Goal: Task Accomplishment & Management: Complete application form

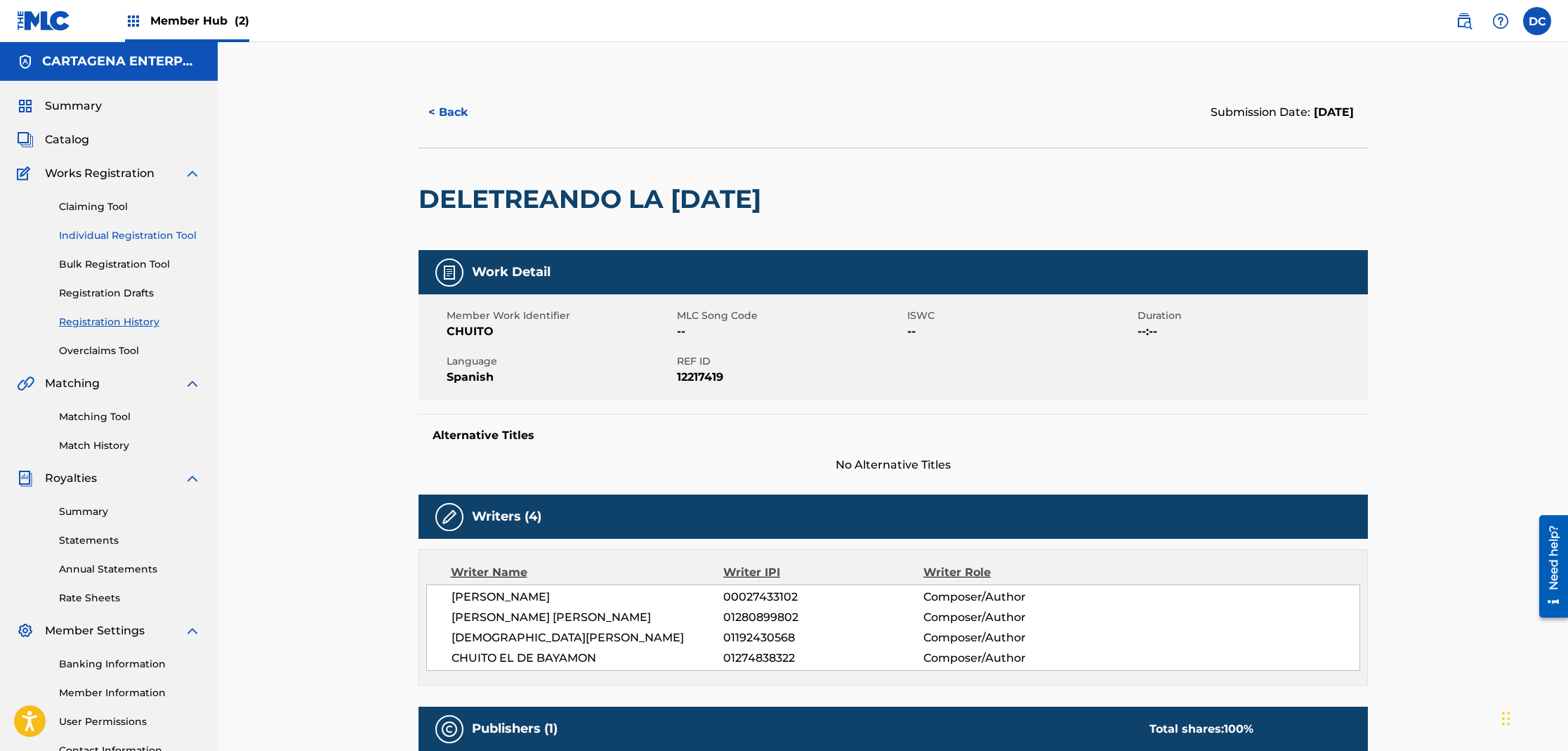
click at [116, 236] on link "Individual Registration Tool" at bounding box center [130, 236] width 142 height 15
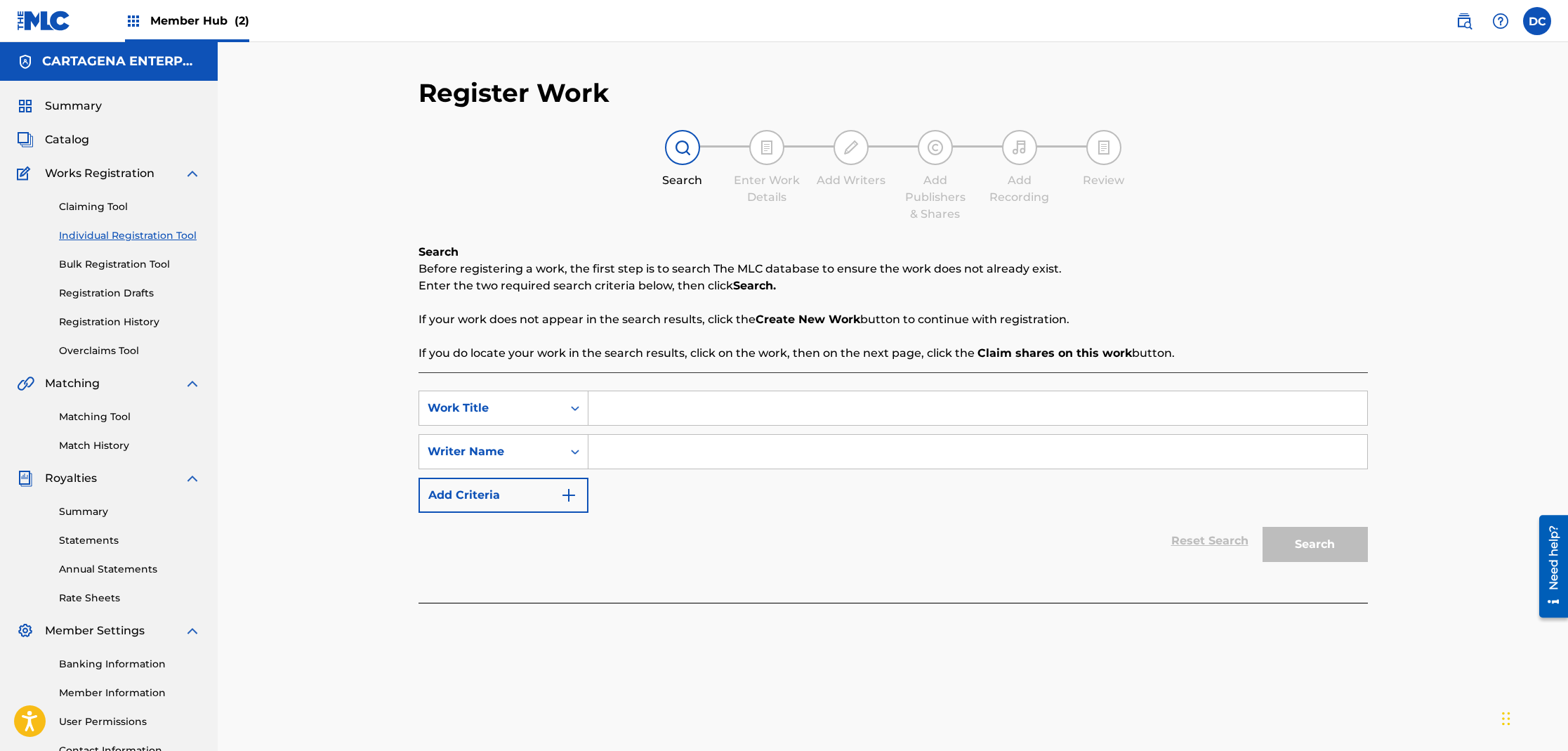
click at [599, 414] on input "Search Form" at bounding box center [978, 408] width 778 height 34
paste input "FAmilia Numerosa"
type input "FAmilia Numerosa"
type input "[PERSON_NAME]"
click at [1263, 527] on button "Search" at bounding box center [1315, 544] width 105 height 35
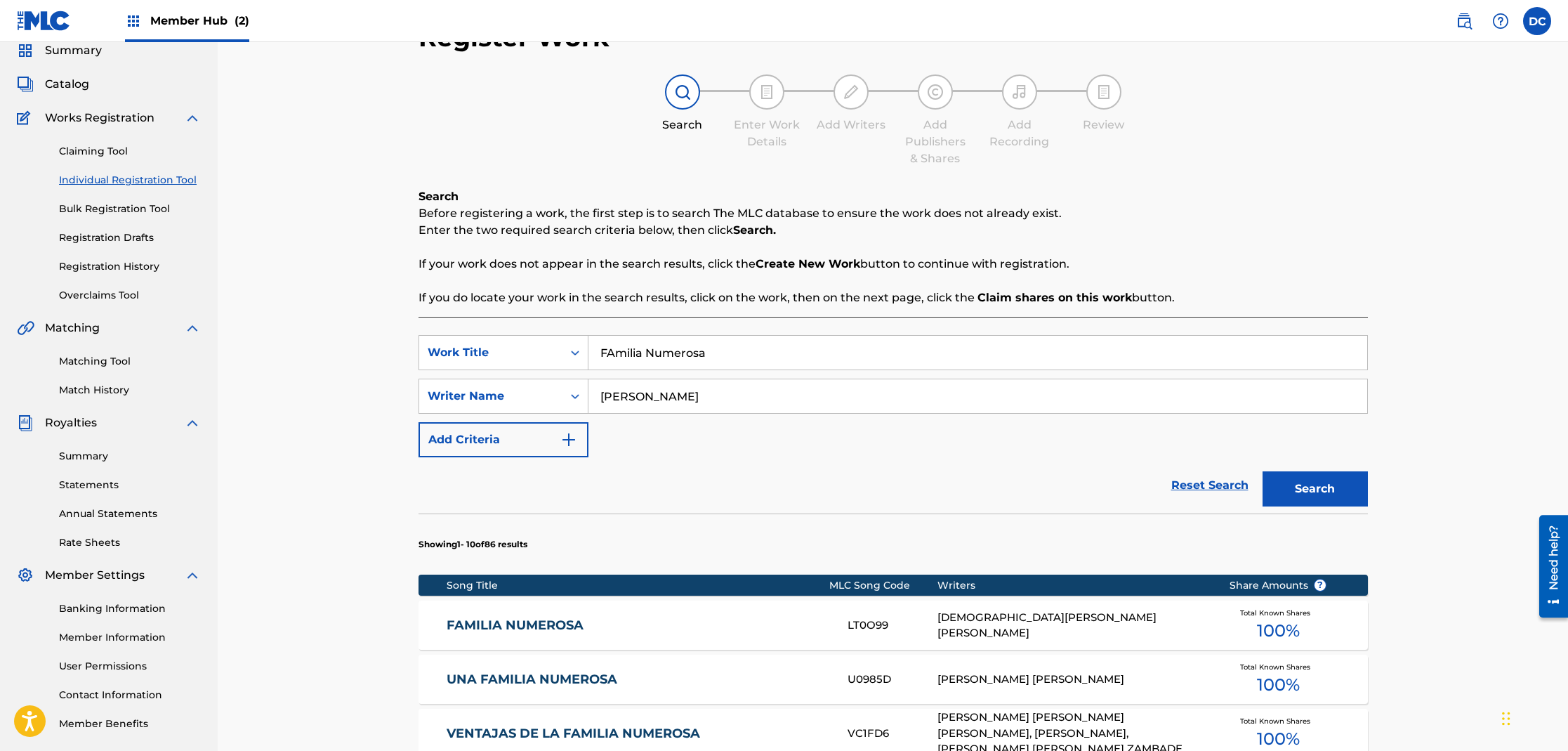
scroll to position [134, 0]
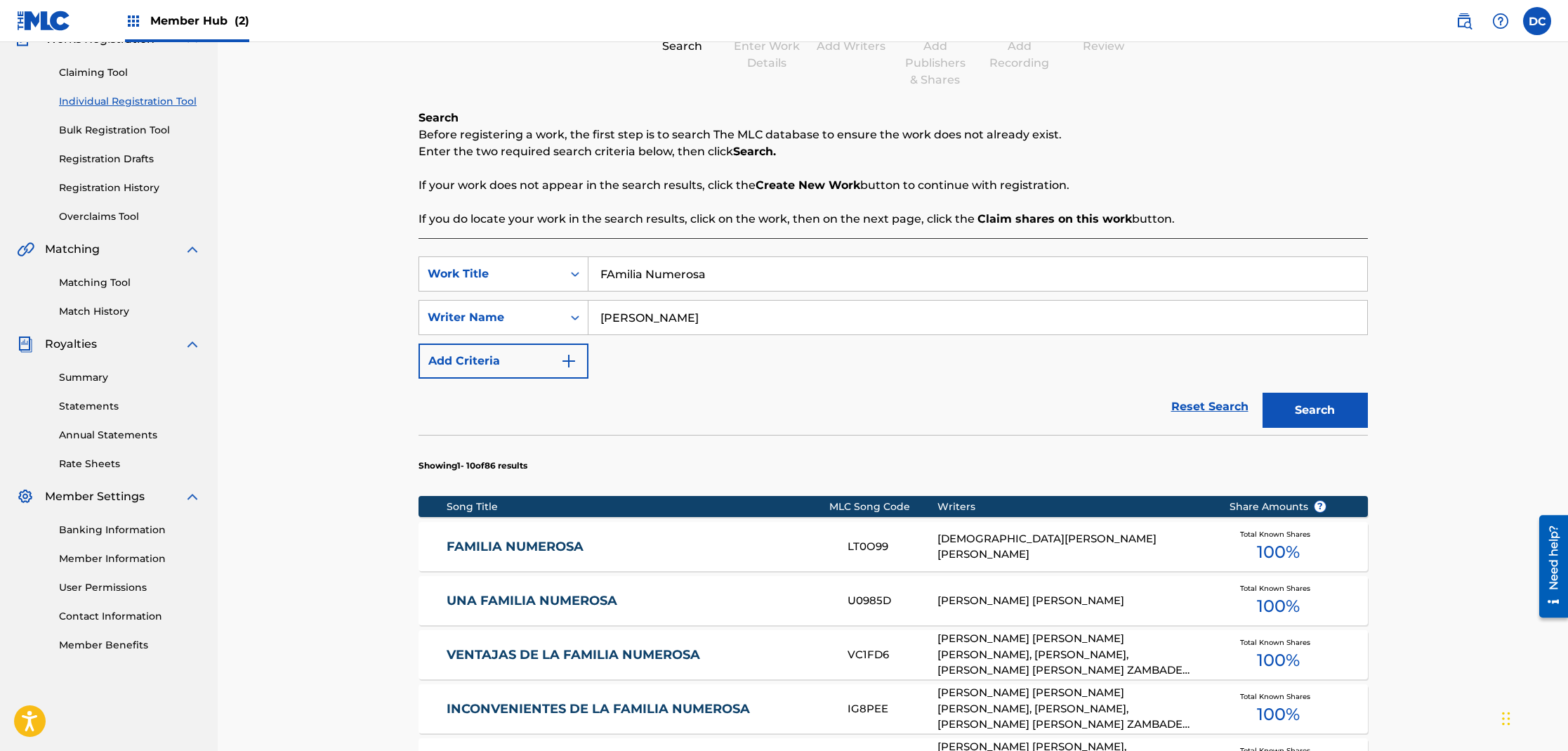
click at [595, 601] on link "UNA FAMILIA NUMEROSA" at bounding box center [638, 601] width 382 height 16
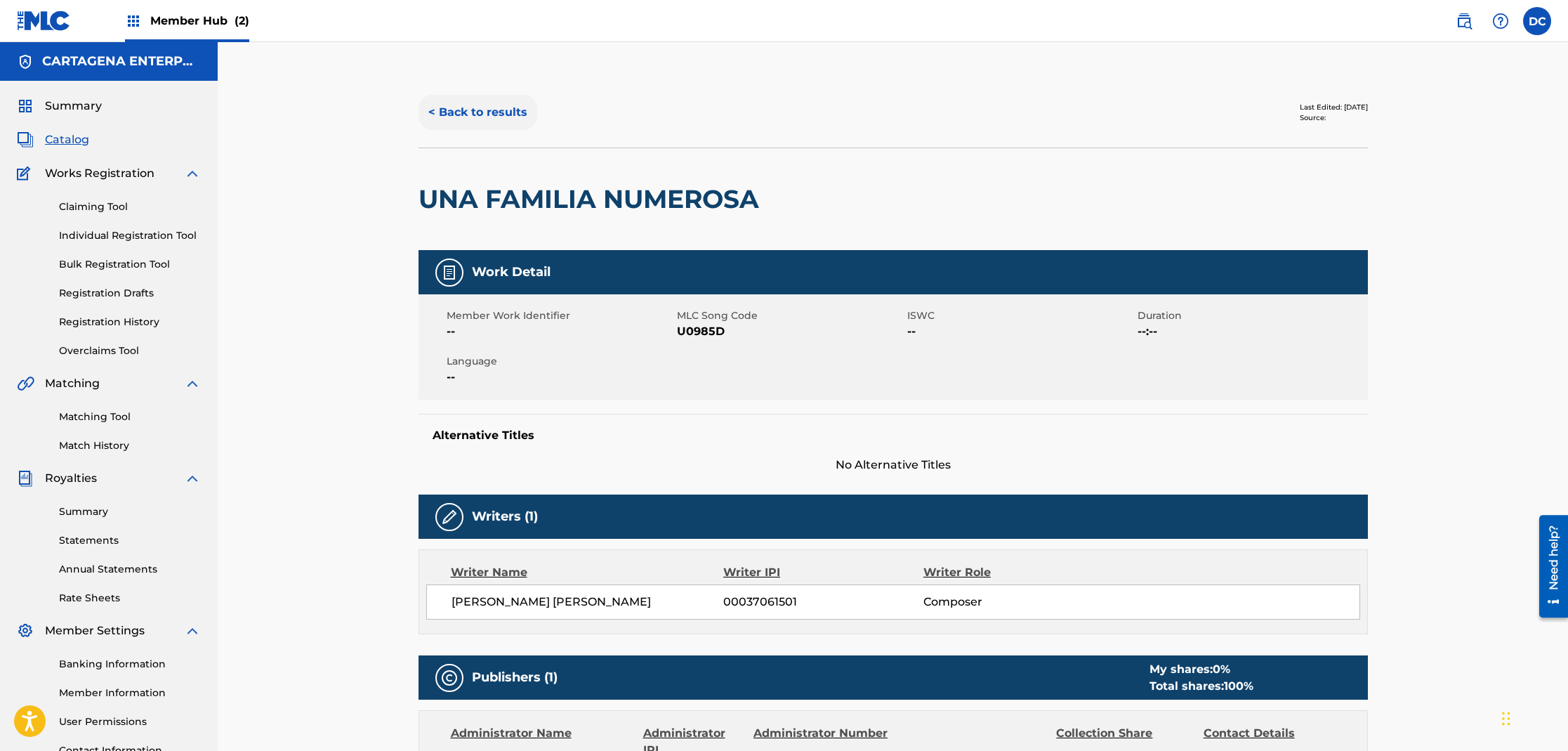
click at [444, 114] on button "< Back to results" at bounding box center [478, 112] width 119 height 35
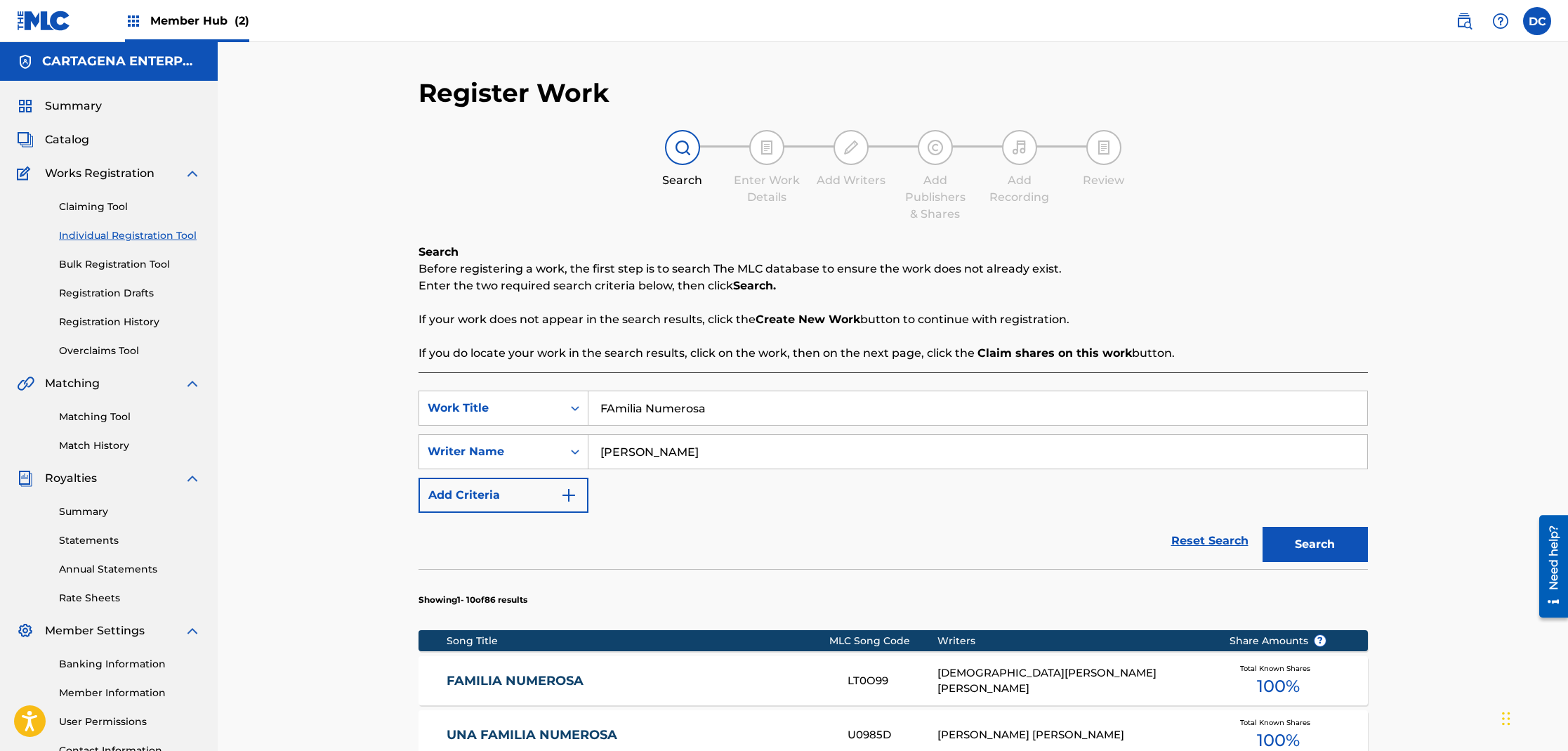
scroll to position [120, 0]
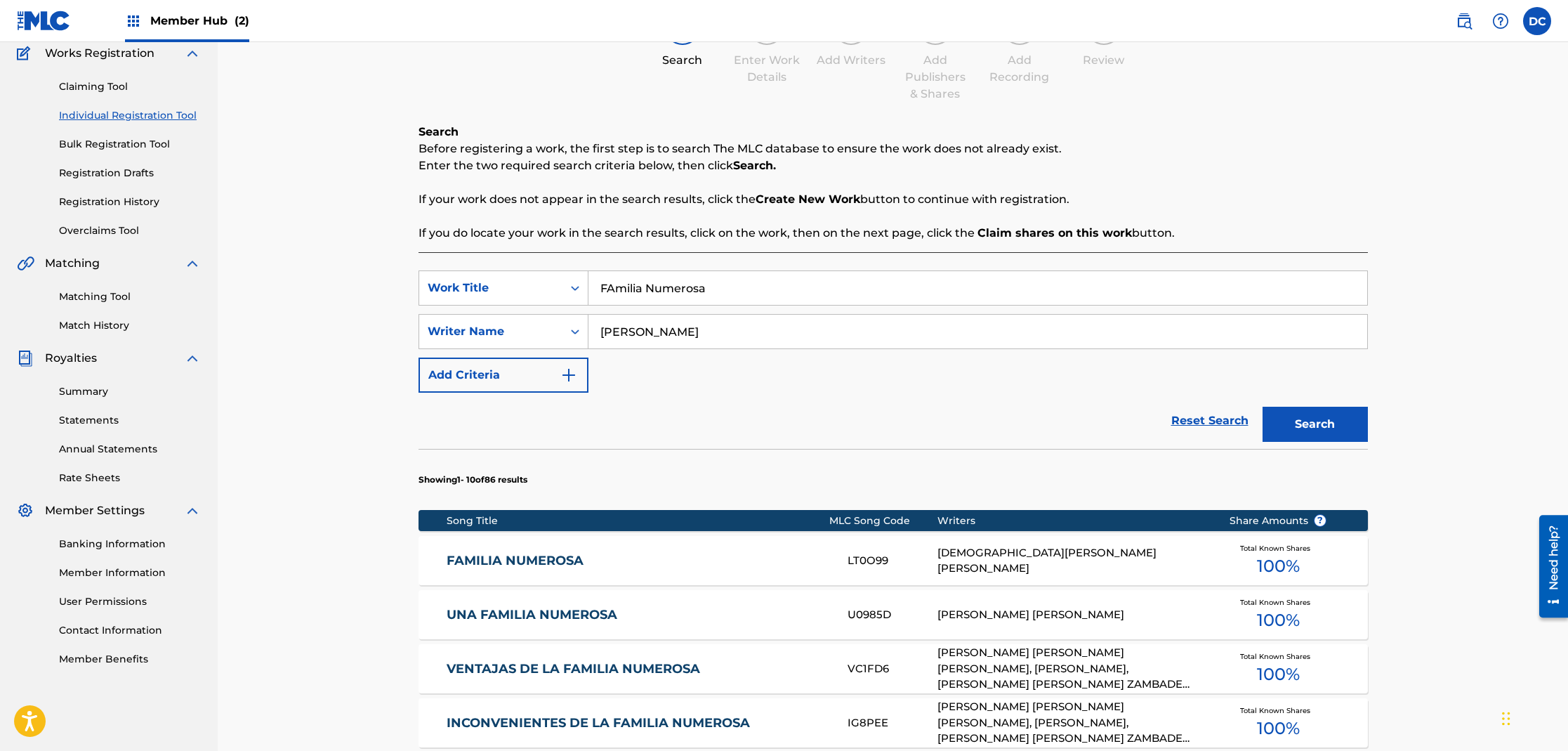
click at [518, 561] on link "FAMILIA NUMEROSA" at bounding box center [638, 561] width 382 height 16
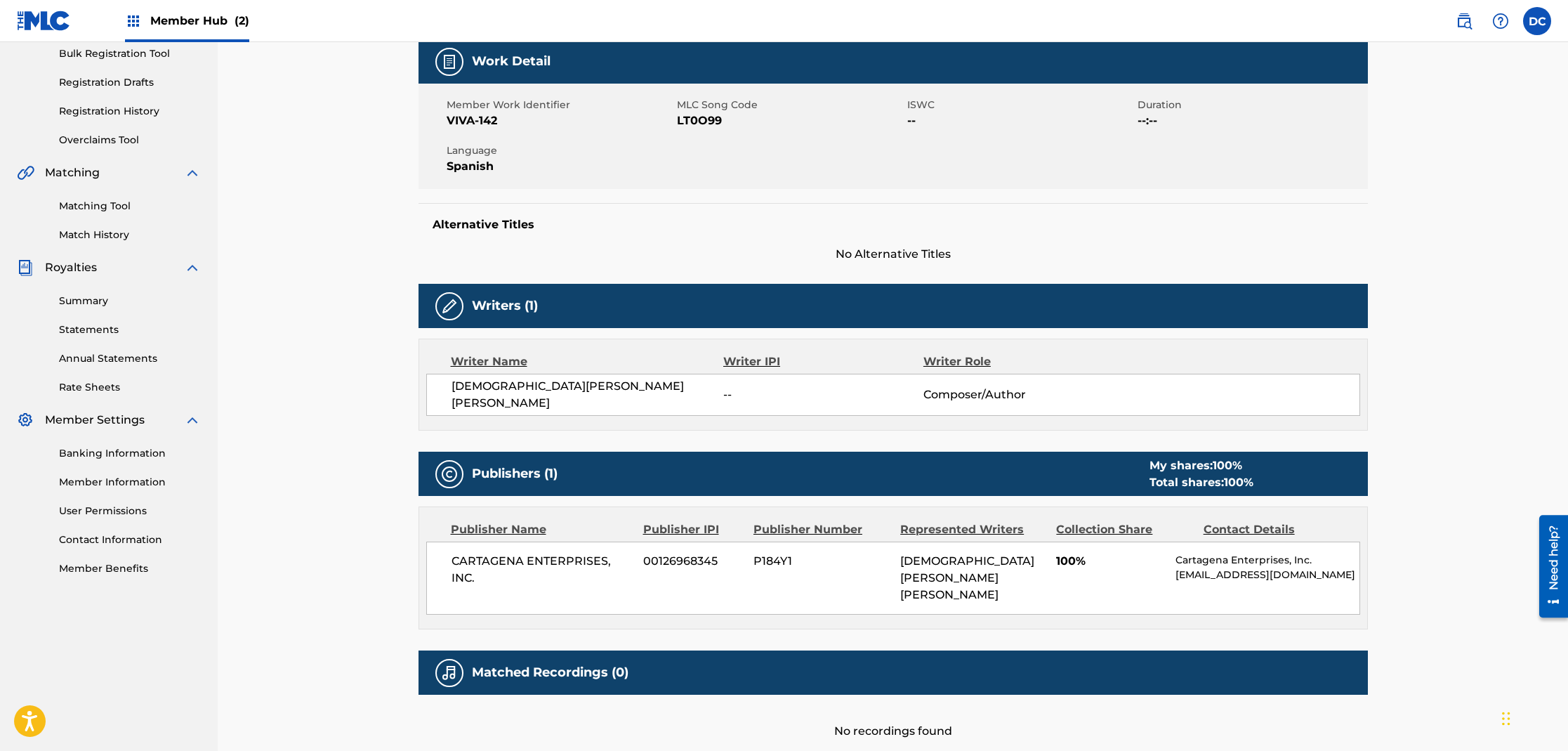
scroll to position [44, 0]
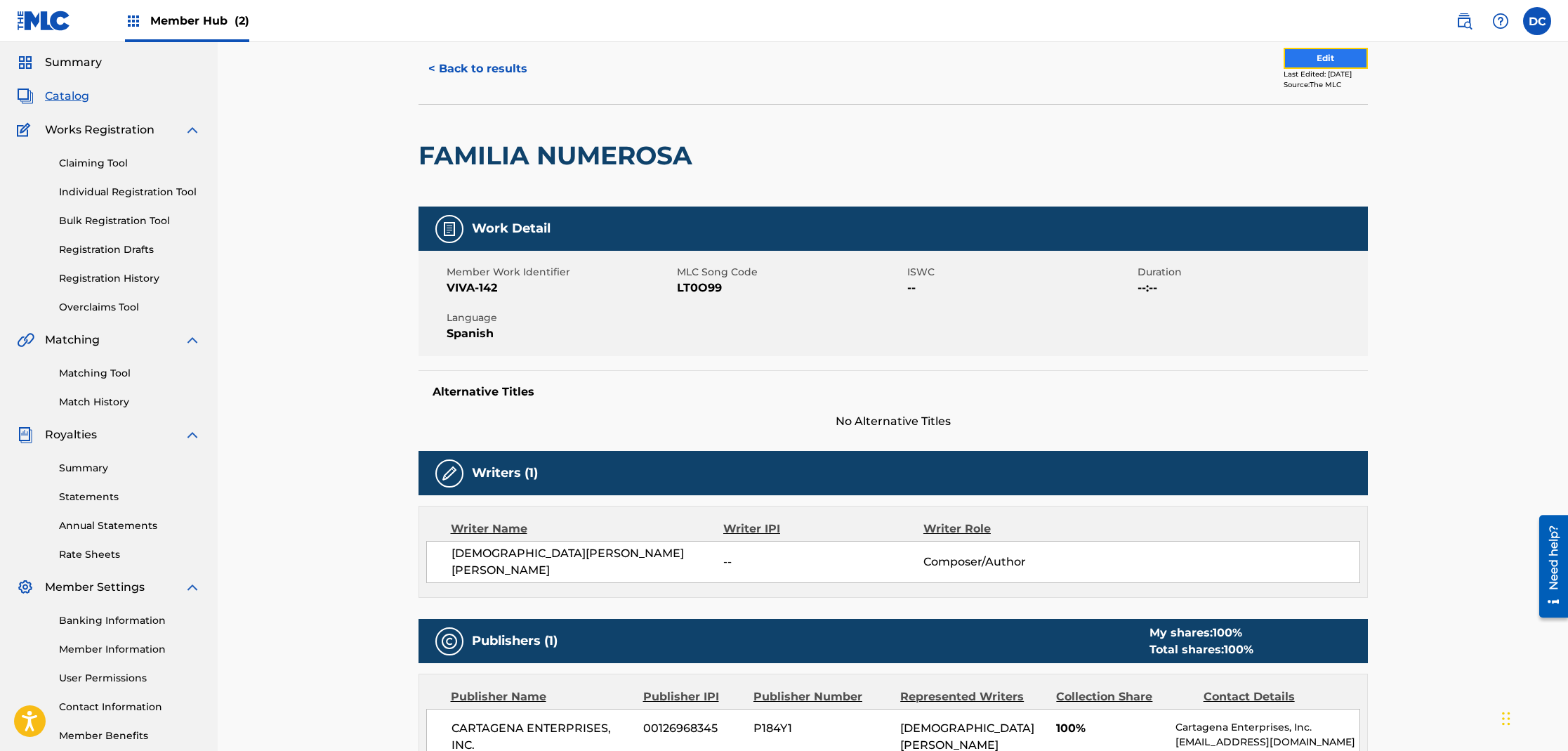
click at [1310, 59] on button "Edit" at bounding box center [1326, 58] width 84 height 21
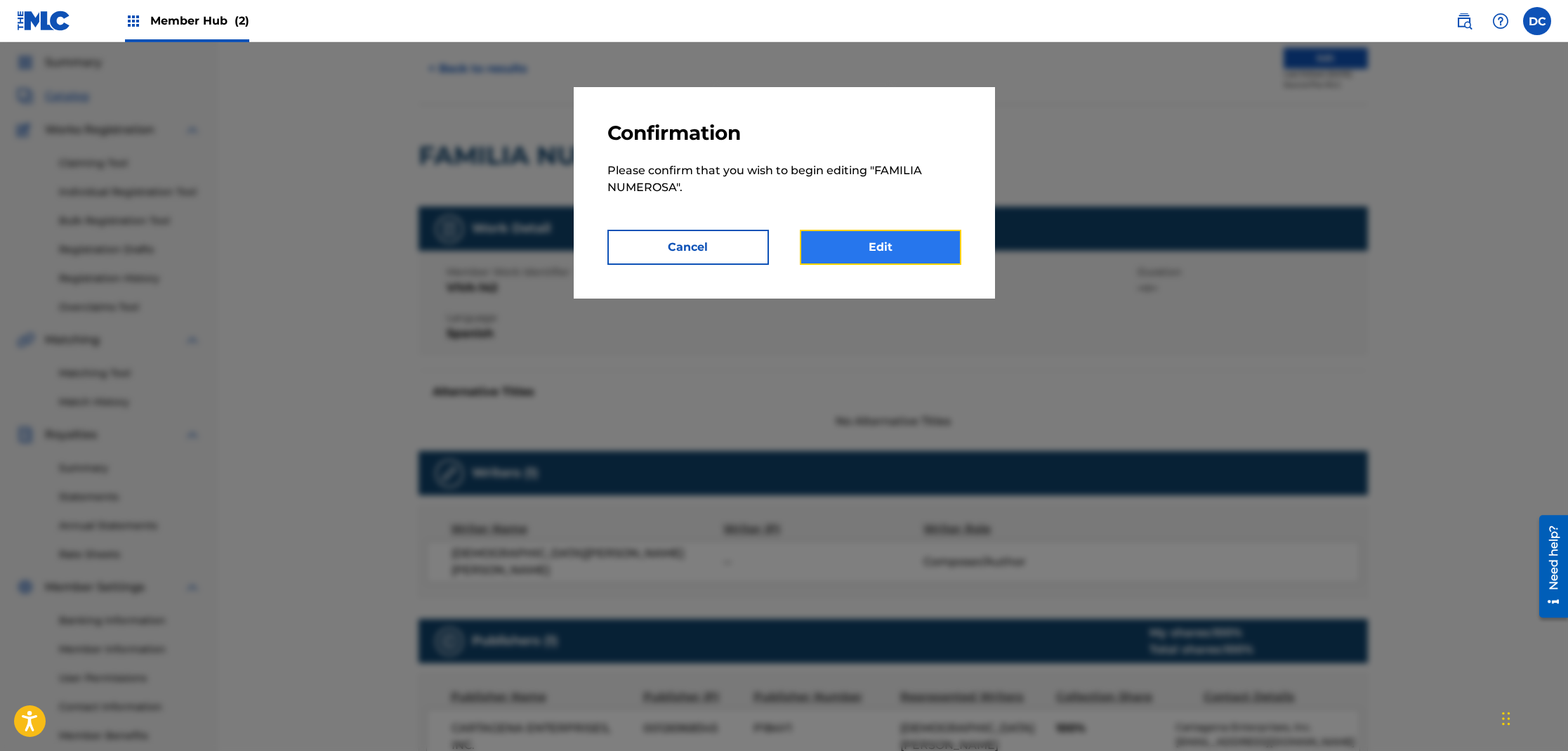
click at [886, 250] on link "Edit" at bounding box center [881, 247] width 161 height 35
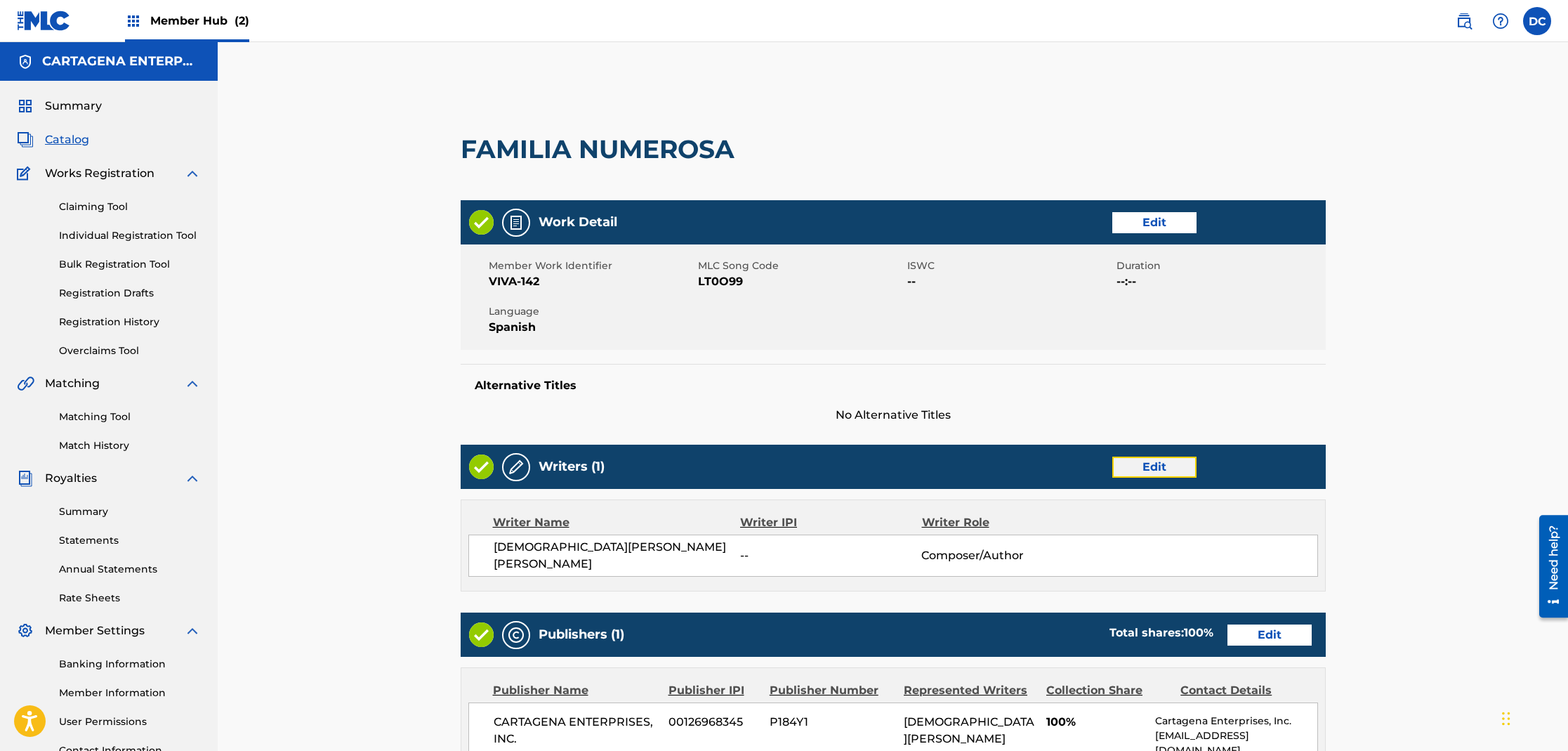
click at [1141, 473] on link "Edit" at bounding box center [1155, 467] width 84 height 21
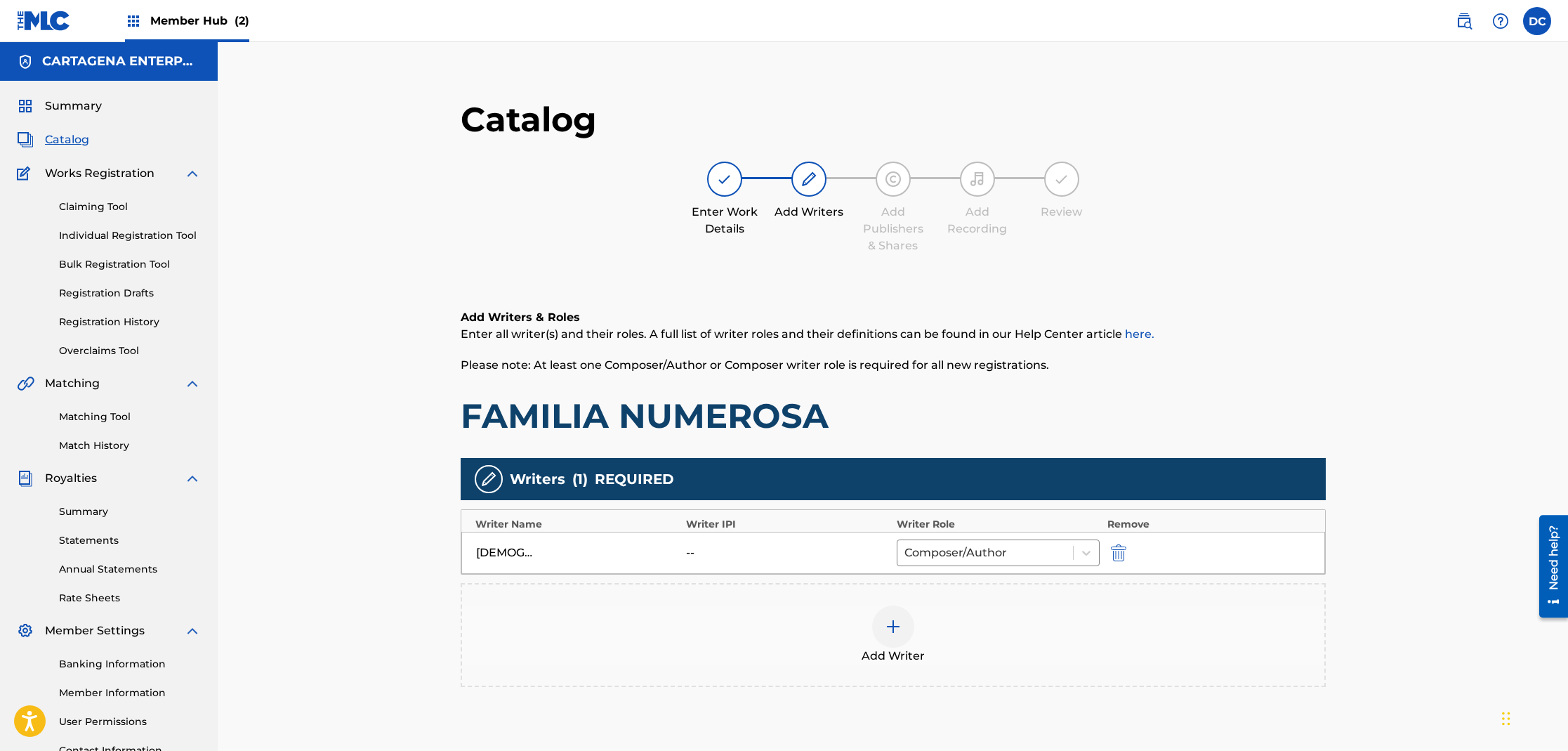
click at [894, 626] on img at bounding box center [893, 626] width 17 height 17
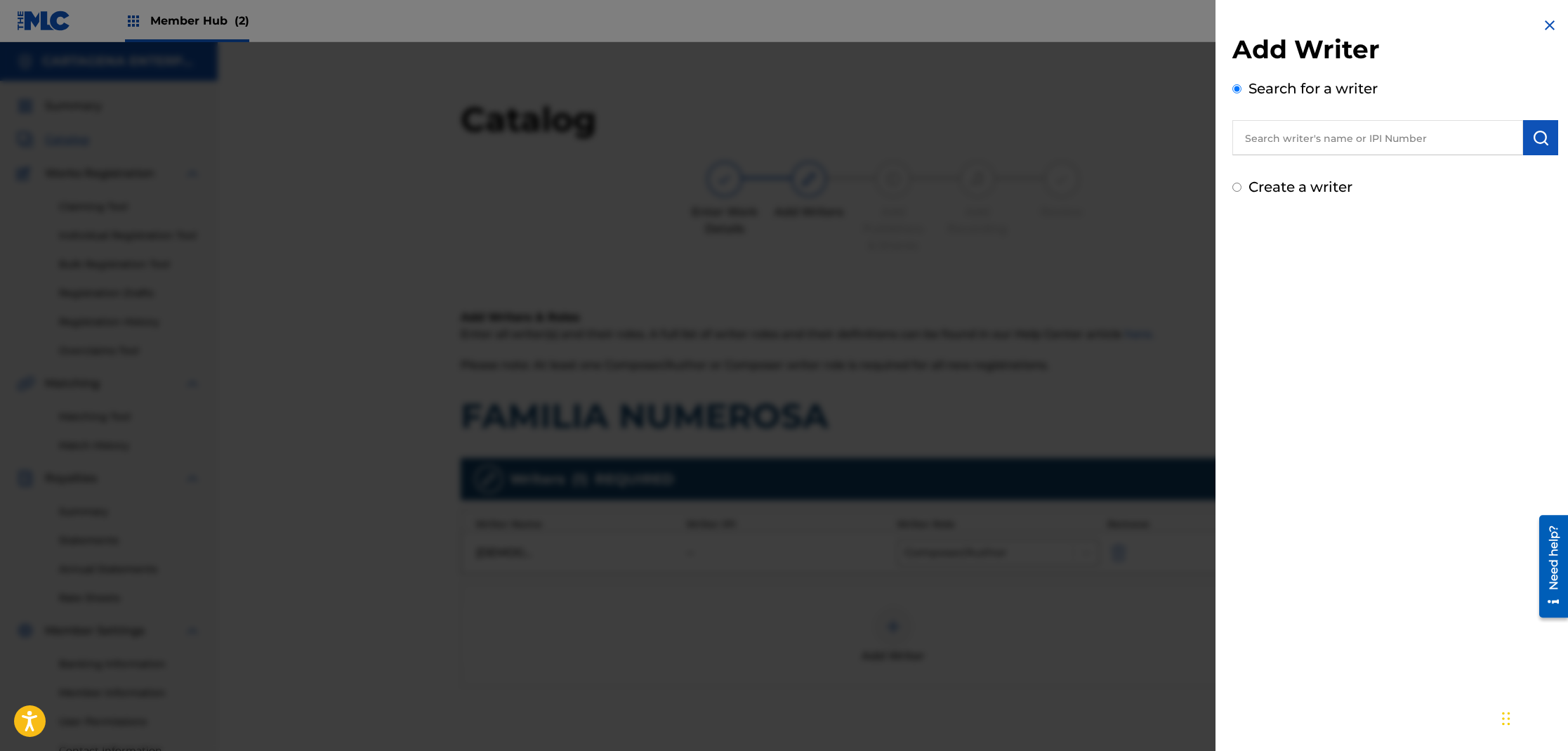
click at [1273, 127] on input "text" at bounding box center [1378, 137] width 291 height 35
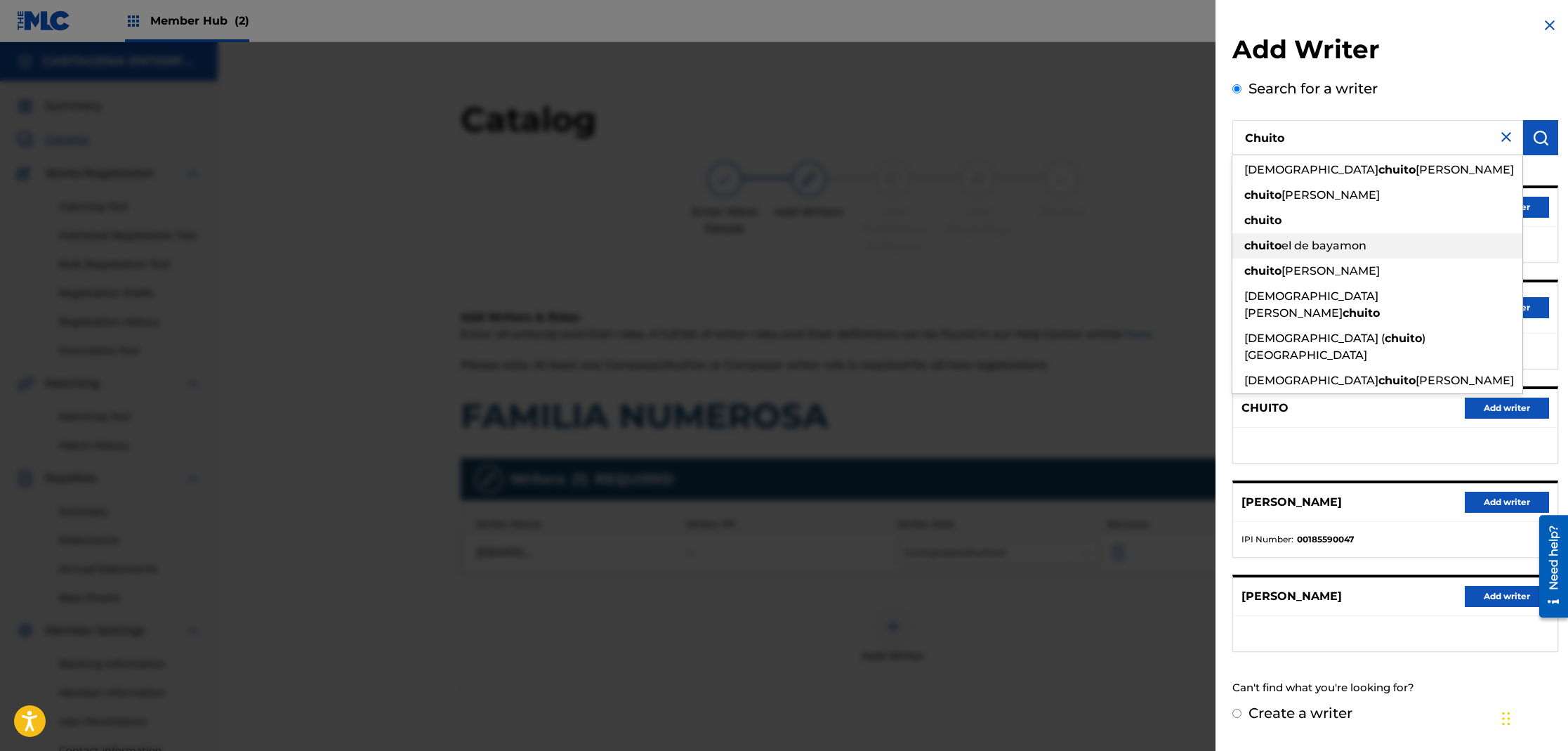
click at [1345, 248] on span "el de bayamon" at bounding box center [1324, 245] width 85 height 13
type input "chuito el de bayamon"
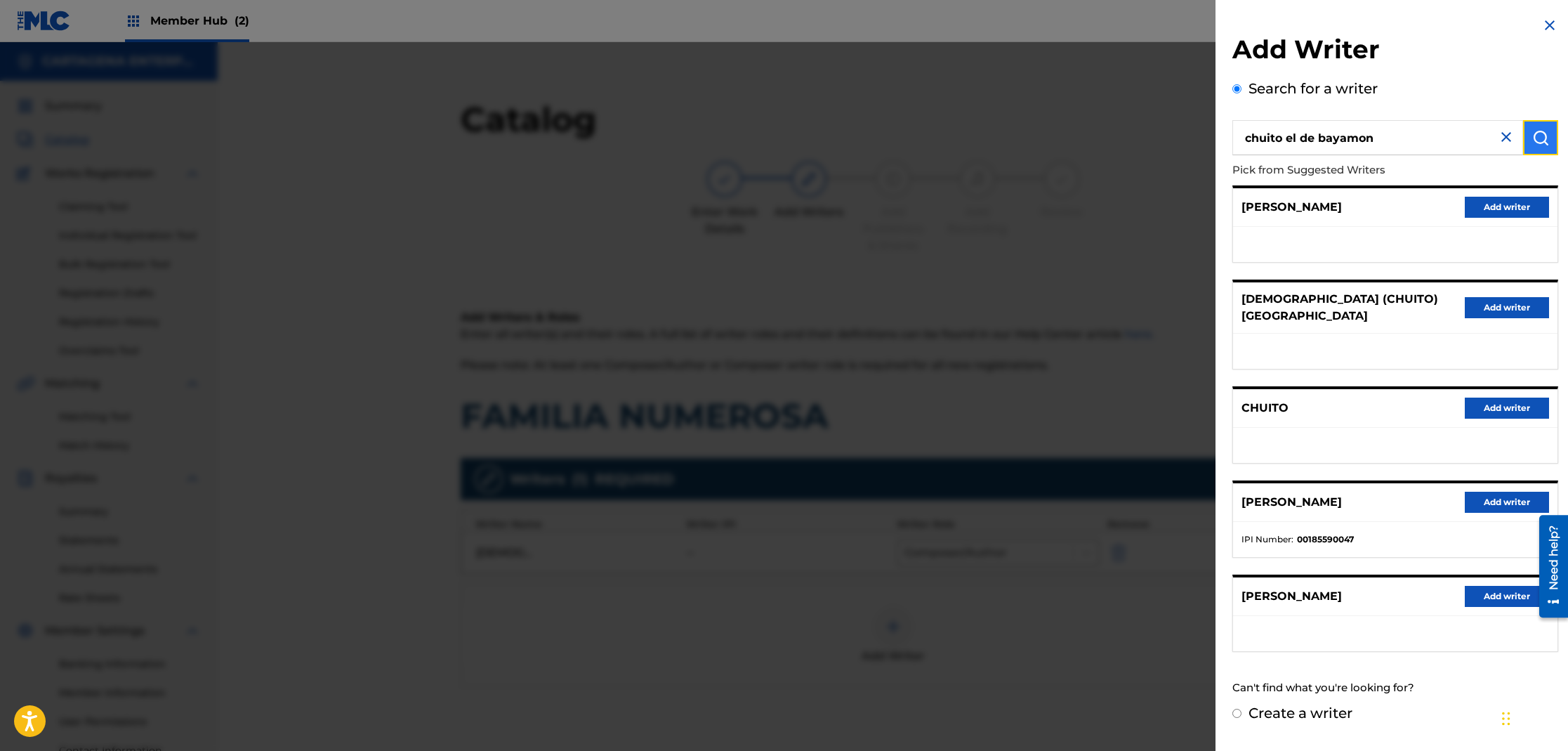
click at [1531, 148] on button "submit" at bounding box center [1541, 137] width 35 height 35
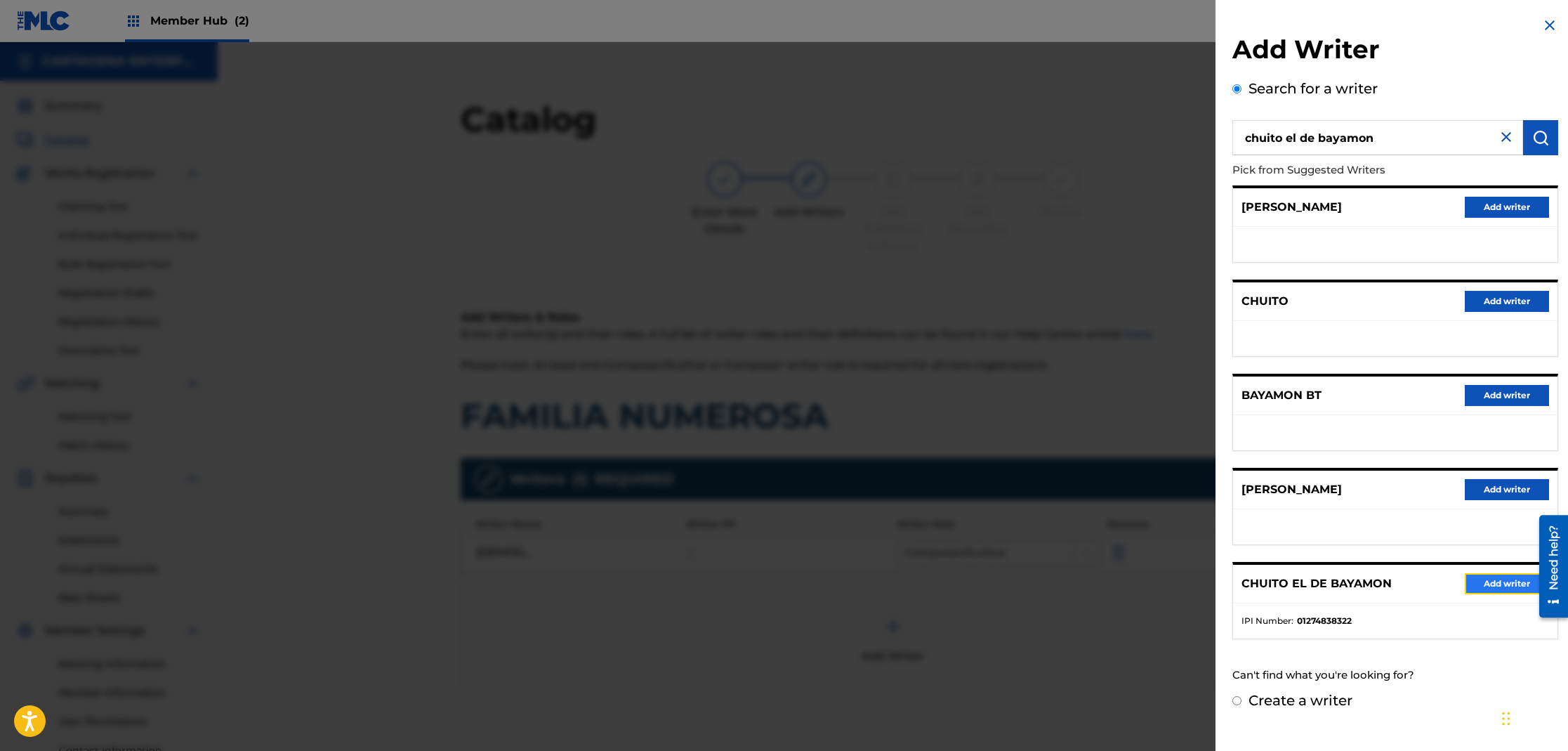
click at [1490, 591] on button "Add writer" at bounding box center [1507, 584] width 84 height 21
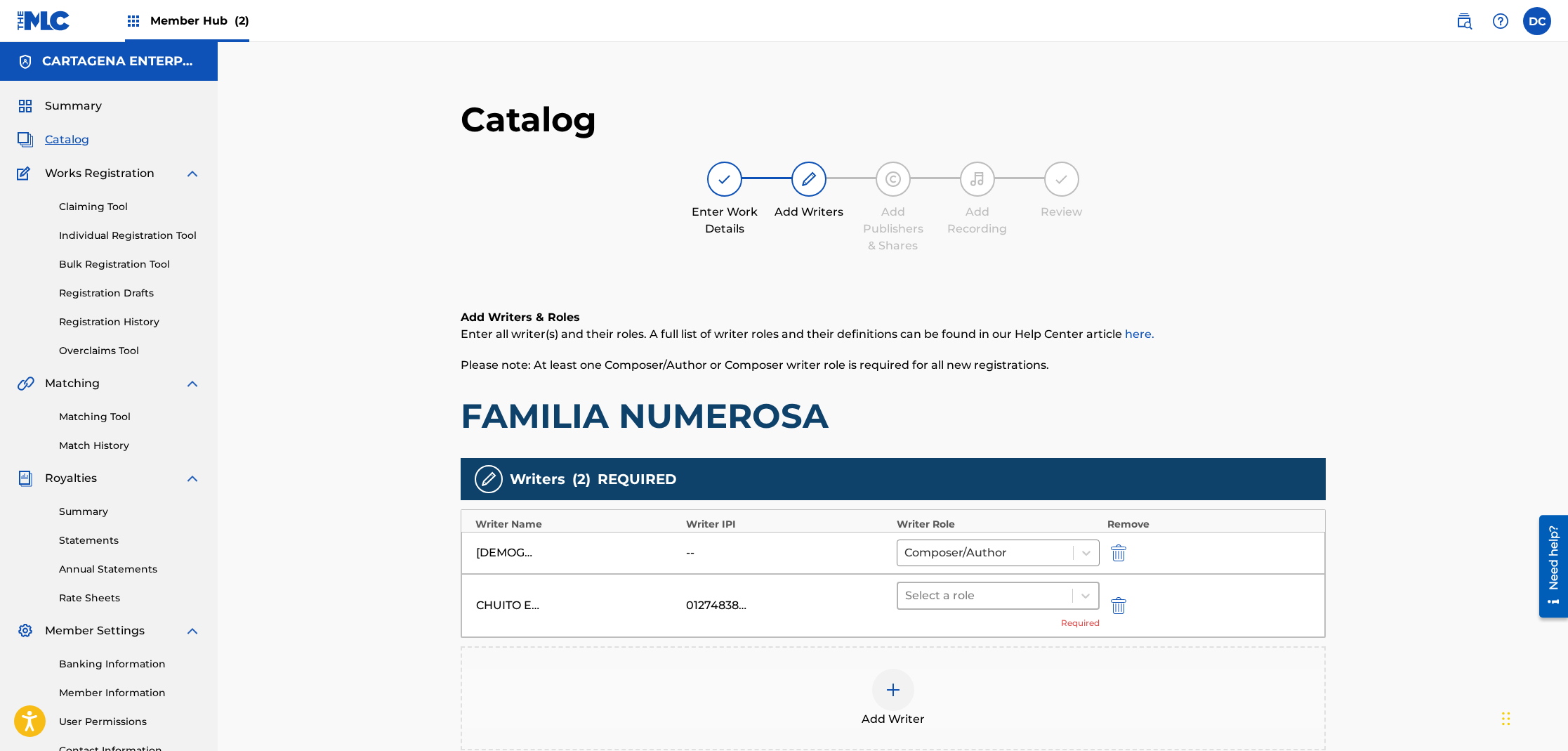
click at [980, 596] on div at bounding box center [985, 595] width 161 height 20
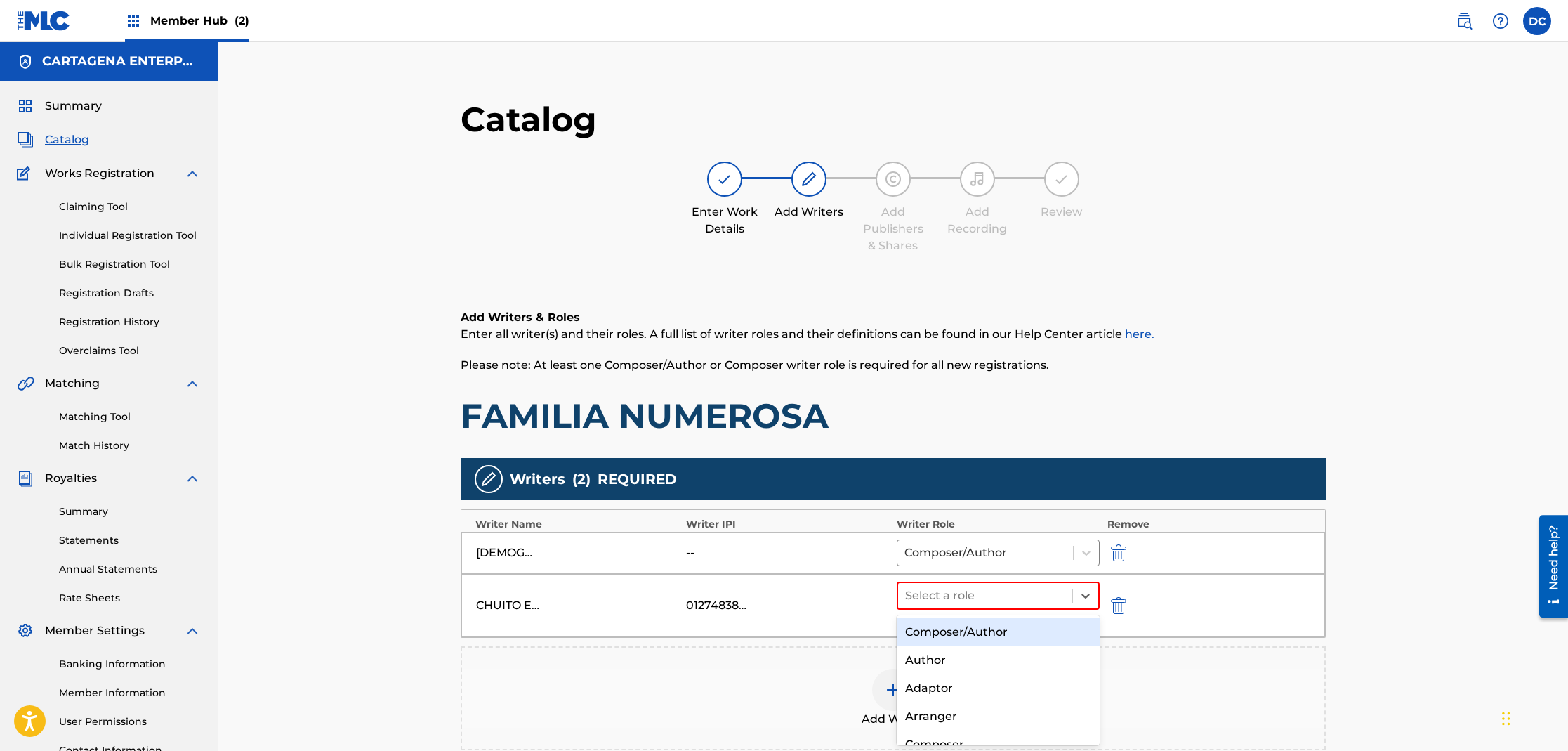
click at [970, 630] on div "Composer/Author" at bounding box center [998, 632] width 204 height 28
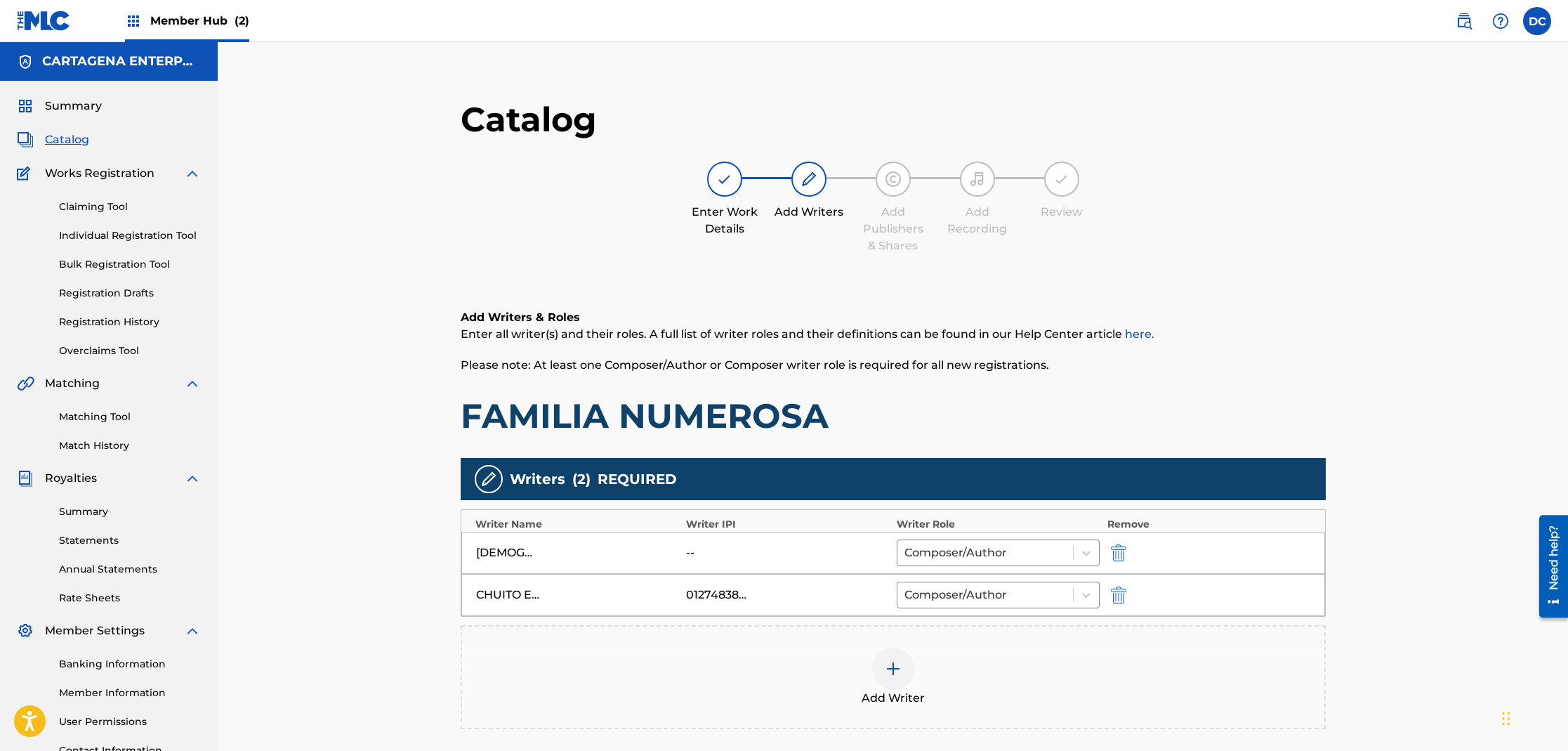
click at [900, 671] on img at bounding box center [893, 668] width 17 height 17
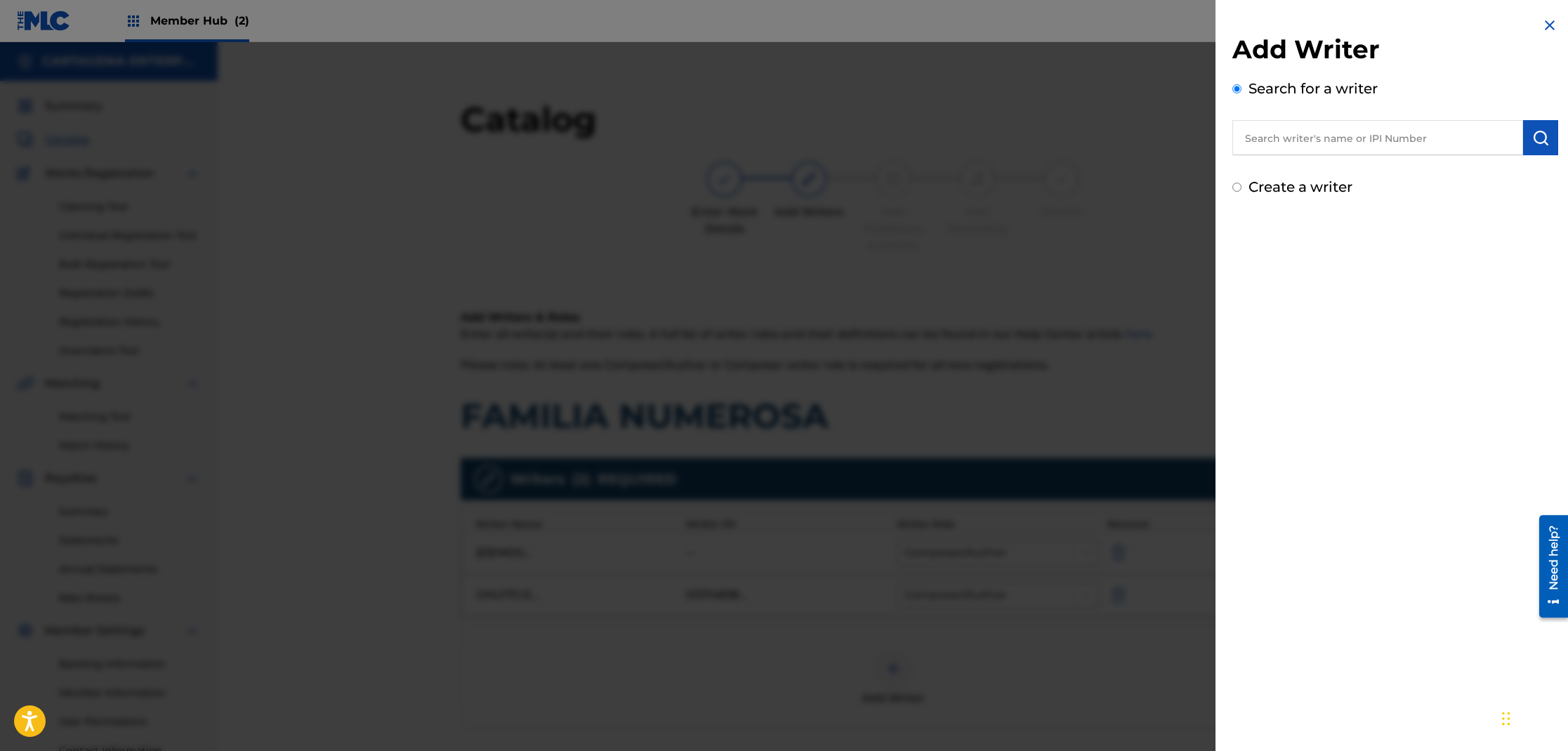
click at [1281, 143] on input "text" at bounding box center [1378, 137] width 291 height 35
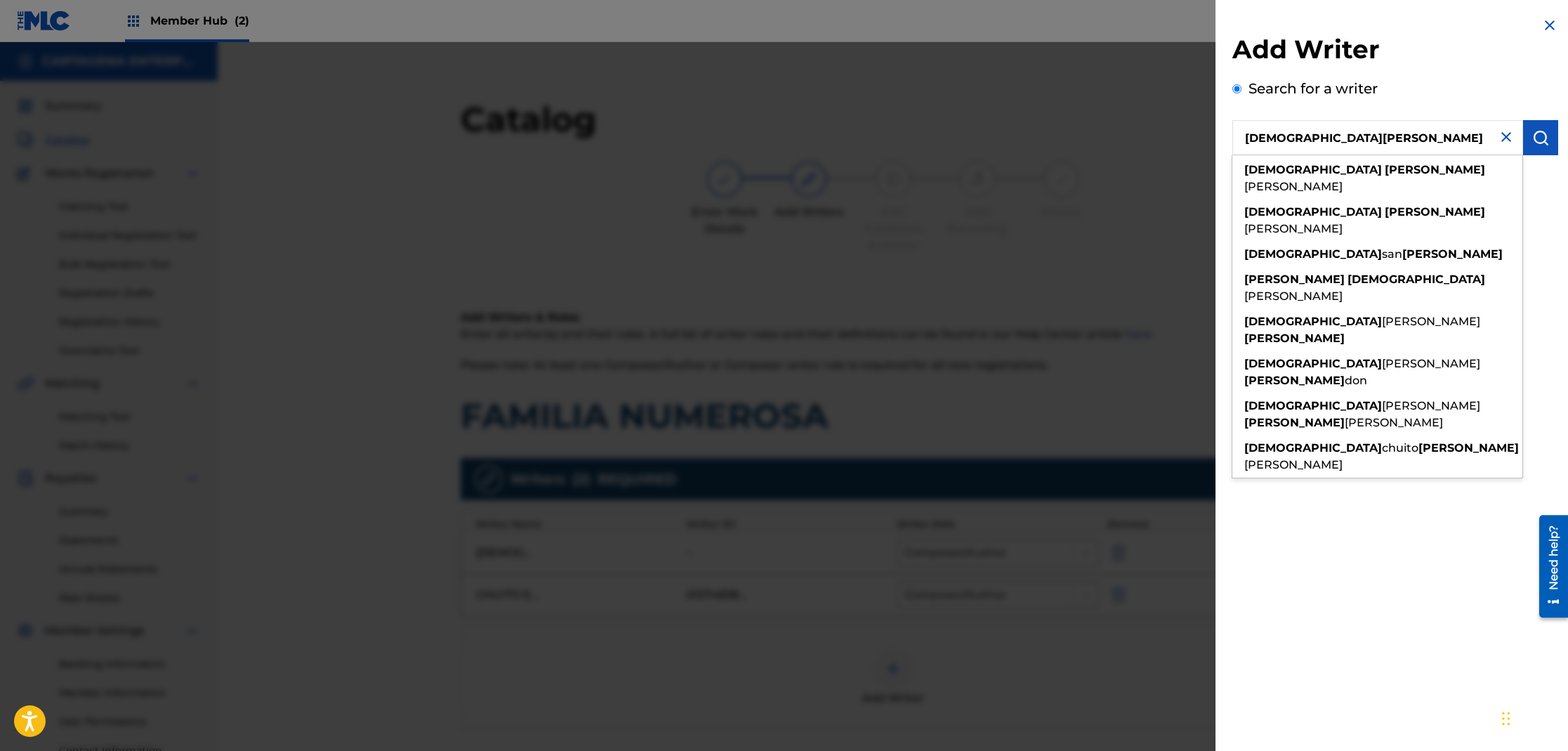
type input "[DEMOGRAPHIC_DATA][PERSON_NAME]"
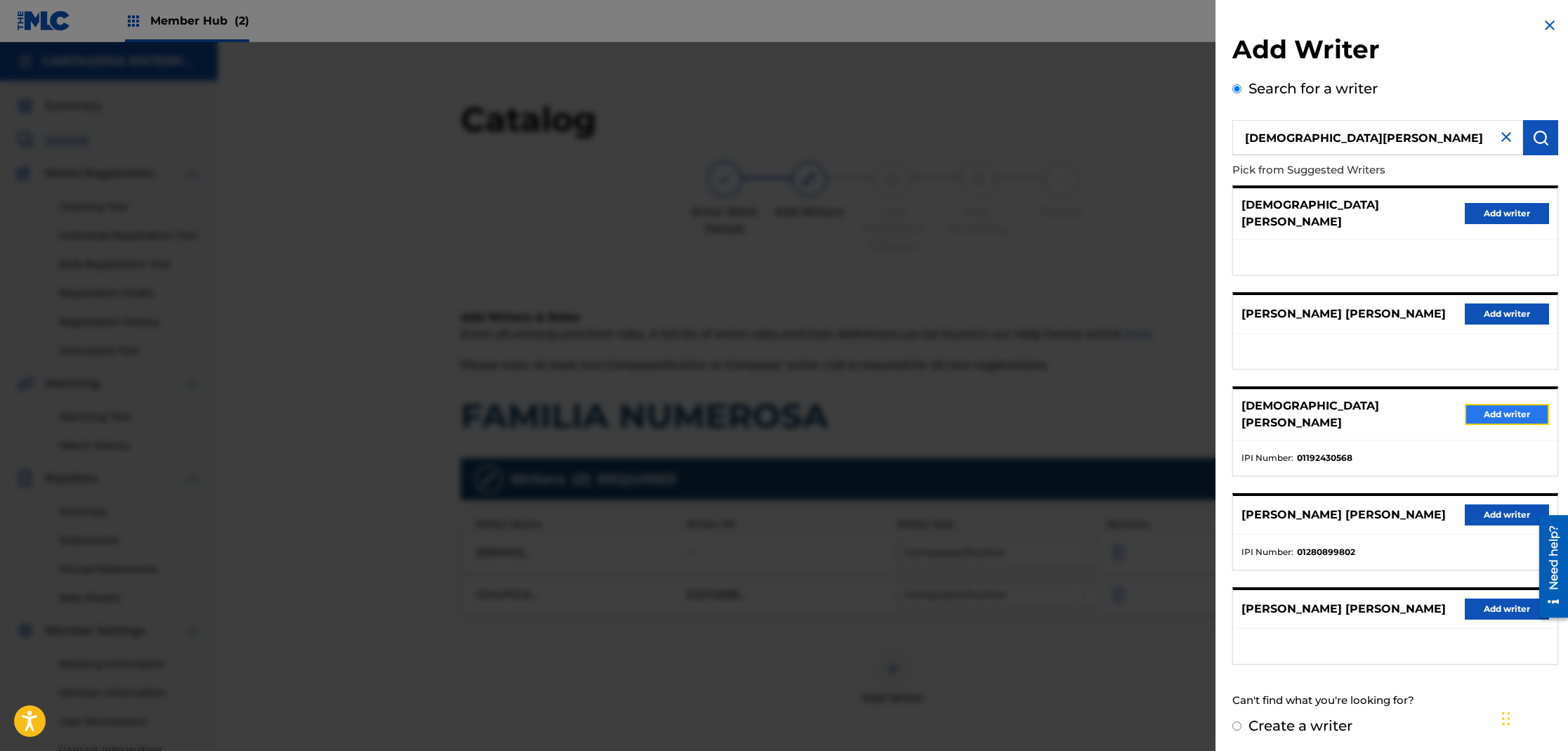
click at [1483, 404] on button "Add writer" at bounding box center [1507, 414] width 84 height 21
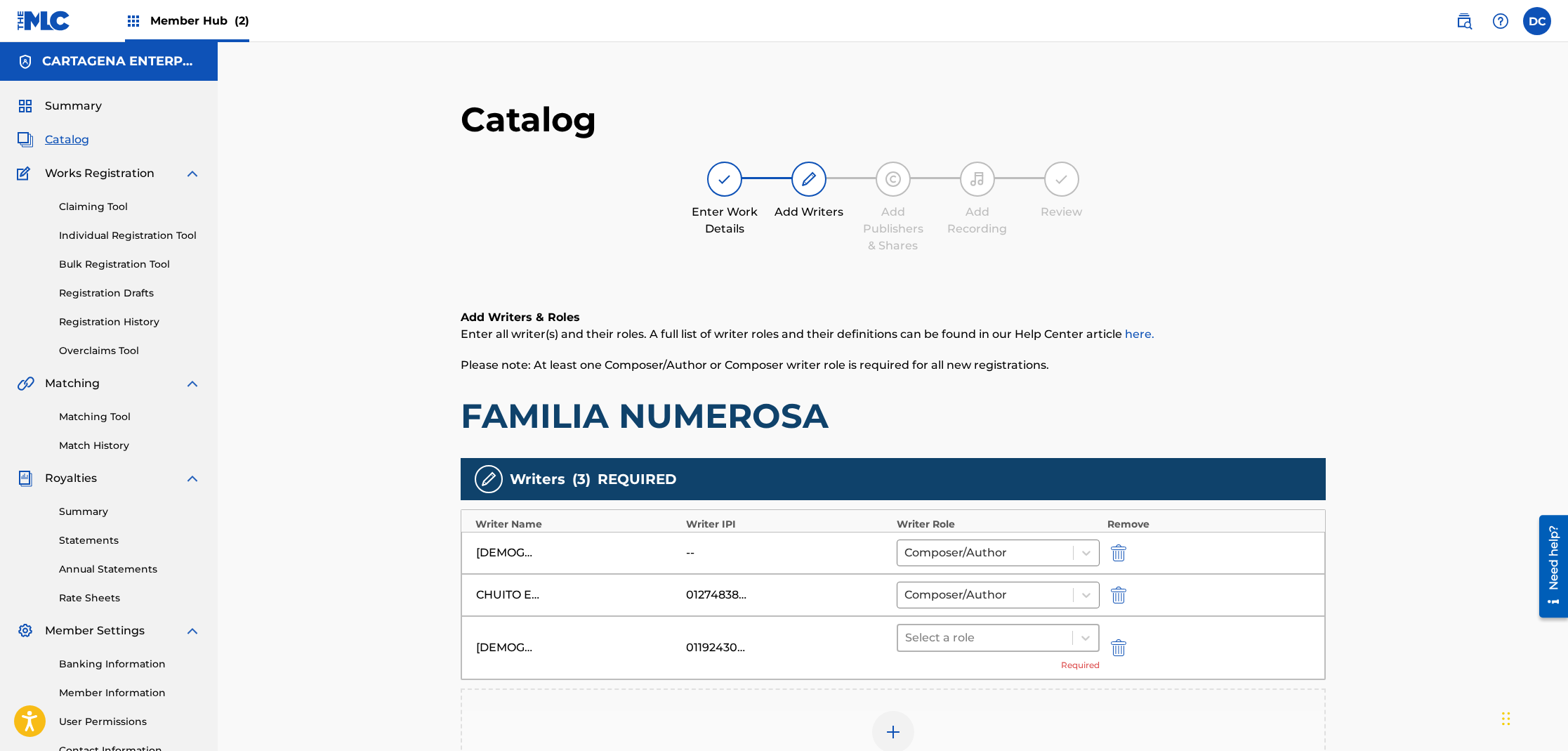
click at [963, 632] on div at bounding box center [985, 638] width 161 height 20
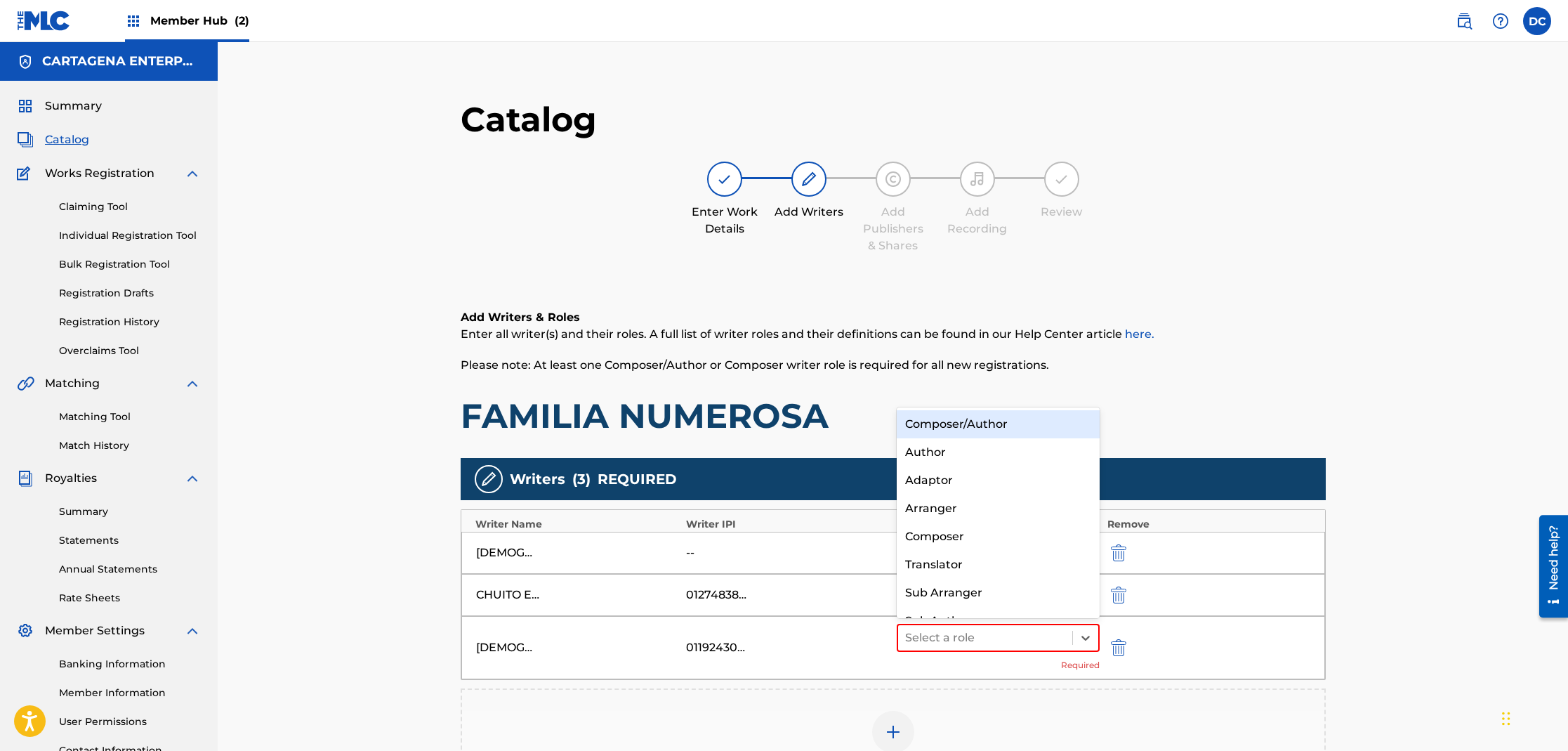
click at [981, 423] on div "Composer/Author" at bounding box center [998, 424] width 204 height 28
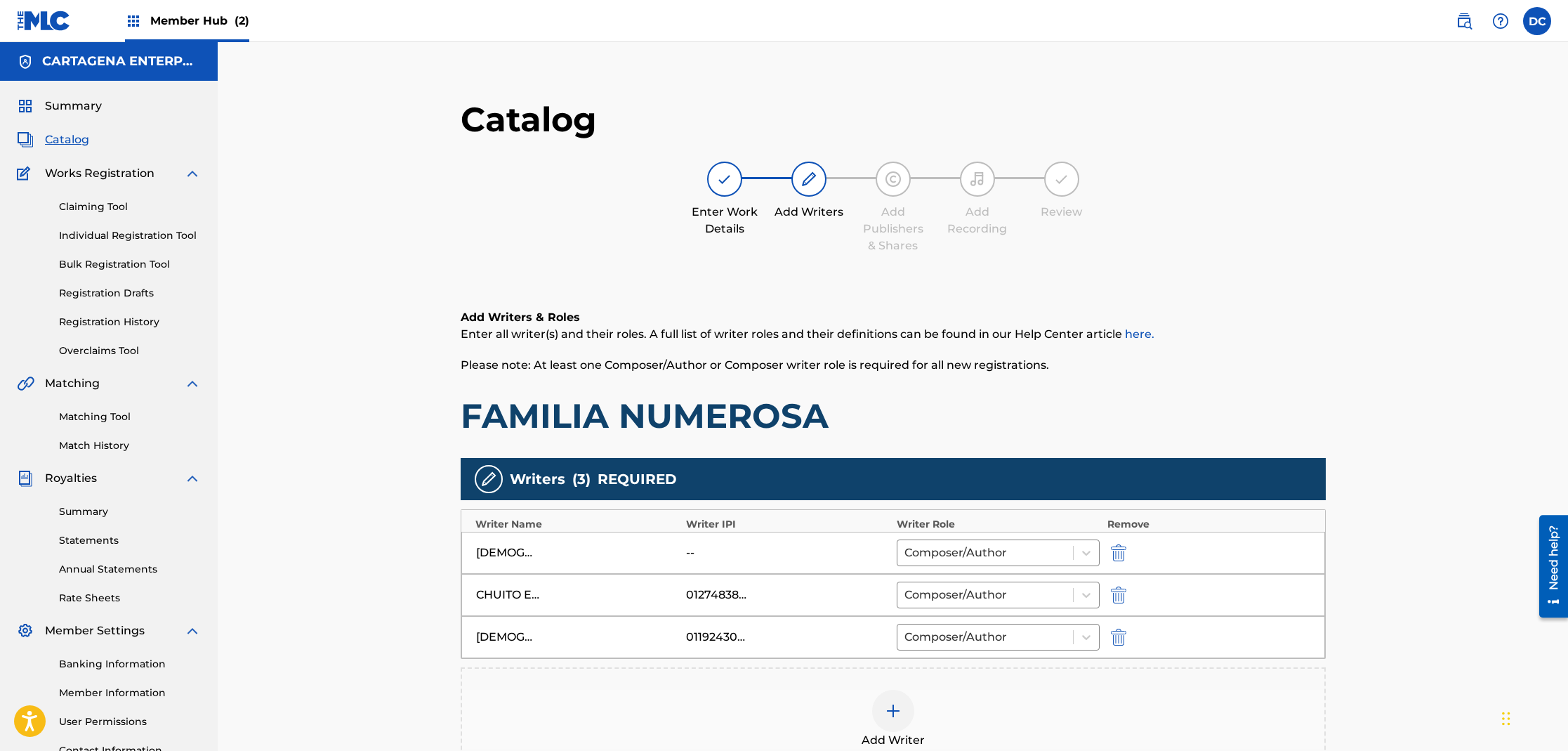
click at [887, 715] on img at bounding box center [893, 710] width 17 height 17
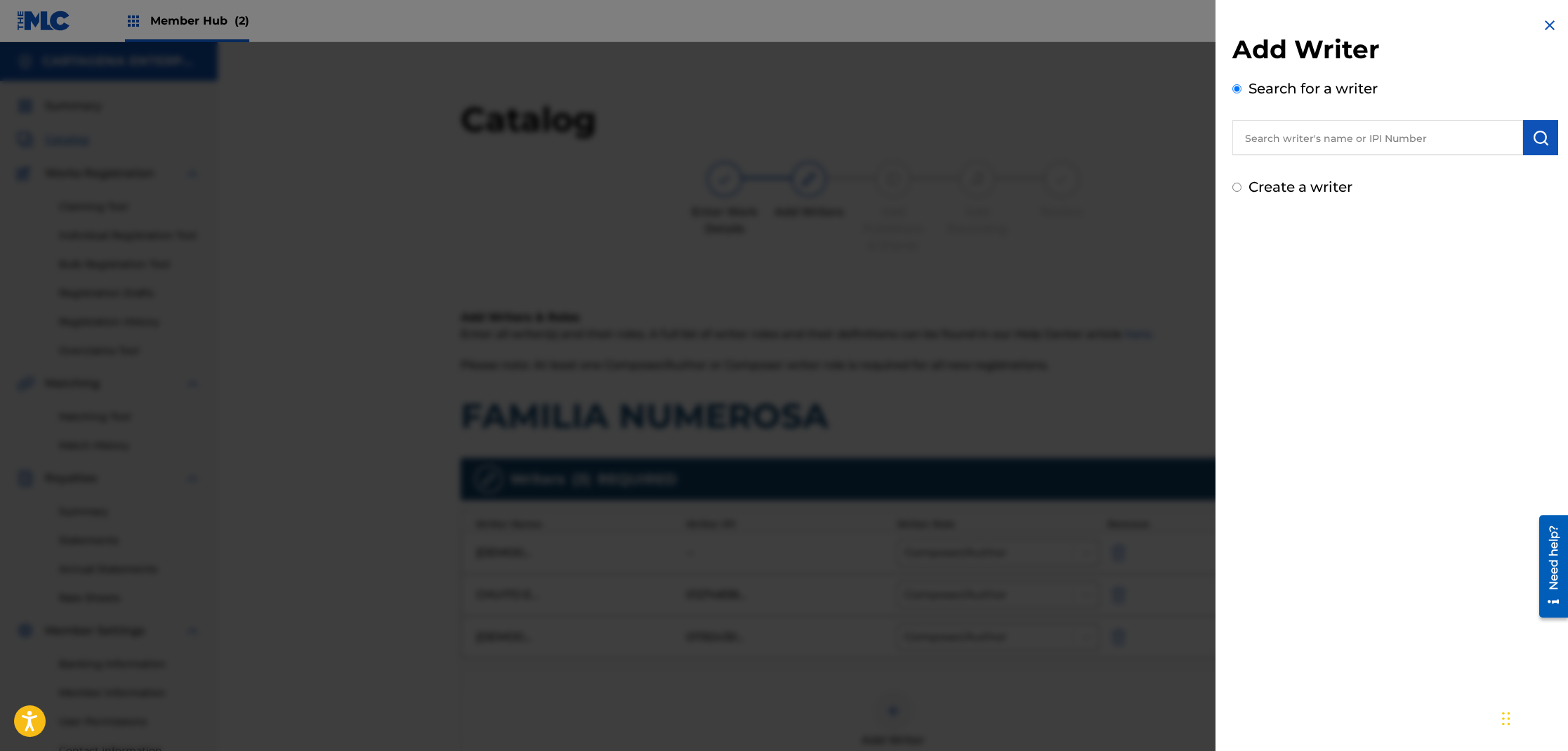
drag, startPoint x: 1386, startPoint y: 142, endPoint x: 1375, endPoint y: 140, distance: 11.2
click at [1384, 142] on input "text" at bounding box center [1378, 137] width 291 height 35
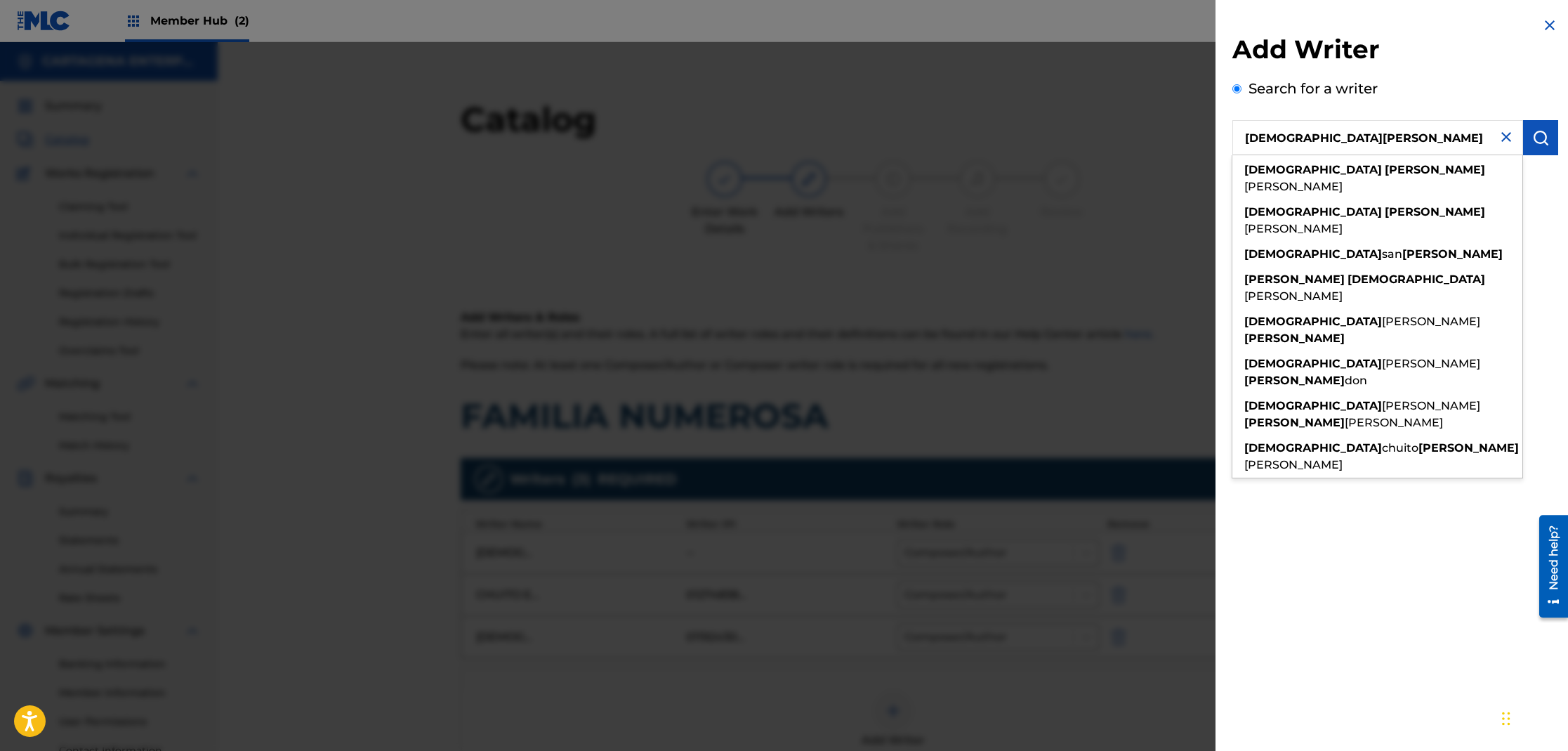
type input "[DEMOGRAPHIC_DATA][PERSON_NAME]"
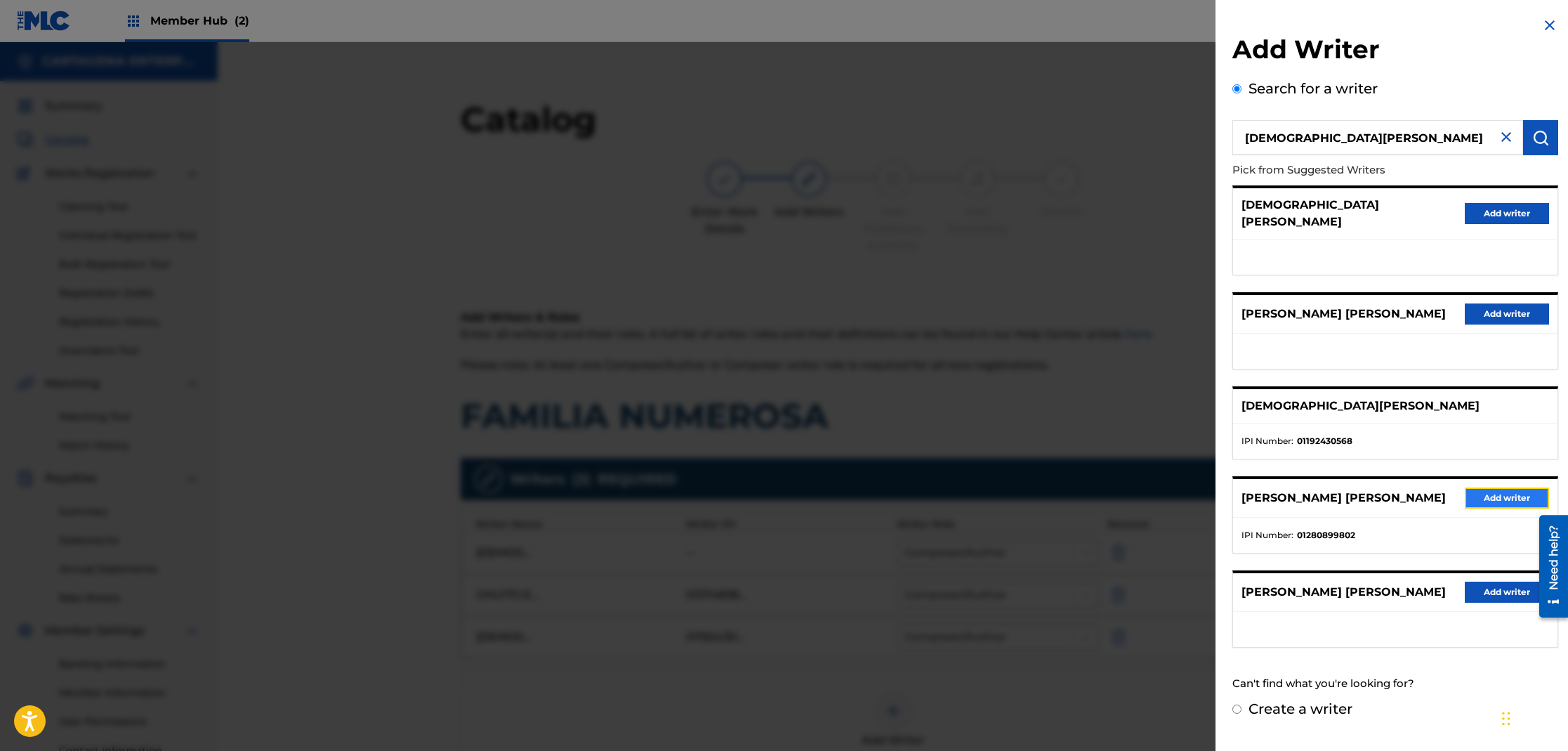
click at [1494, 487] on button "Add writer" at bounding box center [1507, 498] width 84 height 21
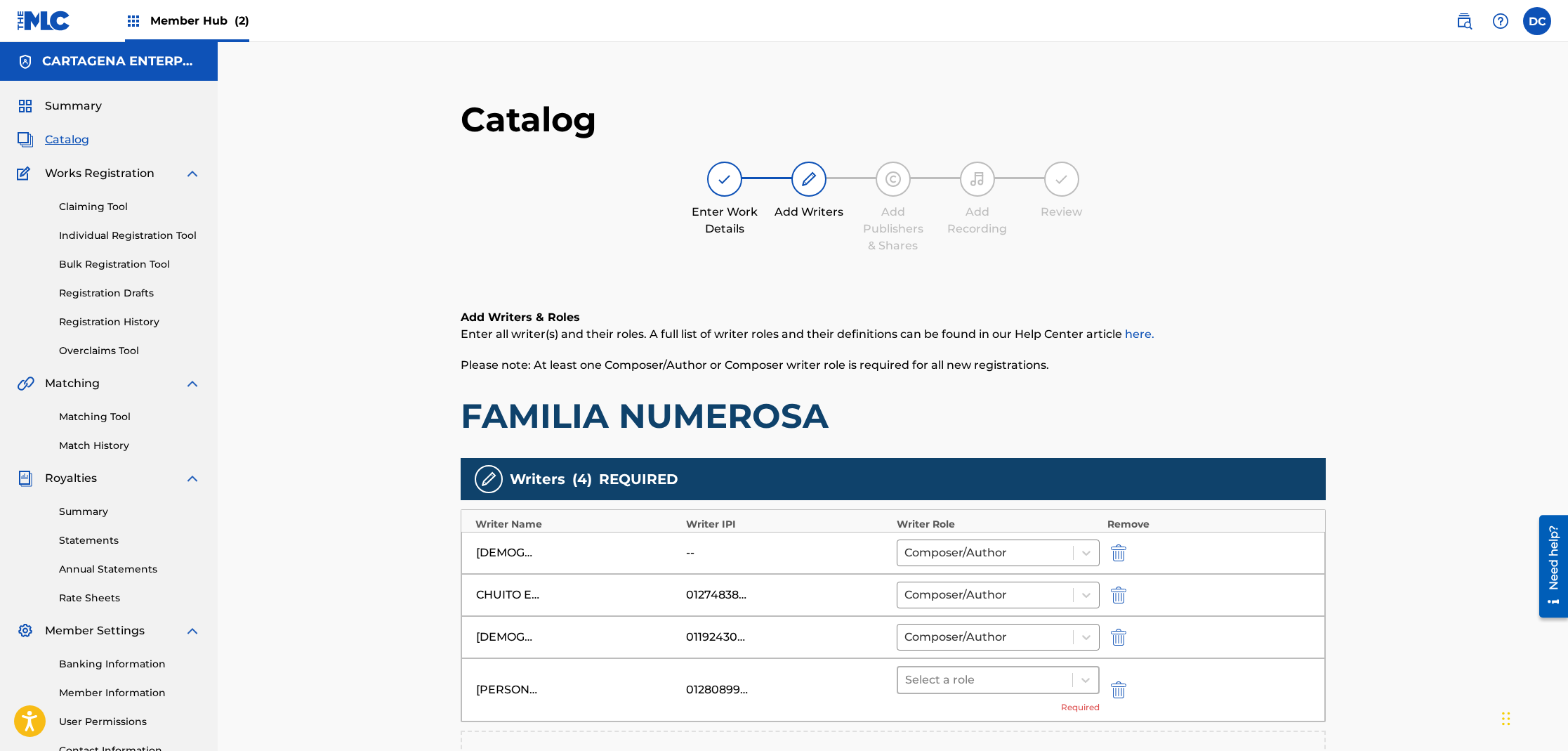
click at [944, 674] on div at bounding box center [985, 680] width 161 height 20
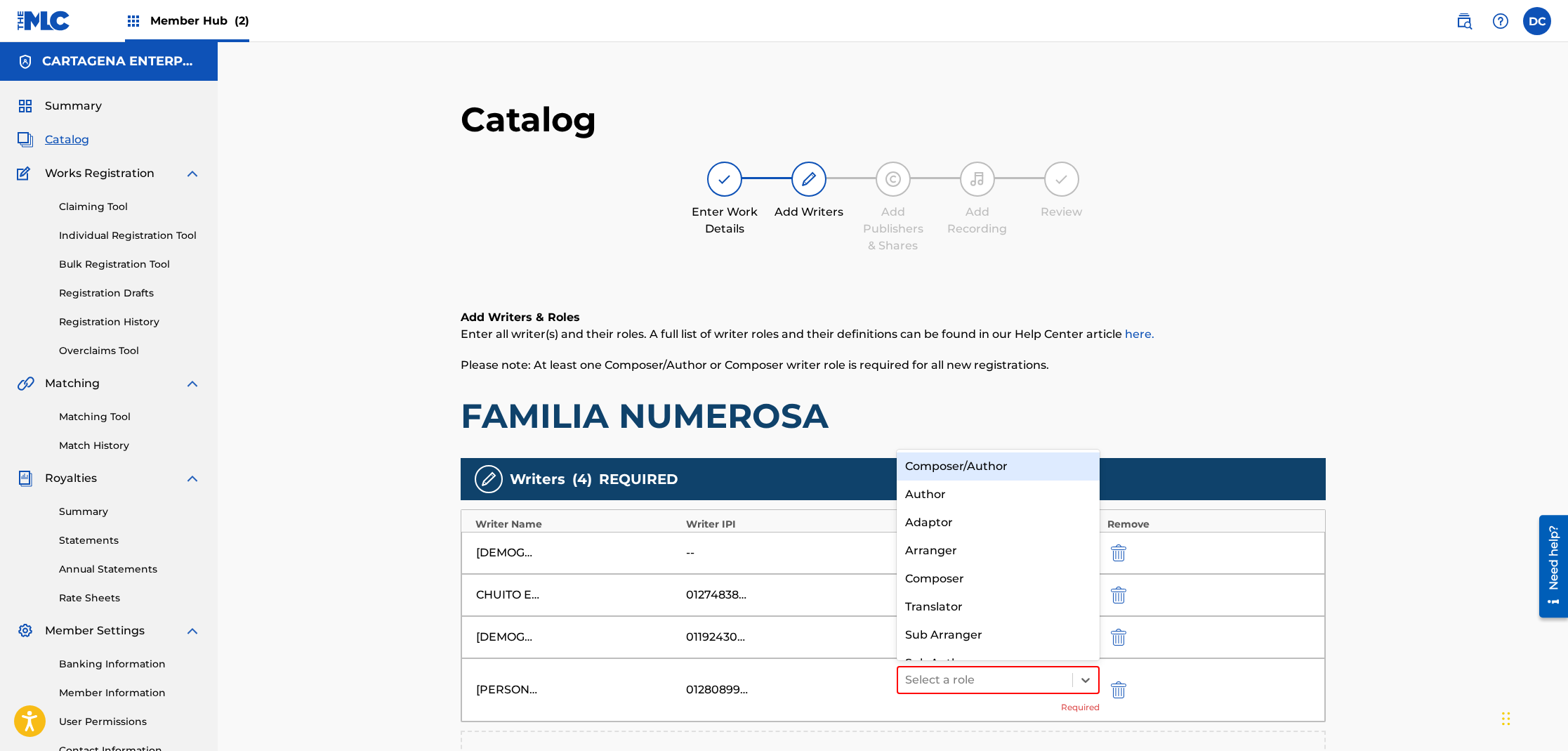
click at [1011, 469] on div "Composer/Author" at bounding box center [998, 467] width 204 height 28
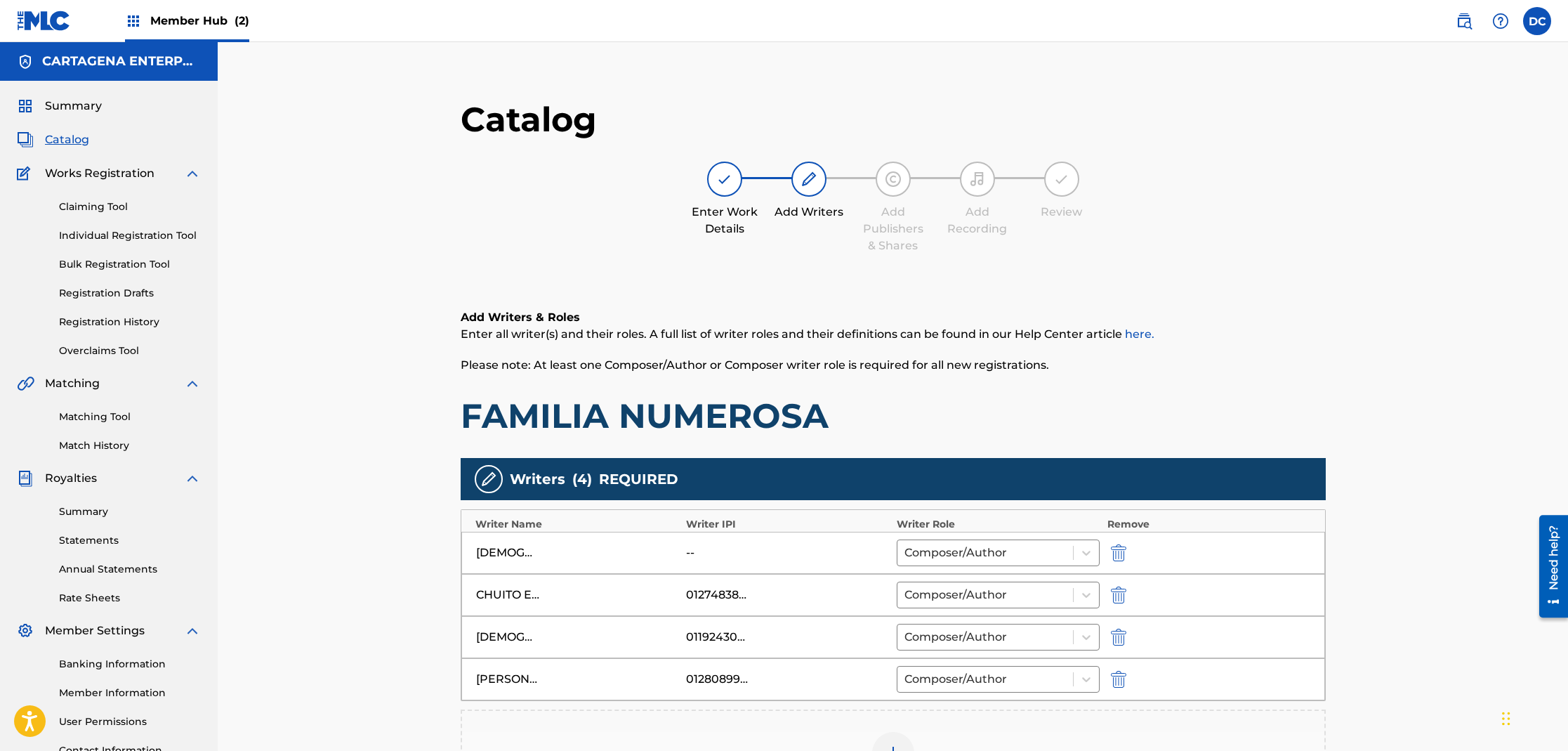
scroll to position [267, 0]
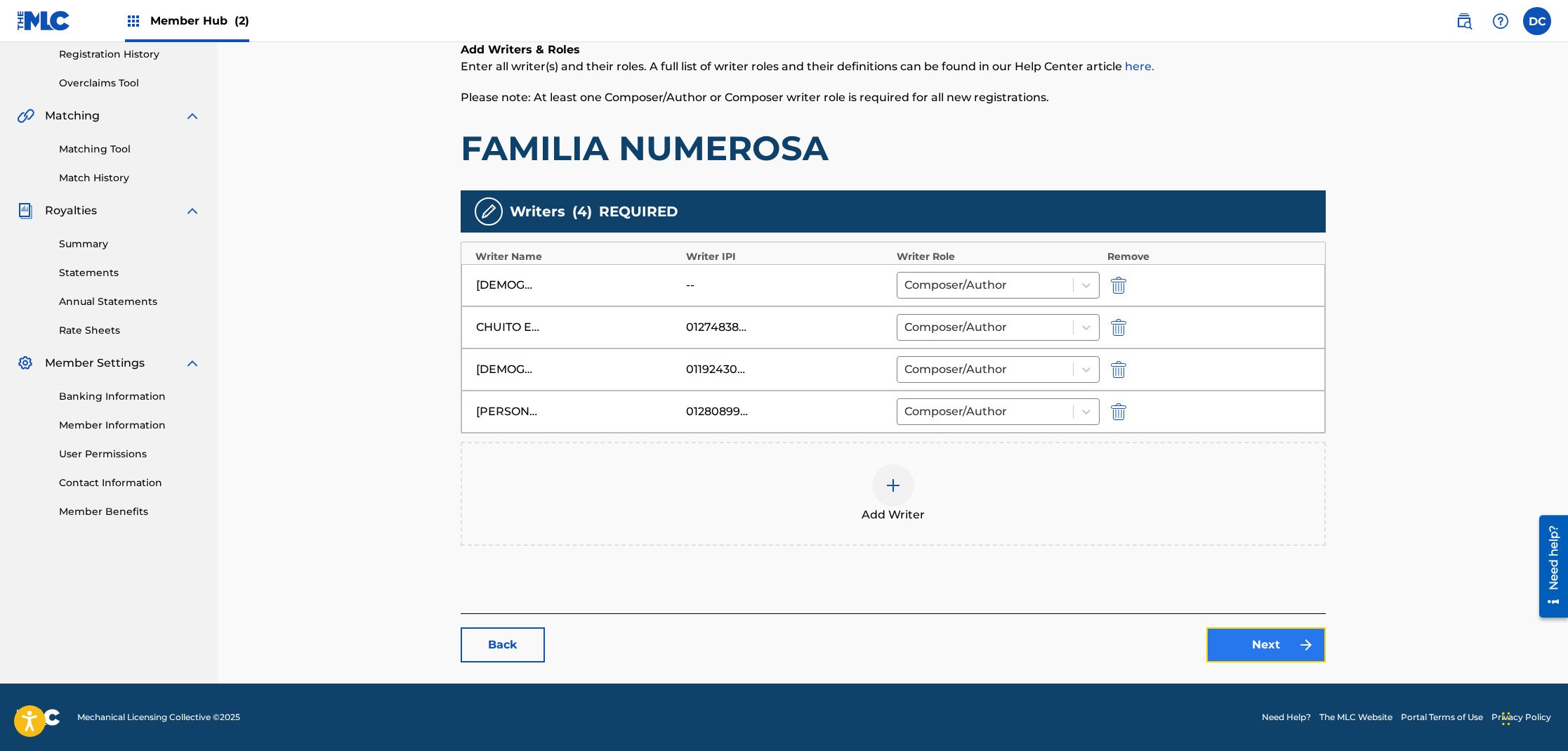
click at [1231, 641] on link "Next" at bounding box center [1266, 644] width 119 height 35
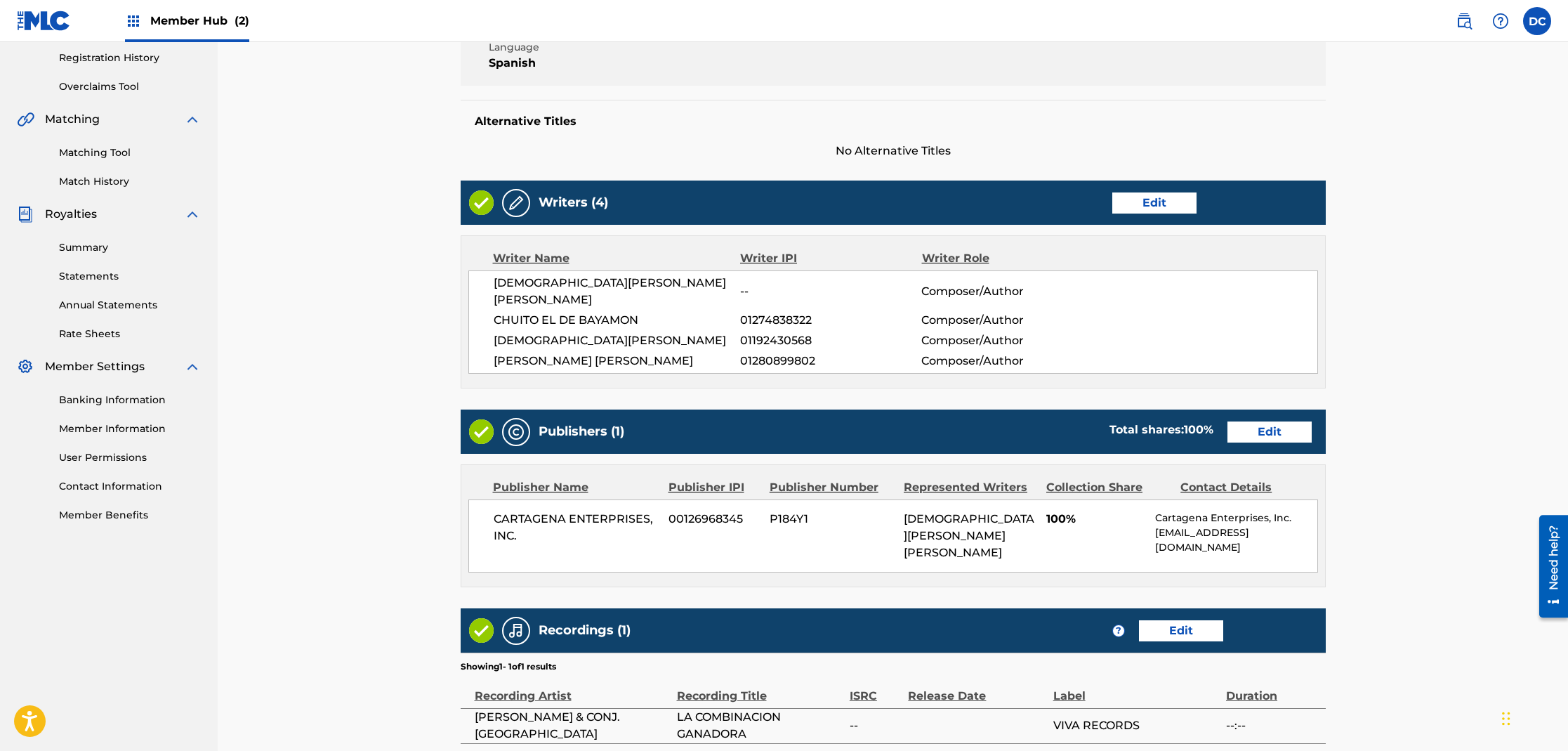
scroll to position [264, 0]
click at [1252, 421] on link "Edit" at bounding box center [1270, 431] width 84 height 21
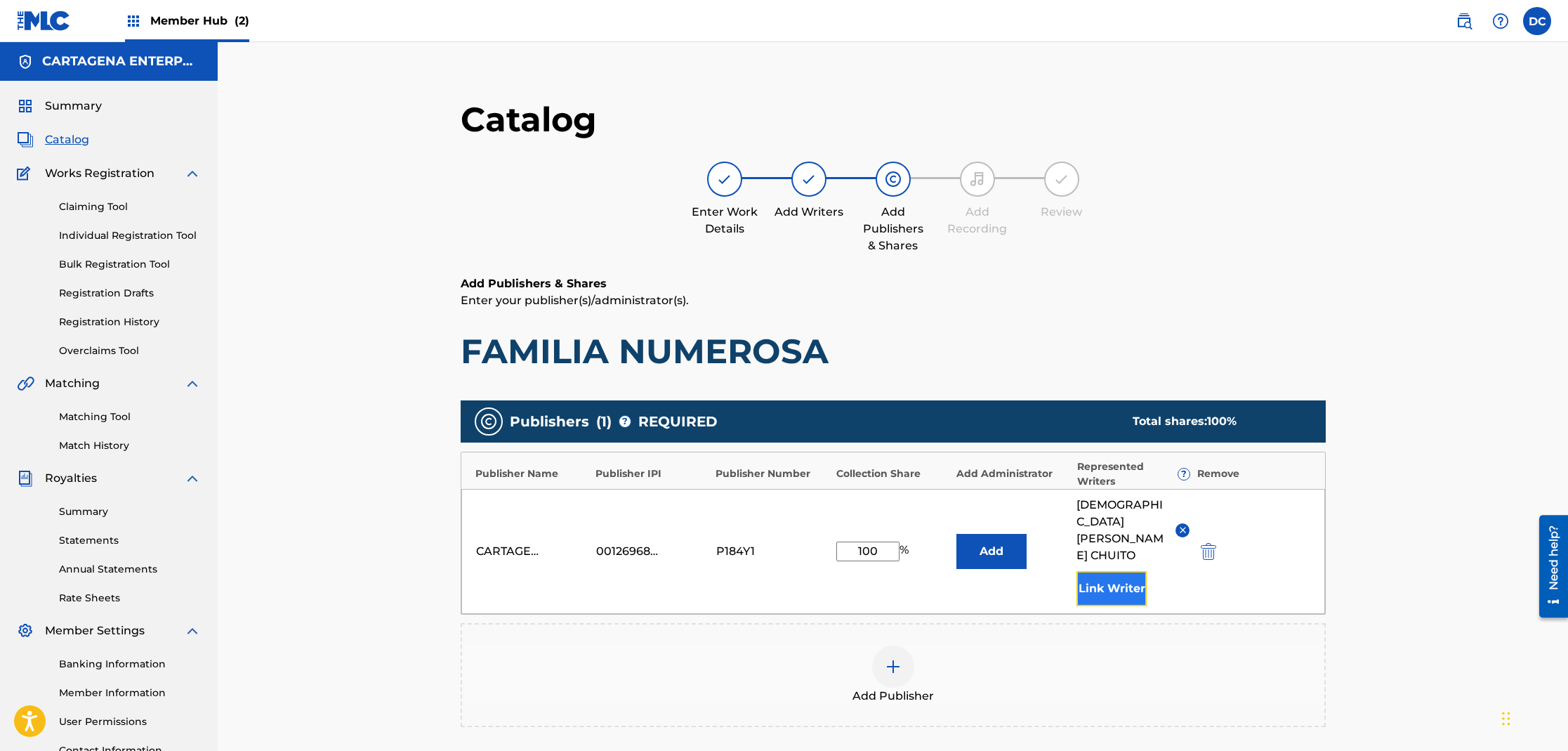
click at [1092, 583] on button "Link Writer" at bounding box center [1111, 588] width 70 height 35
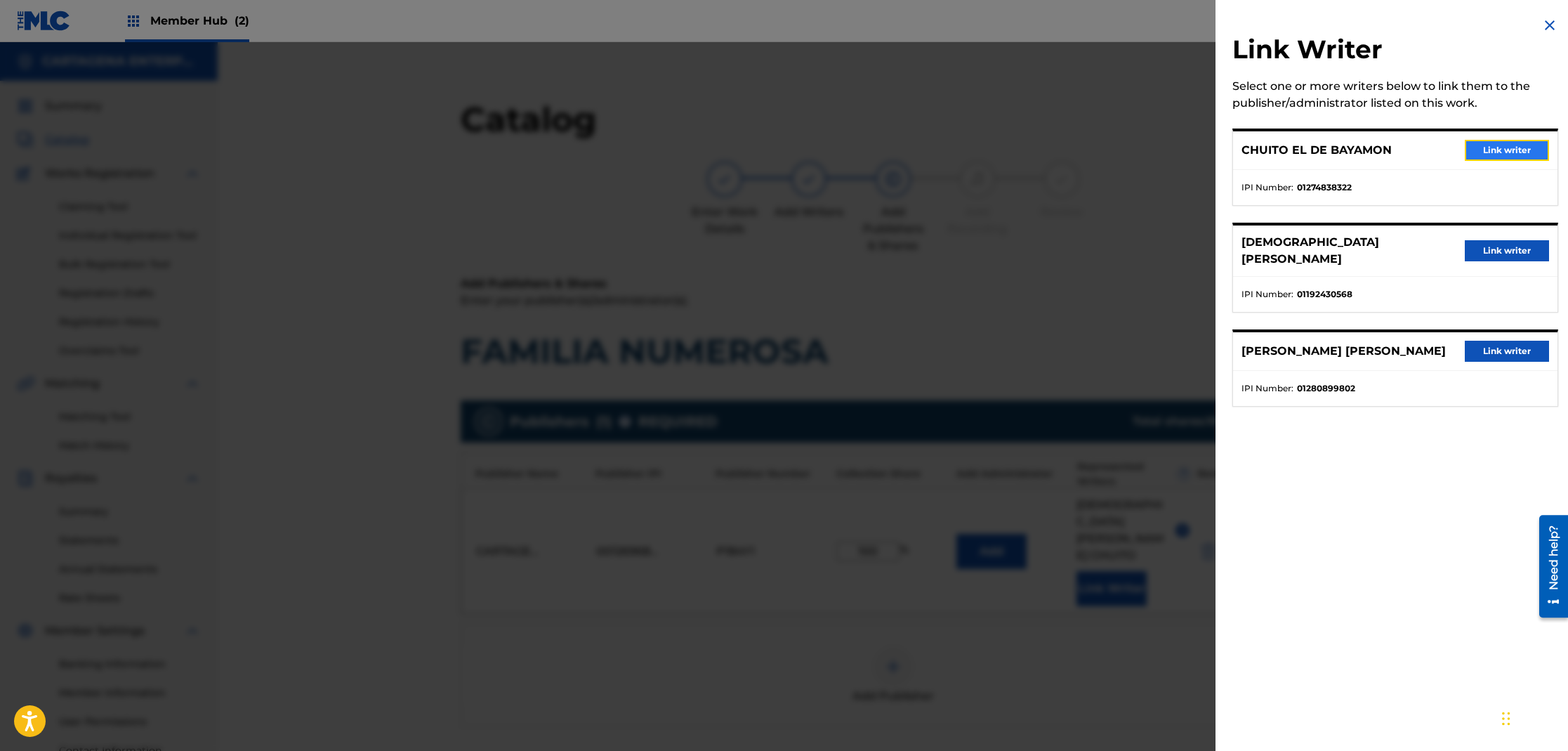
click at [1505, 145] on button "Link writer" at bounding box center [1507, 150] width 84 height 21
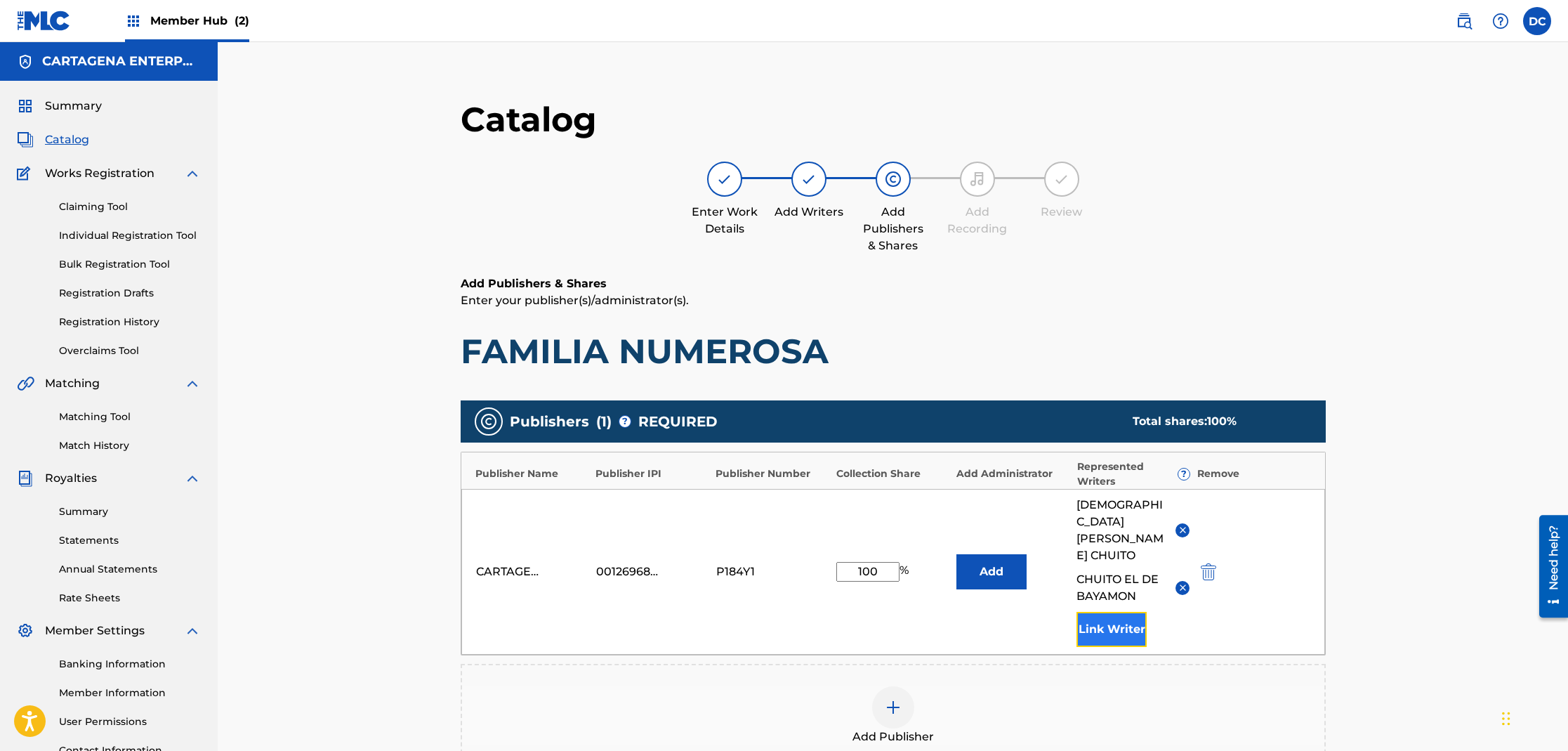
click at [1110, 612] on button "Link Writer" at bounding box center [1111, 629] width 70 height 35
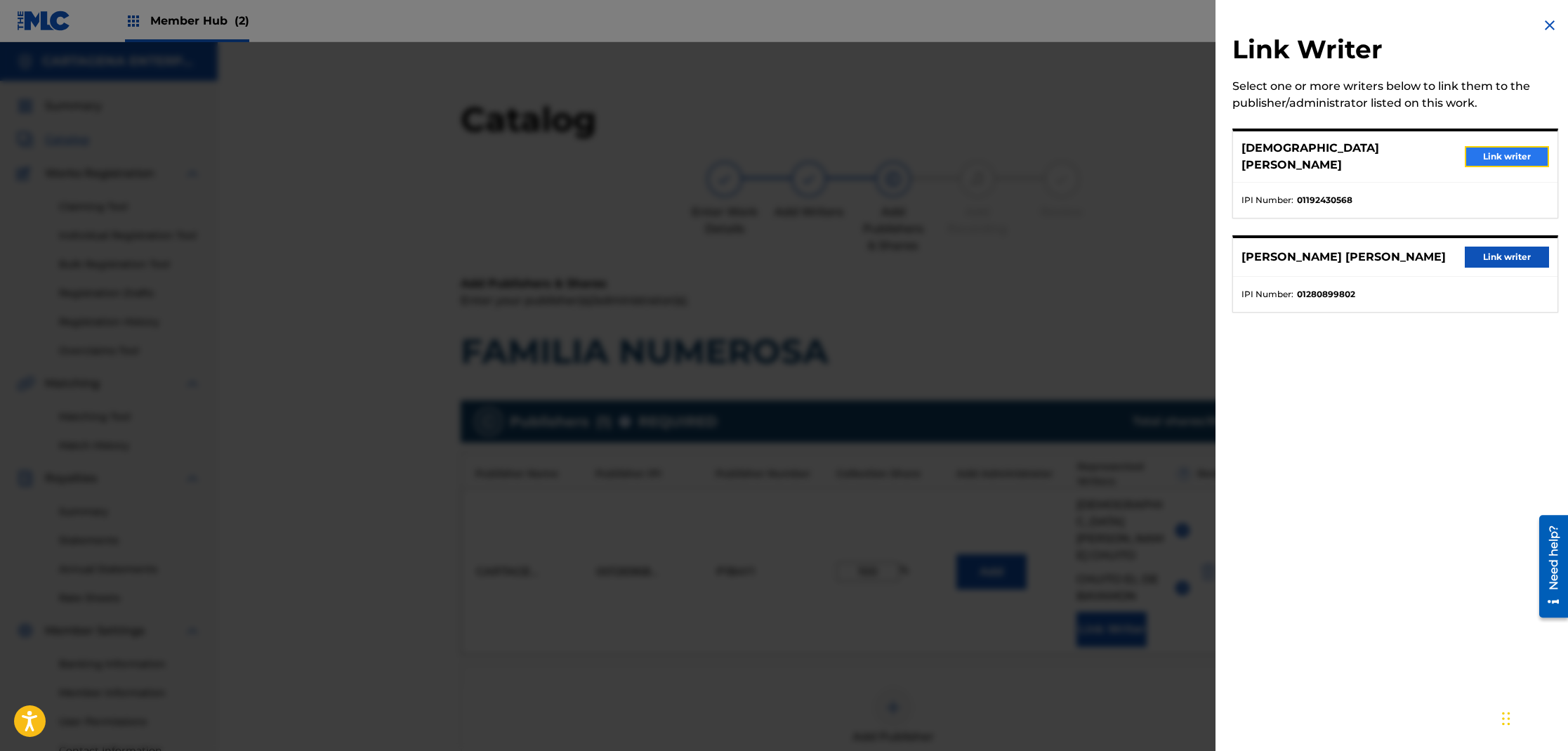
click at [1477, 151] on button "Link writer" at bounding box center [1507, 156] width 84 height 21
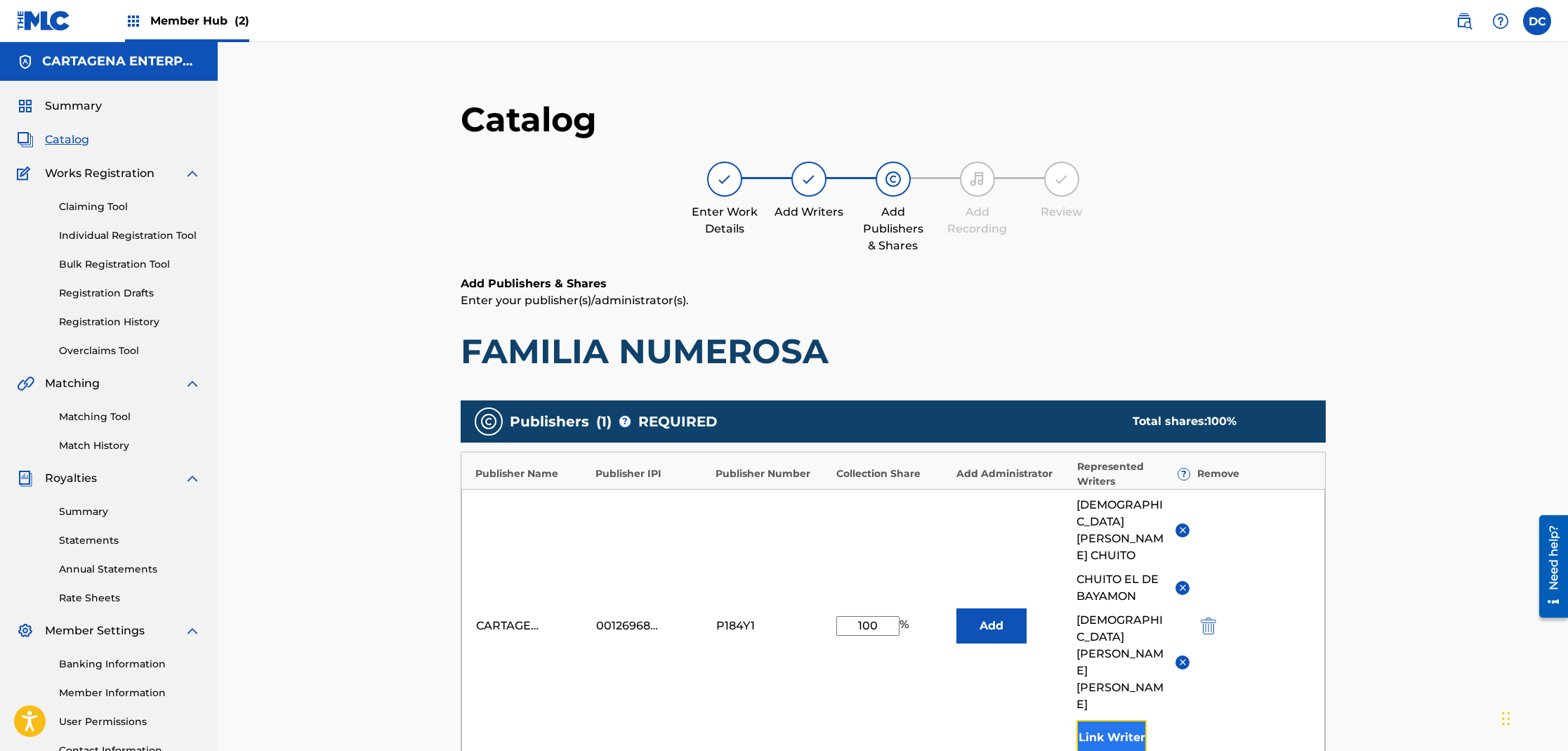
click at [1105, 720] on button "Link Writer" at bounding box center [1111, 737] width 70 height 35
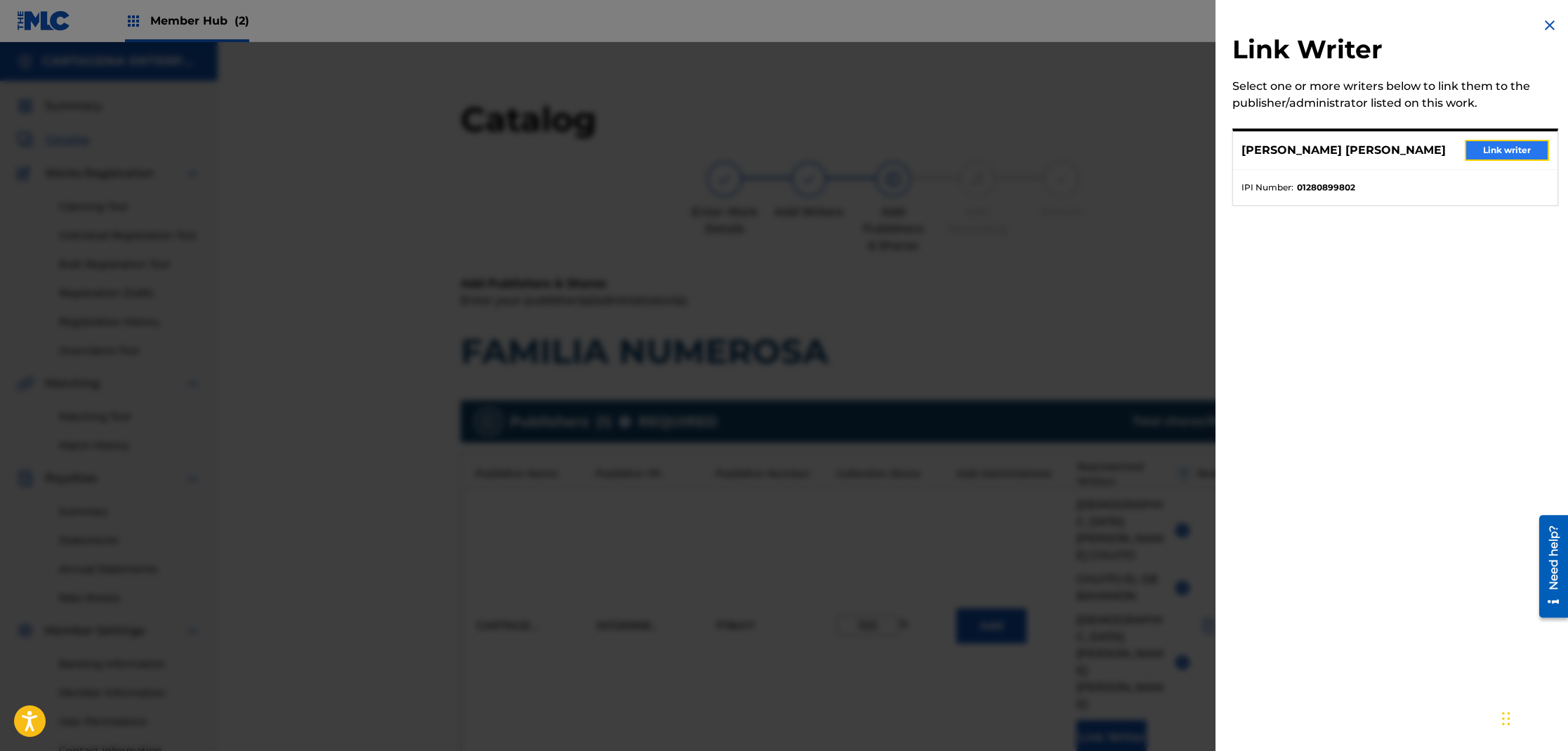
click at [1524, 156] on button "Link writer" at bounding box center [1507, 150] width 84 height 21
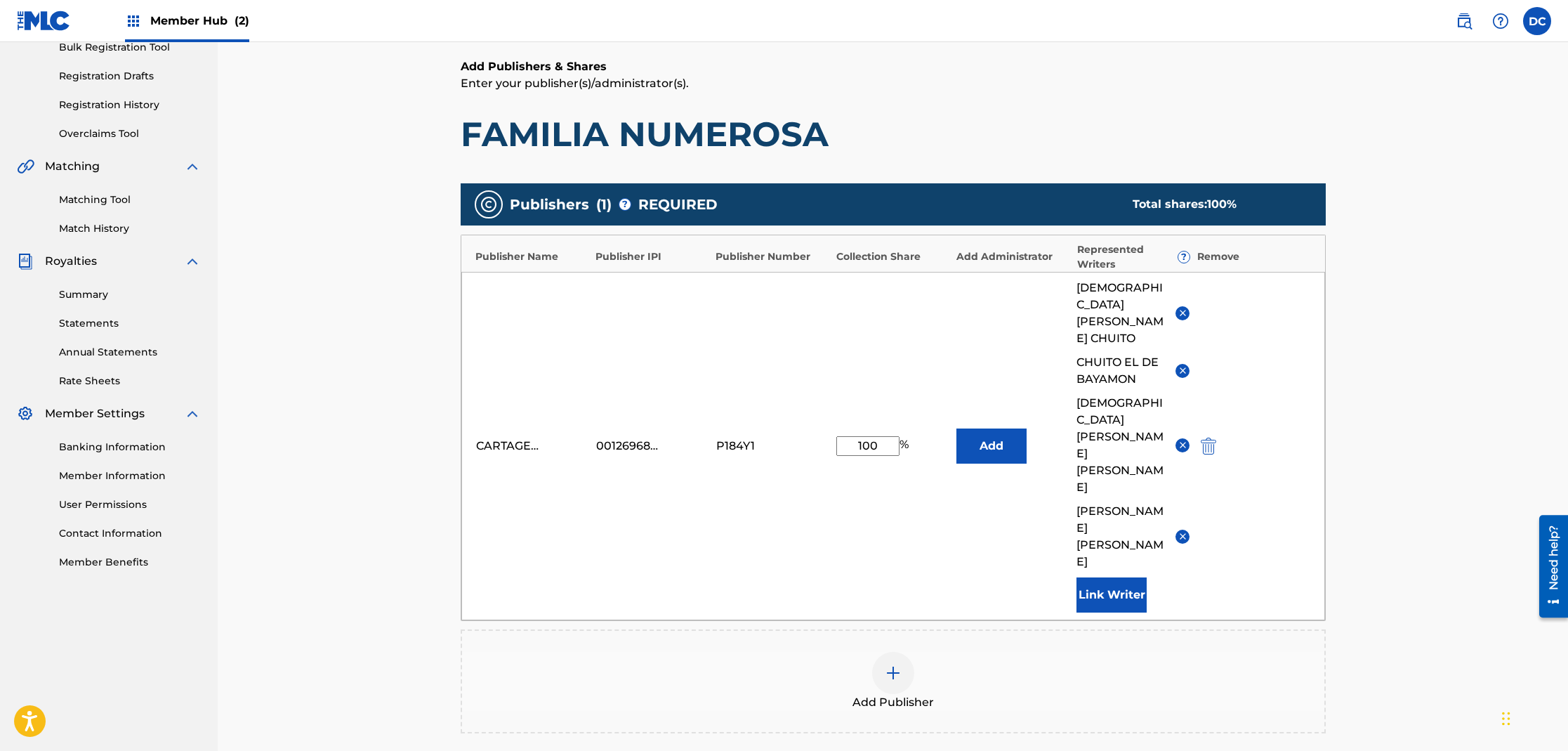
scroll to position [345, 0]
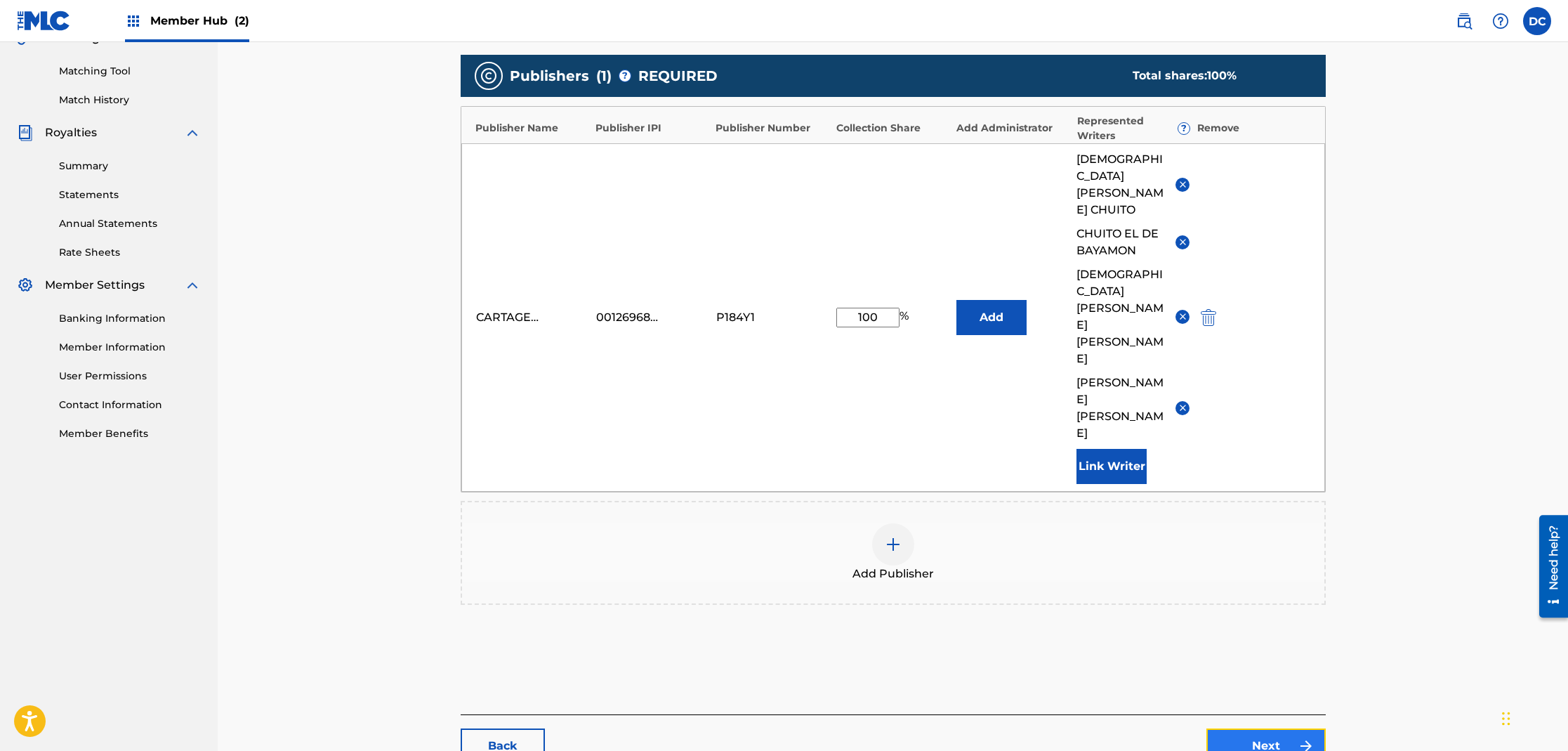
click at [1251, 728] on link "Next" at bounding box center [1266, 745] width 119 height 35
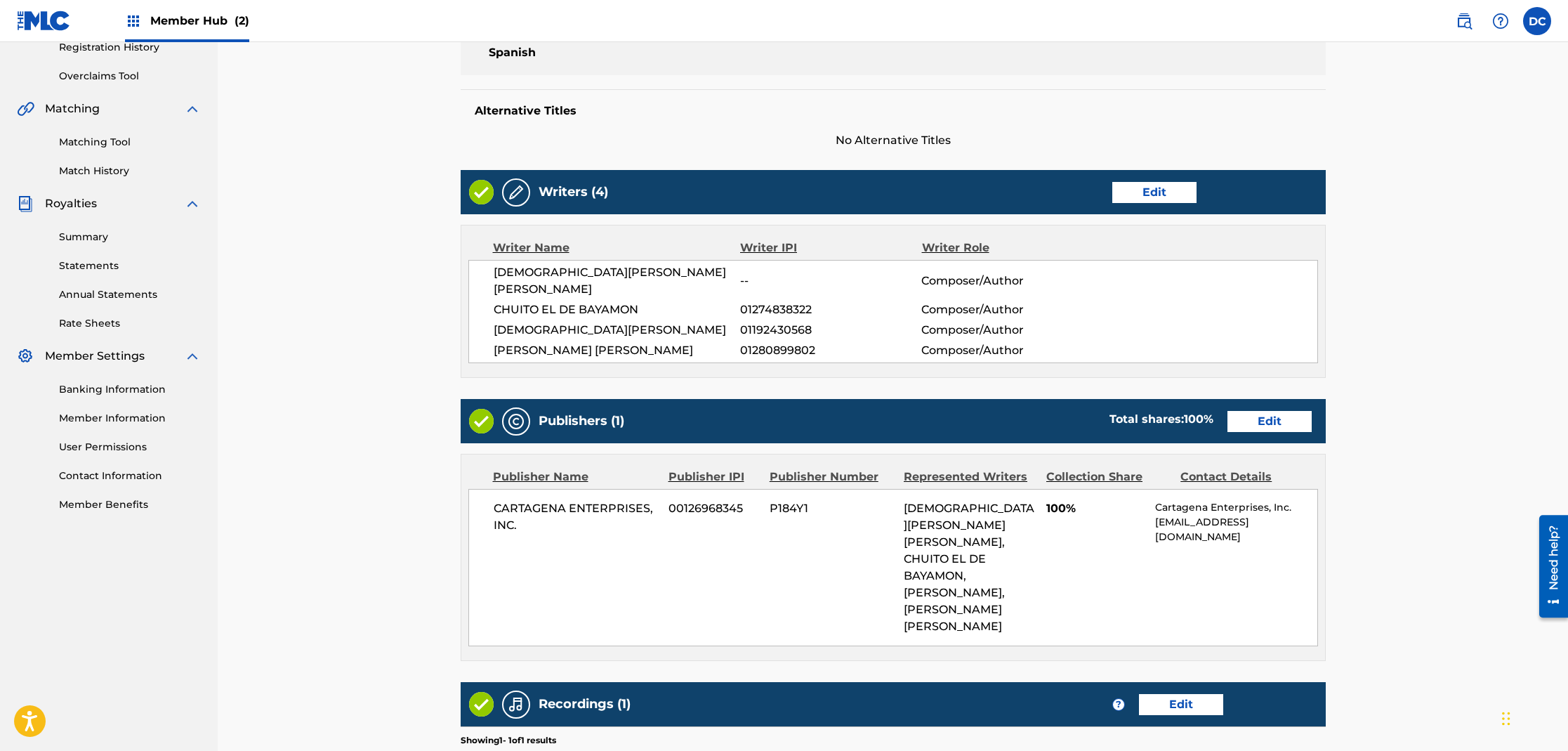
scroll to position [464, 0]
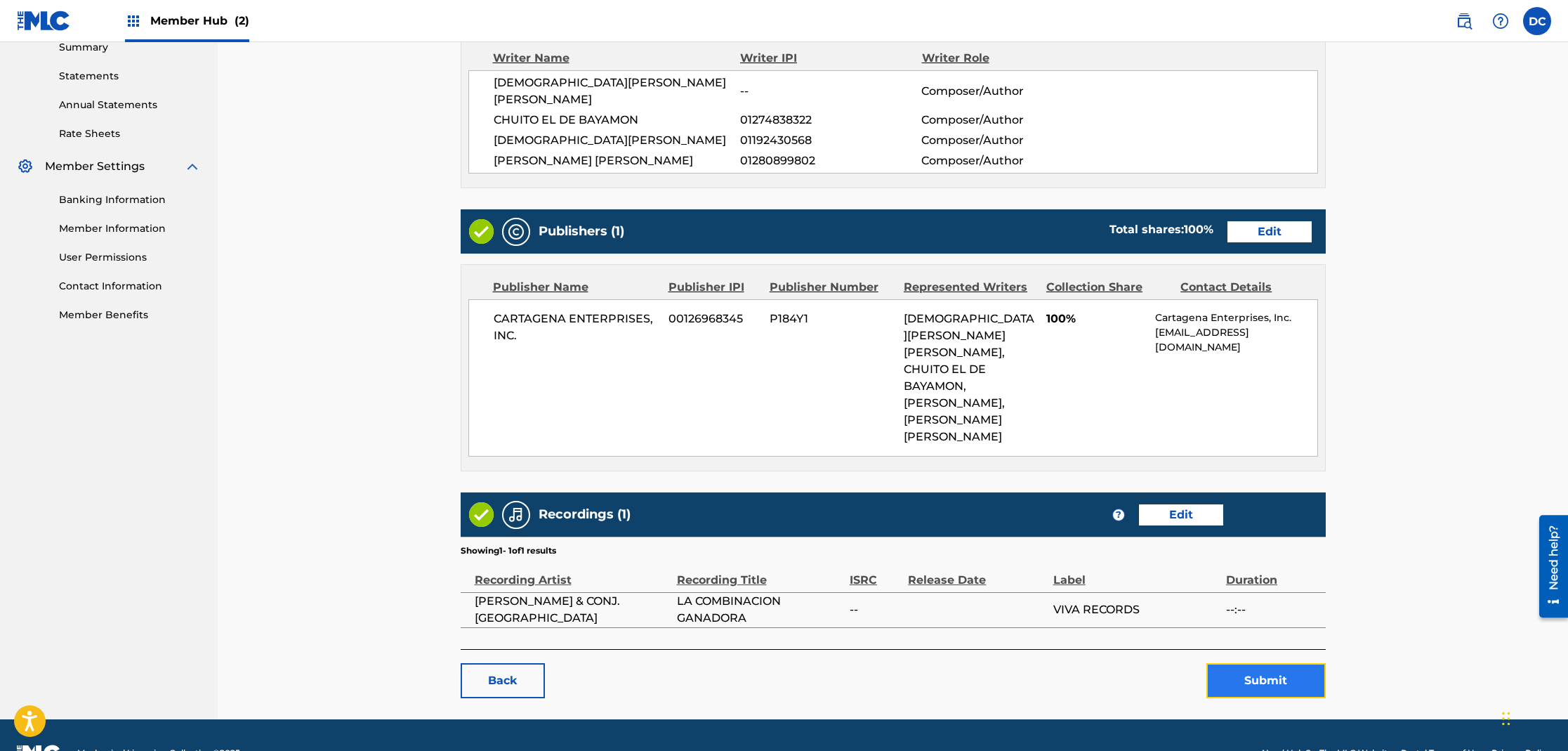
click at [1254, 663] on button "Submit" at bounding box center [1266, 680] width 119 height 35
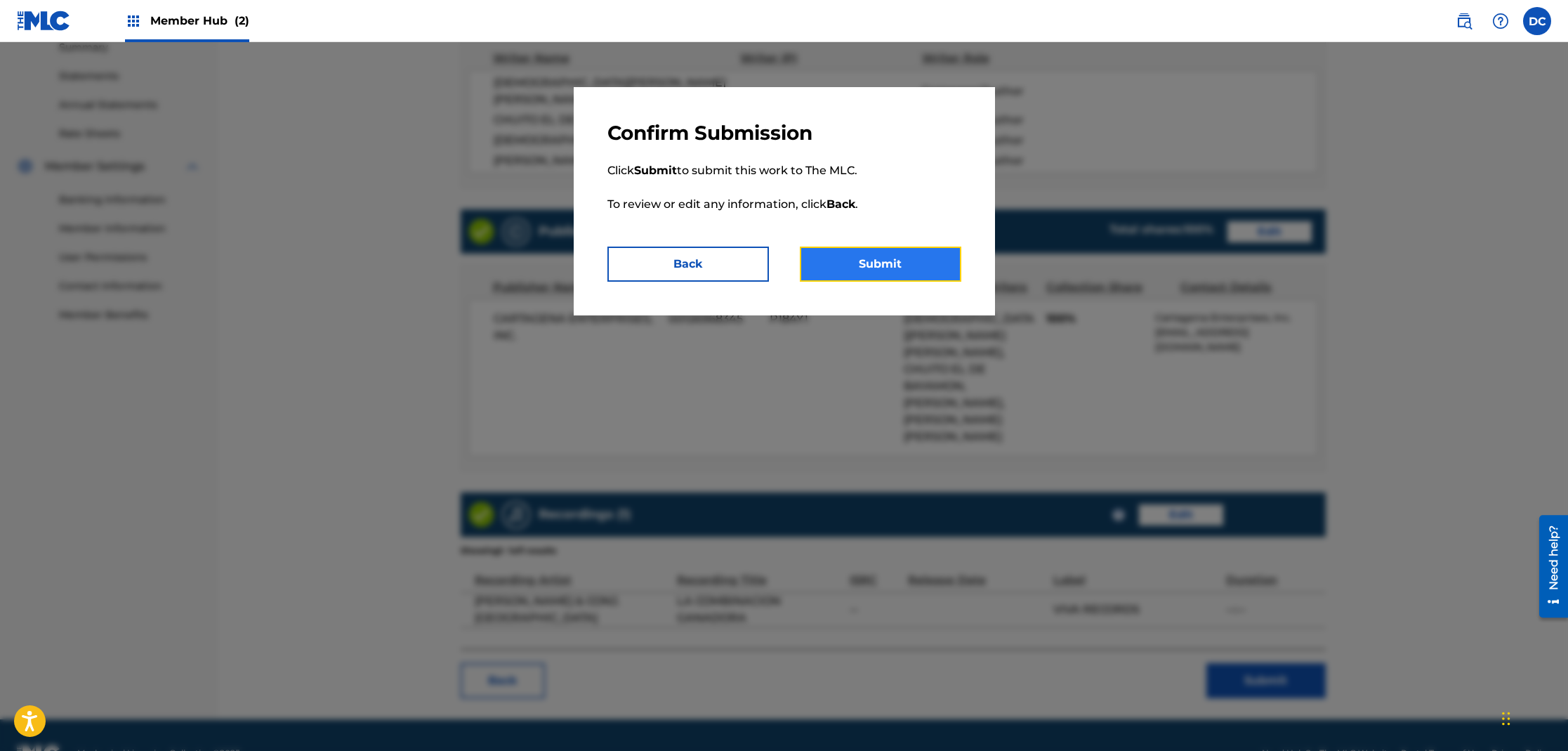
click at [912, 277] on button "Submit" at bounding box center [881, 264] width 161 height 35
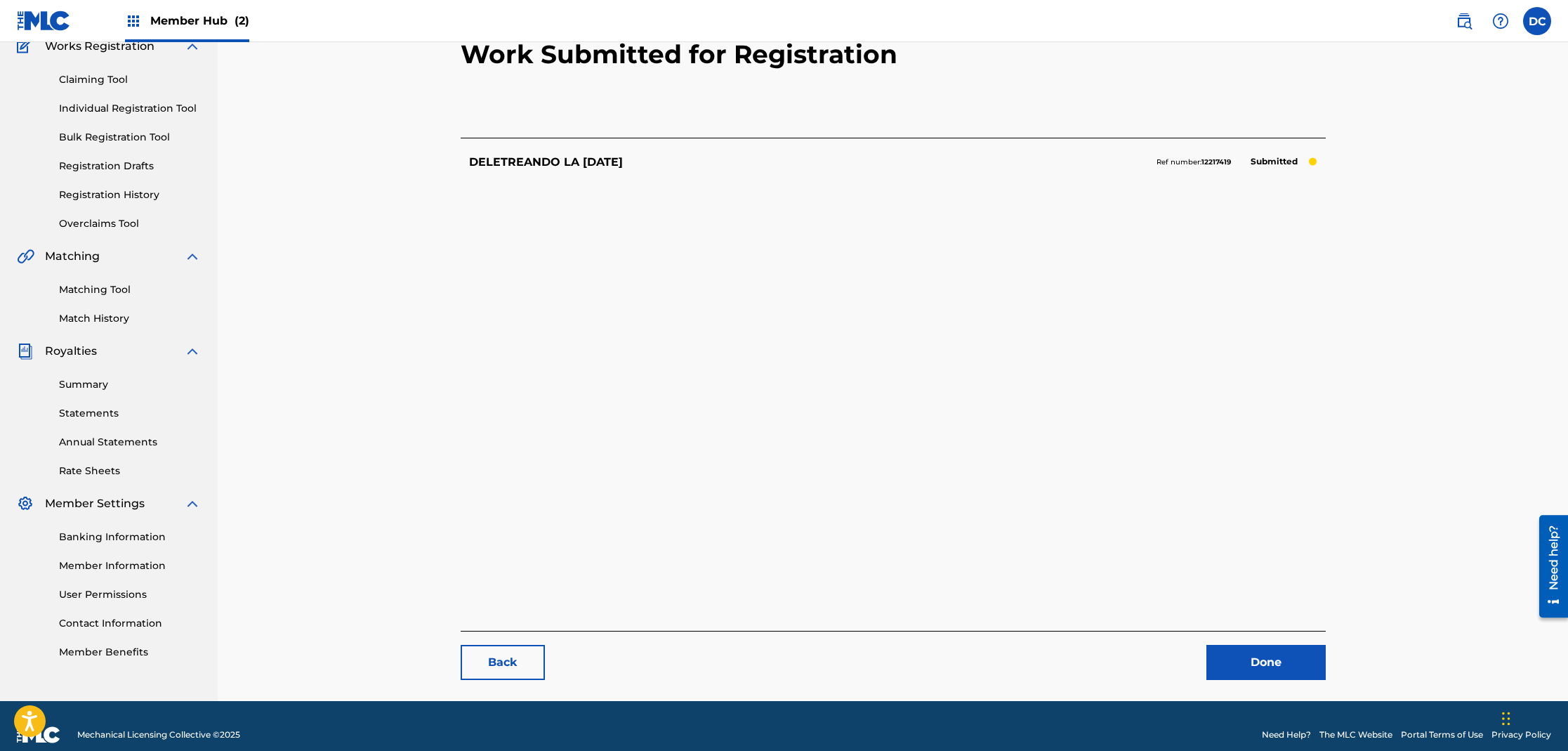
scroll to position [144, 0]
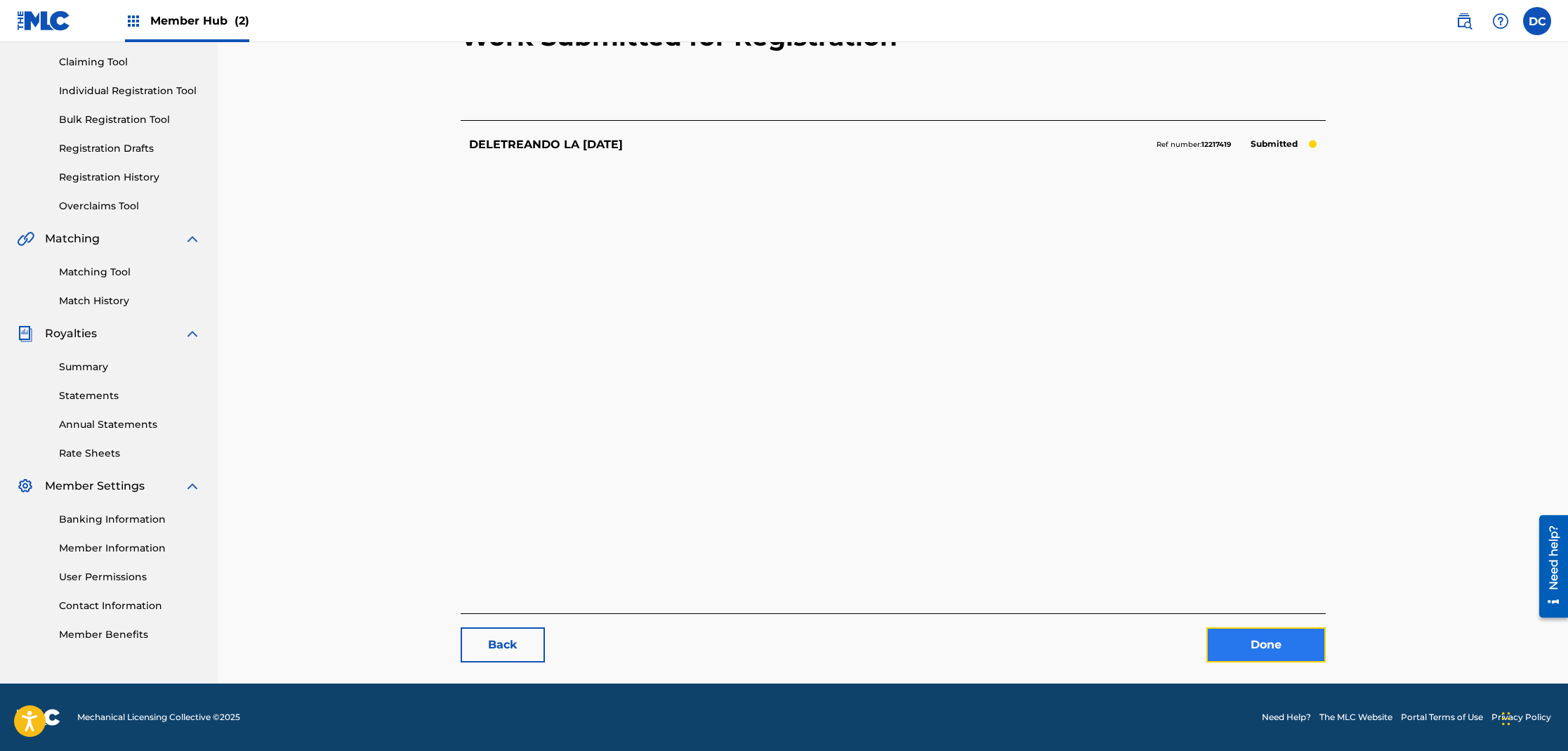
click at [1276, 635] on link "Done" at bounding box center [1266, 644] width 119 height 35
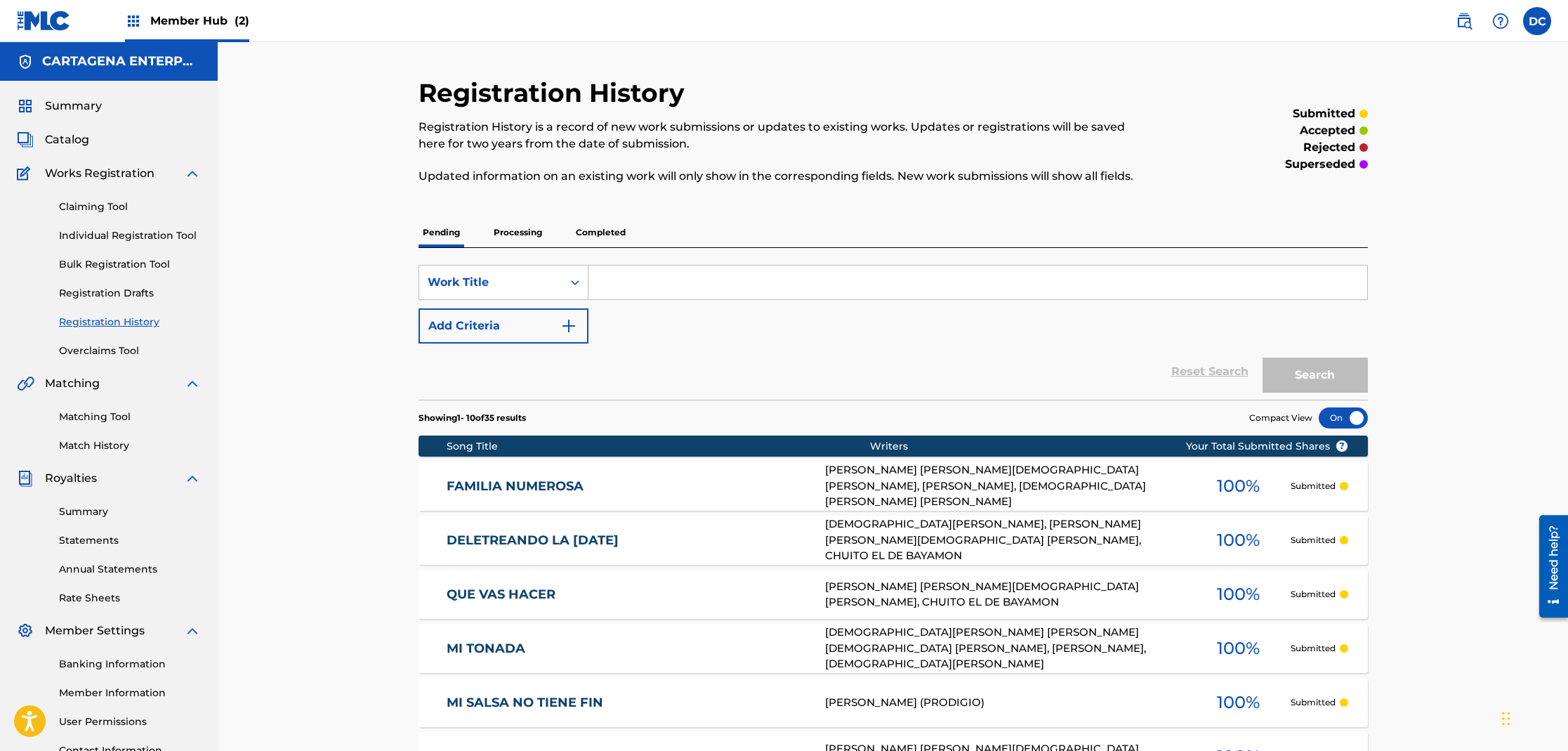
click at [587, 488] on link "FAMILIA NUMEROSA" at bounding box center [626, 487] width 359 height 16
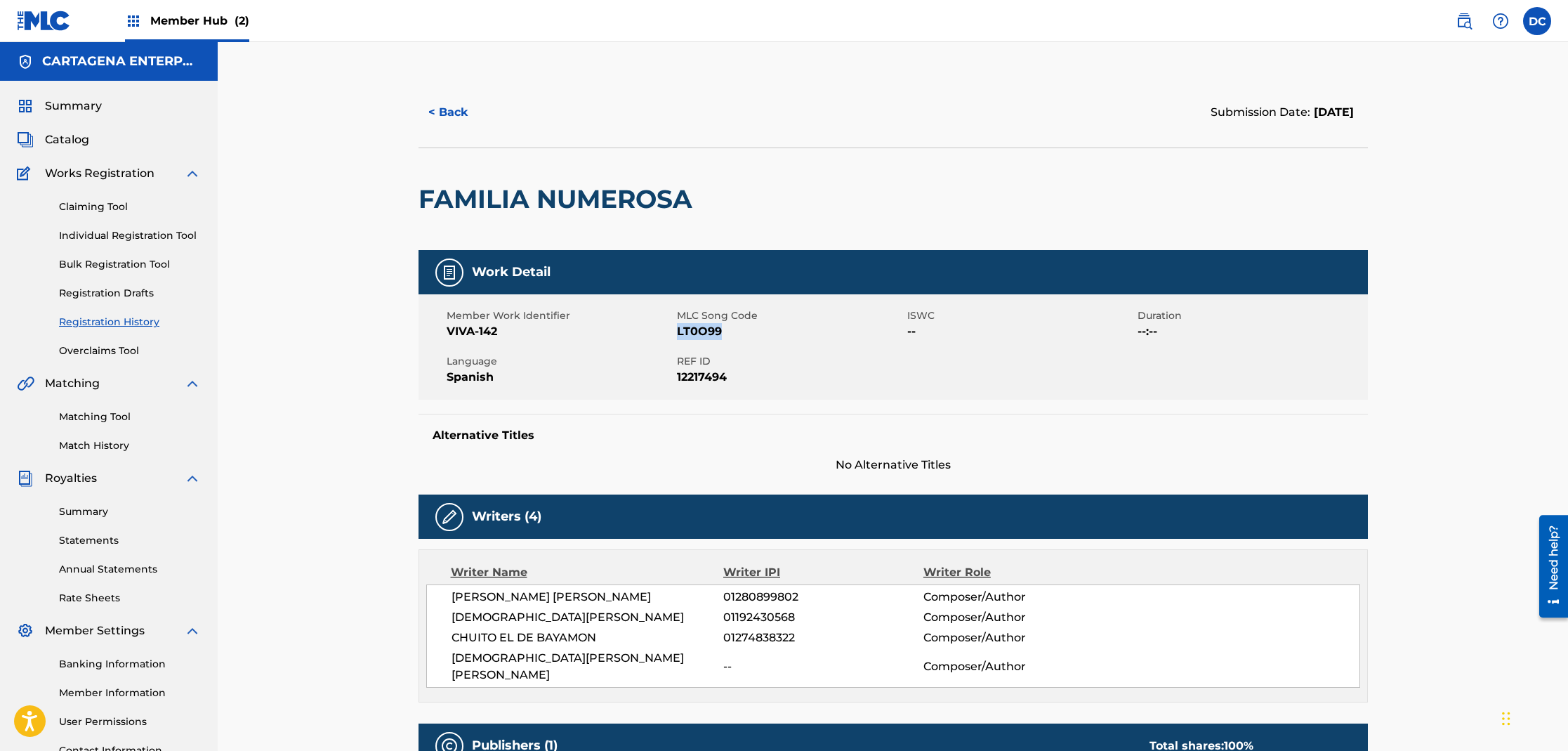
drag, startPoint x: 678, startPoint y: 333, endPoint x: 720, endPoint y: 332, distance: 42.0
click at [720, 332] on span "LT0O99" at bounding box center [790, 331] width 227 height 17
copy span "LT0O99"
click at [167, 234] on link "Individual Registration Tool" at bounding box center [130, 236] width 142 height 15
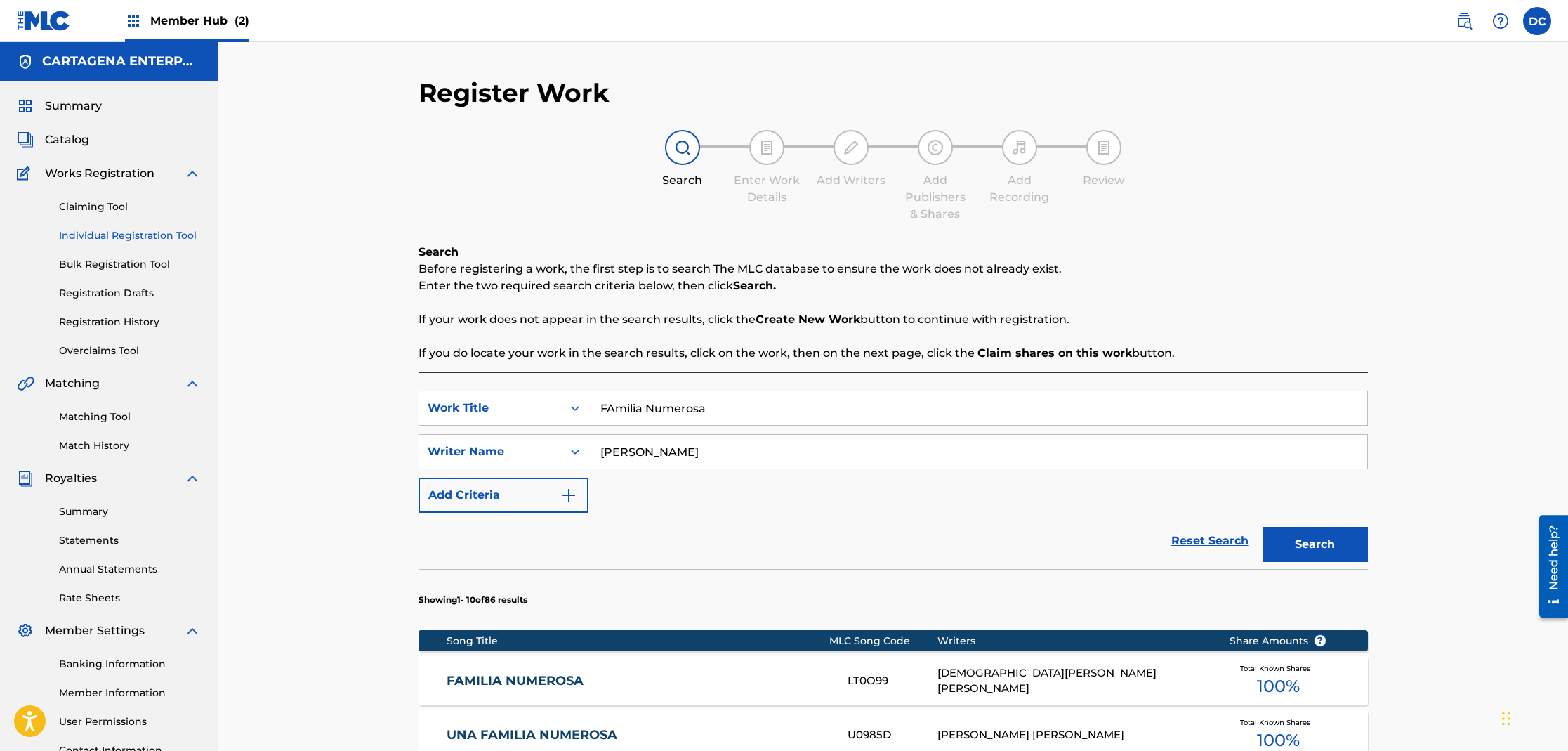
click at [533, 676] on link "FAMILIA NUMEROSA" at bounding box center [638, 681] width 382 height 16
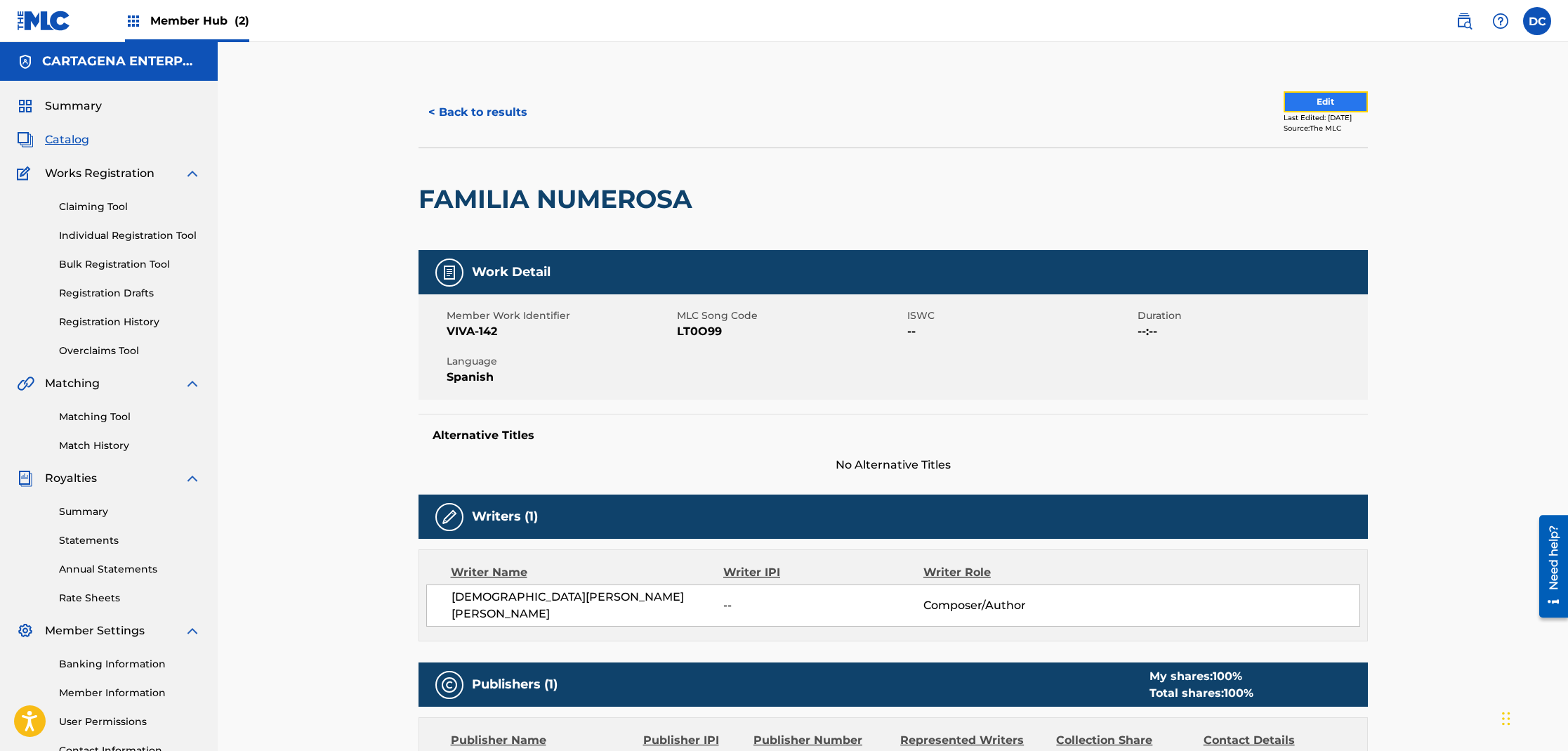
click at [1295, 104] on button "Edit" at bounding box center [1326, 101] width 84 height 21
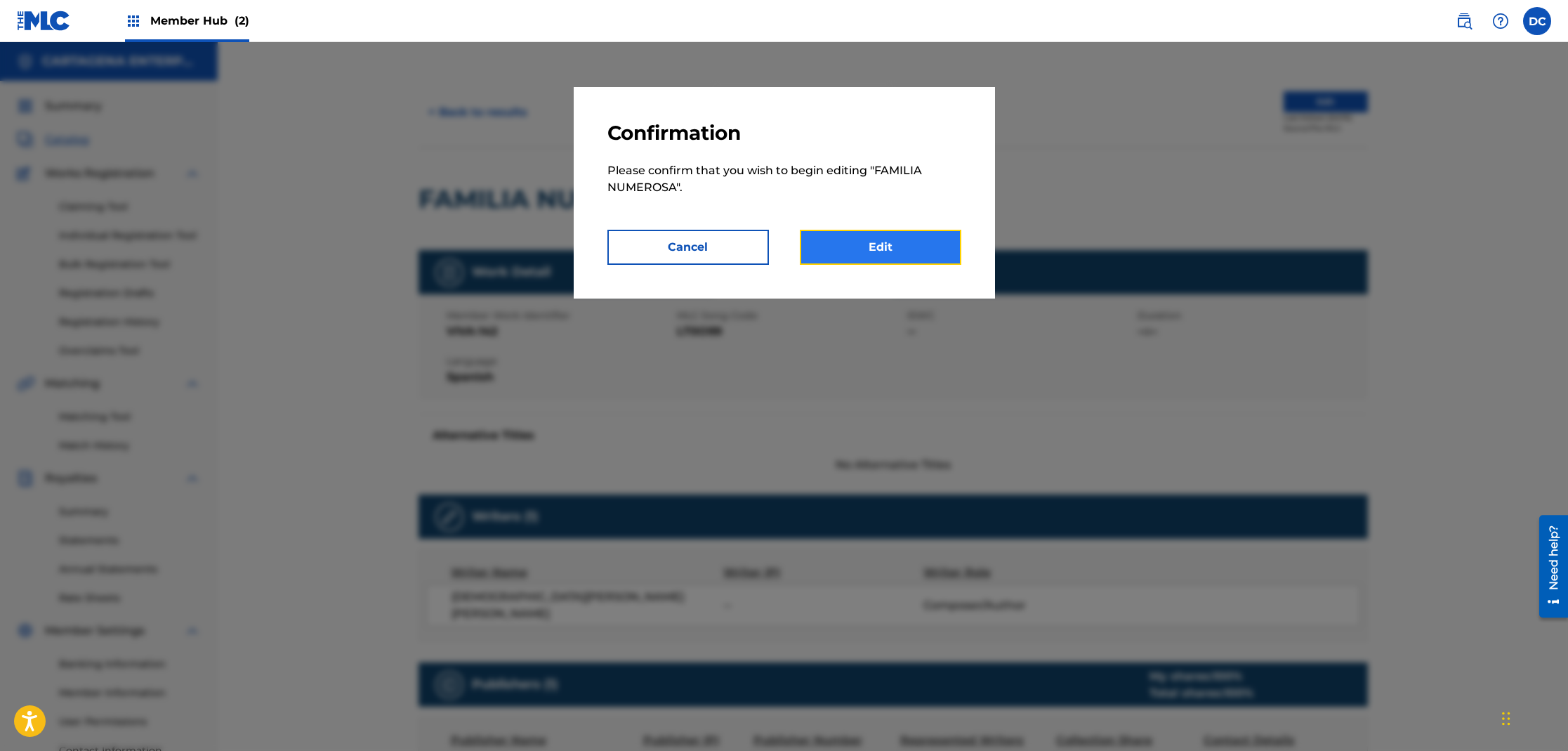
click at [870, 258] on link "Edit" at bounding box center [881, 247] width 161 height 35
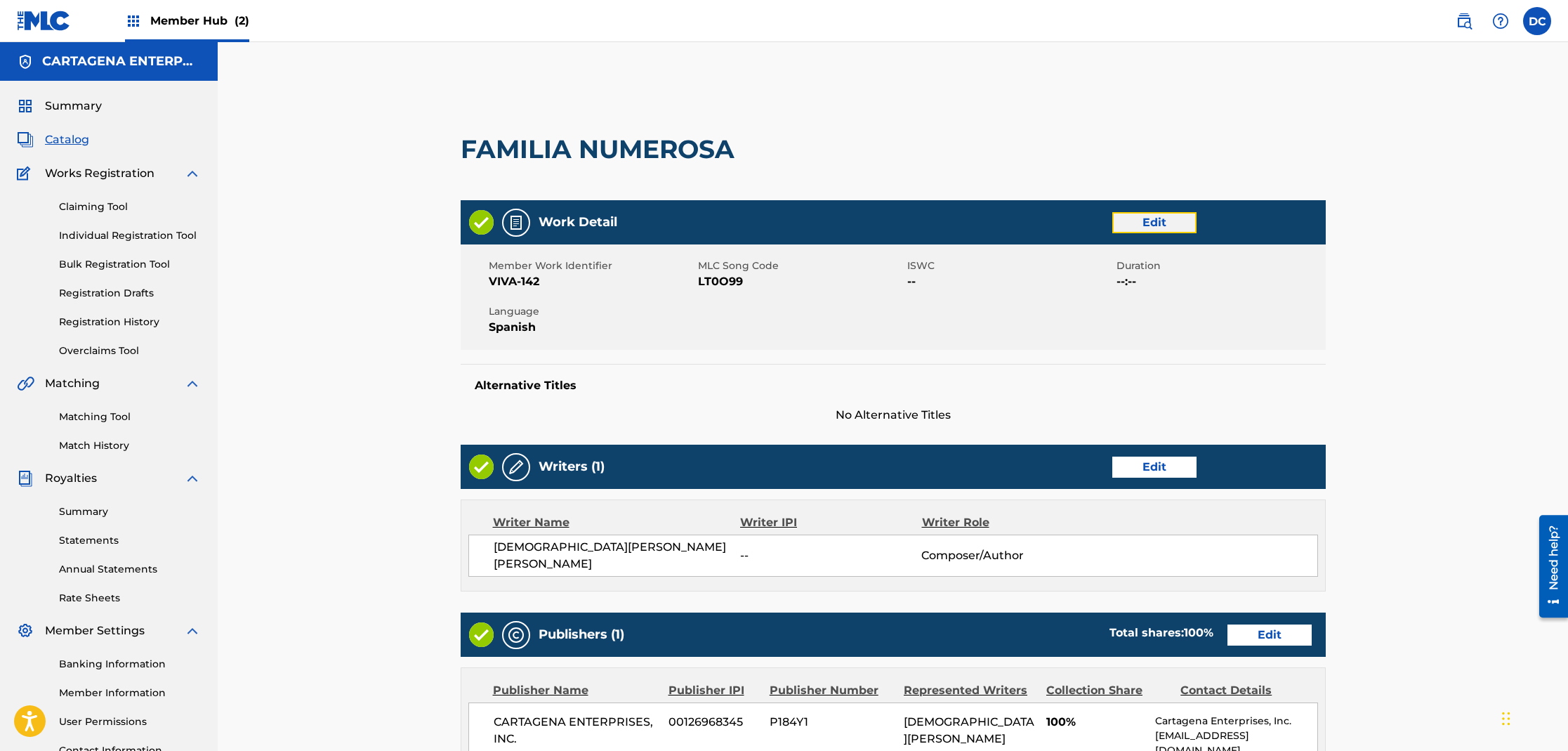
click at [1145, 219] on link "Edit" at bounding box center [1155, 222] width 84 height 21
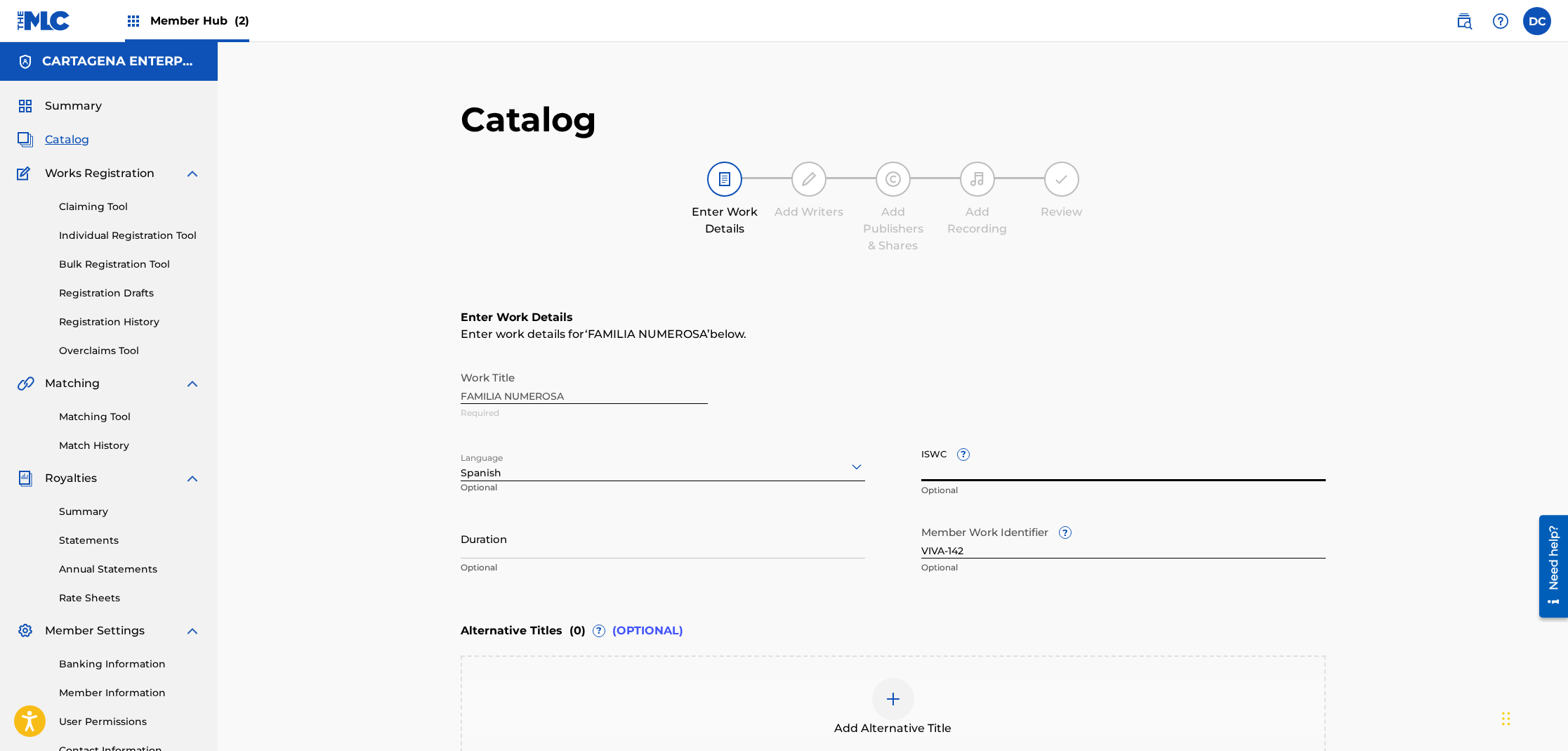
click at [1016, 474] on input "ISWC ?" at bounding box center [1124, 461] width 404 height 40
paste input "T3318641504"
type input "T3318641504"
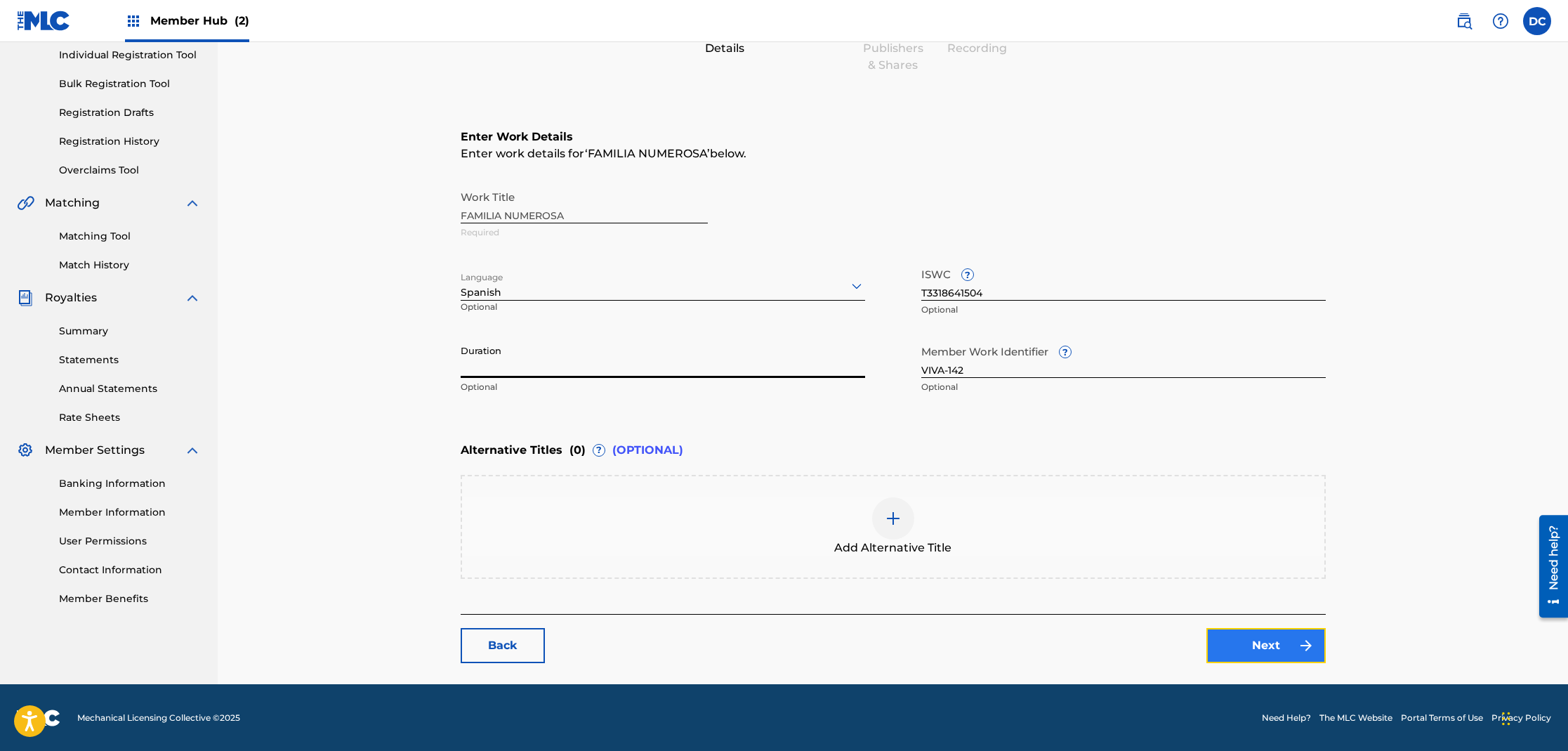
click at [1268, 647] on link "Next" at bounding box center [1266, 645] width 119 height 35
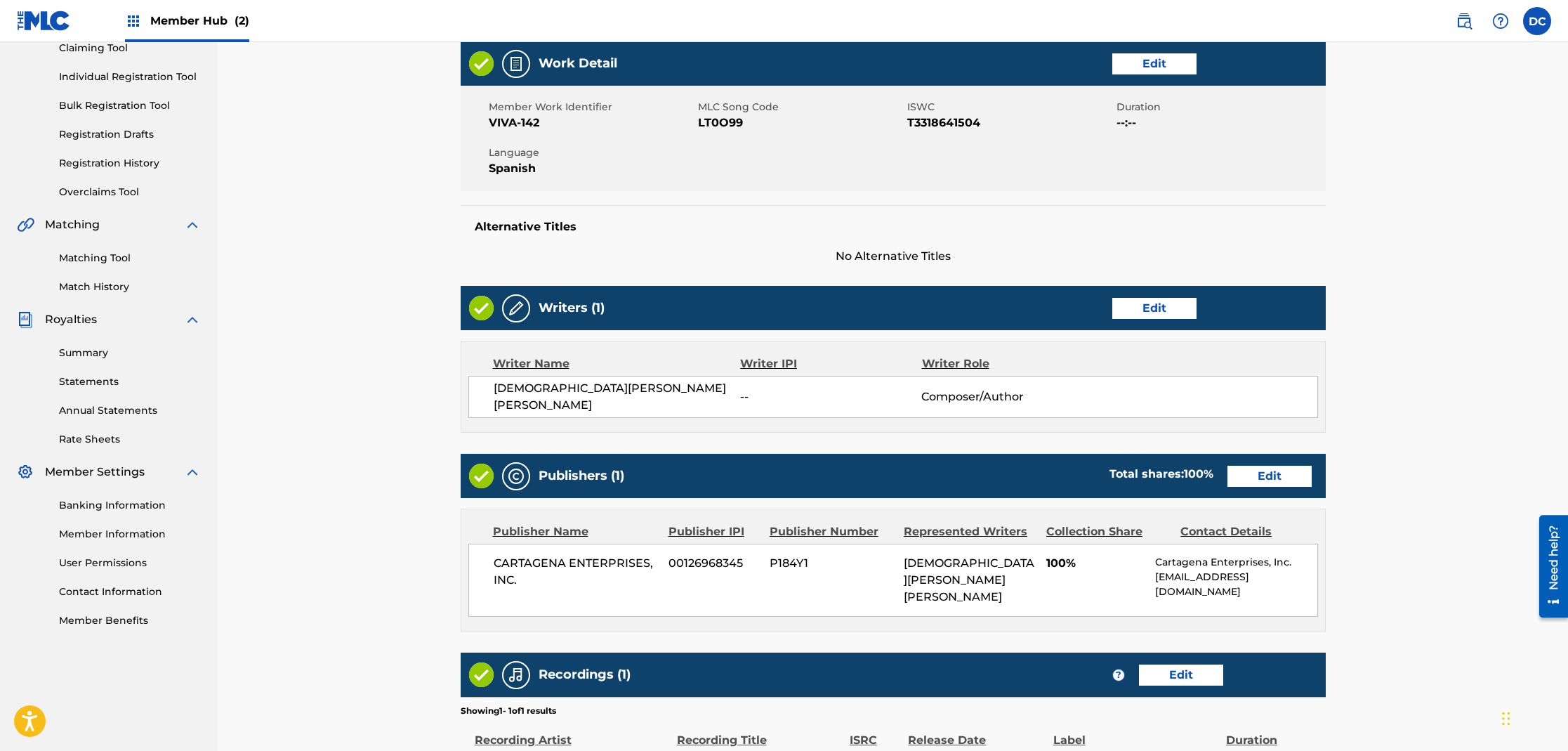
scroll to position [284, 0]
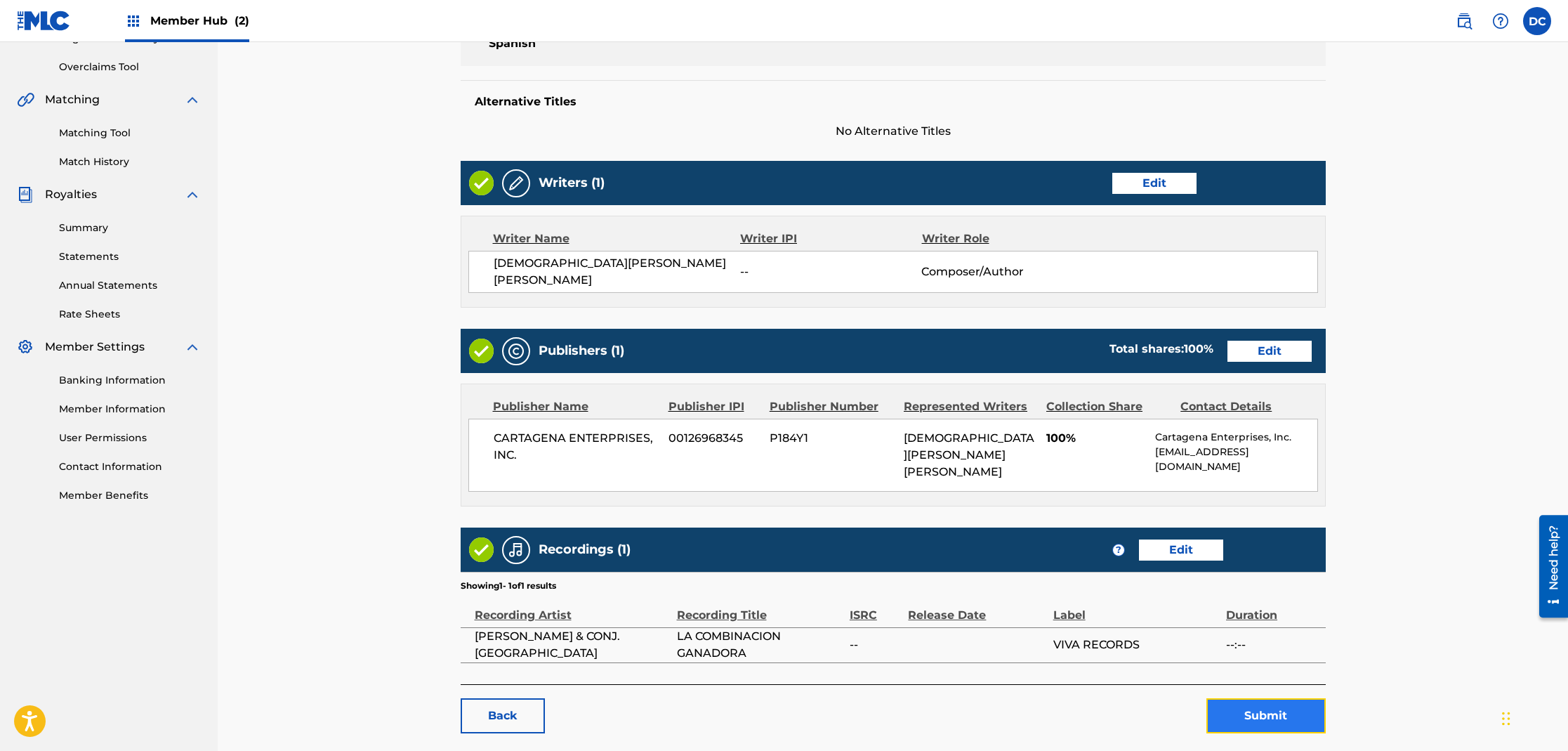
click at [1250, 698] on button "Submit" at bounding box center [1266, 715] width 119 height 35
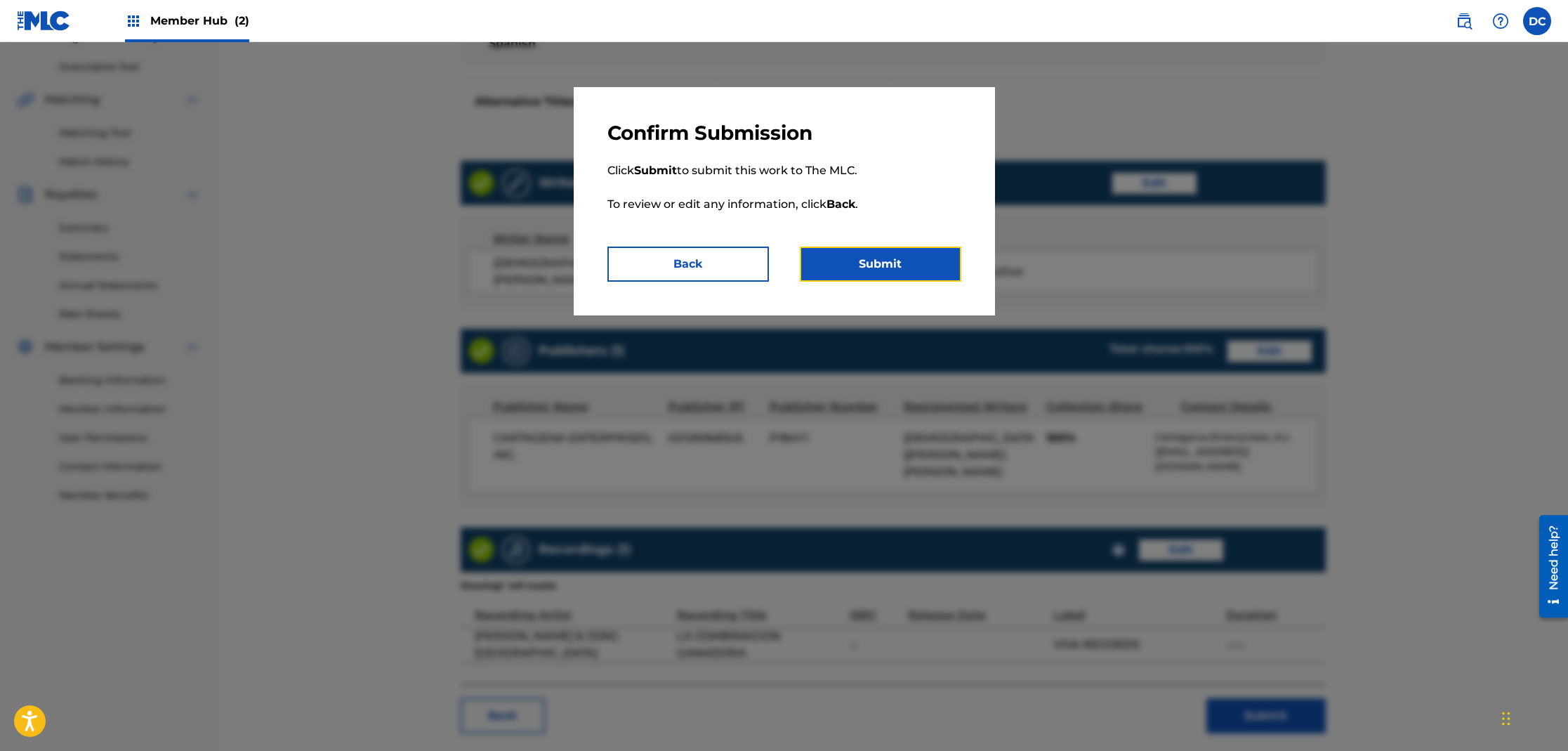
click at [888, 269] on button "Submit" at bounding box center [881, 264] width 161 height 35
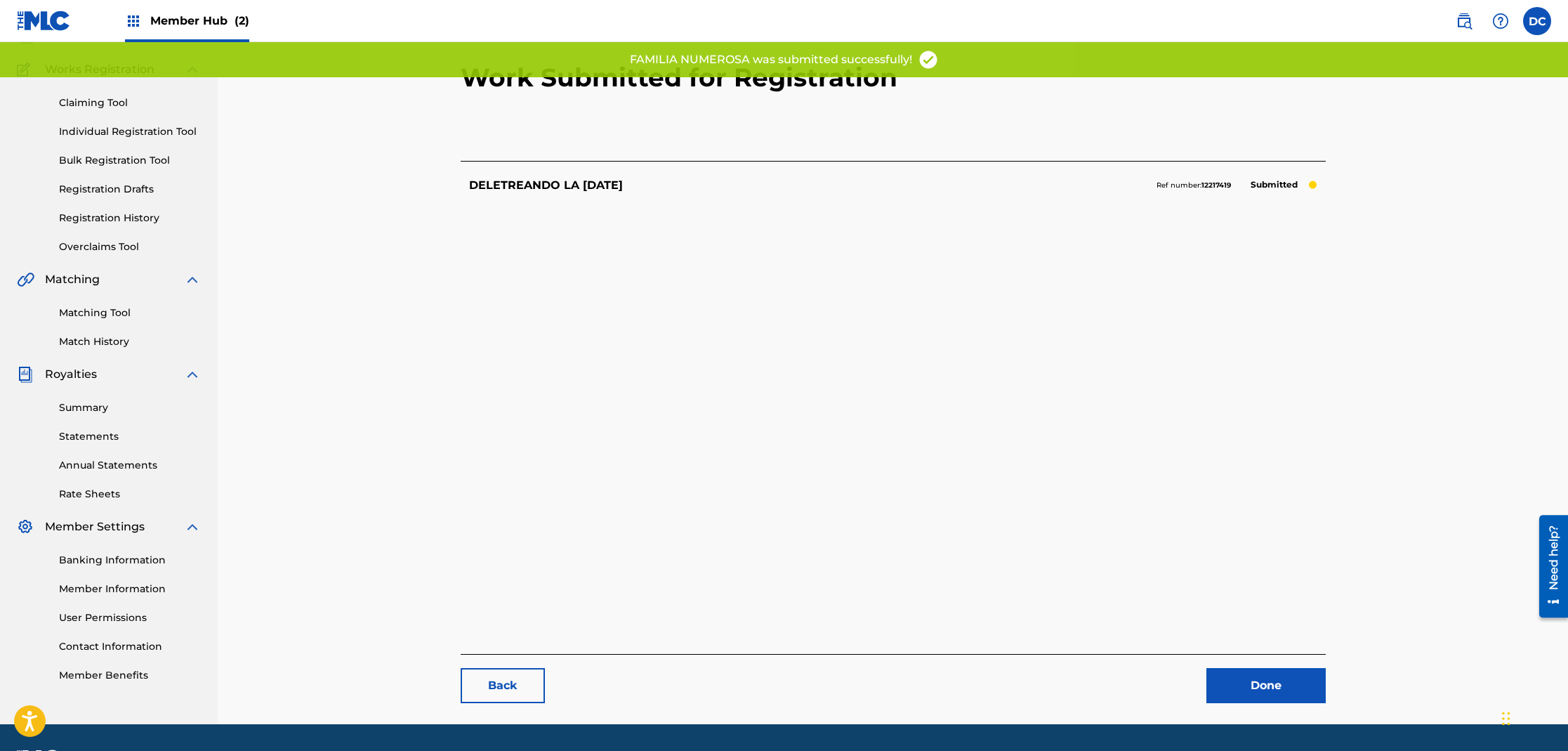
scroll to position [144, 0]
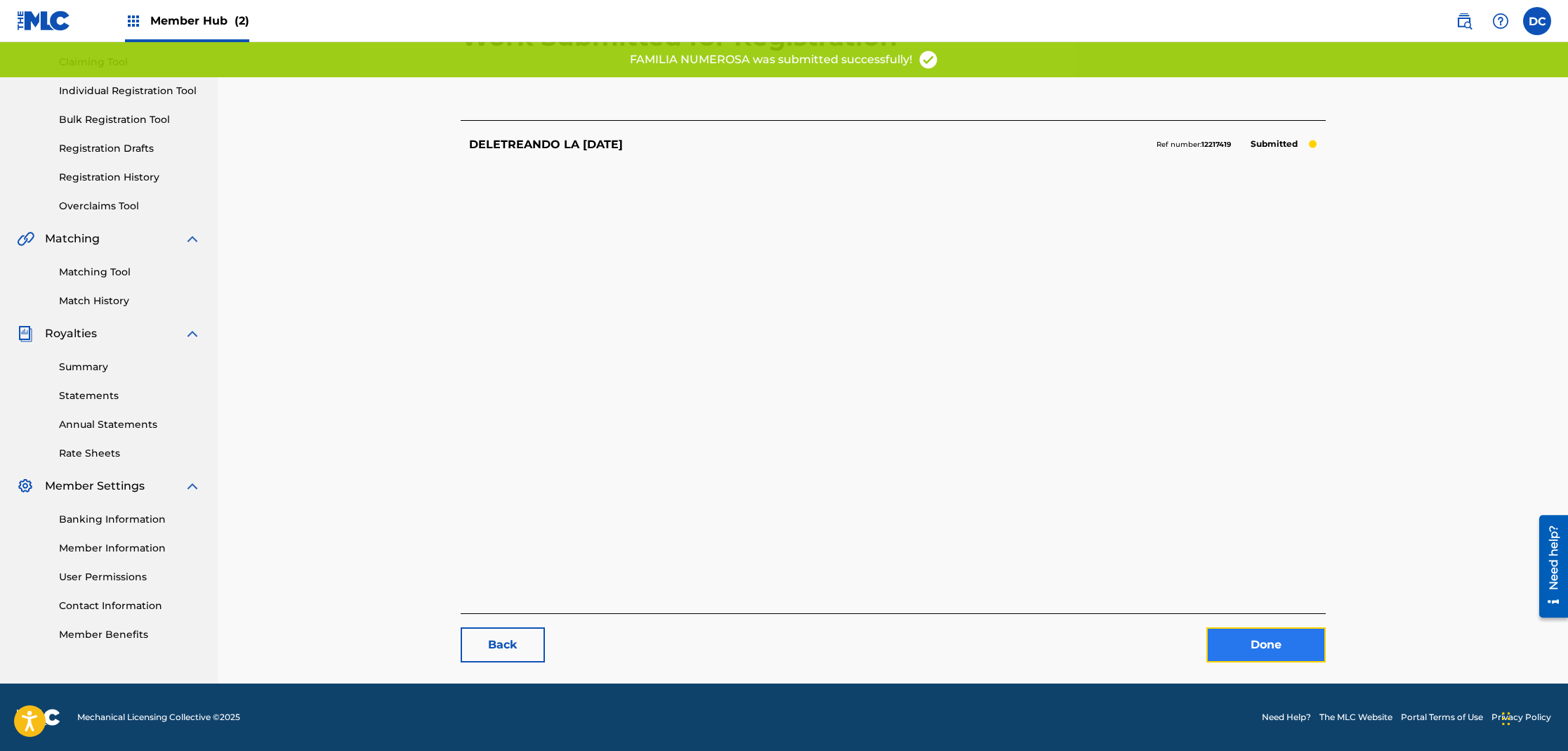
click at [1237, 650] on link "Done" at bounding box center [1266, 644] width 119 height 35
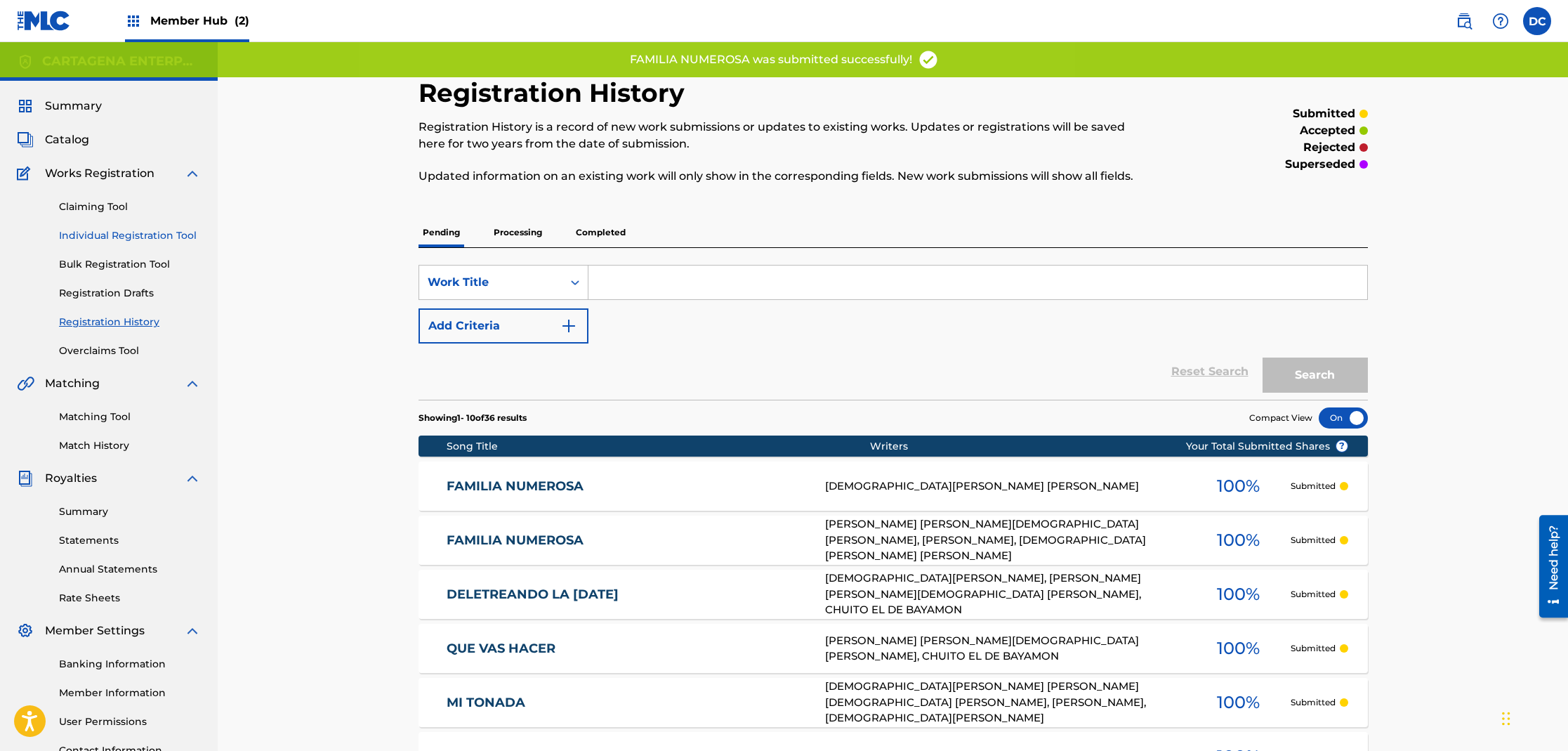
click at [83, 236] on link "Individual Registration Tool" at bounding box center [130, 236] width 142 height 15
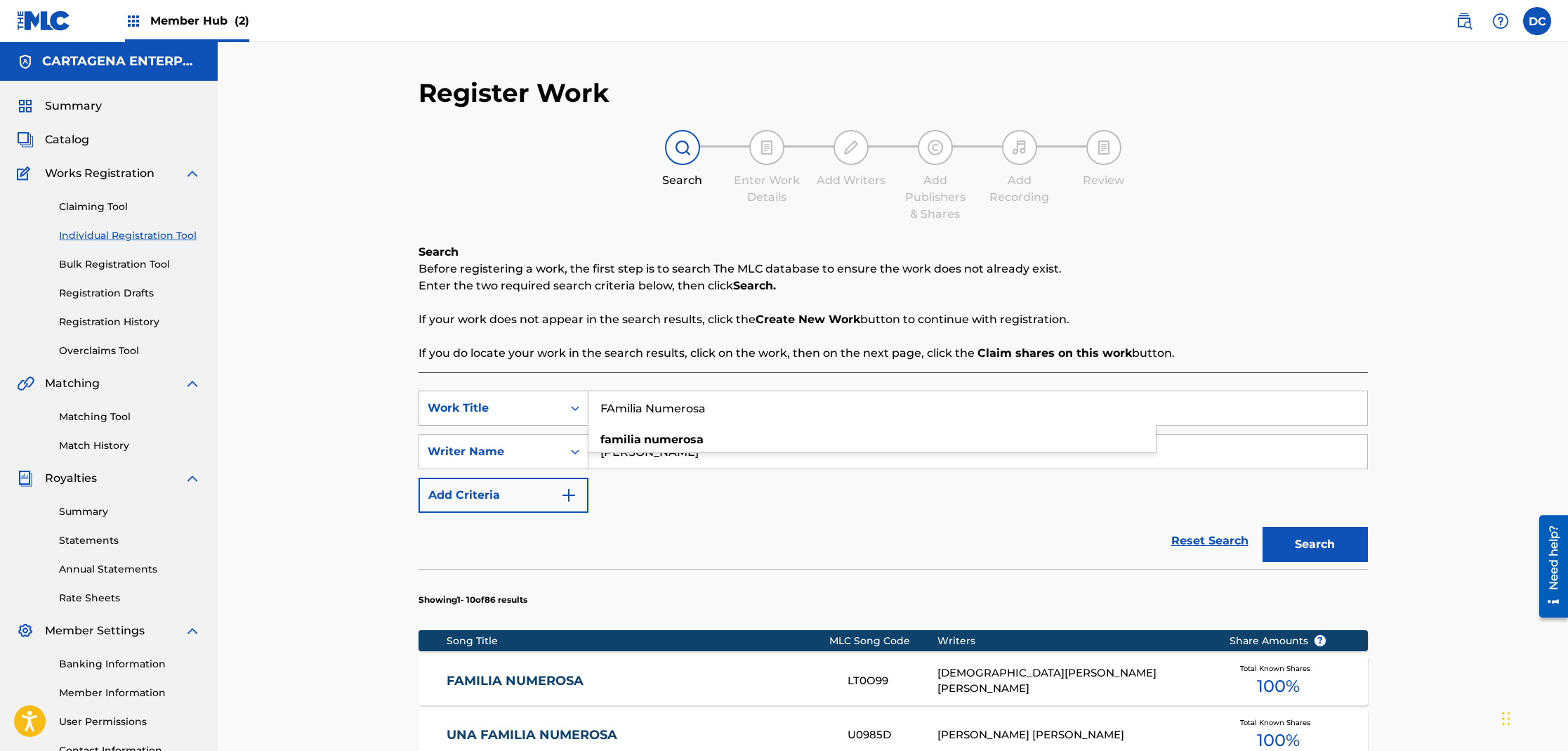
drag, startPoint x: 725, startPoint y: 410, endPoint x: 564, endPoint y: 407, distance: 161.0
click at [570, 408] on div "SearchWithCriteria9d73be40-a91c-418e-84ad-f68b9c9ca5d6 Work Title FAmilia Numer…" at bounding box center [893, 407] width 950 height 35
type input "FELICITACIONES"
click at [1263, 527] on button "Search" at bounding box center [1315, 544] width 105 height 35
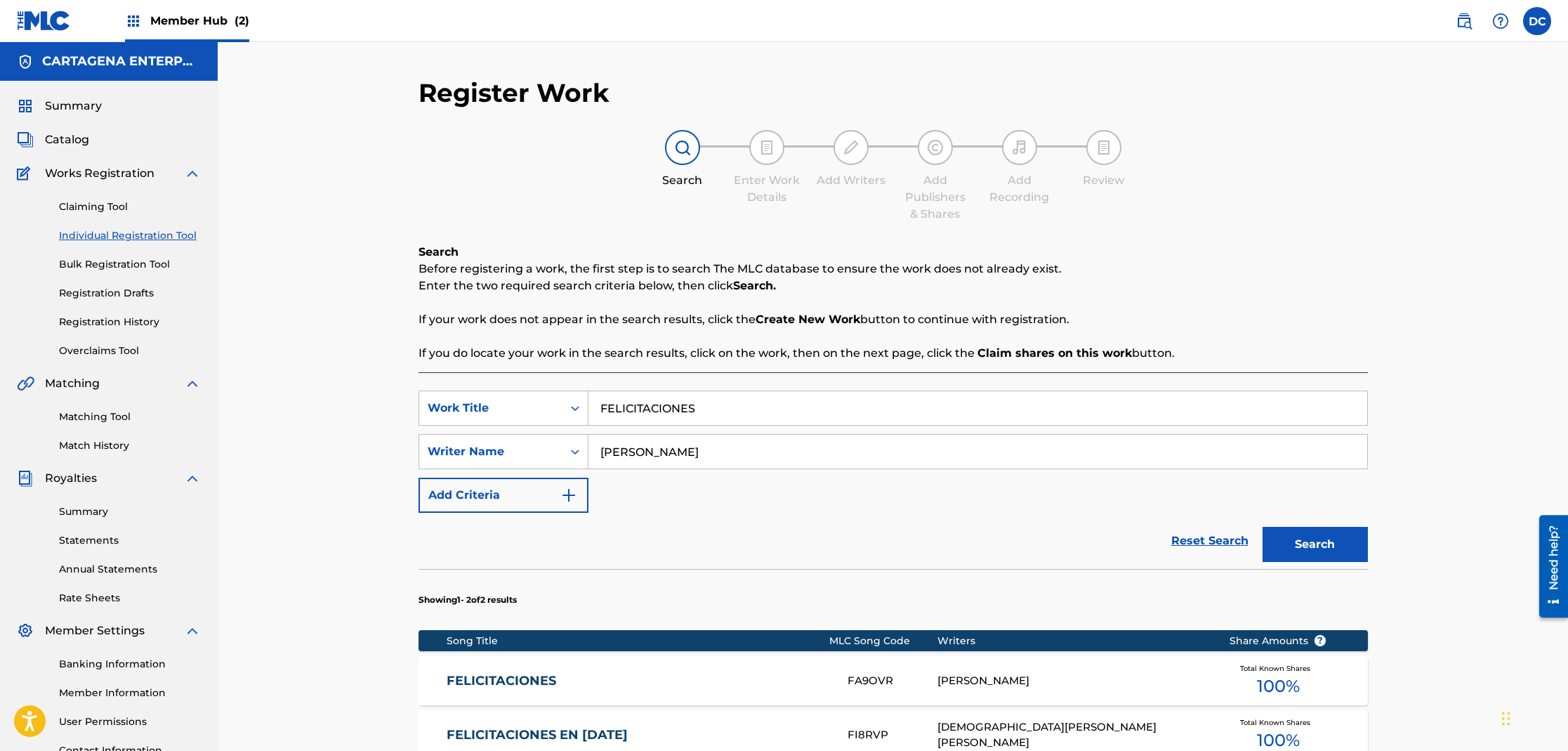
scroll to position [231, 0]
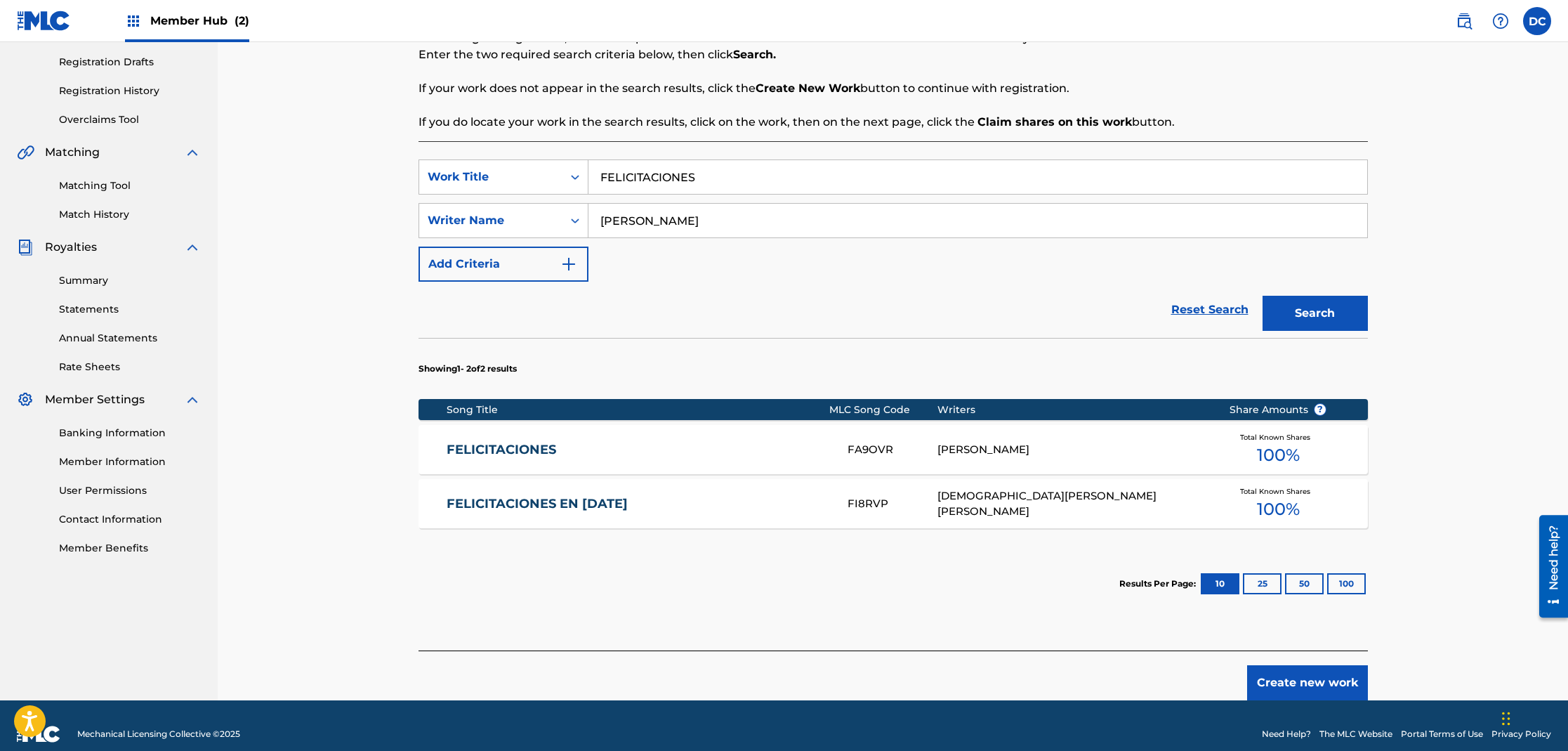
click at [558, 507] on link "FELICITACIONES EN [DATE]" at bounding box center [638, 504] width 382 height 16
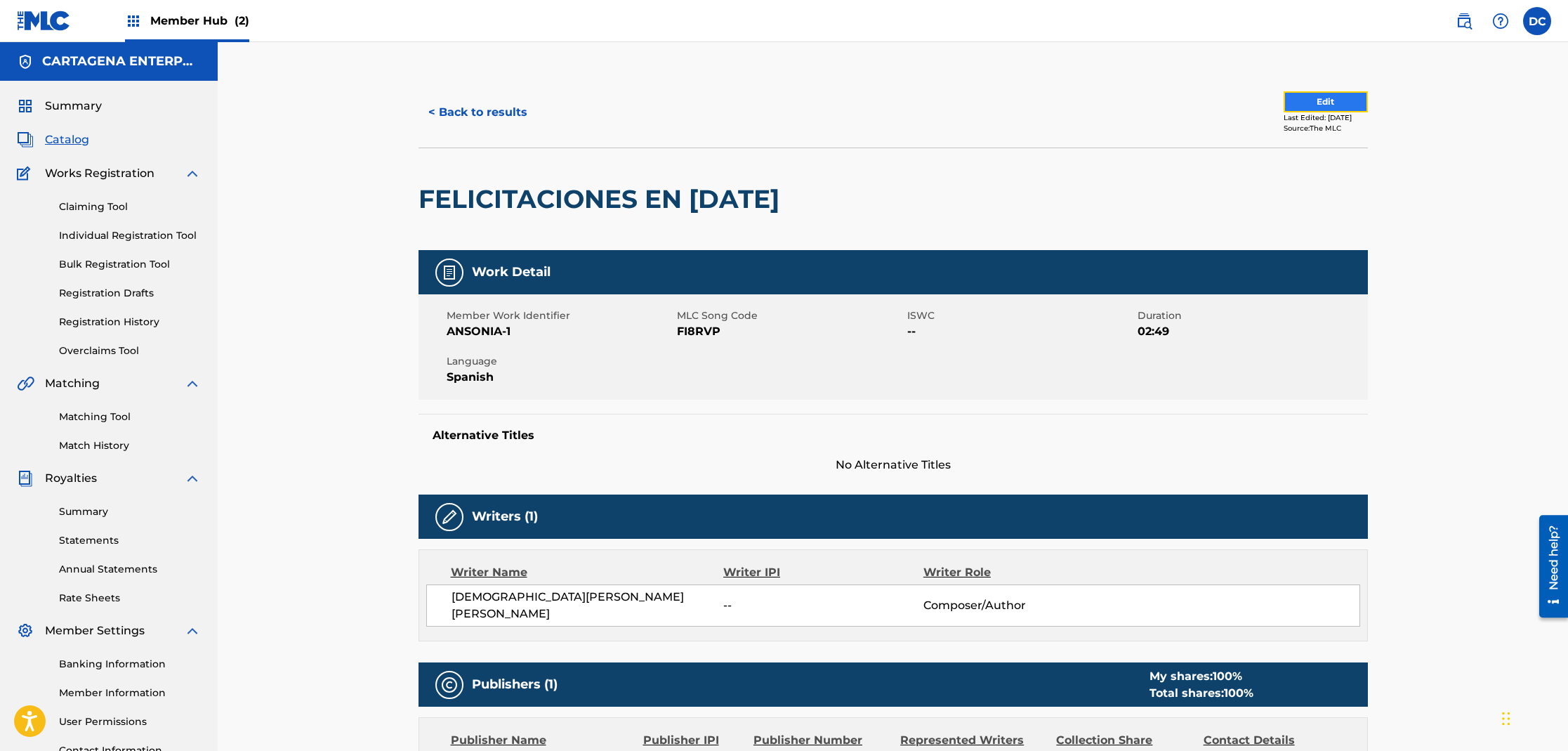
click at [1284, 104] on button "Edit" at bounding box center [1326, 101] width 84 height 21
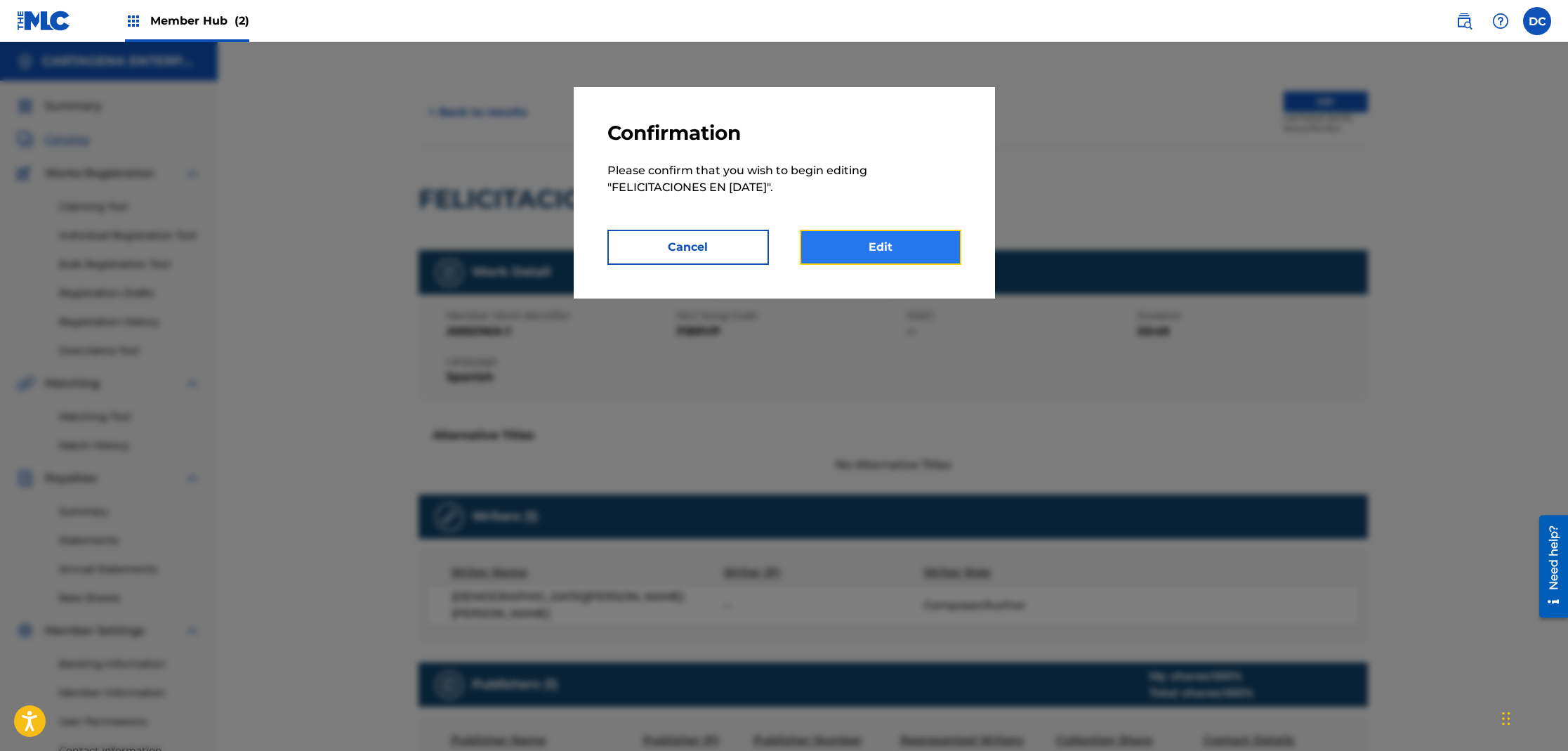
click at [840, 244] on link "Edit" at bounding box center [881, 247] width 161 height 35
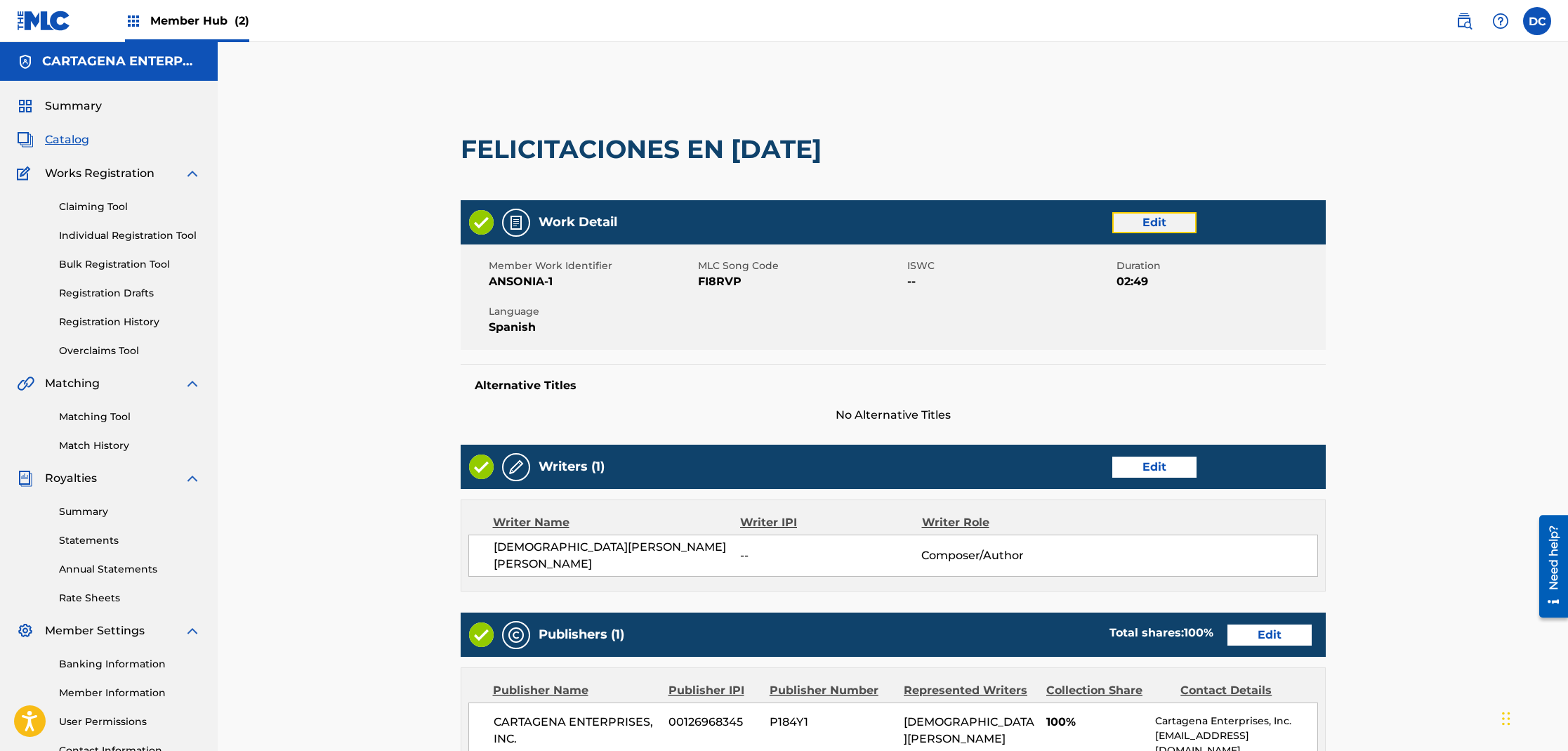
click at [1160, 219] on link "Edit" at bounding box center [1155, 222] width 84 height 21
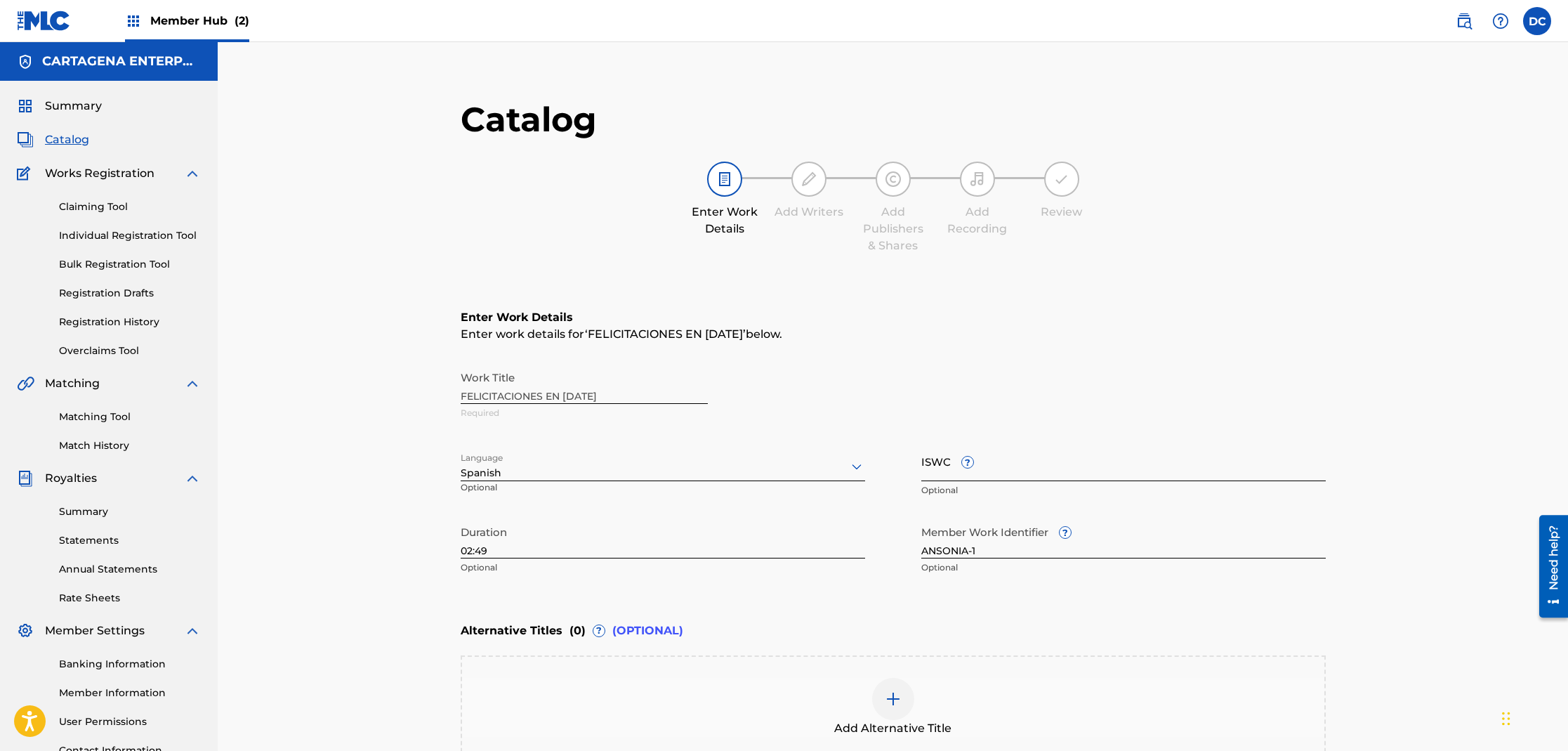
click at [999, 472] on input "ISWC ?" at bounding box center [1124, 461] width 404 height 40
paste input "T3267421109"
type input "T3267421109"
click at [970, 555] on input "ANSONIA-1" at bounding box center [1124, 538] width 404 height 40
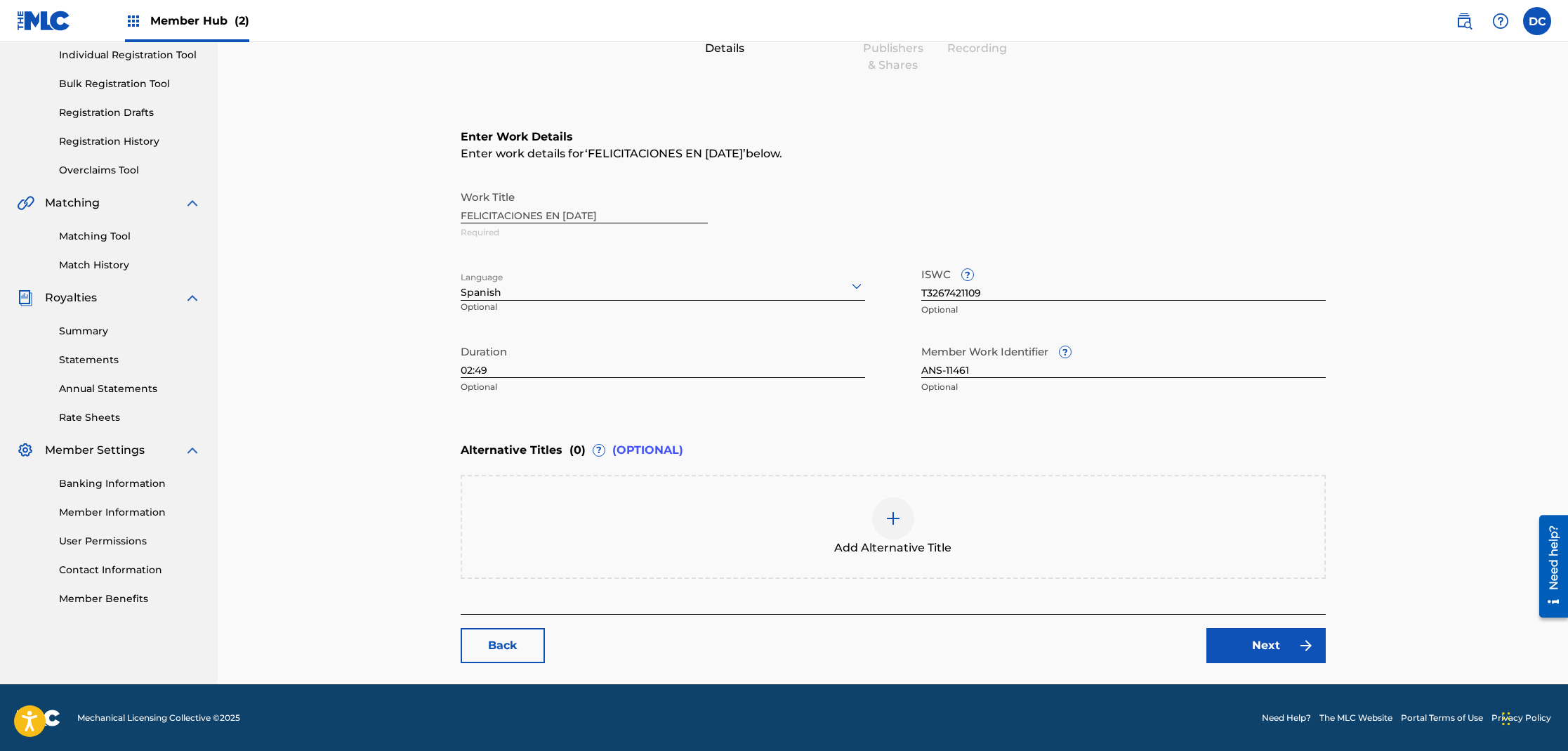
click at [953, 373] on input "ANS-11461" at bounding box center [1124, 358] width 404 height 40
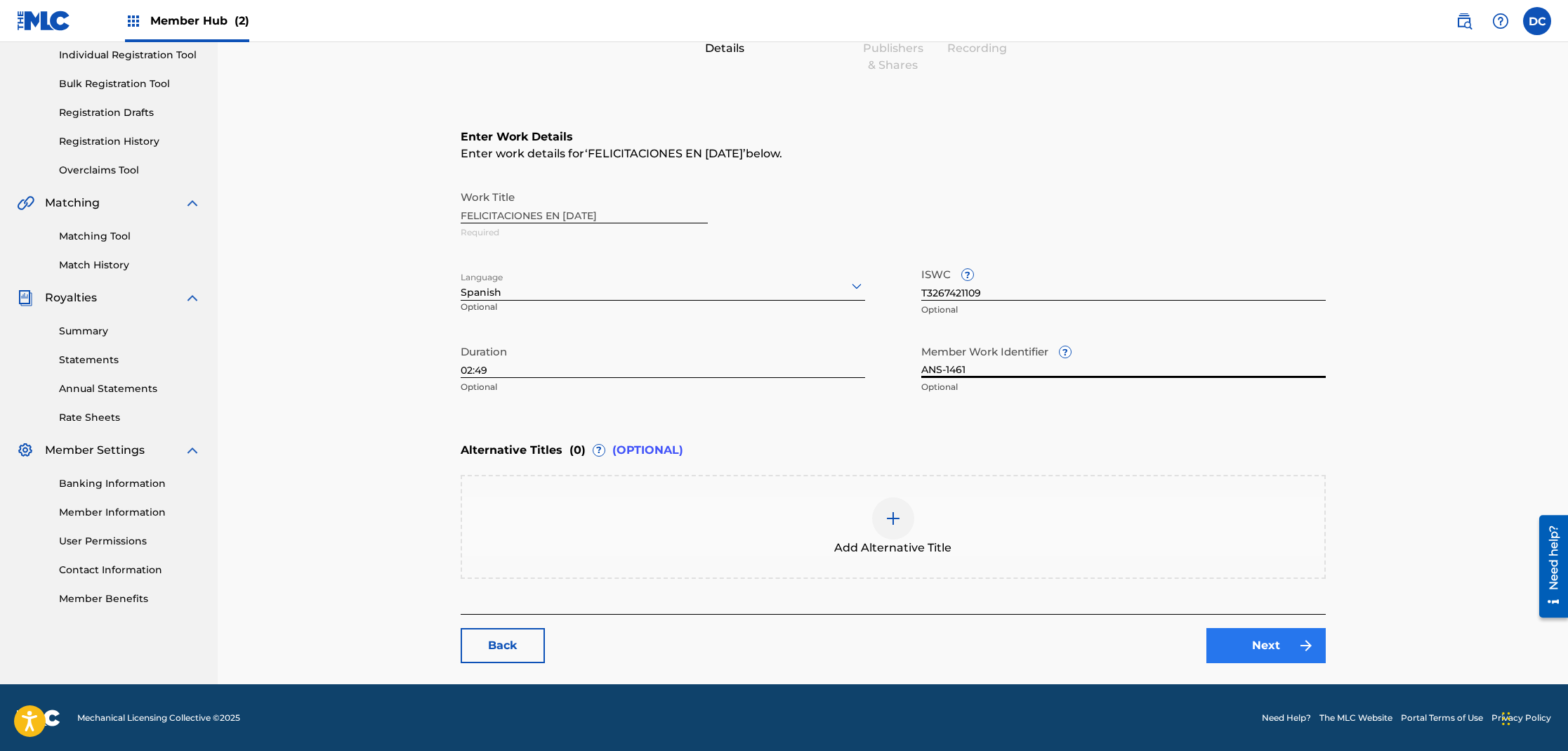
type input "ANS-1461"
click at [1257, 636] on link "Next" at bounding box center [1266, 645] width 119 height 35
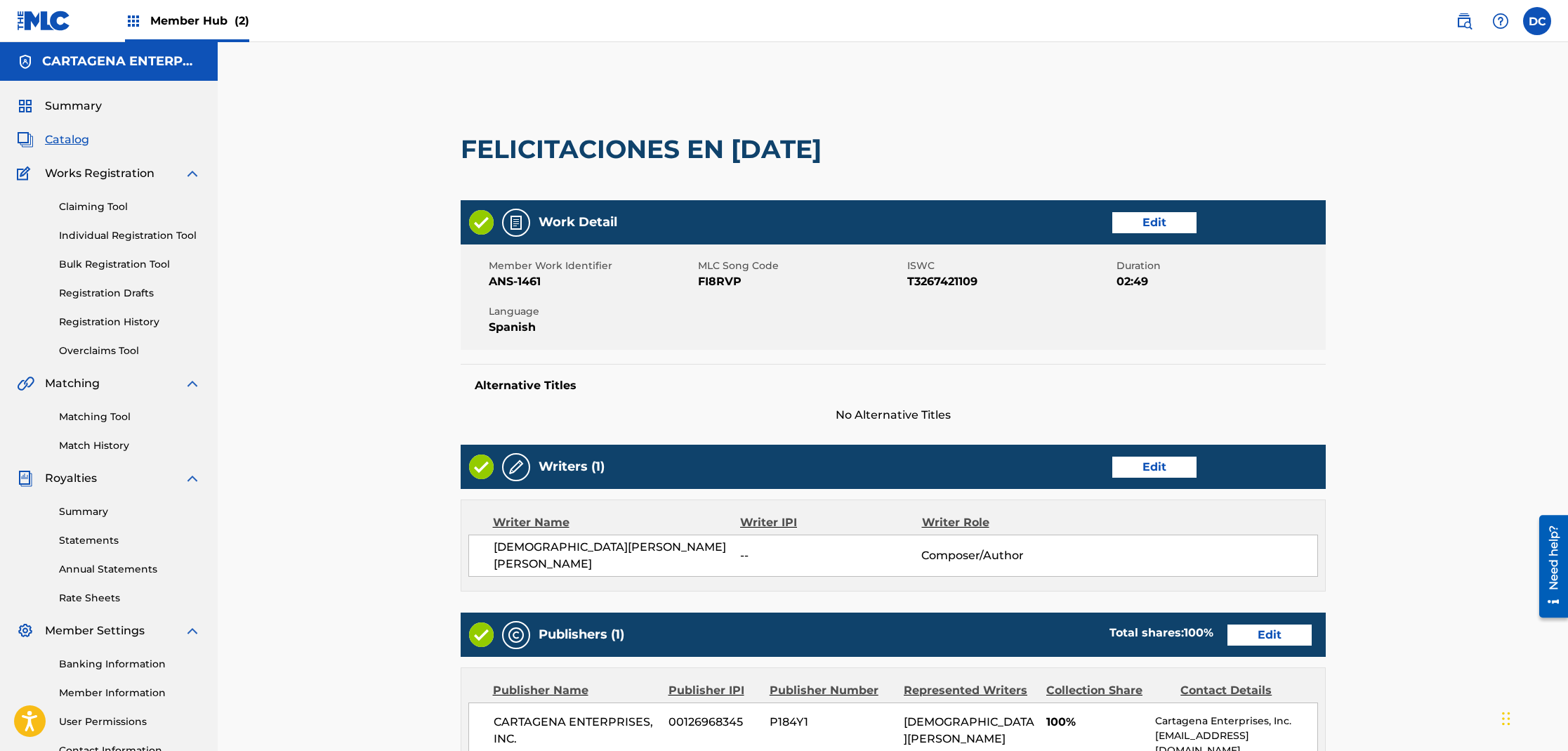
scroll to position [104, 0]
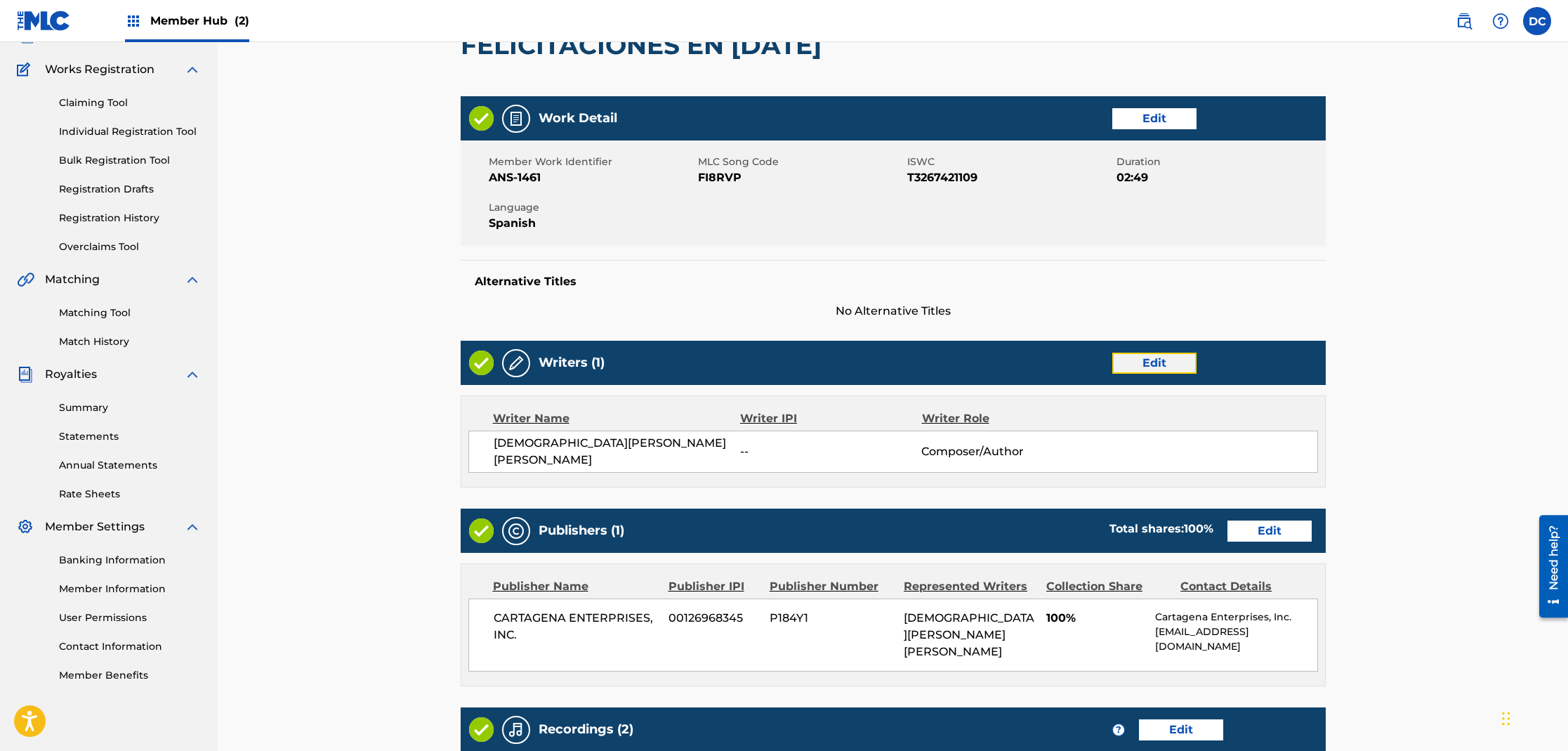
click at [1155, 372] on link "Edit" at bounding box center [1155, 363] width 84 height 21
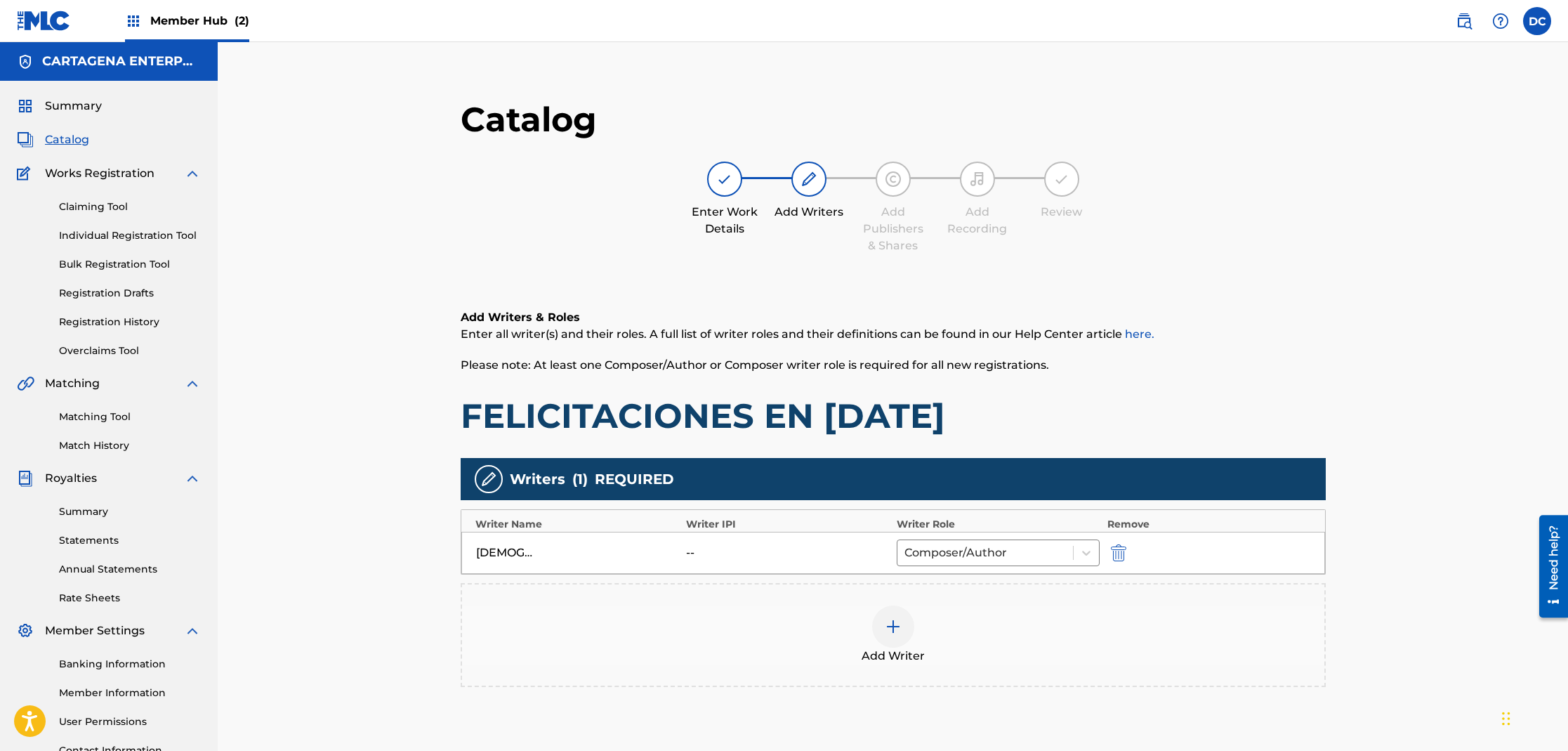
click at [900, 624] on img at bounding box center [893, 626] width 17 height 17
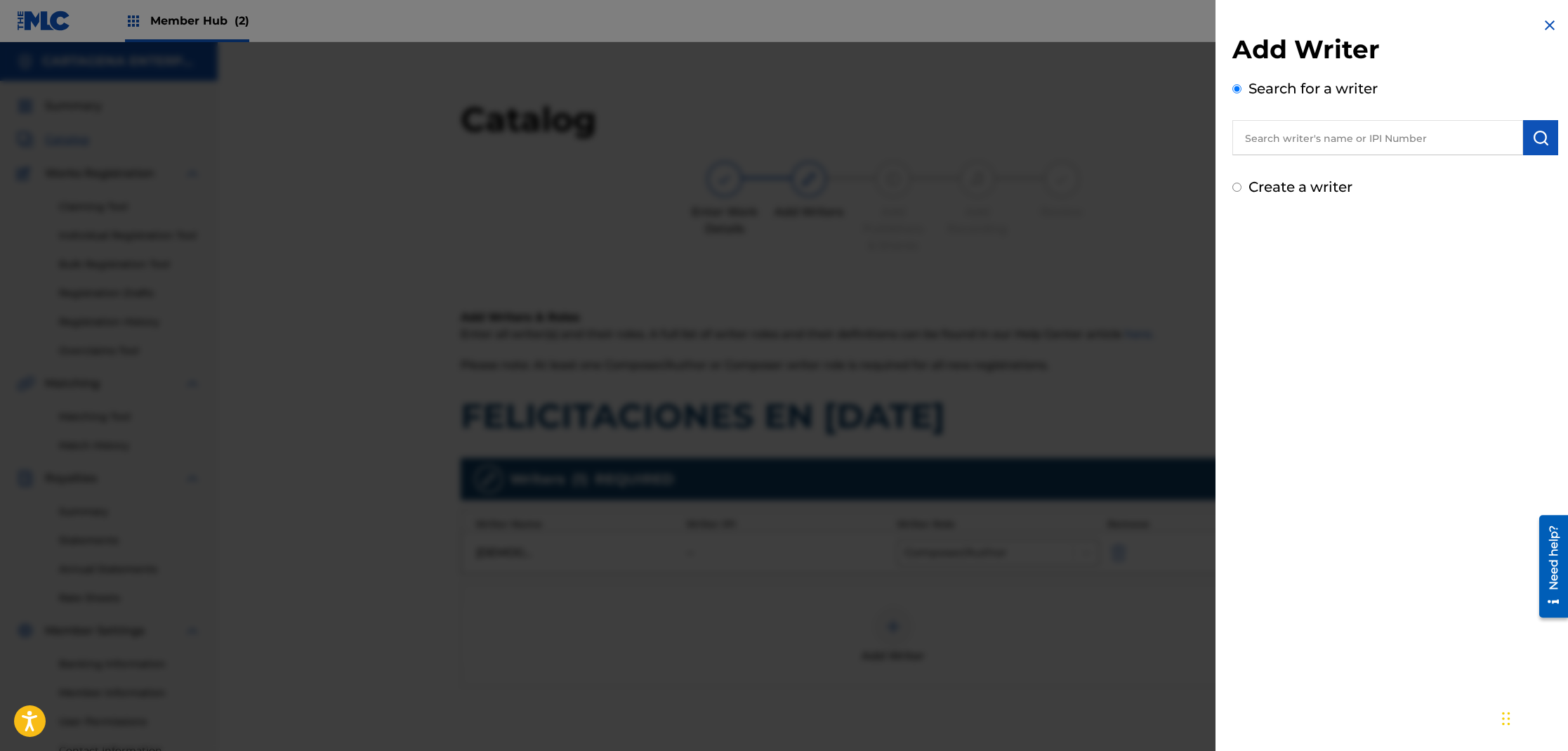
click at [1290, 147] on input "text" at bounding box center [1378, 137] width 291 height 35
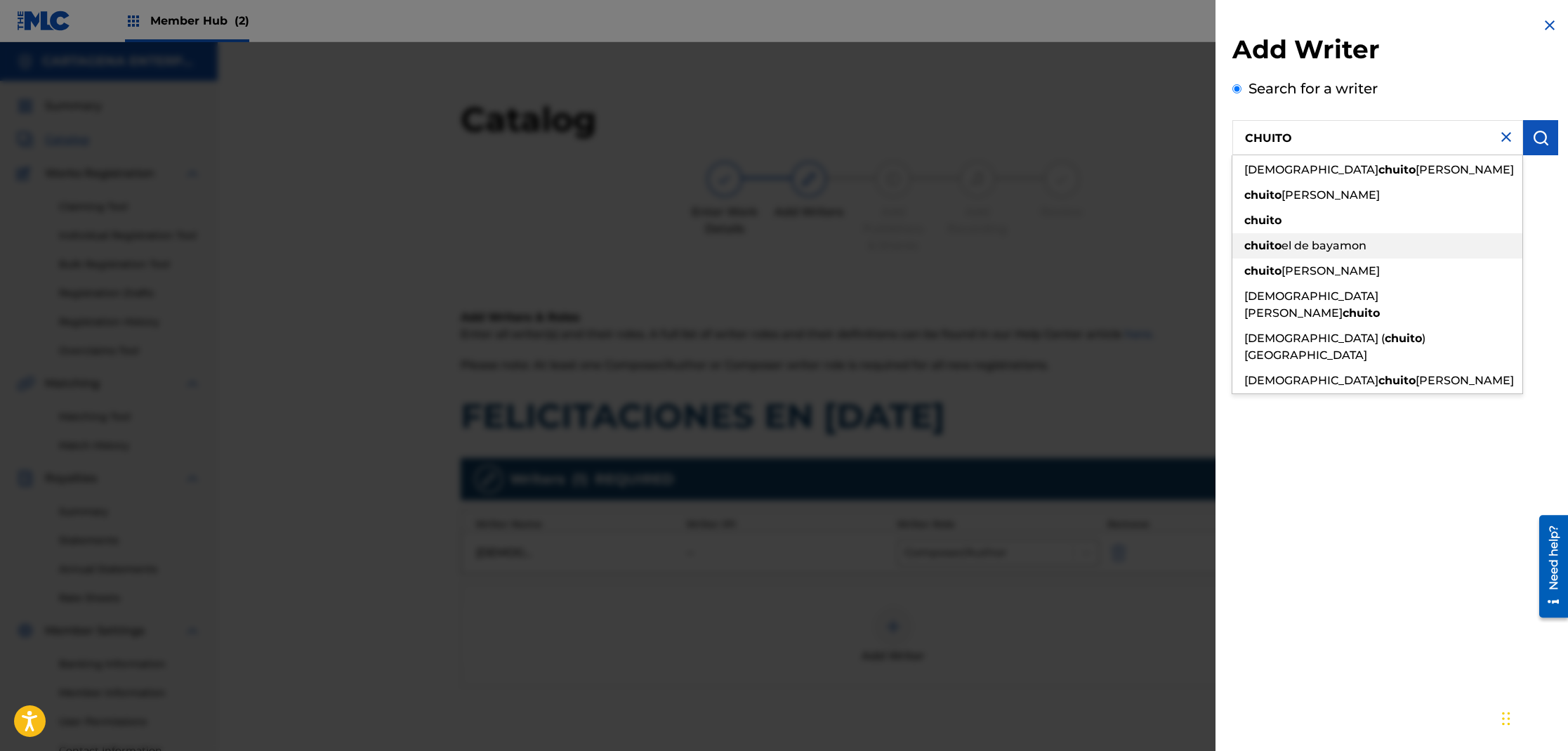
click at [1349, 242] on span "el de bayamon" at bounding box center [1324, 245] width 85 height 13
type input "chuito el de bayamon"
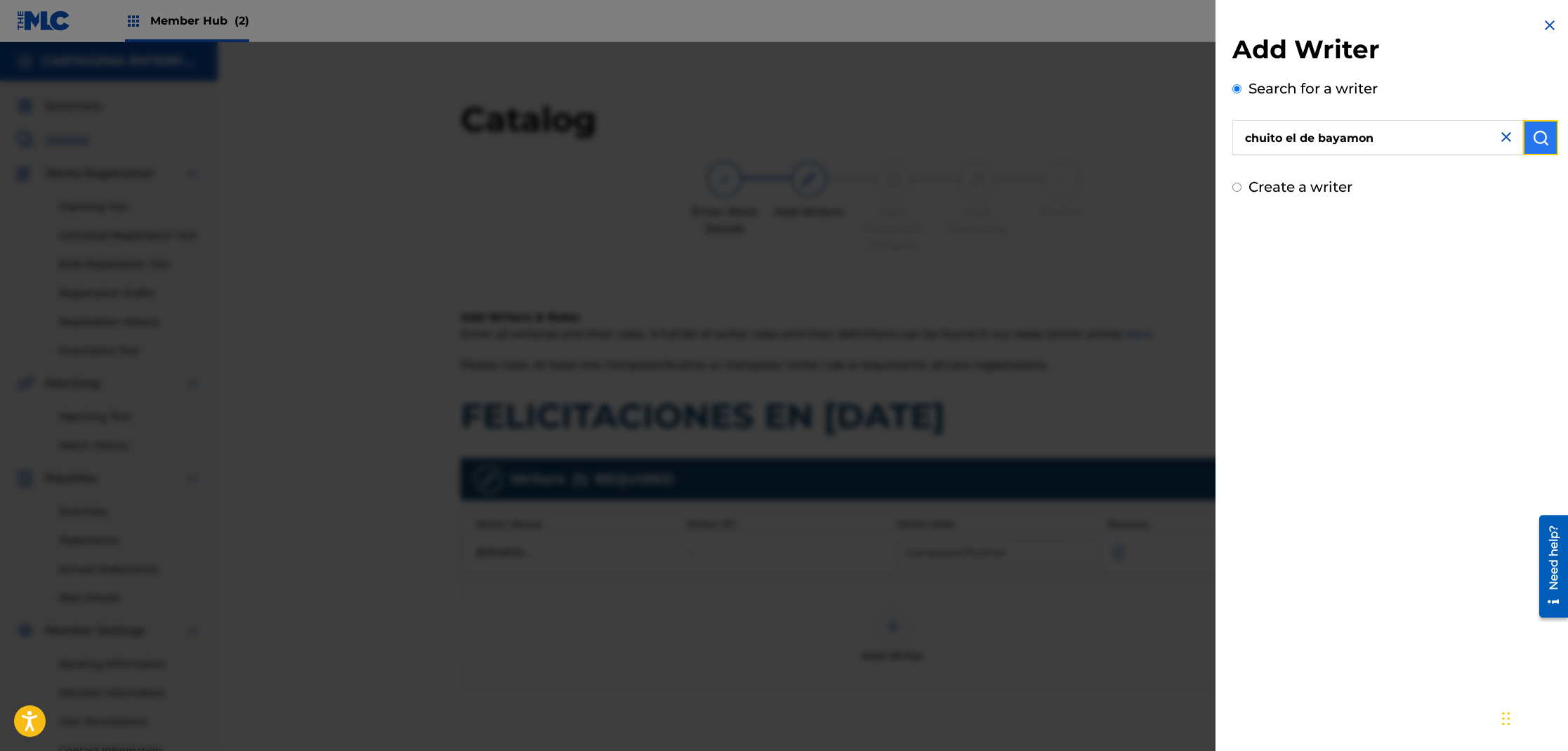
click at [1537, 133] on img "submit" at bounding box center [1541, 137] width 17 height 17
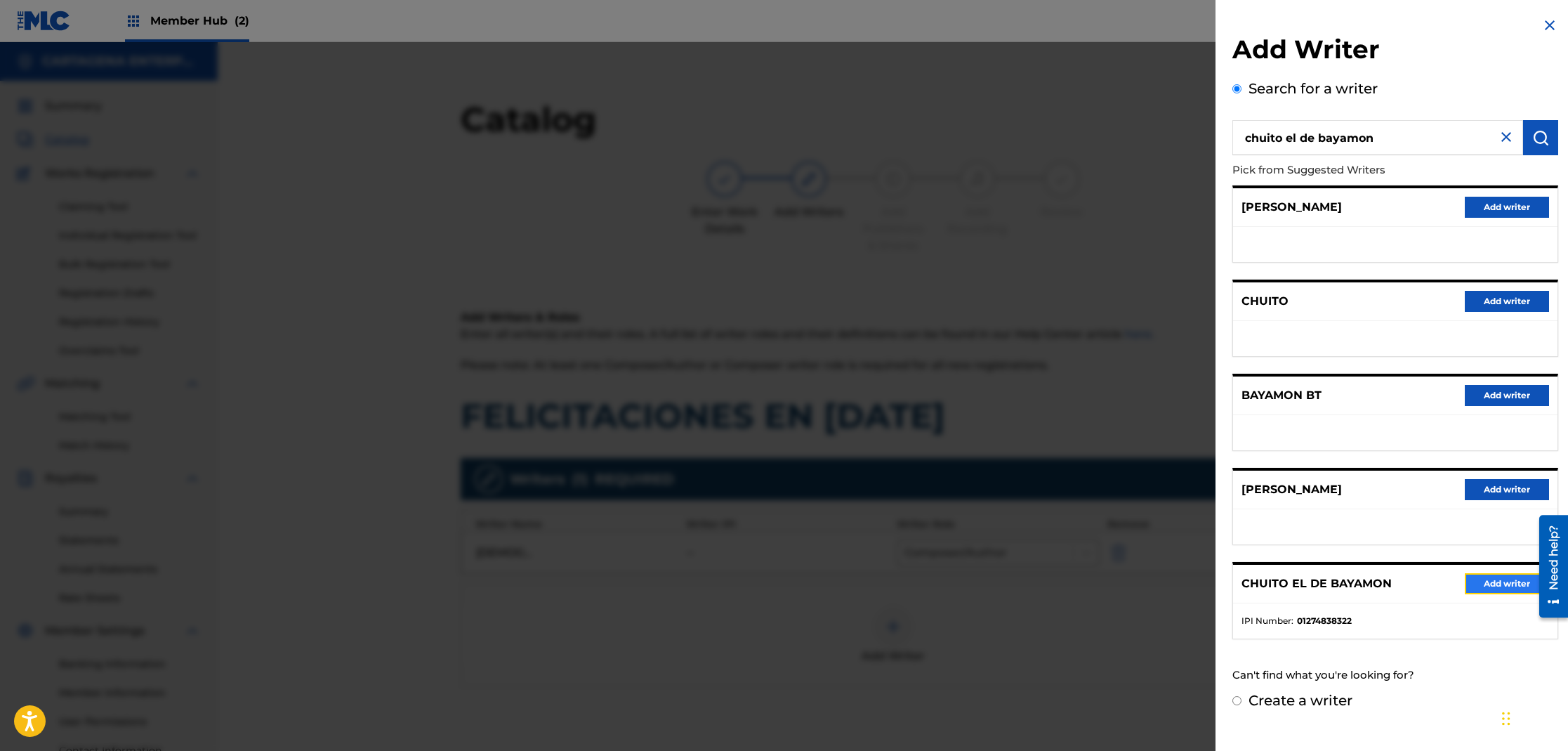
click at [1481, 580] on button "Add writer" at bounding box center [1507, 584] width 84 height 21
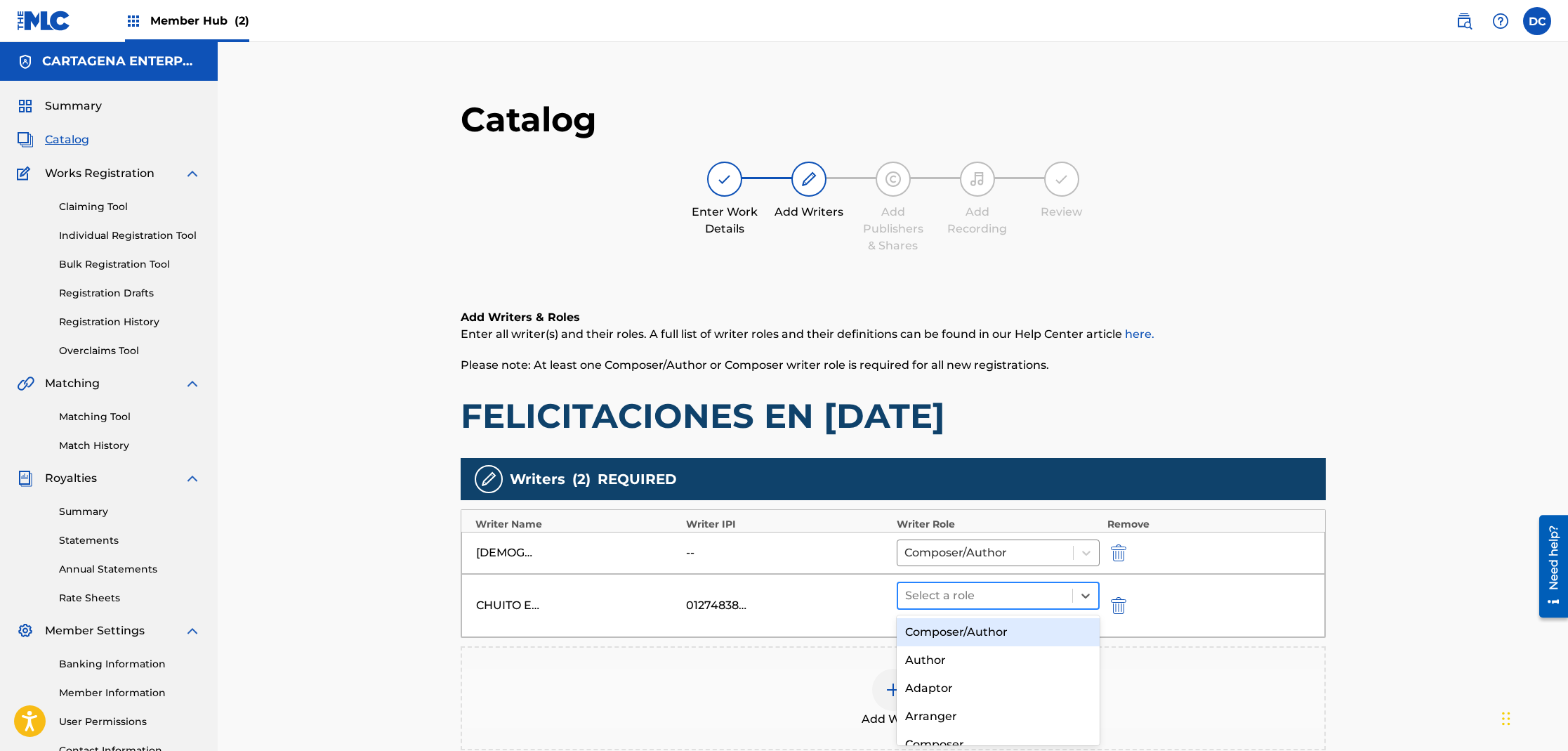
click at [927, 602] on div at bounding box center [985, 595] width 161 height 20
click at [939, 632] on div "Composer/Author" at bounding box center [998, 632] width 204 height 28
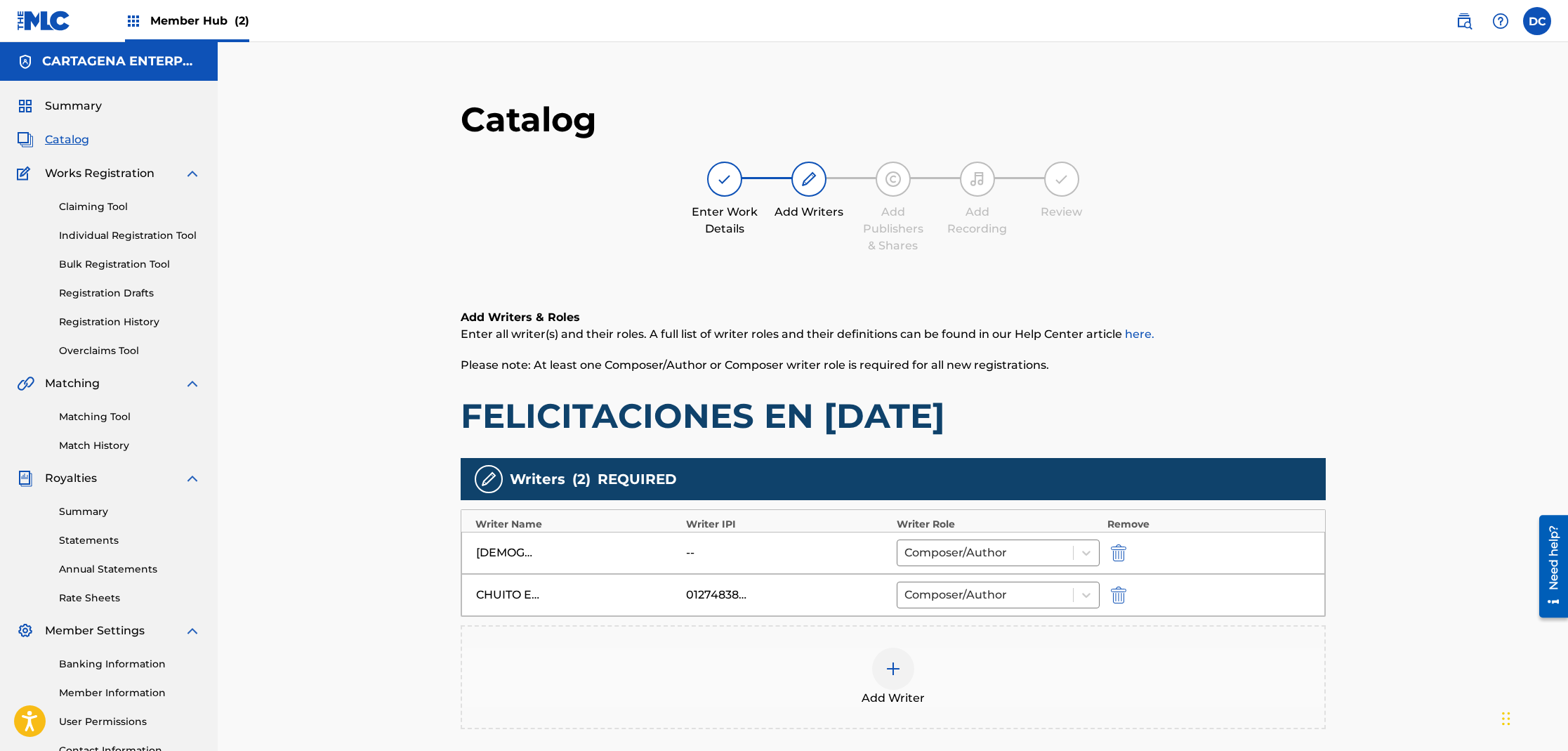
click at [894, 674] on img at bounding box center [893, 668] width 17 height 17
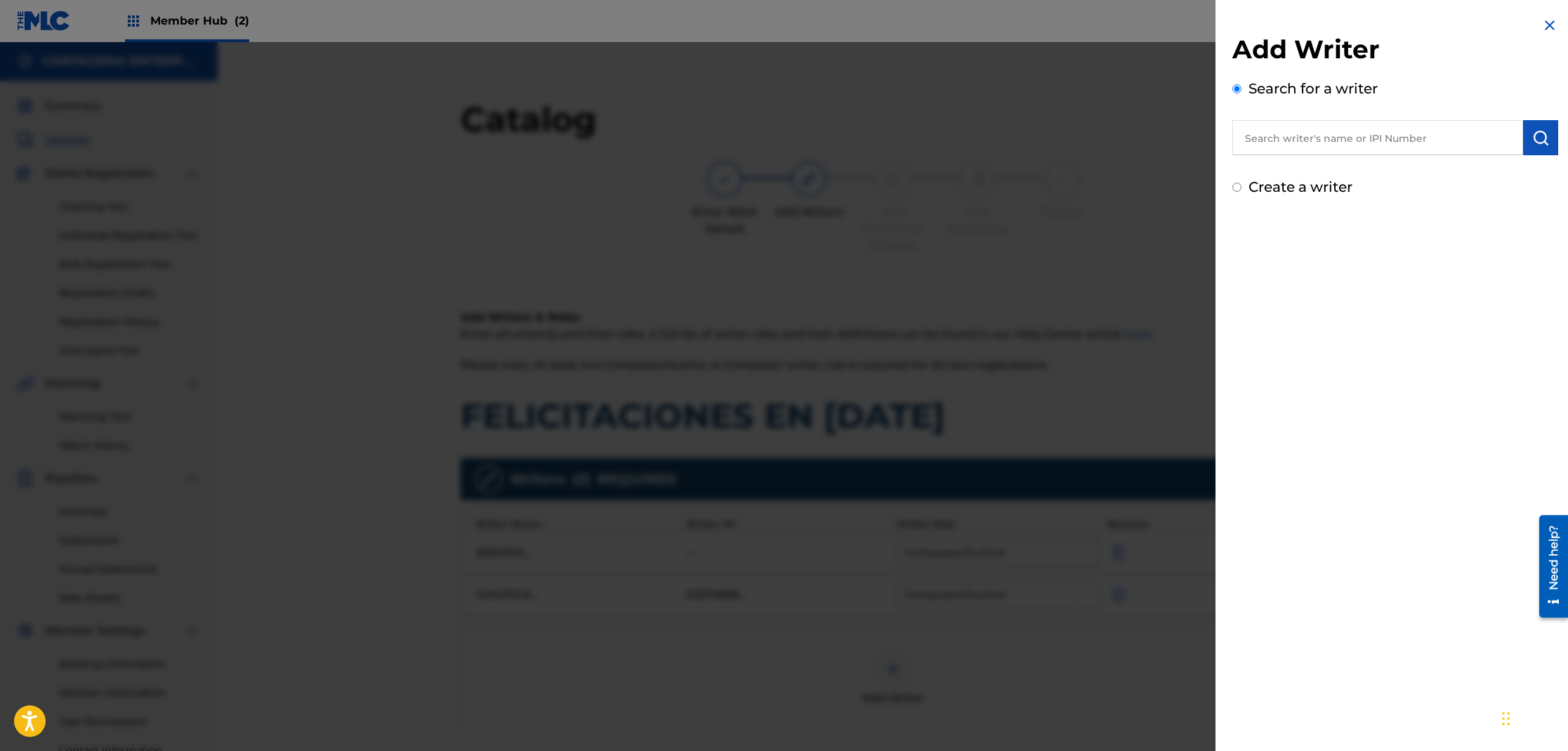
click at [1251, 137] on input "text" at bounding box center [1378, 137] width 291 height 35
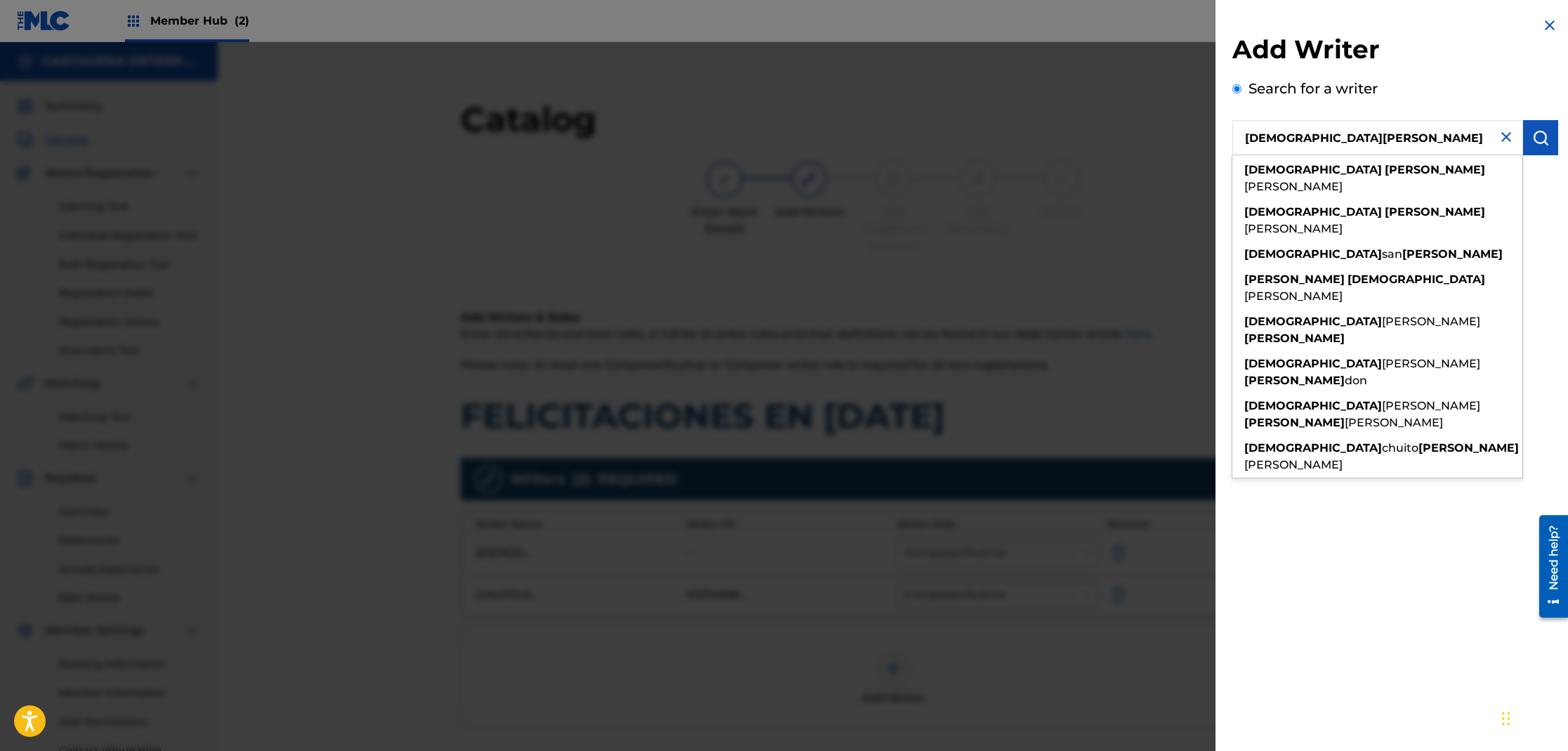
type input "[DEMOGRAPHIC_DATA][PERSON_NAME]"
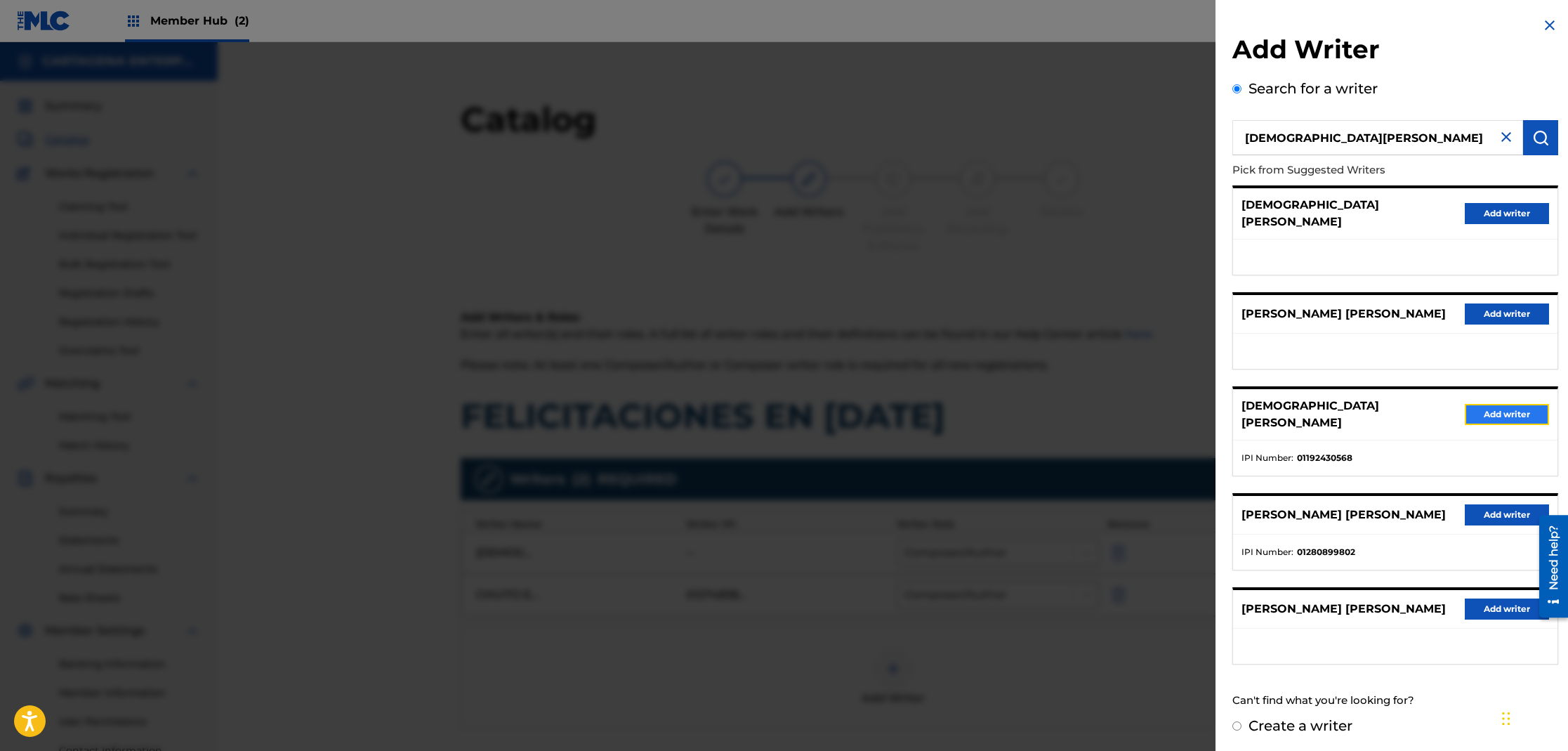
click at [1491, 404] on button "Add writer" at bounding box center [1507, 414] width 84 height 21
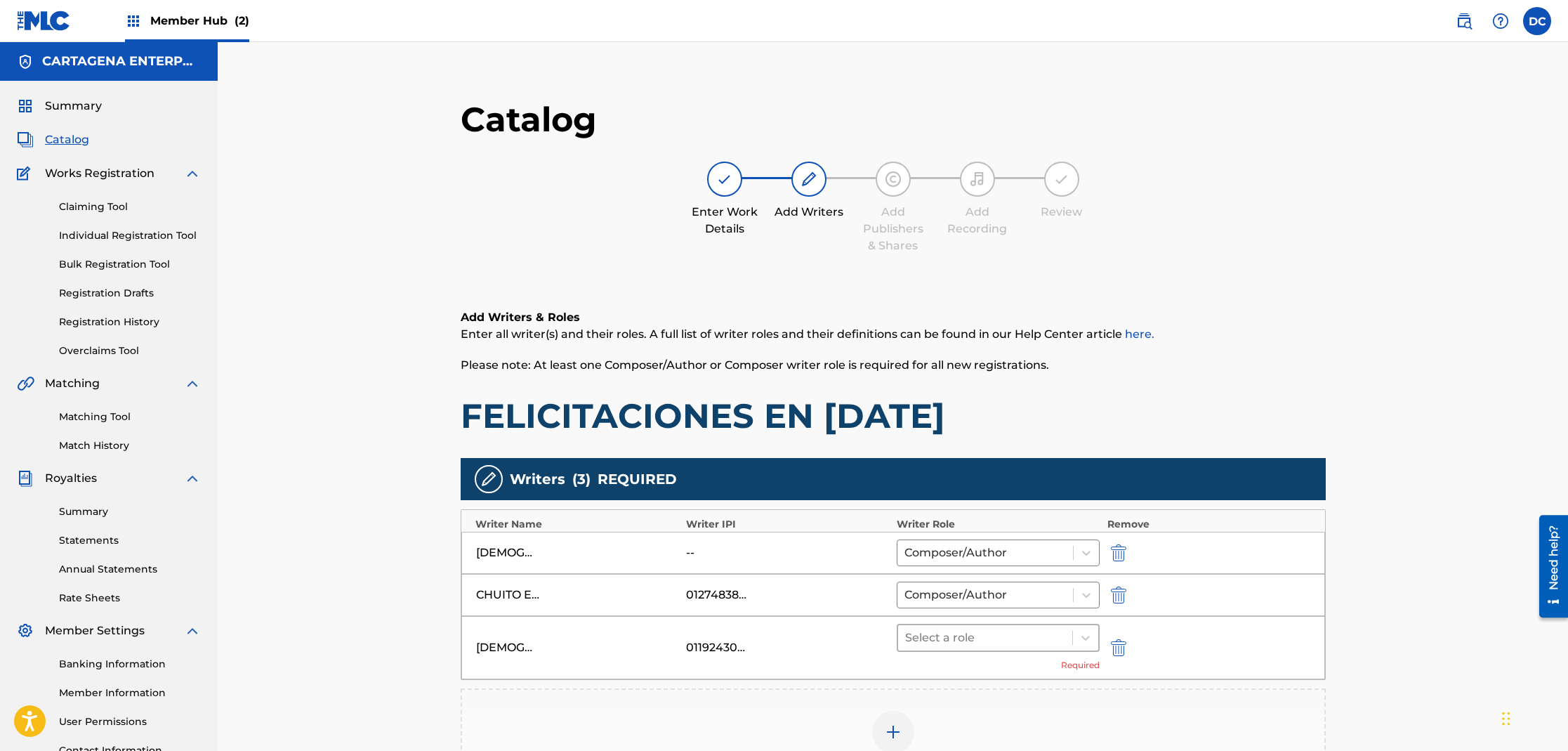
click at [992, 639] on div at bounding box center [985, 638] width 161 height 20
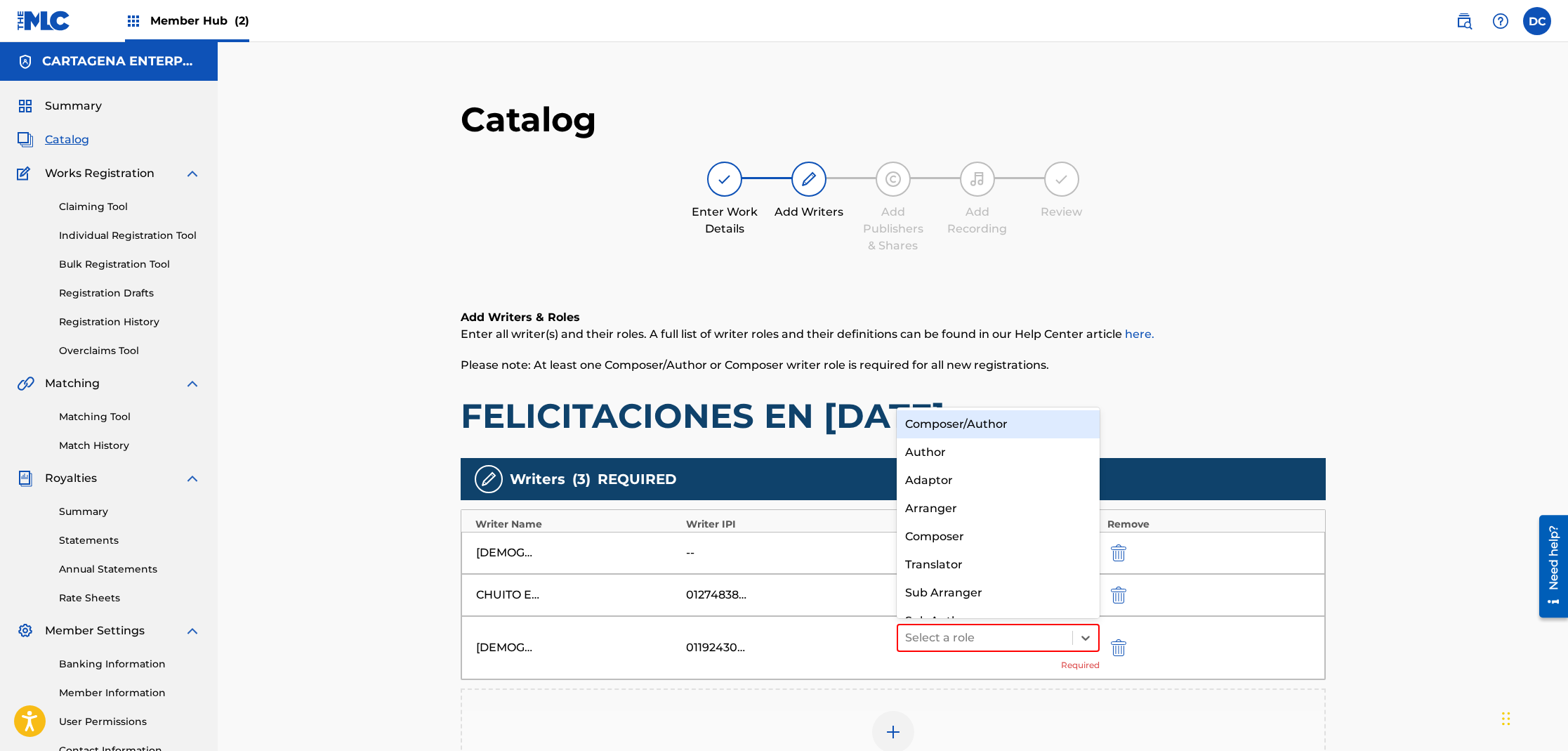
click at [964, 421] on div "Composer/Author" at bounding box center [998, 424] width 204 height 28
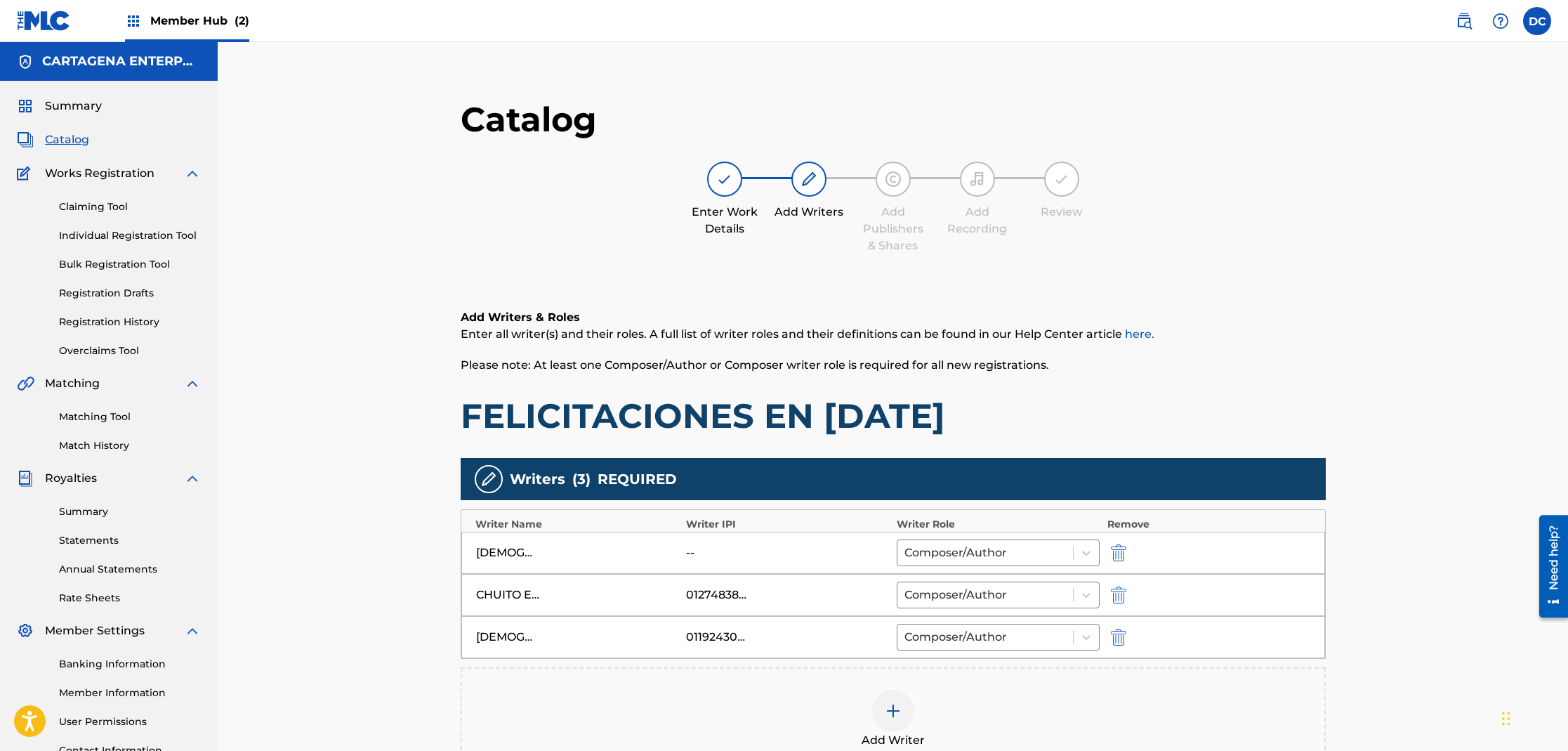
click at [892, 722] on div at bounding box center [893, 710] width 42 height 42
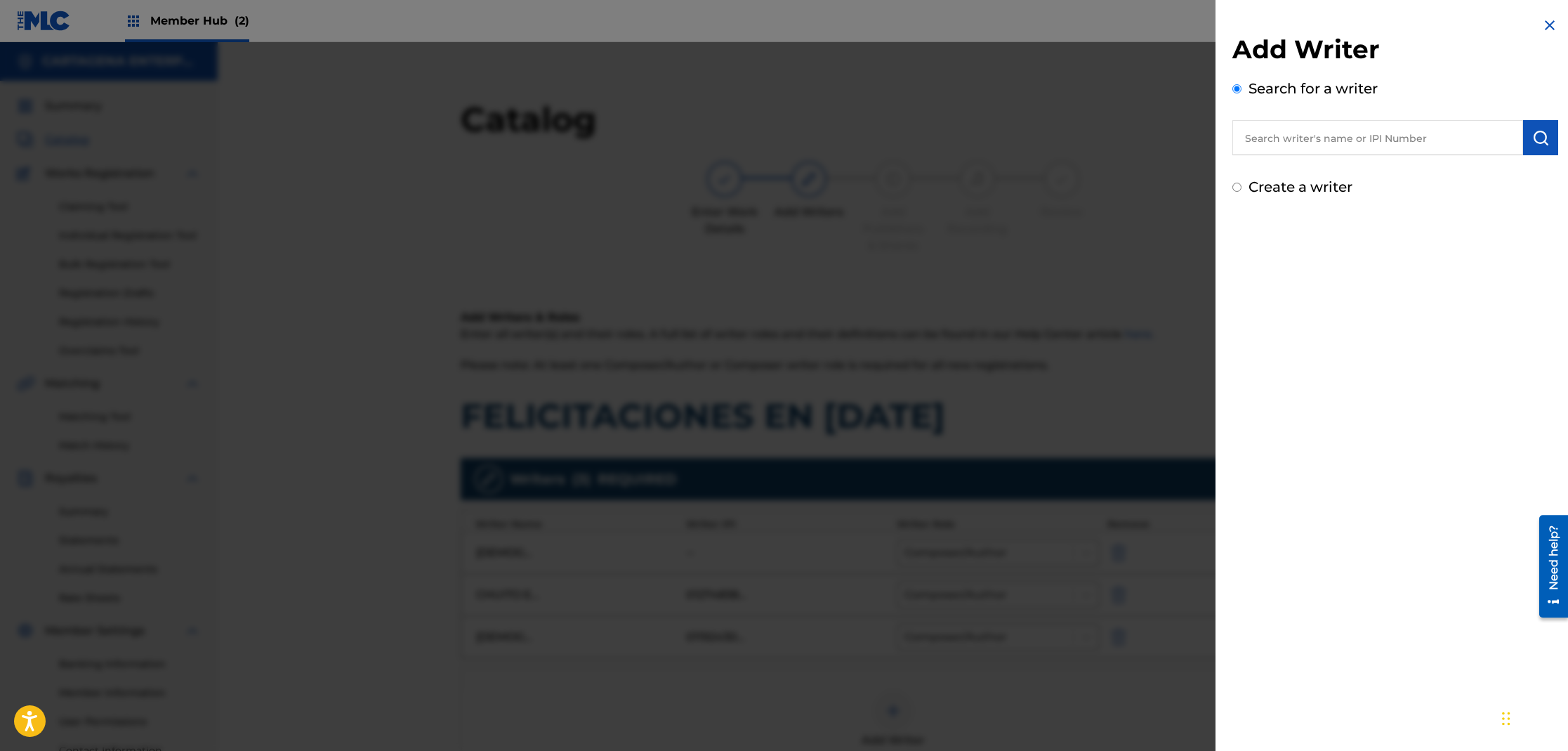
click at [1282, 136] on input "text" at bounding box center [1378, 137] width 291 height 35
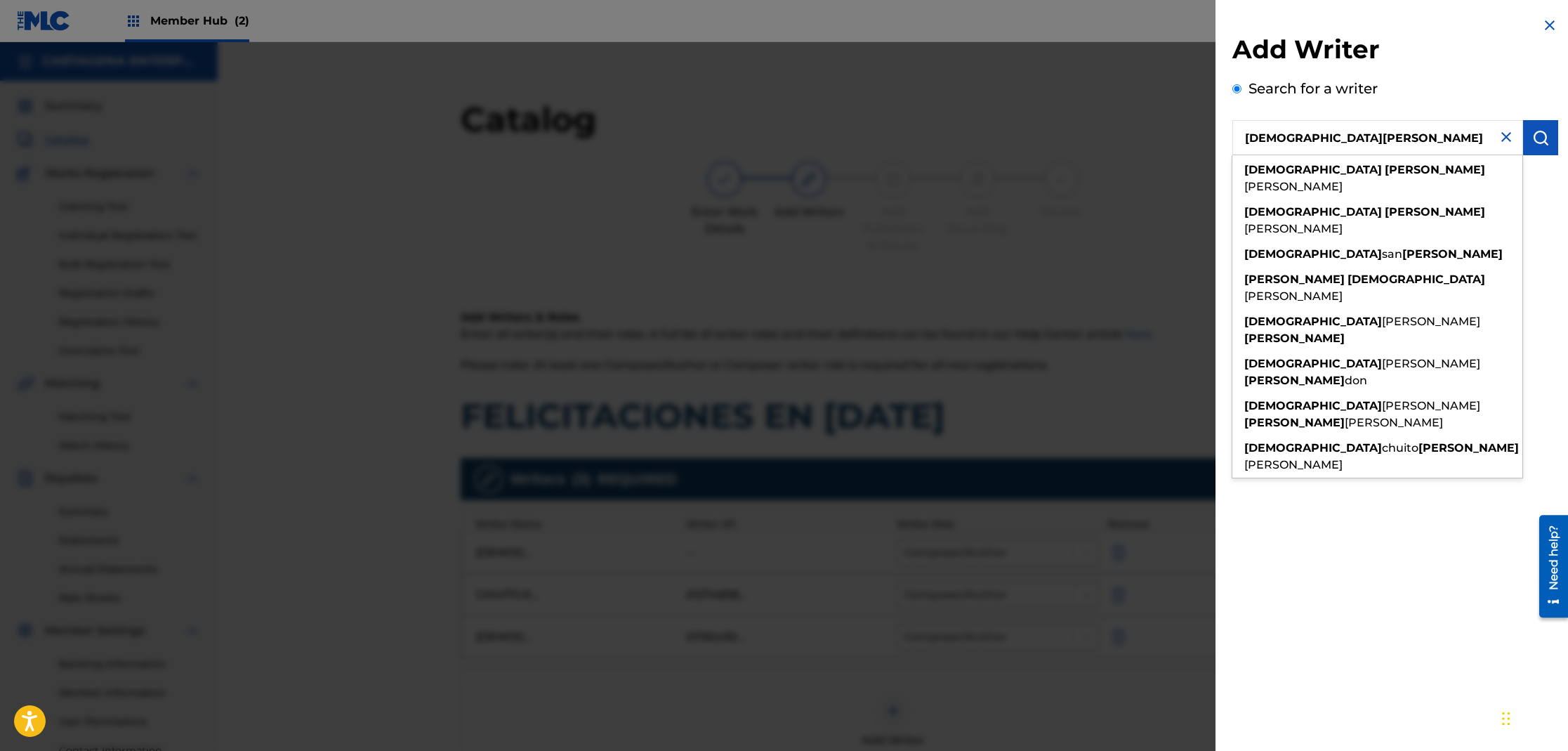
type input "[DEMOGRAPHIC_DATA][PERSON_NAME]"
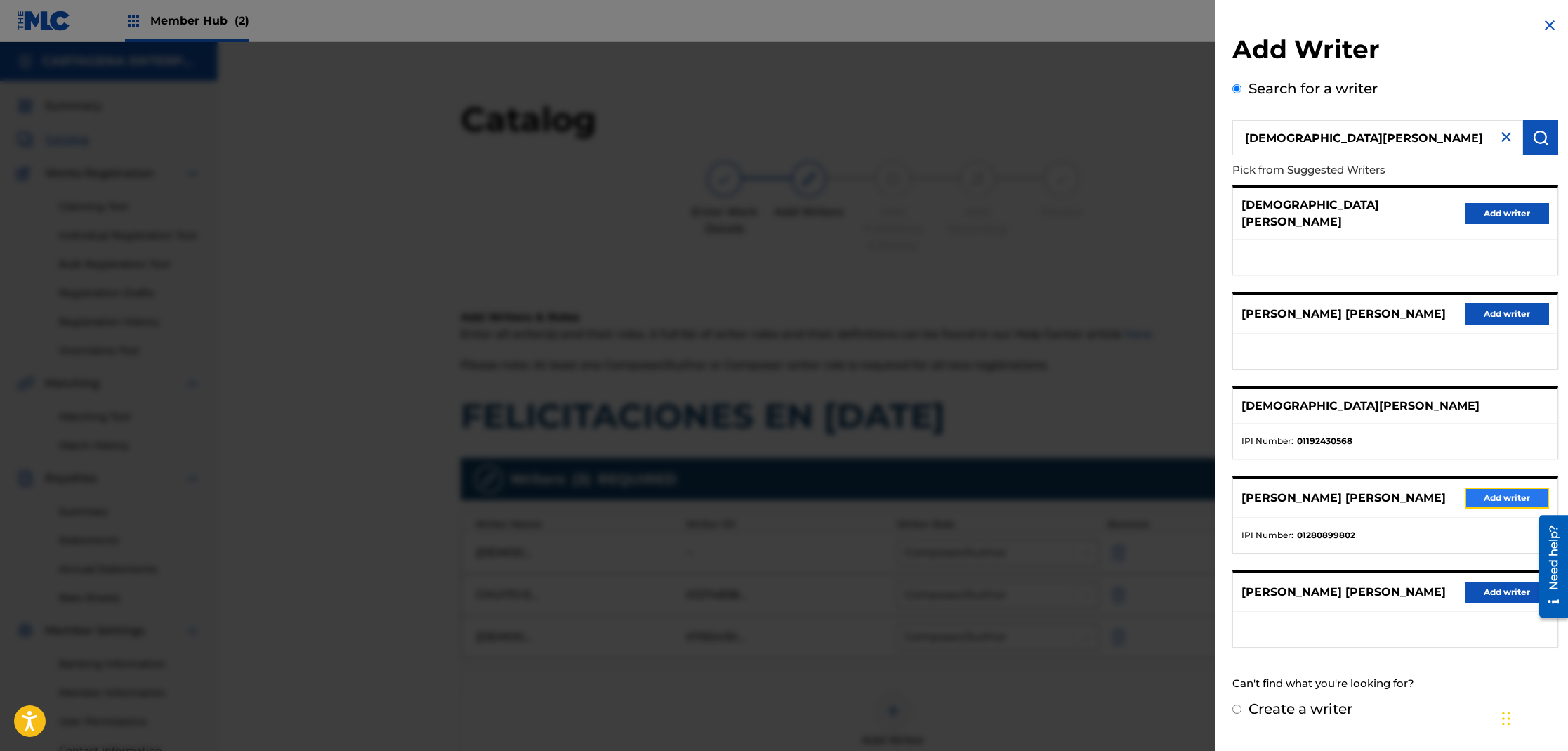
click at [1485, 489] on button "Add writer" at bounding box center [1507, 498] width 84 height 21
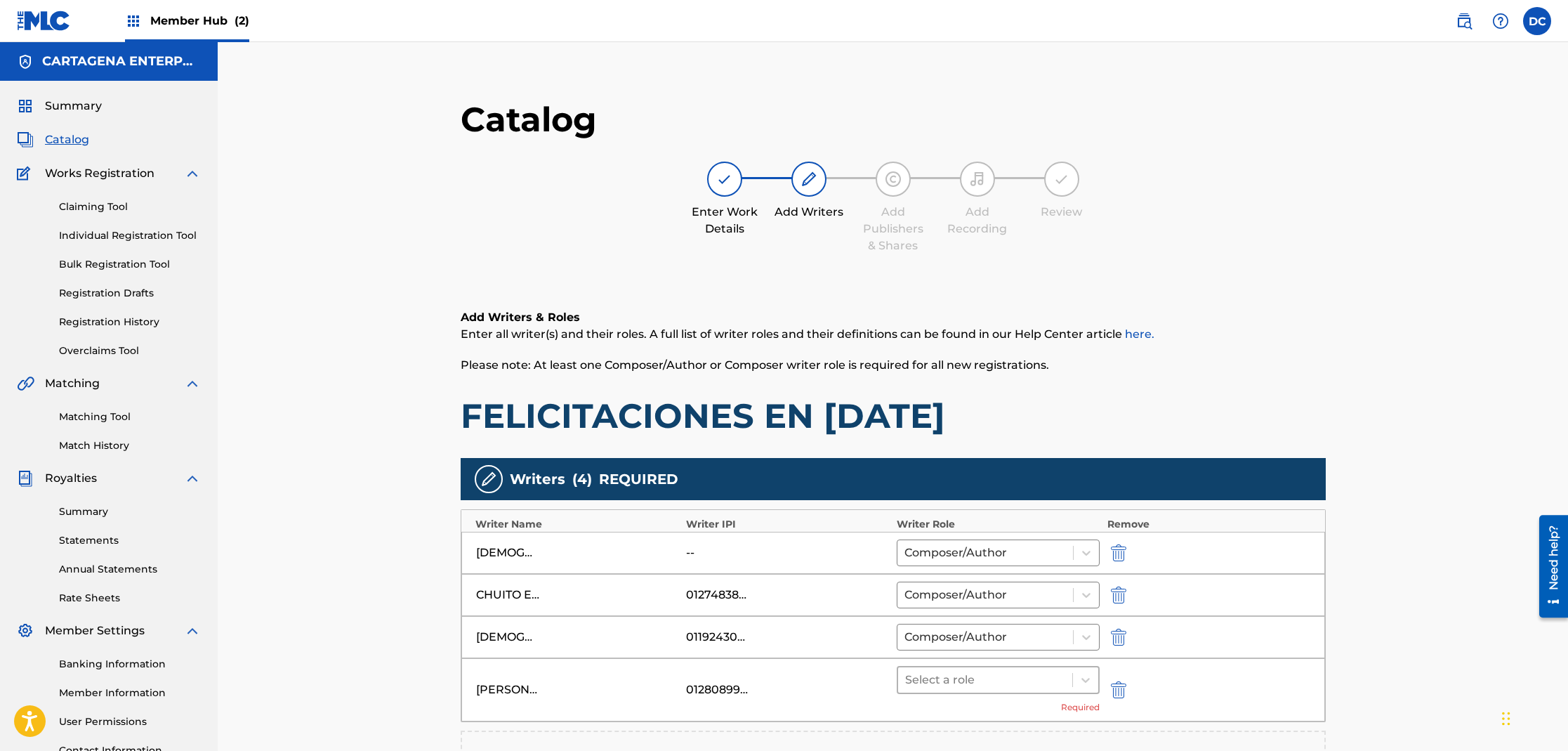
click at [977, 676] on div at bounding box center [985, 680] width 161 height 20
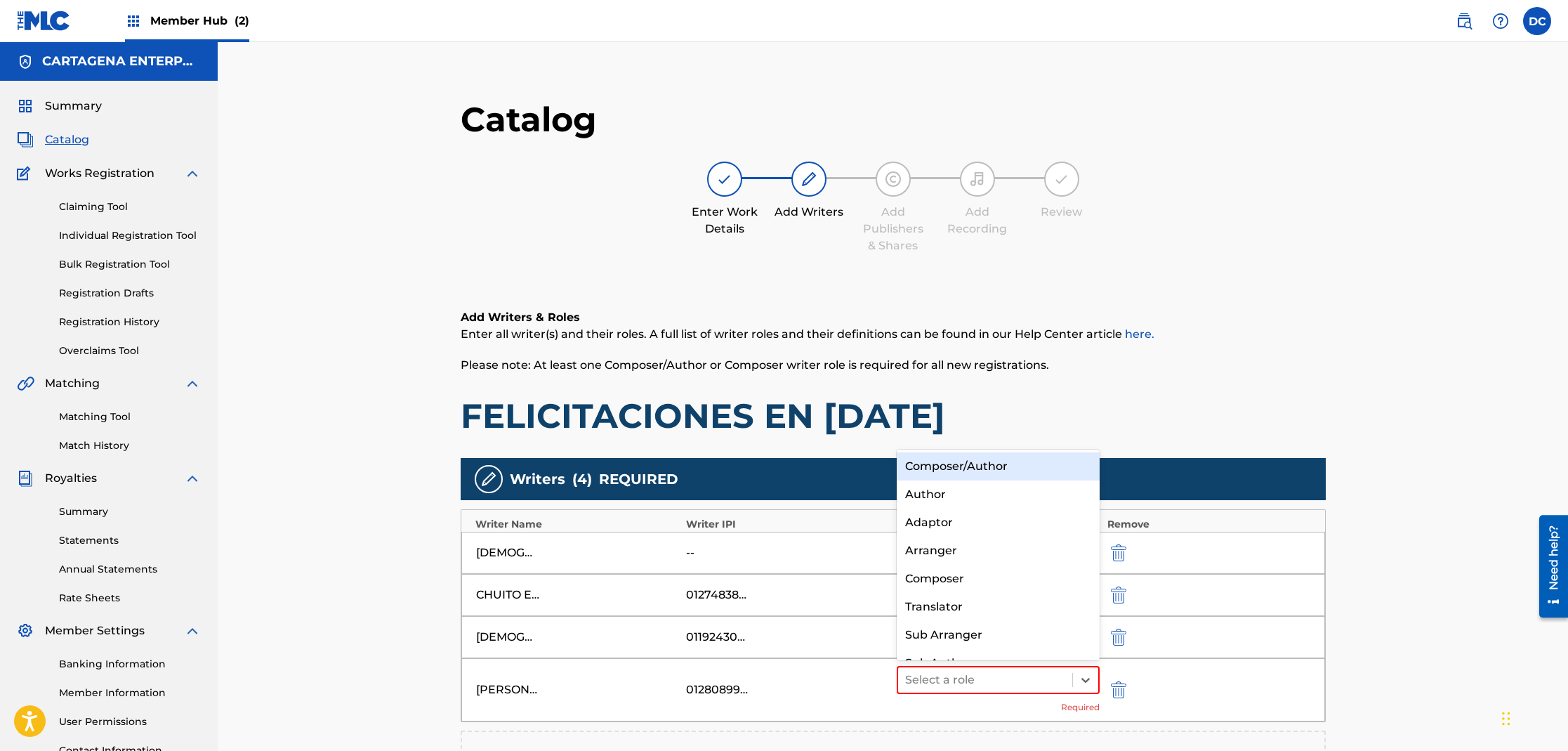
click at [964, 467] on div "Composer/Author" at bounding box center [998, 467] width 204 height 28
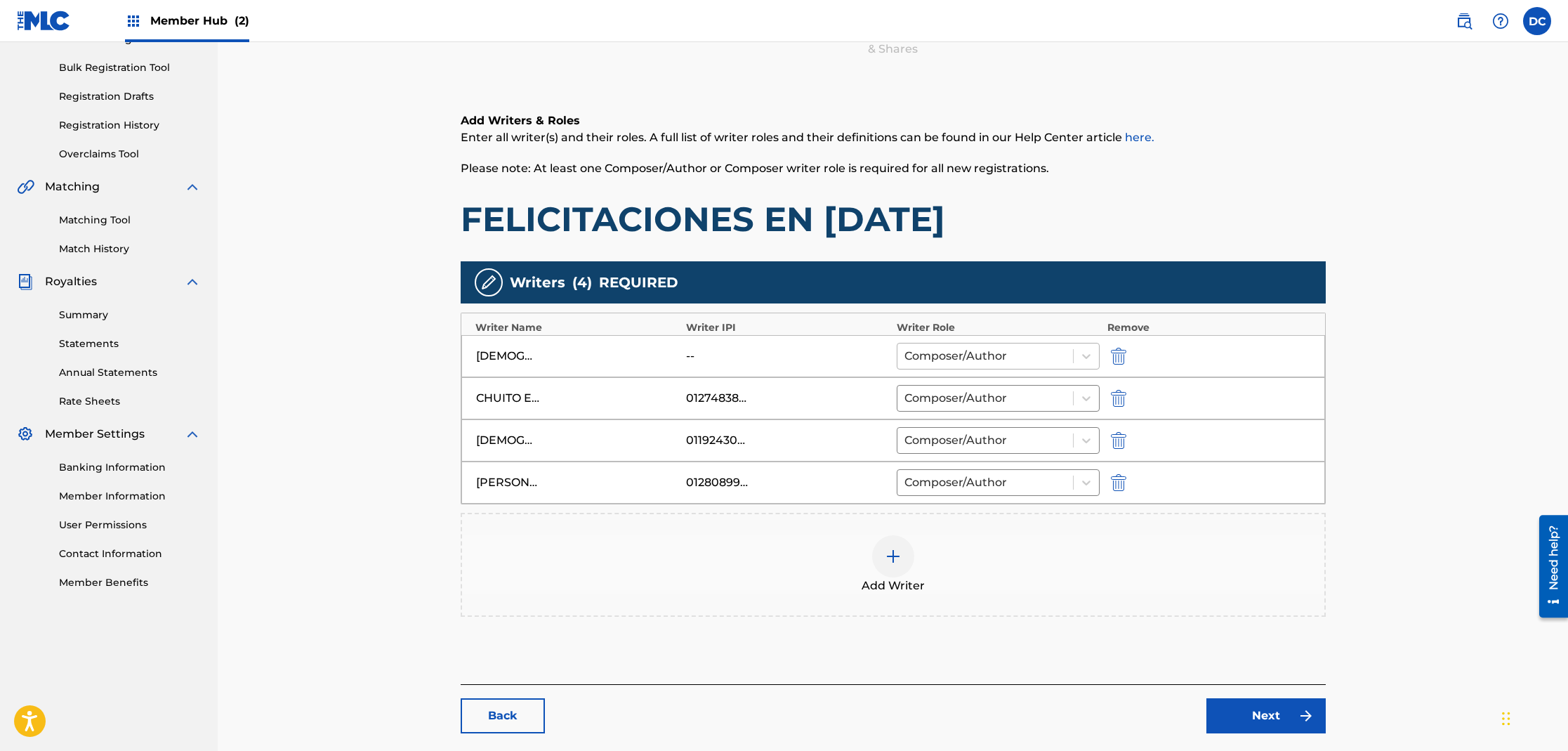
scroll to position [267, 0]
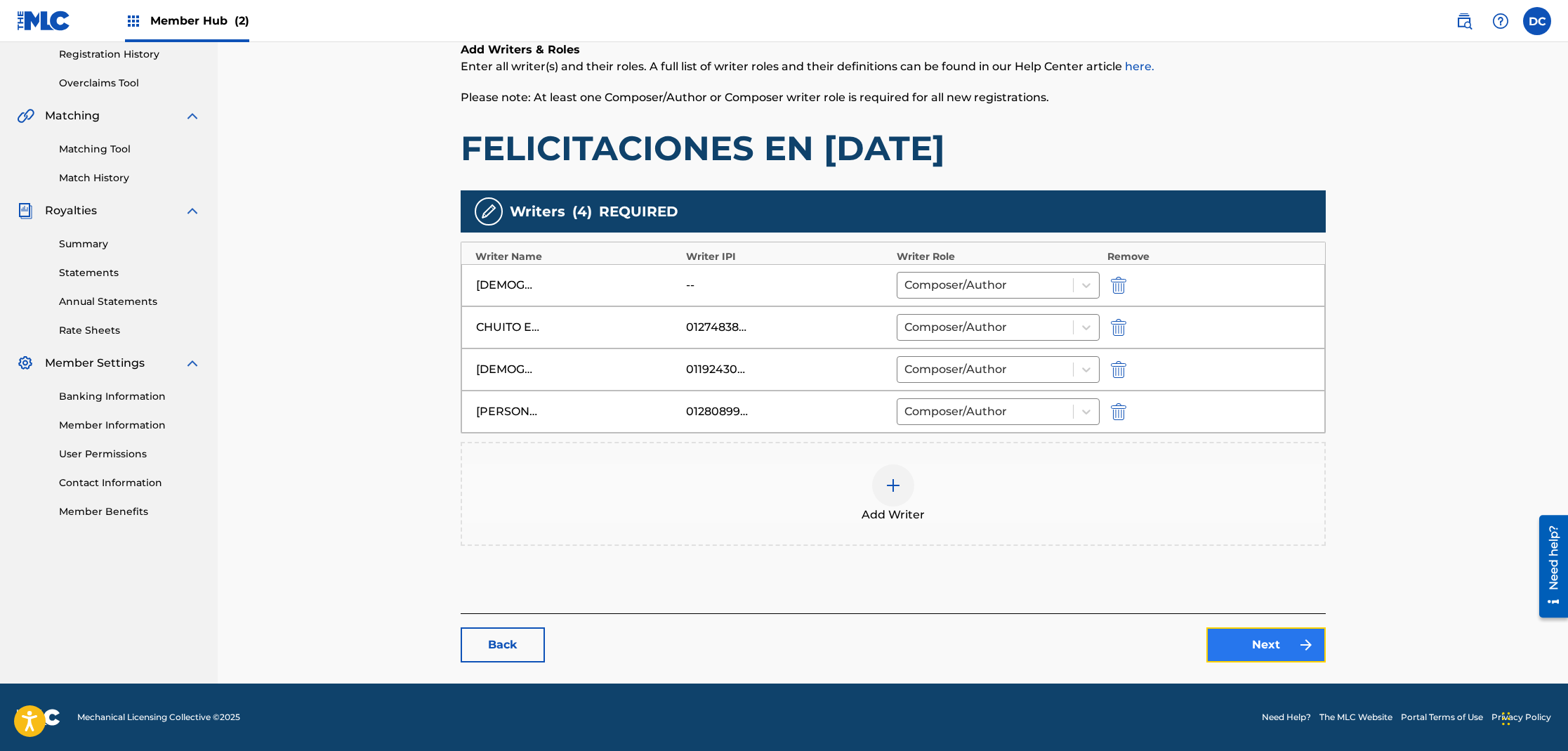
click at [1276, 641] on link "Next" at bounding box center [1266, 644] width 119 height 35
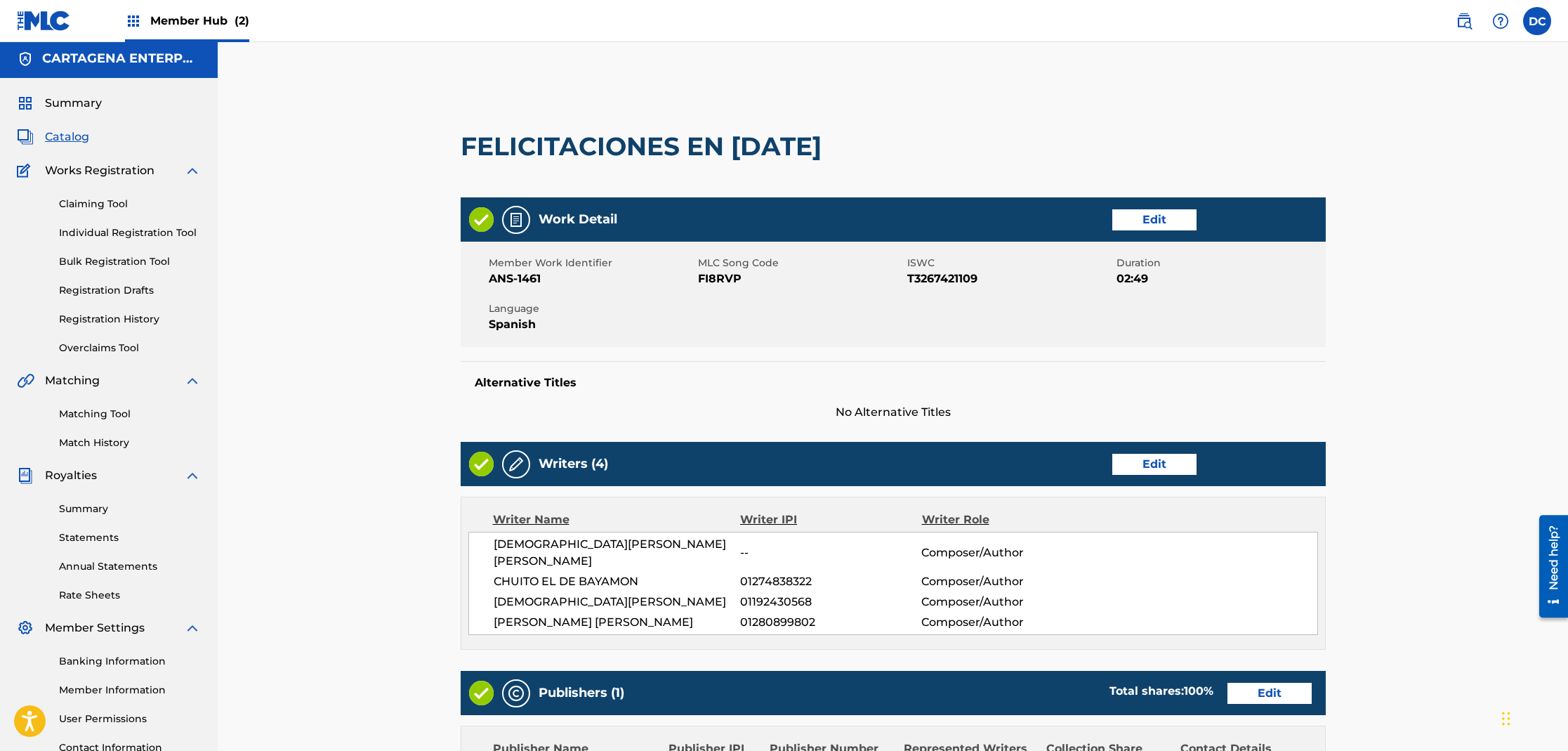
scroll to position [415, 0]
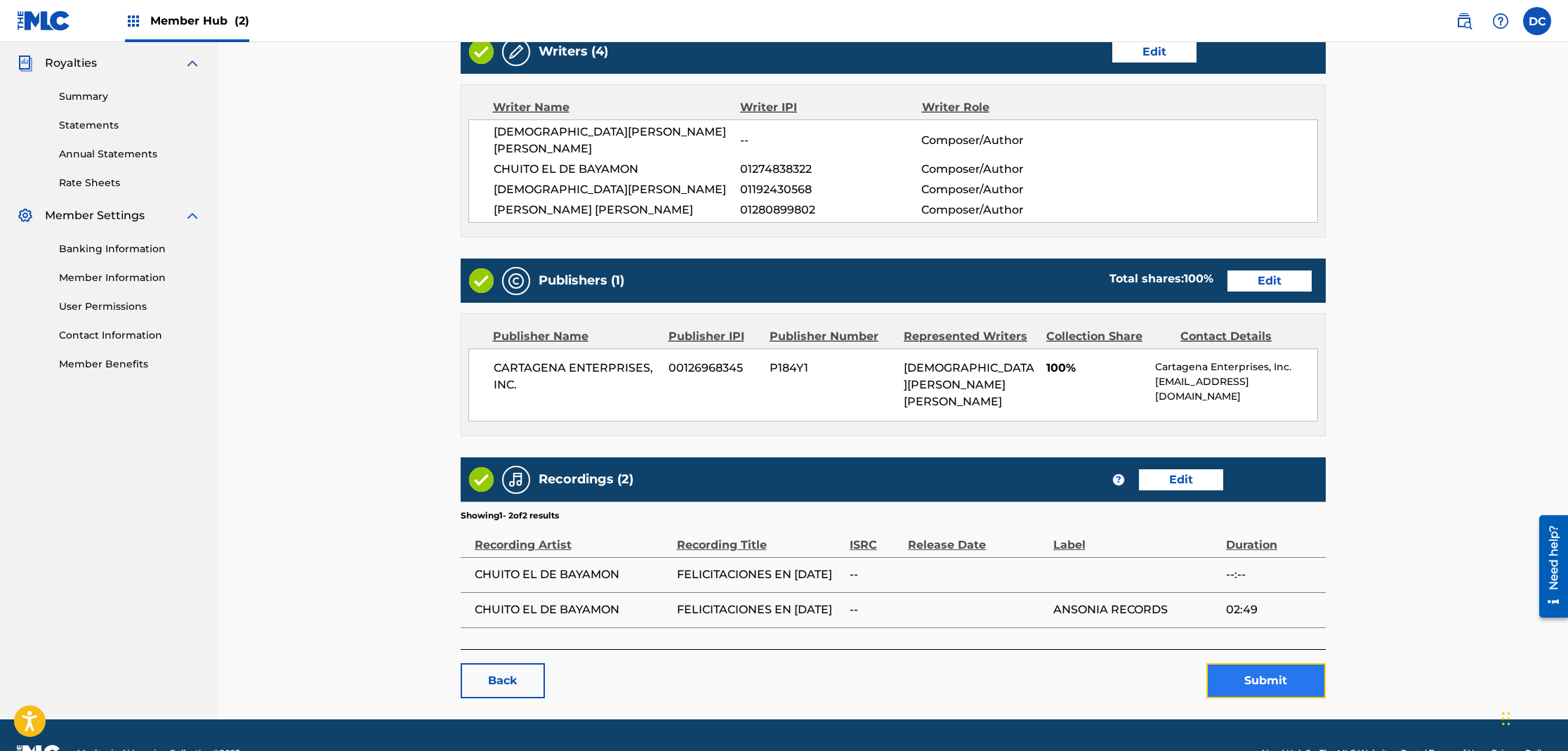
click at [1263, 663] on button "Submit" at bounding box center [1266, 680] width 119 height 35
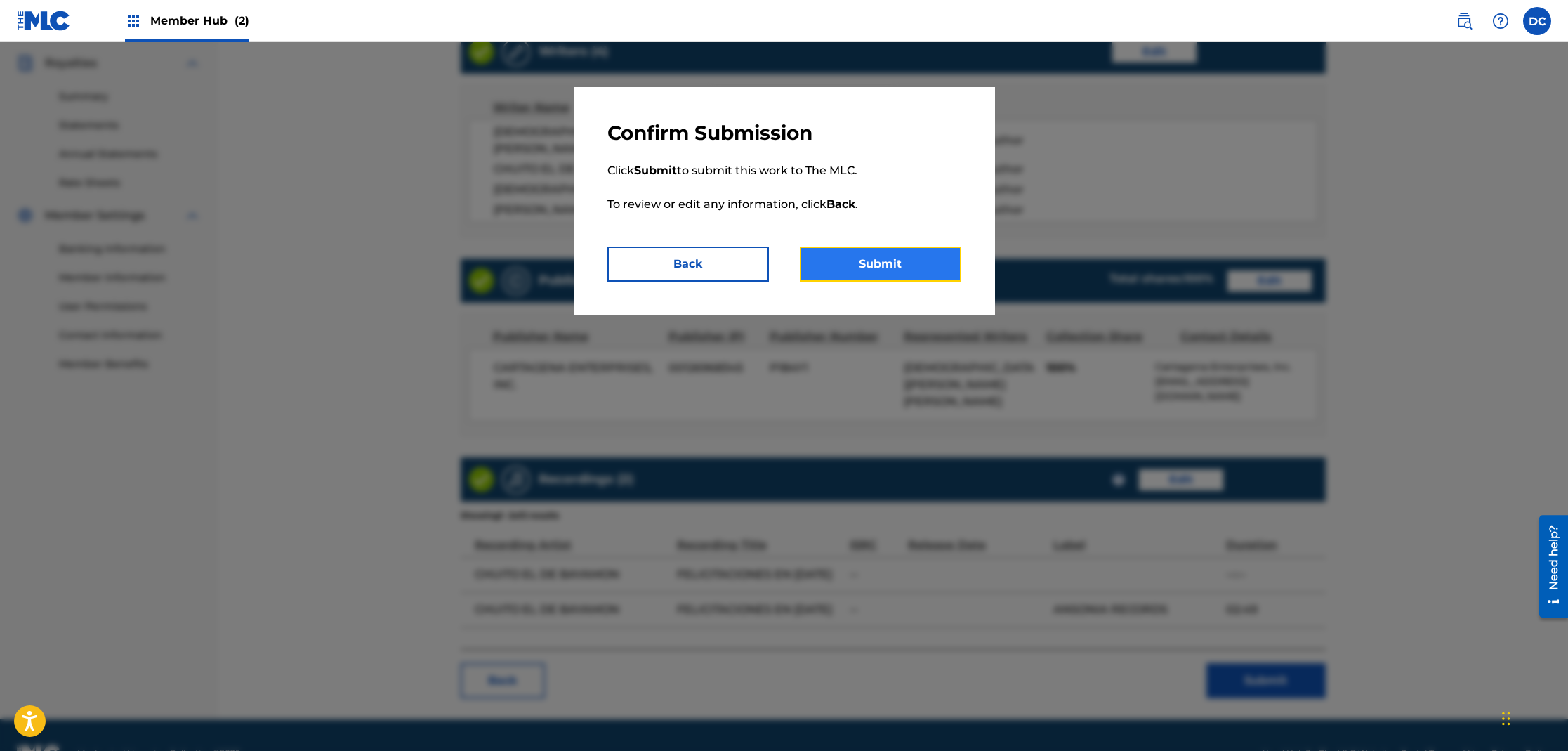
click at [927, 267] on button "Submit" at bounding box center [881, 264] width 161 height 35
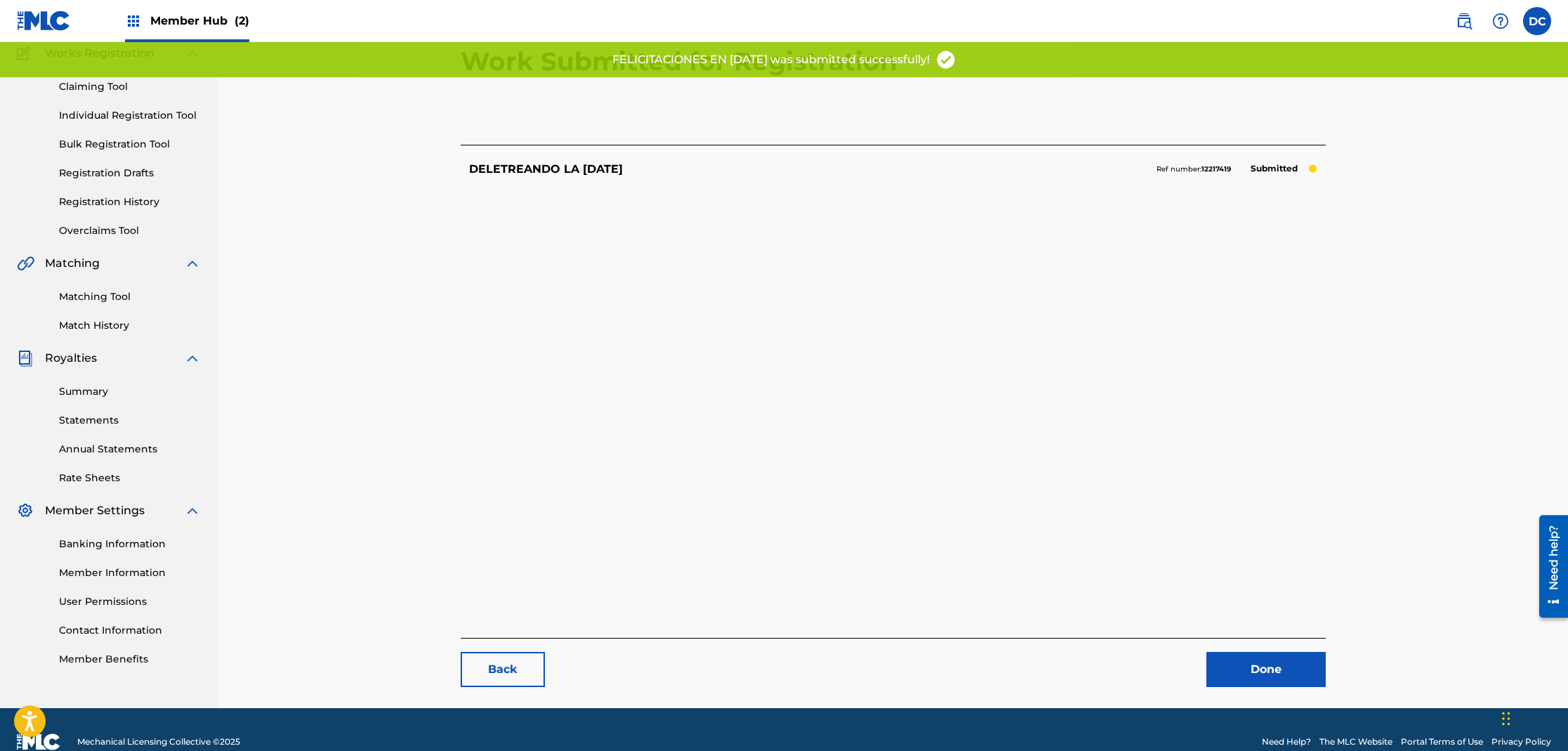
scroll to position [144, 0]
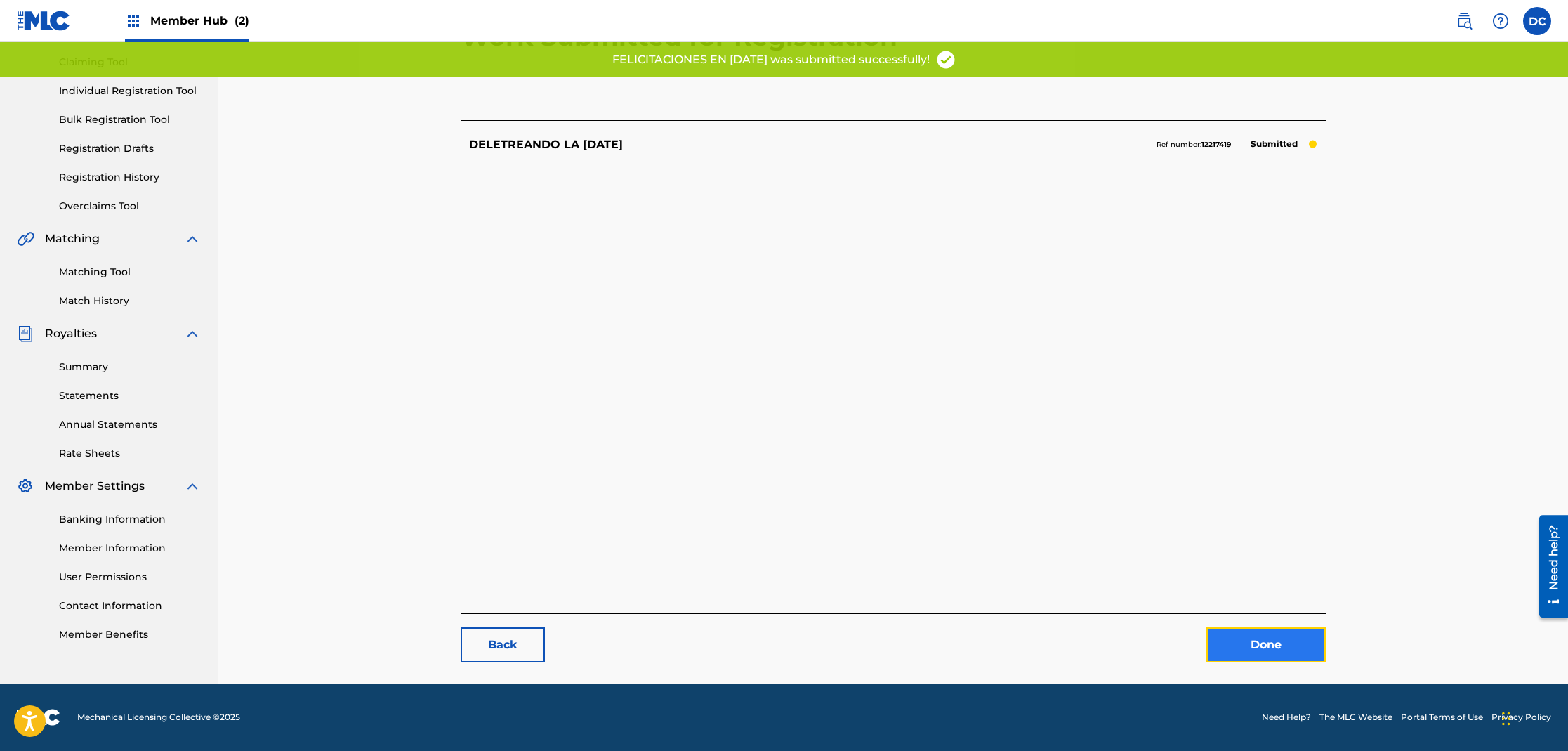
click at [1259, 645] on link "Done" at bounding box center [1266, 644] width 119 height 35
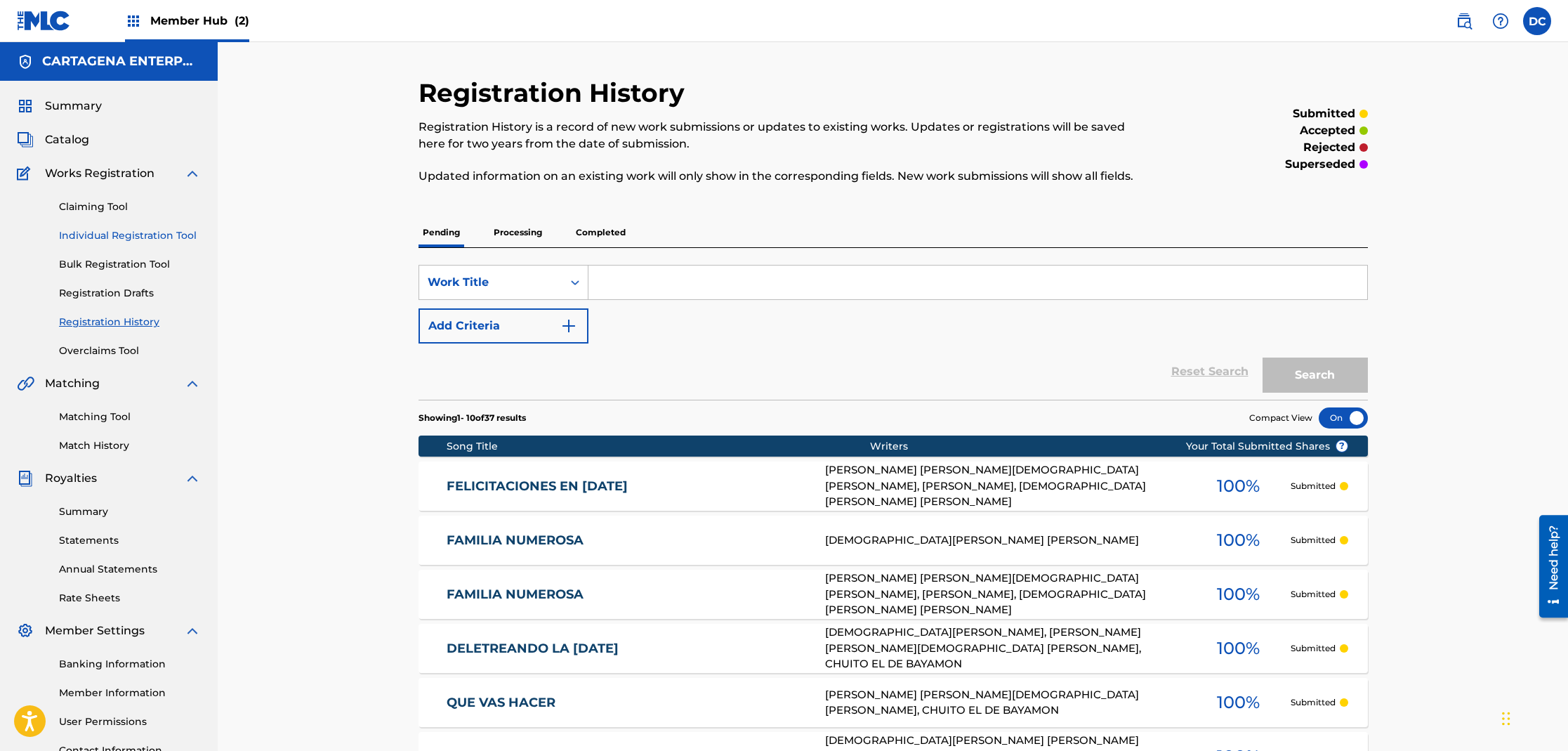
click at [144, 241] on link "Individual Registration Tool" at bounding box center [130, 236] width 142 height 15
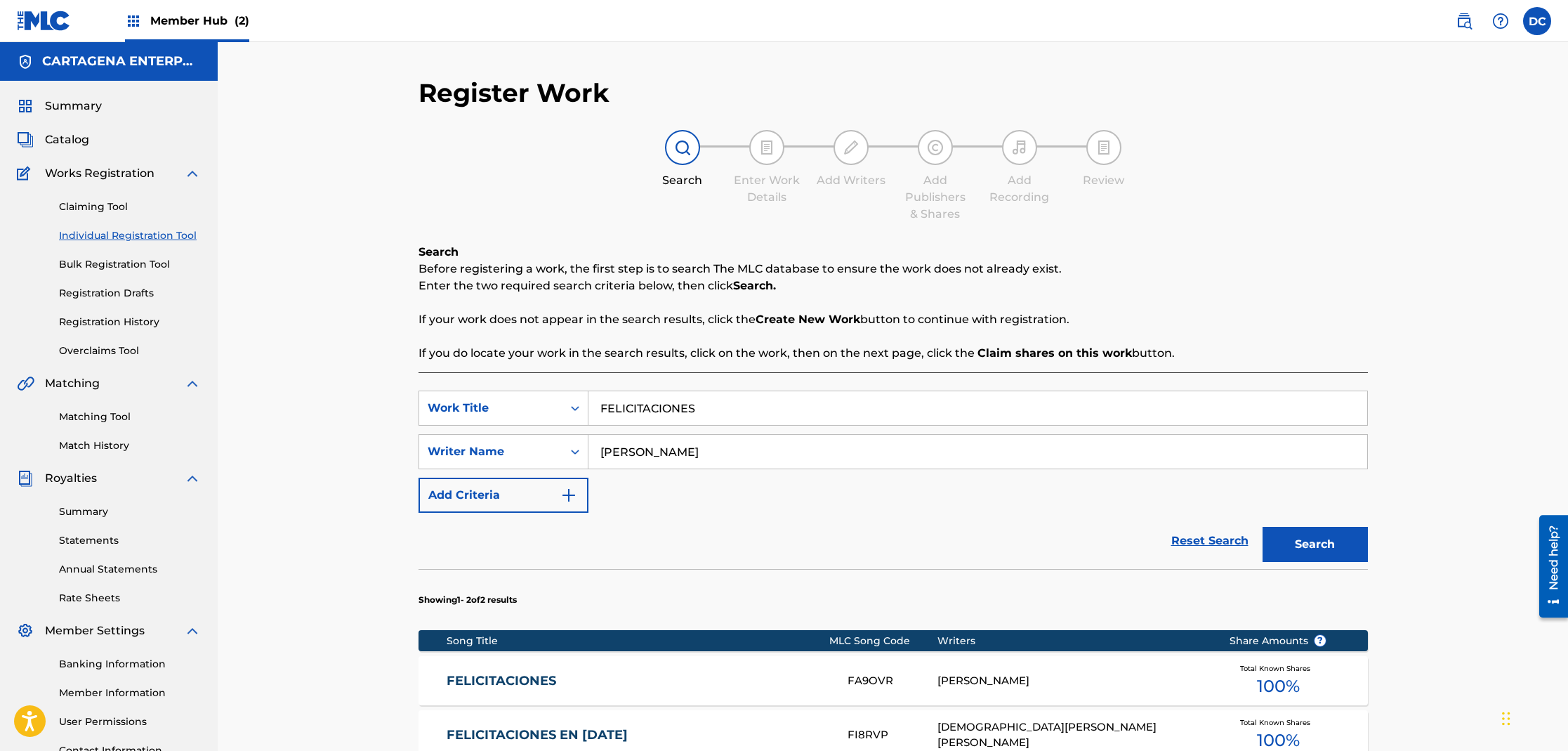
click at [536, 680] on link "FELICITACIONES" at bounding box center [638, 681] width 382 height 16
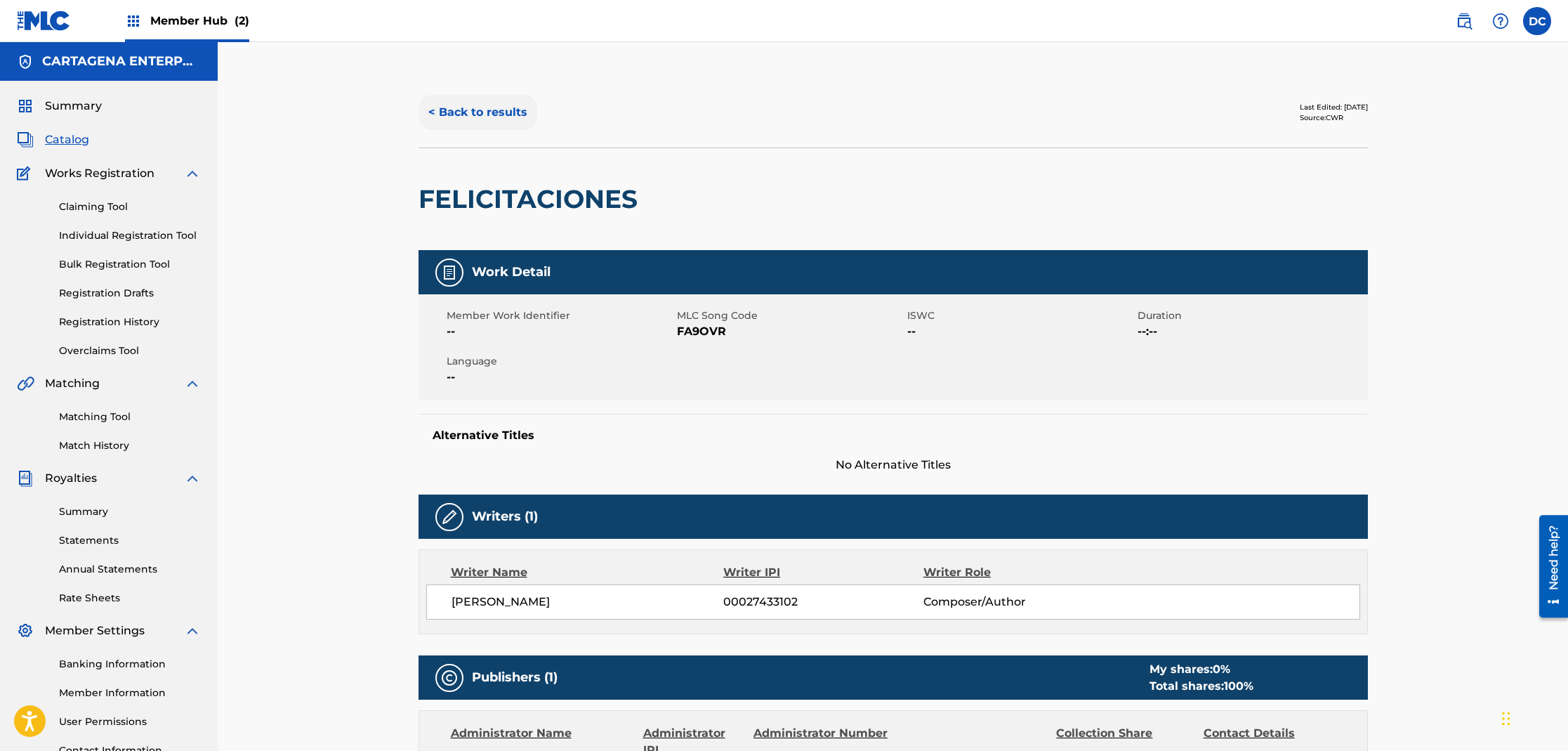
click at [476, 108] on button "< Back to results" at bounding box center [478, 112] width 119 height 35
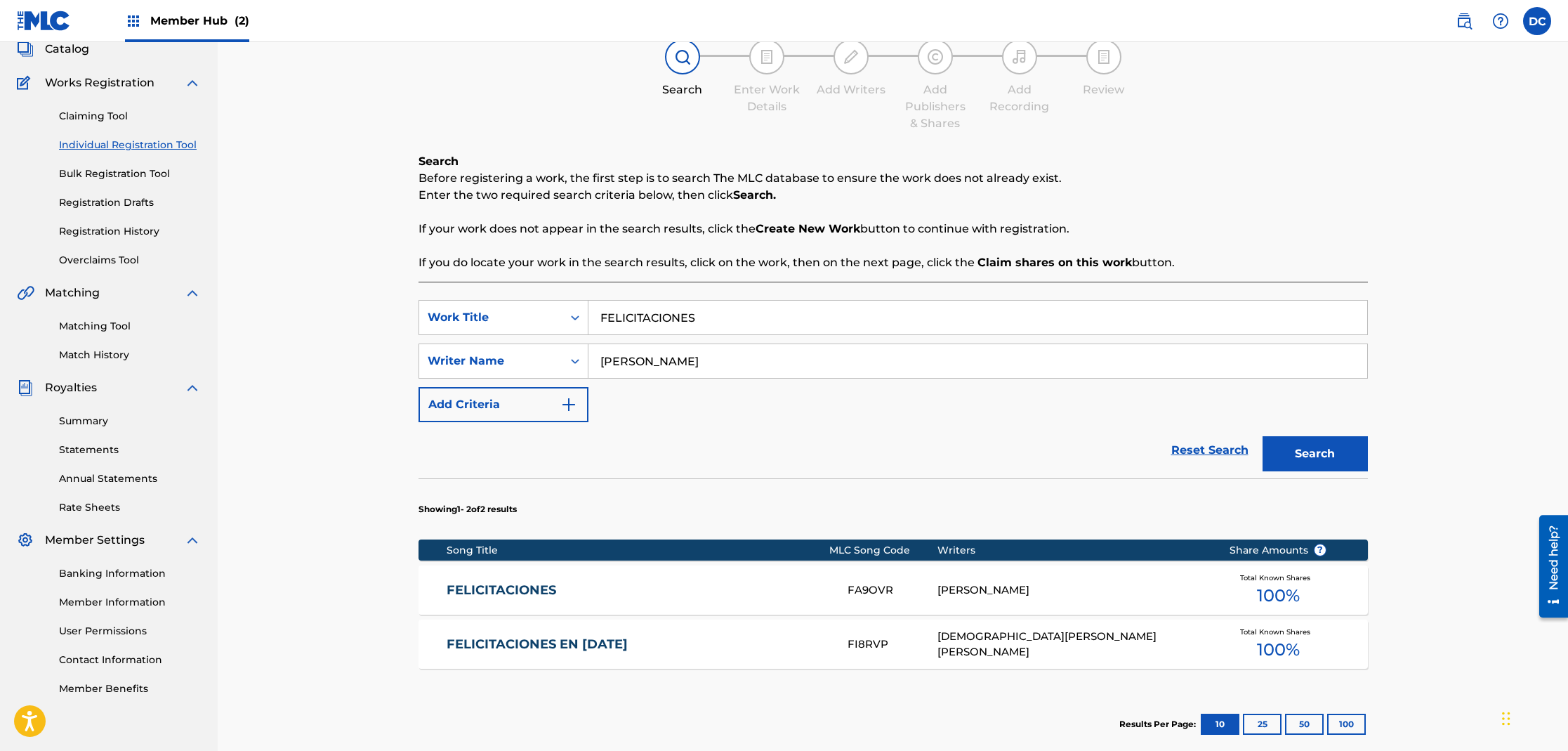
scroll to position [101, 0]
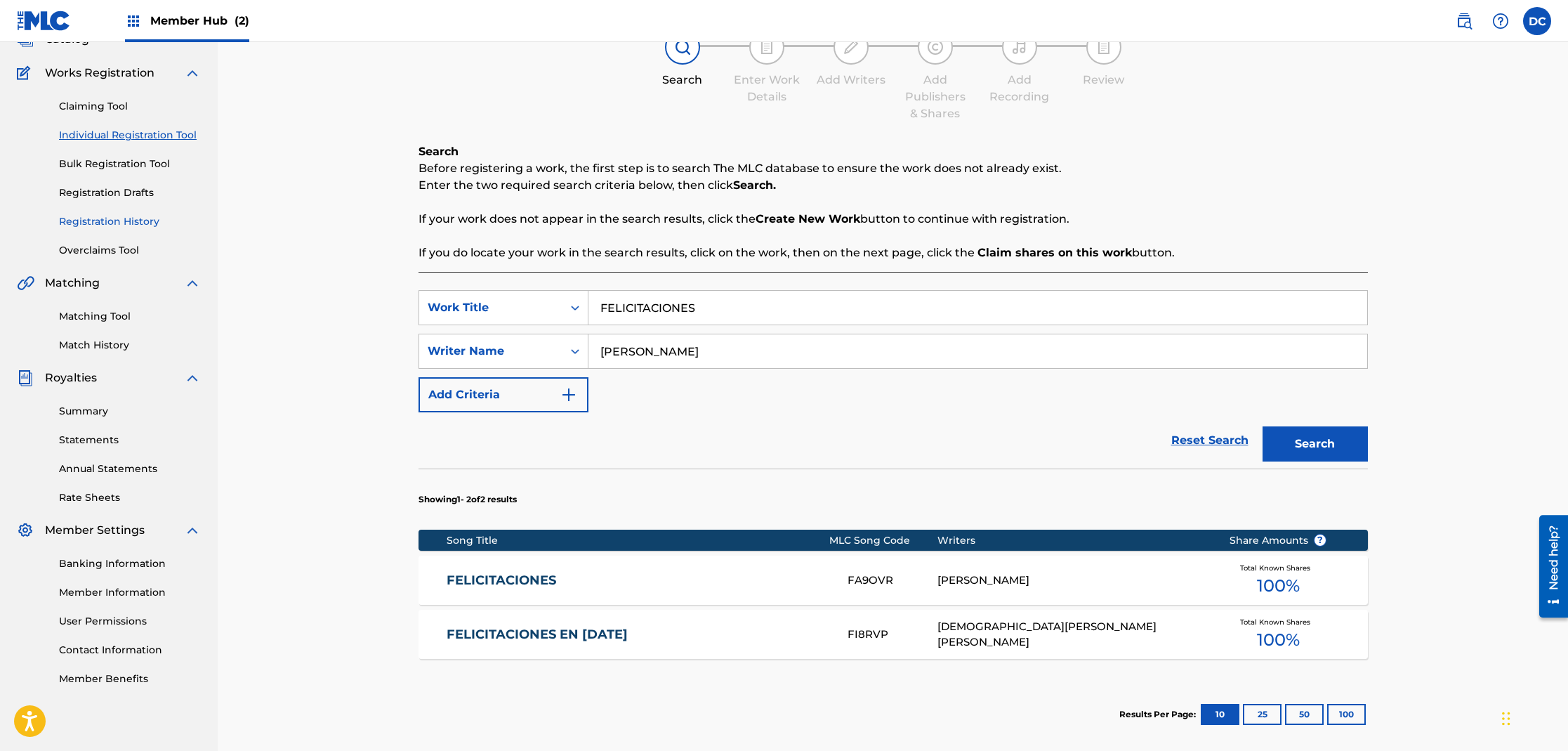
click at [141, 219] on link "Registration History" at bounding box center [130, 221] width 142 height 15
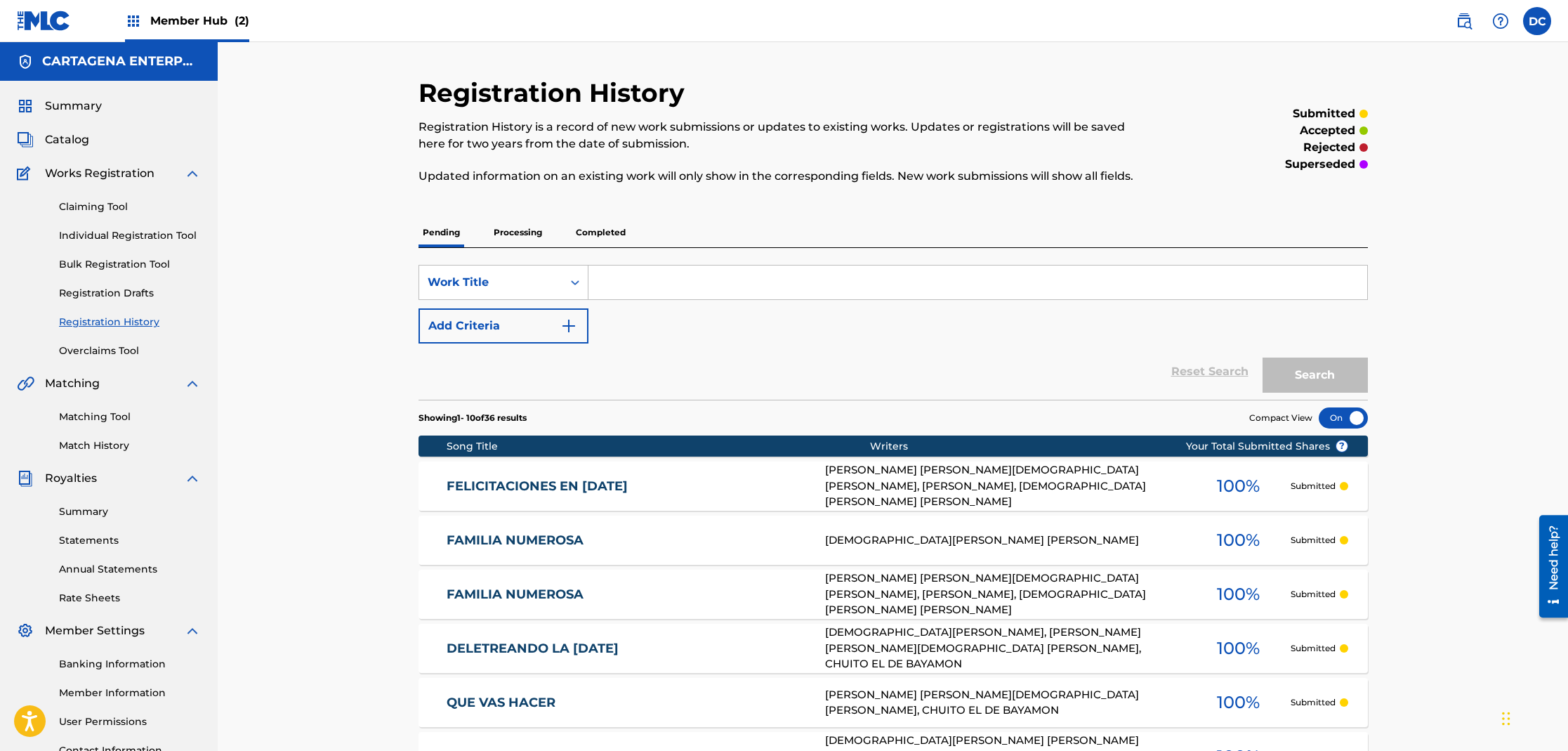
click at [124, 227] on div "Claiming Tool Individual Registration Tool Bulk Registration Tool Registration …" at bounding box center [109, 270] width 184 height 176
click at [125, 238] on link "Individual Registration Tool" at bounding box center [130, 236] width 142 height 15
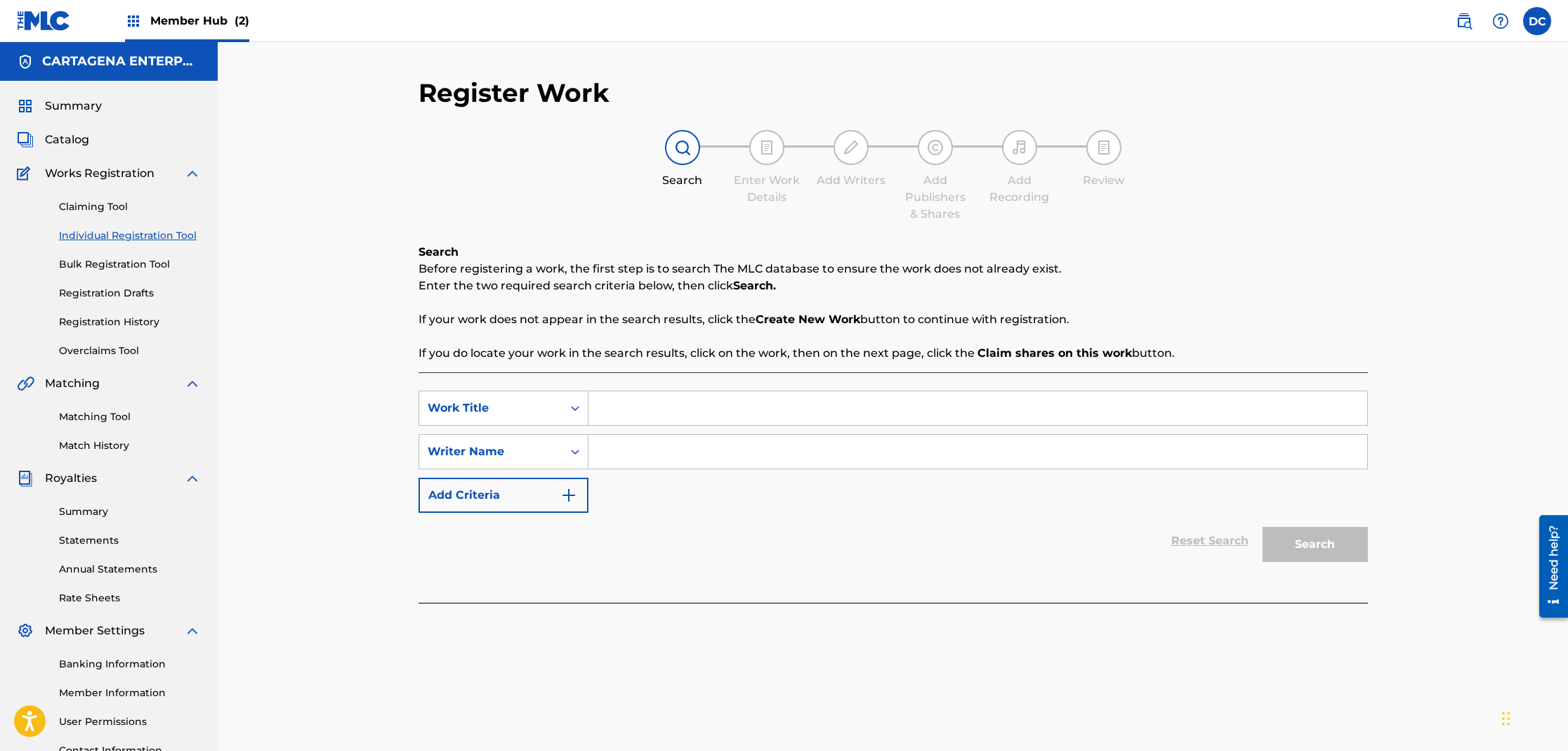
click at [636, 470] on div "SearchWithCriteria9d73be40-a91c-418e-84ad-f68b9c9ca5d6 Work Title SearchWithCri…" at bounding box center [893, 451] width 950 height 122
click at [633, 458] on input "Search Form" at bounding box center [978, 452] width 778 height 34
type input "[PERSON_NAME]"
click at [628, 409] on input "Search Form" at bounding box center [978, 408] width 778 height 34
type input "FIESTA DE LOS VIEJOS"
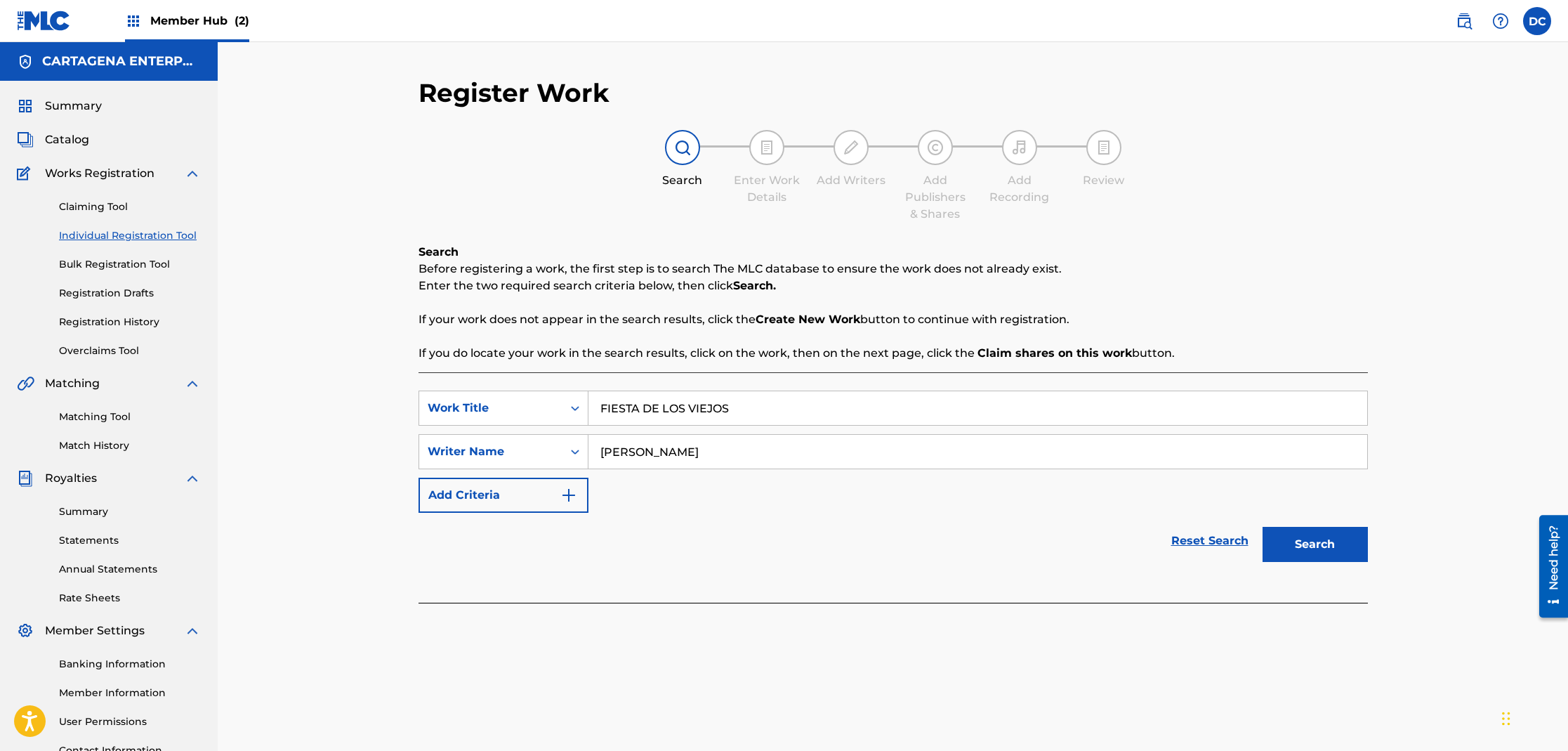
click at [1263, 527] on button "Search" at bounding box center [1315, 544] width 105 height 35
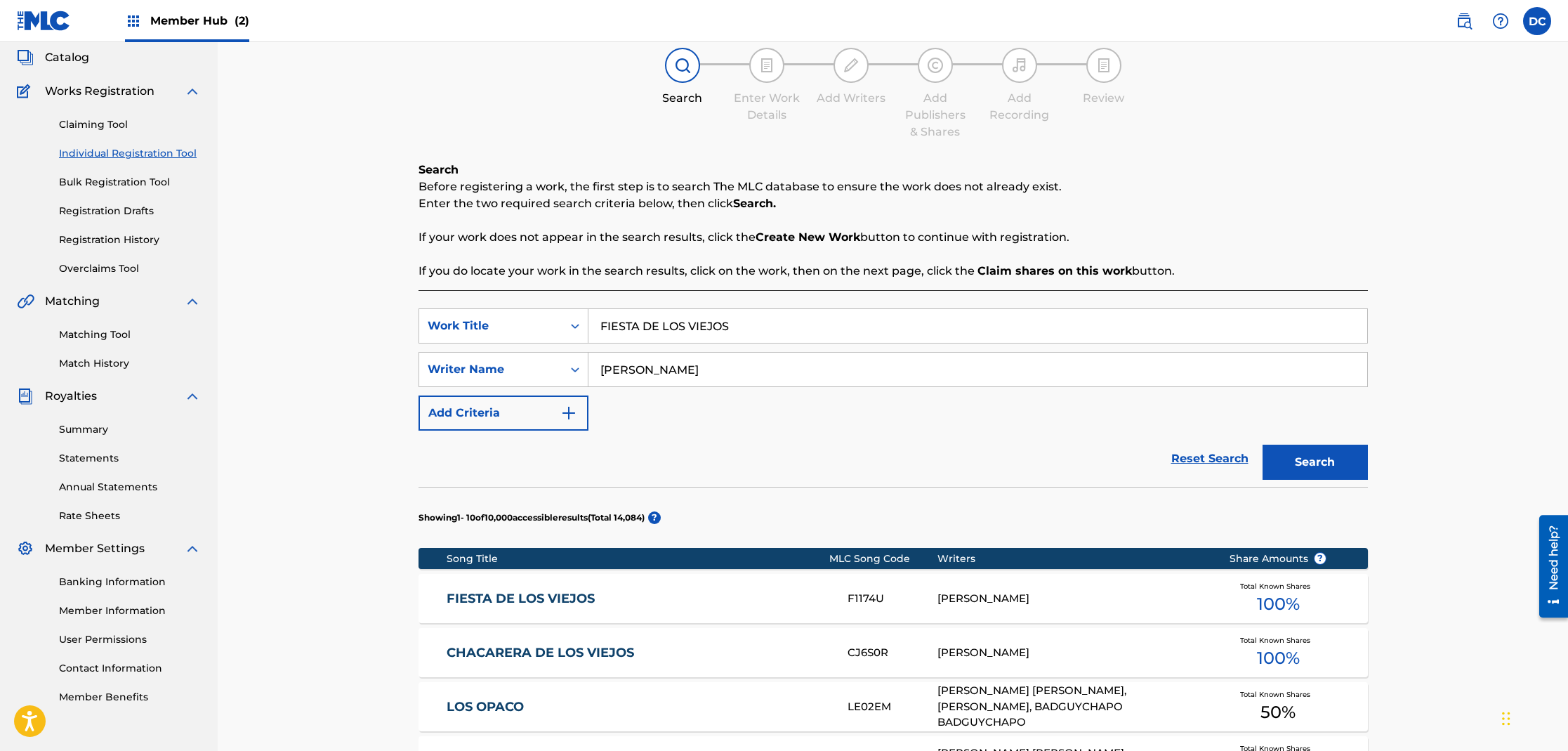
scroll to position [157, 0]
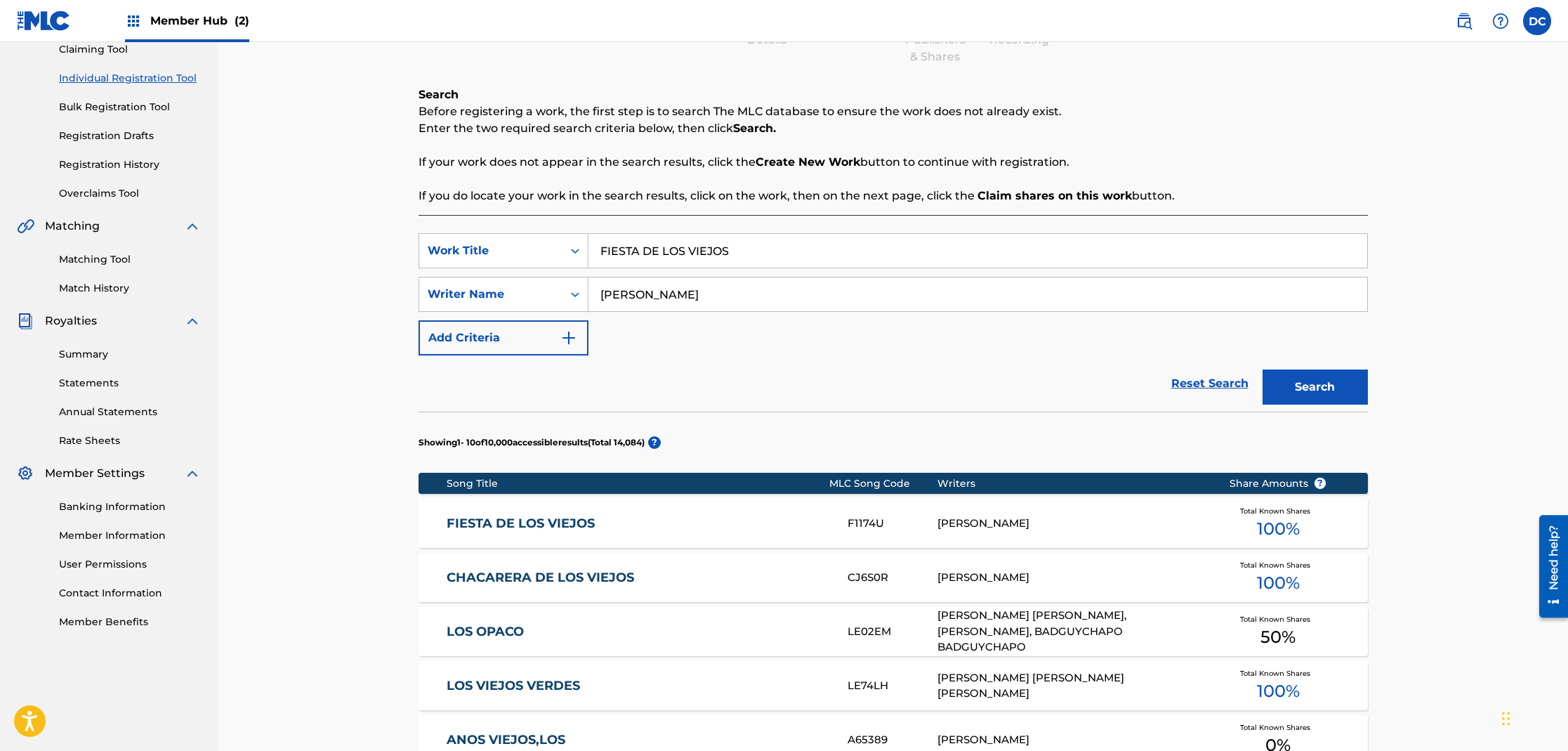
click at [561, 523] on link "FIESTA DE LOS VIEJOS" at bounding box center [638, 524] width 382 height 16
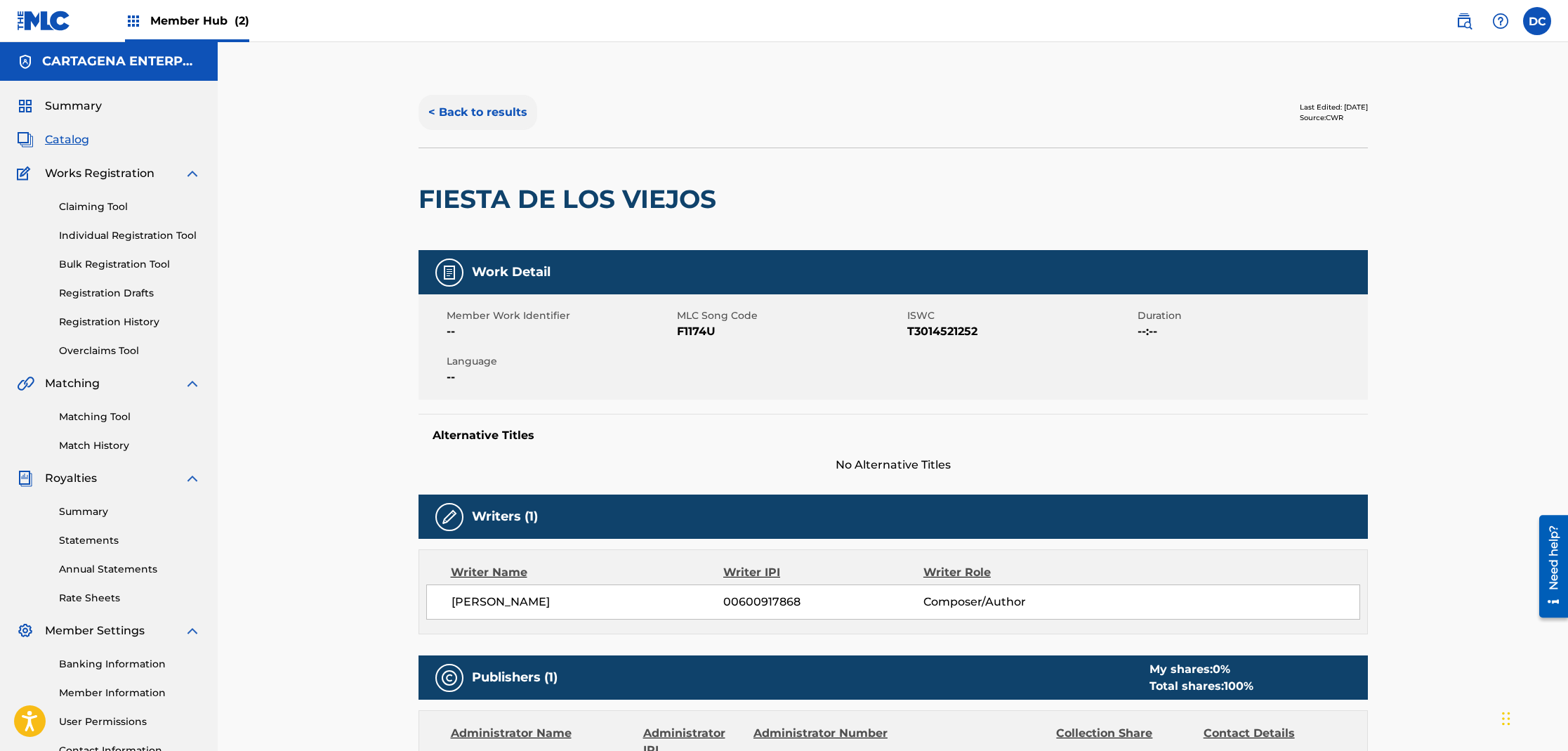
click at [503, 116] on button "< Back to results" at bounding box center [478, 112] width 119 height 35
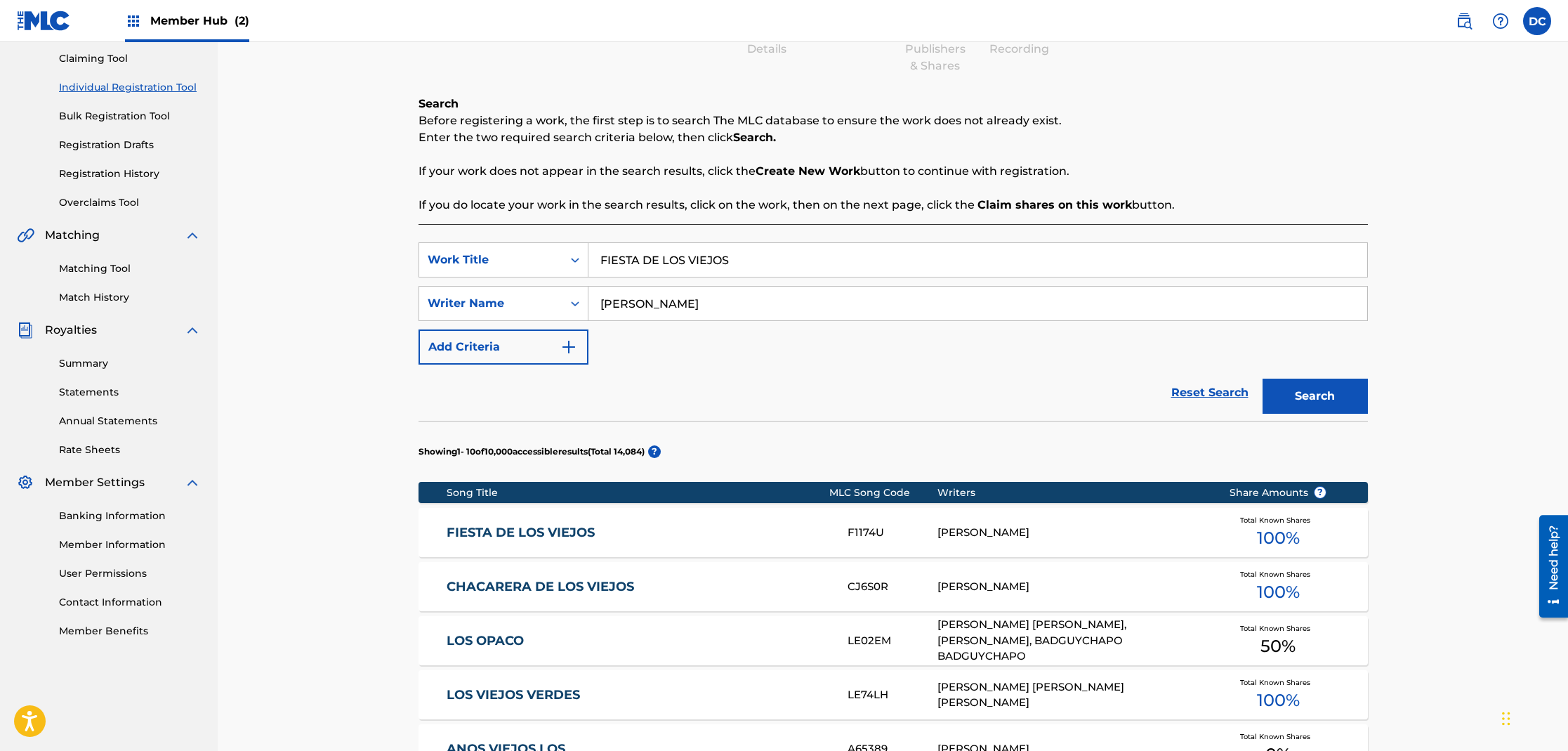
scroll to position [130, 0]
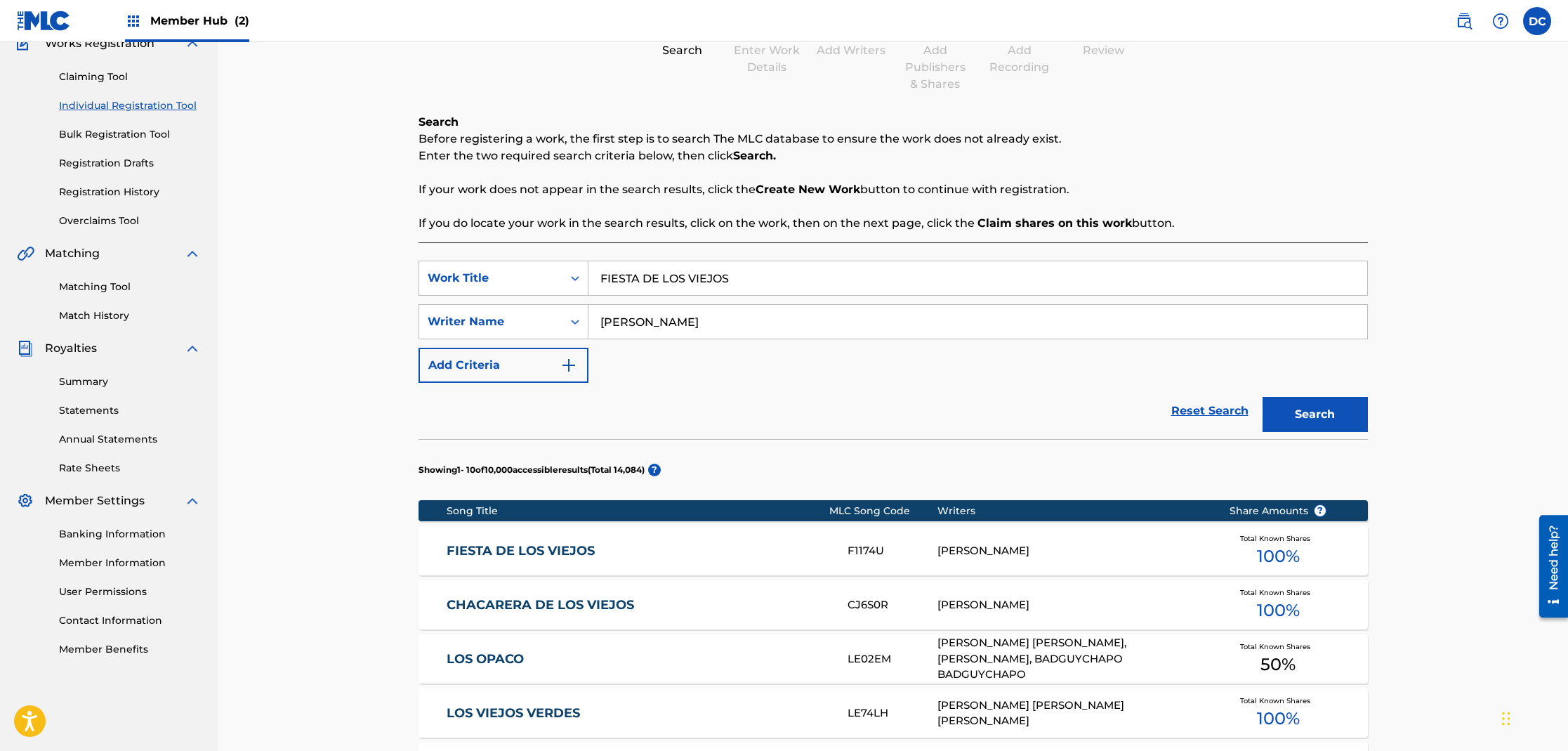
click at [574, 550] on link "FIESTA DE LOS VIEJOS" at bounding box center [638, 551] width 382 height 16
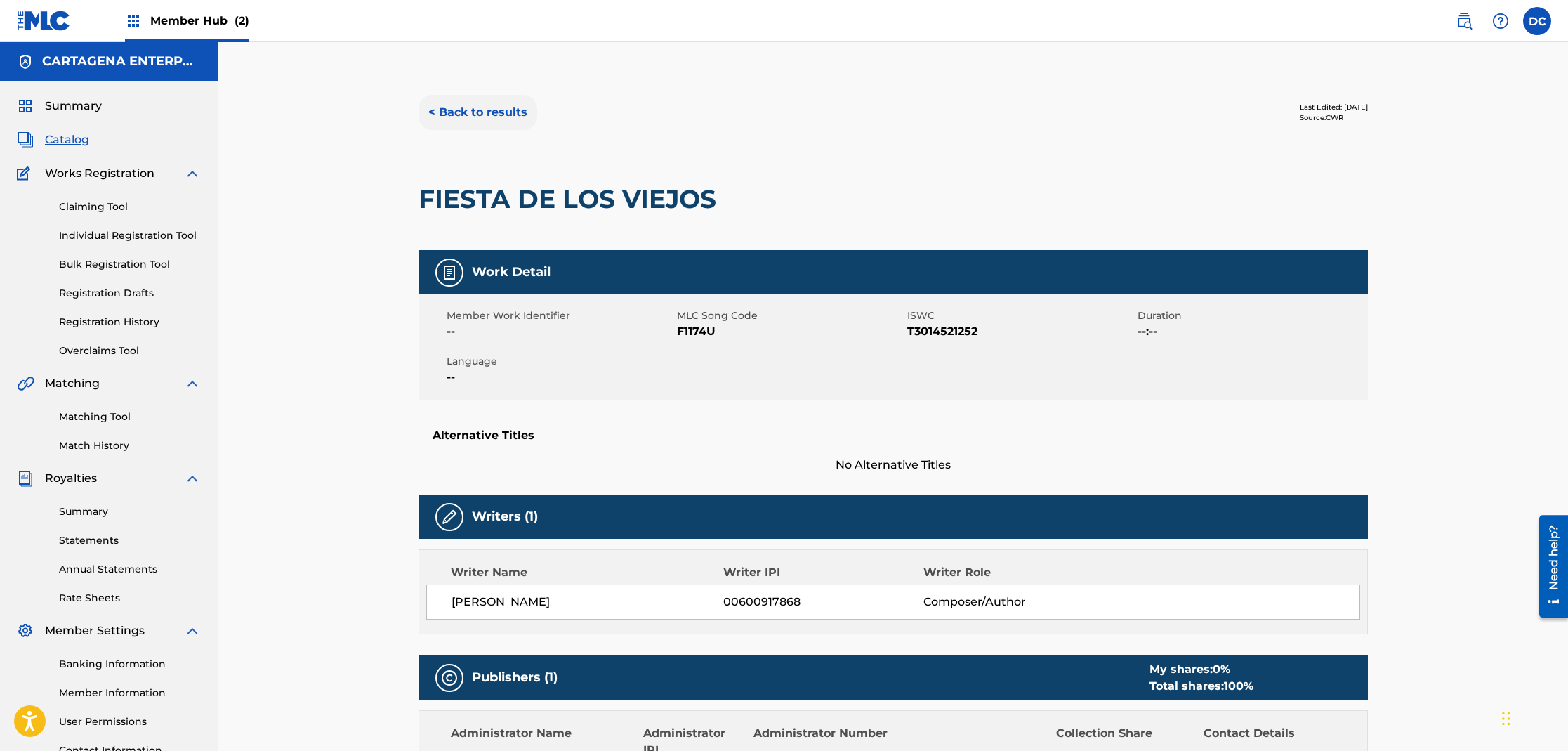
click at [448, 113] on button "< Back to results" at bounding box center [478, 112] width 119 height 35
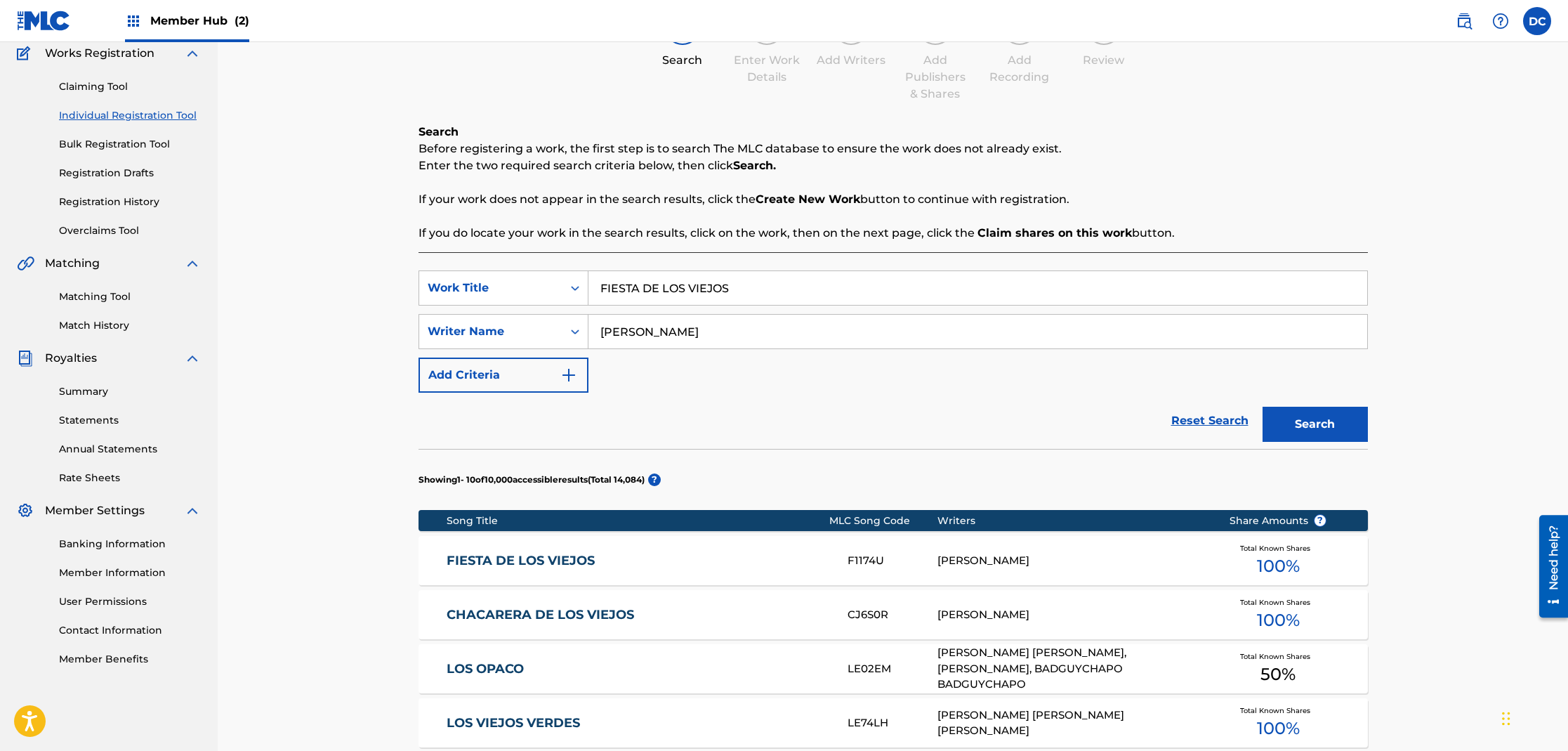
scroll to position [687, 0]
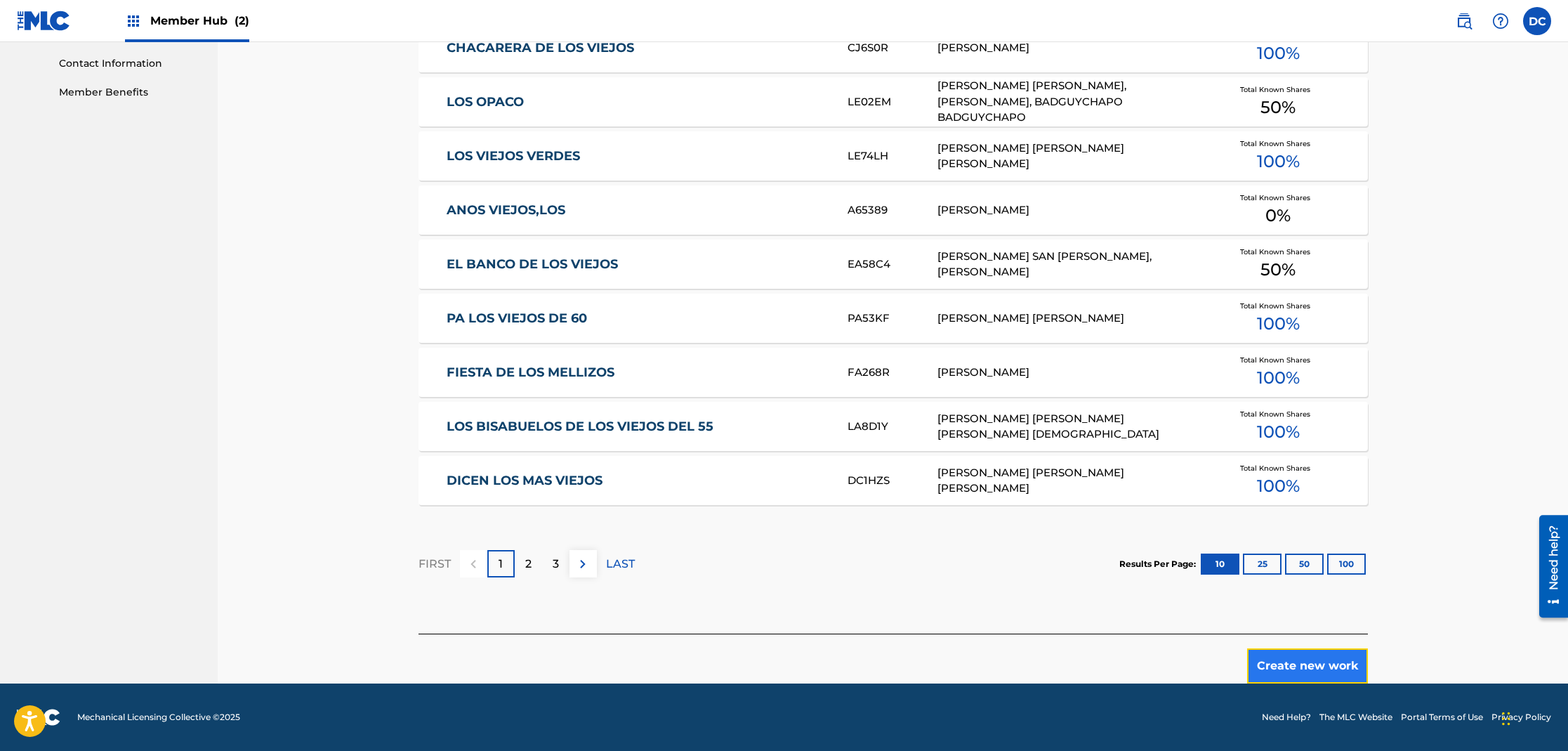
click at [1304, 657] on button "Create new work" at bounding box center [1307, 665] width 121 height 35
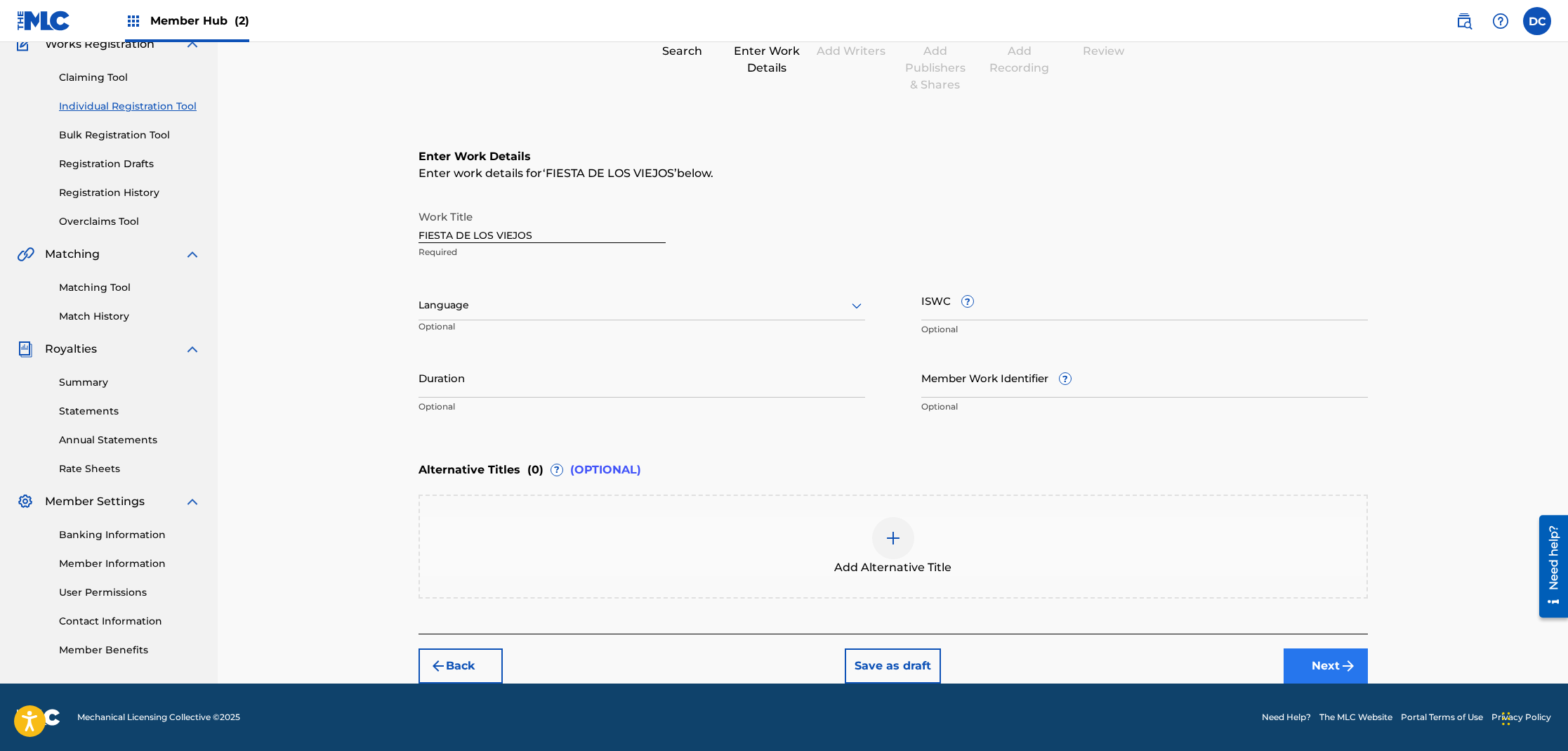
scroll to position [129, 0]
click at [477, 316] on div "Language" at bounding box center [641, 306] width 447 height 30
click at [470, 366] on div "Spanish" at bounding box center [641, 368] width 445 height 32
click at [995, 310] on input "ISWC ?" at bounding box center [1144, 301] width 447 height 40
paste input "T3014521252"
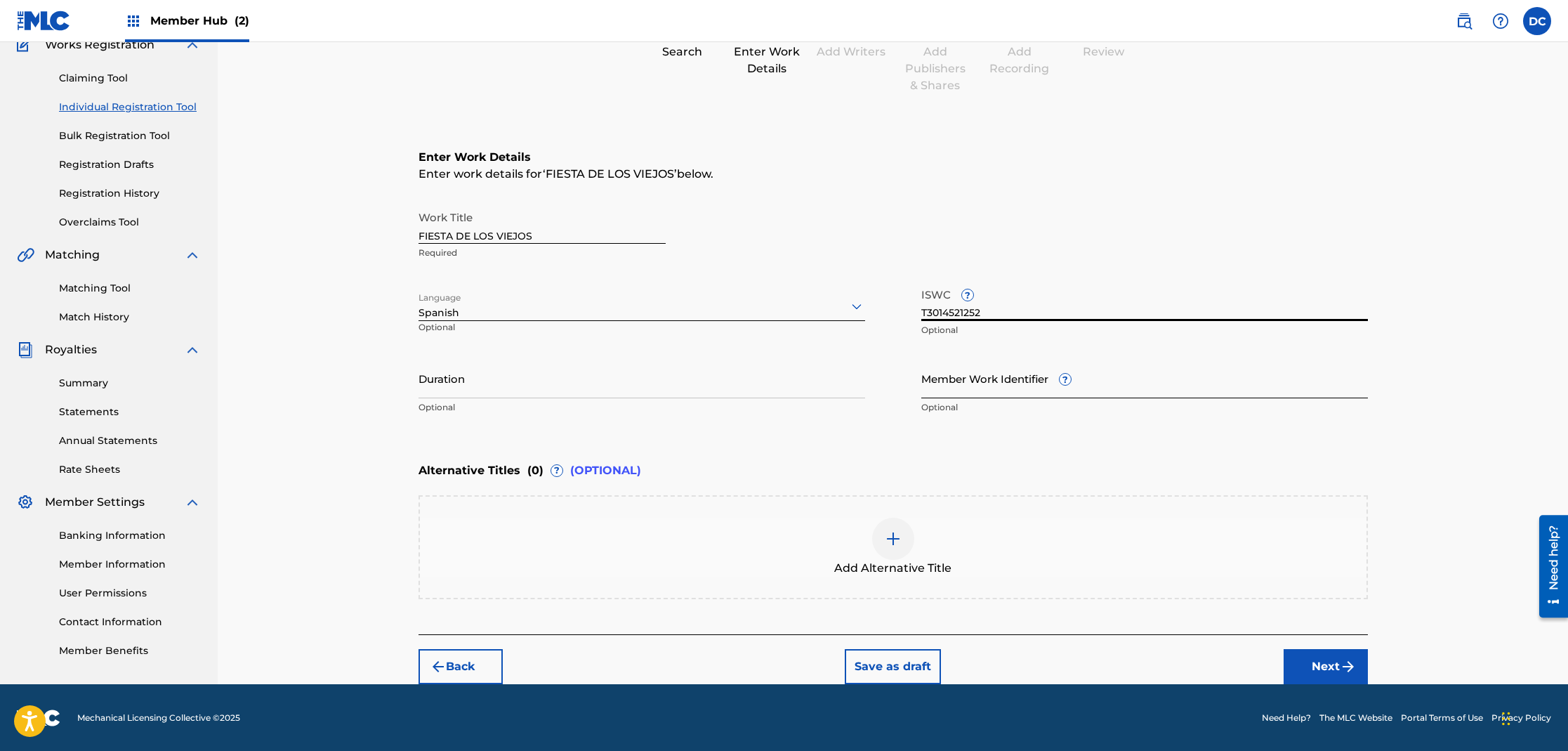
type input "T3014521252"
click at [1009, 390] on input "Member Work Identifier ?" at bounding box center [1144, 378] width 447 height 40
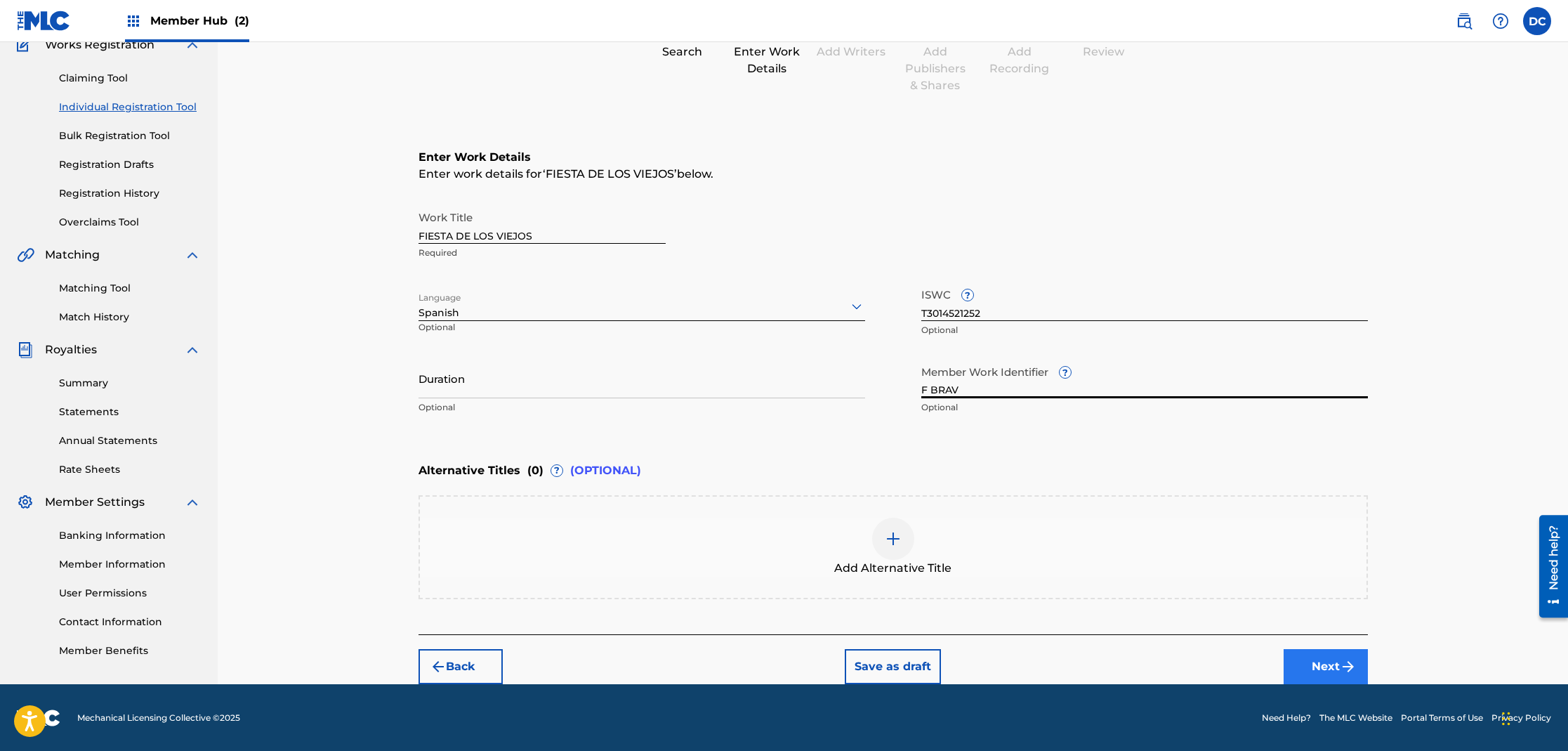
type input "F BRAV"
click at [1343, 667] on img "submit" at bounding box center [1348, 666] width 17 height 17
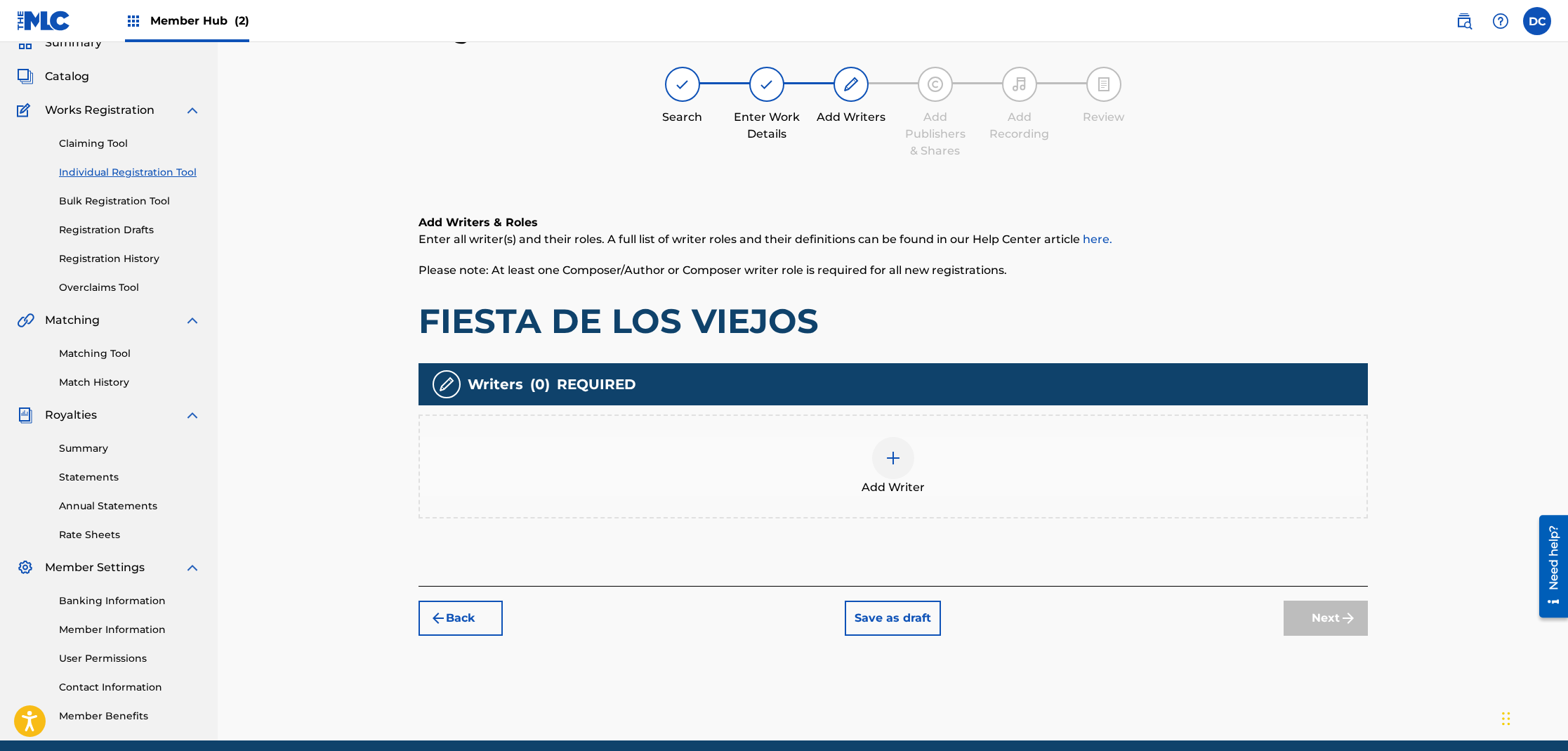
scroll to position [63, 0]
click at [884, 456] on div at bounding box center [893, 458] width 42 height 42
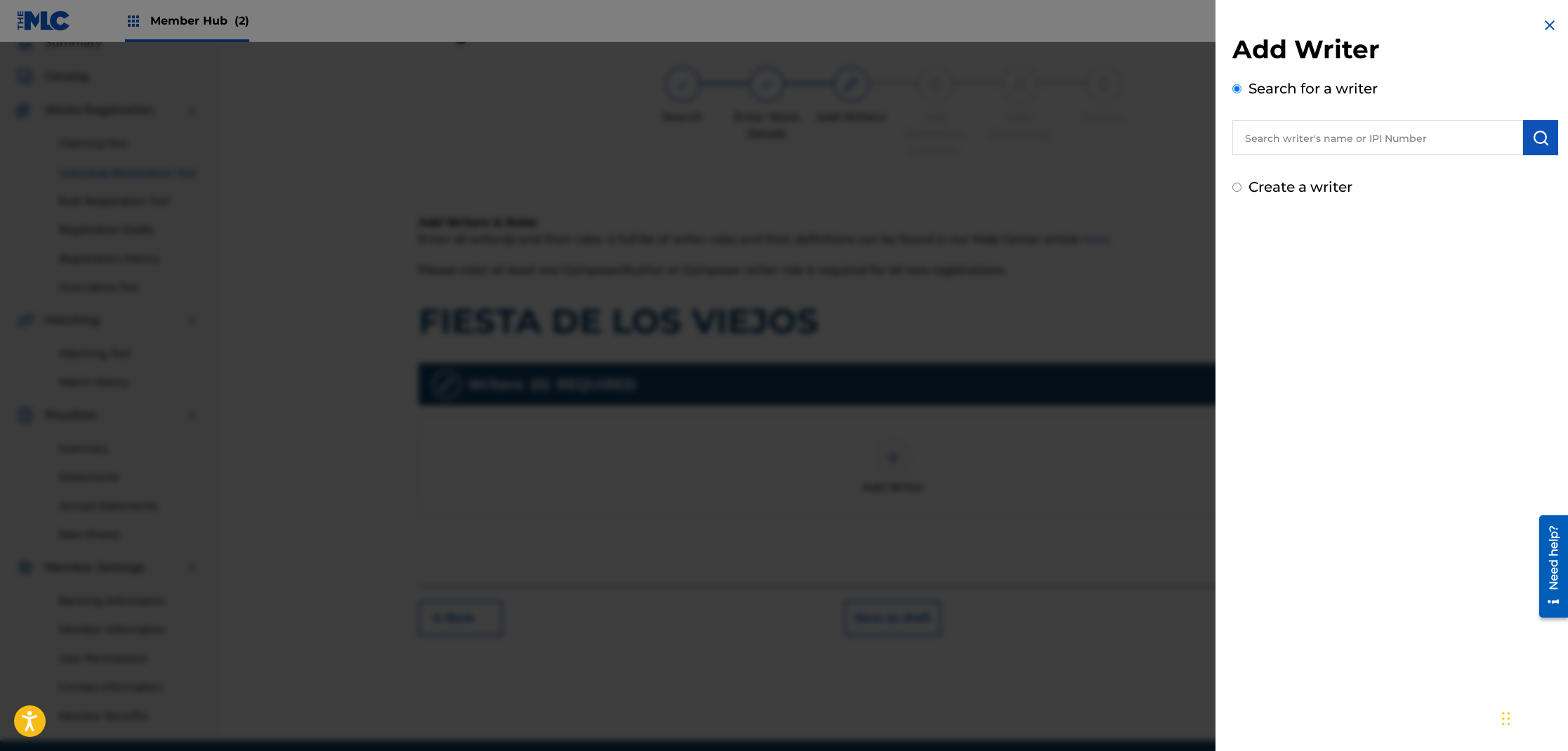
click at [1314, 144] on input "text" at bounding box center [1378, 137] width 291 height 35
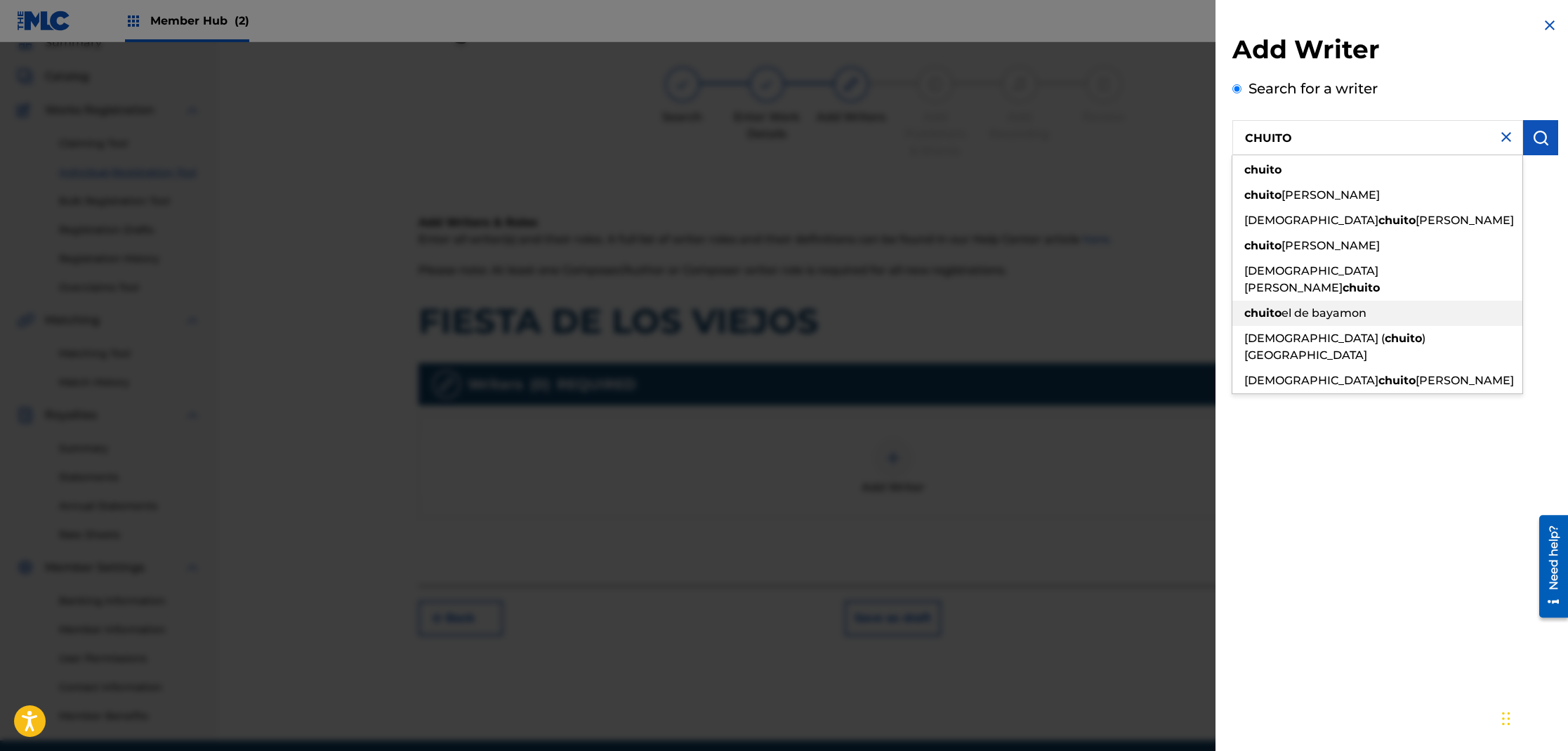
click at [1363, 306] on span "el de bayamon" at bounding box center [1324, 313] width 85 height 13
type input "chuito el de bayamon"
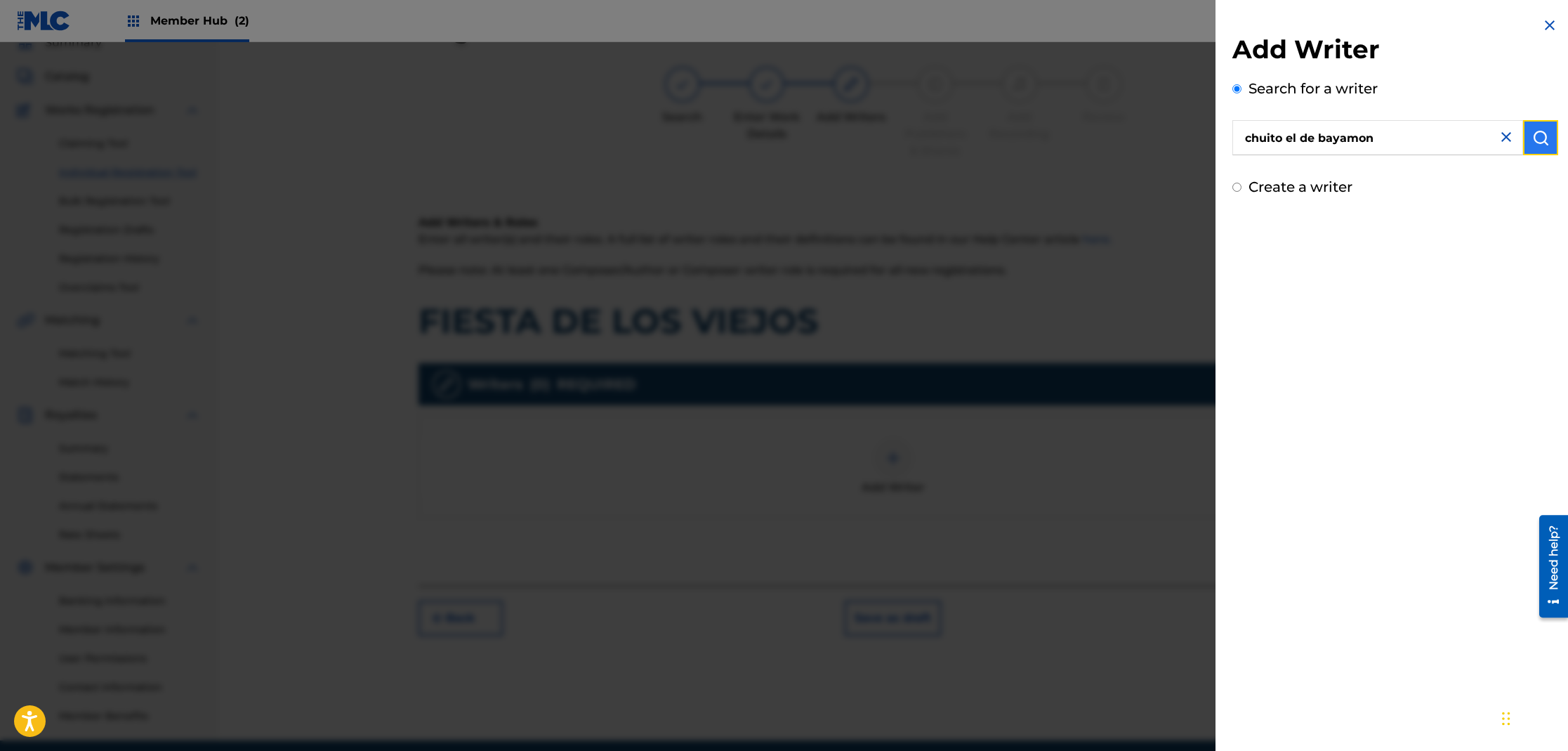
click at [1547, 140] on button "submit" at bounding box center [1541, 137] width 35 height 35
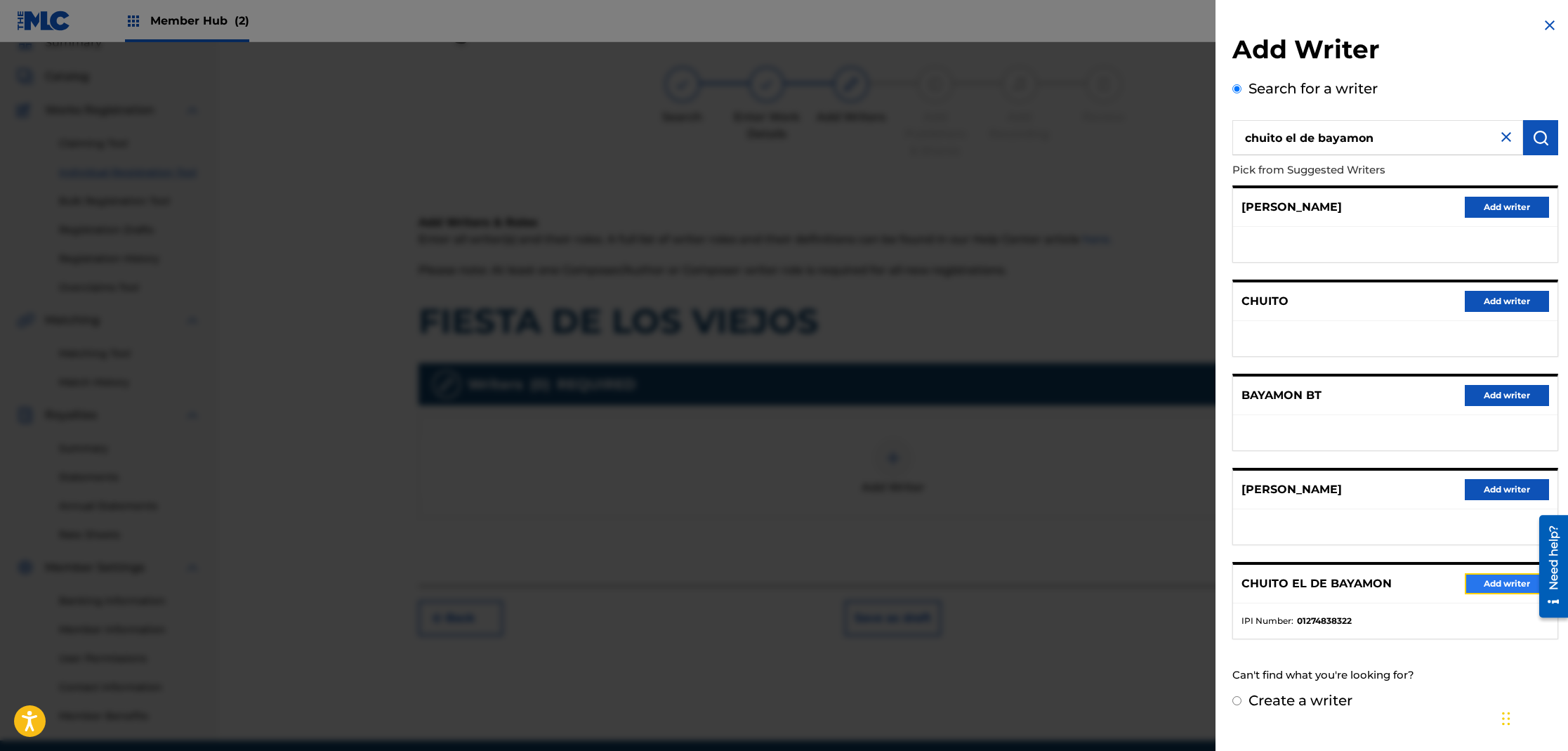
click at [1479, 586] on button "Add writer" at bounding box center [1507, 584] width 84 height 21
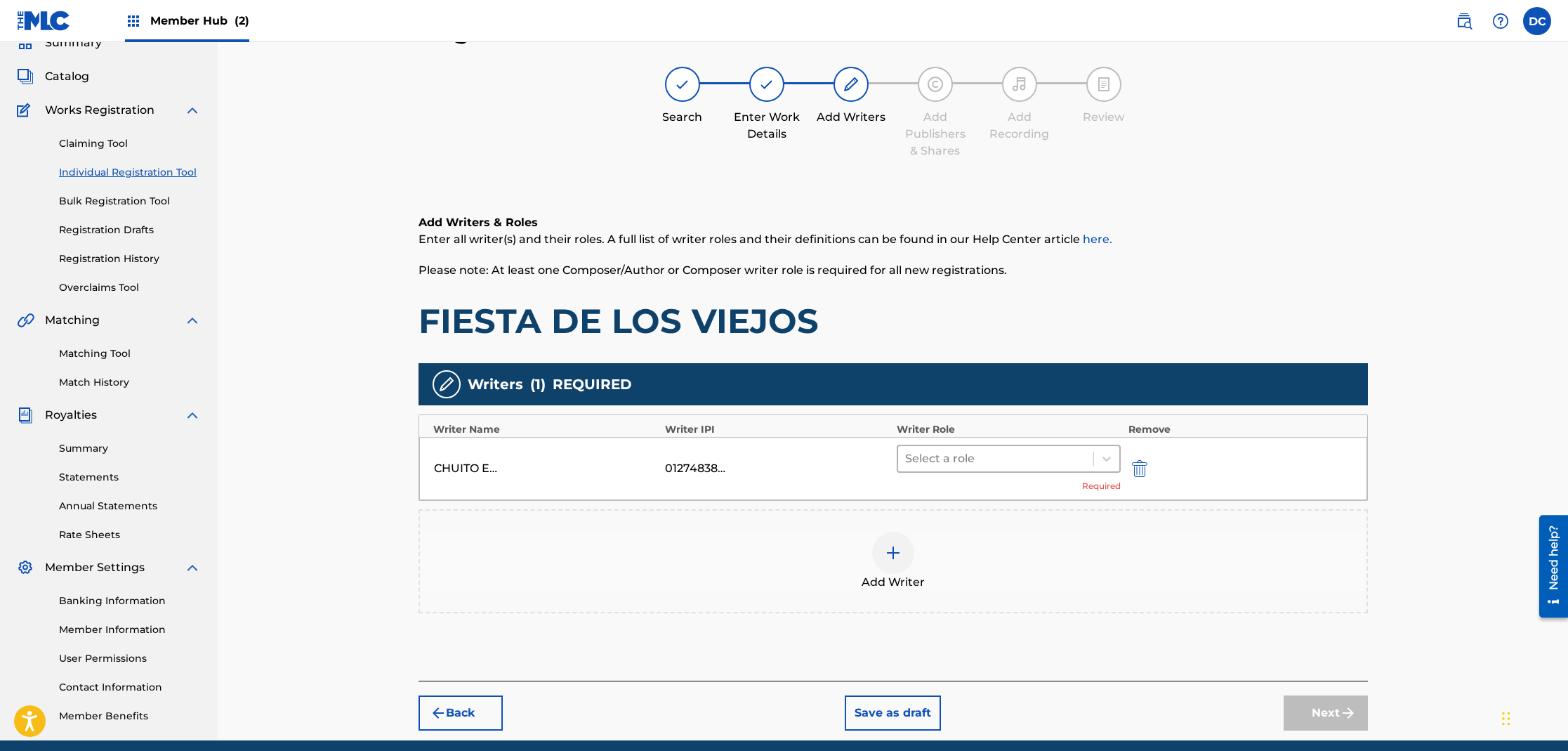
click at [930, 465] on div at bounding box center [996, 458] width 182 height 20
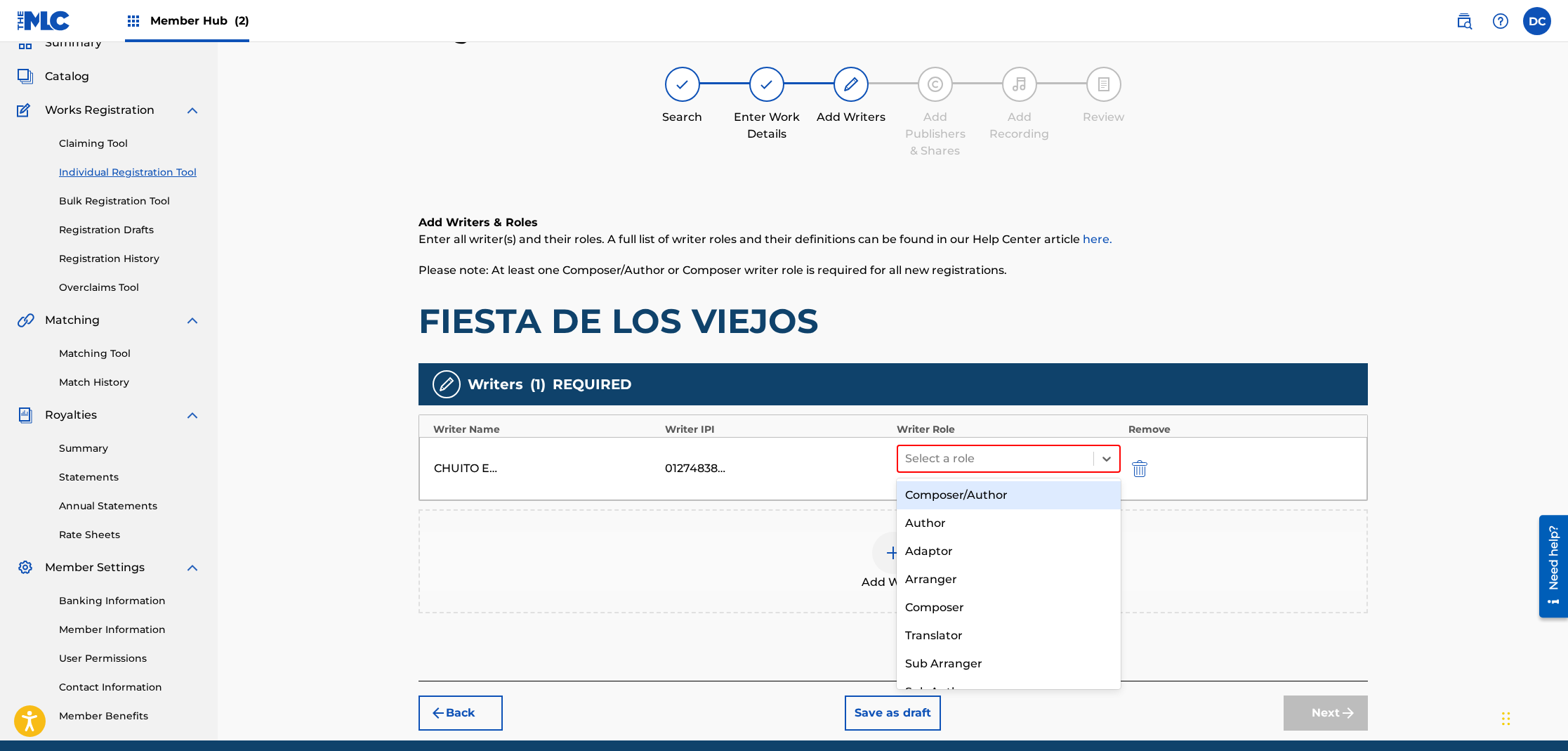
click at [935, 494] on div "Composer/Author" at bounding box center [1009, 495] width 224 height 28
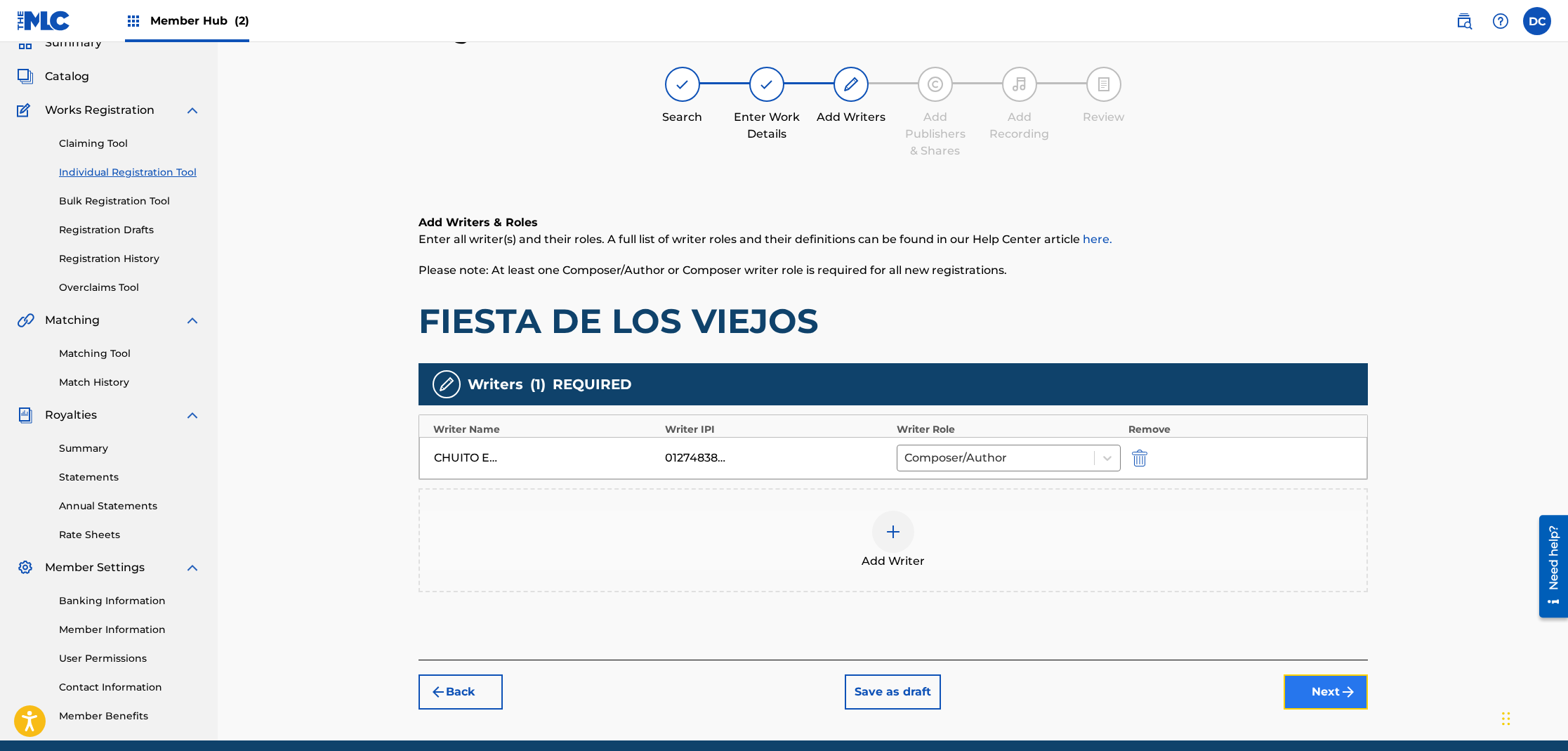
click at [1303, 687] on button "Next" at bounding box center [1326, 691] width 84 height 35
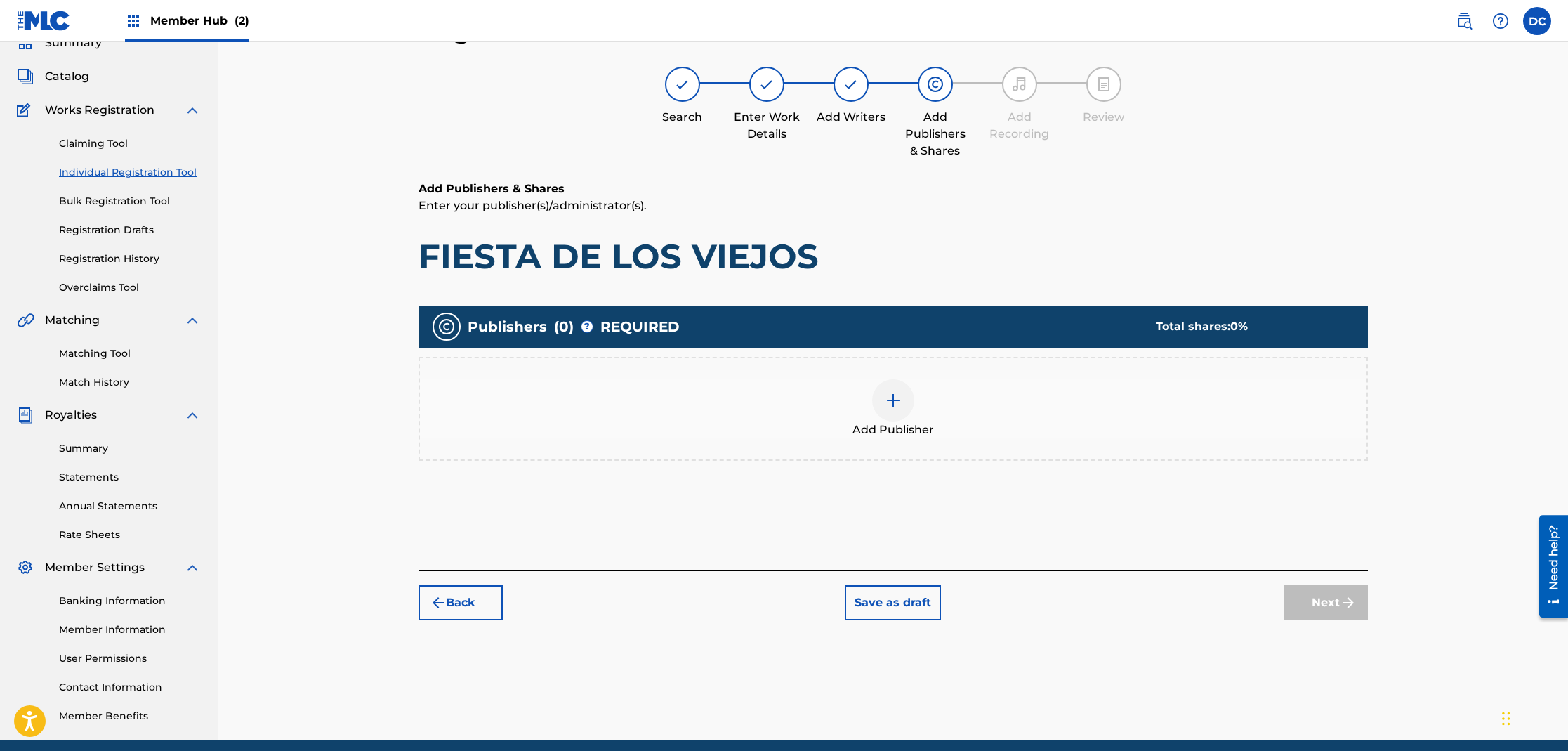
click at [901, 398] on img at bounding box center [893, 400] width 17 height 17
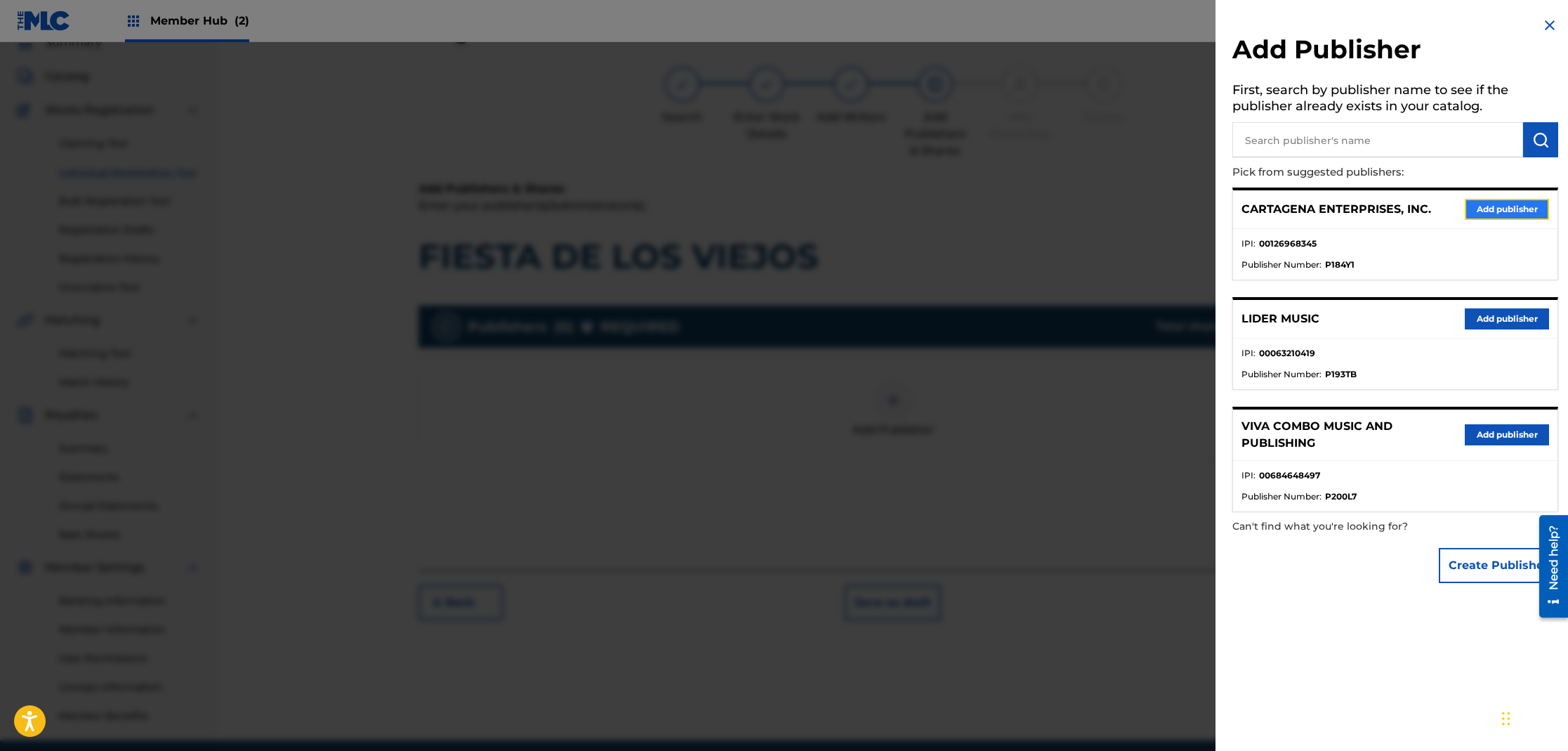
click at [1473, 207] on button "Add publisher" at bounding box center [1507, 209] width 84 height 21
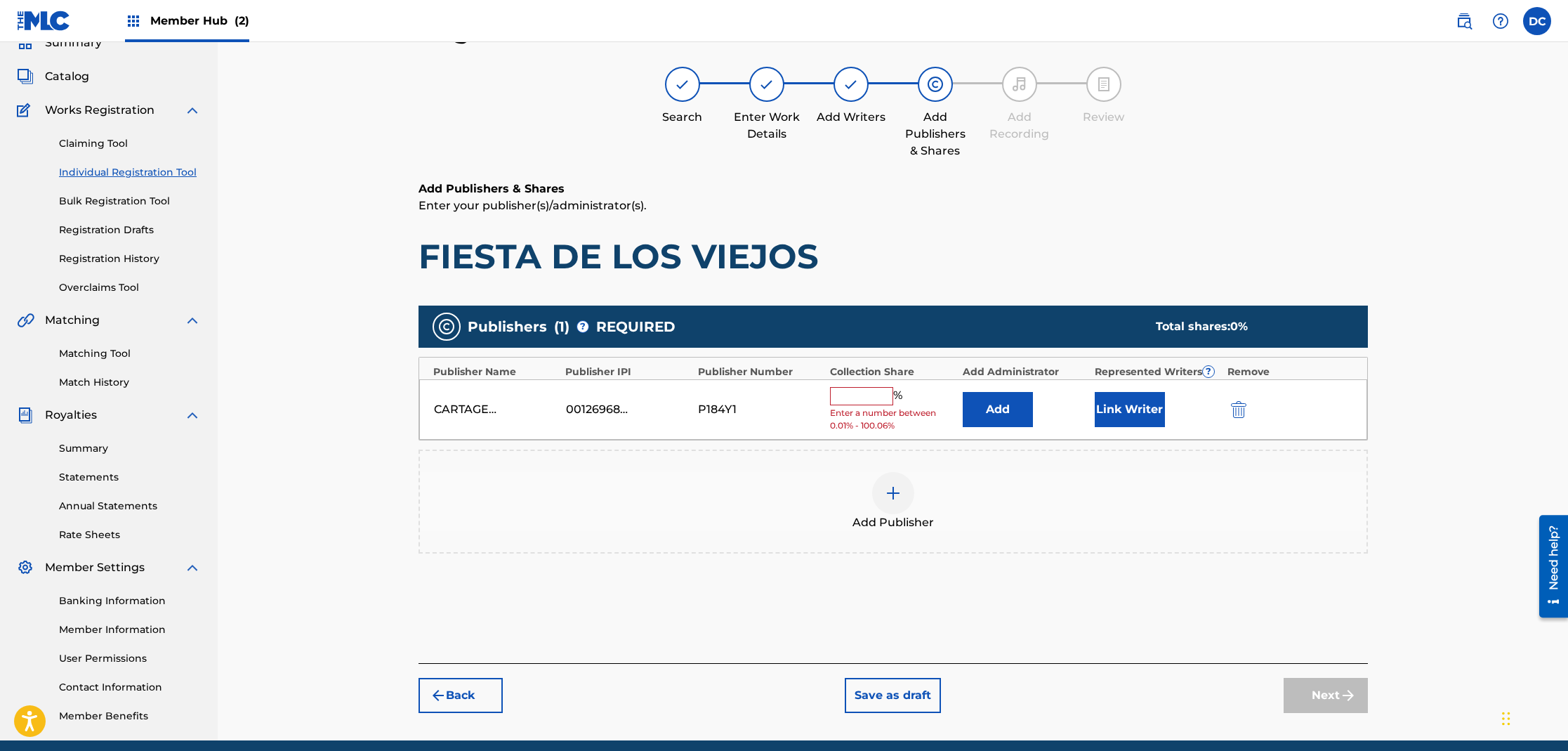
click at [857, 398] on input "text" at bounding box center [861, 395] width 63 height 19
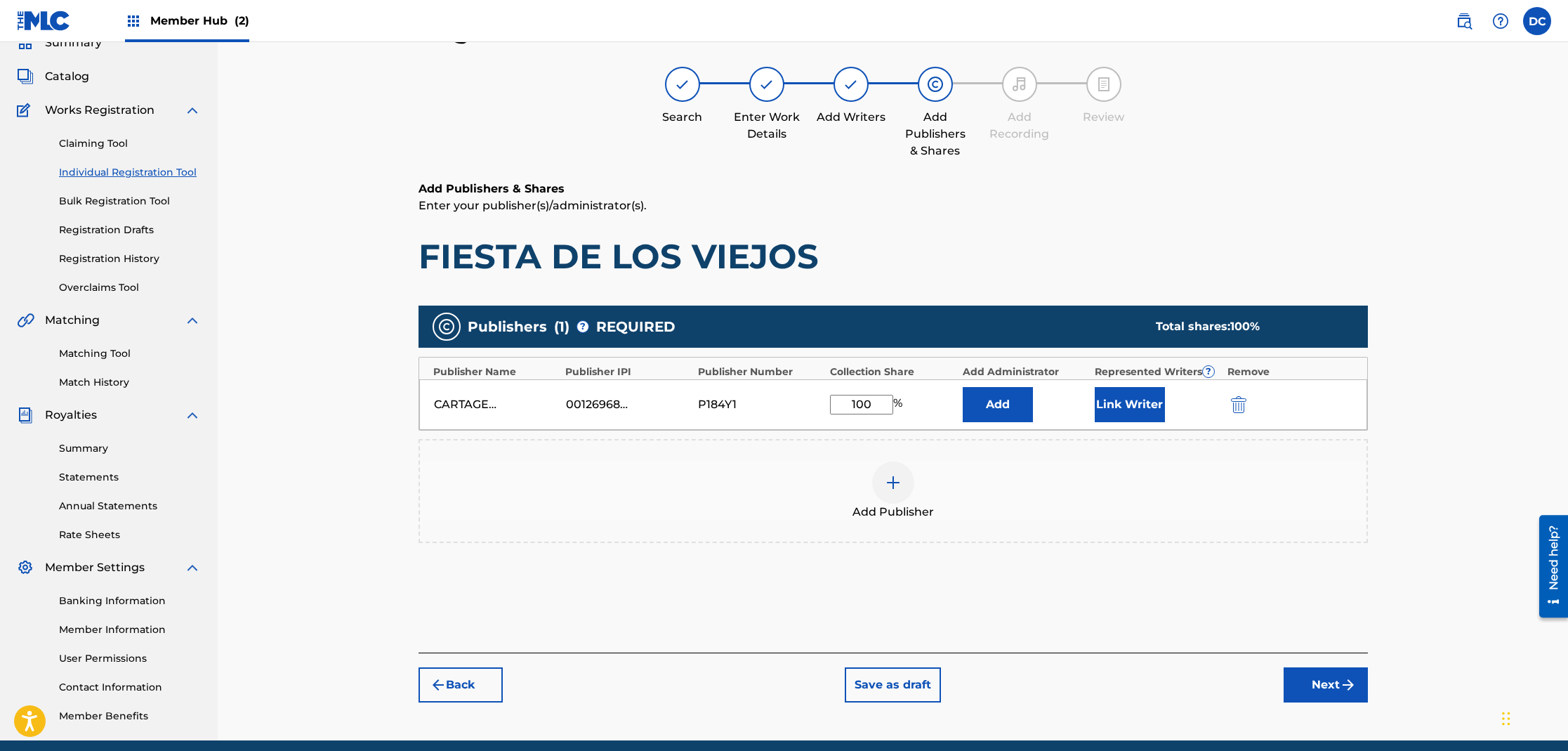
type input "100"
drag, startPoint x: 1084, startPoint y: 403, endPoint x: 1121, endPoint y: 400, distance: 37.1
click at [1084, 404] on div "Add" at bounding box center [1025, 404] width 125 height 35
click at [1121, 400] on button "Link Writer" at bounding box center [1130, 404] width 70 height 35
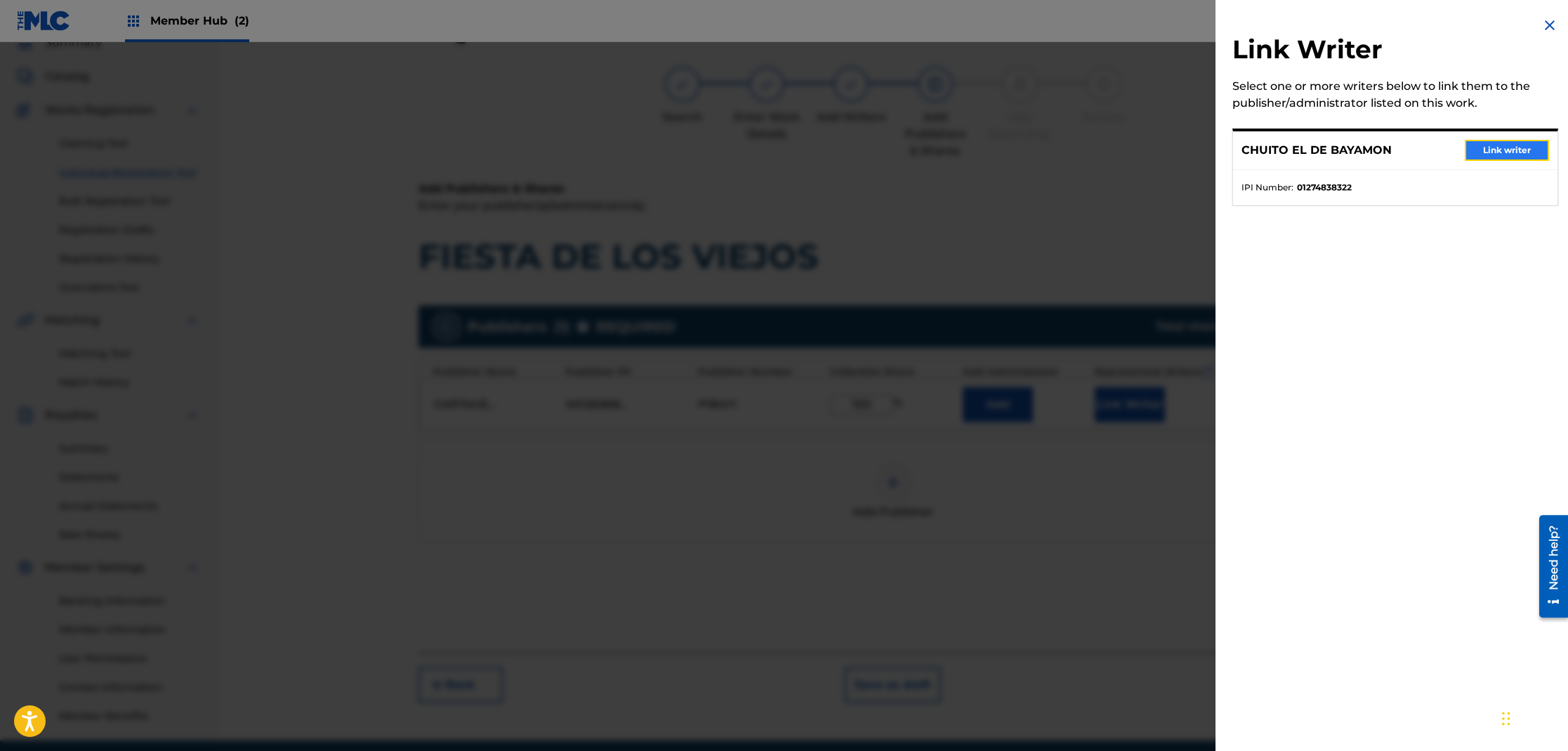
click at [1504, 153] on button "Link writer" at bounding box center [1507, 150] width 84 height 21
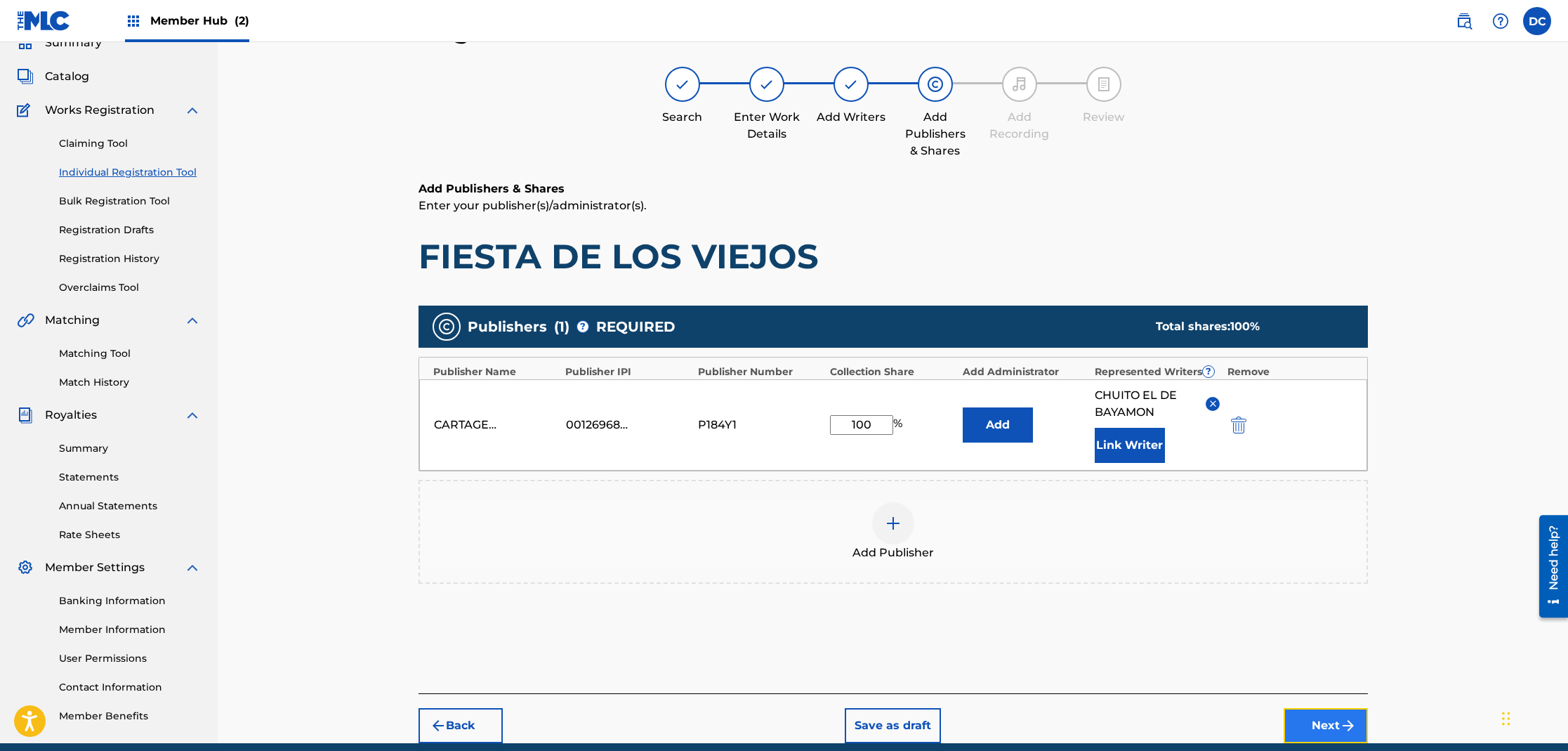
click at [1310, 732] on button "Next" at bounding box center [1326, 725] width 84 height 35
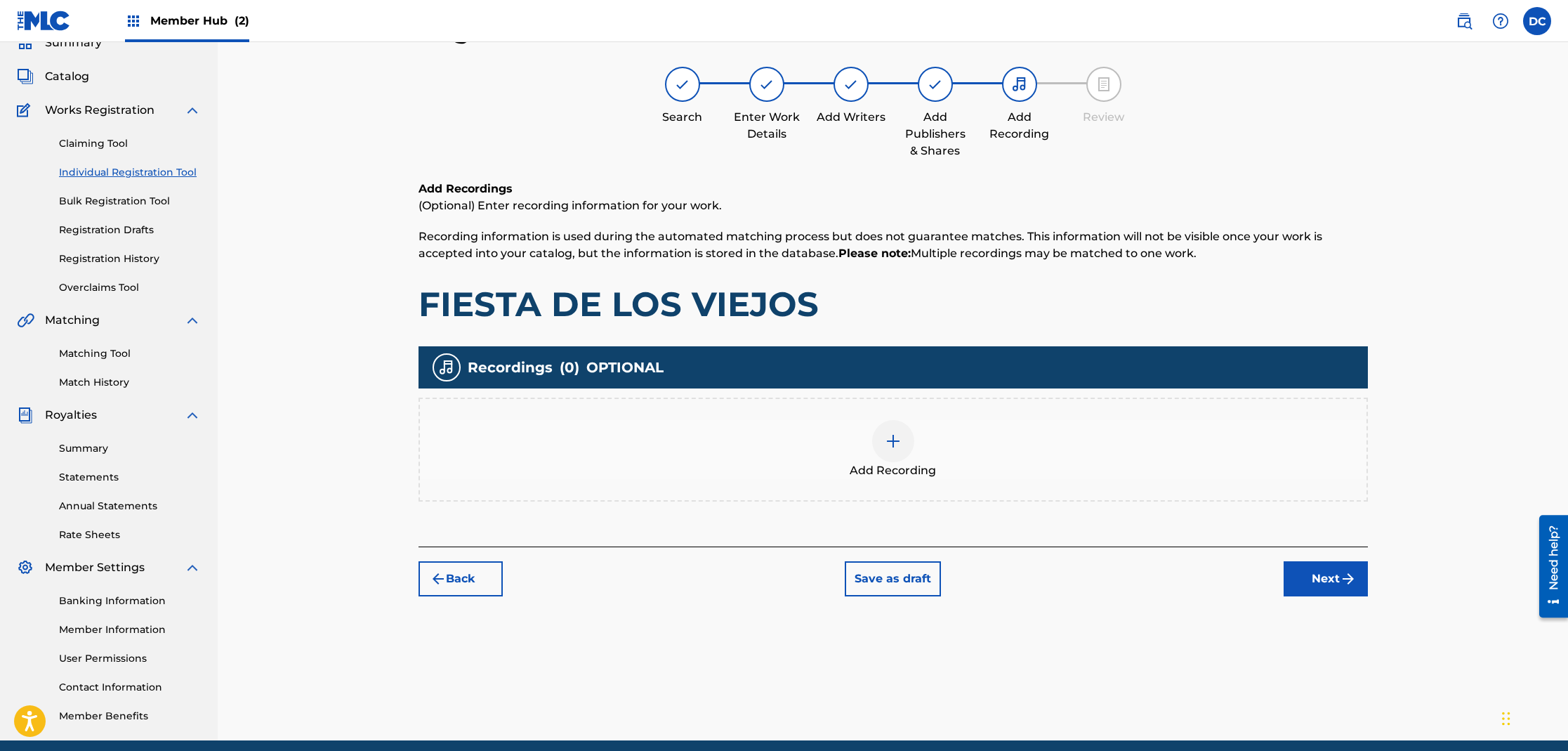
click at [889, 453] on div at bounding box center [893, 441] width 42 height 42
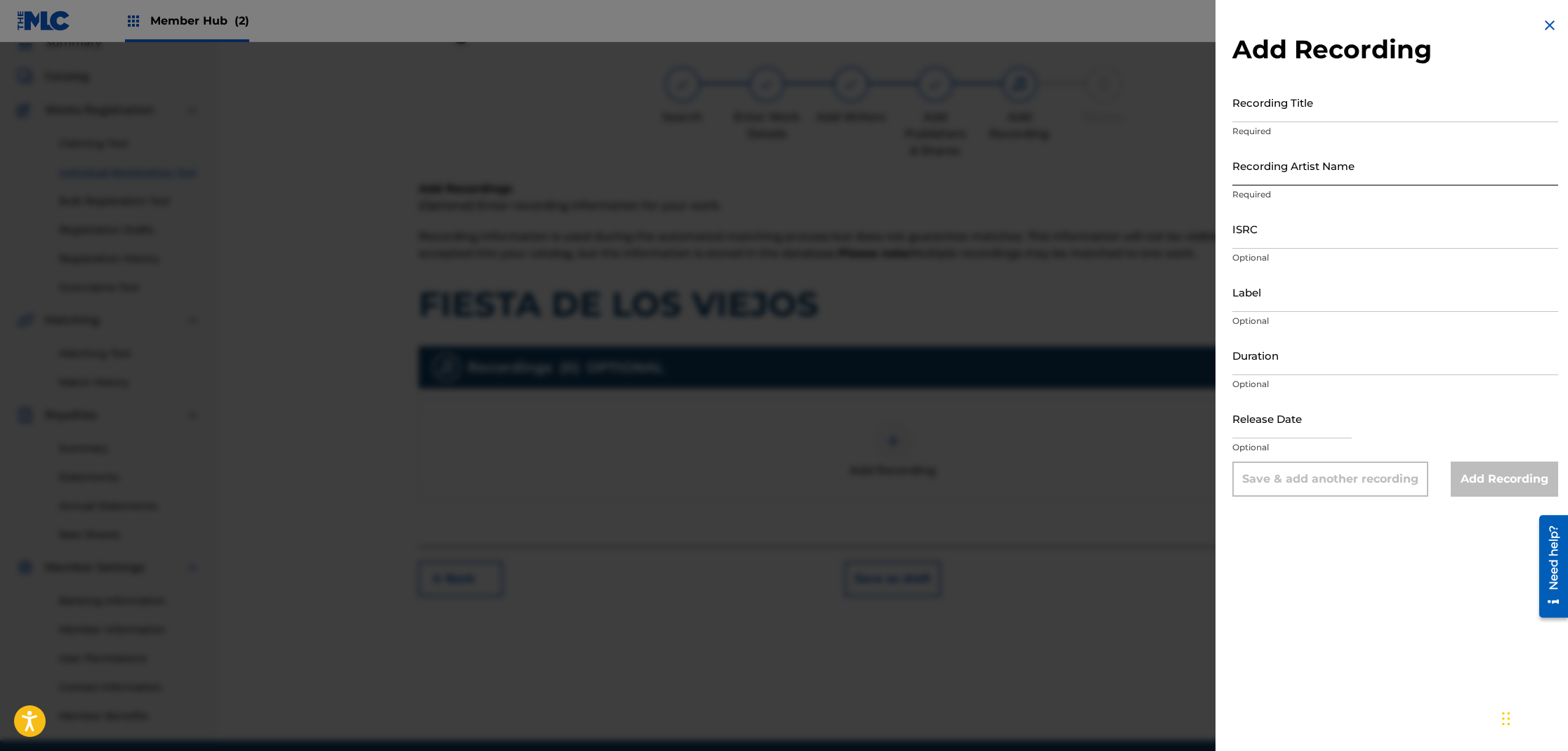
click at [1293, 183] on input "Recording Artist Name" at bounding box center [1395, 165] width 326 height 40
type input "CHUITO EL DE BAYAMON"
click at [1260, 115] on input "Recording Title" at bounding box center [1395, 102] width 326 height 40
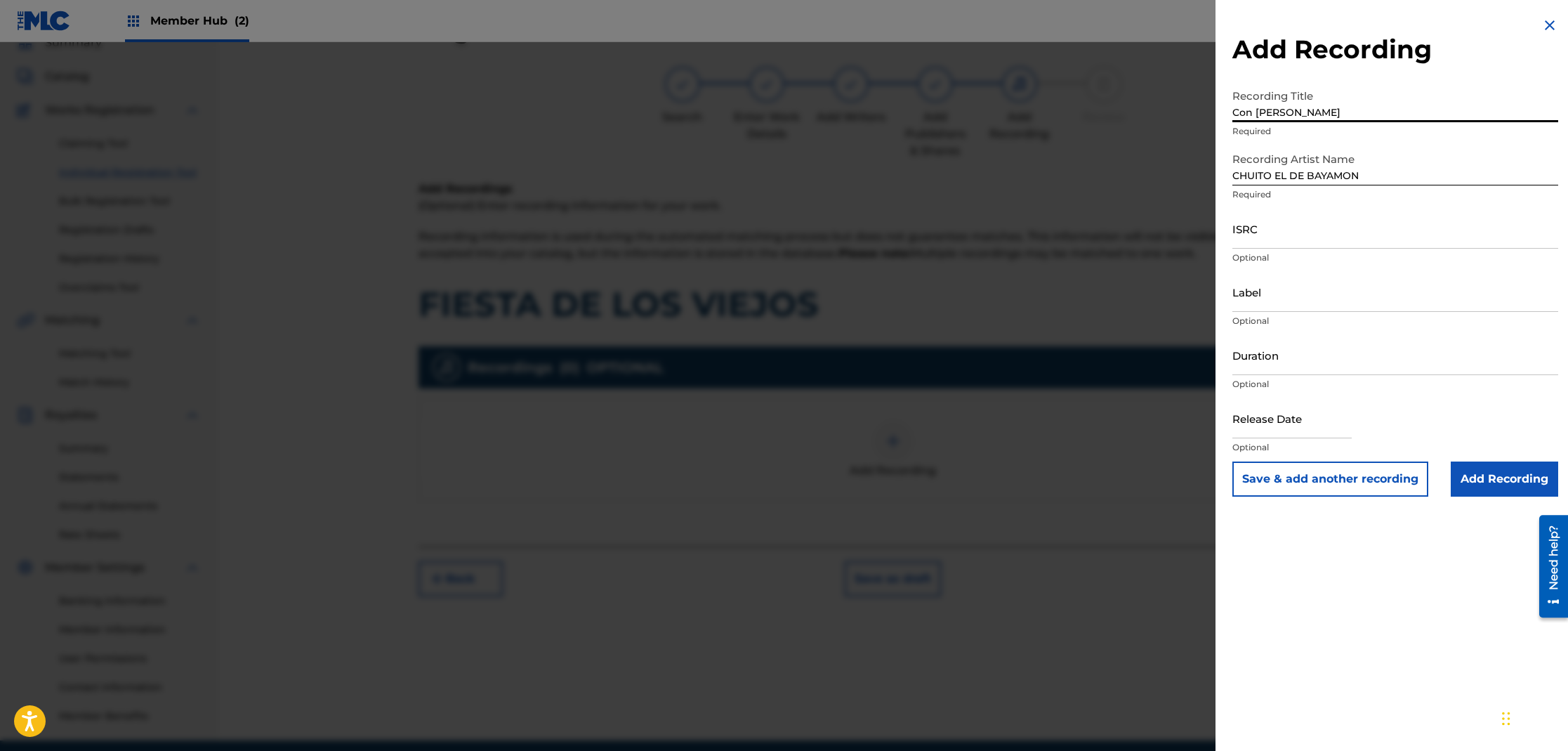
drag, startPoint x: 1350, startPoint y: 111, endPoint x: 1197, endPoint y: 113, distance: 153.0
click at [1215, 110] on div "Add Recording Recording Title Con [PERSON_NAME] Required Recording Artist Name …" at bounding box center [1395, 256] width 359 height 513
type input "CON [PERSON_NAME]"
click at [1487, 489] on input "Add Recording" at bounding box center [1504, 478] width 107 height 35
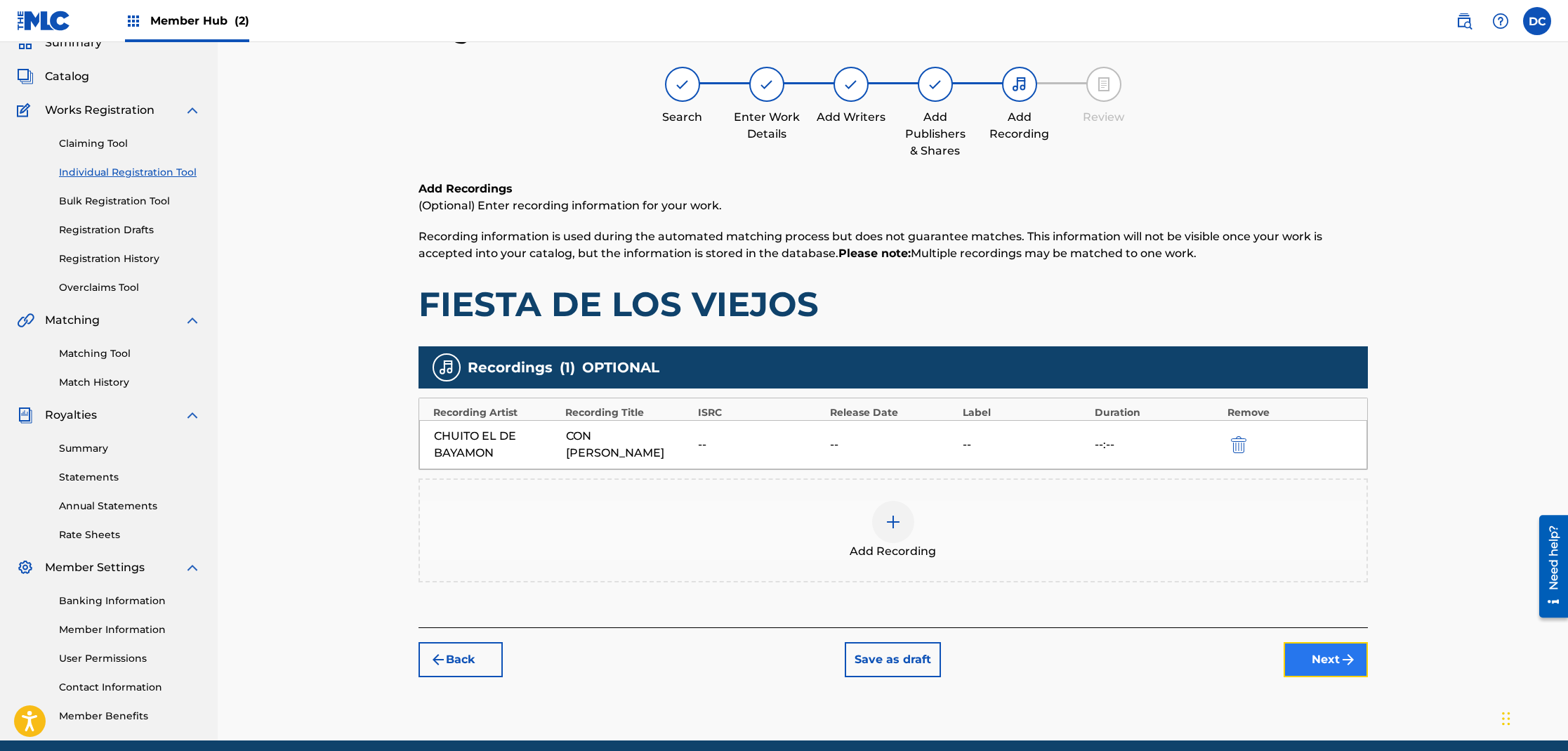
click at [1333, 667] on button "Next" at bounding box center [1326, 659] width 84 height 35
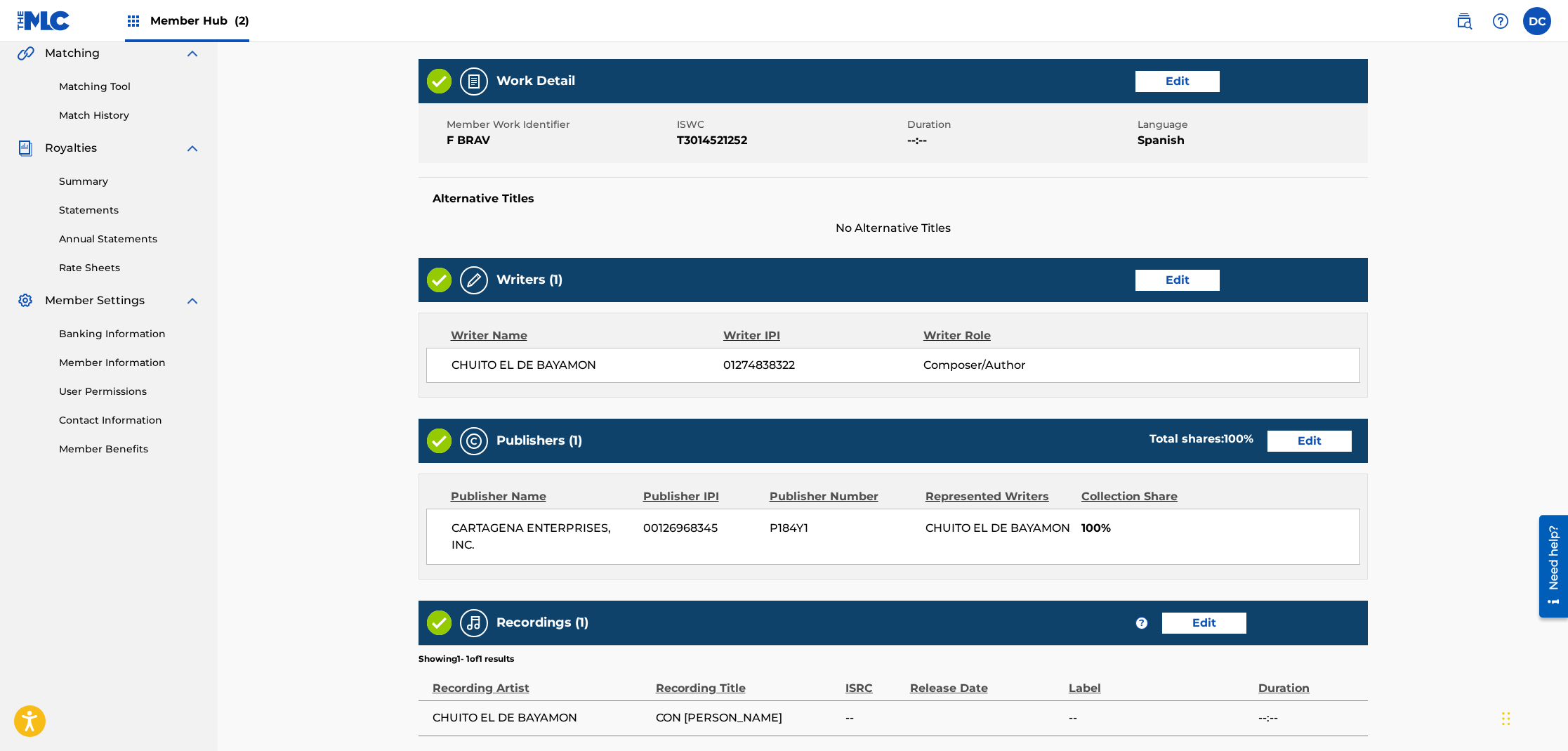
scroll to position [331, 0]
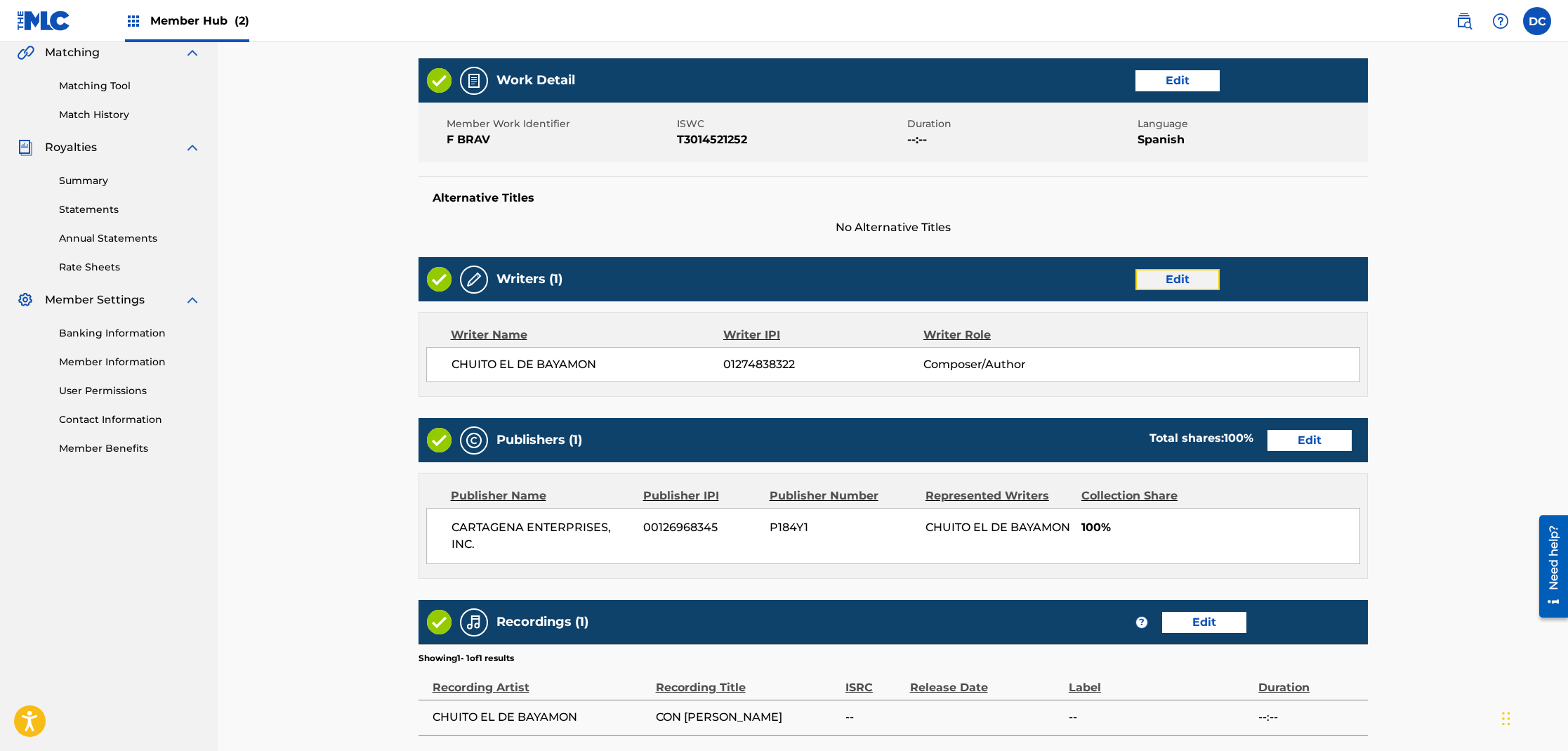
click at [1166, 282] on button "Edit" at bounding box center [1178, 279] width 84 height 21
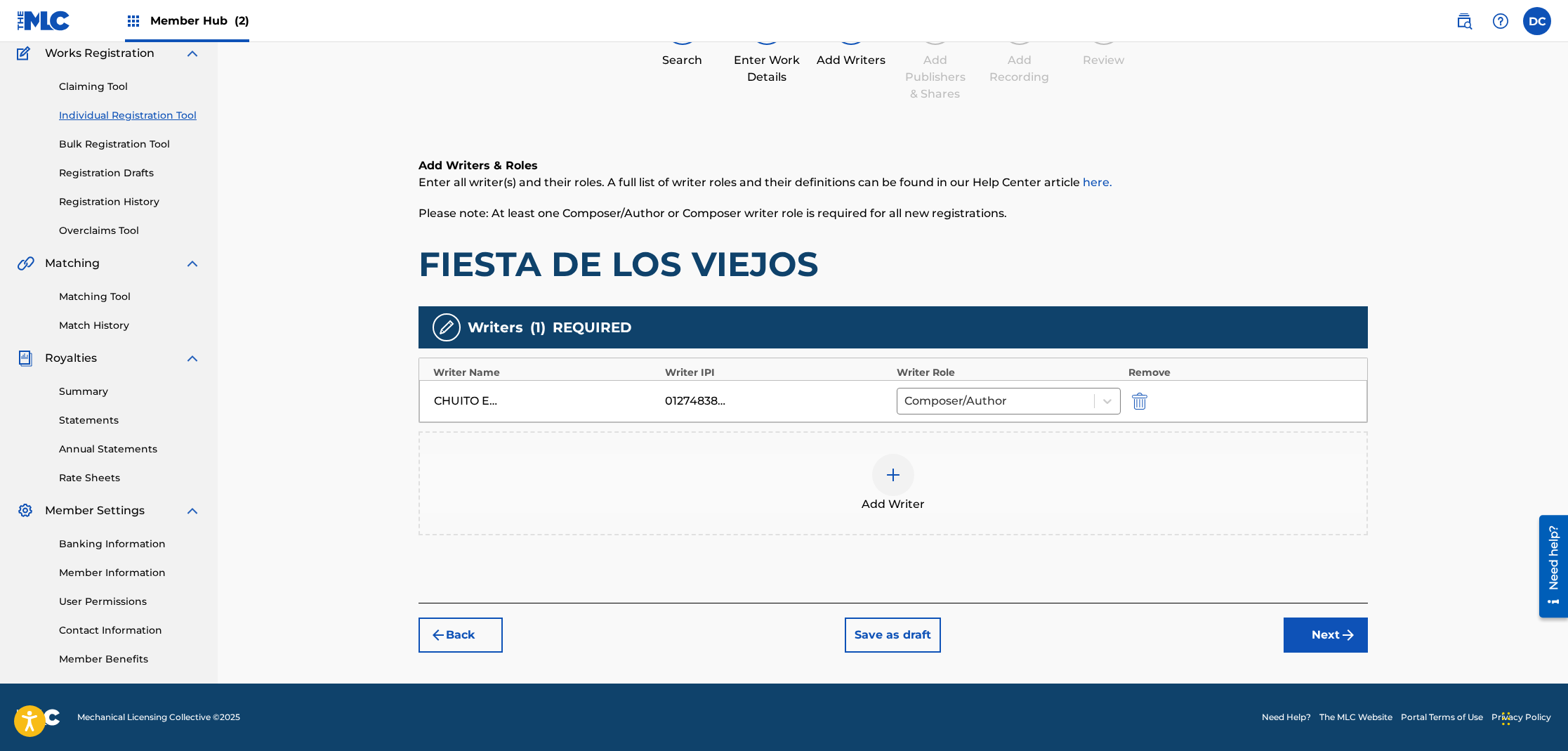
click at [904, 468] on div at bounding box center [893, 474] width 42 height 42
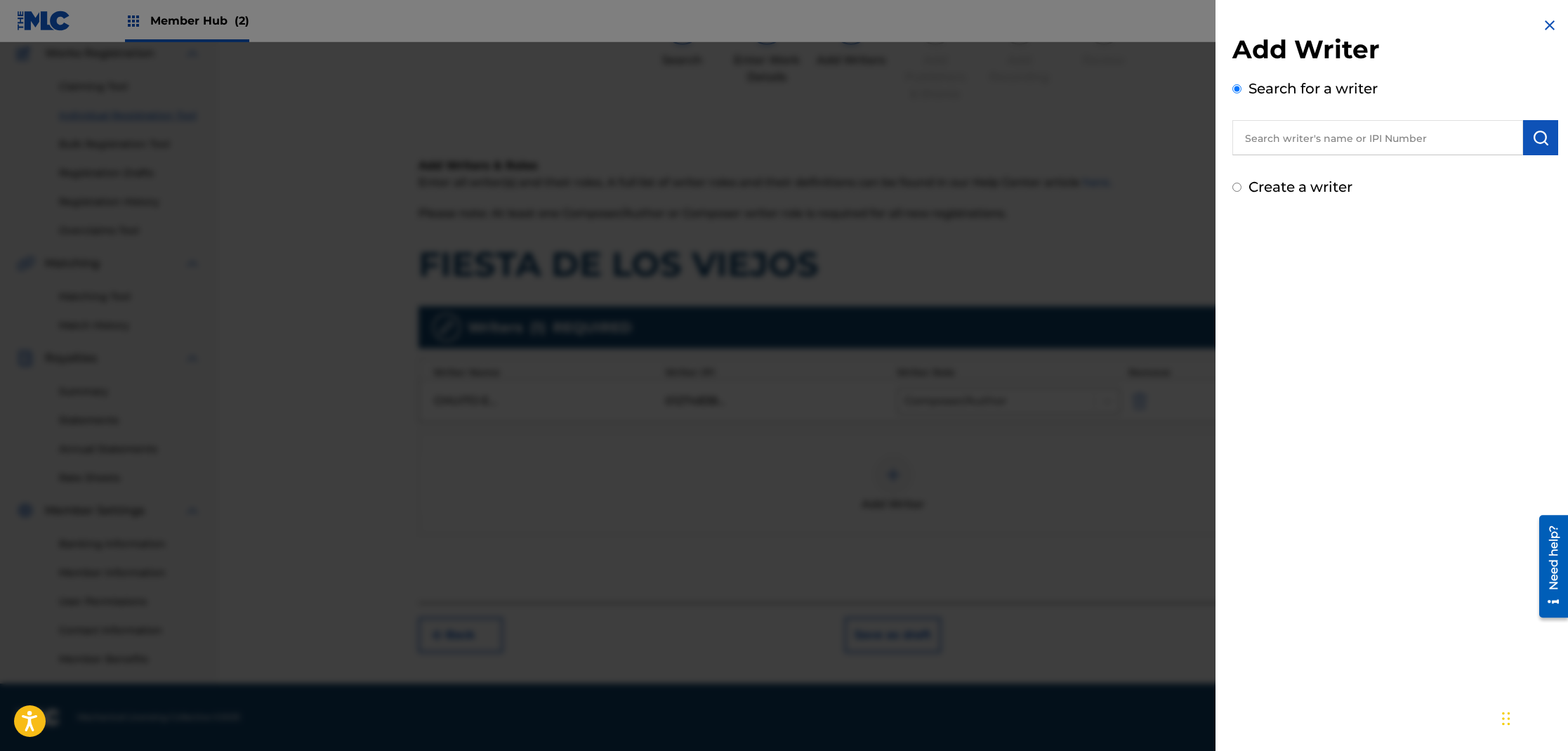
click at [1307, 143] on input "text" at bounding box center [1378, 137] width 291 height 35
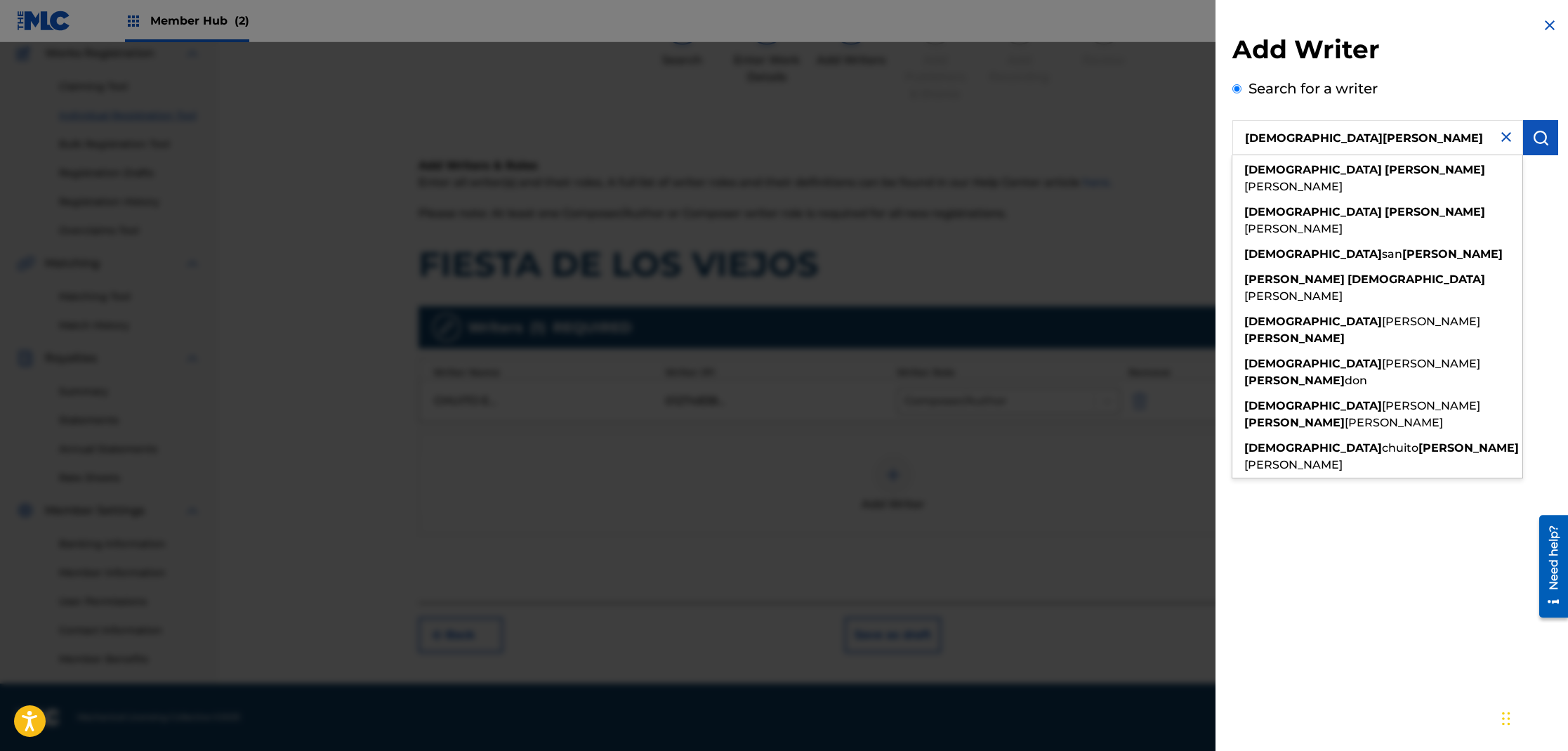
type input "[DEMOGRAPHIC_DATA][PERSON_NAME]"
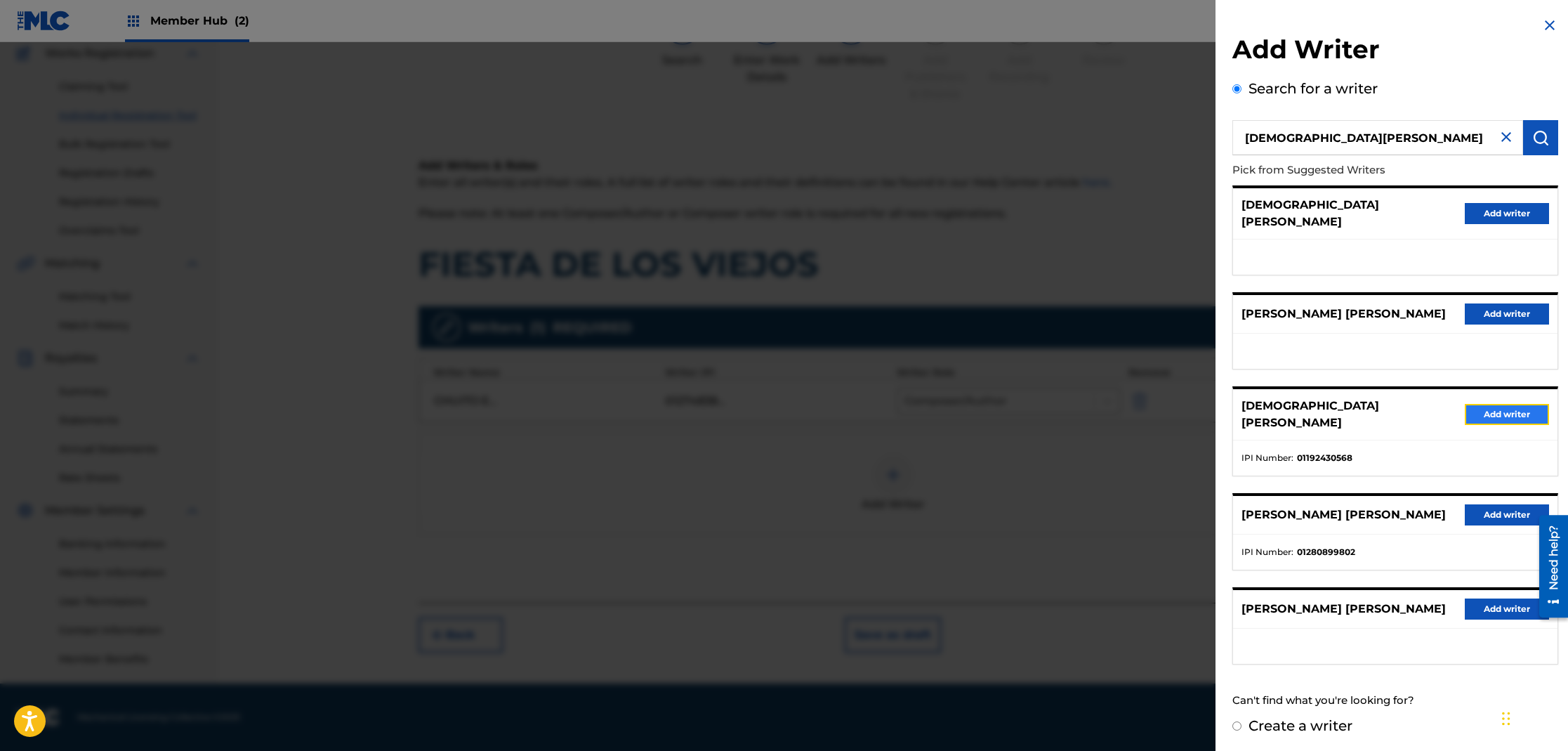
click at [1491, 404] on button "Add writer" at bounding box center [1507, 414] width 84 height 21
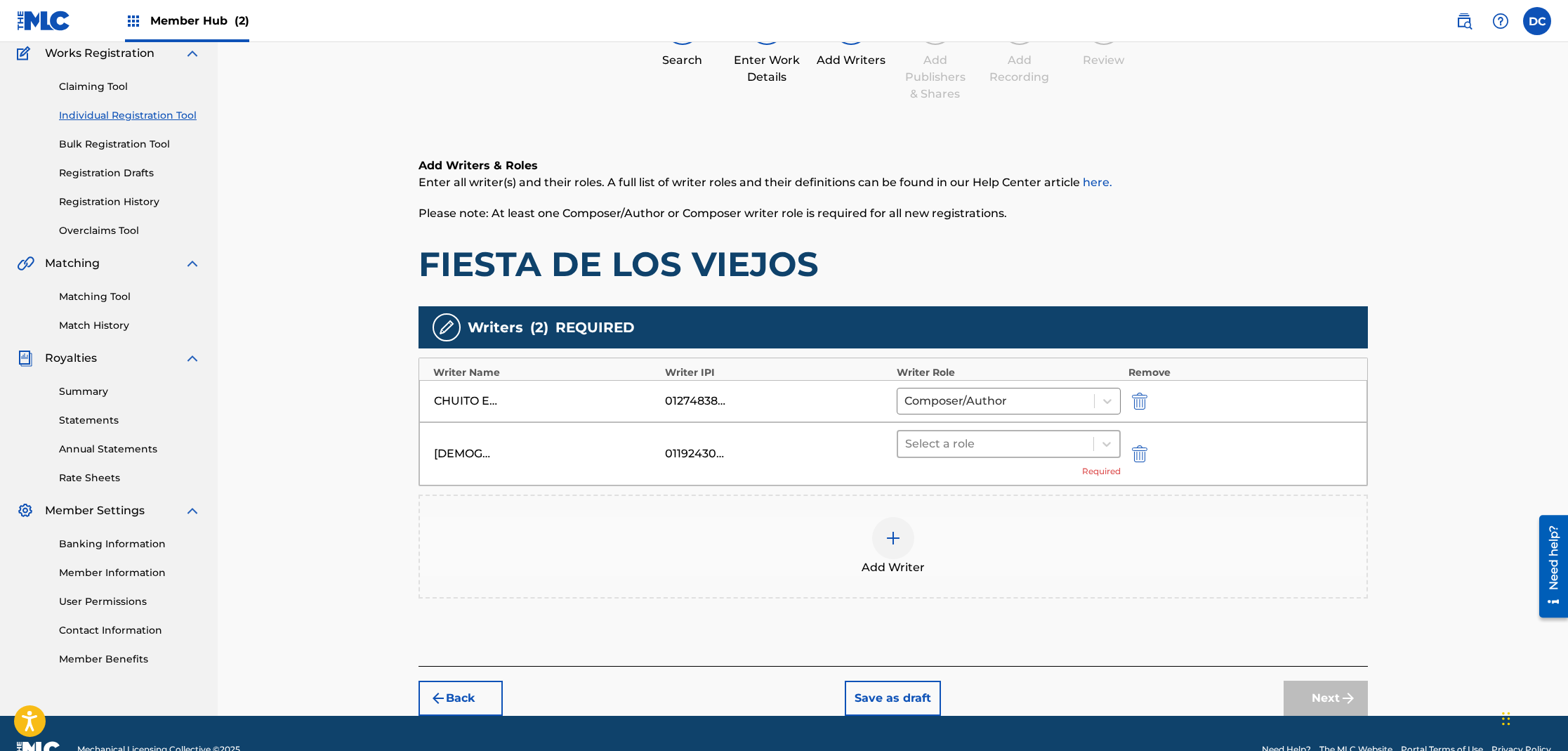
click at [997, 450] on div at bounding box center [996, 444] width 182 height 20
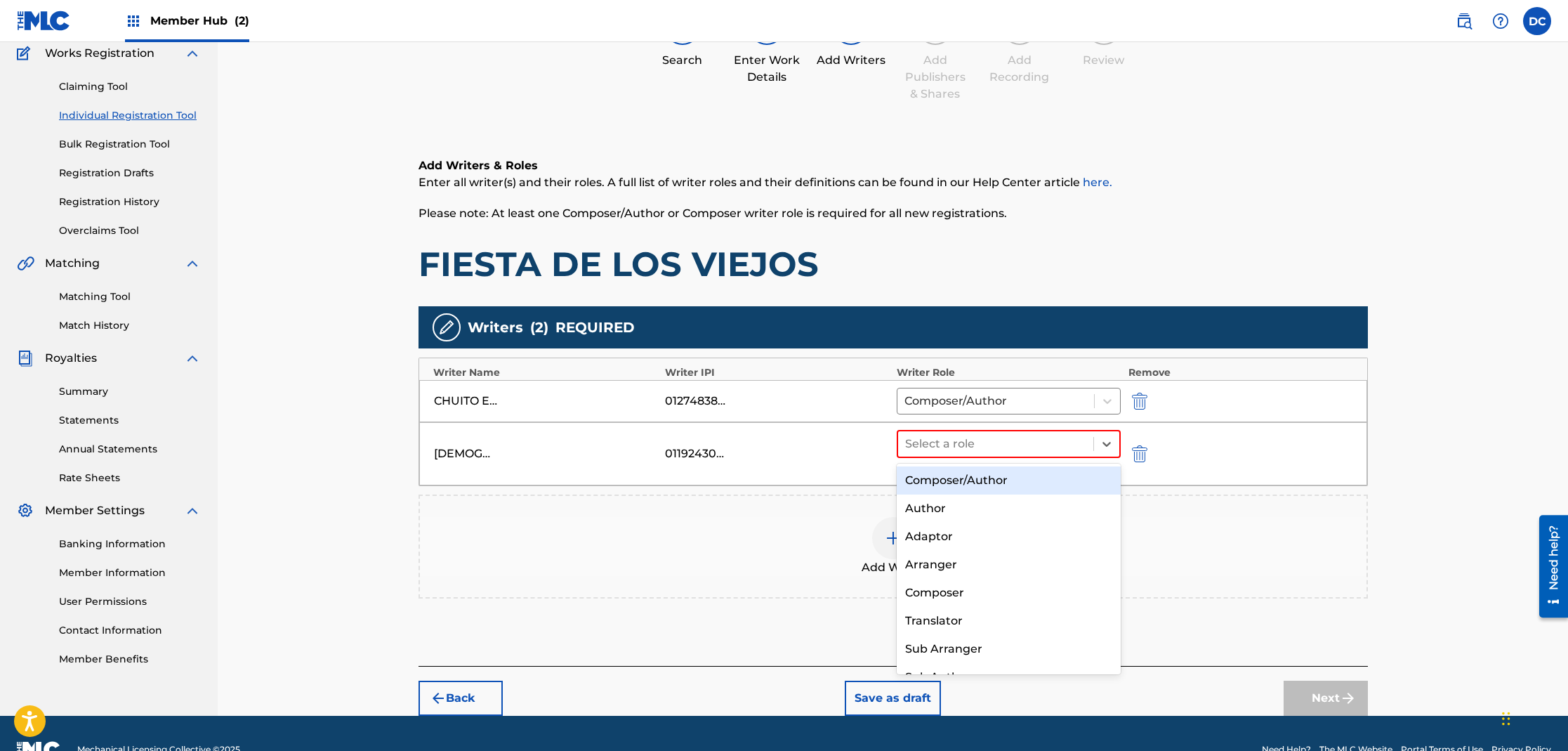
click at [992, 477] on div "Composer/Author" at bounding box center [1009, 481] width 224 height 28
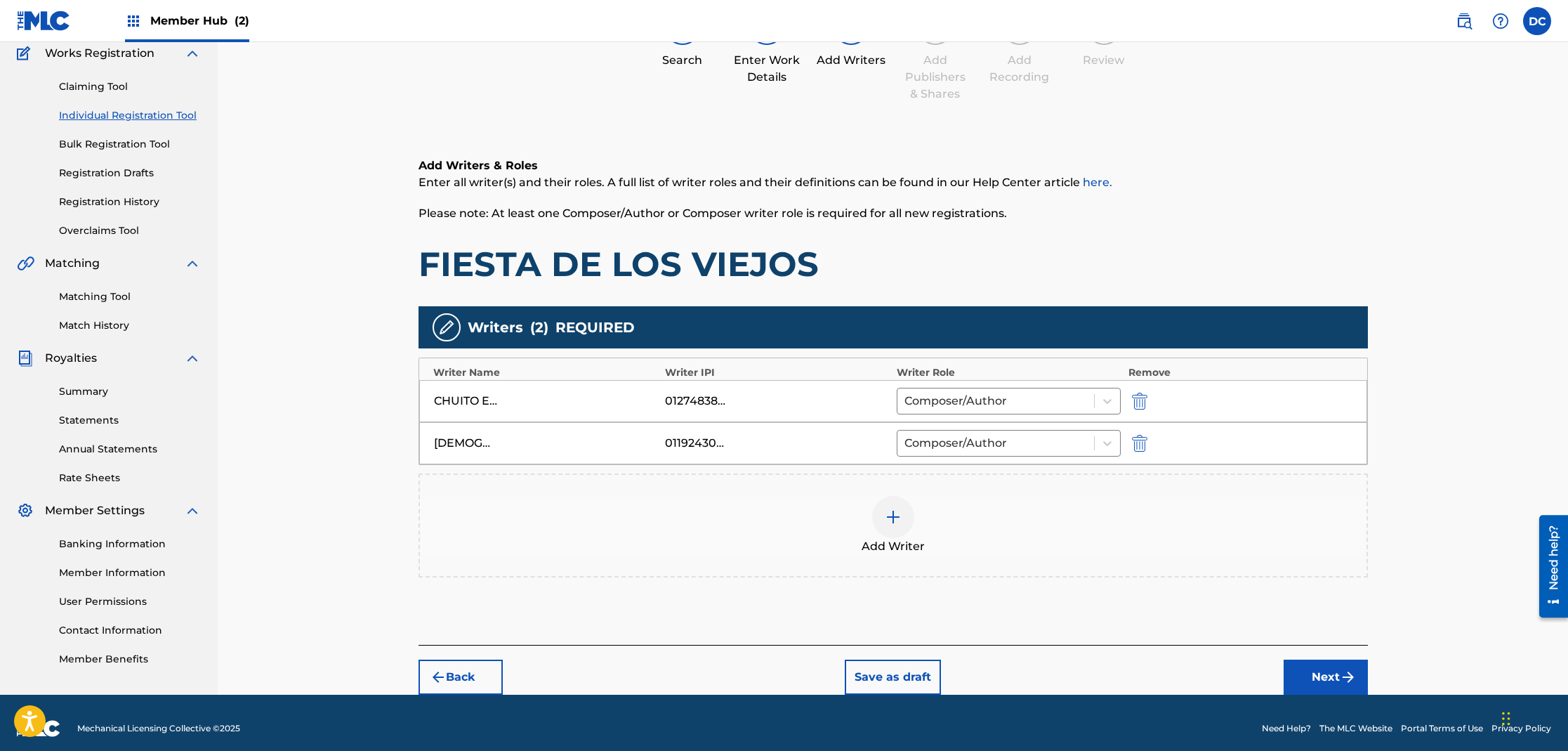
click at [890, 521] on img at bounding box center [893, 516] width 17 height 17
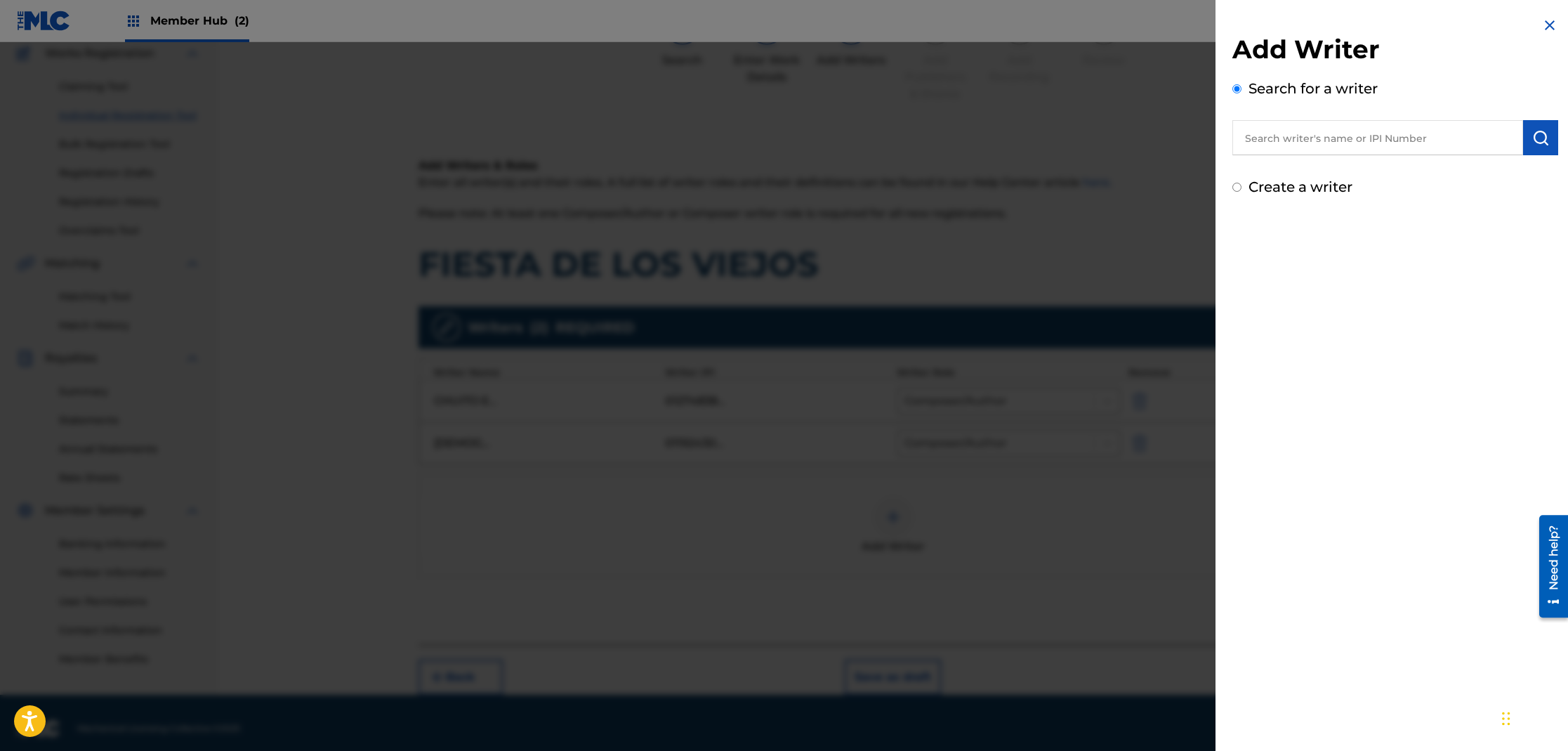
click at [1269, 142] on input "text" at bounding box center [1378, 137] width 291 height 35
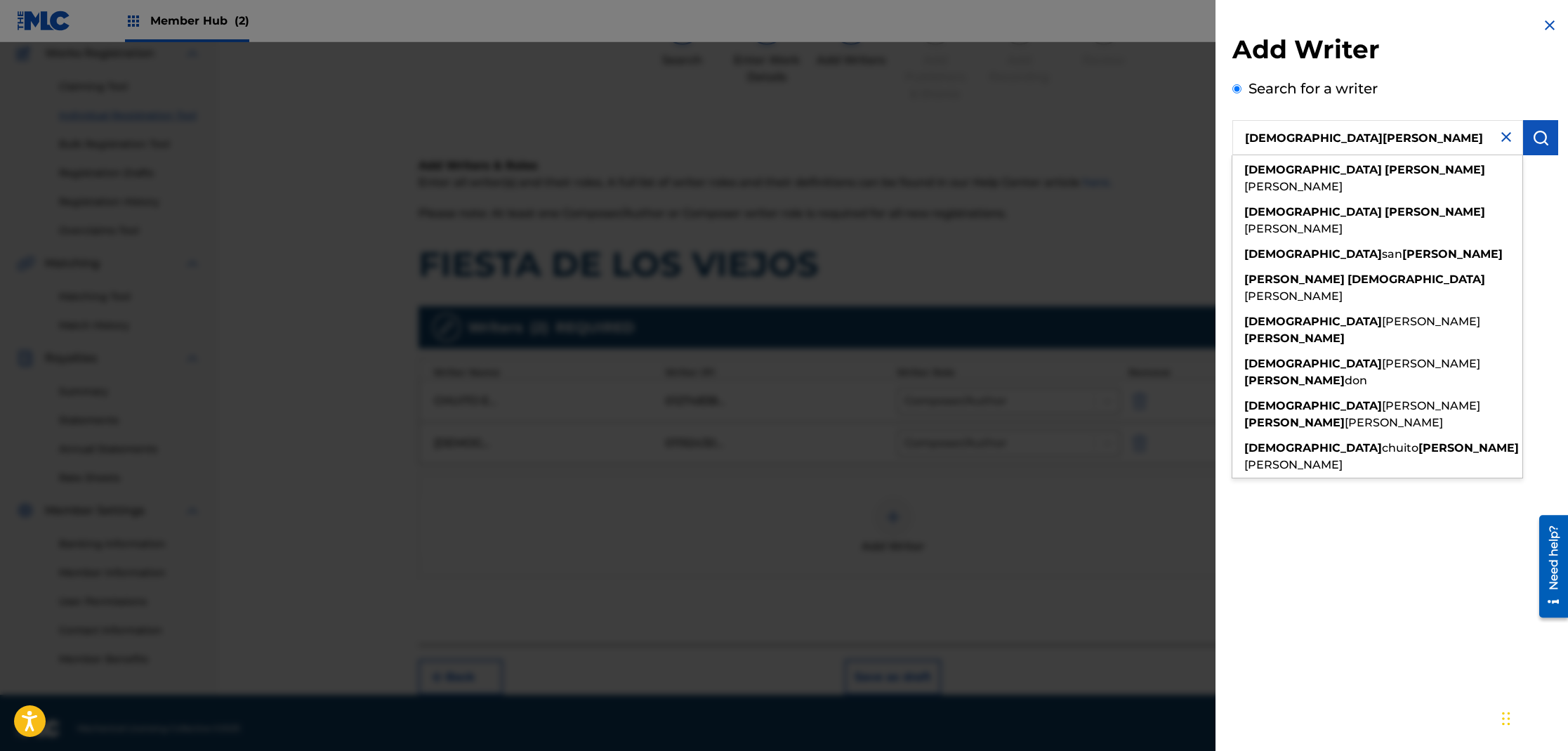
type input "[DEMOGRAPHIC_DATA][PERSON_NAME]"
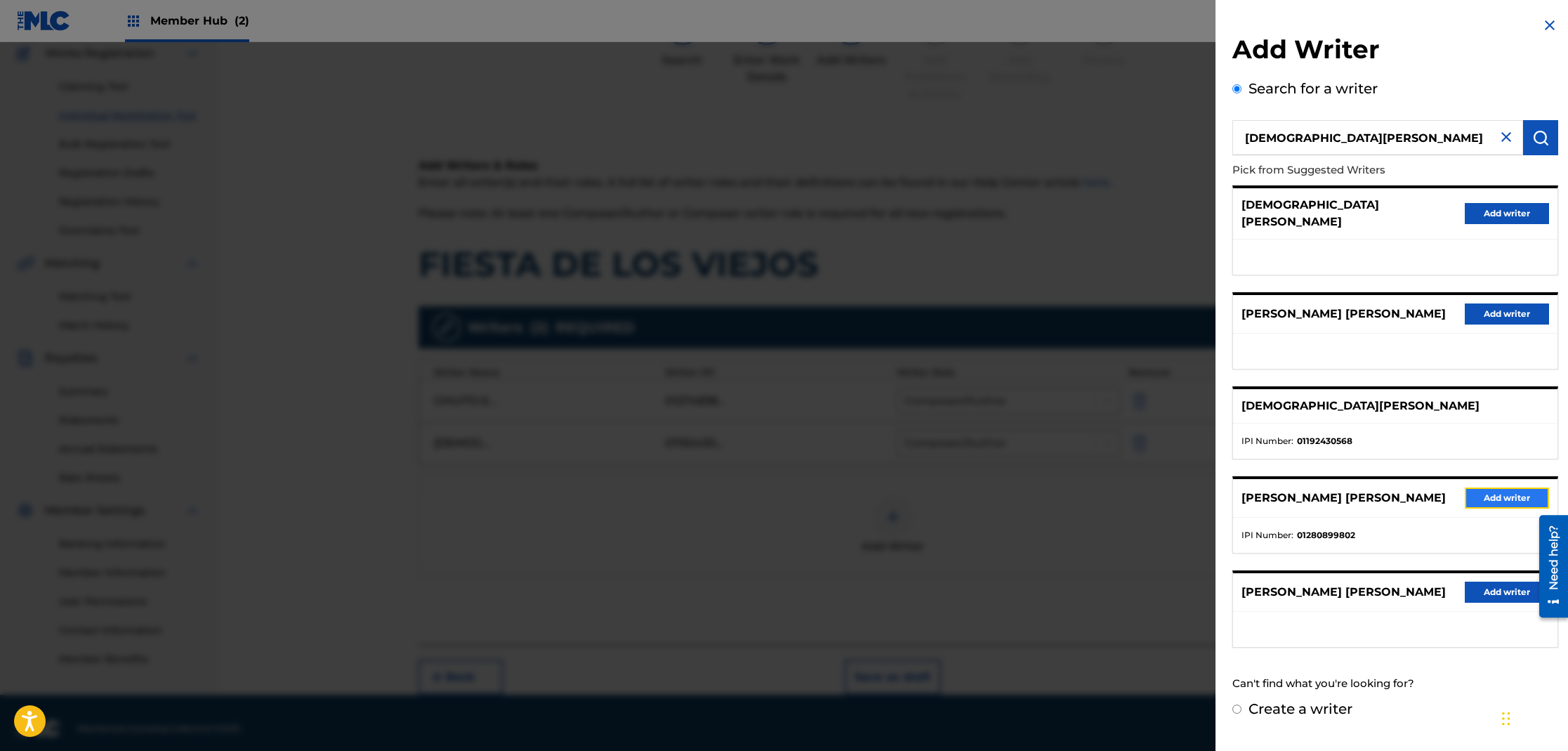
click at [1503, 487] on button "Add writer" at bounding box center [1507, 498] width 84 height 21
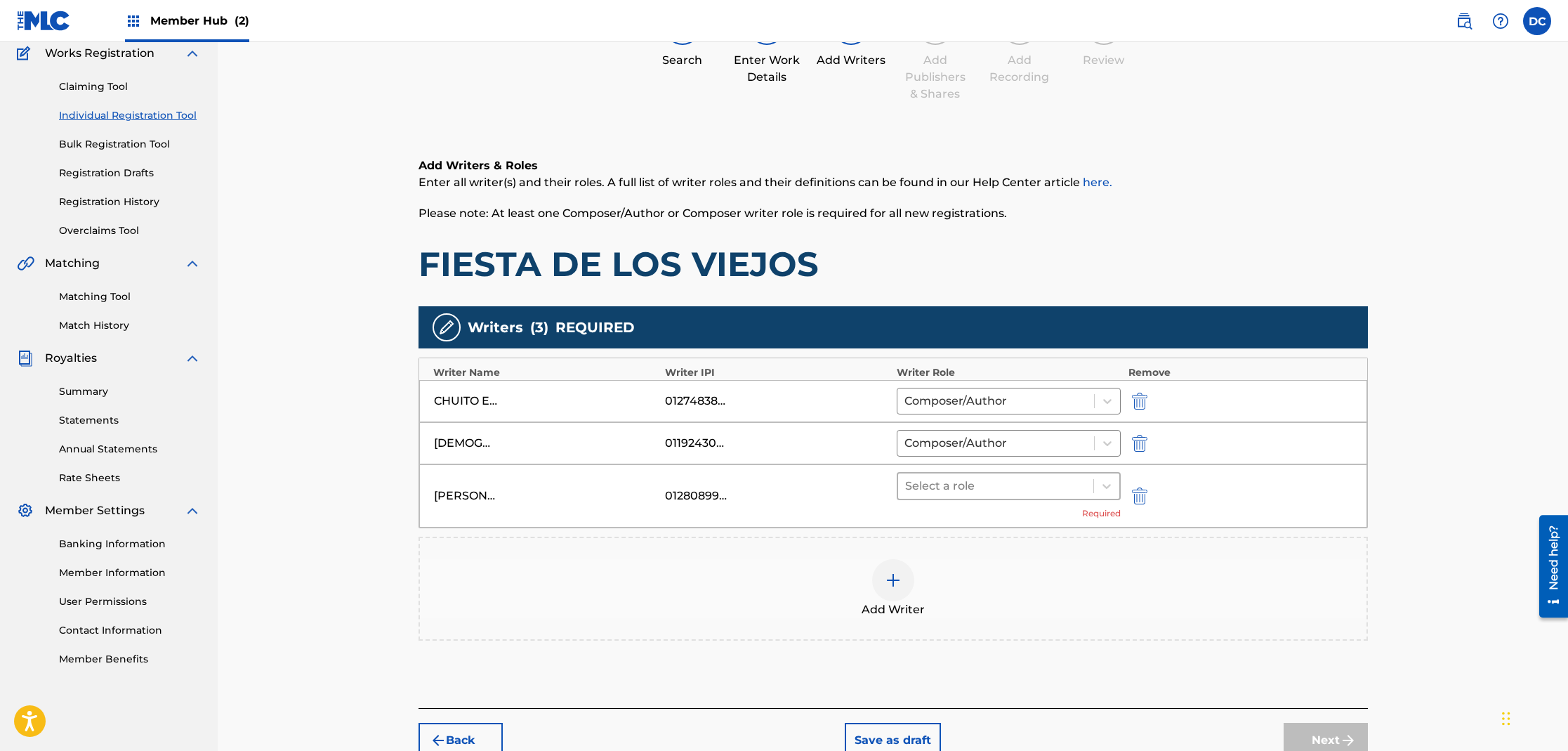
click at [968, 493] on div at bounding box center [996, 486] width 182 height 20
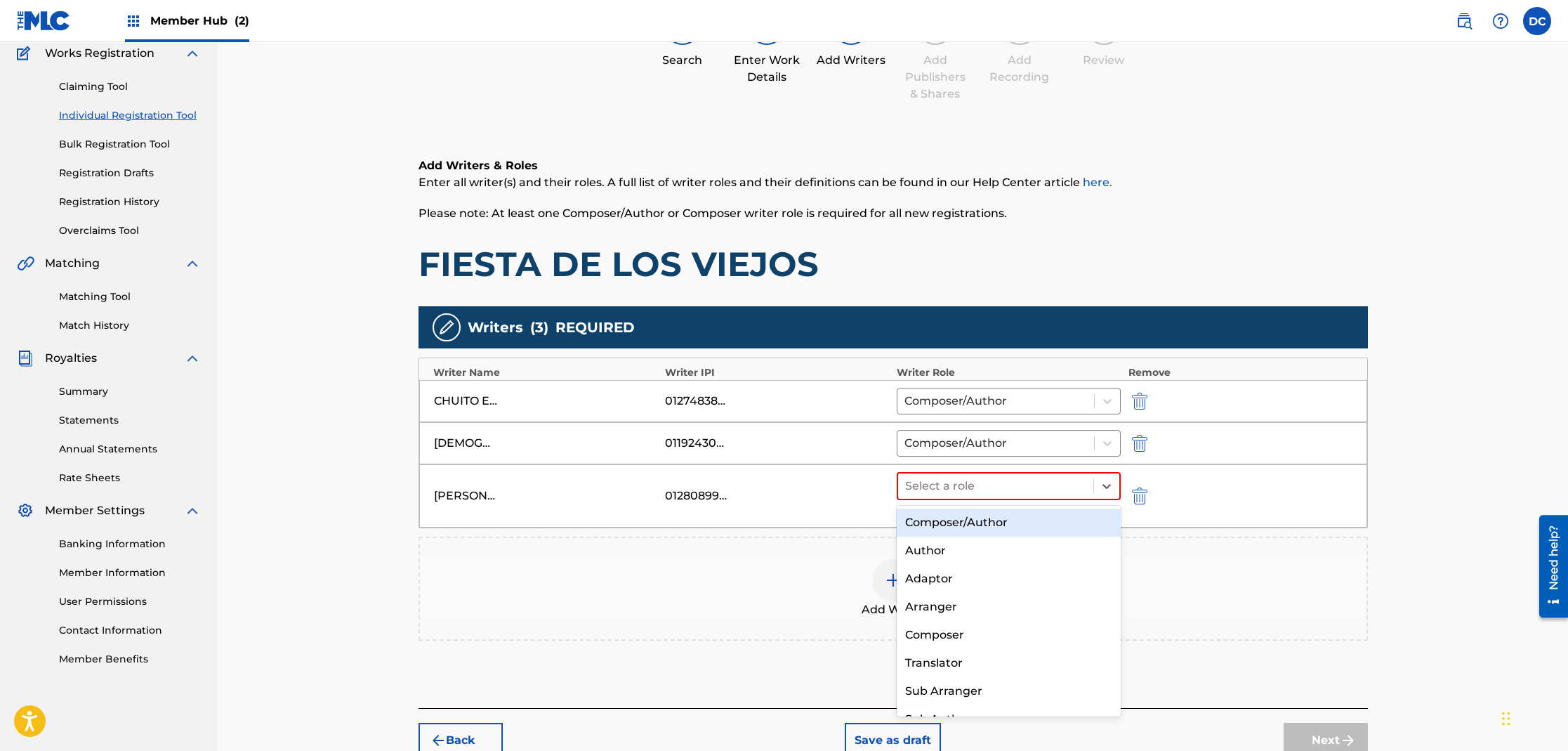
click at [970, 522] on div "Composer/Author" at bounding box center [1009, 522] width 224 height 28
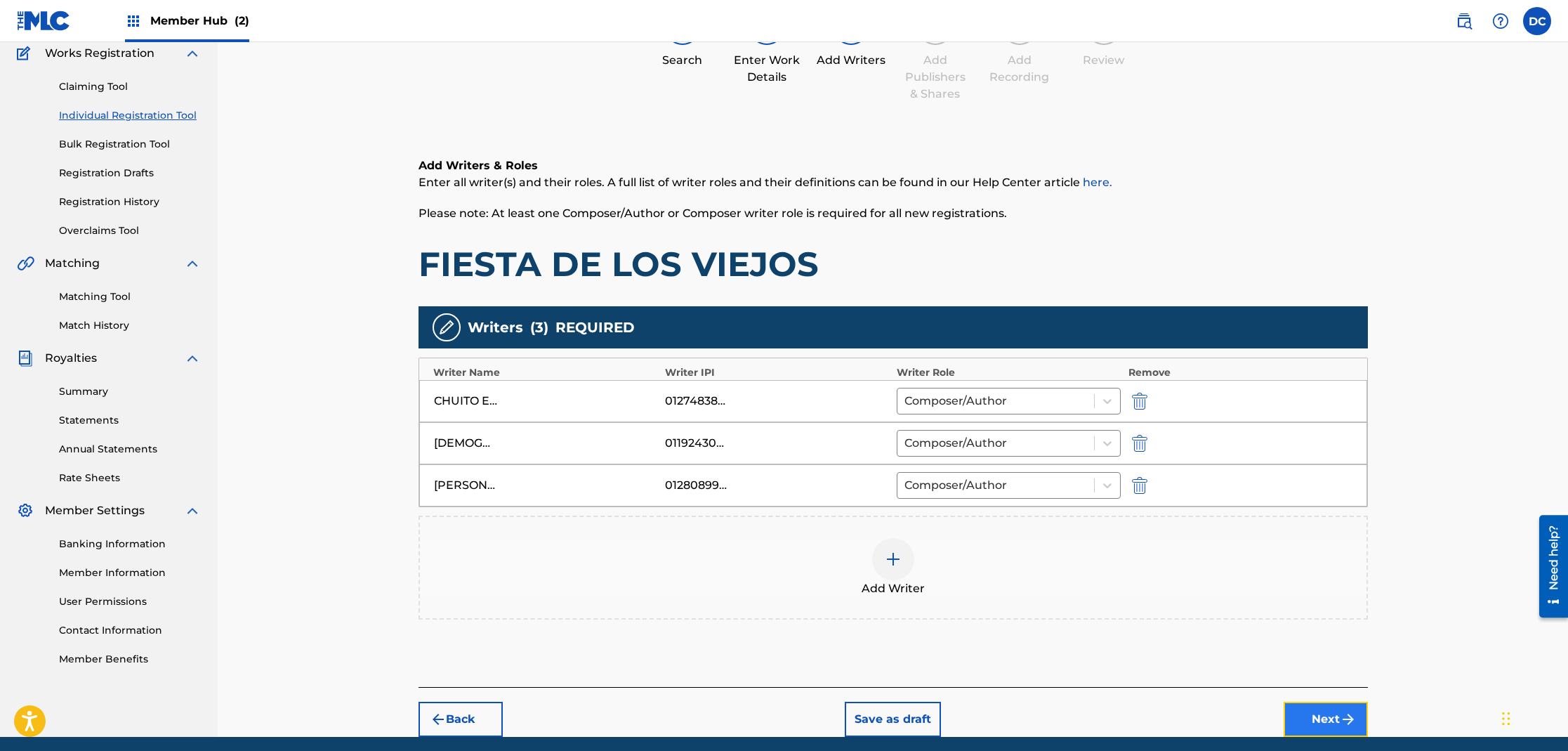
click at [1324, 712] on button "Next" at bounding box center [1326, 718] width 84 height 35
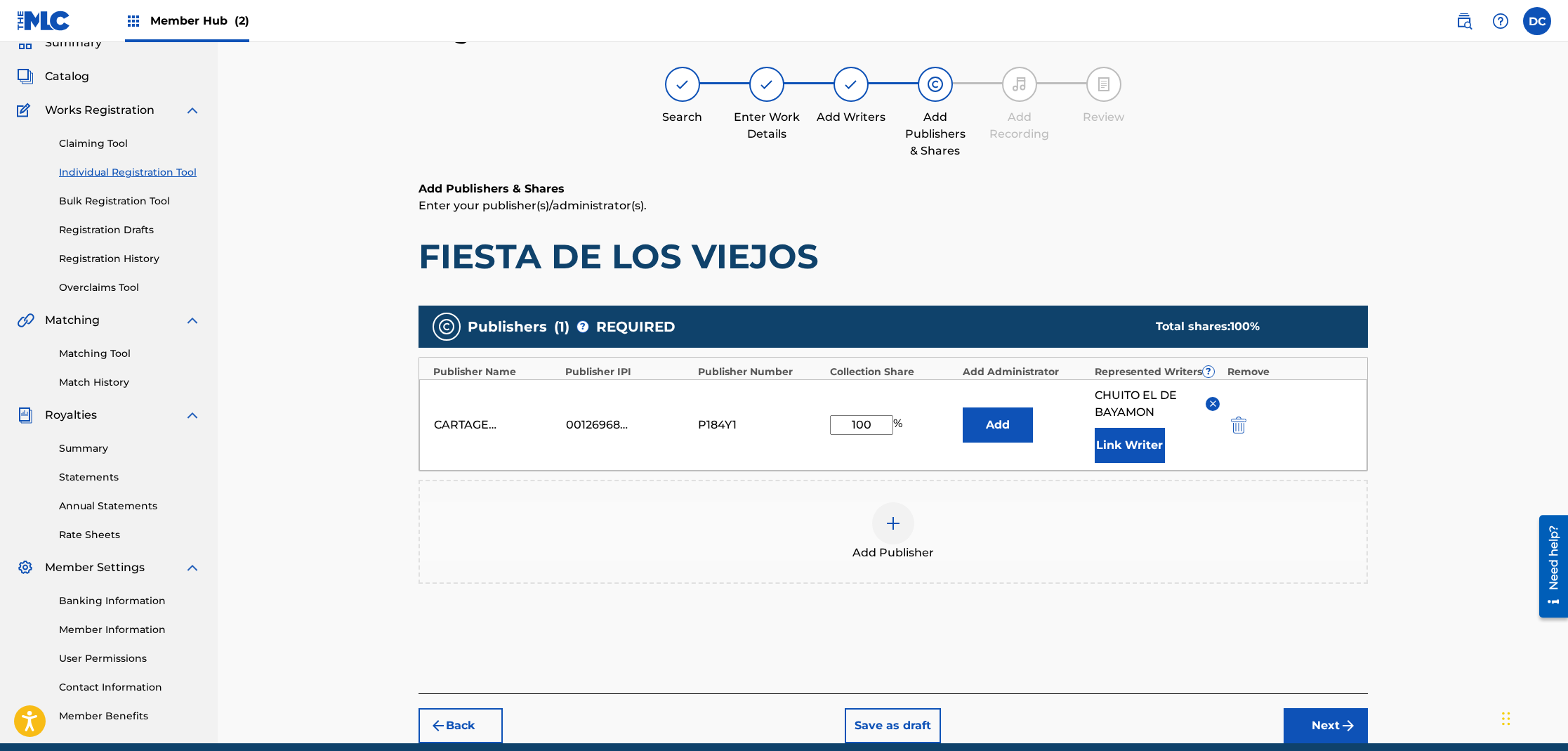
scroll to position [0, 0]
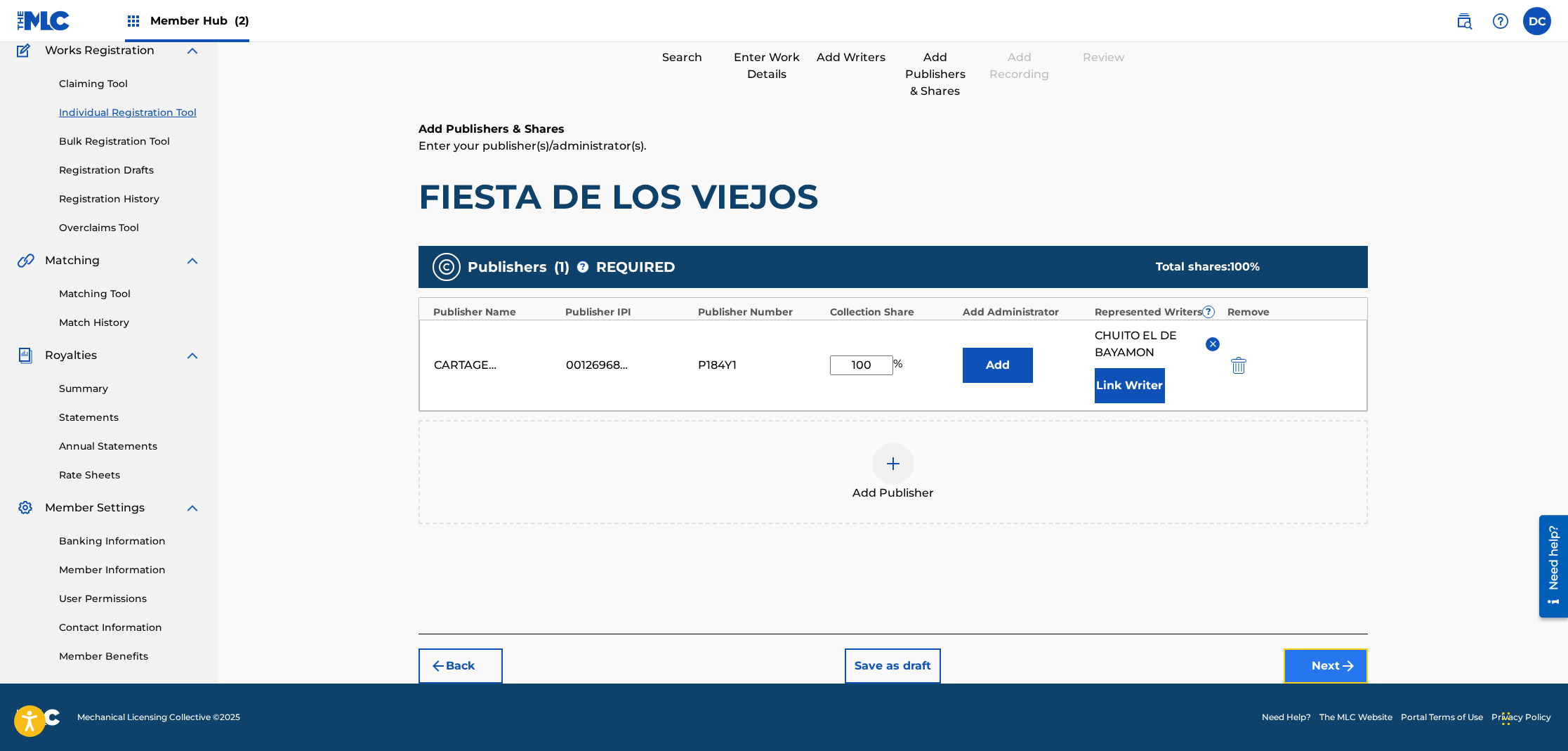
click at [1324, 665] on button "Next" at bounding box center [1326, 665] width 84 height 35
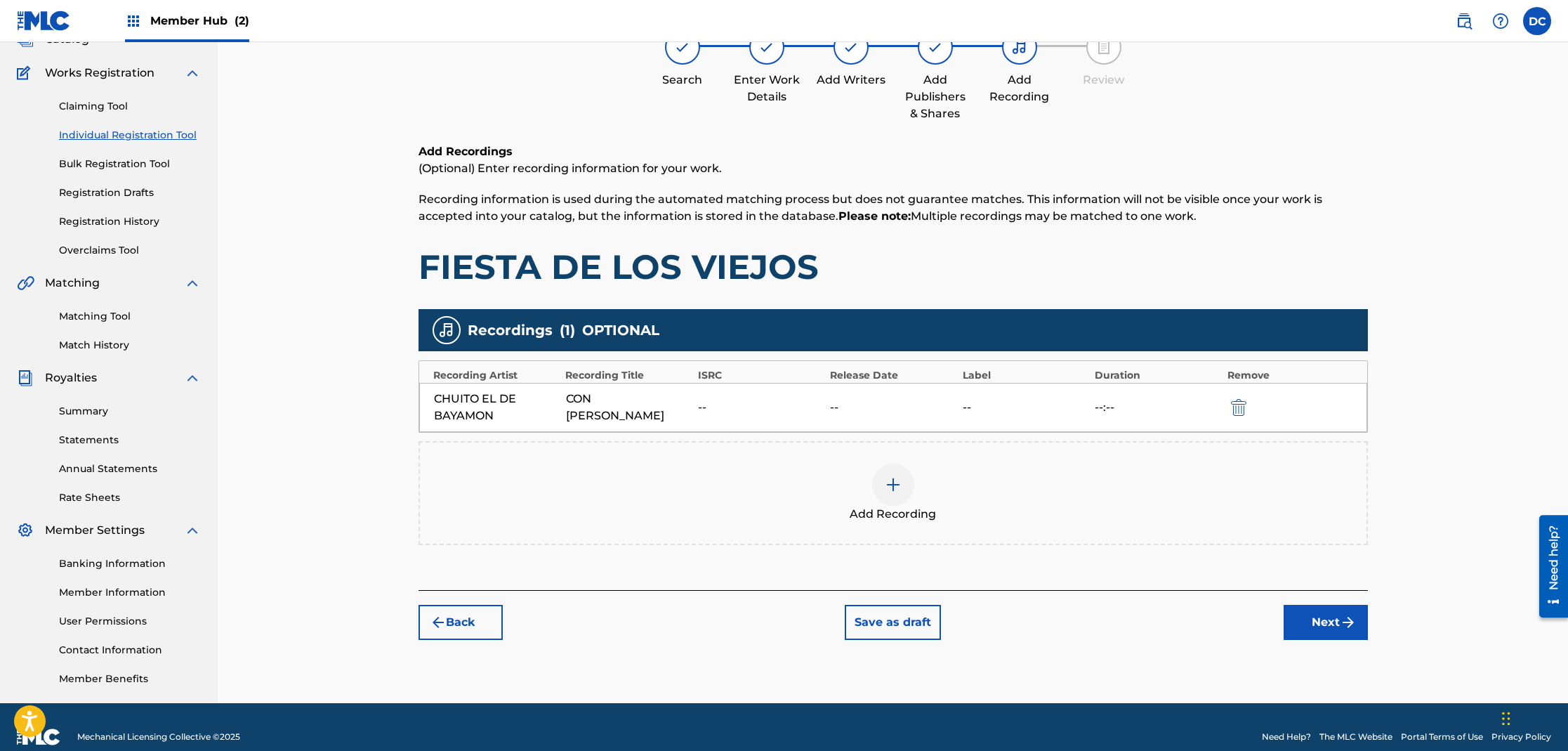
scroll to position [63, 0]
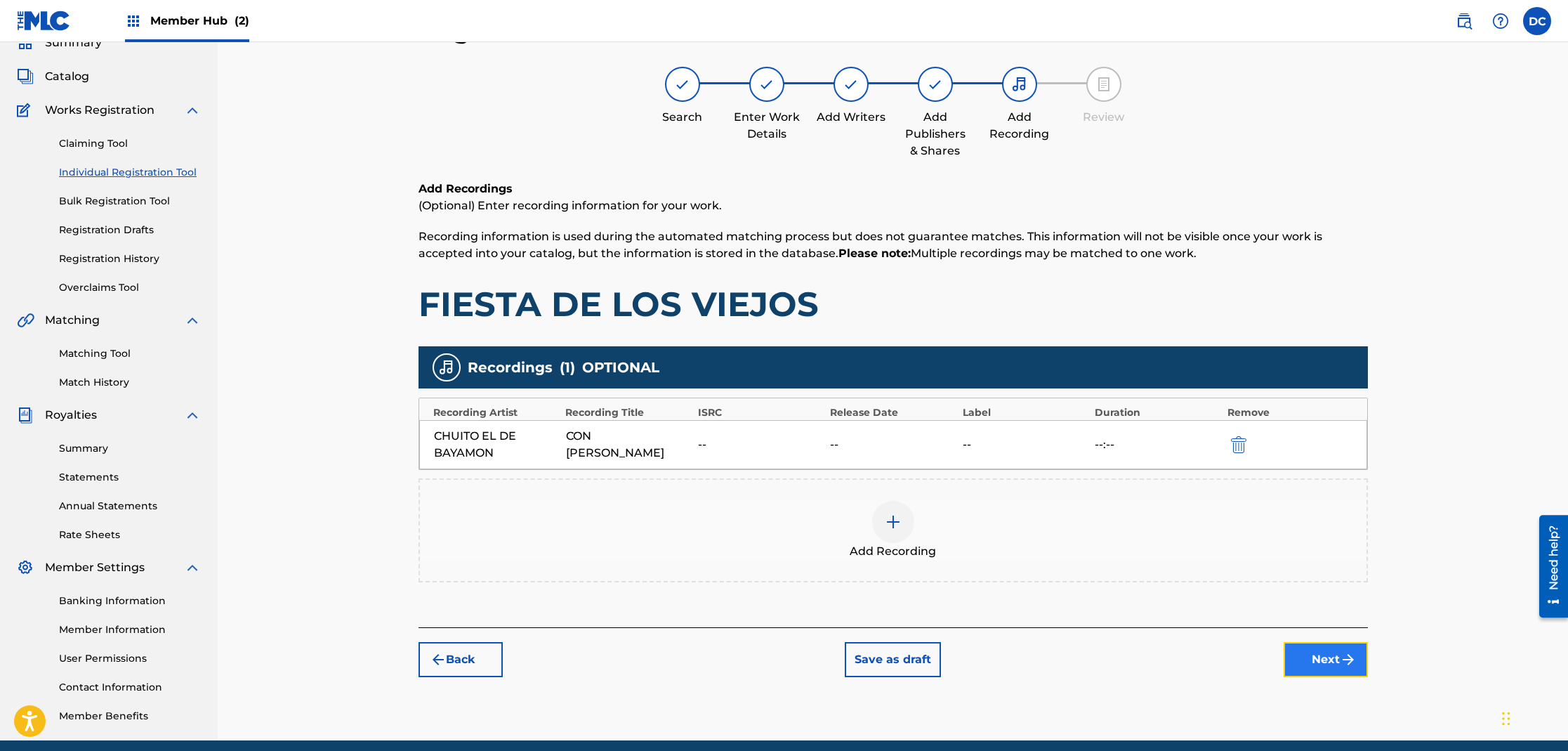
click at [1320, 653] on button "Next" at bounding box center [1326, 659] width 84 height 35
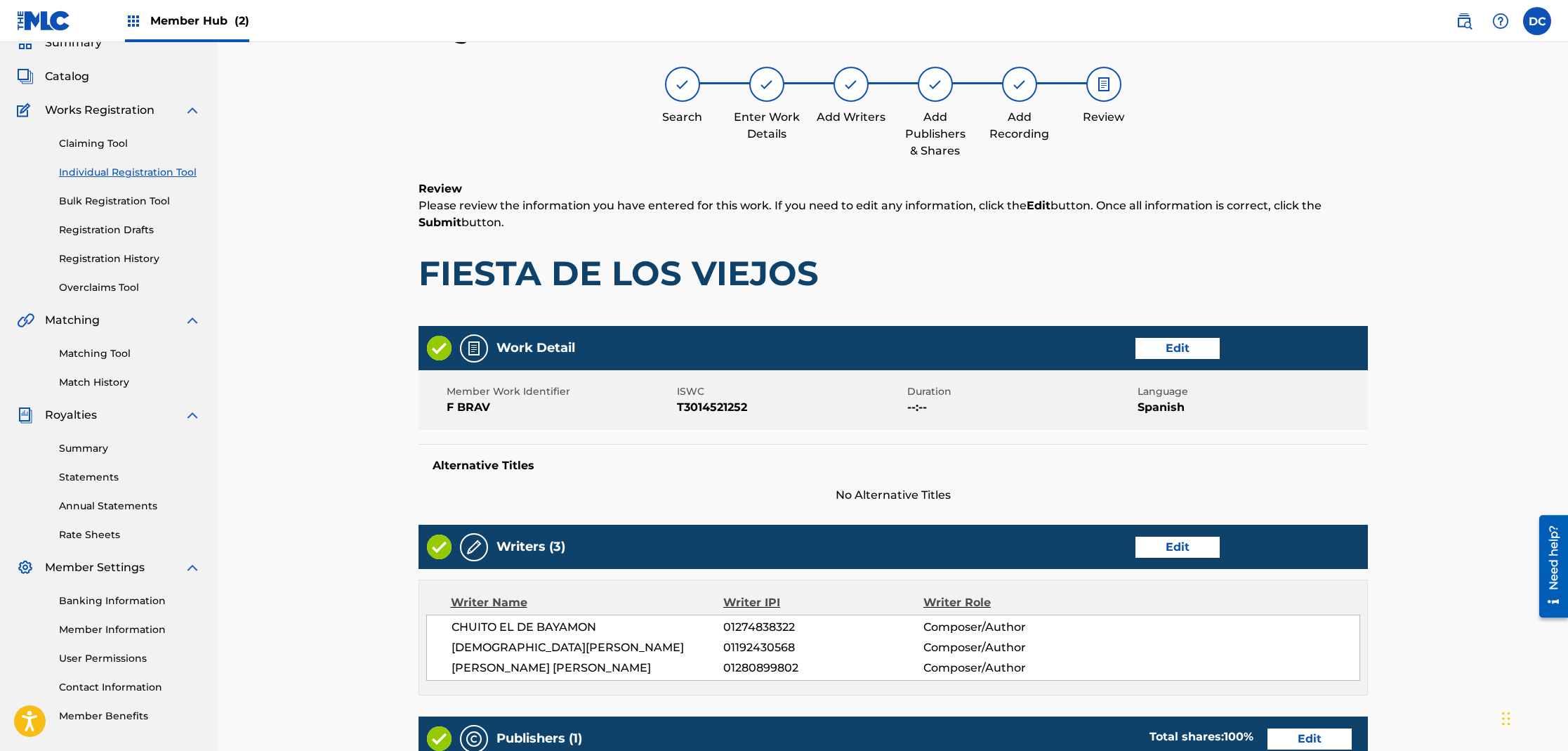
scroll to position [352, 0]
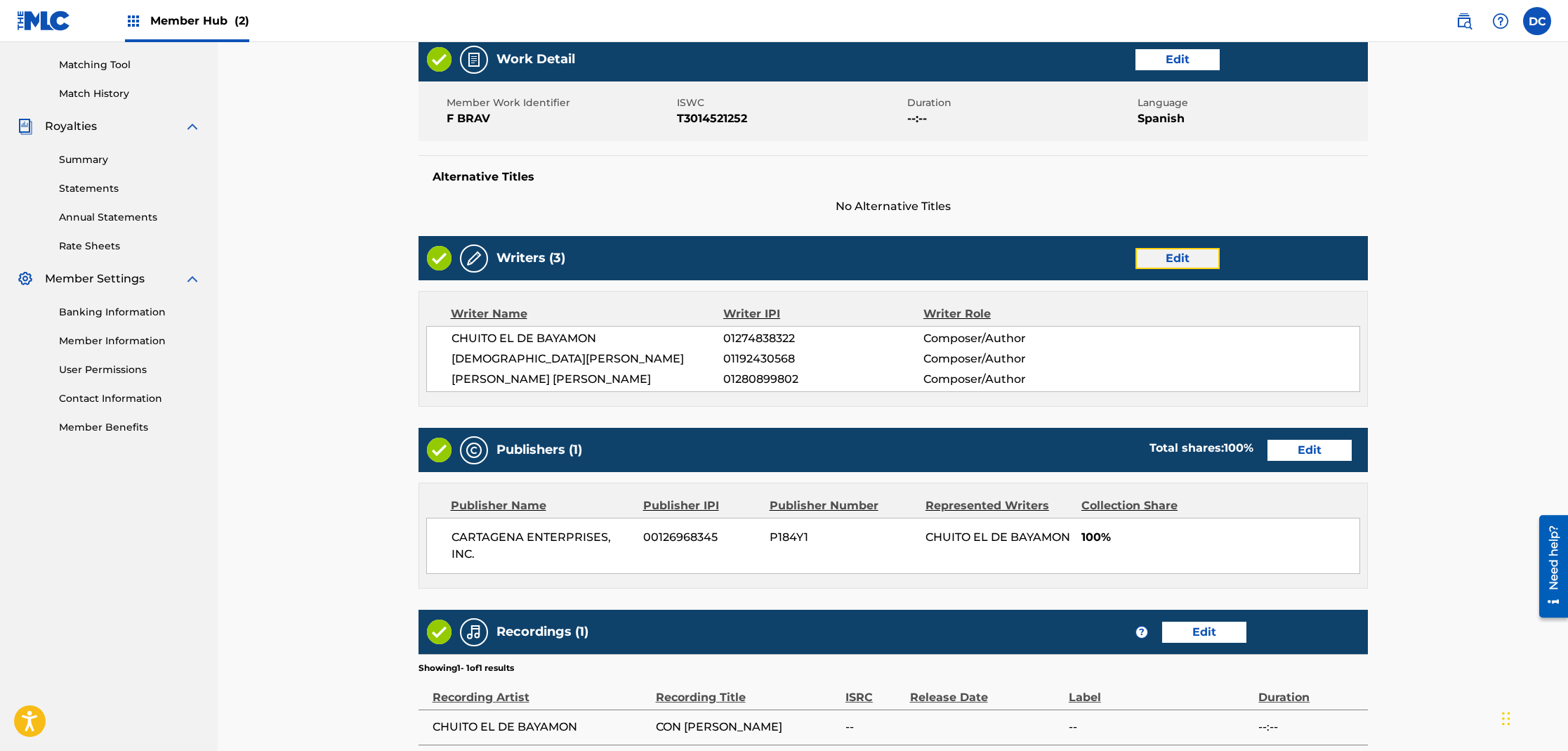
click at [1197, 256] on button "Edit" at bounding box center [1178, 258] width 84 height 21
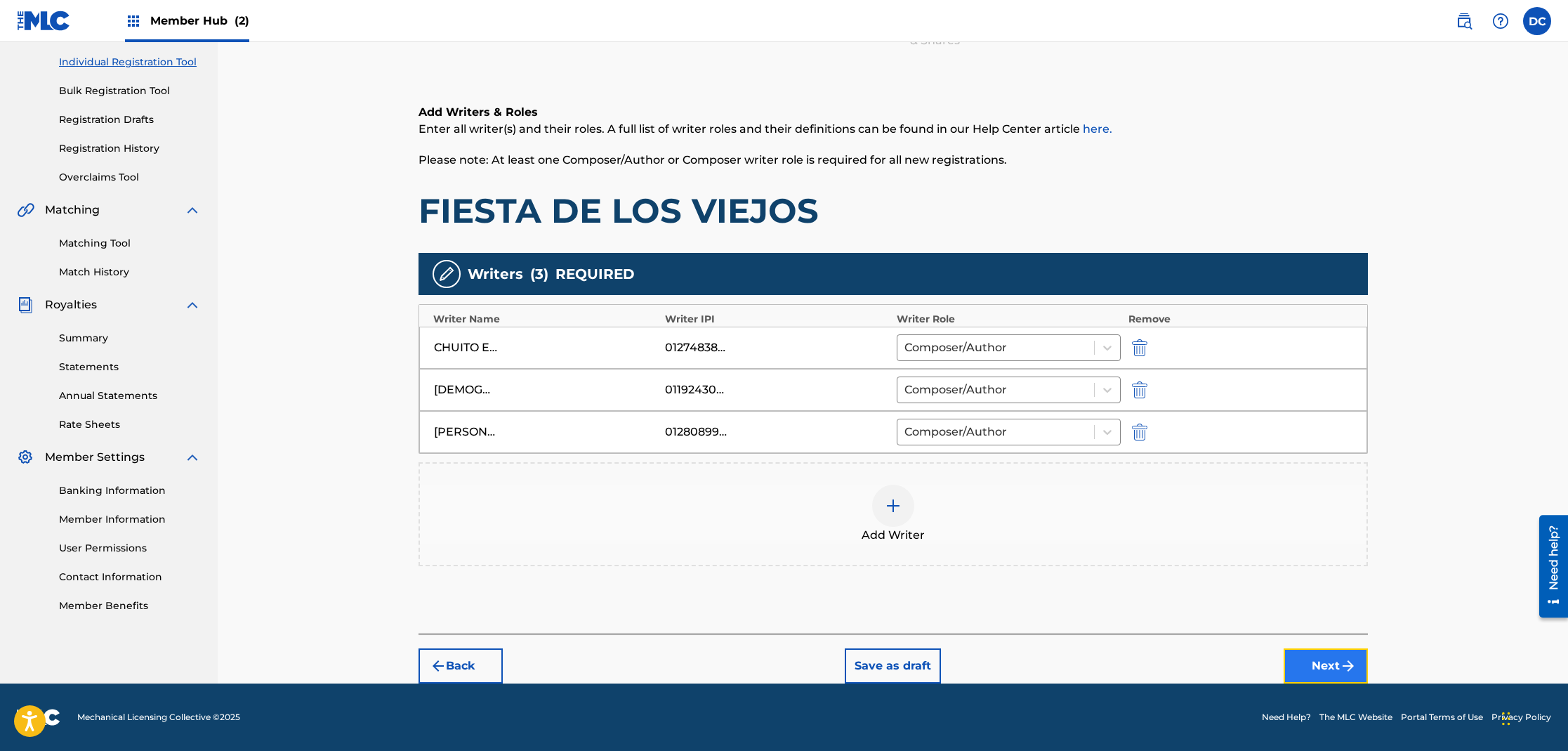
click at [1318, 656] on button "Next" at bounding box center [1326, 665] width 84 height 35
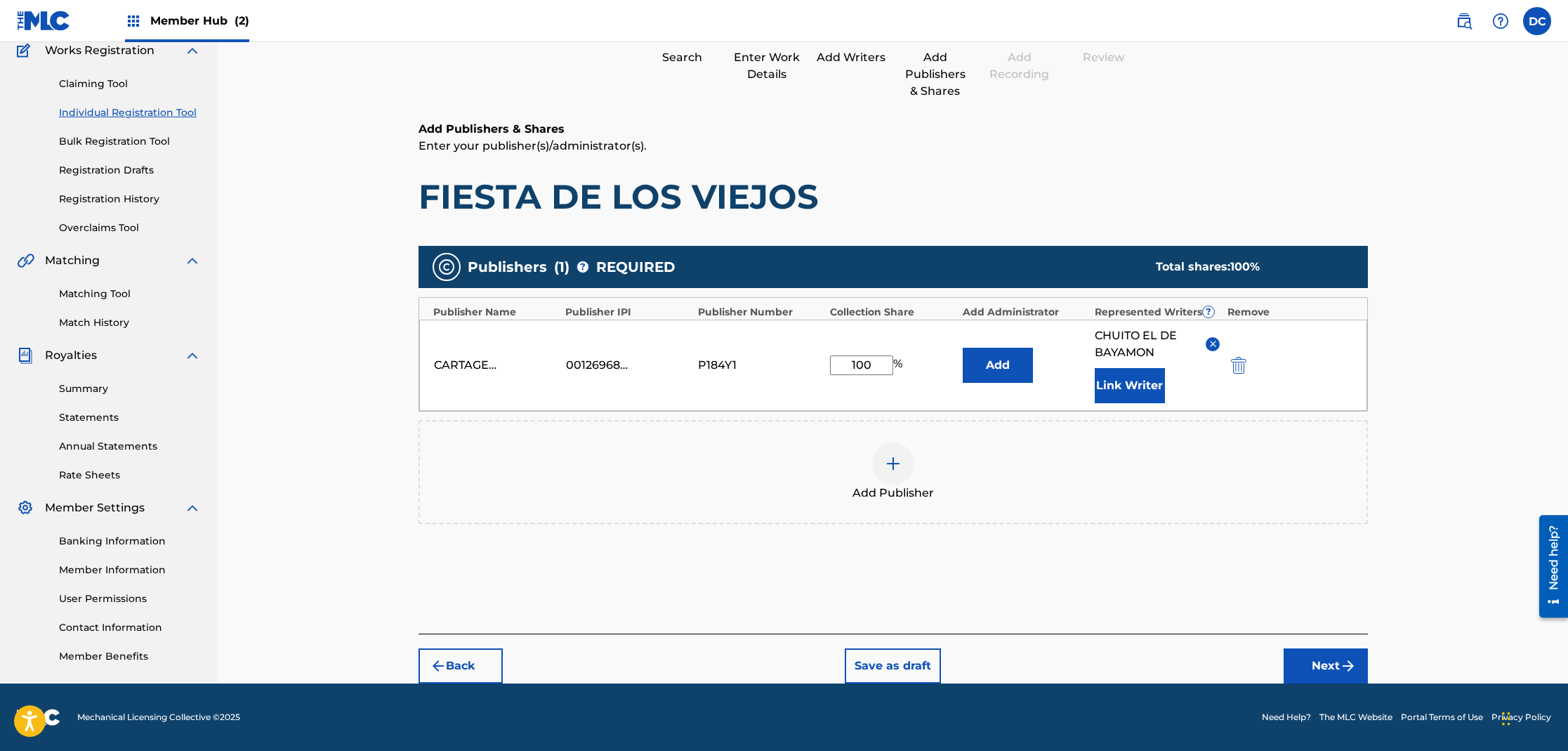
scroll to position [63, 0]
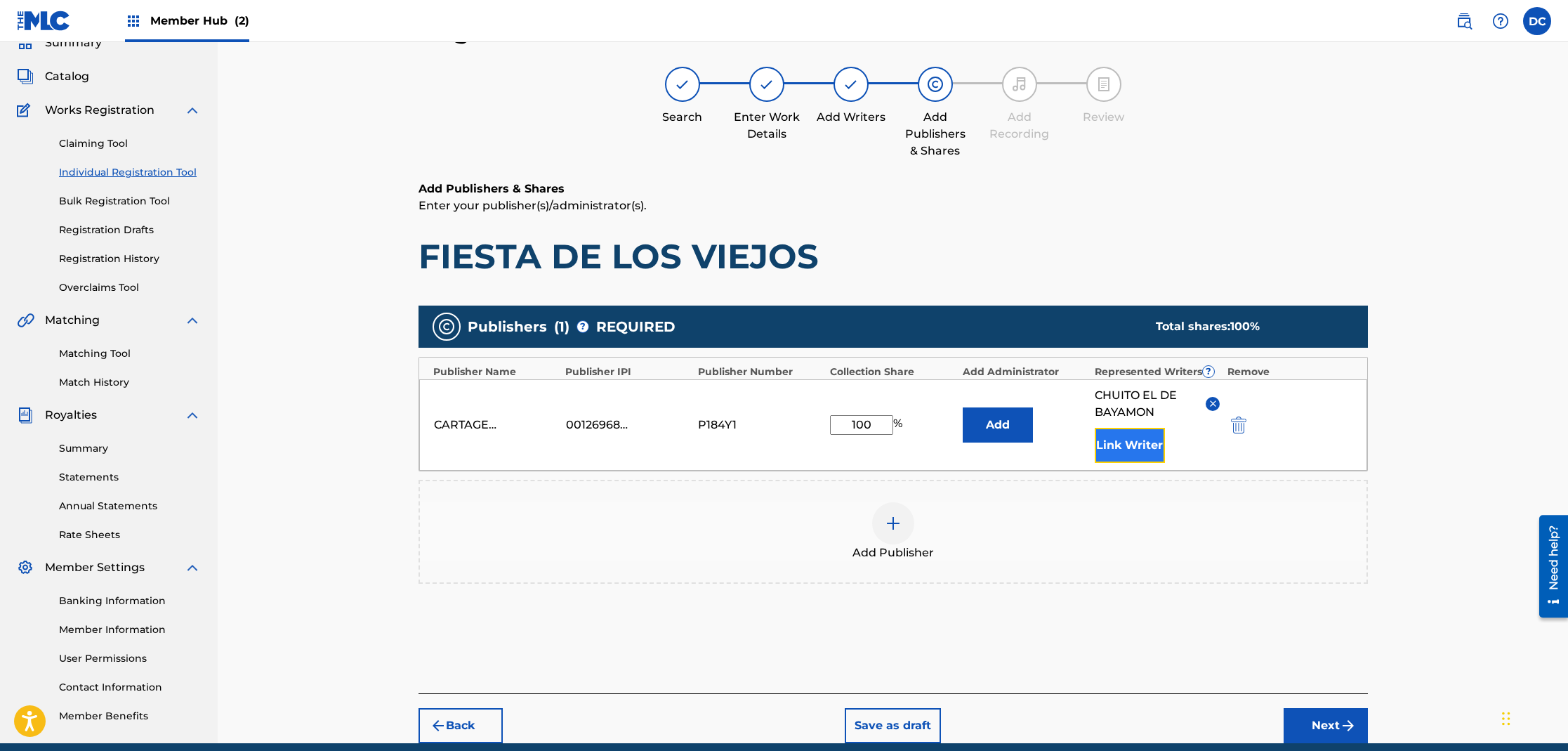
click at [1142, 440] on button "Link Writer" at bounding box center [1130, 444] width 70 height 35
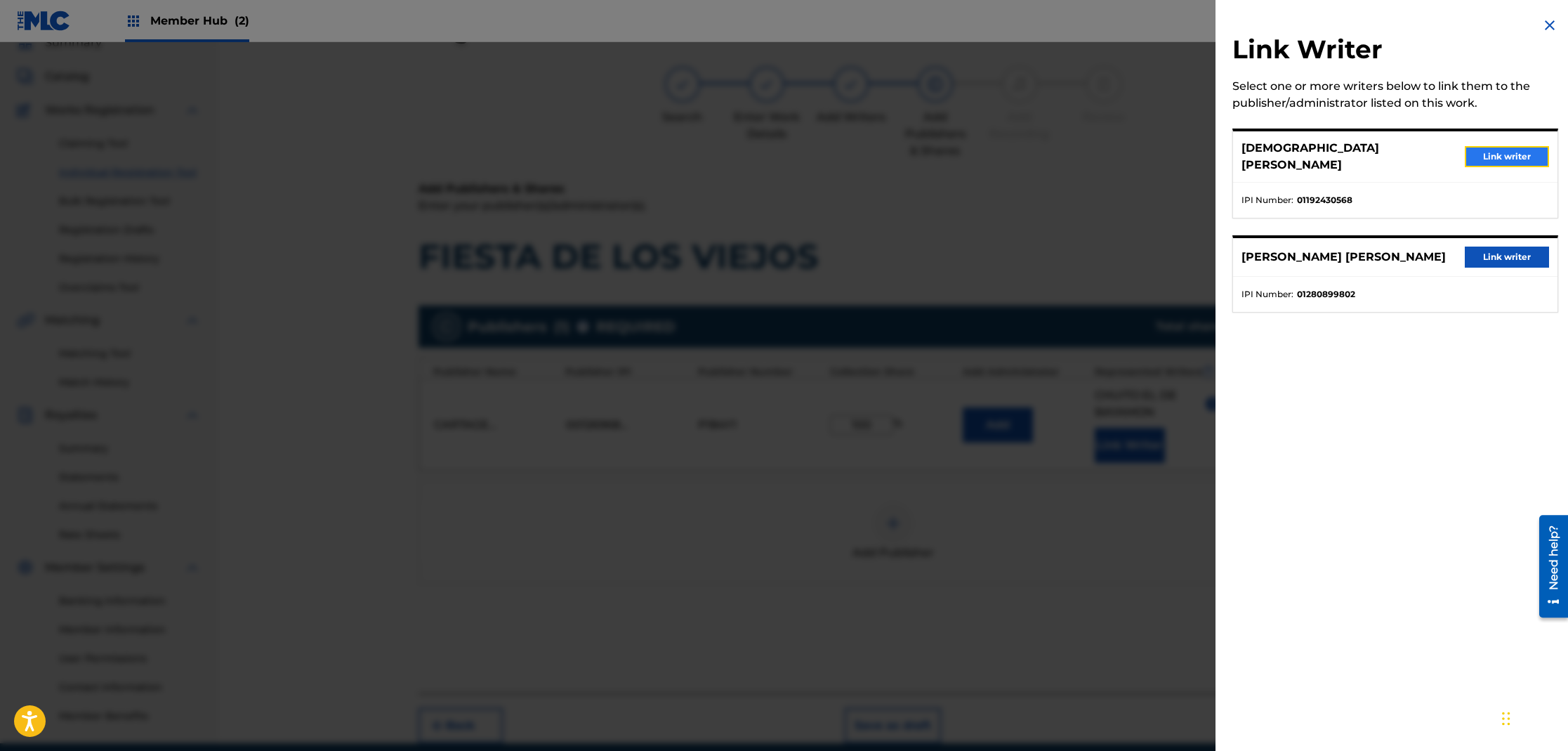
click at [1494, 152] on button "Link writer" at bounding box center [1507, 156] width 84 height 21
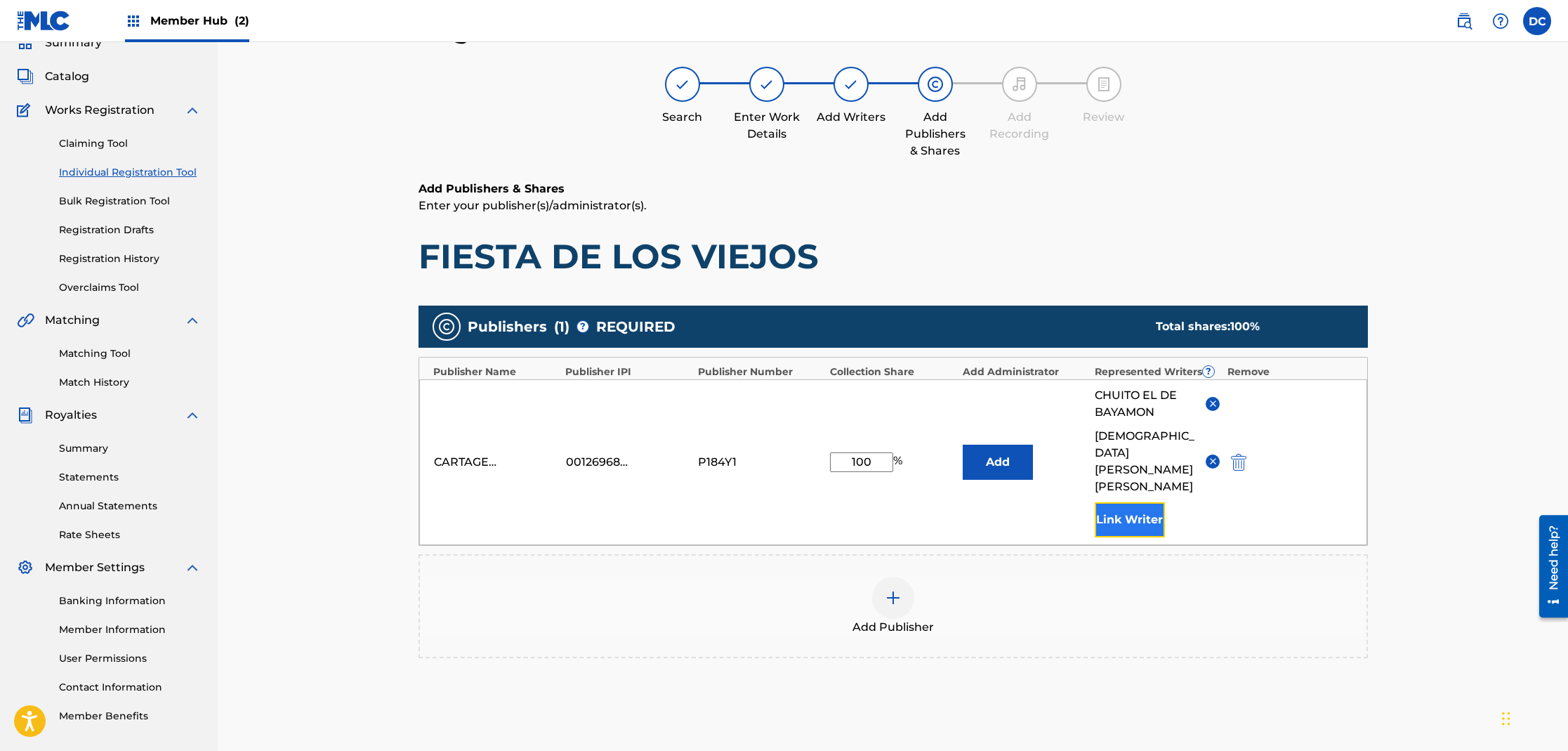
click at [1132, 502] on button "Link Writer" at bounding box center [1130, 519] width 70 height 35
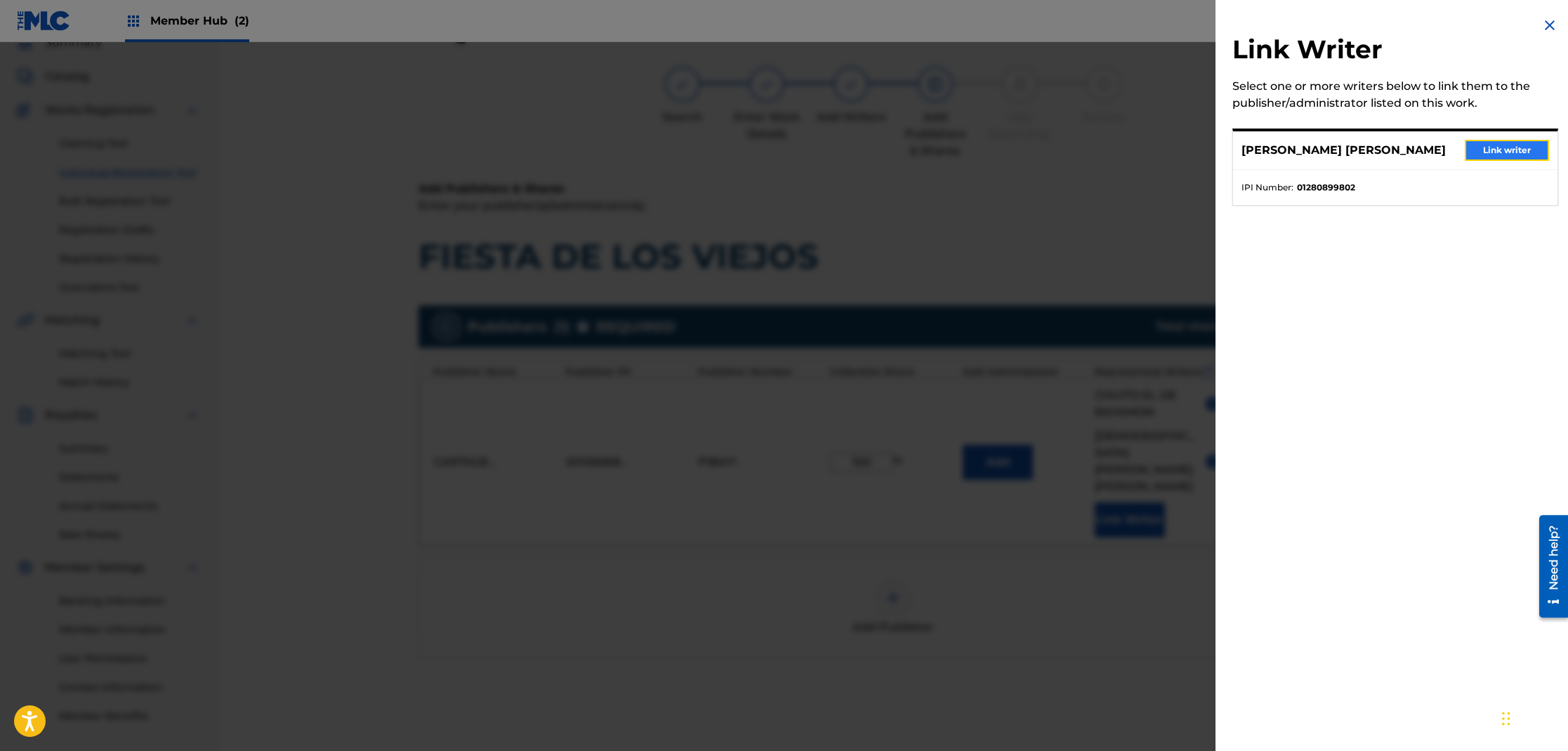
click at [1496, 147] on button "Link writer" at bounding box center [1507, 150] width 84 height 21
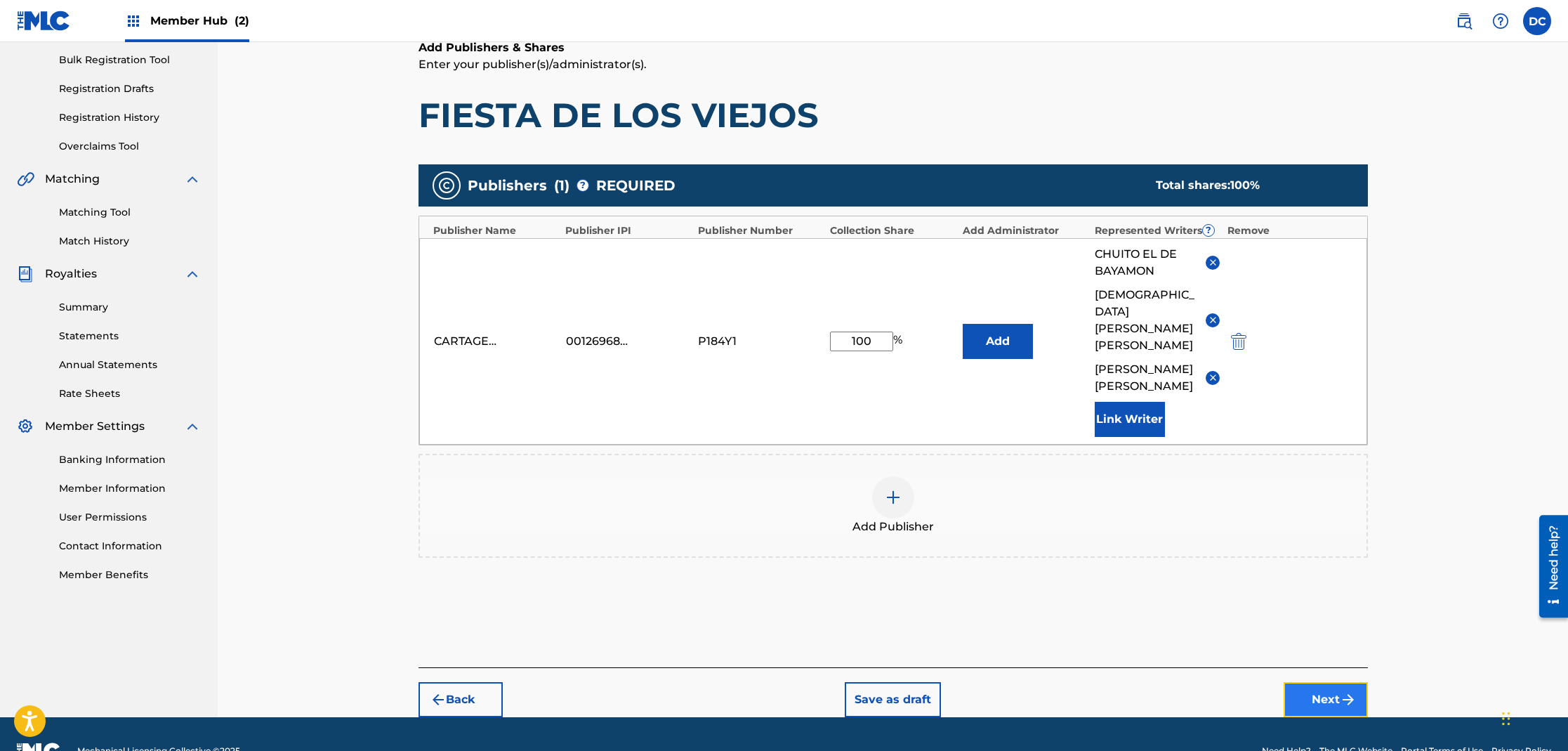
click at [1317, 682] on button "Next" at bounding box center [1326, 699] width 84 height 35
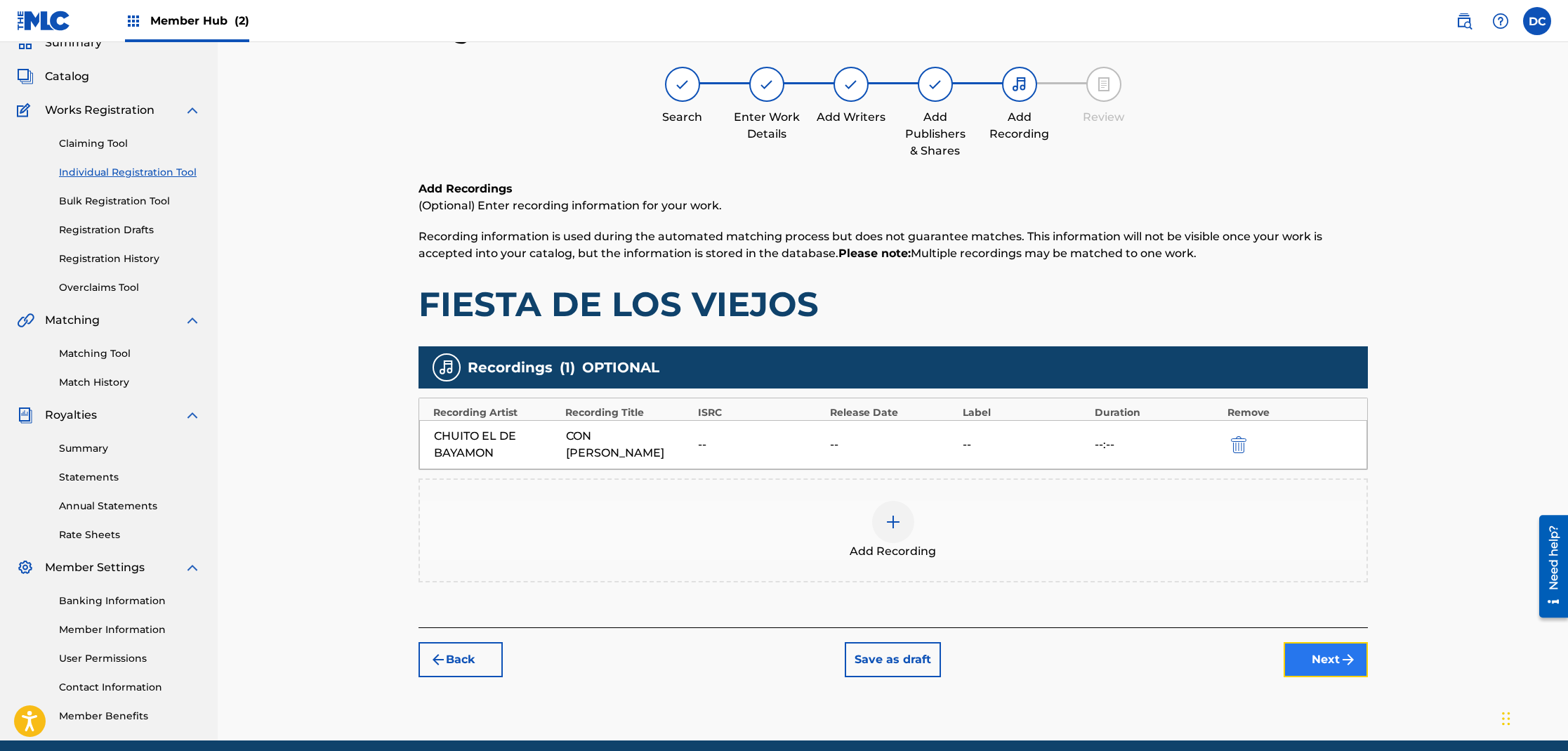
click at [1315, 657] on button "Next" at bounding box center [1326, 659] width 84 height 35
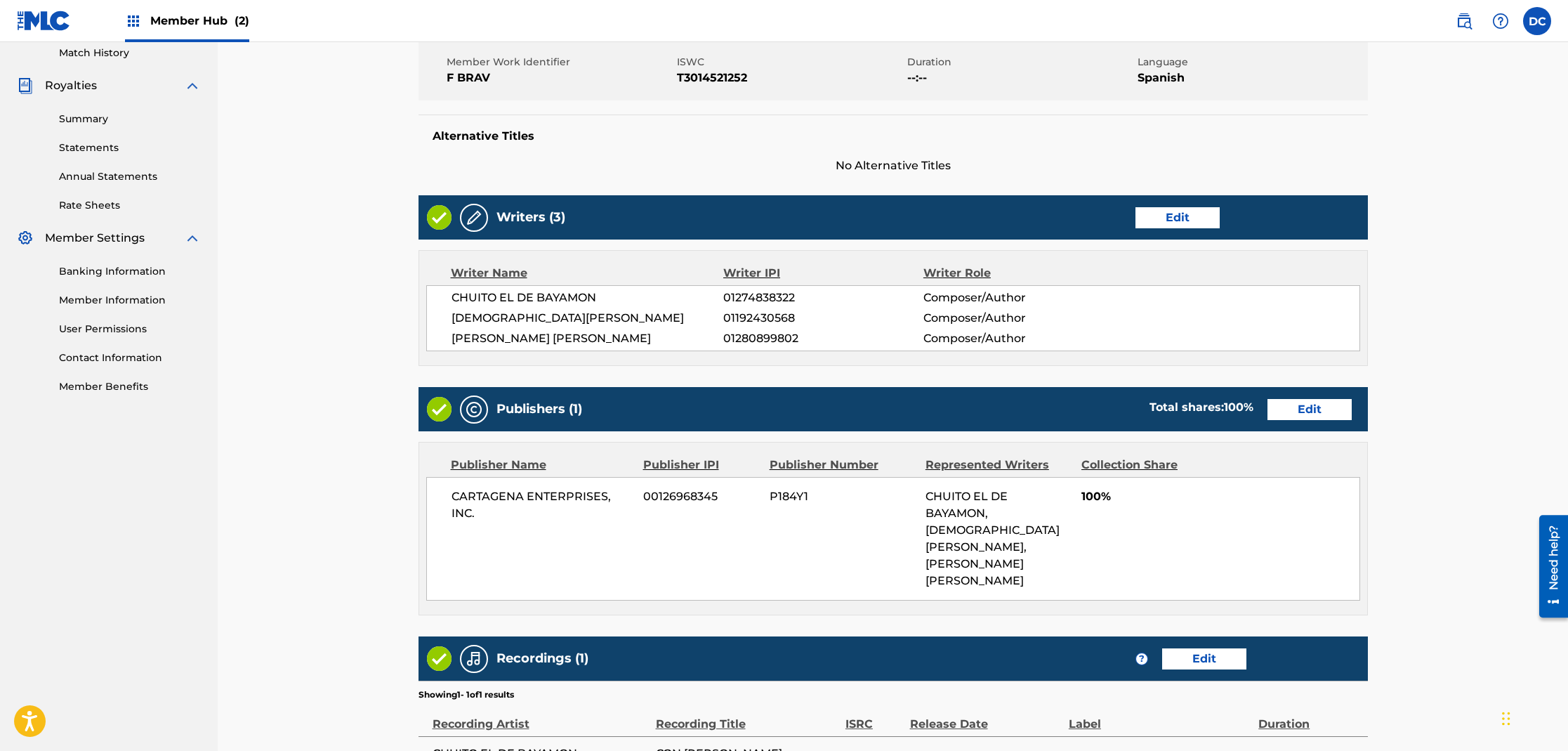
scroll to position [516, 0]
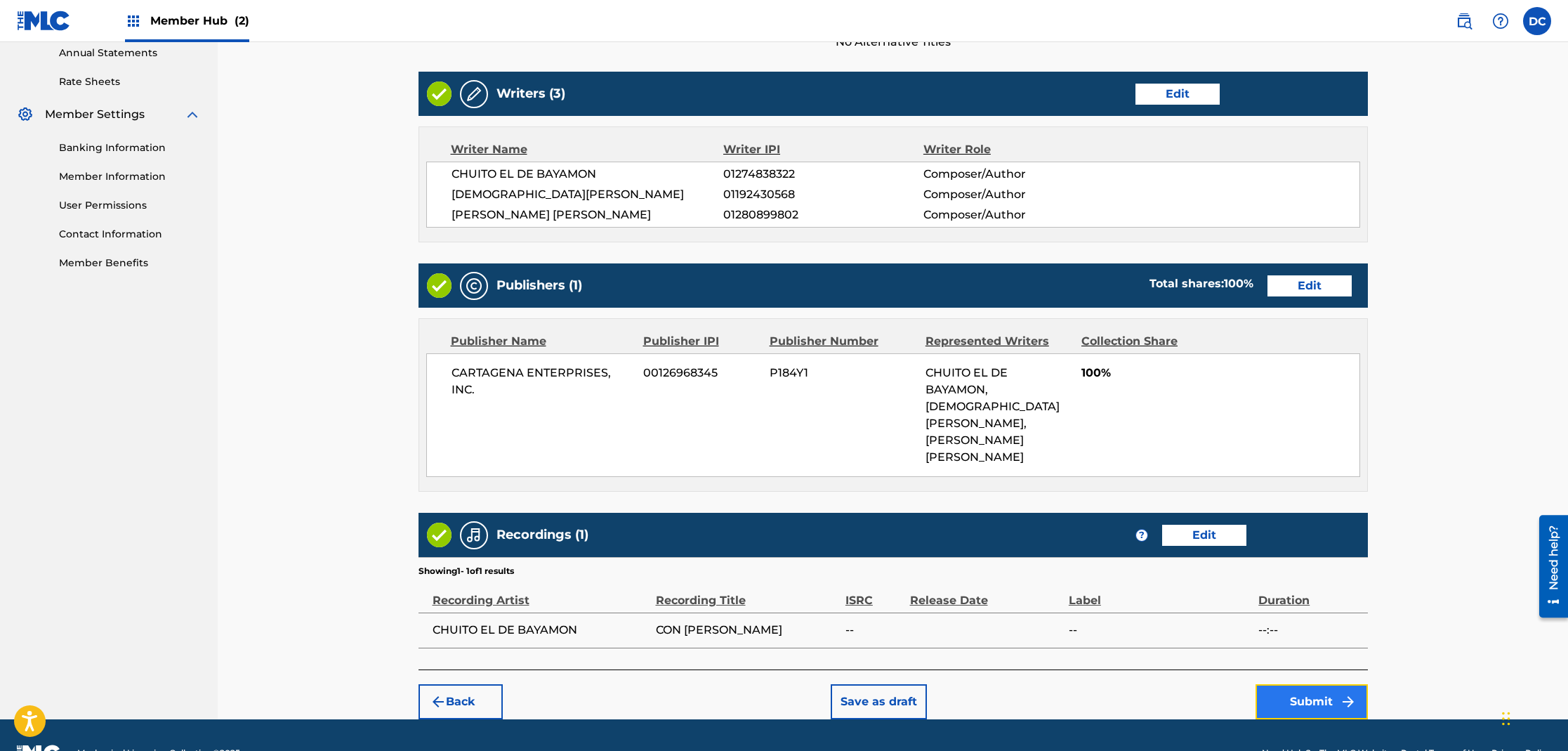
click at [1324, 684] on button "Submit" at bounding box center [1312, 701] width 113 height 35
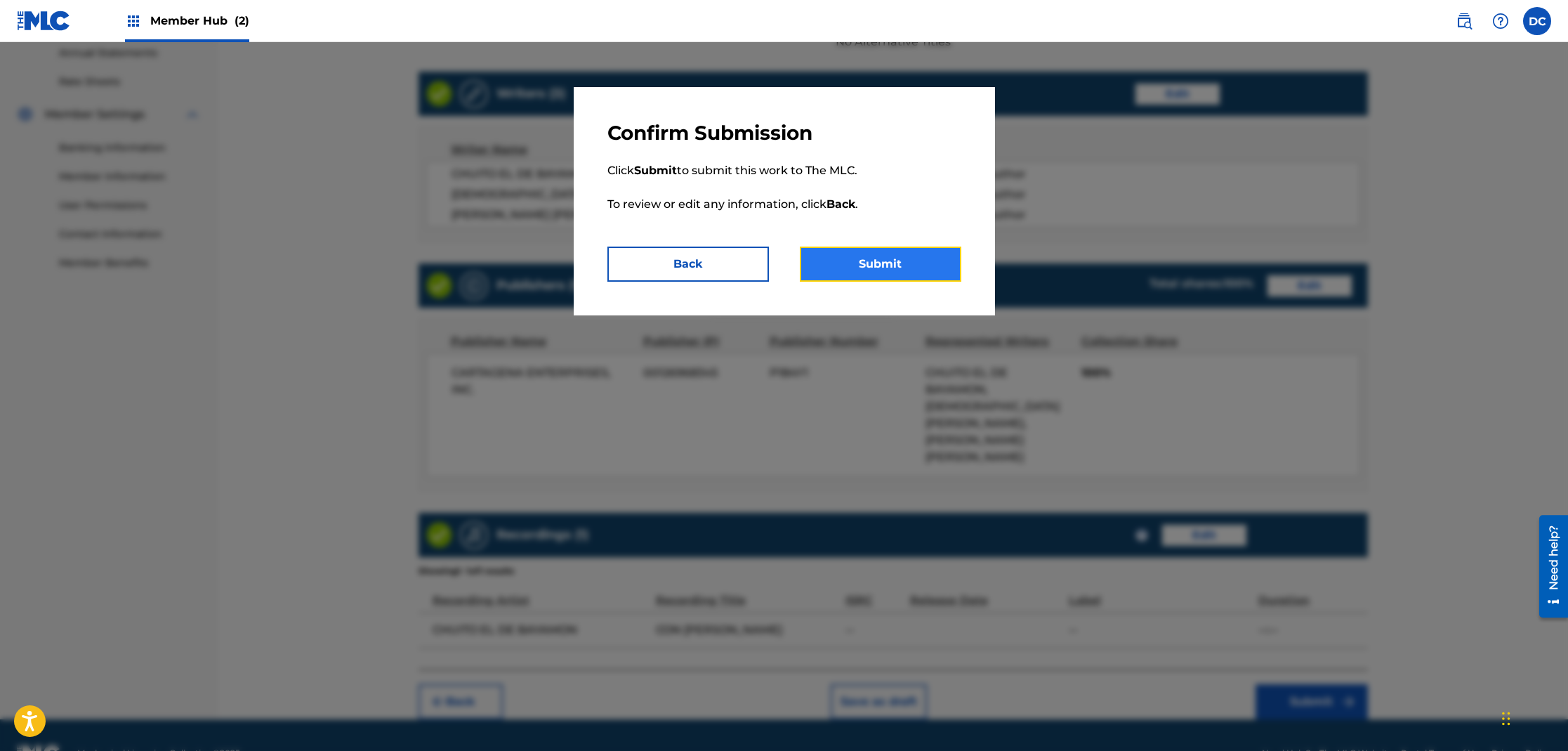
click at [881, 264] on button "Submit" at bounding box center [881, 264] width 161 height 35
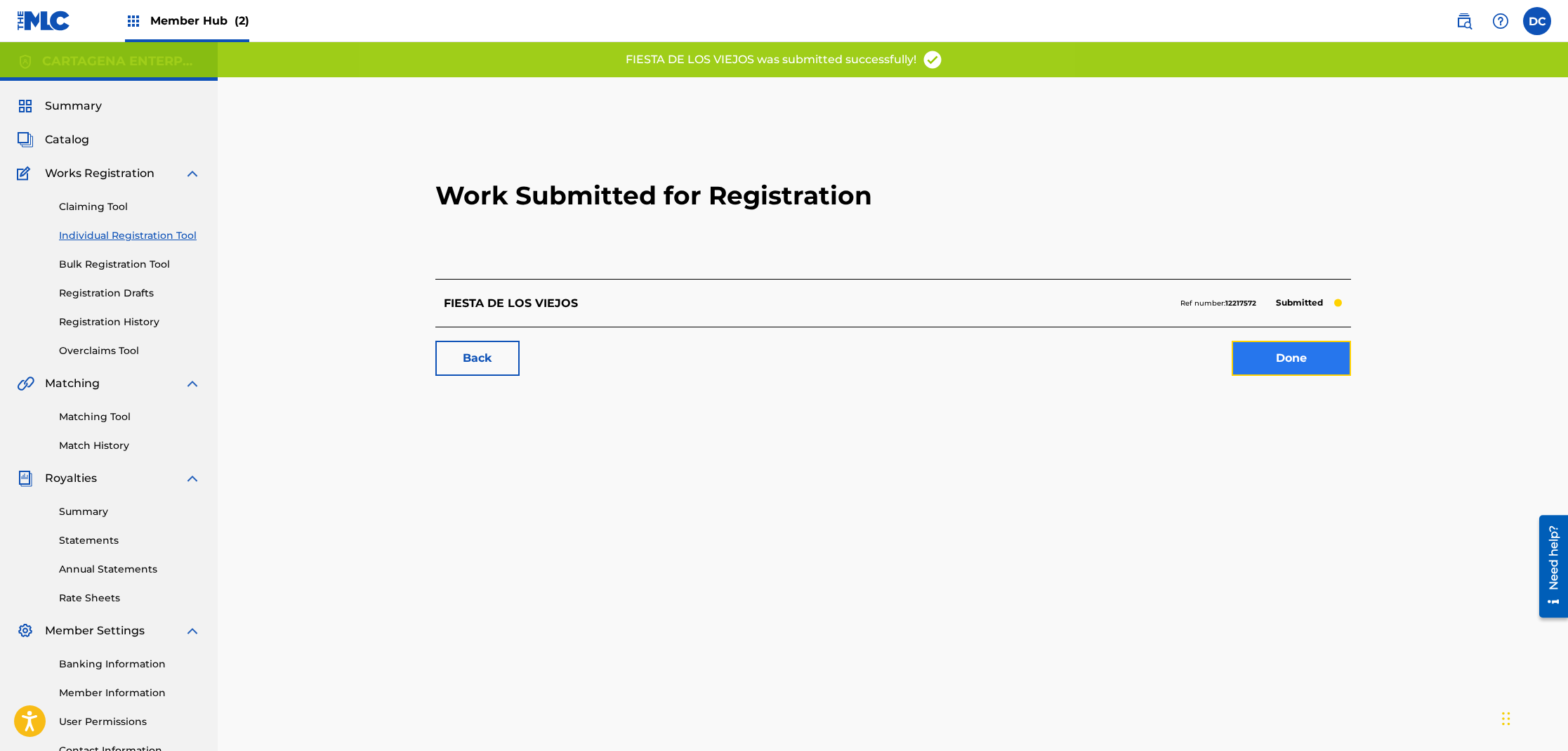
click at [1307, 364] on link "Done" at bounding box center [1291, 358] width 119 height 35
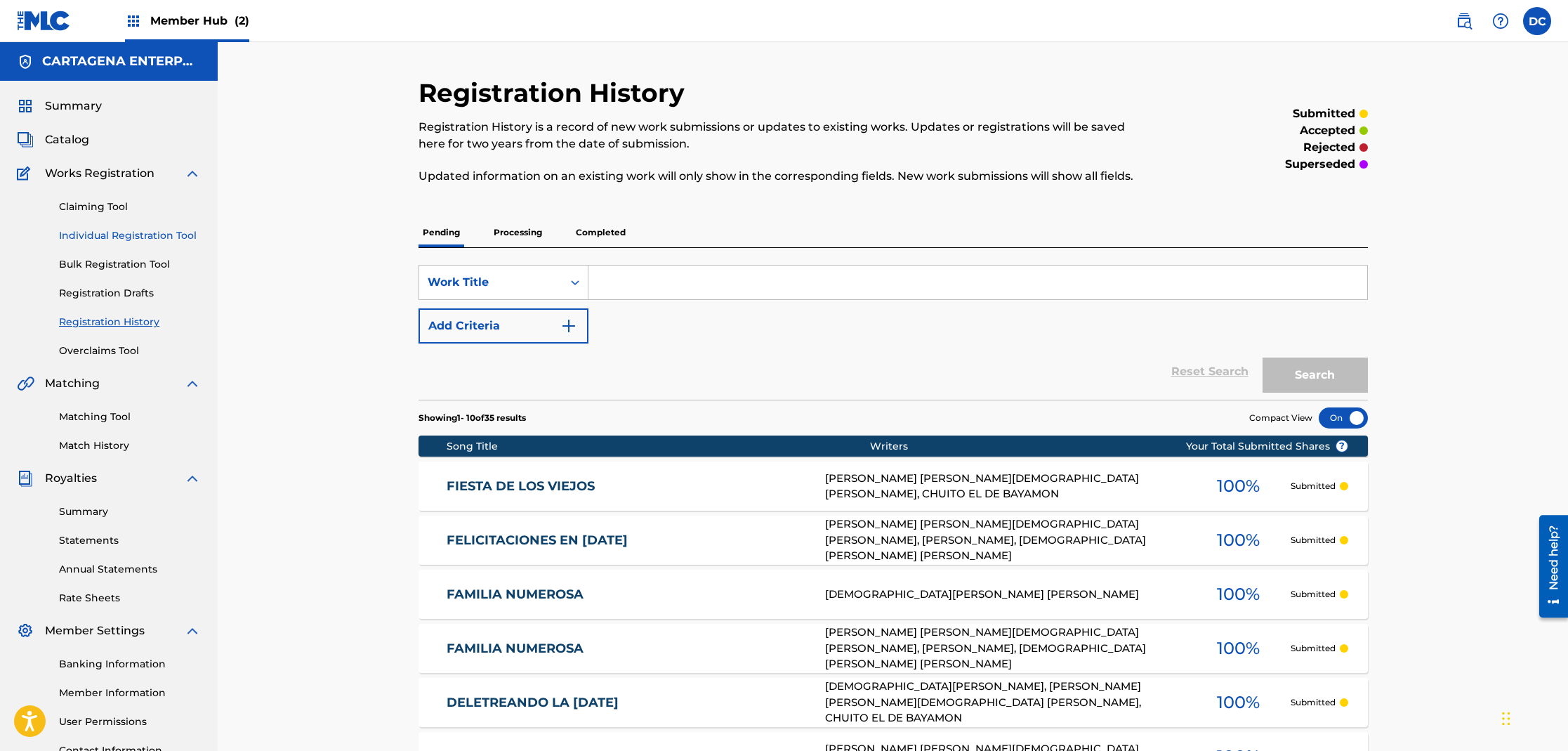
click at [134, 234] on link "Individual Registration Tool" at bounding box center [130, 236] width 142 height 15
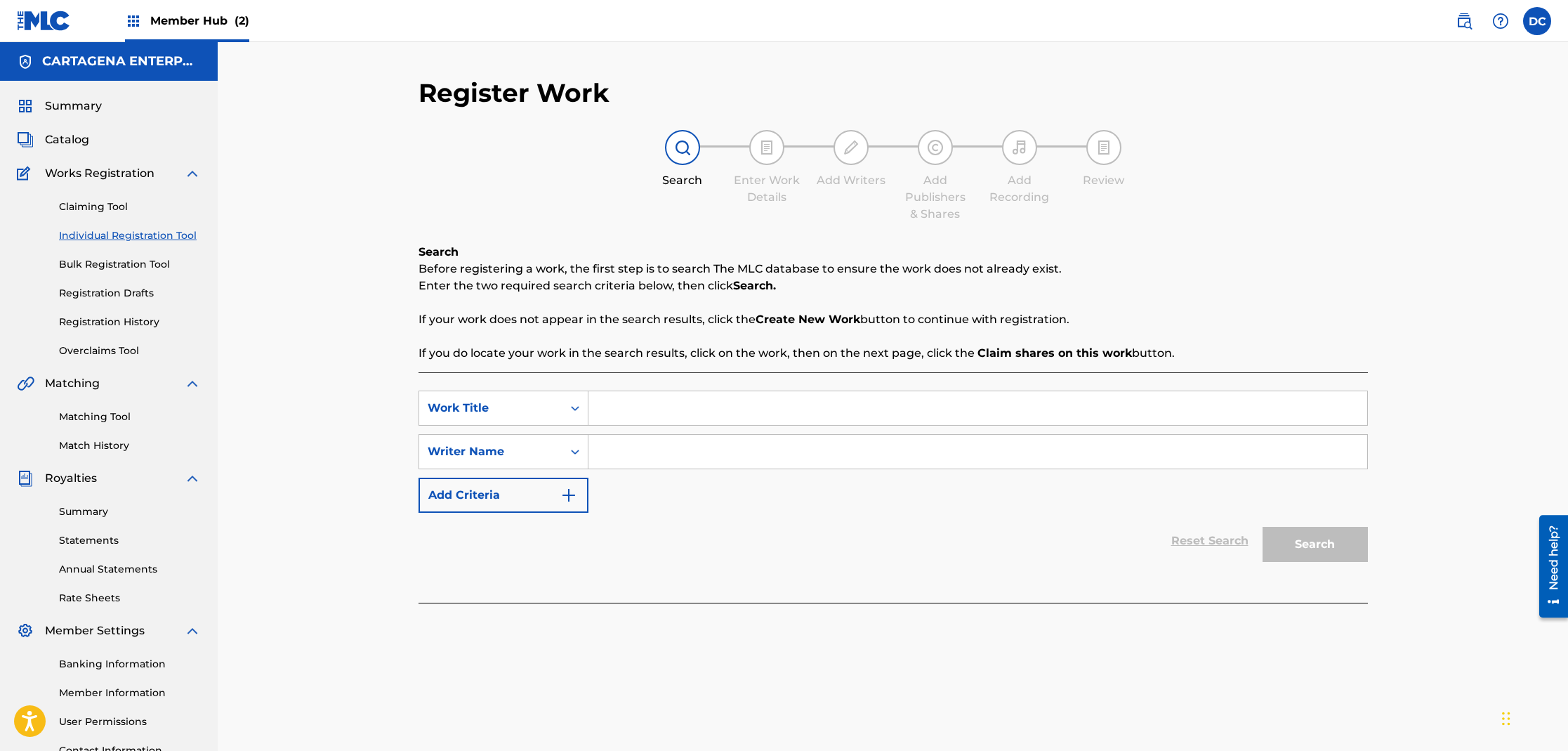
click at [619, 409] on input "Search Form" at bounding box center [978, 408] width 778 height 34
type input "FIESTA DE LOS VIEJOS"
type input "[PERSON_NAME]"
click at [1263, 527] on button "Search" at bounding box center [1315, 544] width 105 height 35
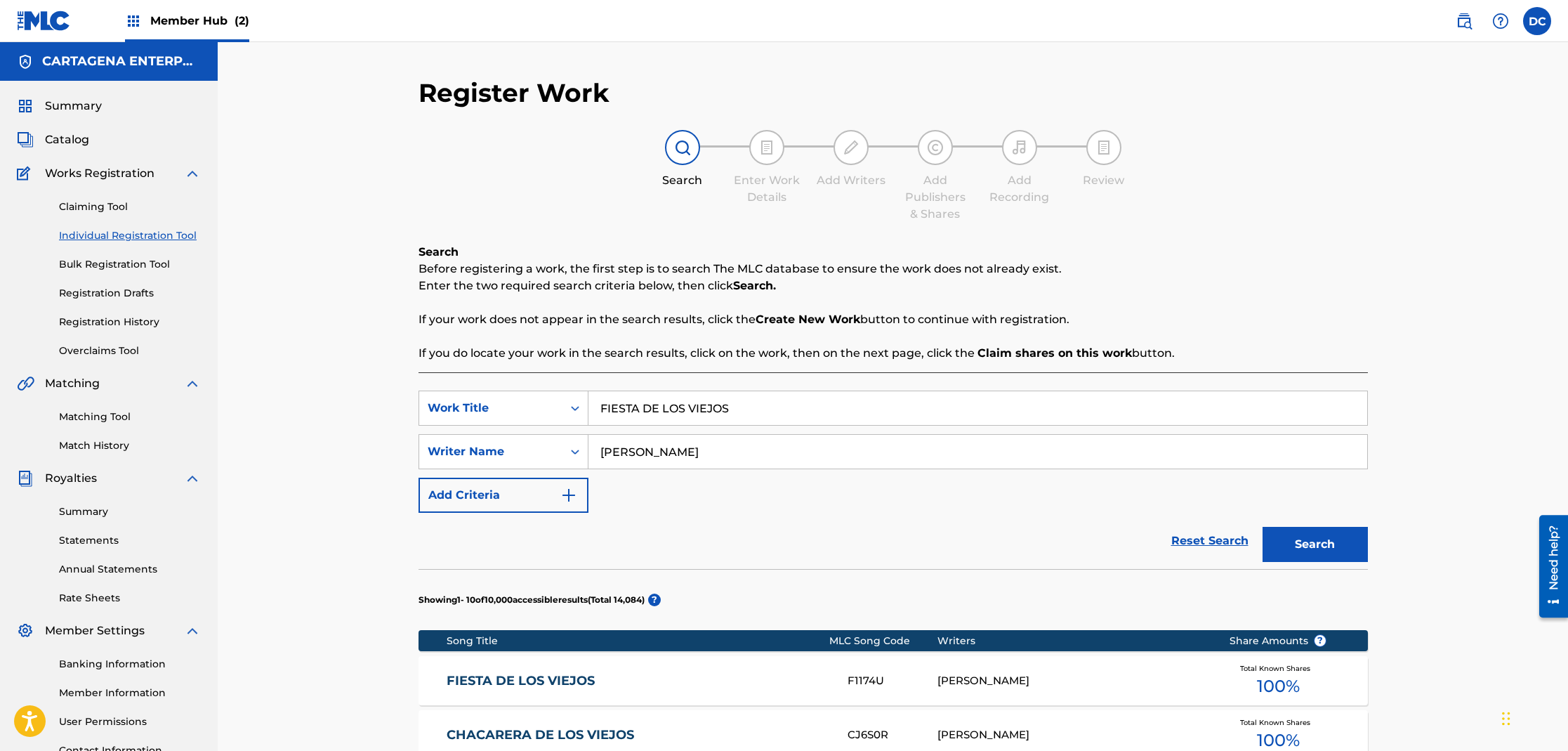
click at [544, 678] on link "FIESTA DE LOS VIEJOS" at bounding box center [638, 681] width 382 height 16
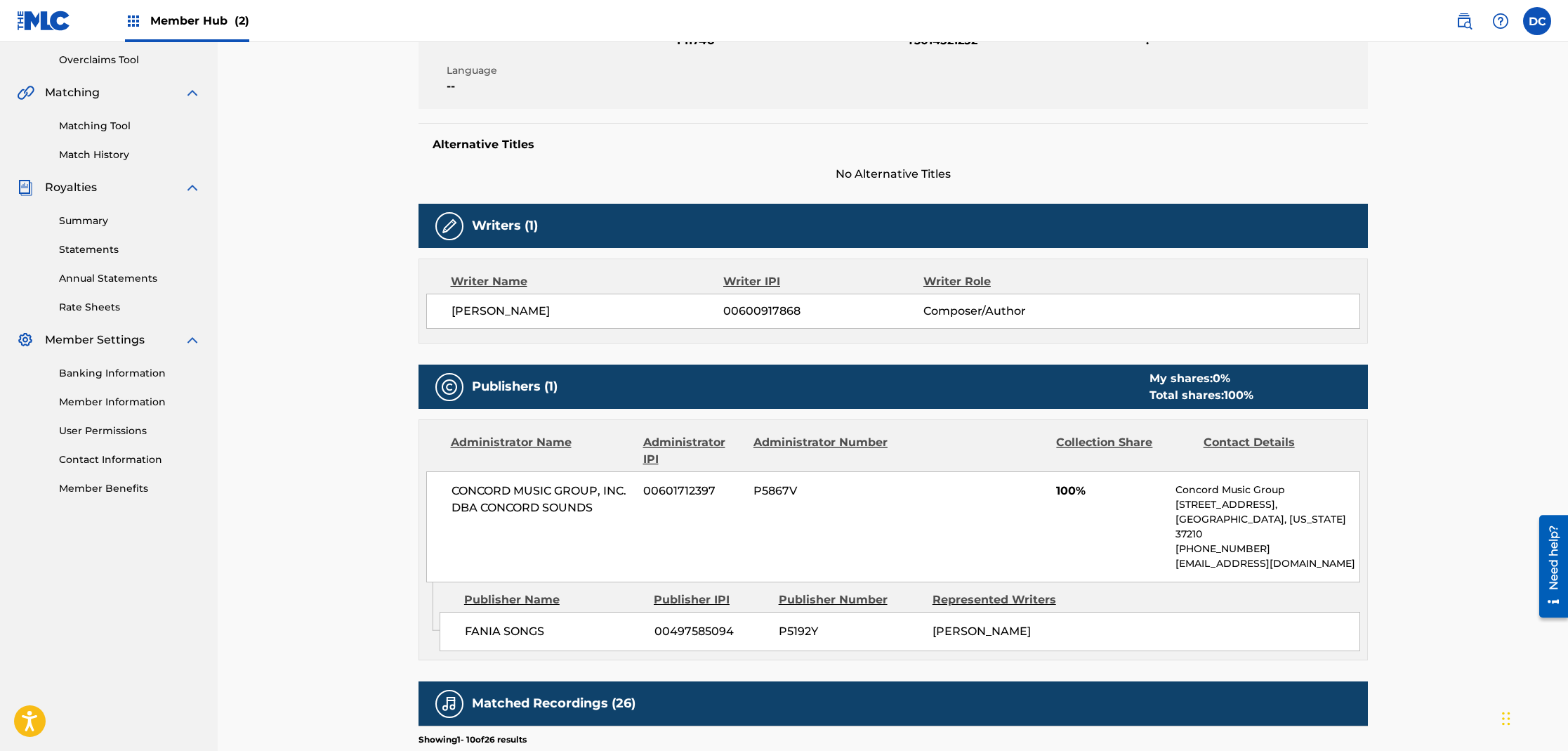
scroll to position [832, 0]
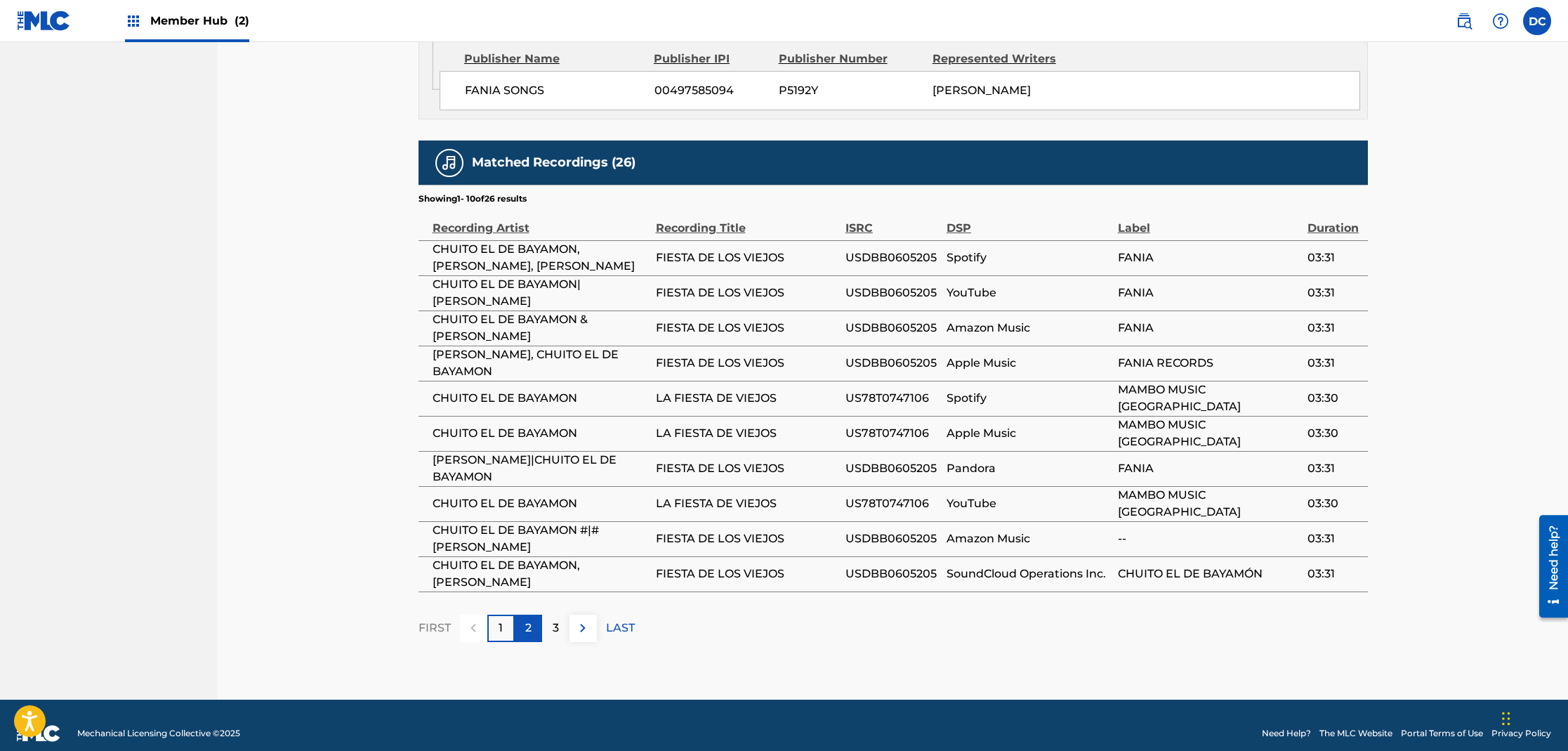
click at [535, 618] on div "2" at bounding box center [528, 628] width 27 height 27
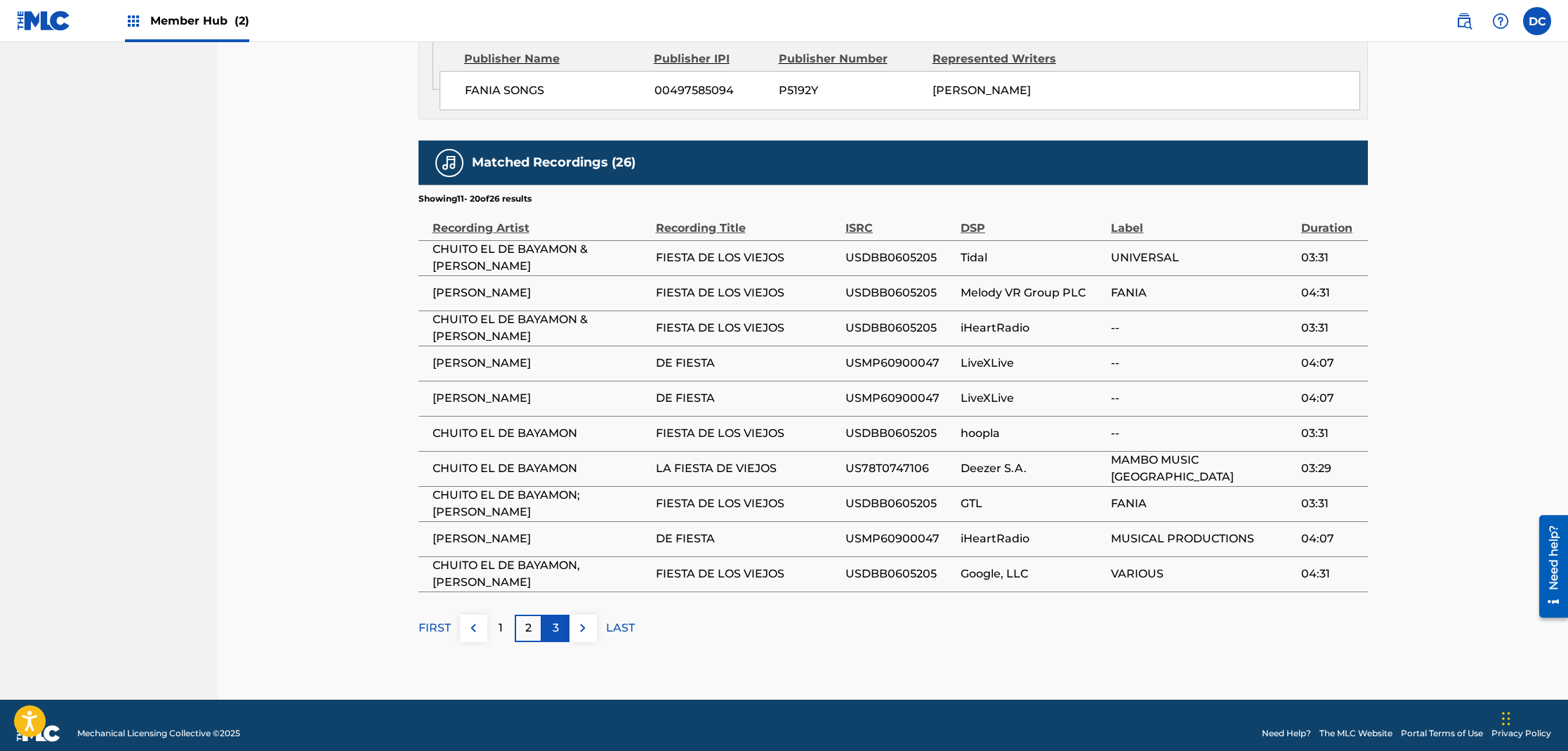
click at [556, 619] on p "3" at bounding box center [556, 627] width 7 height 17
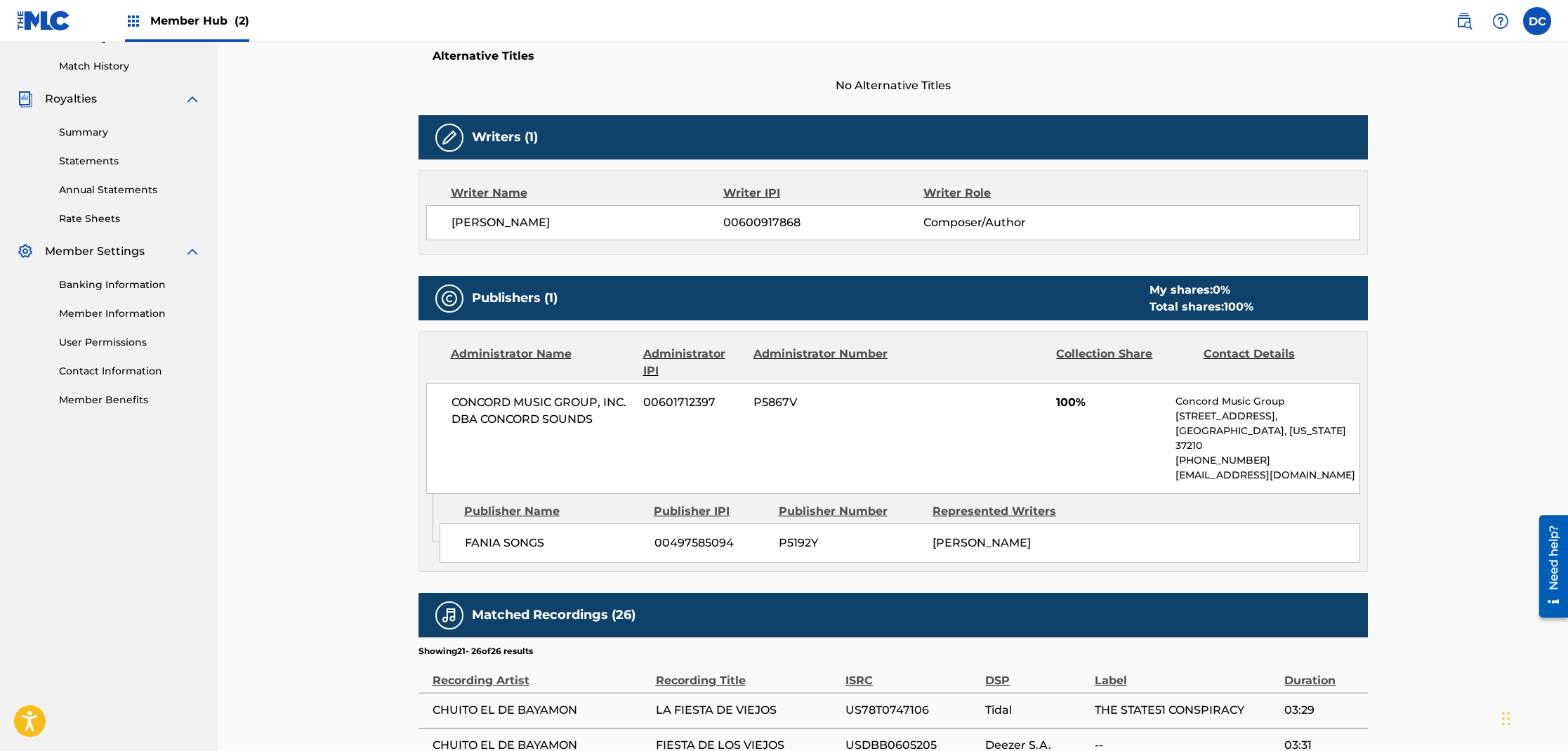
scroll to position [0, 0]
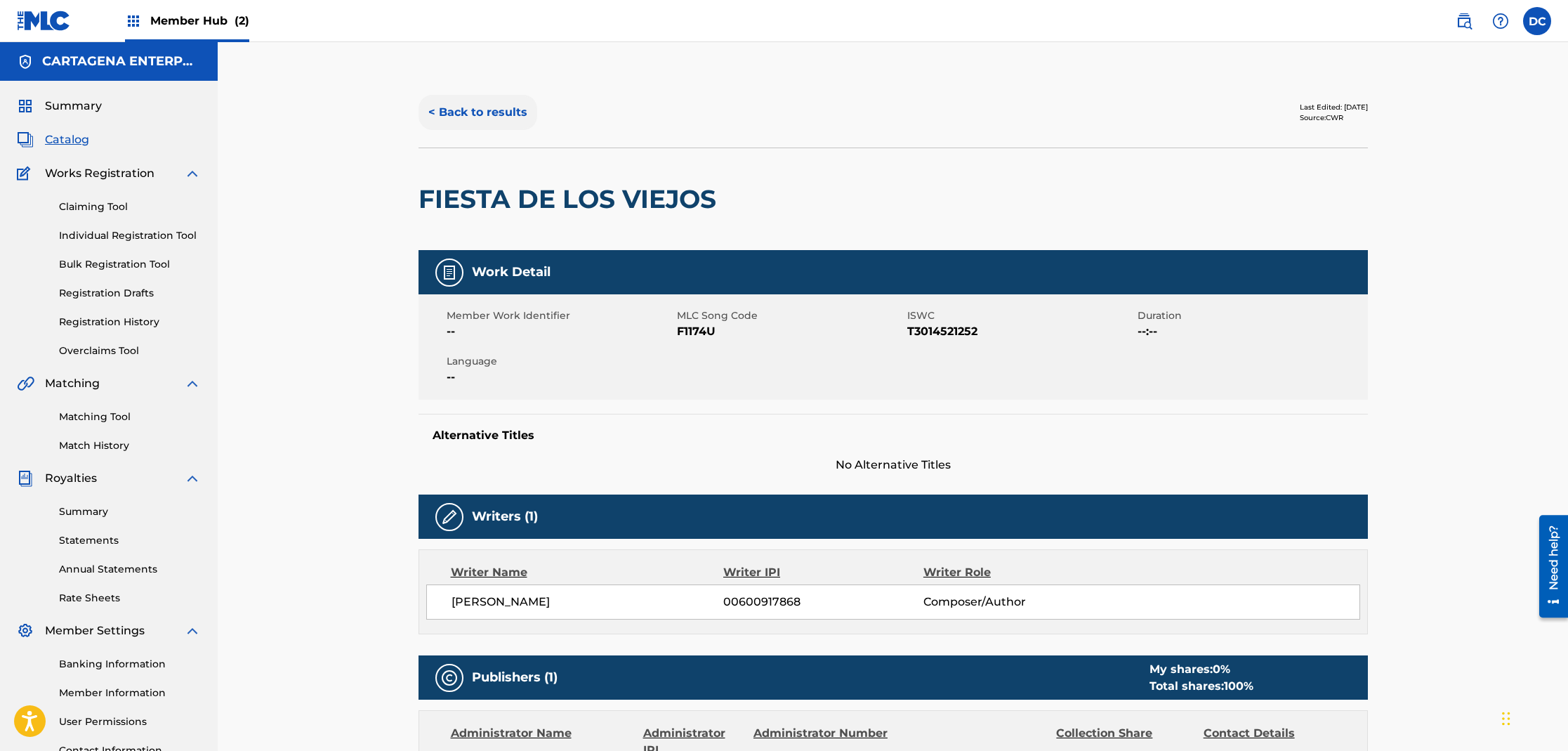
click at [510, 115] on button "< Back to results" at bounding box center [478, 112] width 119 height 35
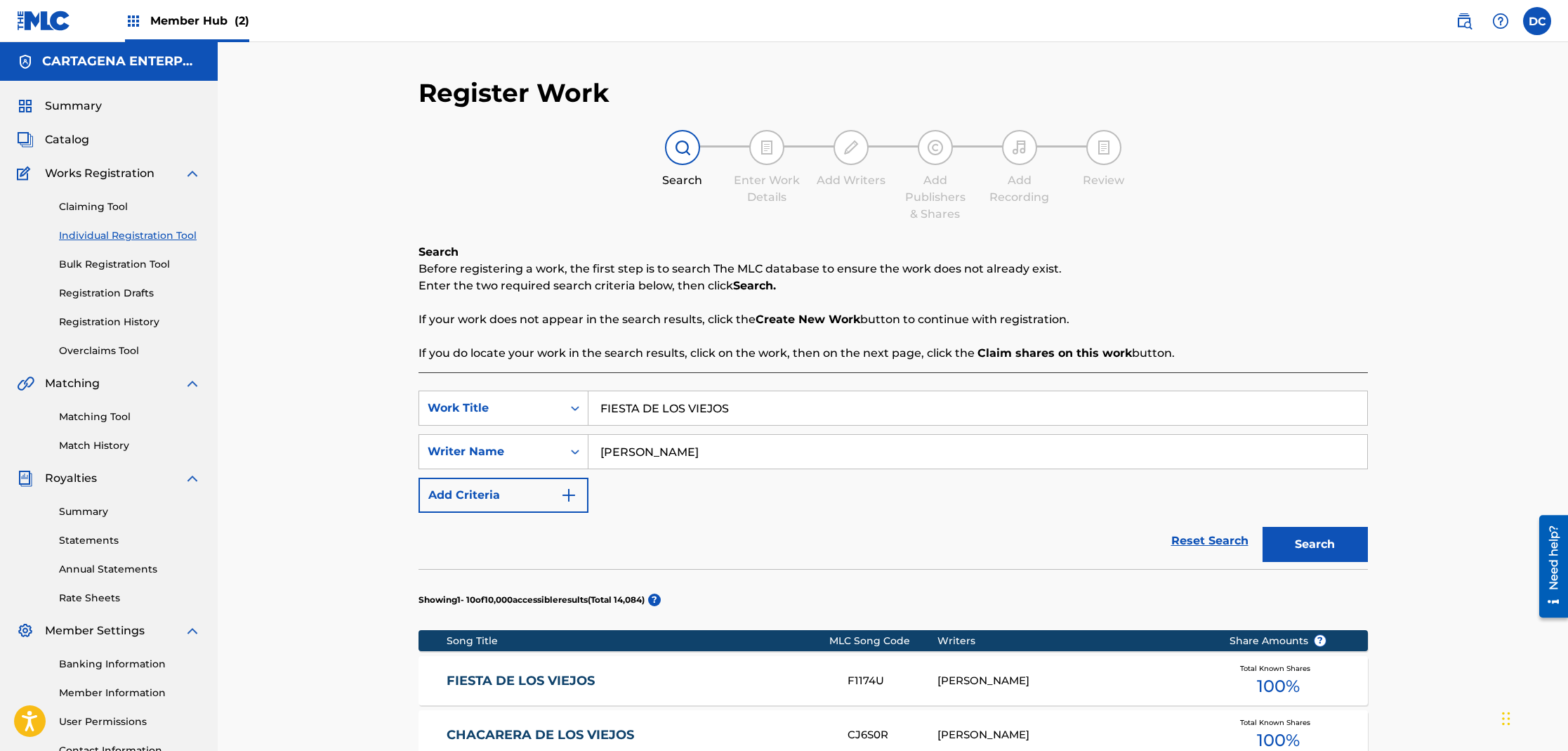
click at [738, 413] on input "FIESTA DE LOS VIEJOS" at bounding box center [978, 408] width 778 height 34
type input "FIESTAS NAVIDENAS"
click at [1263, 527] on button "Search" at bounding box center [1315, 544] width 105 height 35
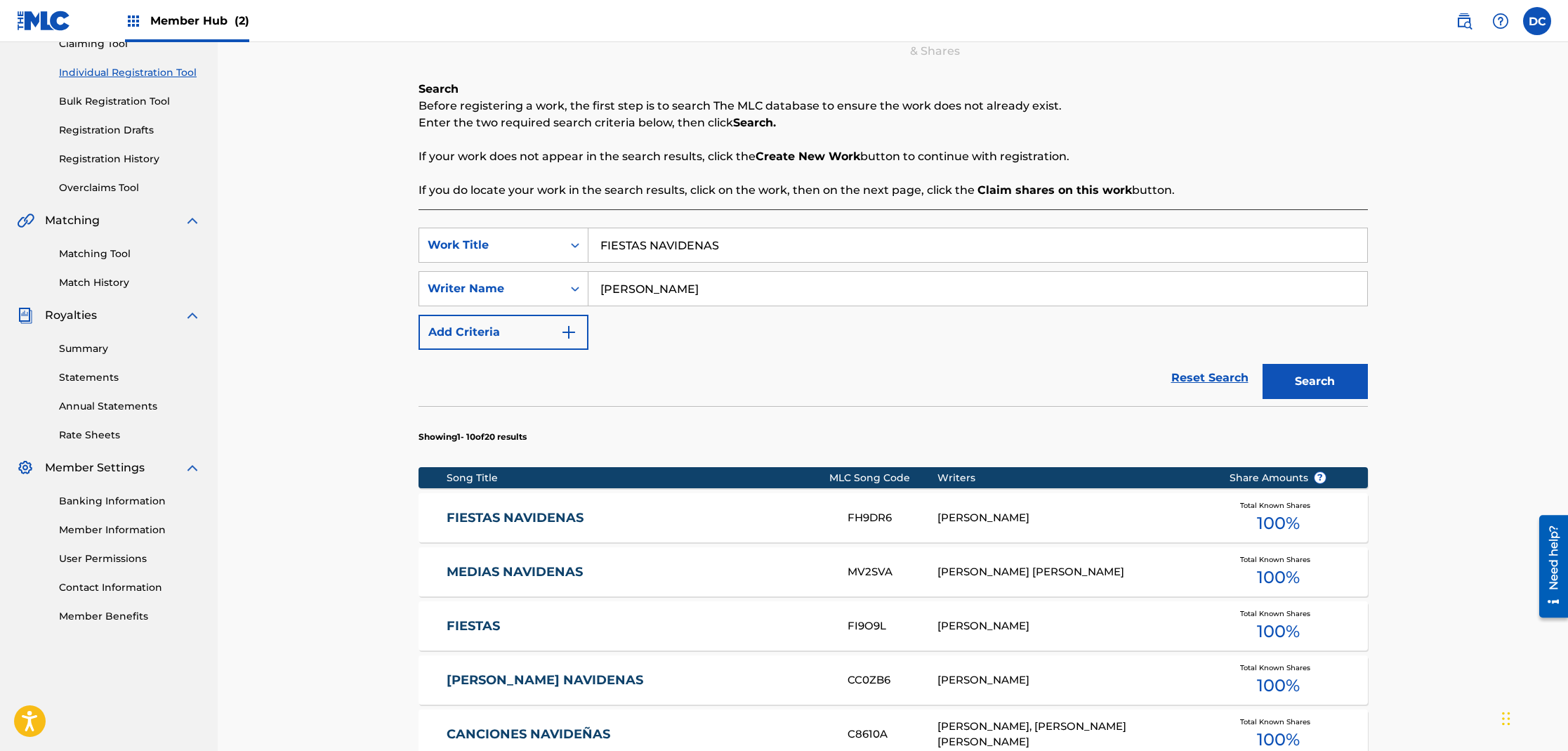
scroll to position [202, 0]
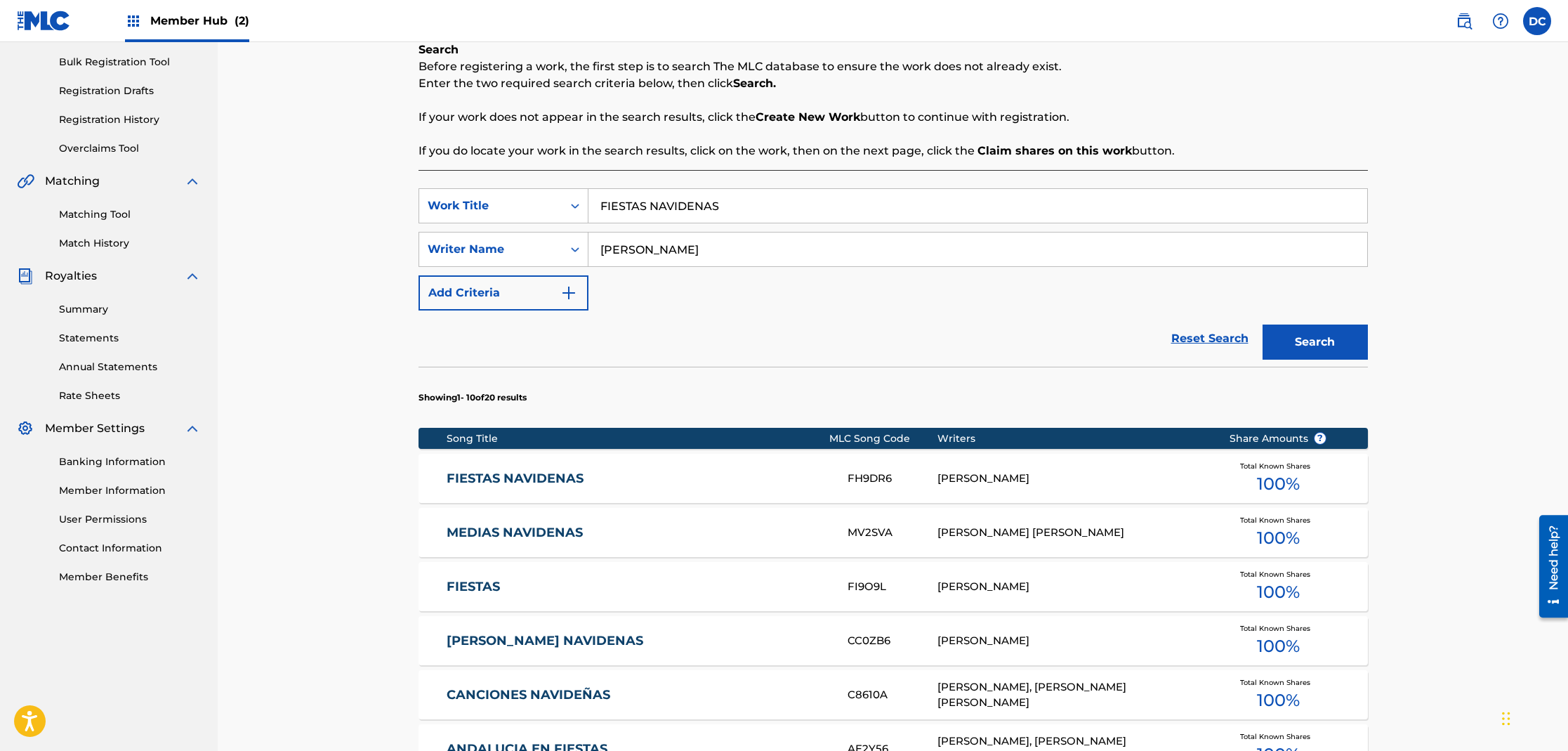
click at [564, 479] on link "FIESTAS NAVIDENAS" at bounding box center [638, 478] width 382 height 16
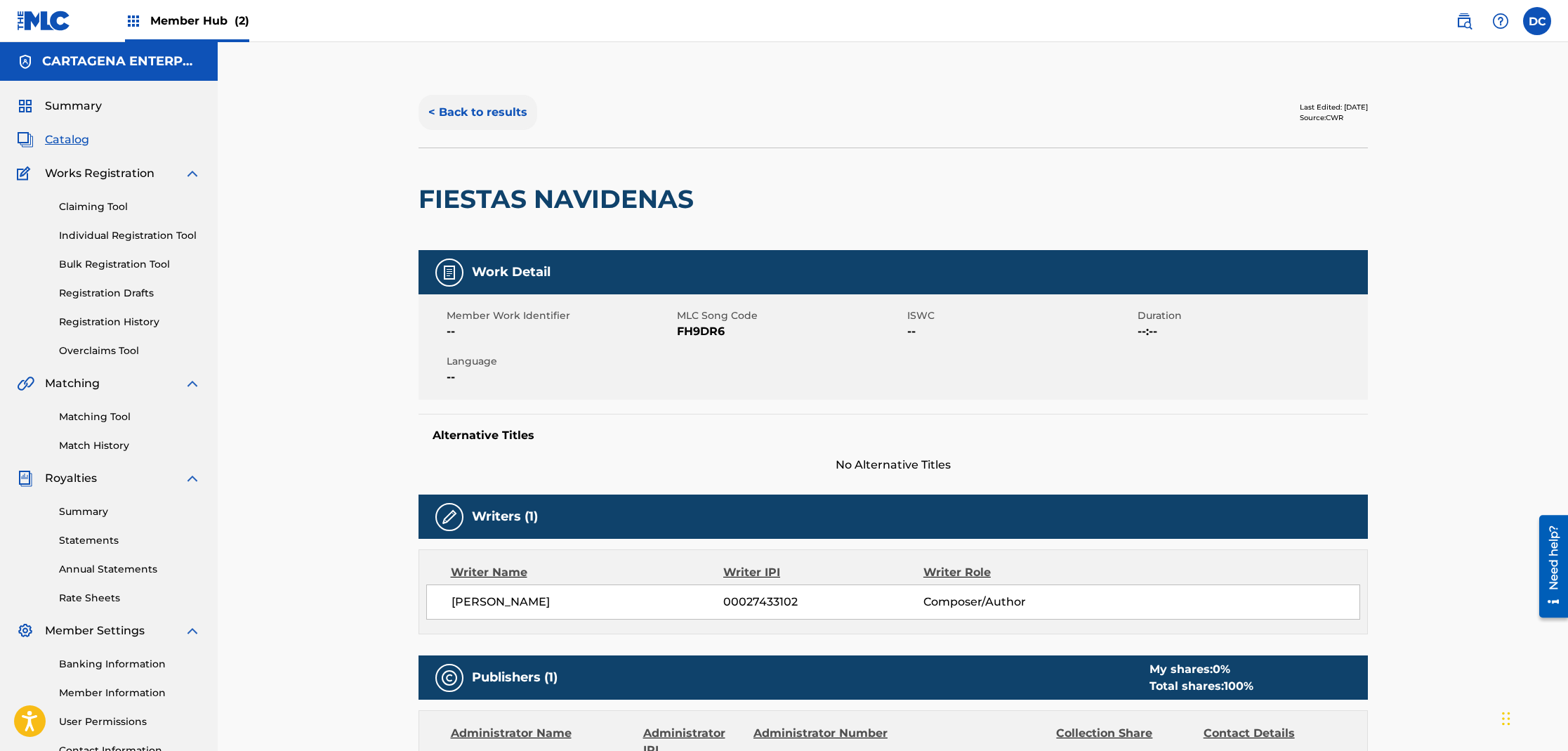
click at [494, 114] on button "< Back to results" at bounding box center [478, 112] width 119 height 35
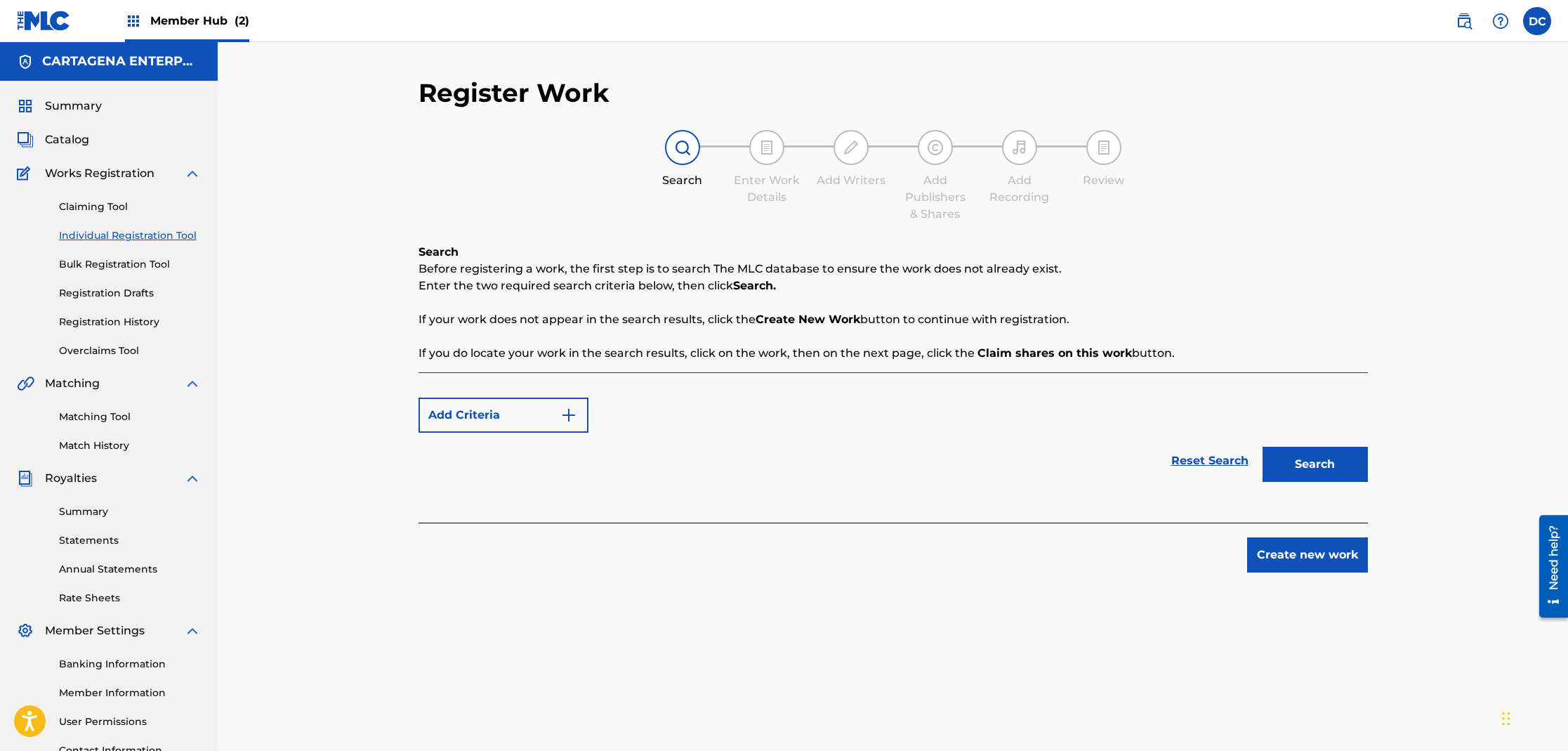
scroll to position [120, 0]
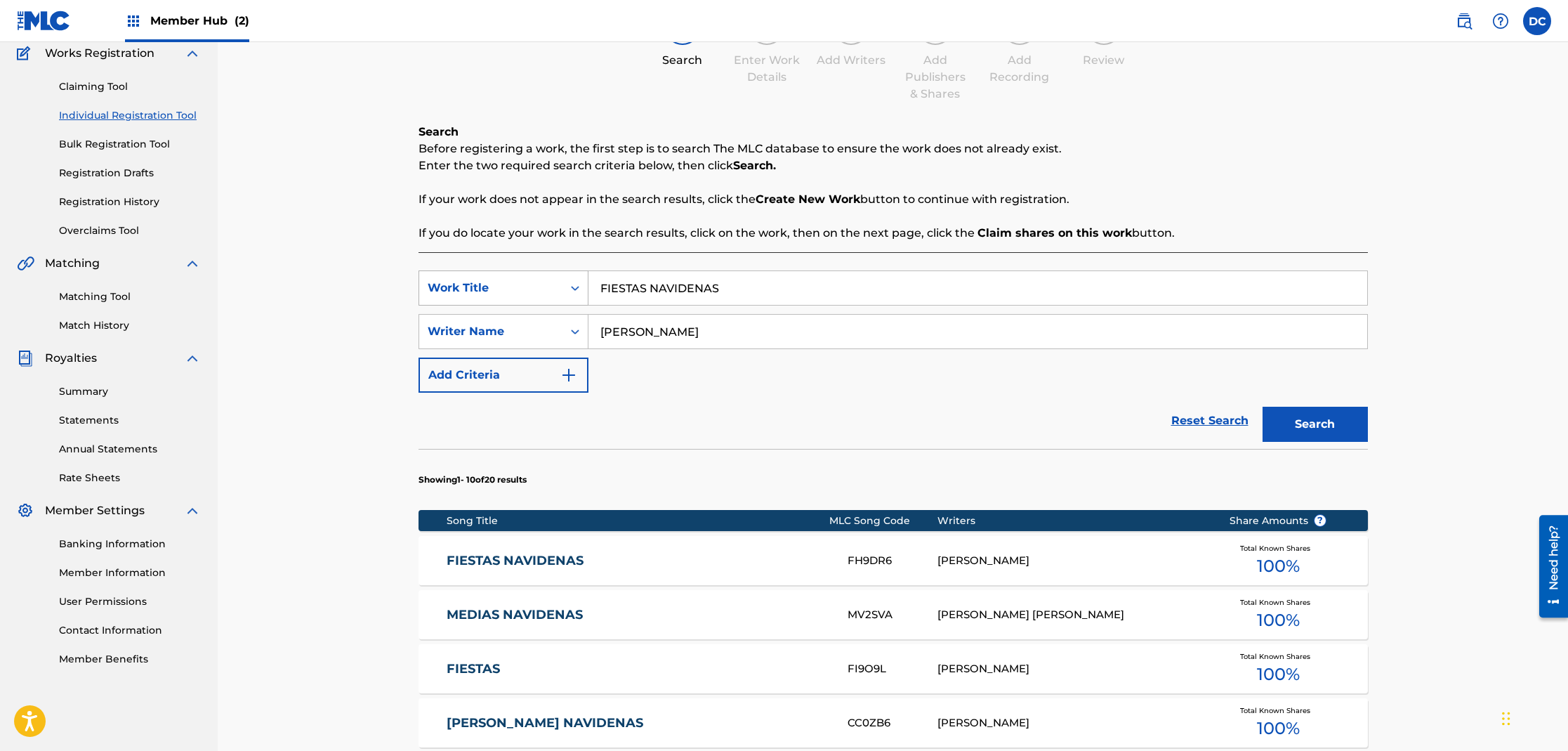
drag, startPoint x: 728, startPoint y: 289, endPoint x: 507, endPoint y: 273, distance: 221.6
click at [532, 283] on div "SearchWithCriteria9d73be40-a91c-418e-84ad-f68b9c9ca5d6 Work Title FIESTAS NAVID…" at bounding box center [893, 287] width 950 height 35
type input "EN LA SERRANIA"
click at [1263, 407] on button "Search" at bounding box center [1315, 424] width 105 height 35
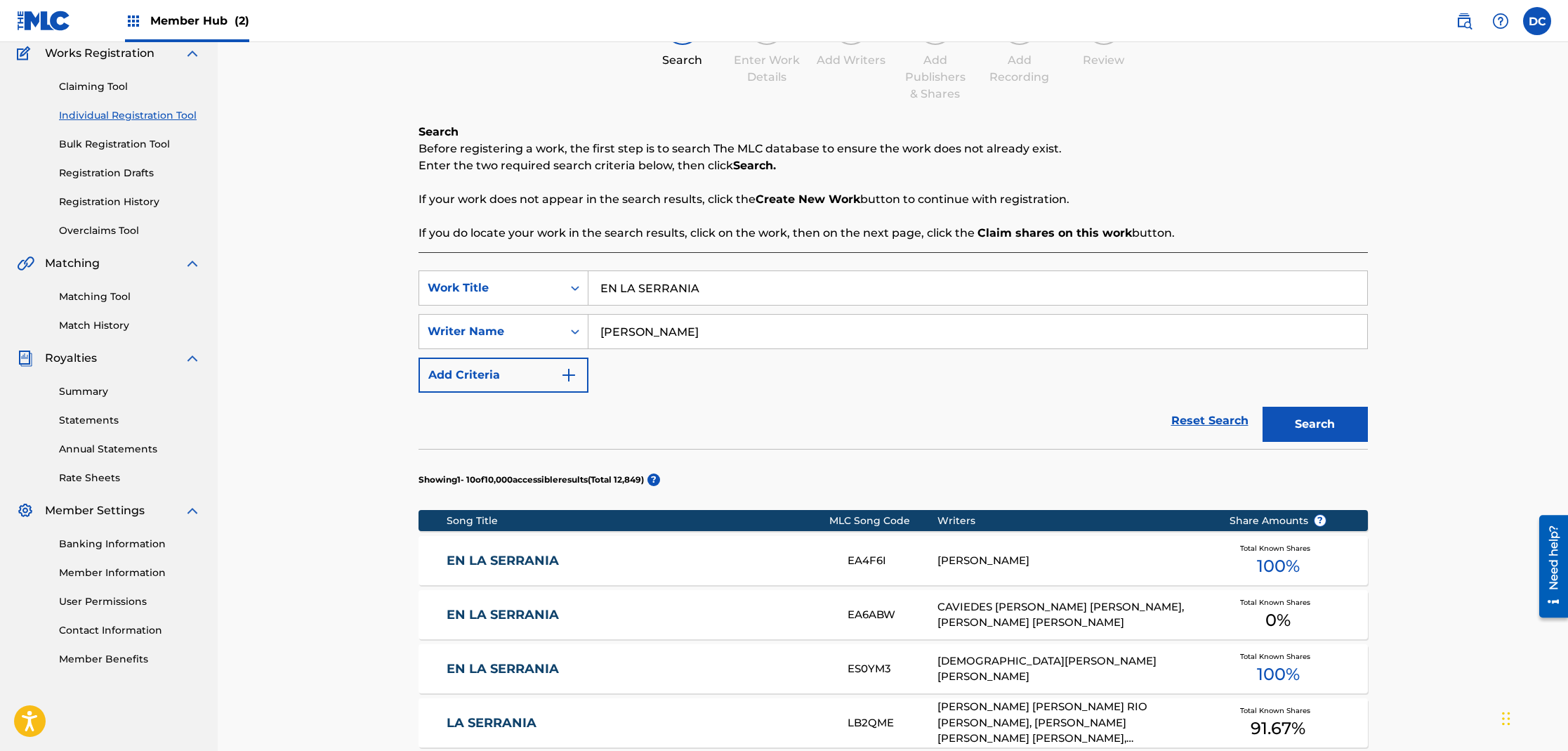
click at [514, 666] on link "EN LA SERRANIA" at bounding box center [638, 669] width 382 height 16
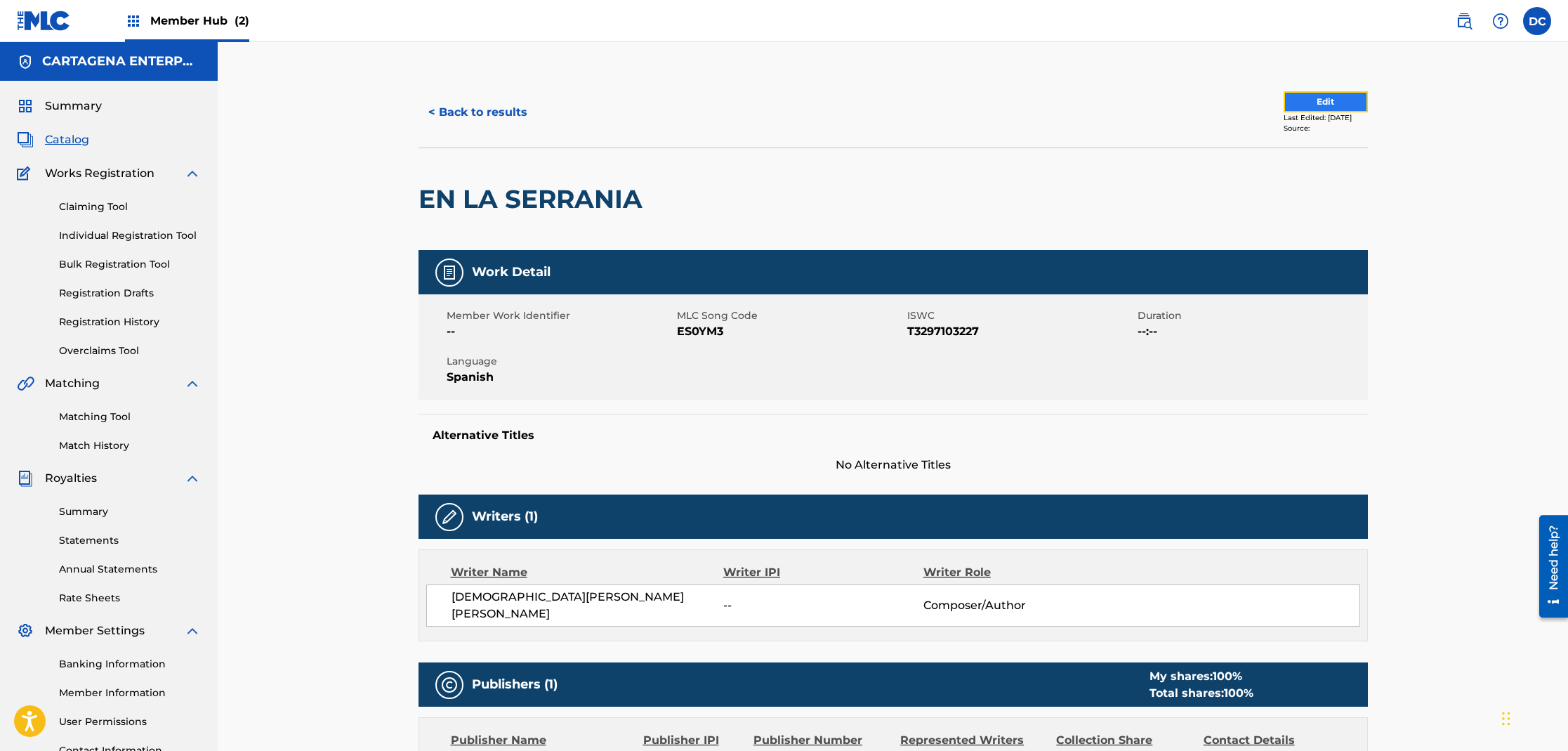
click at [1293, 106] on button "Edit" at bounding box center [1326, 101] width 84 height 21
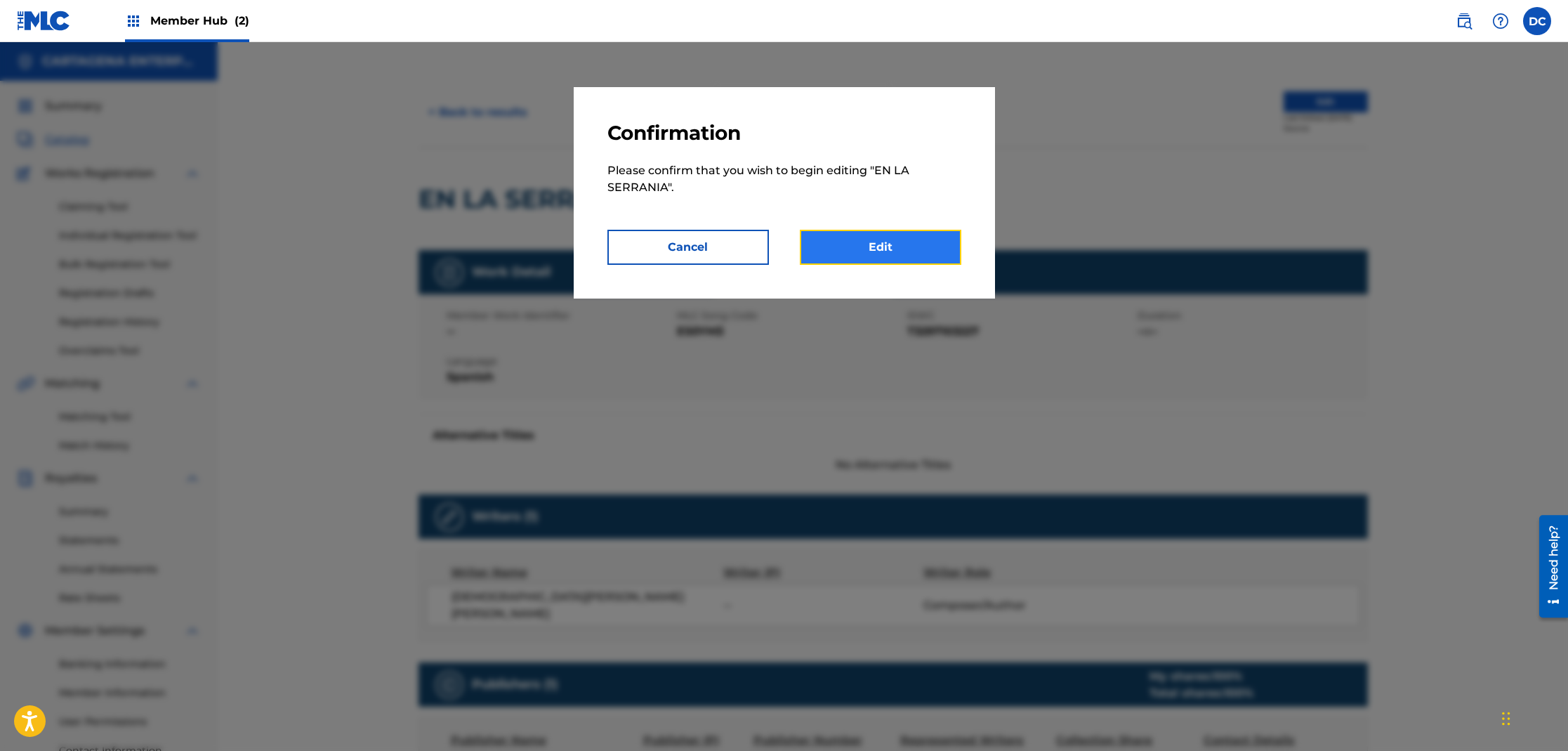
click at [878, 259] on link "Edit" at bounding box center [881, 247] width 161 height 35
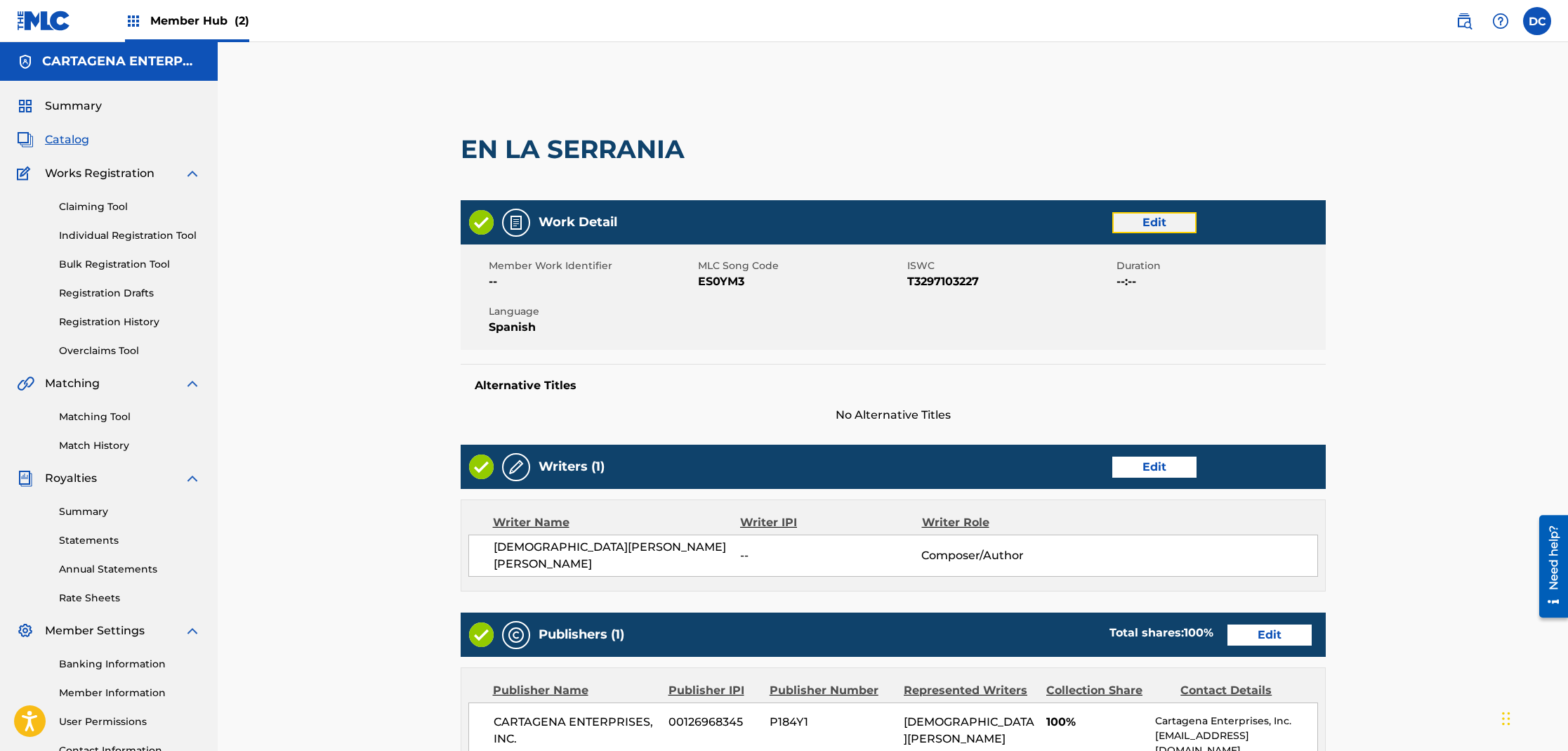
click at [1144, 221] on link "Edit" at bounding box center [1155, 222] width 84 height 21
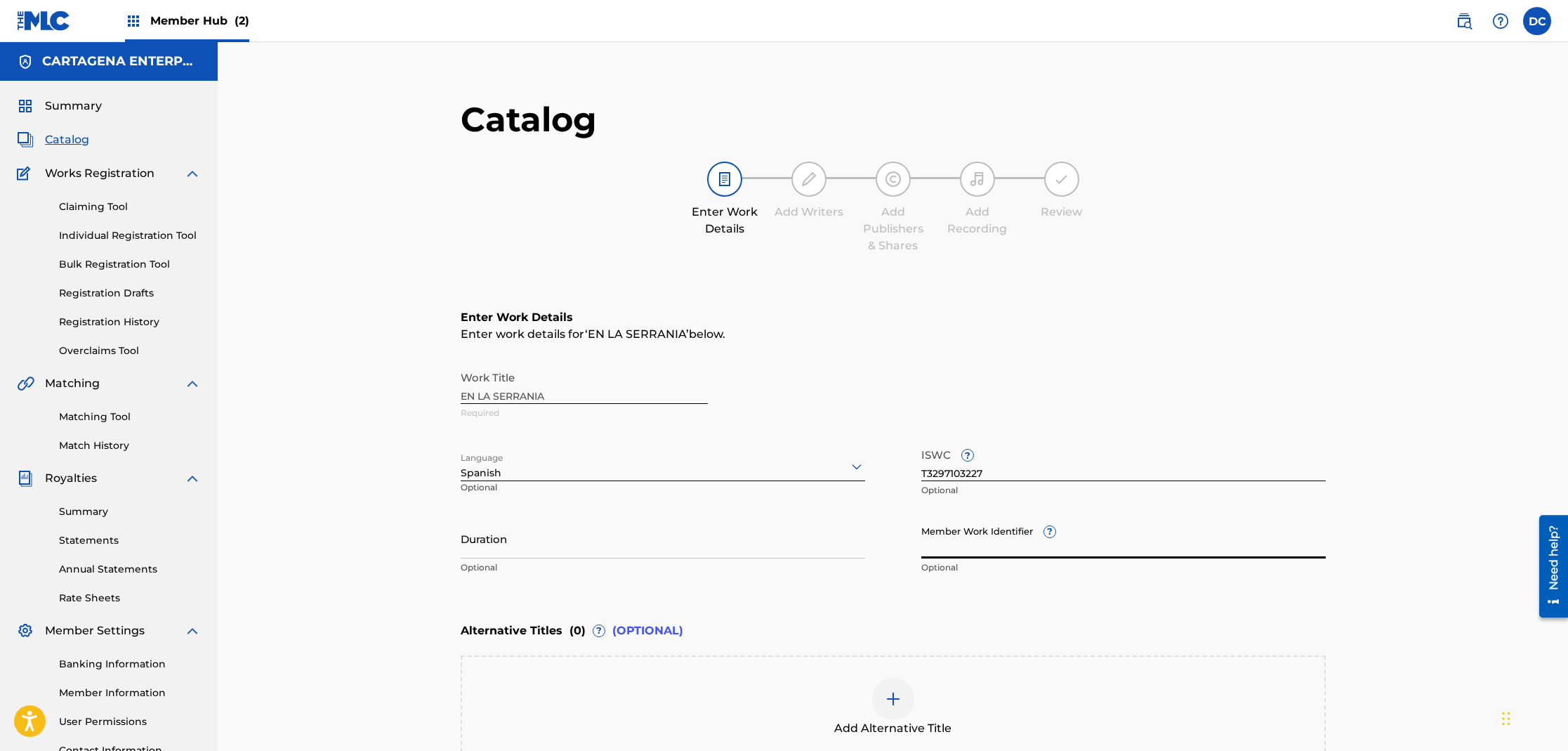
click at [945, 550] on input "Member Work Identifier ?" at bounding box center [1124, 538] width 404 height 40
paste input "ICP F-S"
type input "ICP F-S"
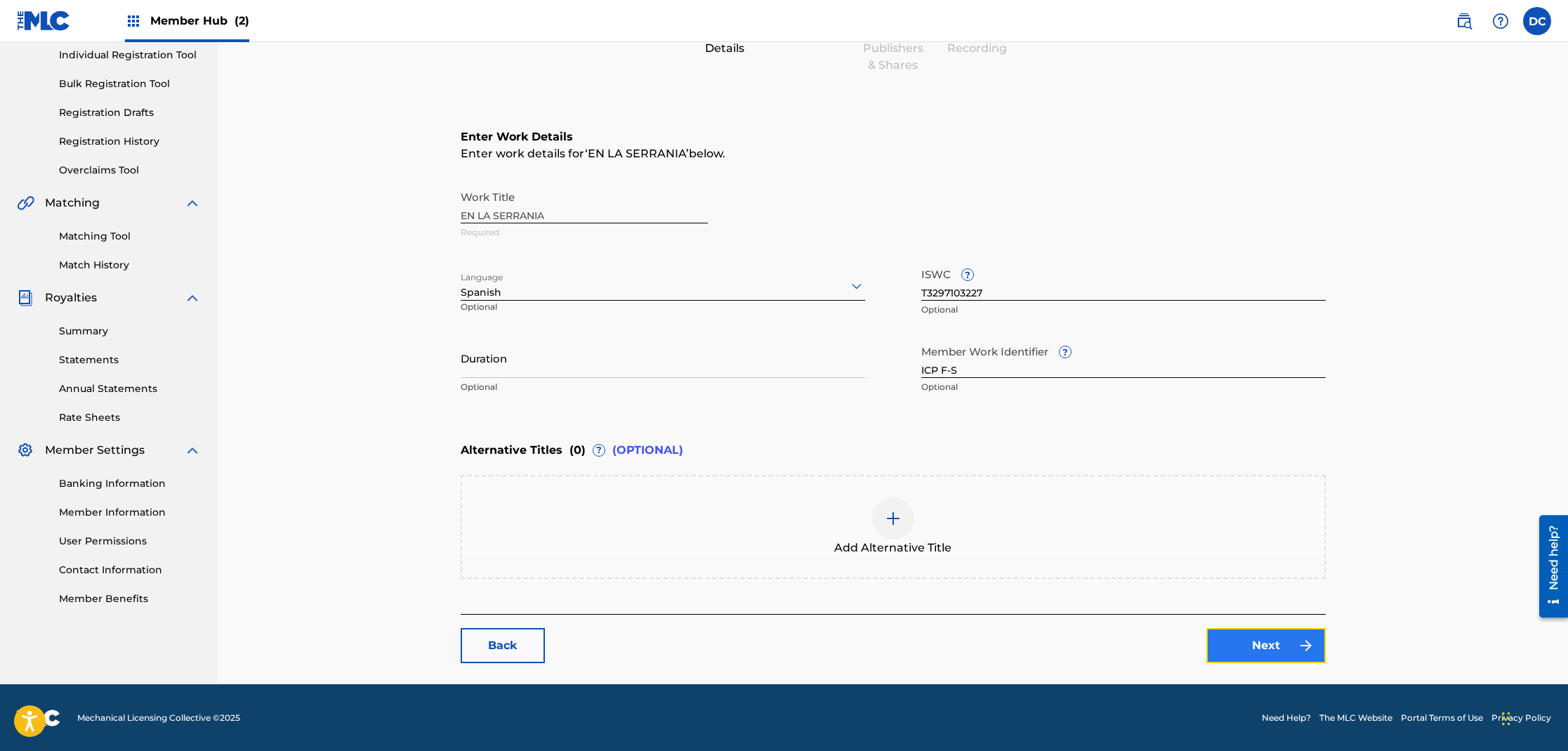
click at [1255, 651] on link "Next" at bounding box center [1266, 645] width 119 height 35
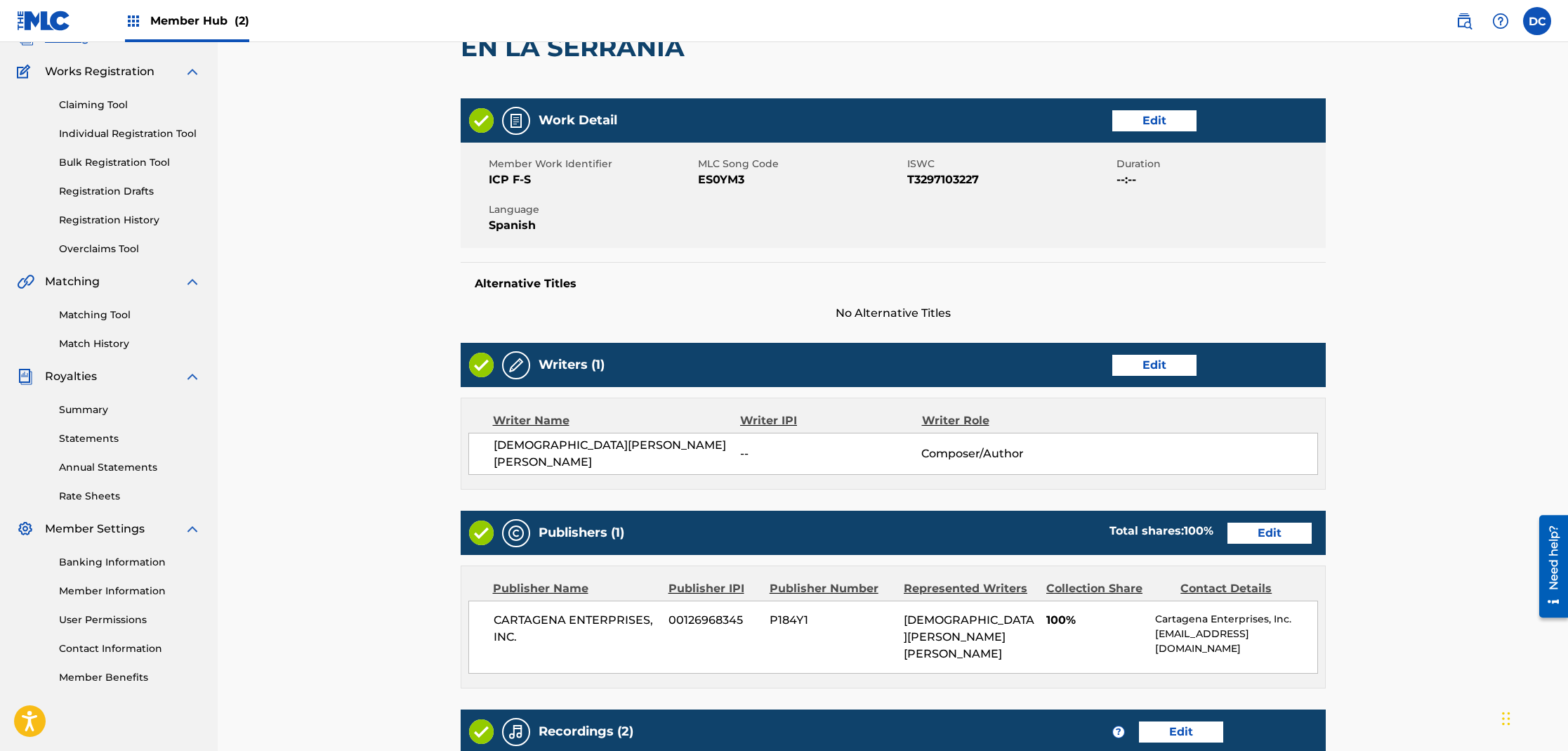
scroll to position [102, 0]
click at [1135, 372] on link "Edit" at bounding box center [1155, 364] width 84 height 21
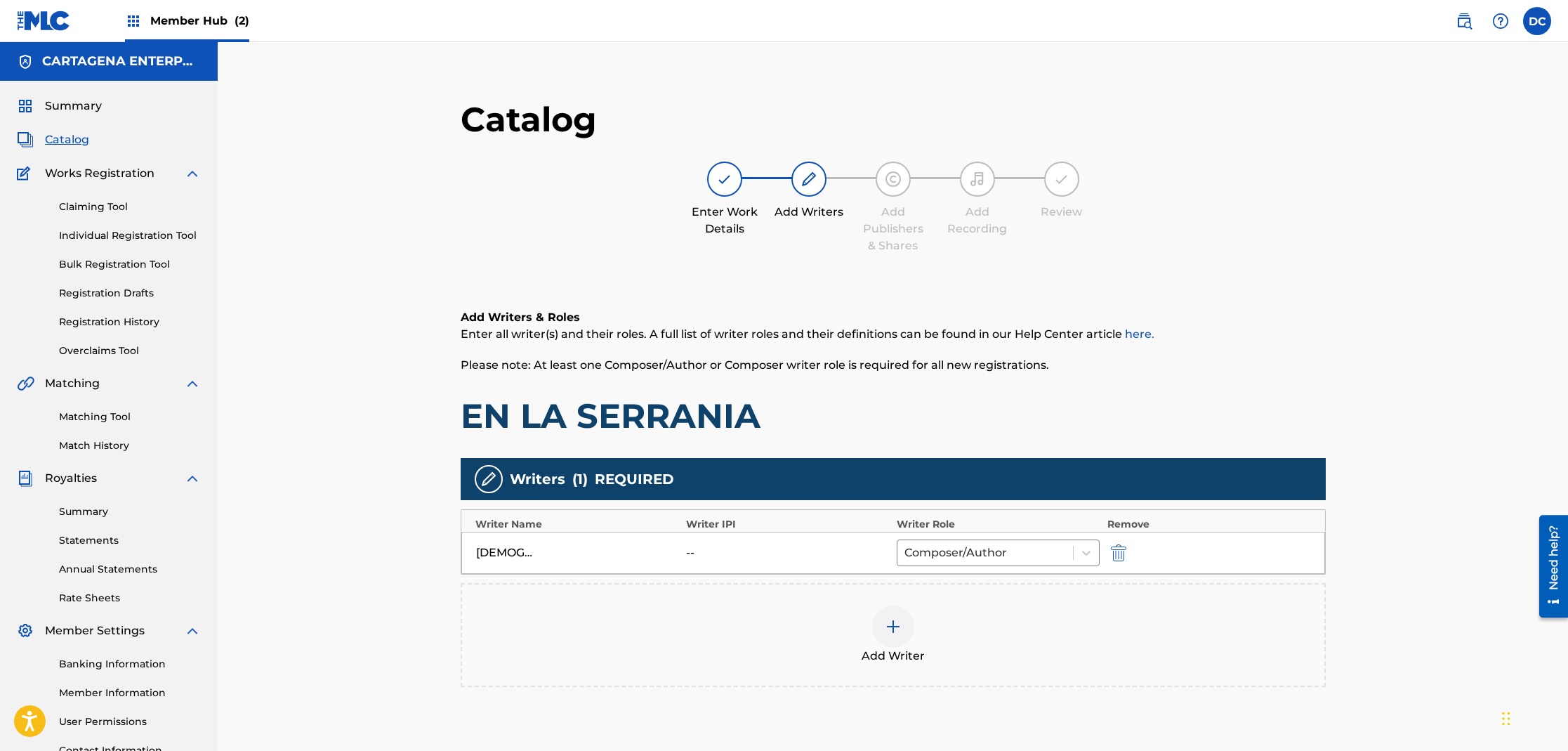
click at [895, 630] on img at bounding box center [893, 626] width 17 height 17
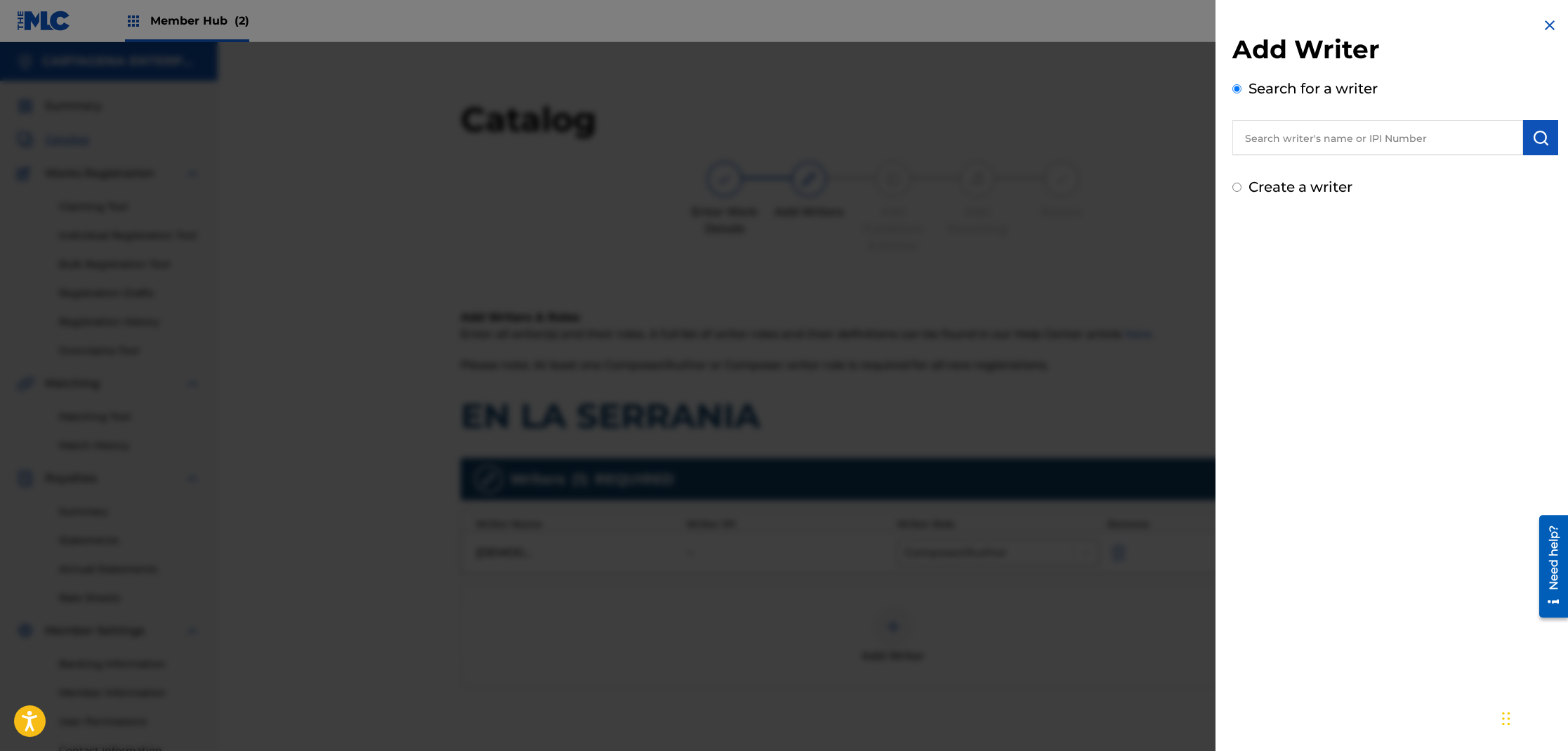
click at [1264, 145] on input "text" at bounding box center [1378, 137] width 291 height 35
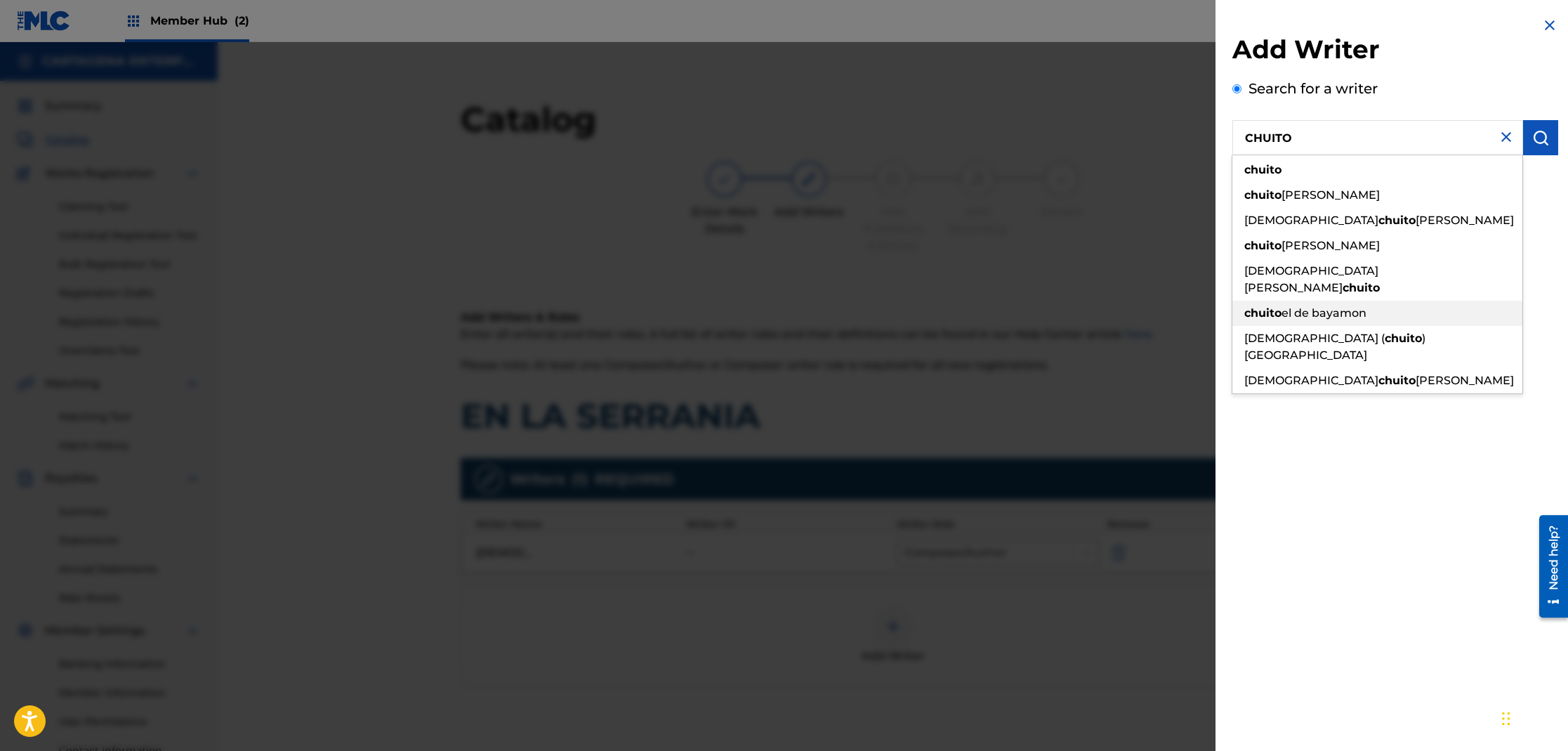
click at [1342, 301] on div "chuito el de bayamon" at bounding box center [1378, 313] width 290 height 25
type input "chuito el de bayamon"
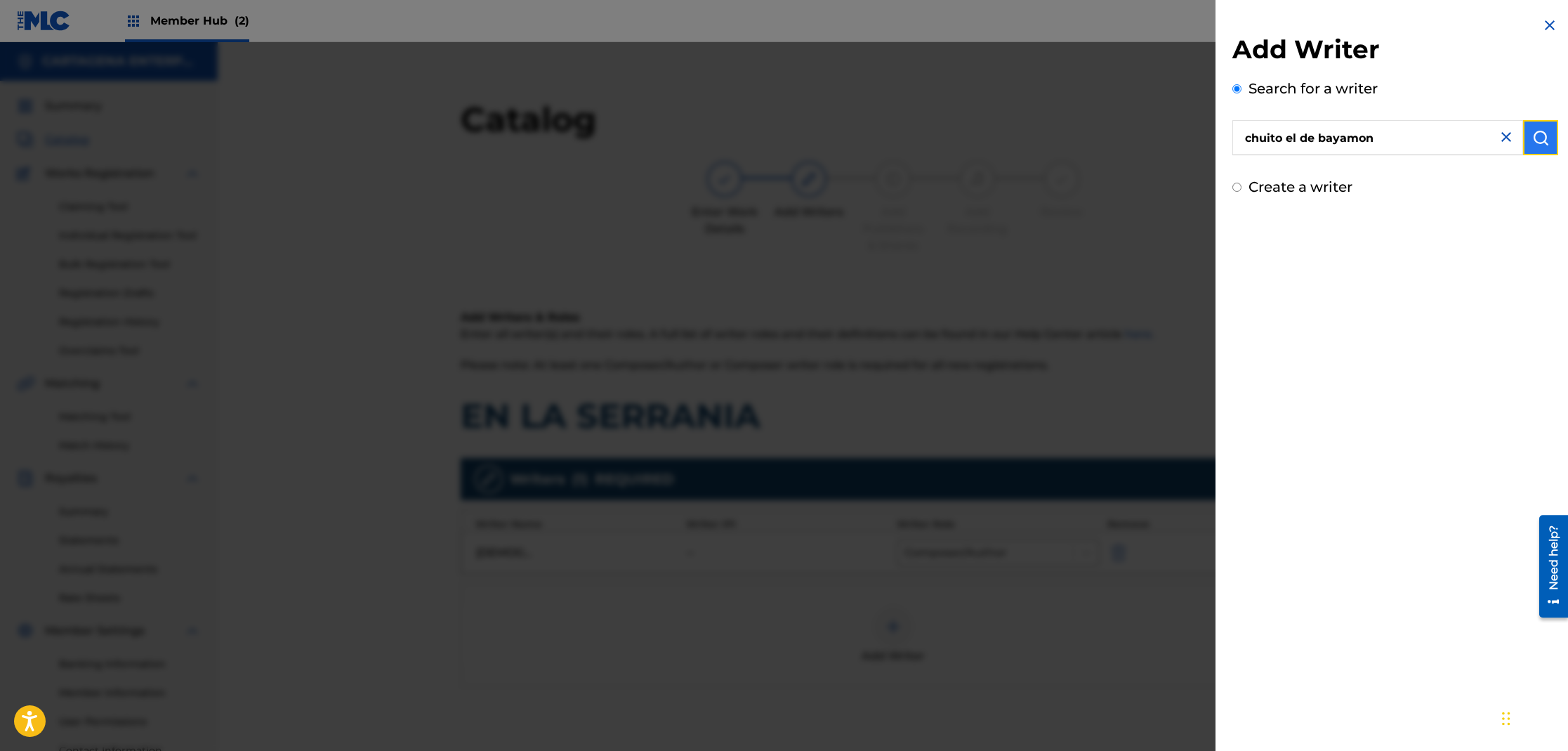
click at [1535, 133] on img "submit" at bounding box center [1541, 137] width 17 height 17
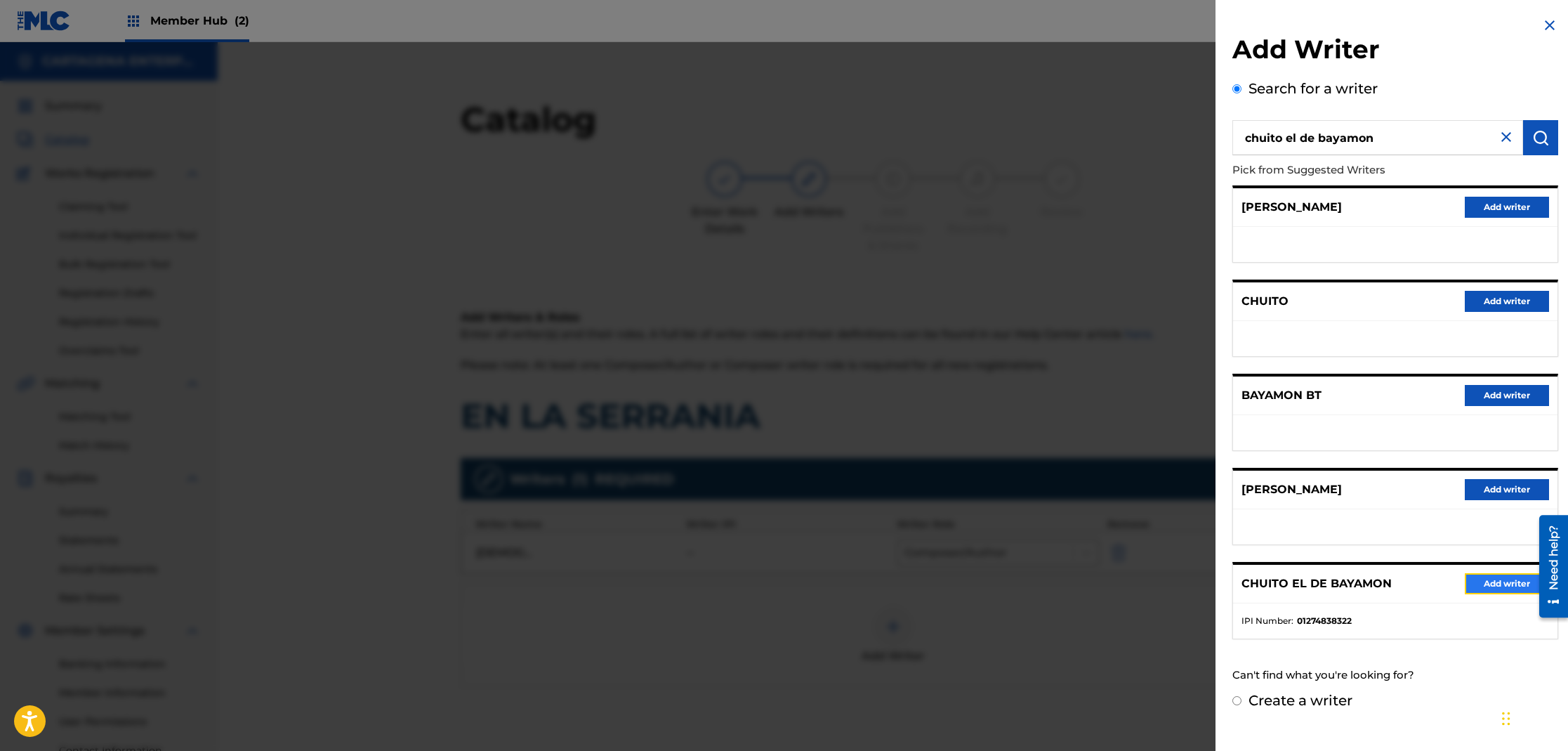
click at [1481, 577] on button "Add writer" at bounding box center [1507, 584] width 84 height 21
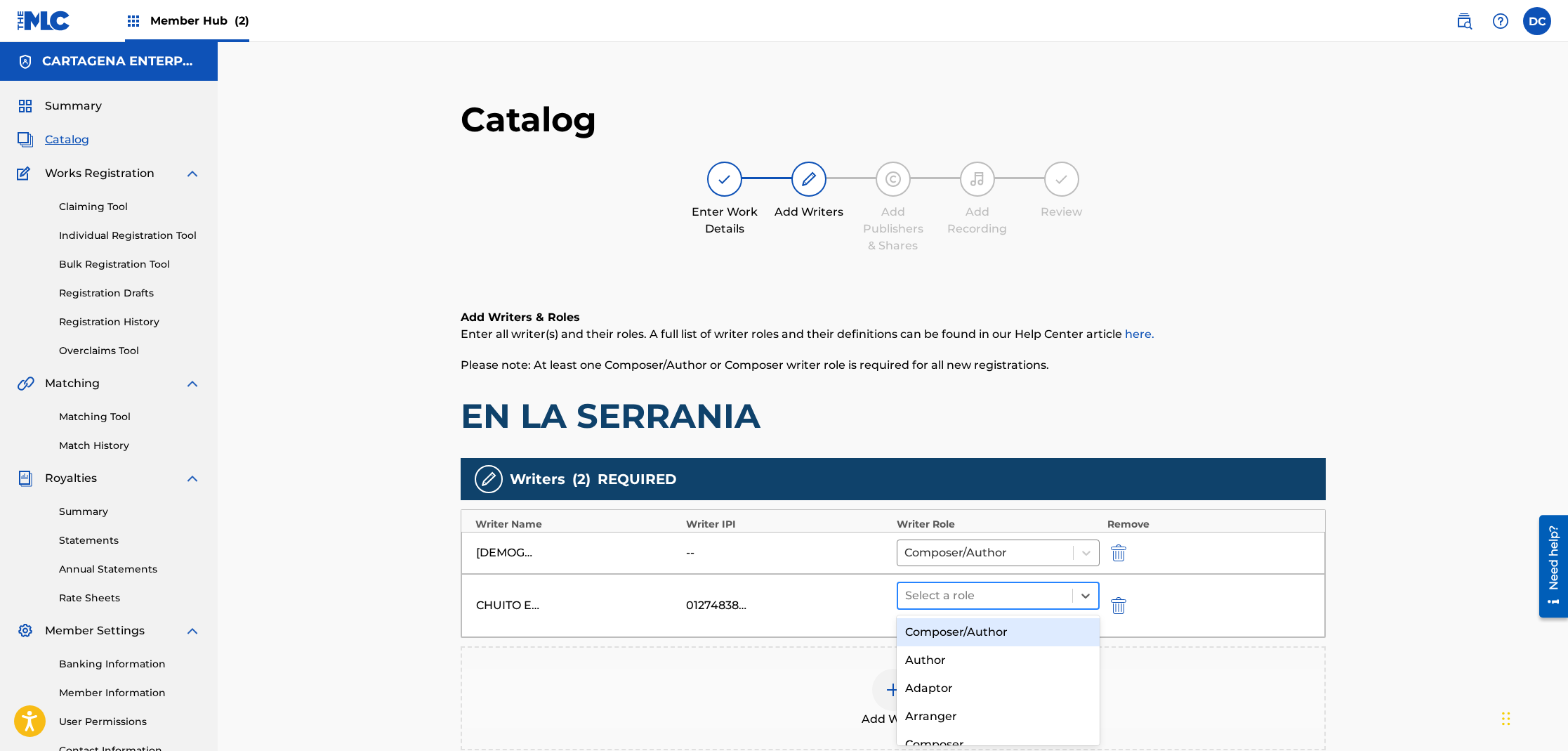
click at [939, 598] on div at bounding box center [985, 595] width 161 height 20
click at [953, 630] on div "Composer/Author" at bounding box center [998, 632] width 204 height 28
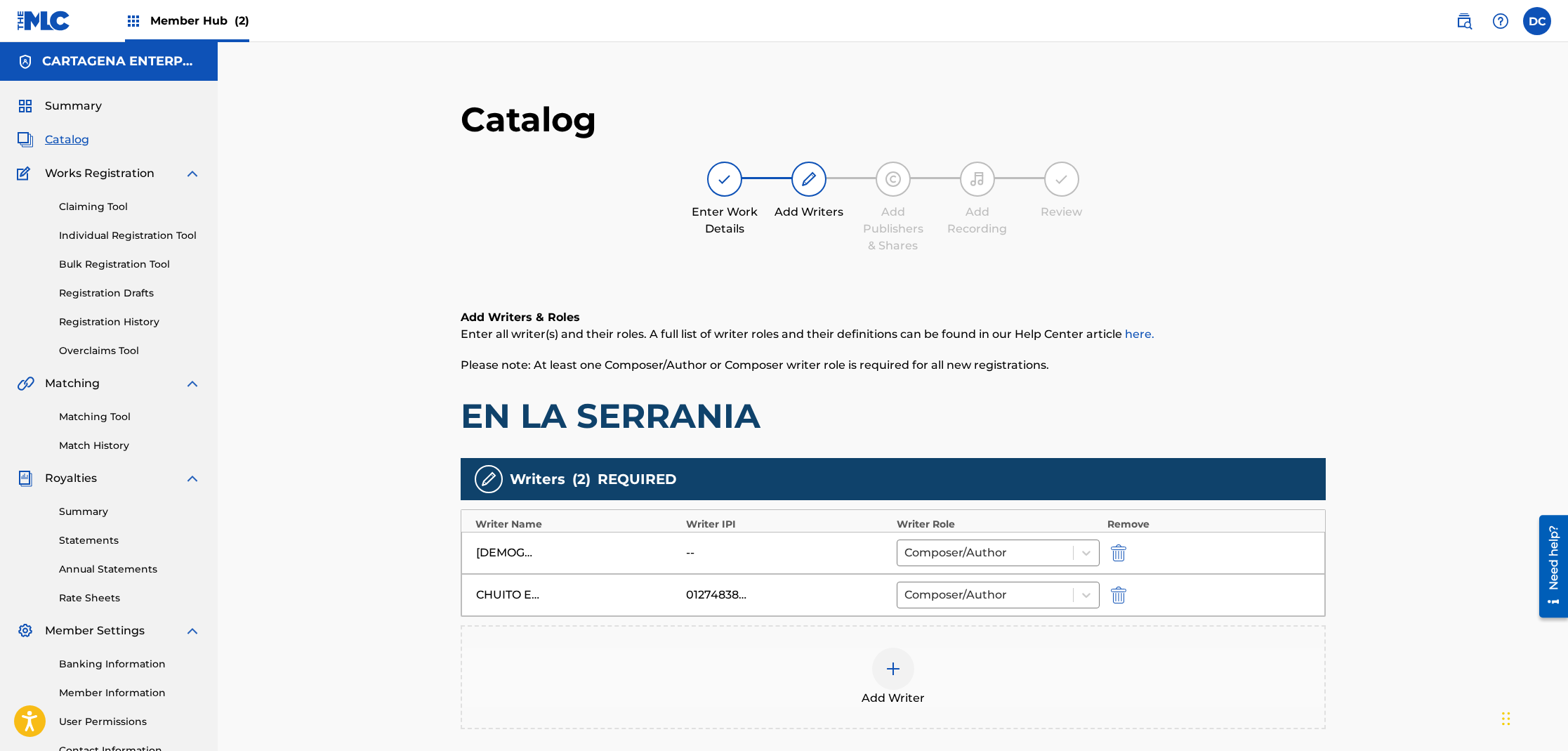
click at [895, 667] on img at bounding box center [893, 668] width 17 height 17
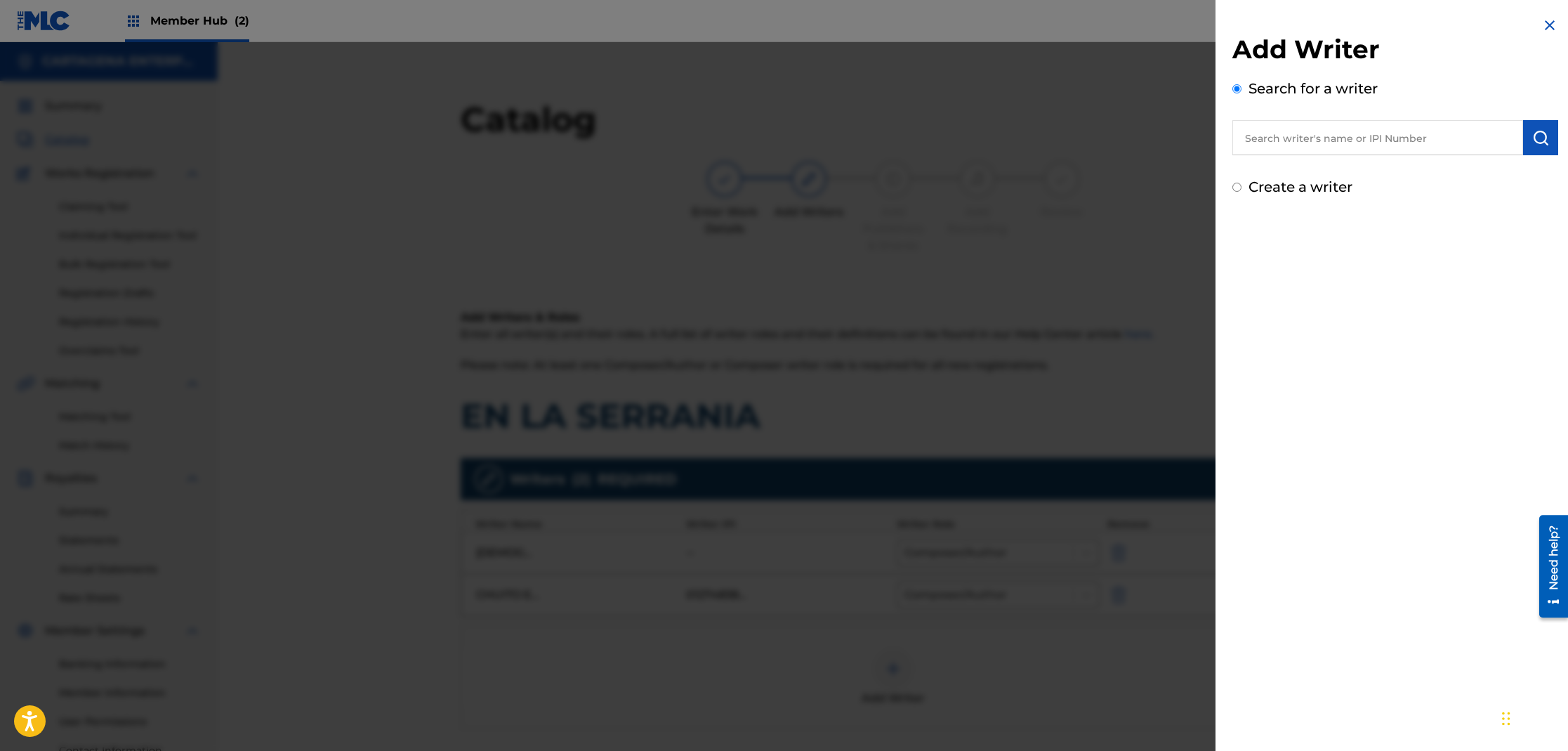
click at [1267, 129] on input "text" at bounding box center [1378, 137] width 291 height 35
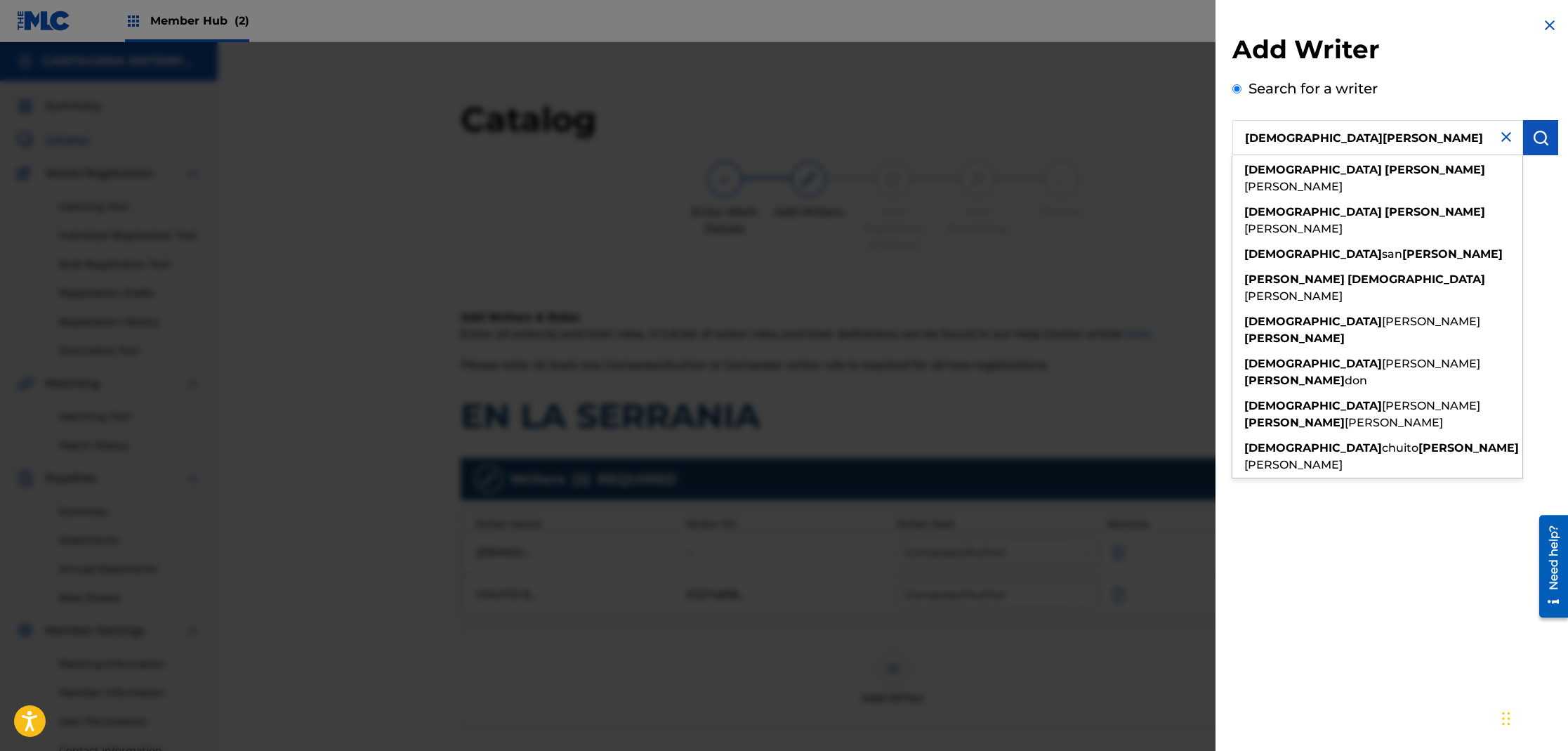
type input "[DEMOGRAPHIC_DATA][PERSON_NAME]"
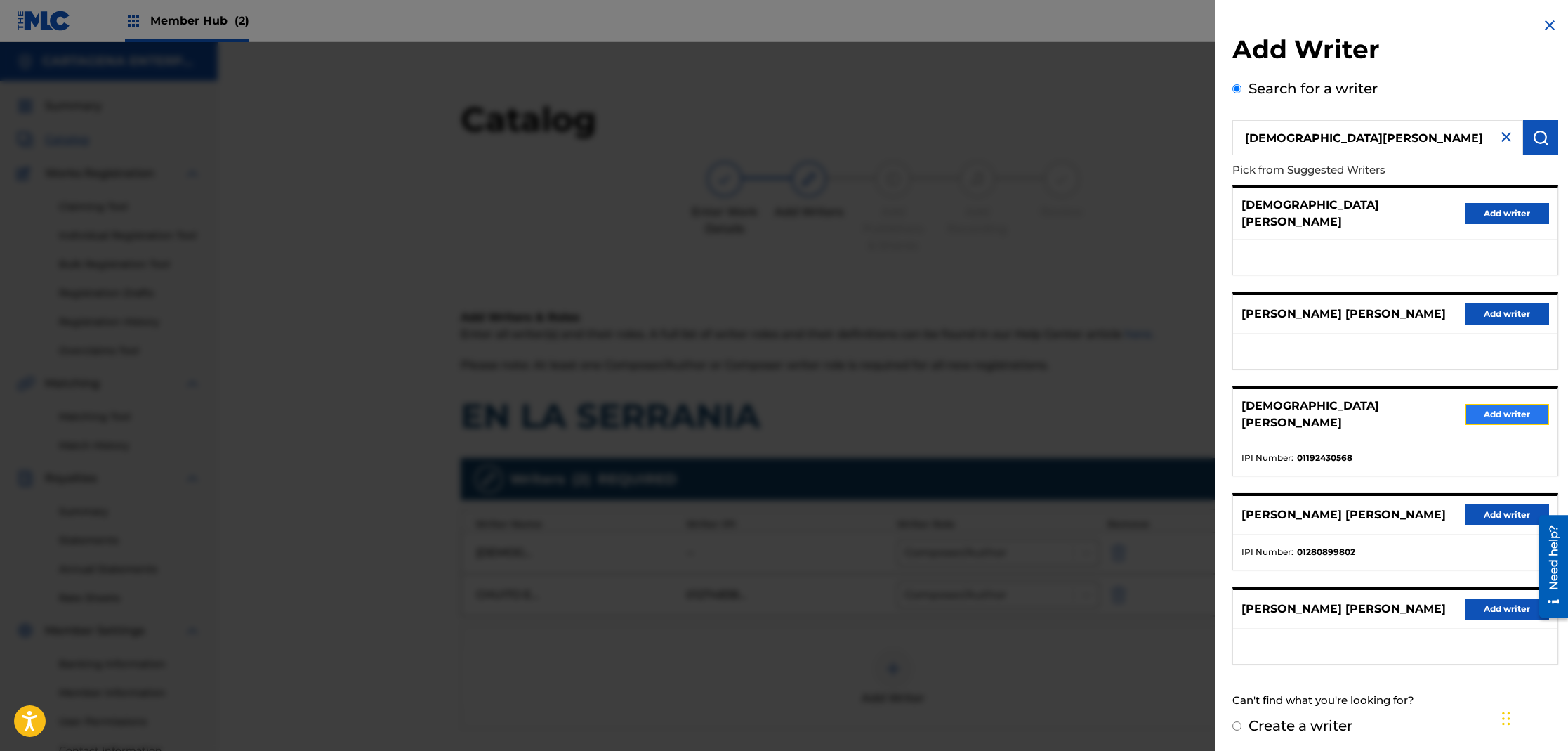
click at [1492, 404] on button "Add writer" at bounding box center [1507, 414] width 84 height 21
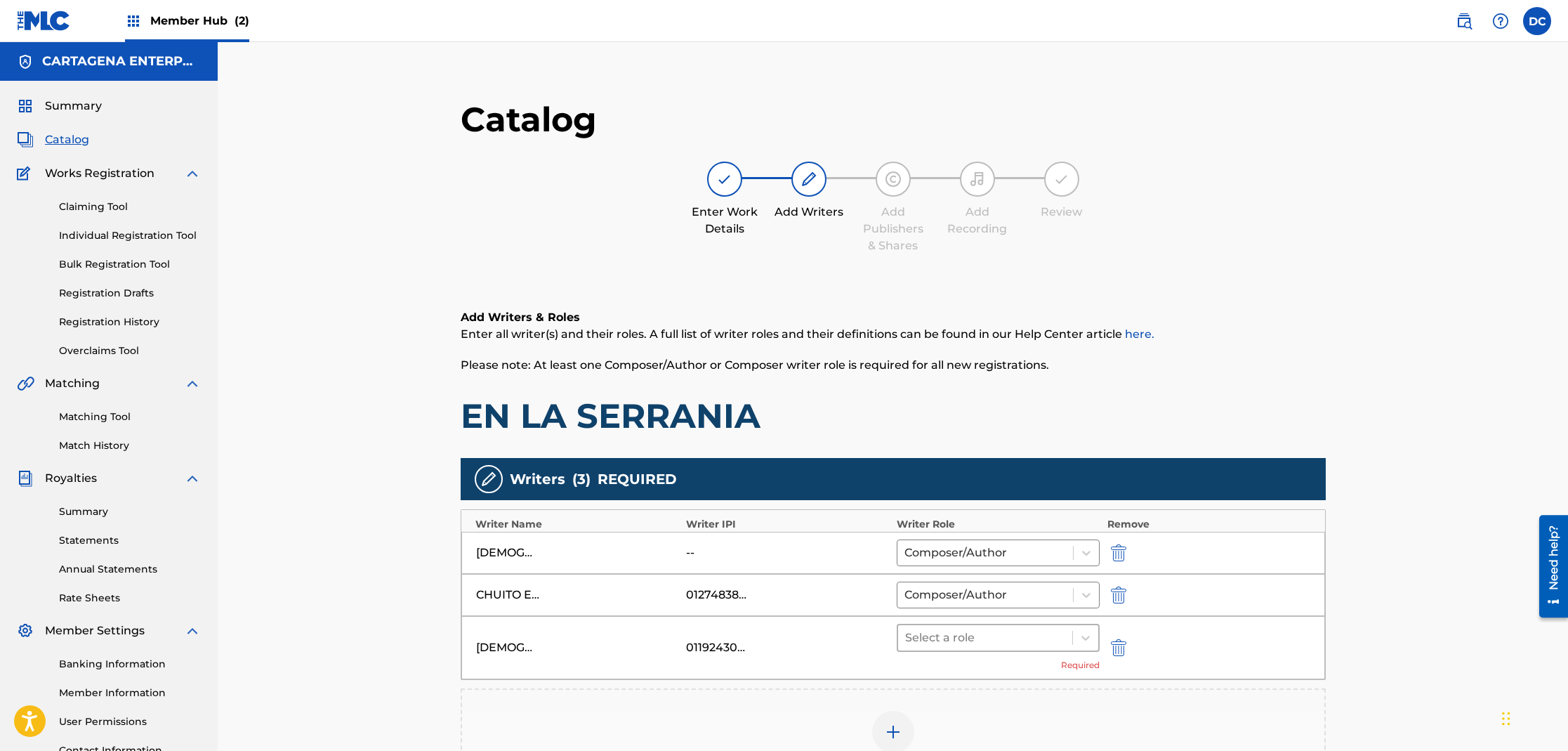
click at [987, 628] on div at bounding box center [985, 638] width 161 height 20
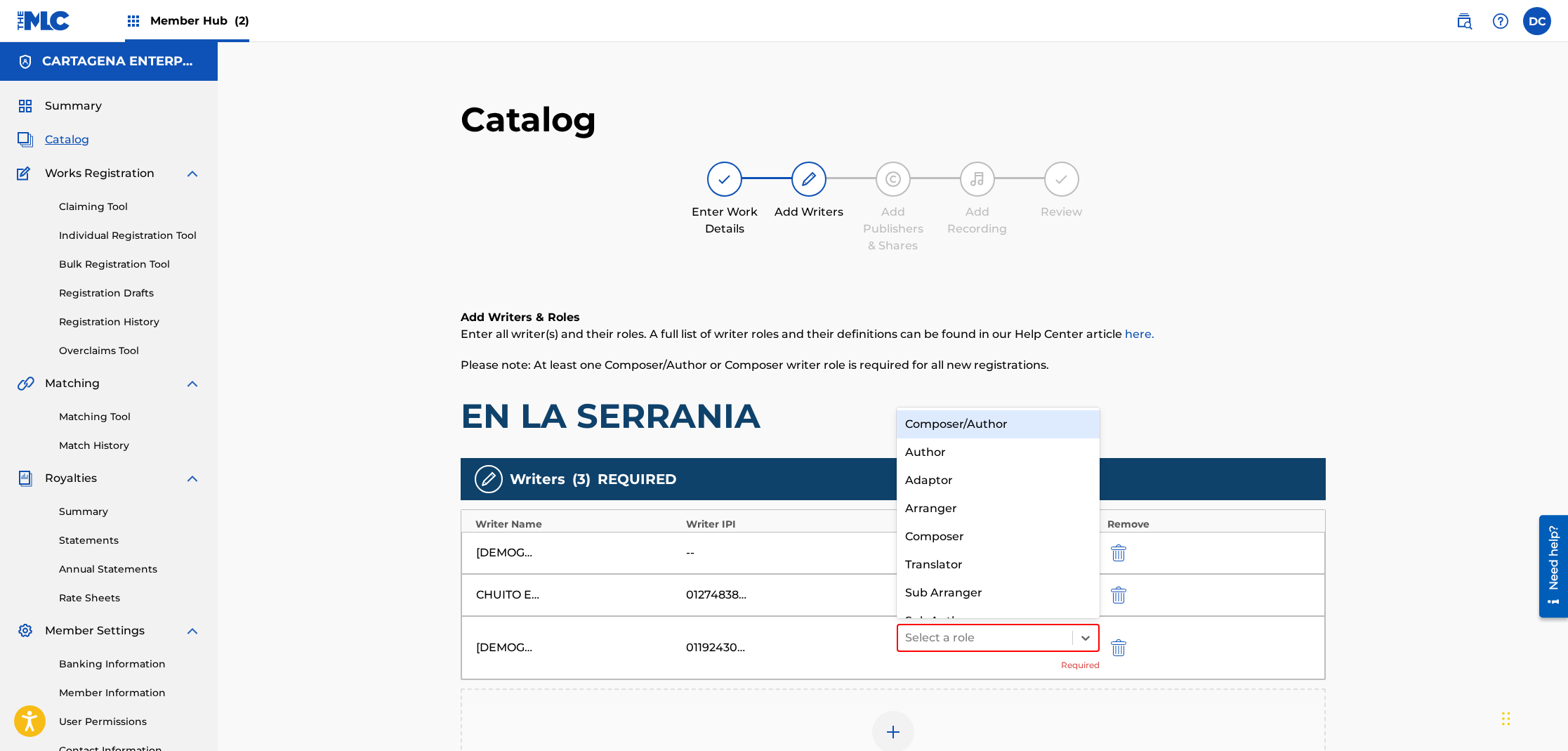
click at [986, 420] on div "Composer/Author" at bounding box center [998, 424] width 204 height 28
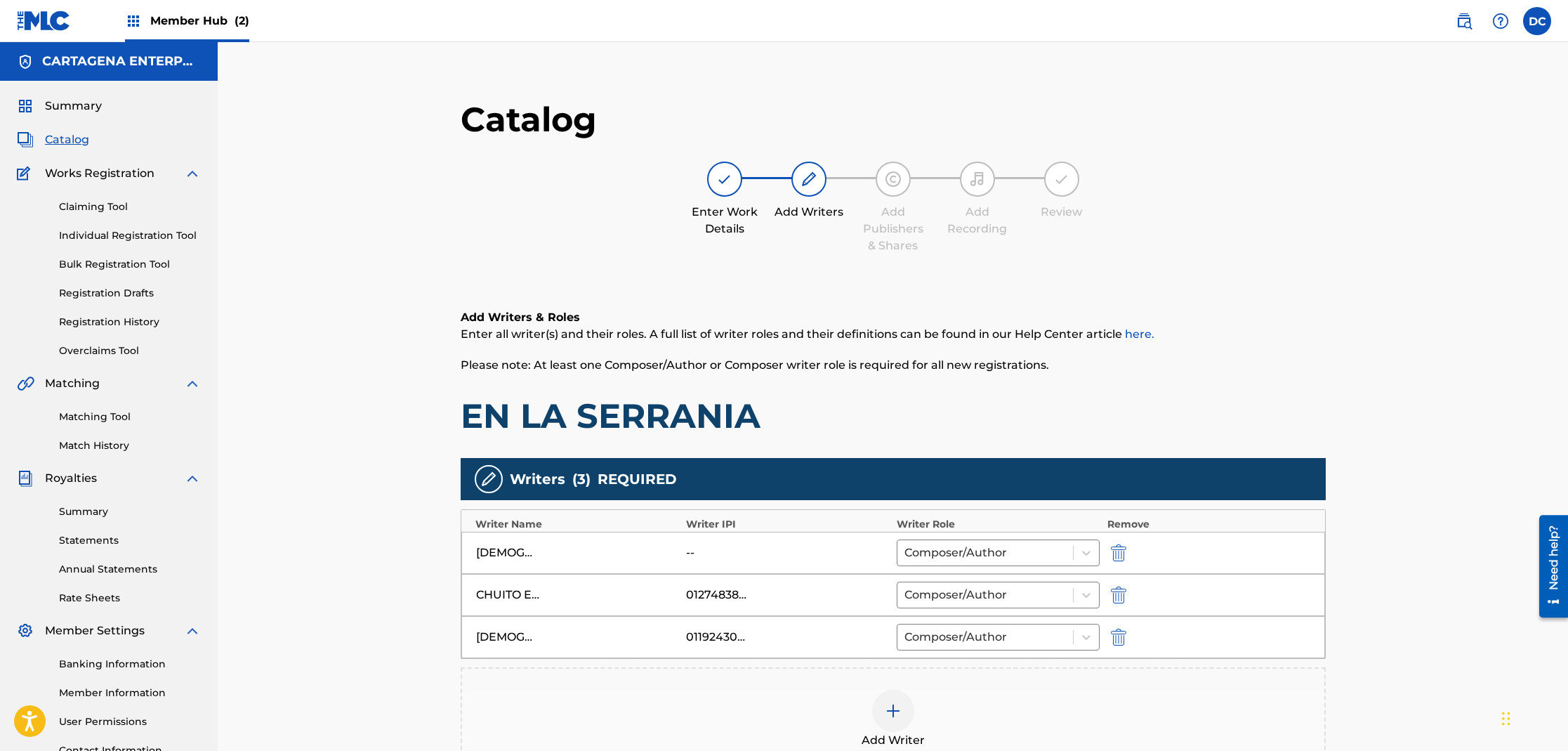
click at [897, 713] on img at bounding box center [893, 710] width 17 height 17
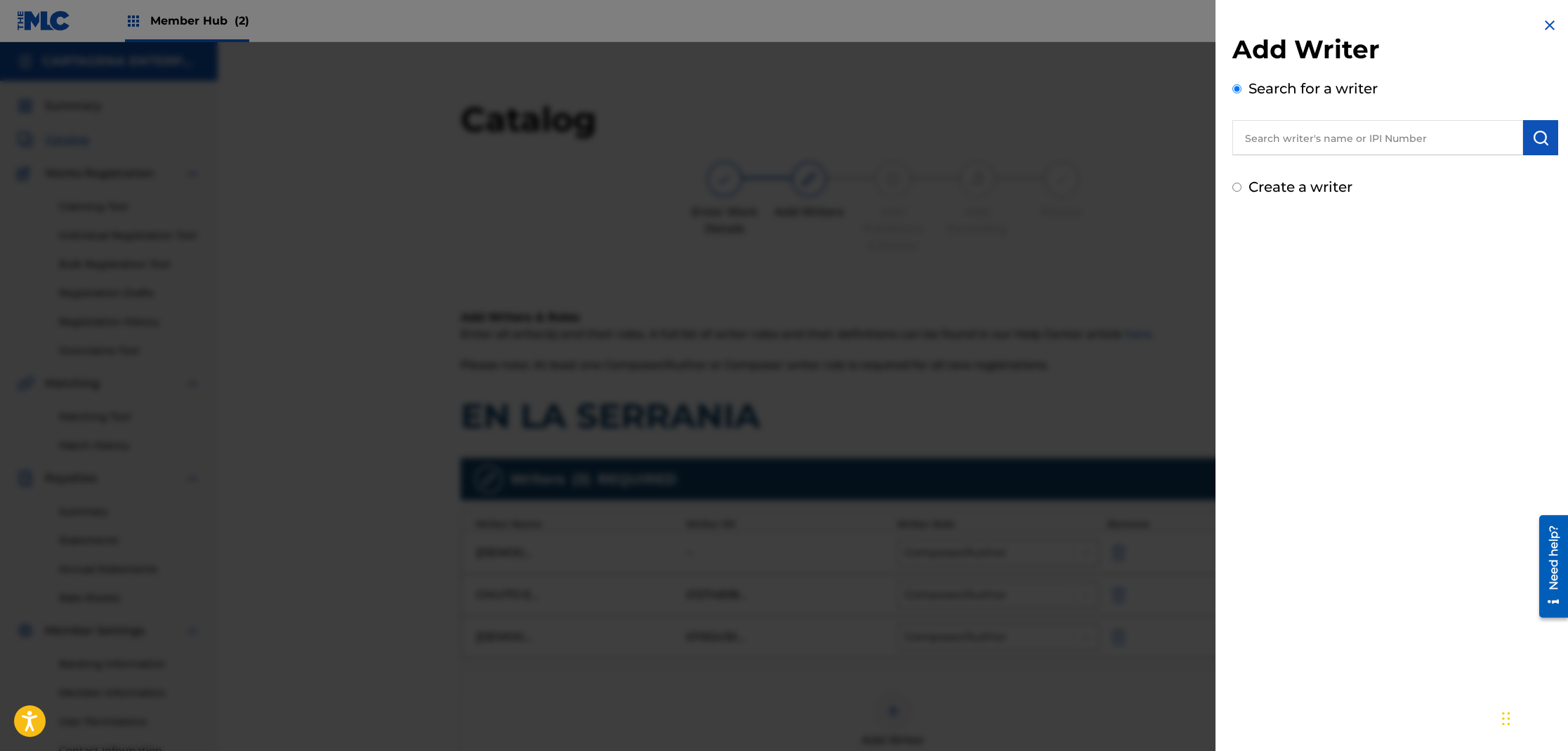
click at [1309, 145] on input "text" at bounding box center [1378, 137] width 291 height 35
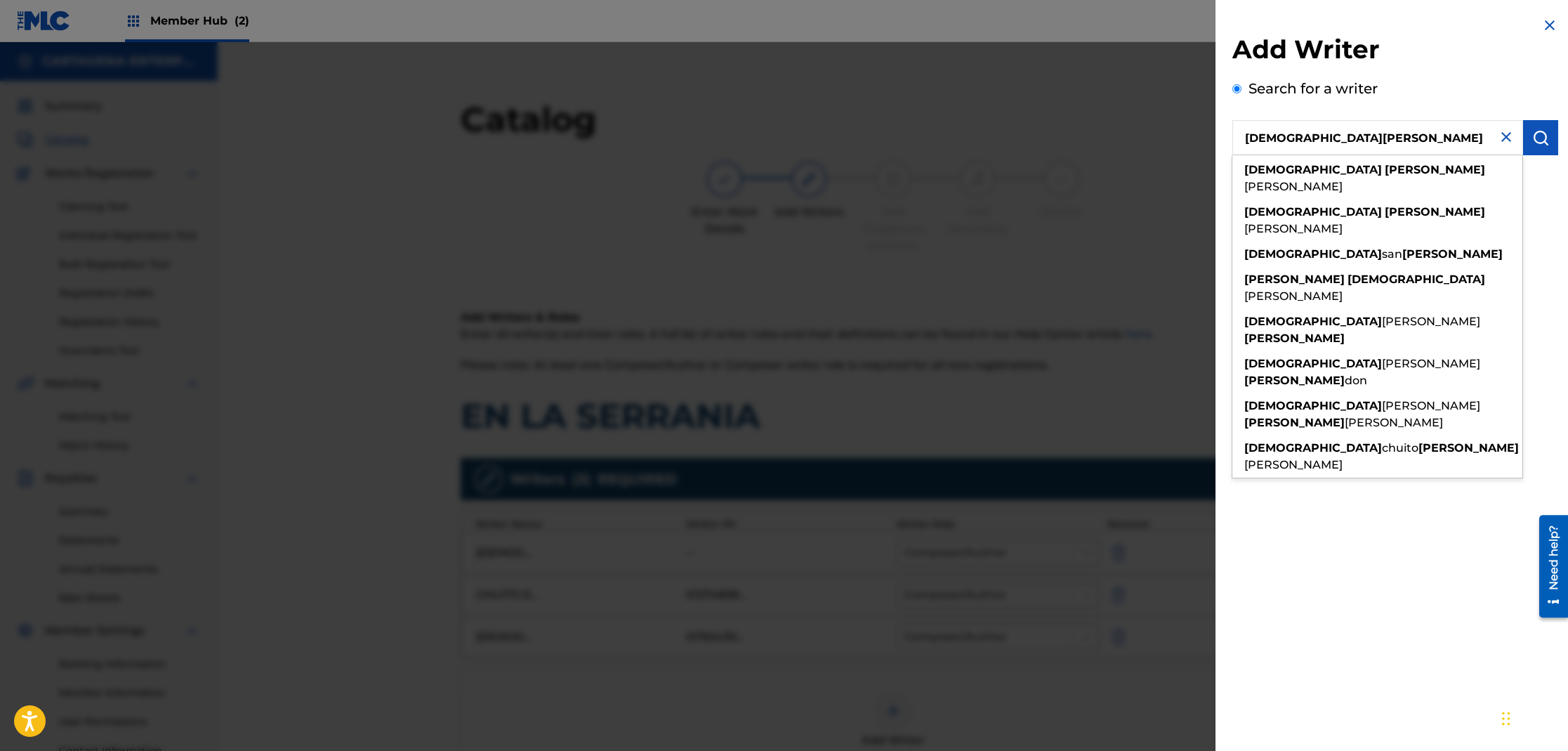
type input "[DEMOGRAPHIC_DATA][PERSON_NAME]"
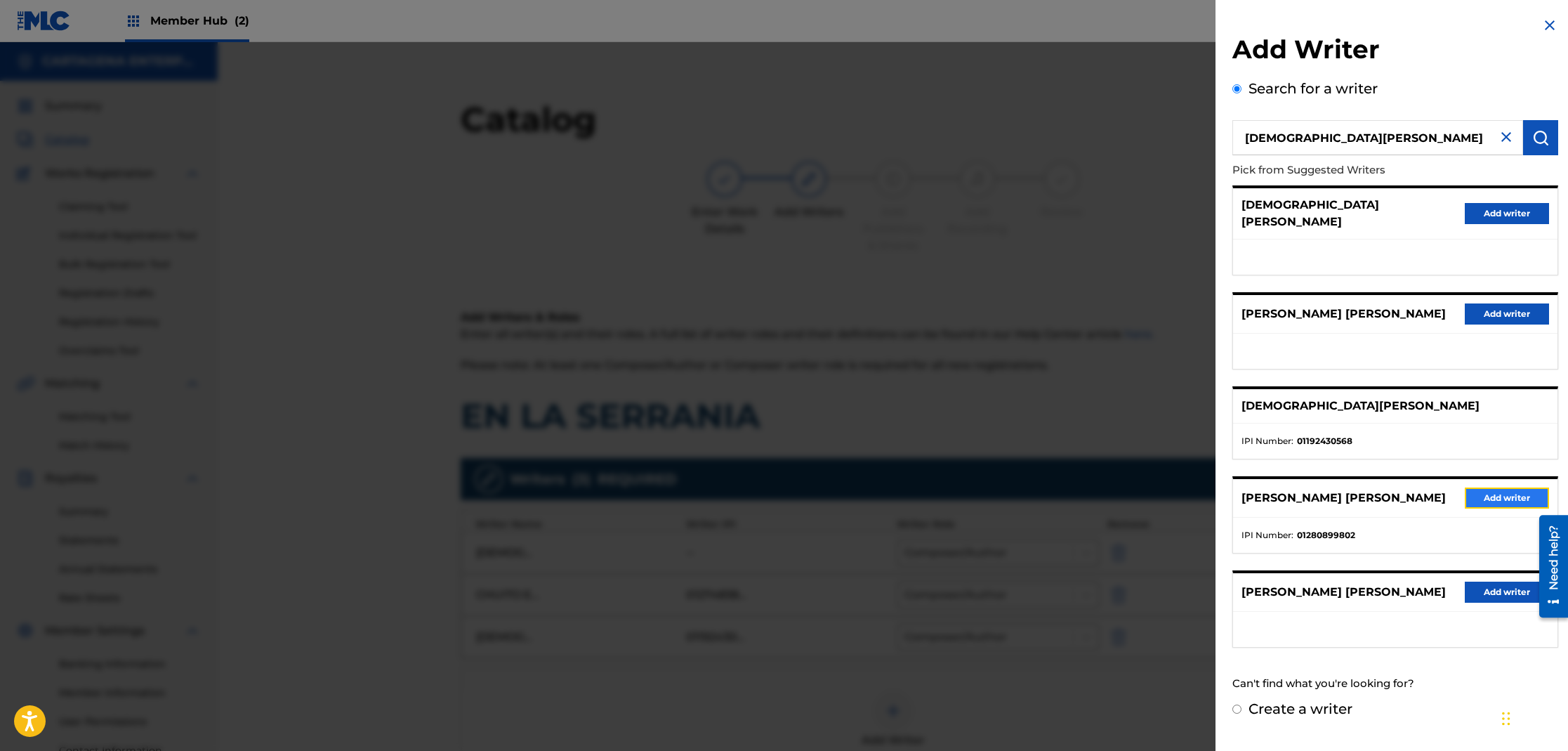
click at [1509, 487] on button "Add writer" at bounding box center [1507, 498] width 84 height 21
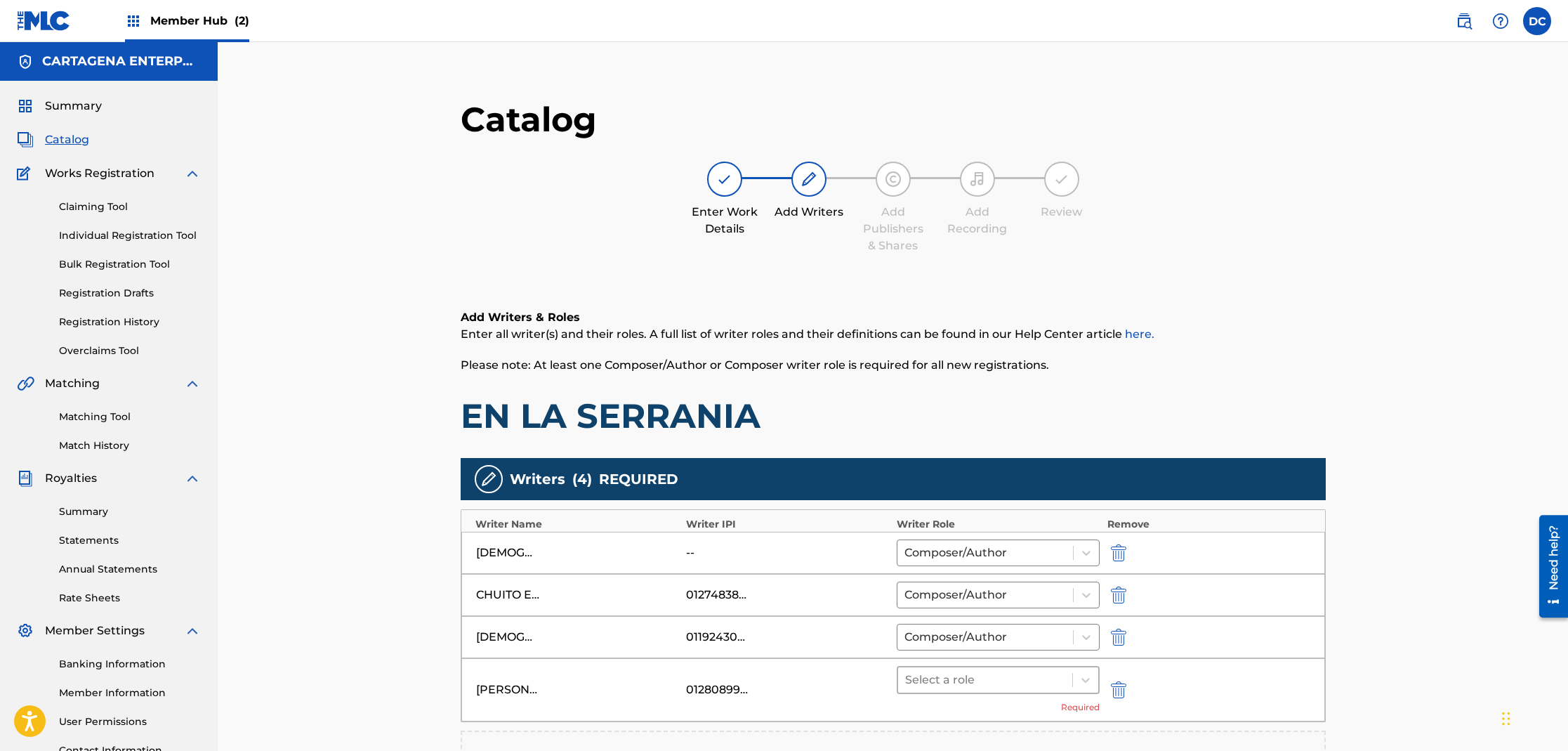
click at [941, 679] on div at bounding box center [985, 680] width 161 height 20
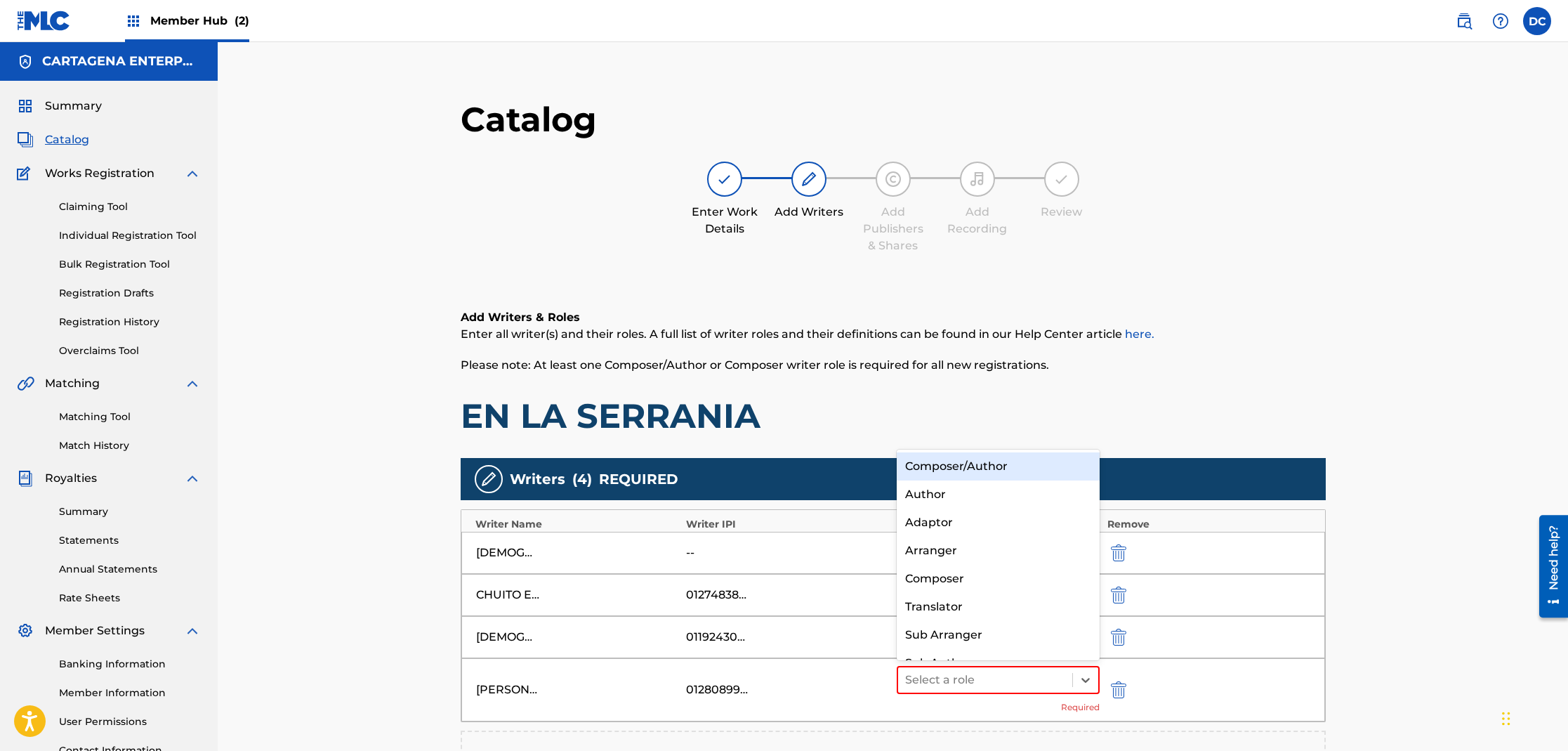
click at [959, 466] on div "Composer/Author" at bounding box center [998, 467] width 204 height 28
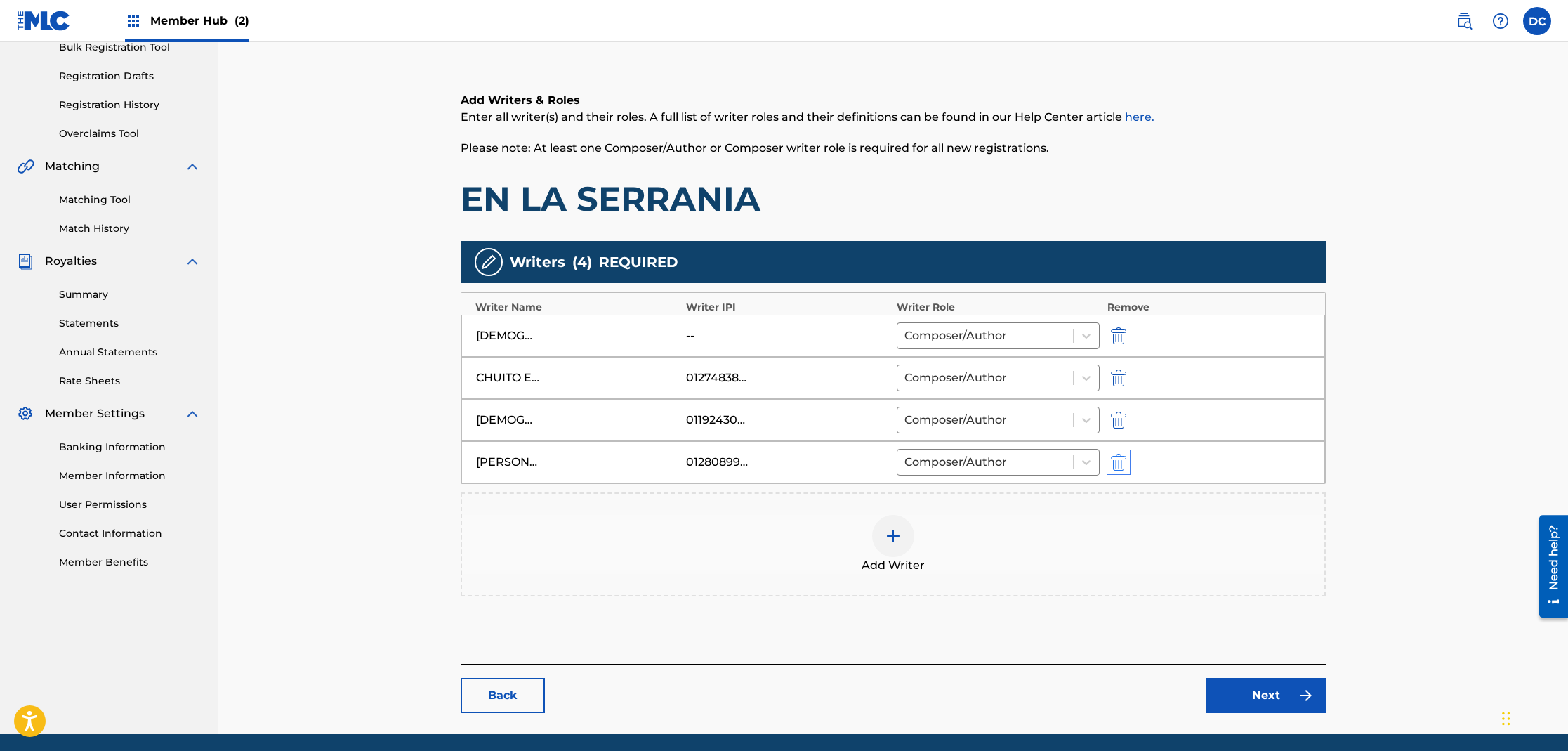
scroll to position [267, 0]
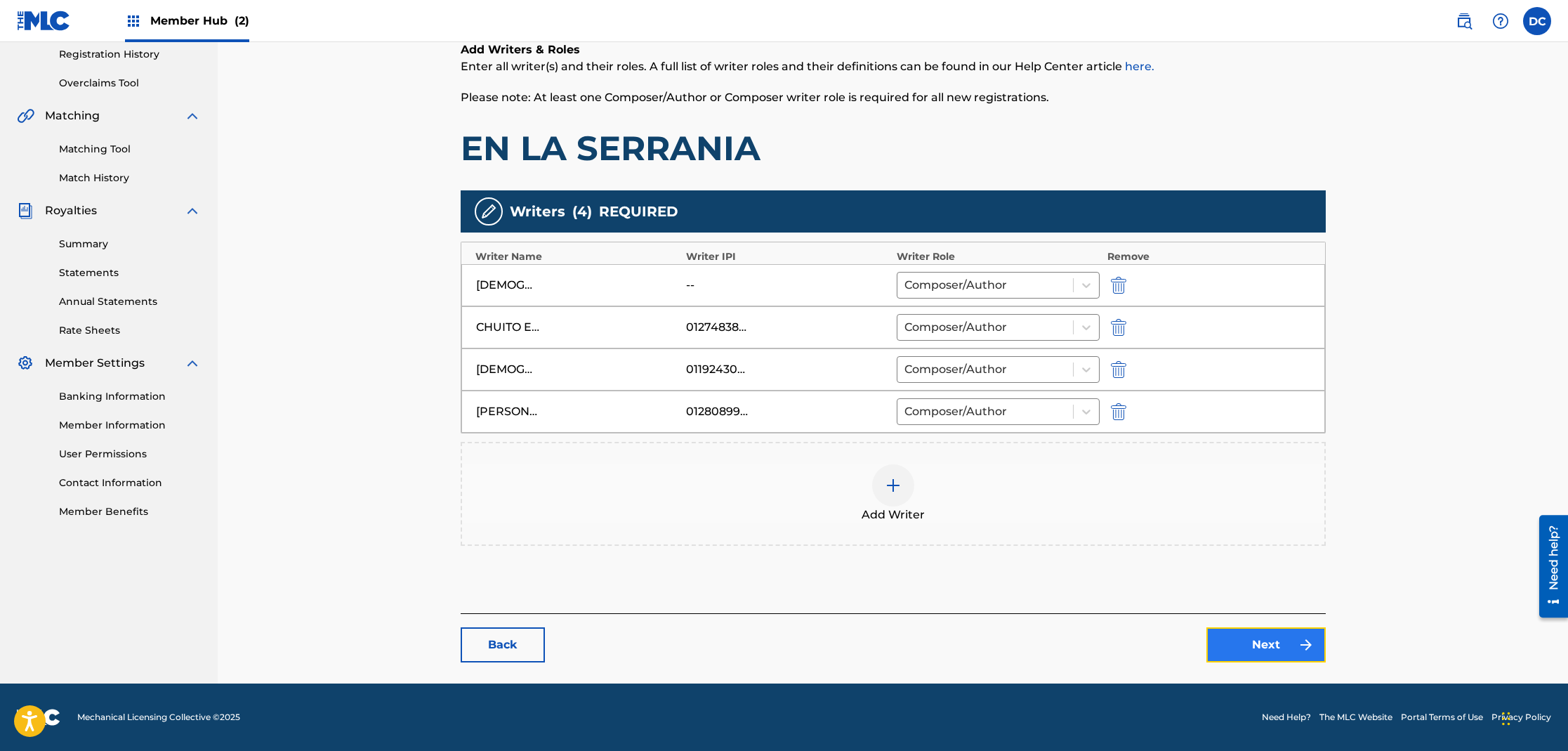
click at [1240, 644] on link "Next" at bounding box center [1266, 644] width 119 height 35
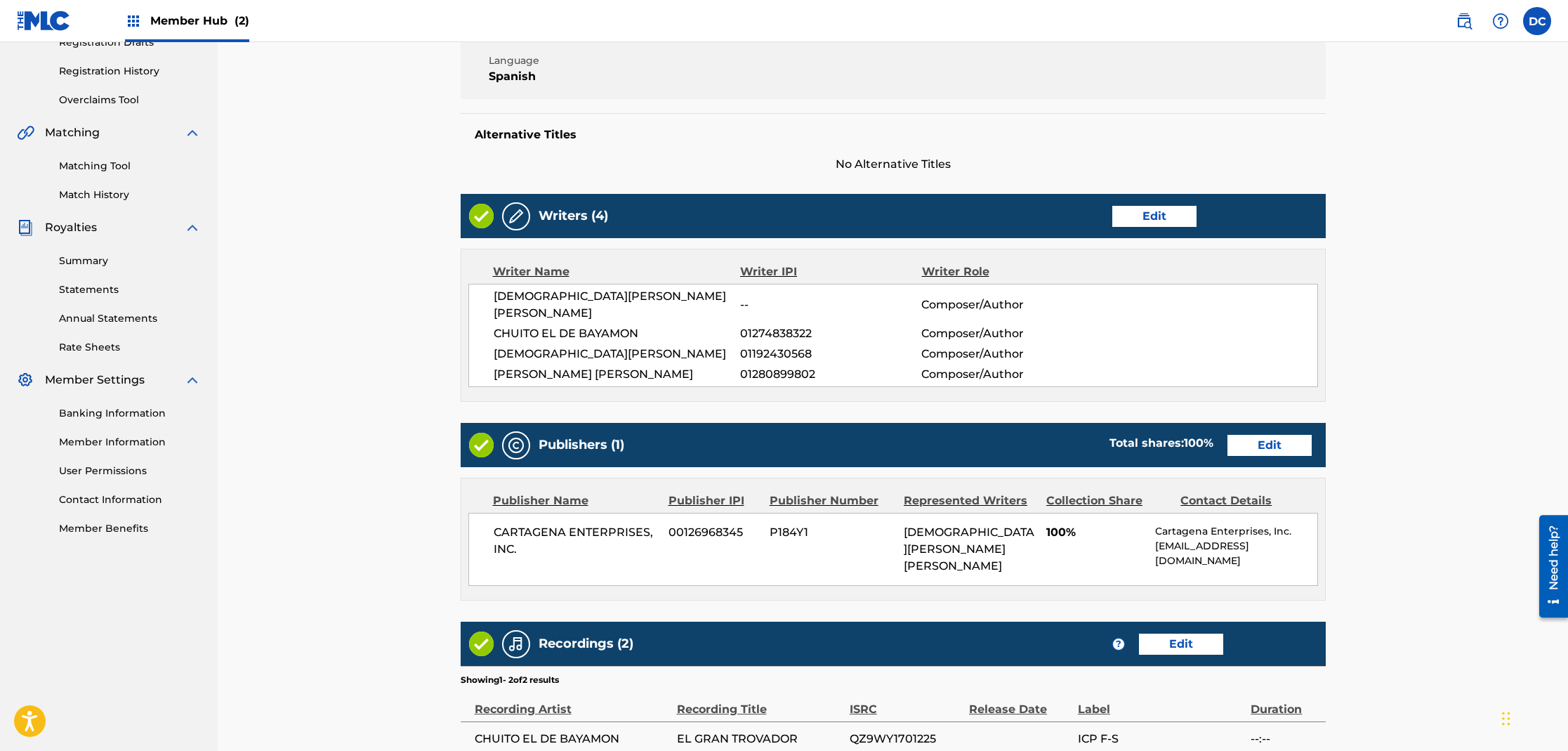
scroll to position [415, 0]
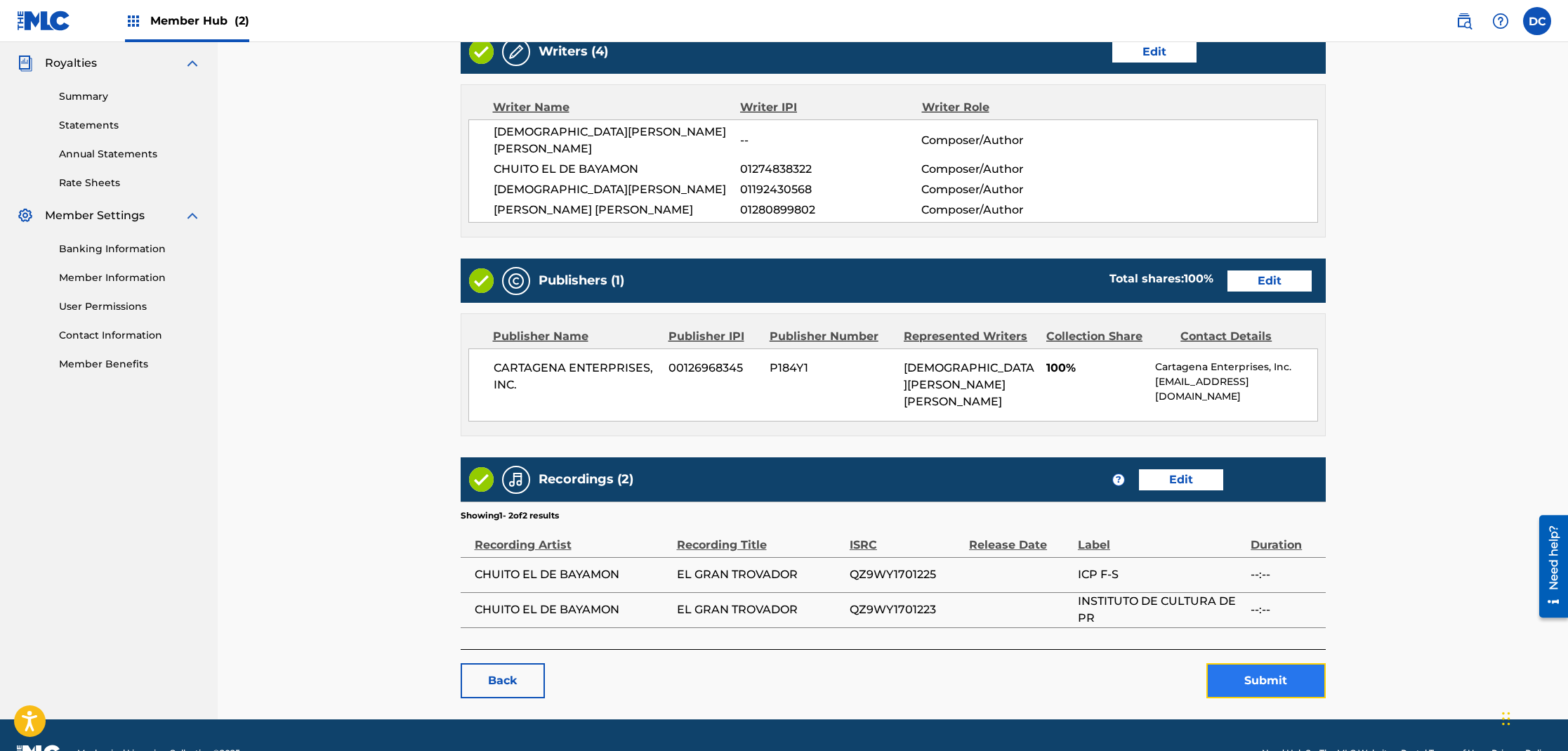
click at [1241, 663] on button "Submit" at bounding box center [1266, 680] width 119 height 35
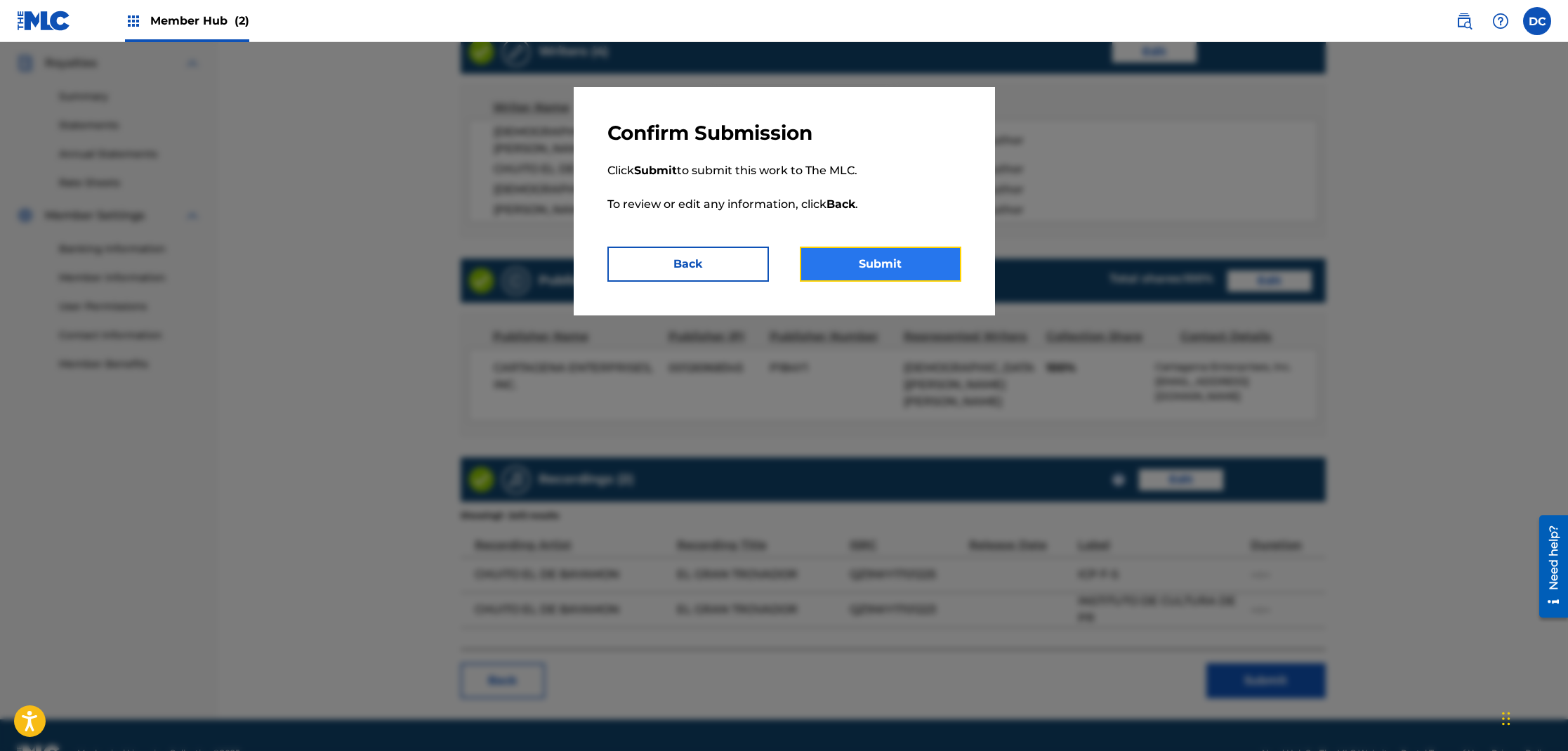
click at [907, 274] on button "Submit" at bounding box center [881, 264] width 161 height 35
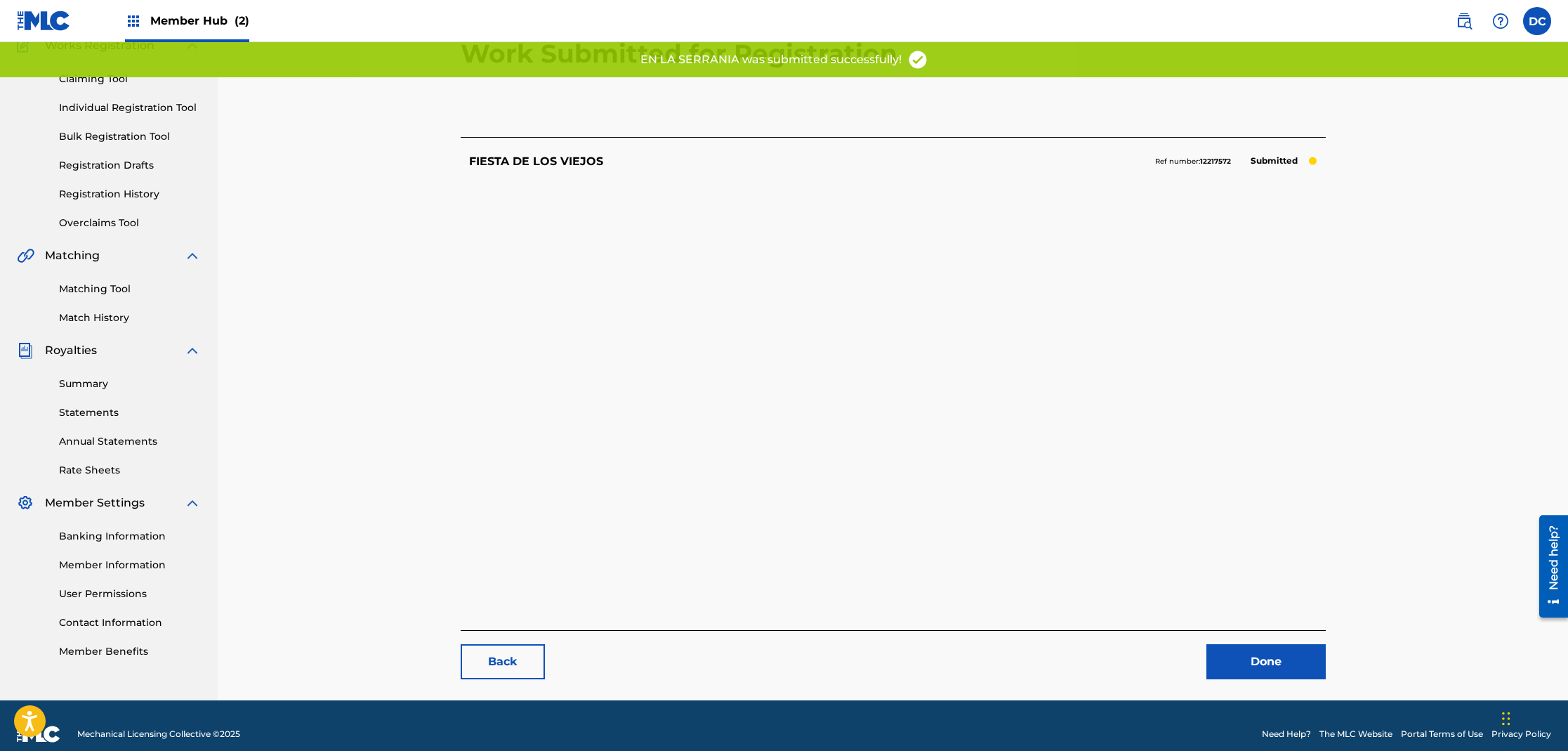
scroll to position [144, 0]
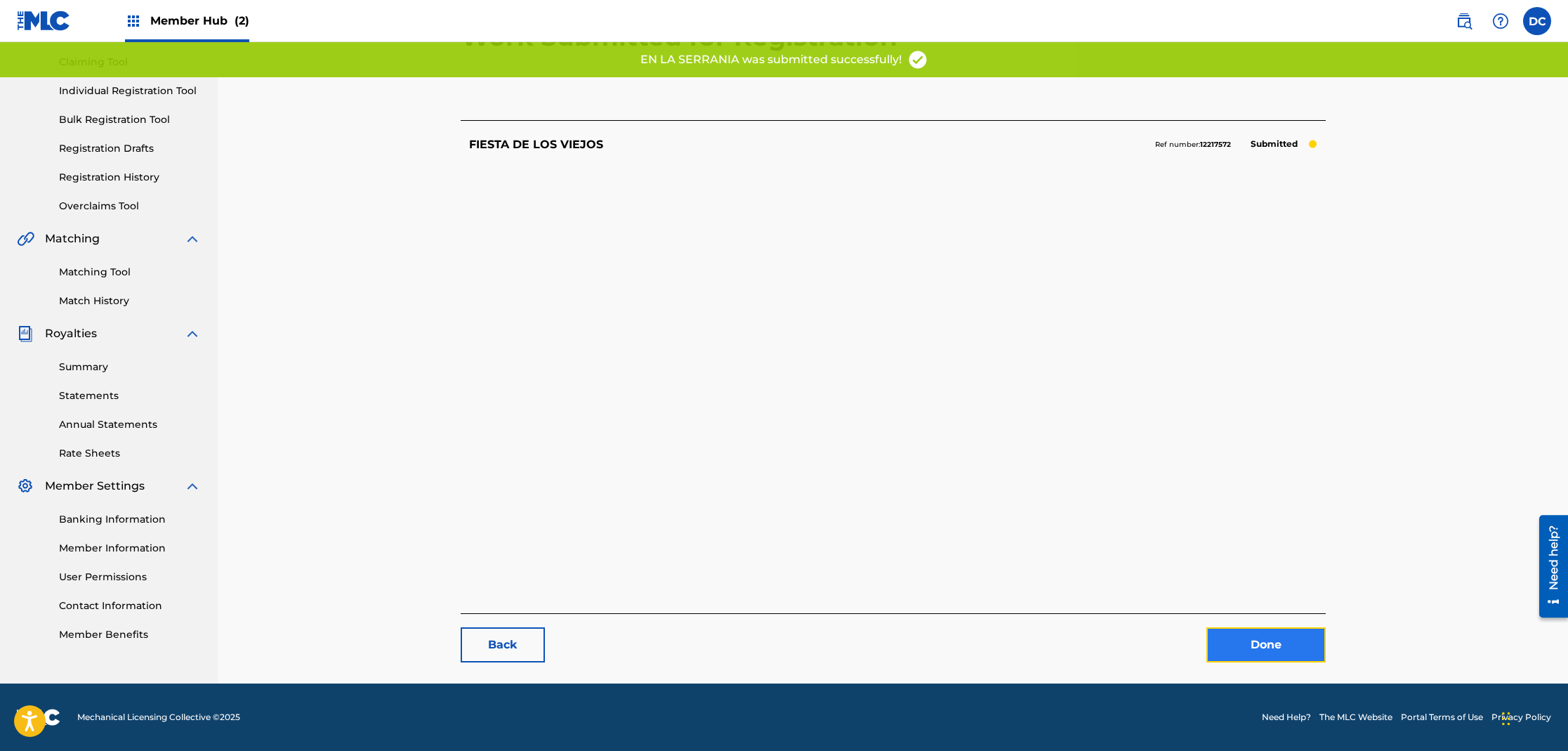
click at [1281, 639] on link "Done" at bounding box center [1266, 644] width 119 height 35
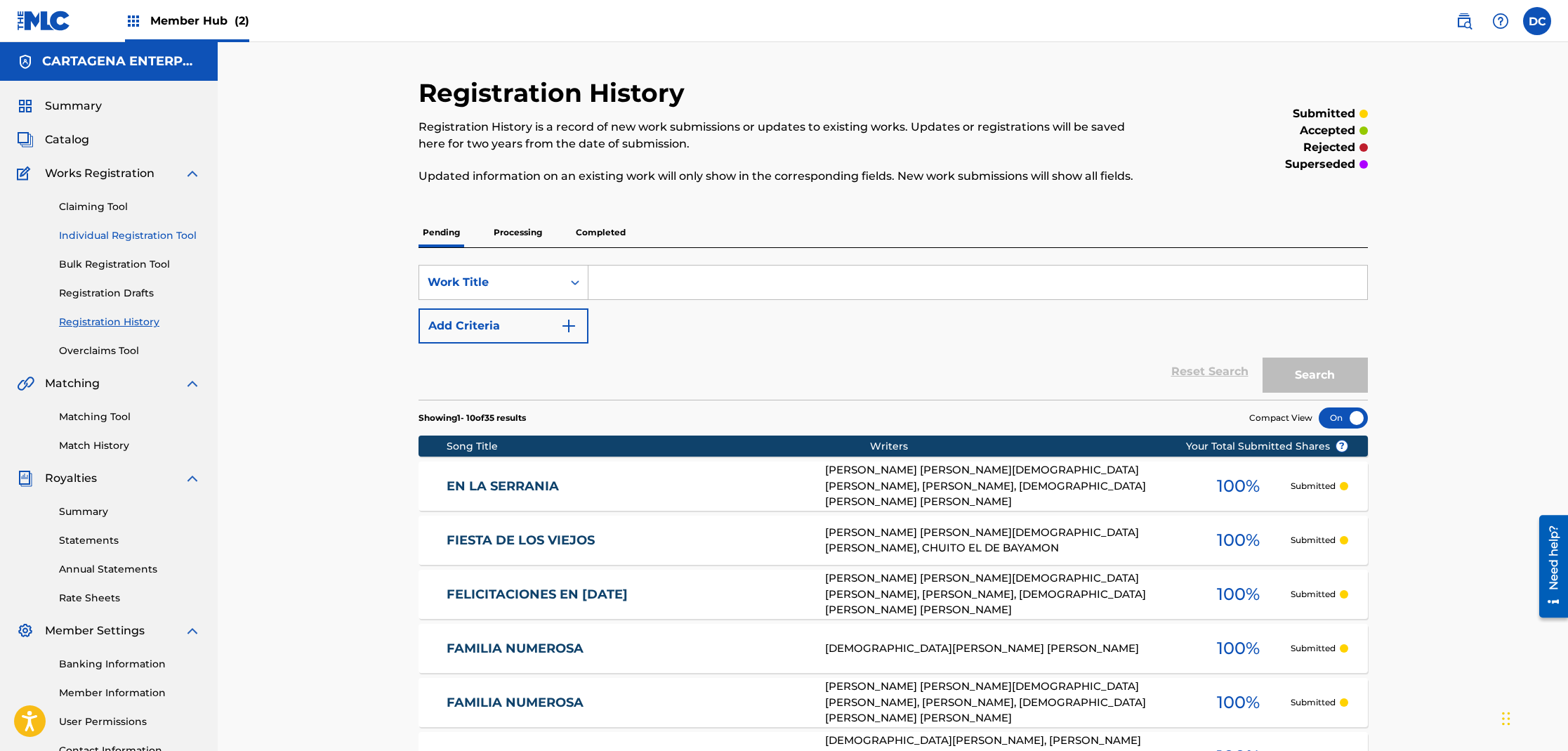
click at [102, 236] on link "Individual Registration Tool" at bounding box center [130, 236] width 142 height 15
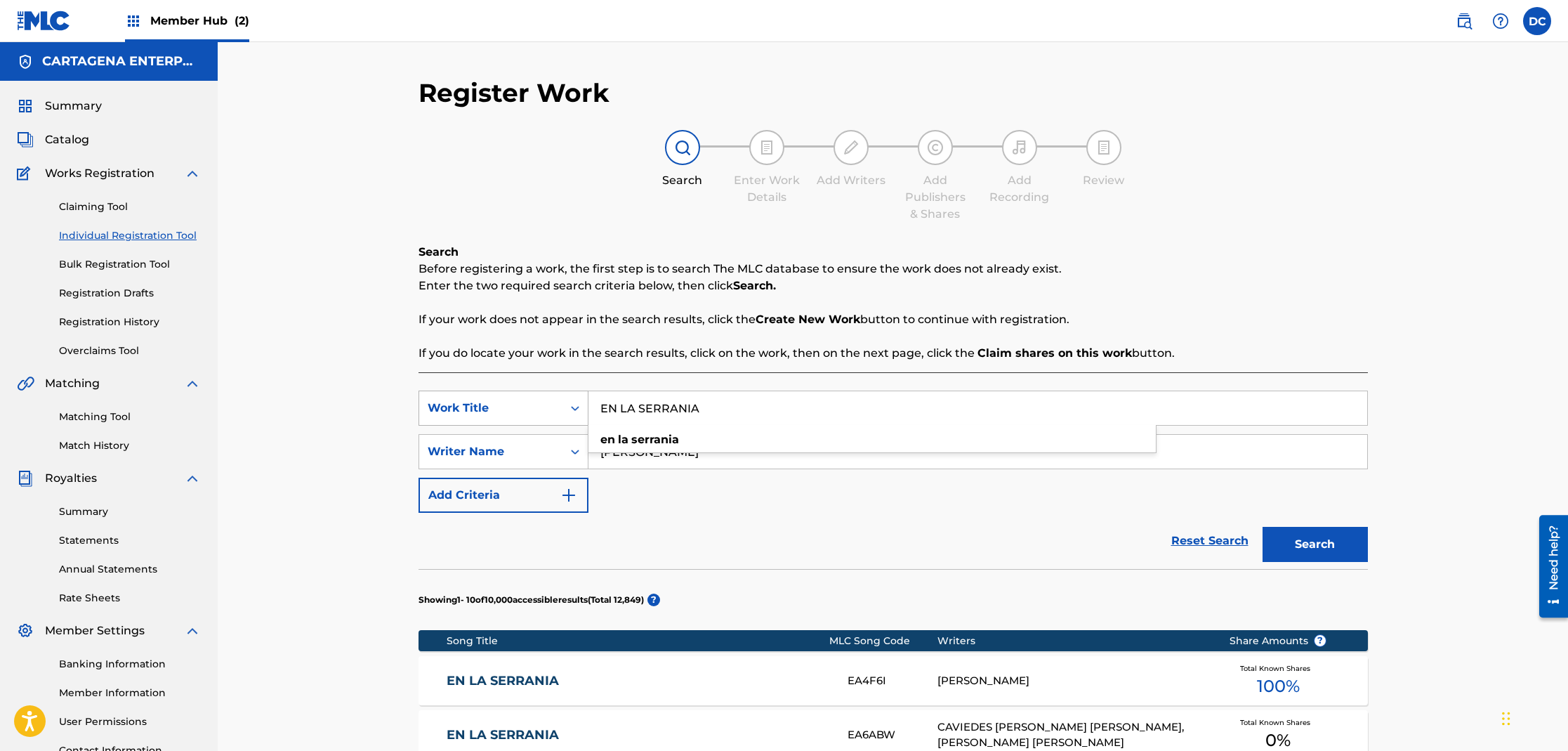
drag, startPoint x: 712, startPoint y: 410, endPoint x: 558, endPoint y: 409, distance: 154.0
click at [558, 409] on div "SearchWithCriteria9d73be40-a91c-418e-84ad-f68b9c9ca5d6 Work Title EN LA SERRANI…" at bounding box center [893, 407] width 950 height 35
type input "[PERSON_NAME]"
click at [1263, 527] on button "Search" at bounding box center [1315, 544] width 105 height 35
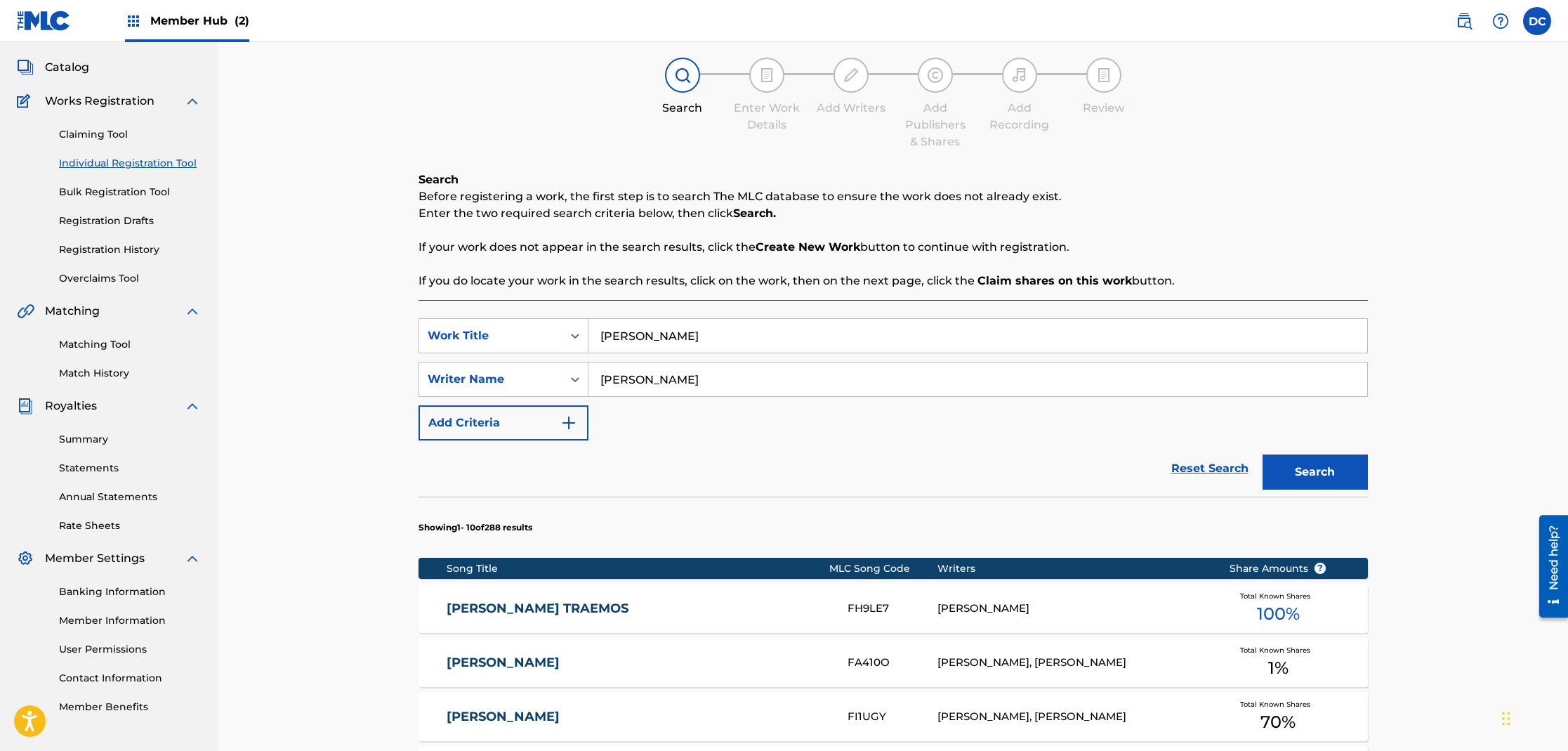
scroll to position [75, 0]
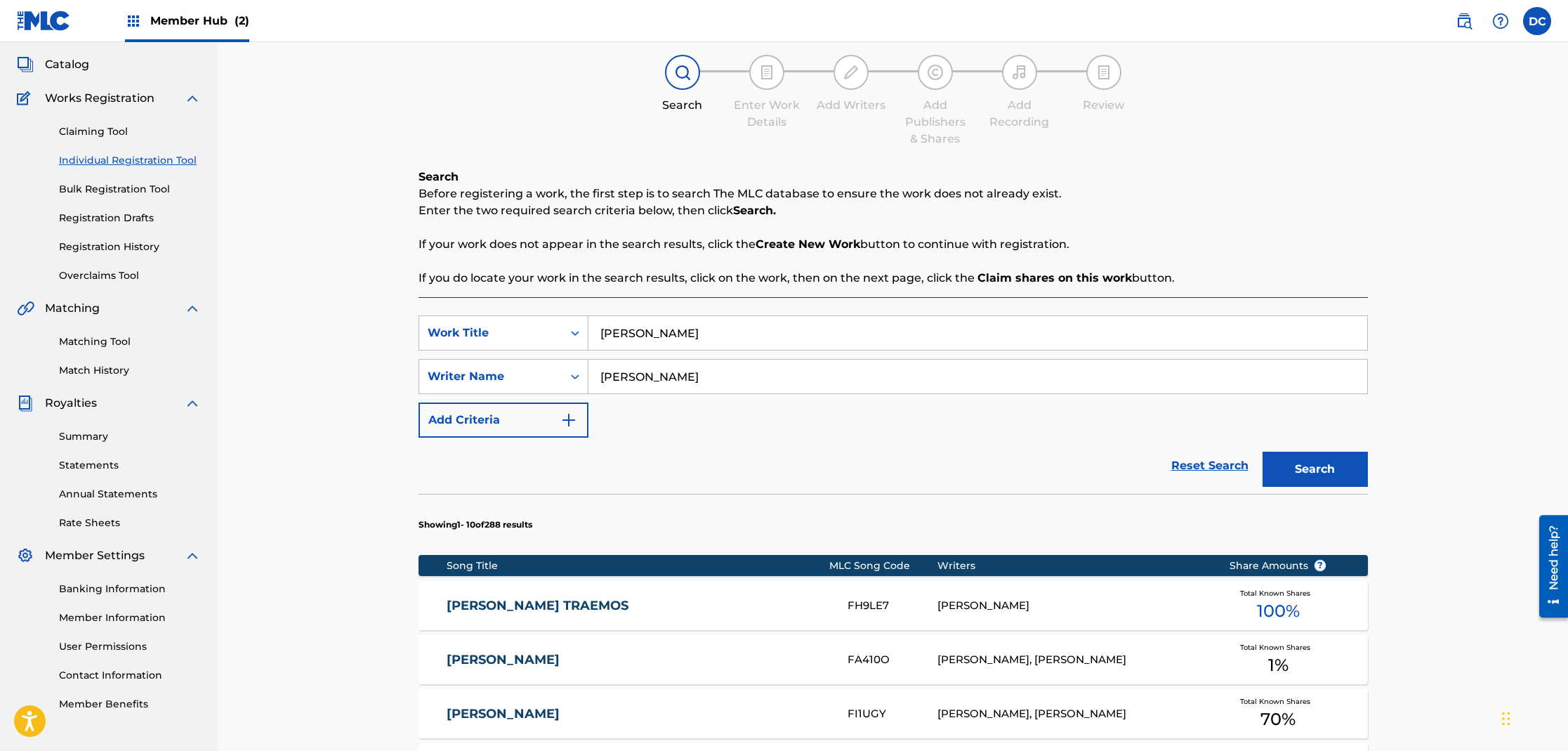
click at [567, 604] on link "[PERSON_NAME] TRAEMOS" at bounding box center [638, 606] width 382 height 16
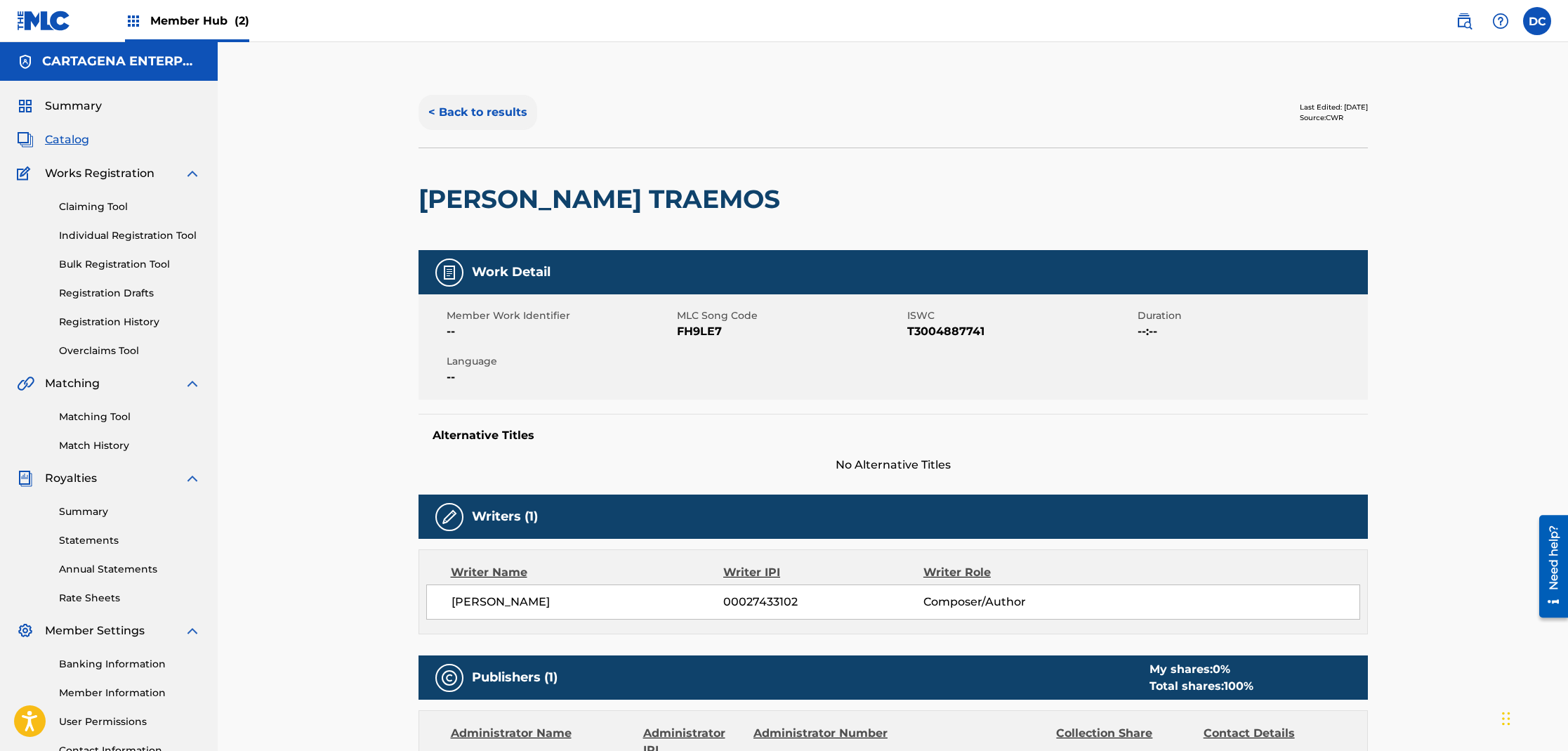
click at [478, 118] on button "< Back to results" at bounding box center [478, 112] width 119 height 35
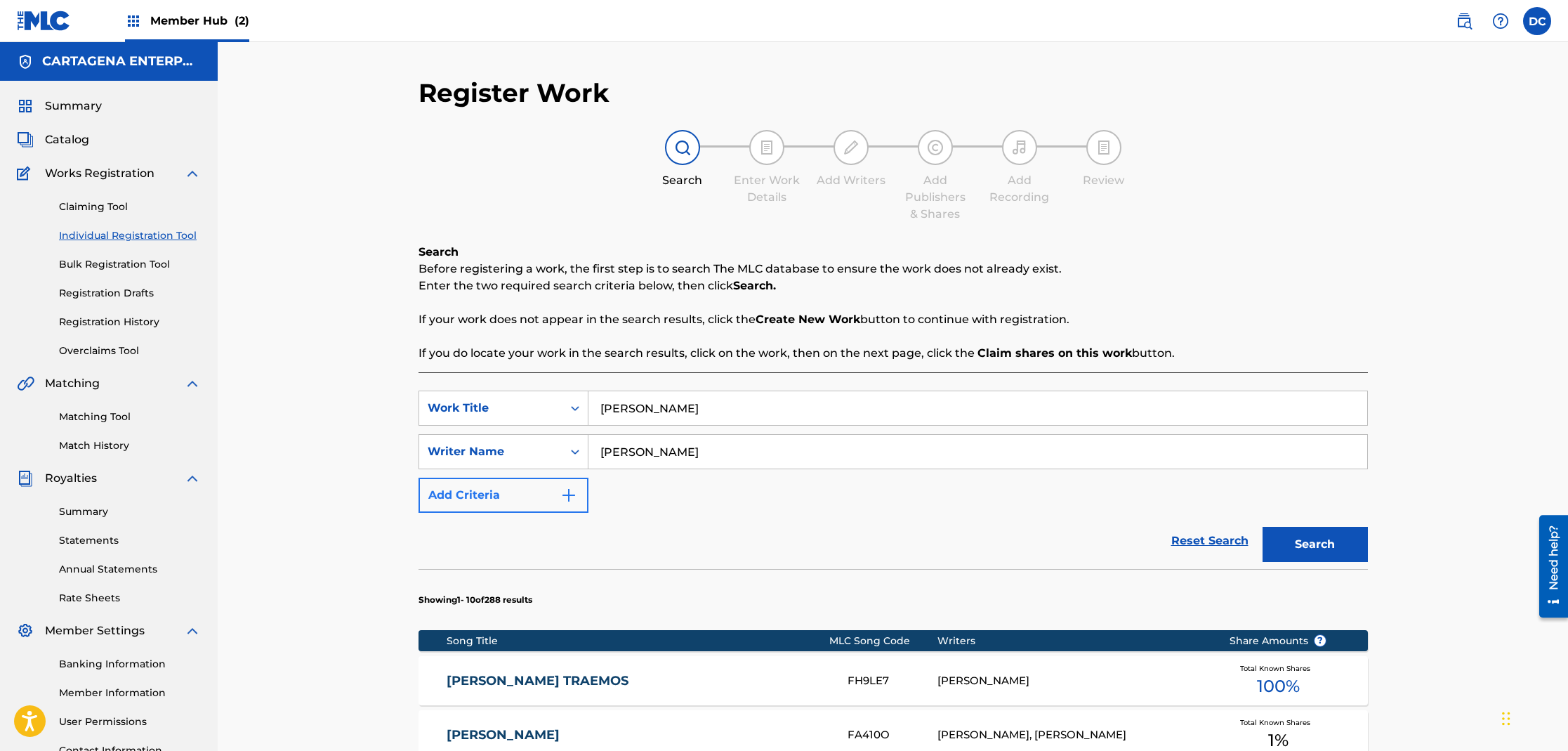
scroll to position [75, 0]
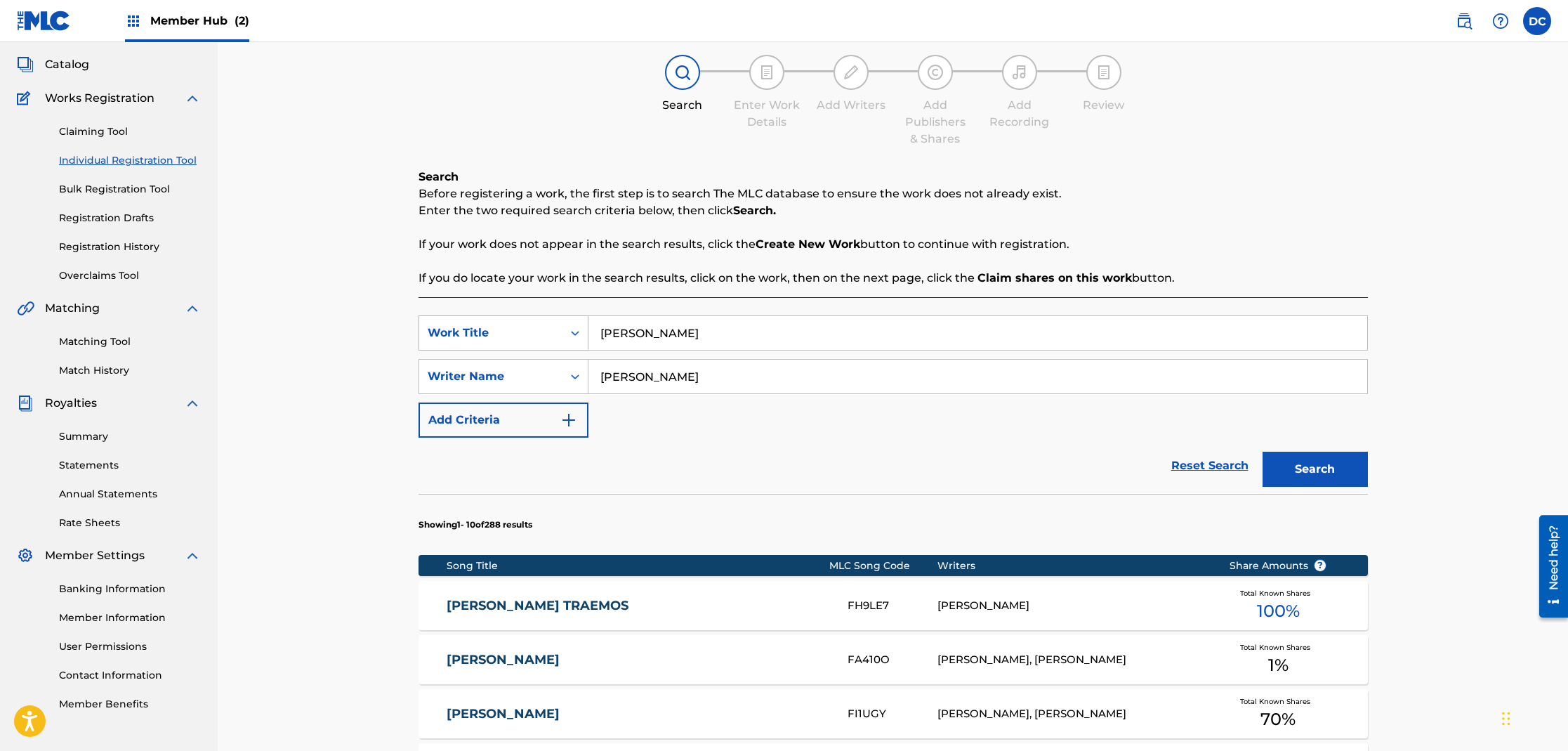
drag, startPoint x: 687, startPoint y: 334, endPoint x: 543, endPoint y: 333, distance: 144.0
click at [567, 335] on div "SearchWithCriteria9d73be40-a91c-418e-84ad-f68b9c9ca5d6 Work Title [PERSON_NAME]" at bounding box center [893, 333] width 950 height 35
click at [1263, 452] on button "Search" at bounding box center [1315, 469] width 105 height 35
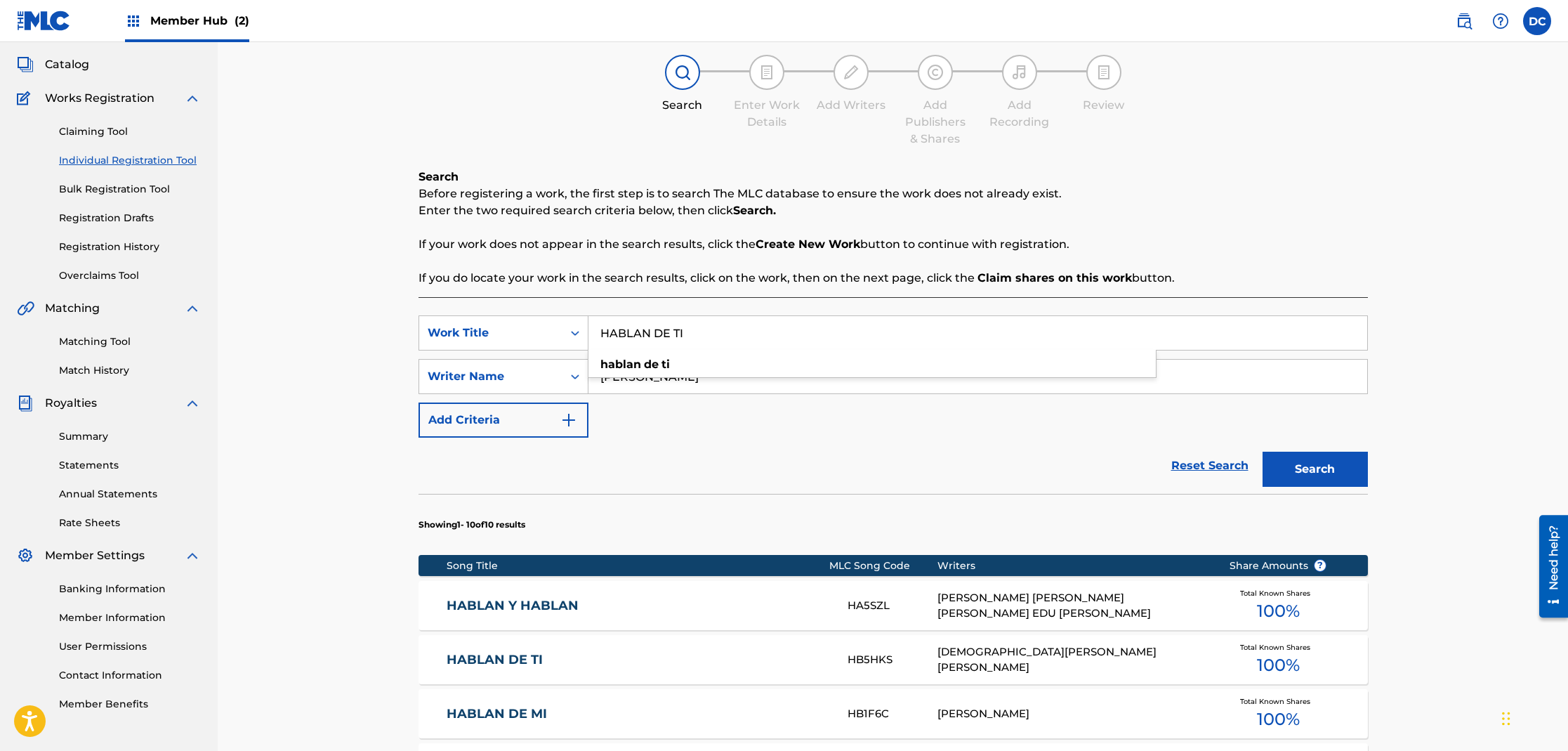
type input "HABLAN DE TI"
click at [1263, 452] on button "Search" at bounding box center [1315, 469] width 105 height 35
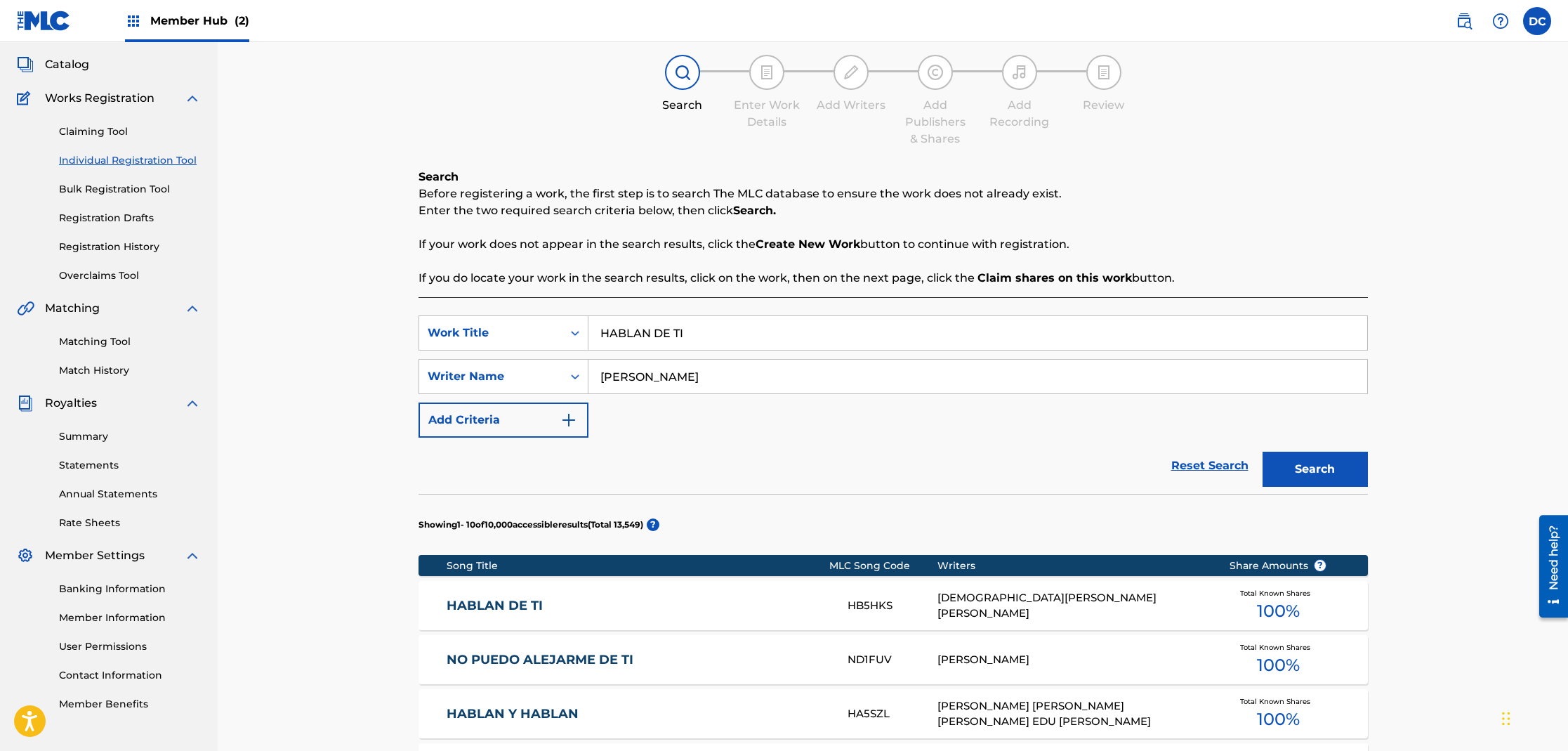
click at [510, 601] on link "HABLAN DE TI" at bounding box center [638, 606] width 382 height 16
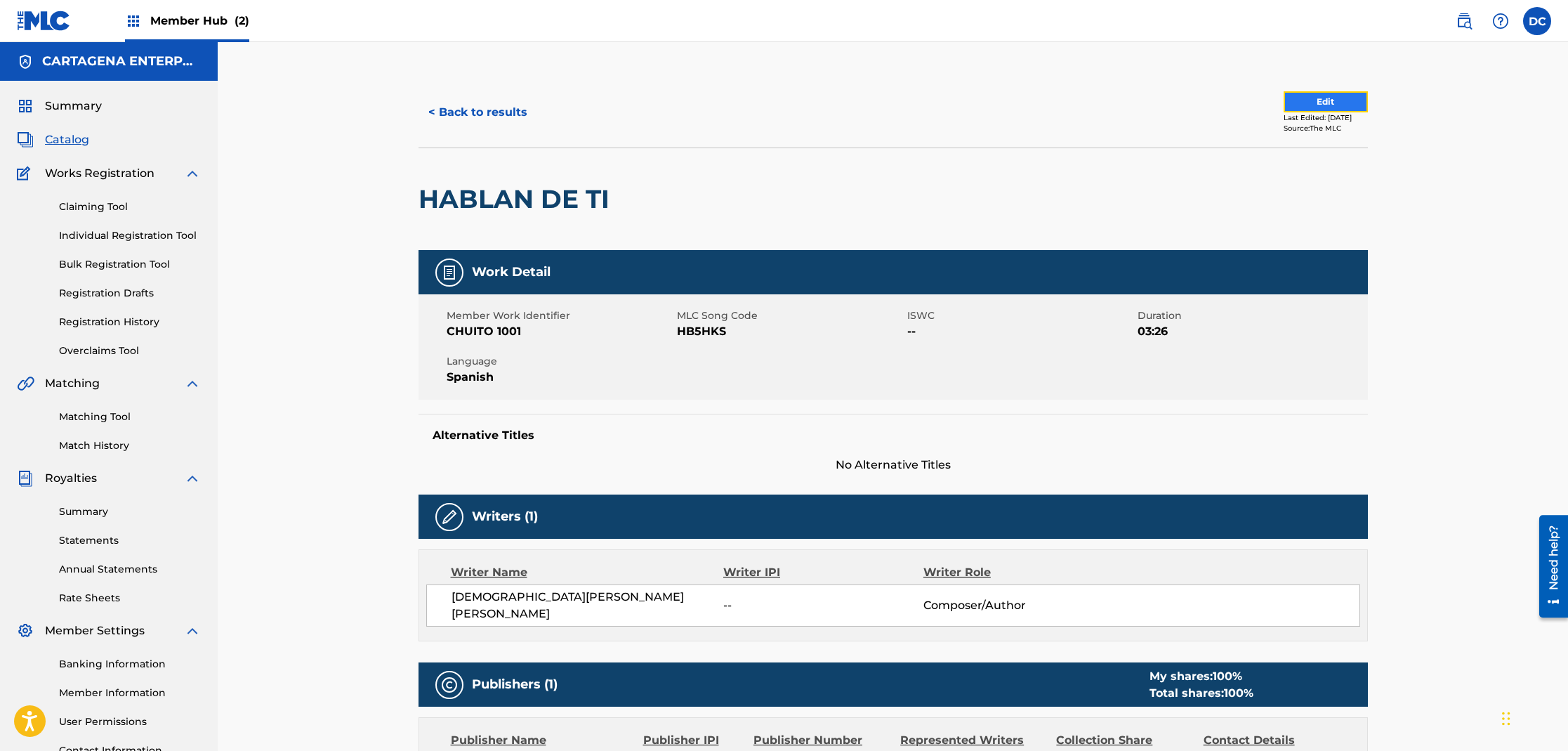
click at [1306, 101] on button "Edit" at bounding box center [1326, 101] width 84 height 21
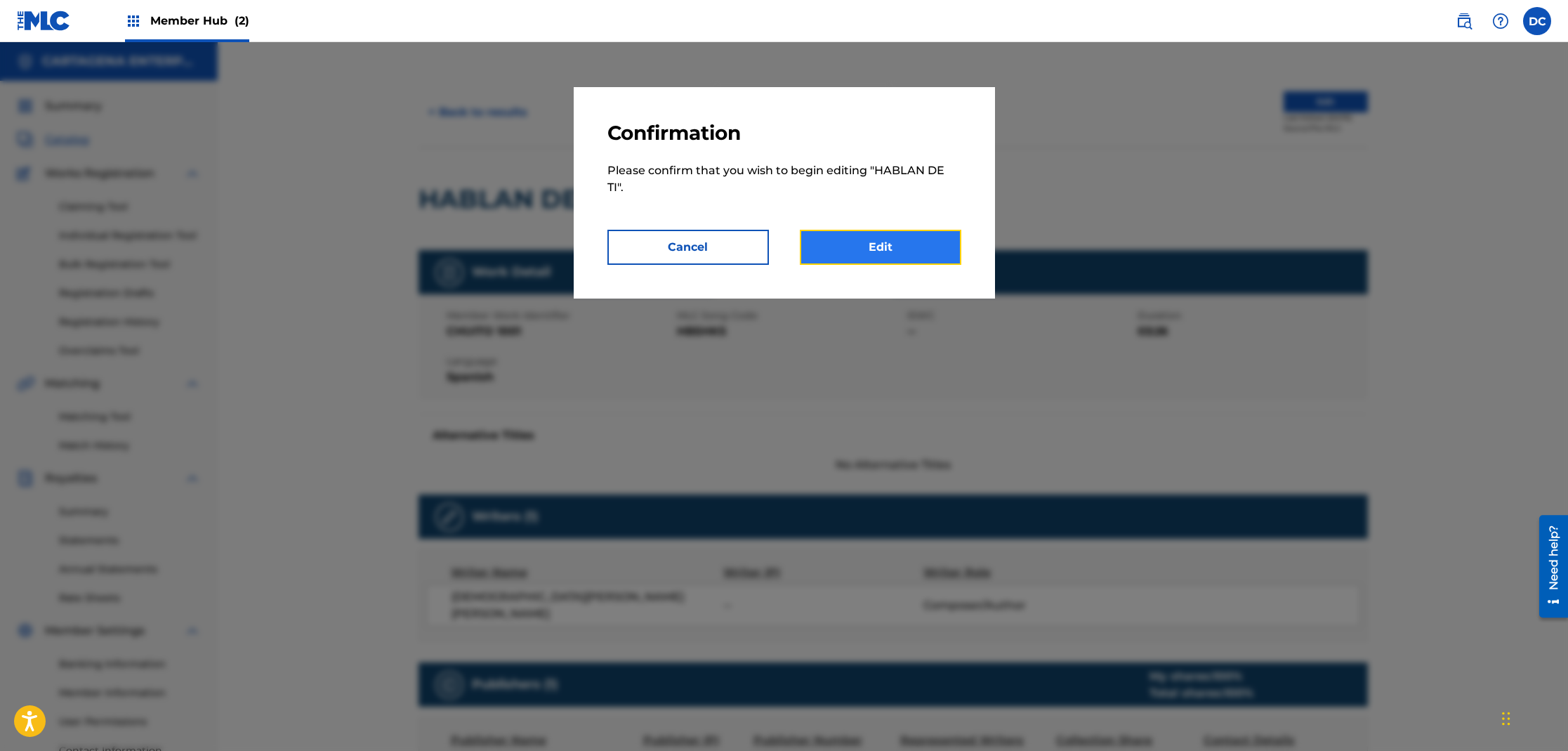
click at [888, 255] on link "Edit" at bounding box center [881, 247] width 161 height 35
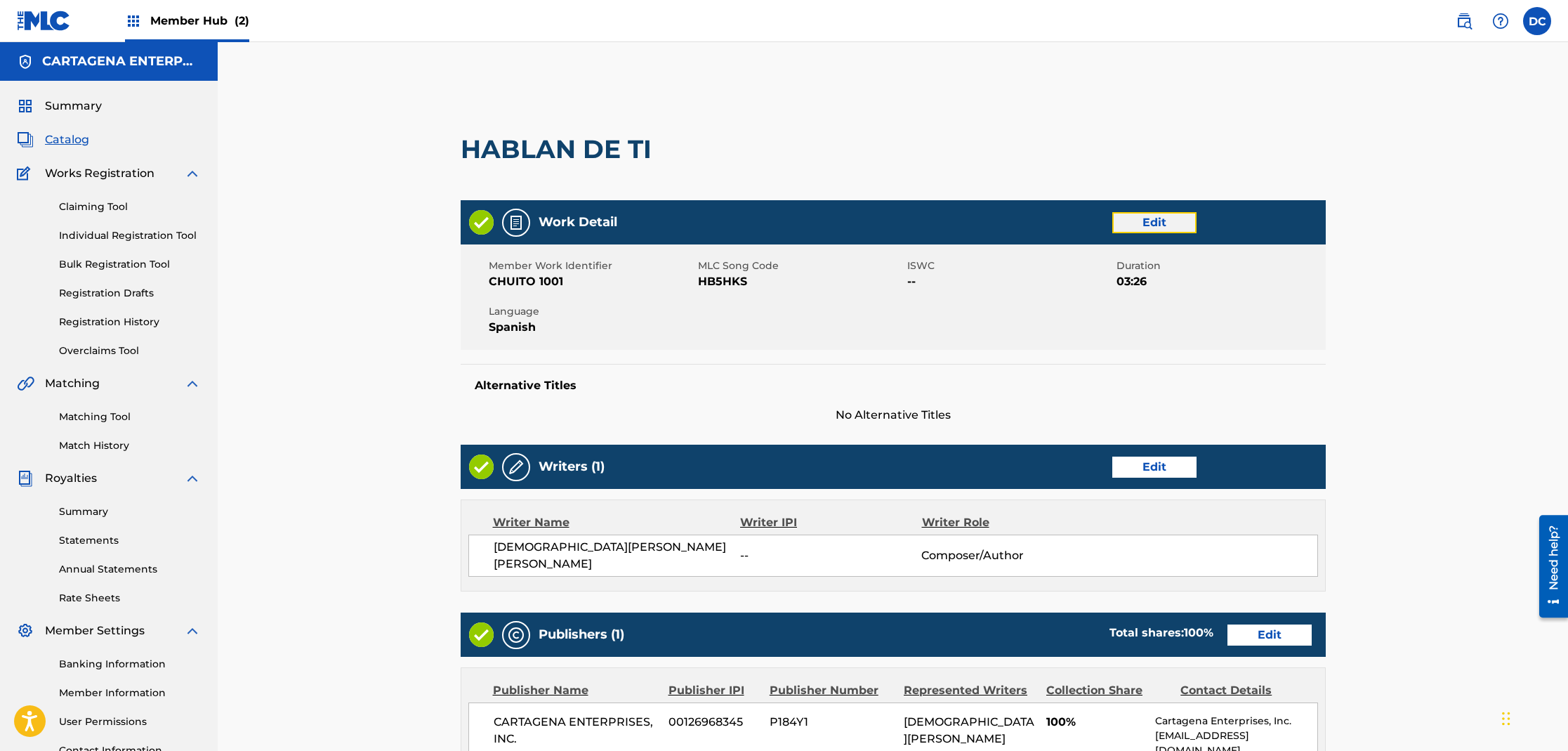
click at [1124, 218] on link "Edit" at bounding box center [1155, 222] width 84 height 21
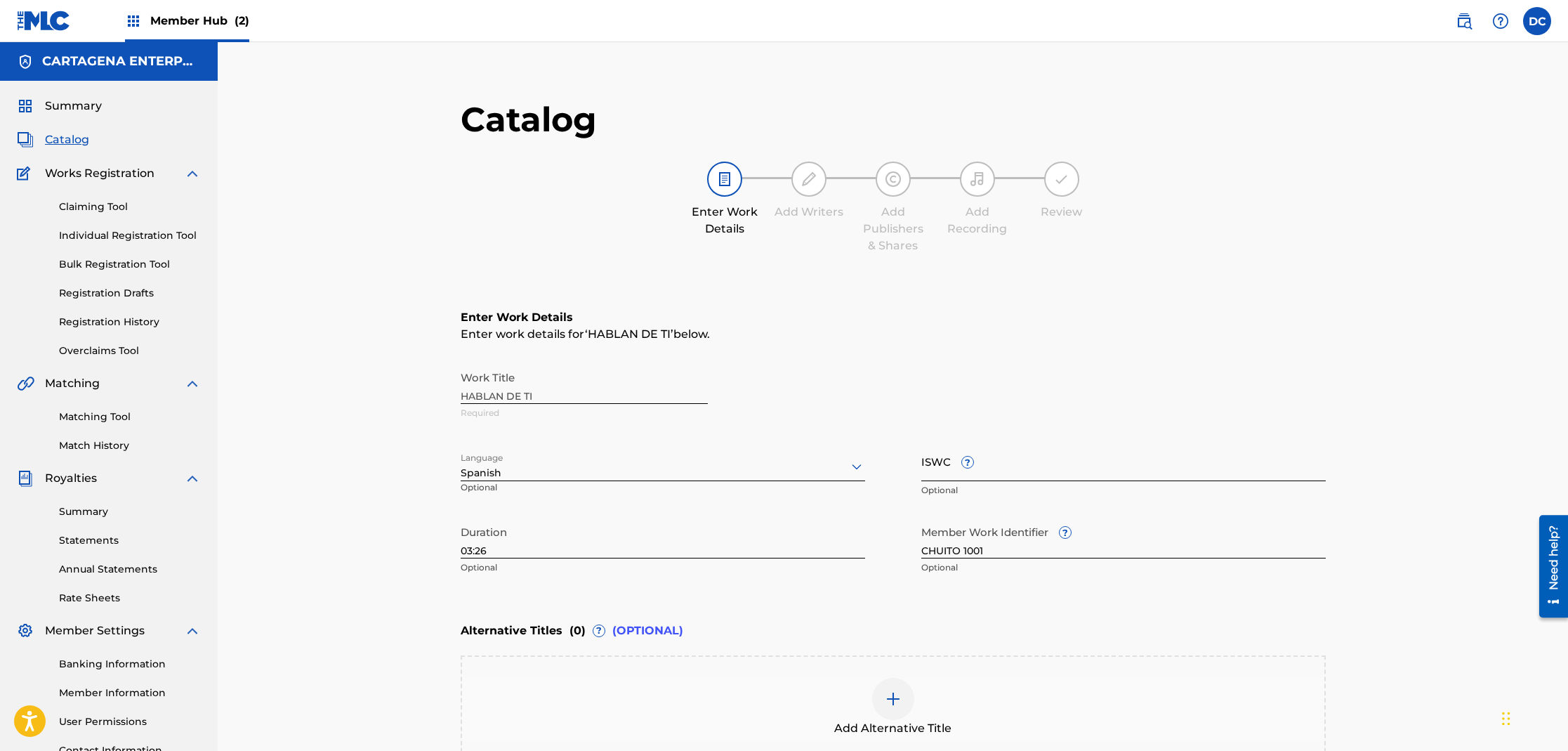
click at [990, 479] on input "ISWC ?" at bounding box center [1124, 461] width 404 height 40
paste input "T3318646258"
type input "T3318646258"
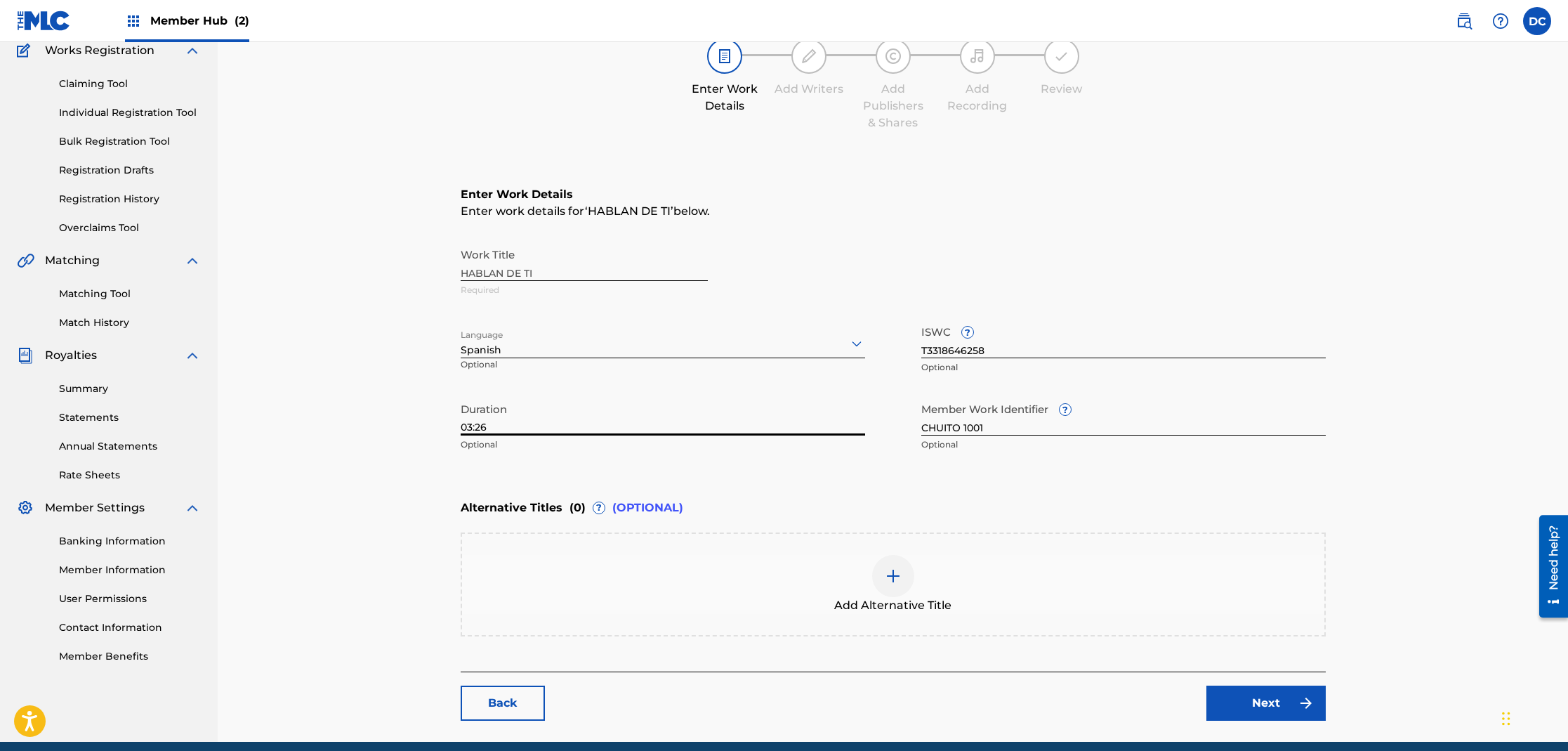
scroll to position [181, 0]
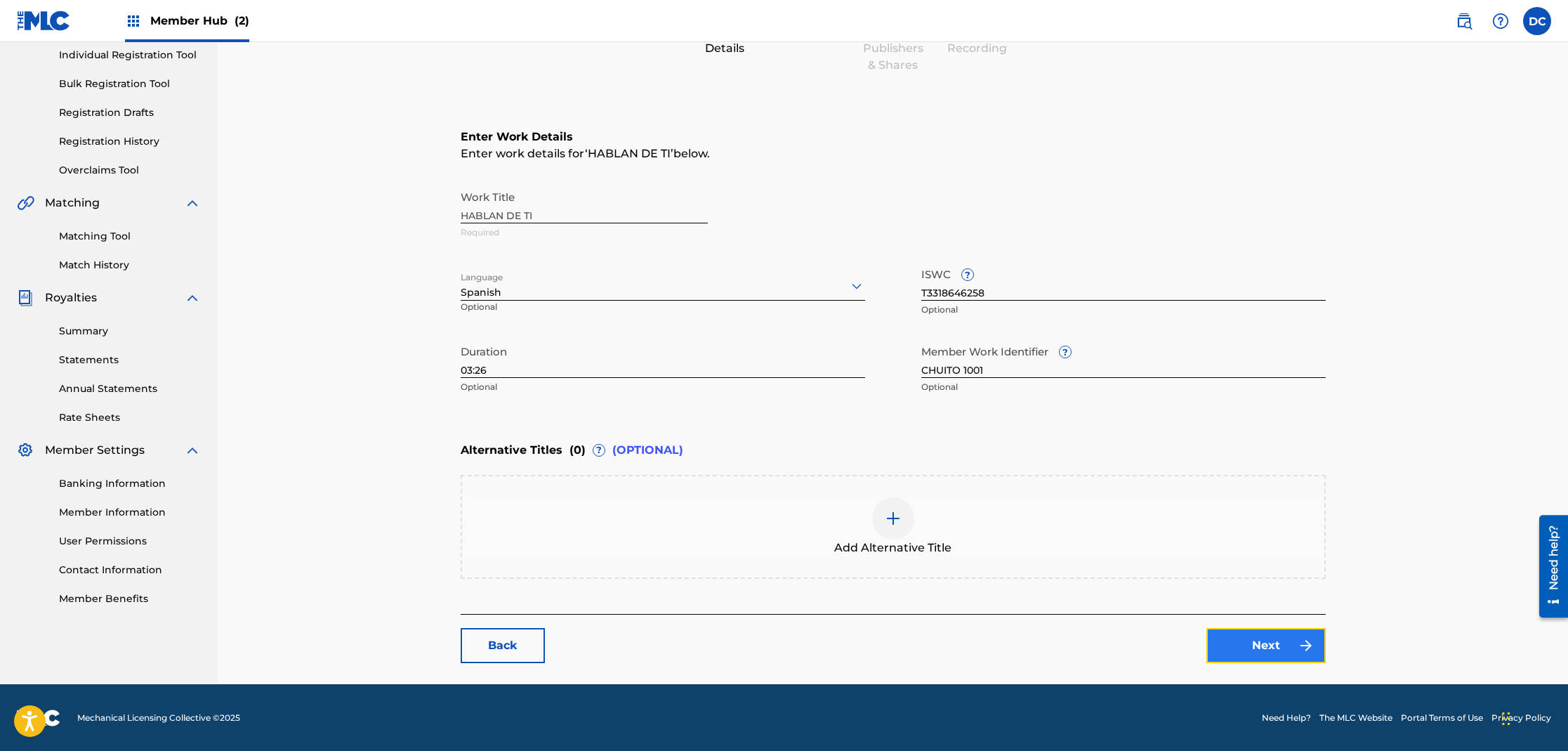
click at [1266, 643] on link "Next" at bounding box center [1266, 645] width 119 height 35
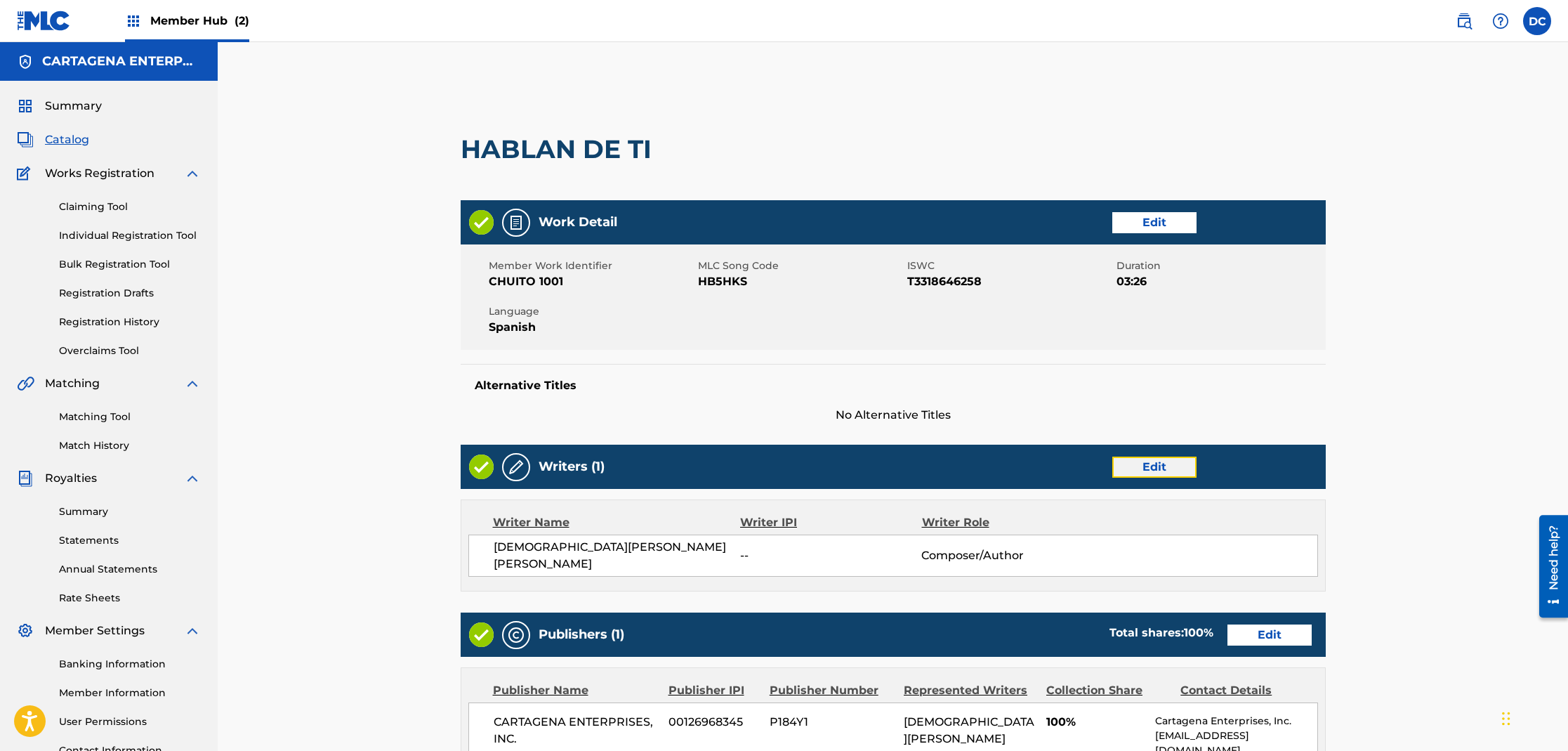
click at [1171, 462] on link "Edit" at bounding box center [1155, 467] width 84 height 21
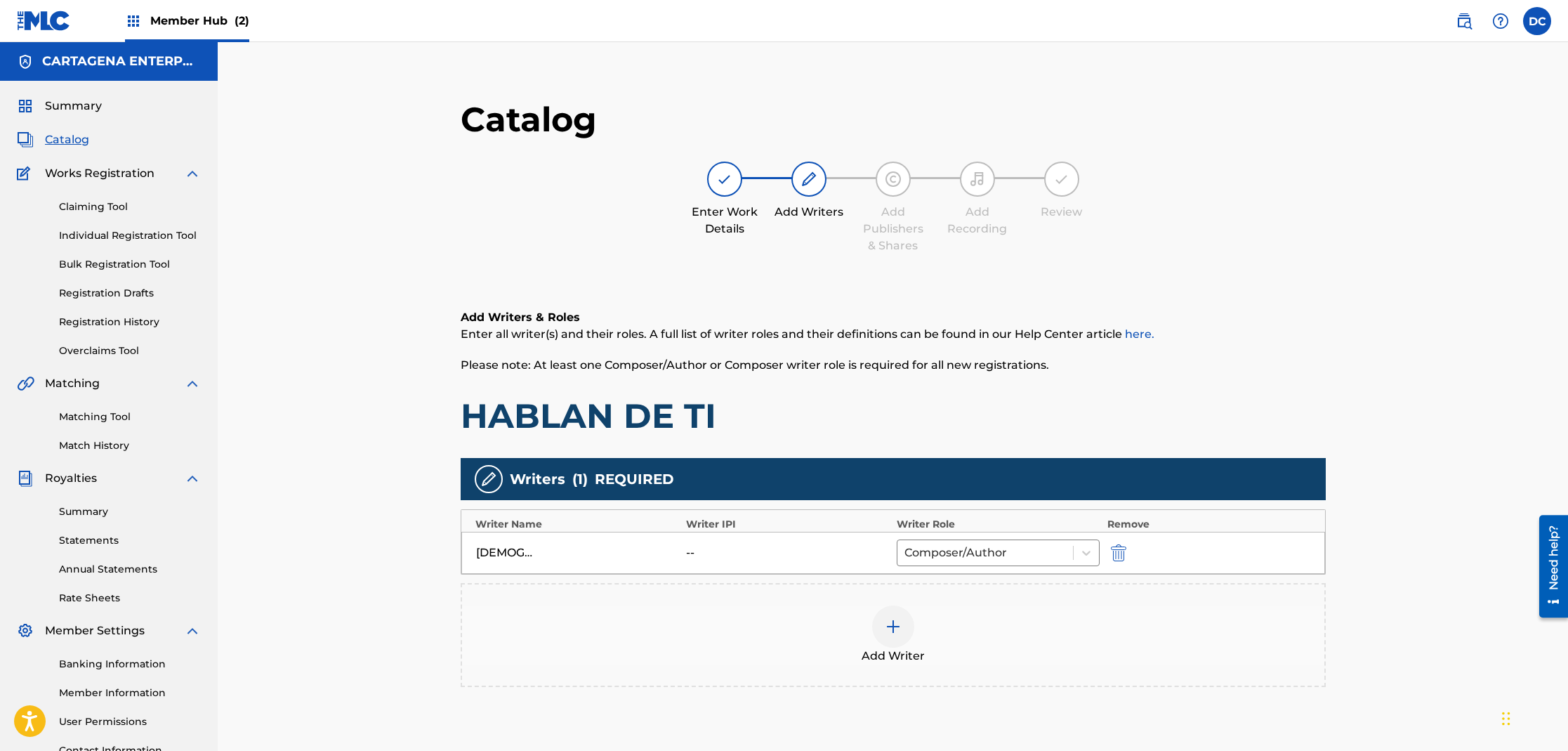
click at [914, 623] on div "Add Writer" at bounding box center [893, 635] width 862 height 59
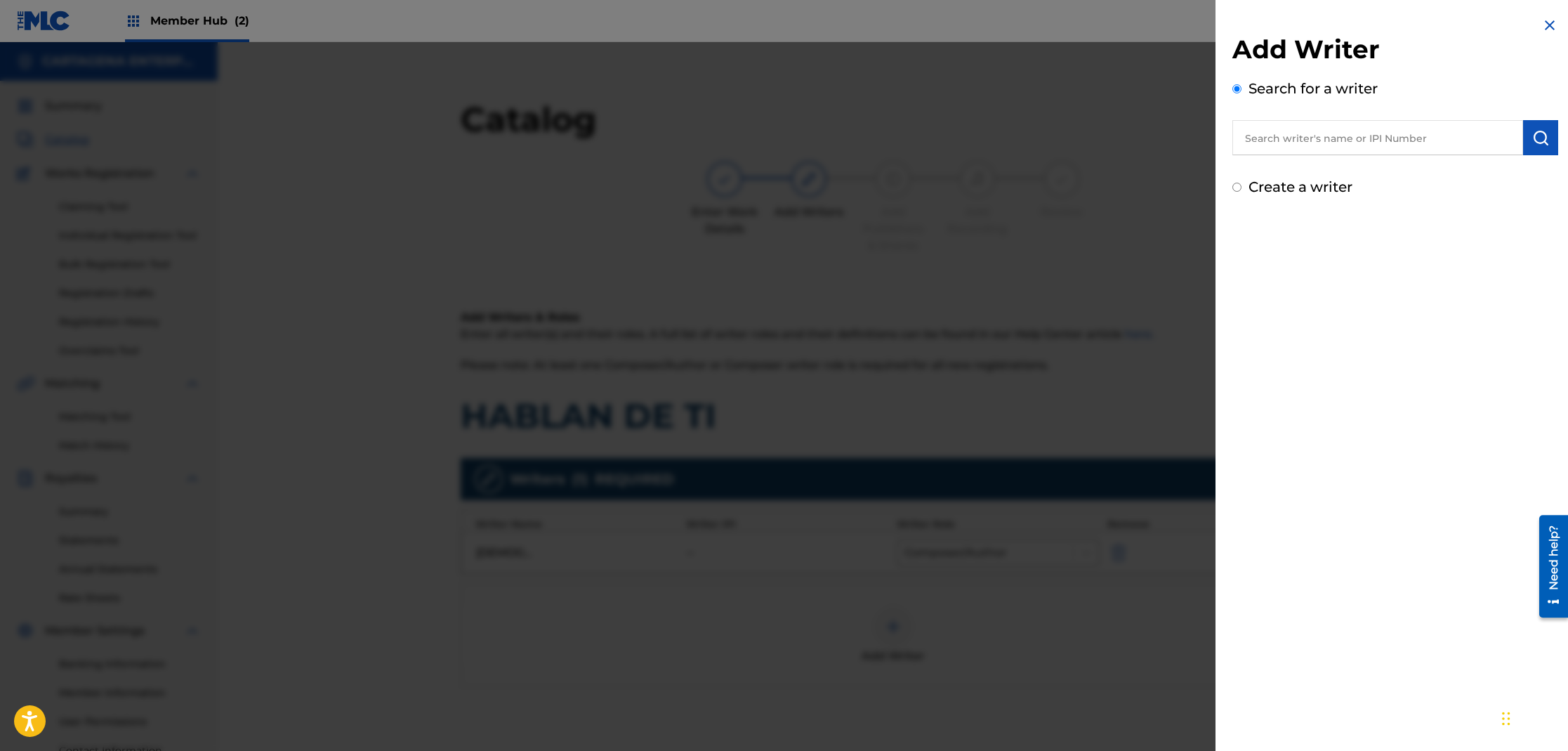
click at [1316, 144] on input "text" at bounding box center [1378, 137] width 291 height 35
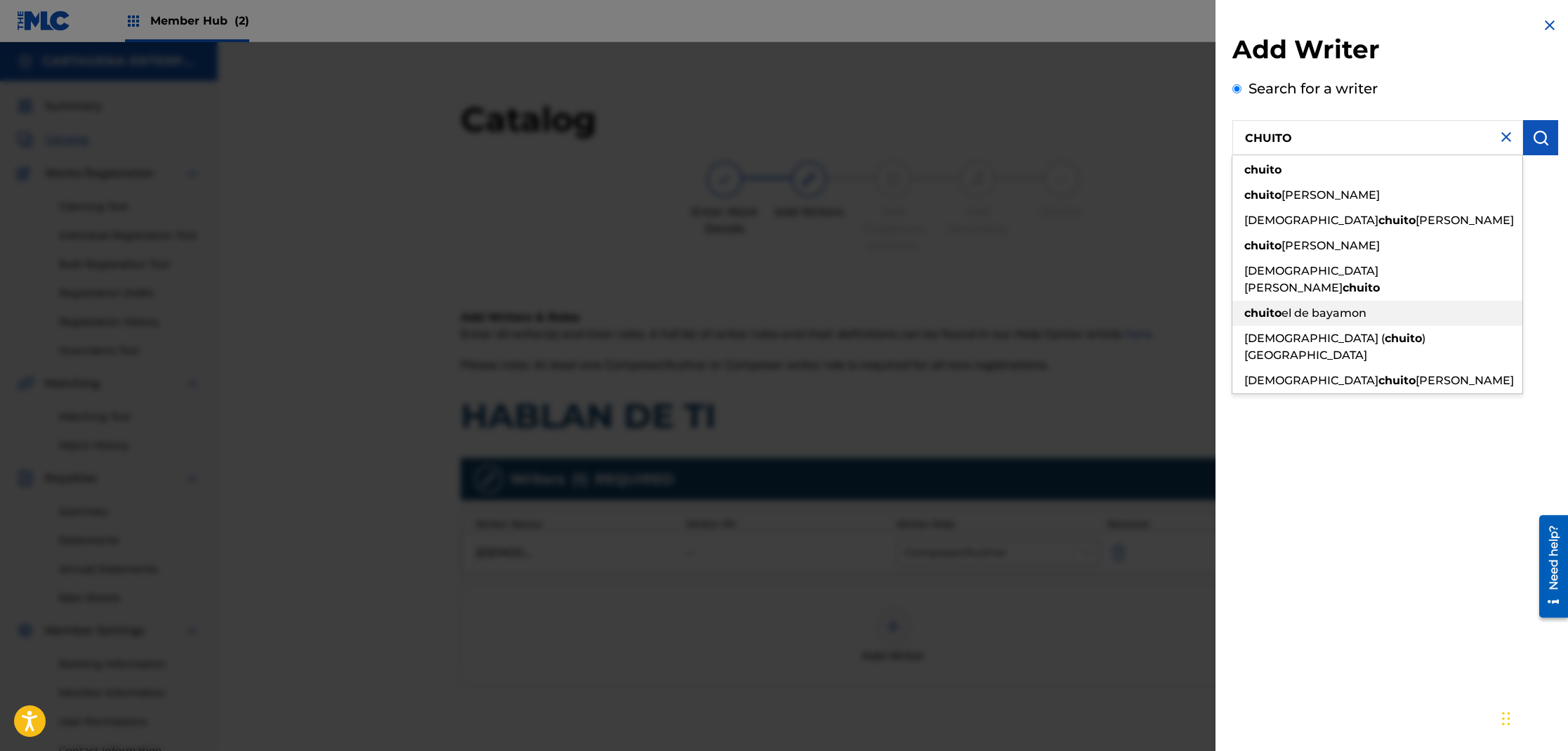
click at [1370, 301] on div "chuito el de bayamon" at bounding box center [1378, 313] width 290 height 25
type input "chuito el de bayamon"
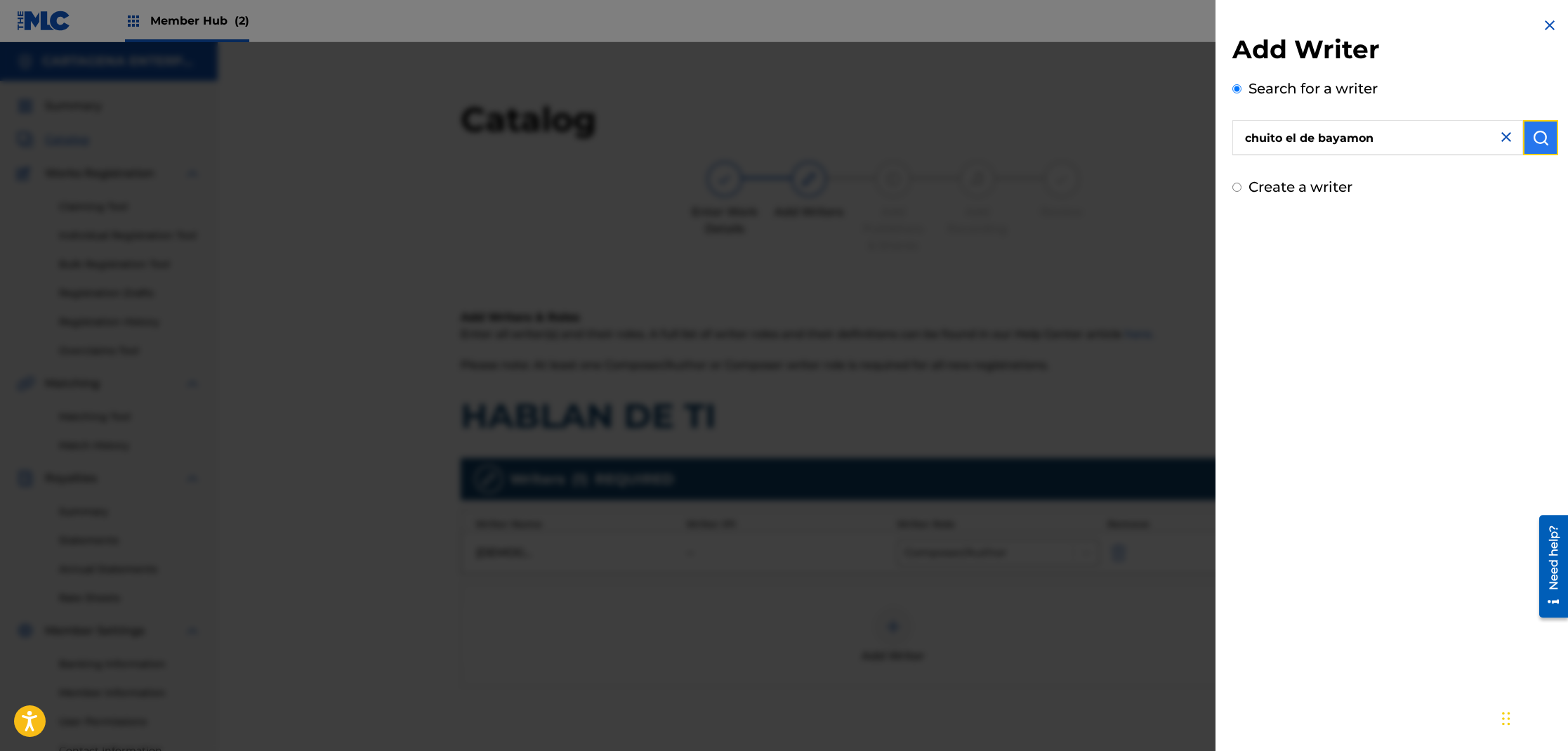
click at [1532, 144] on img "submit" at bounding box center [1541, 137] width 17 height 17
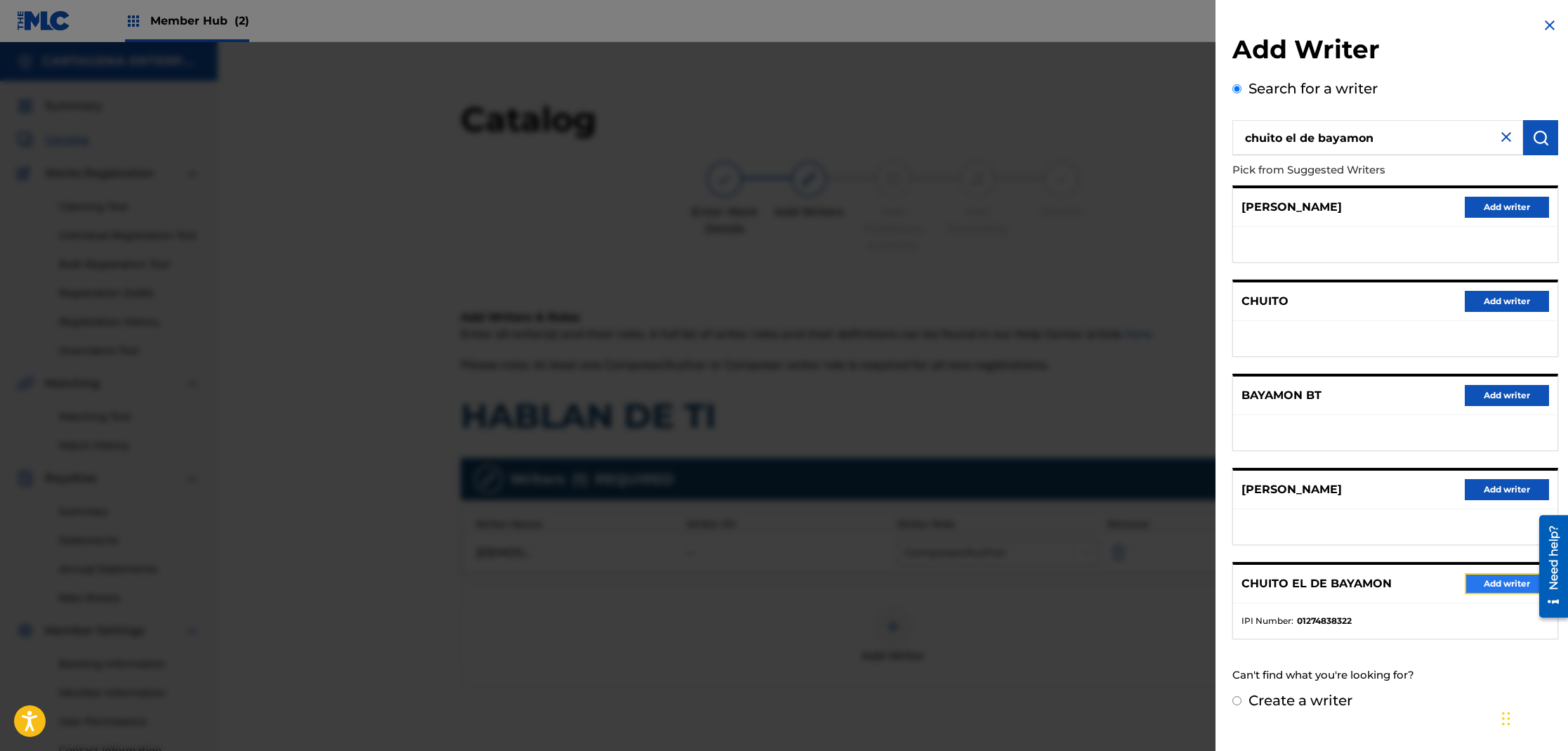
click at [1489, 587] on button "Add writer" at bounding box center [1507, 584] width 84 height 21
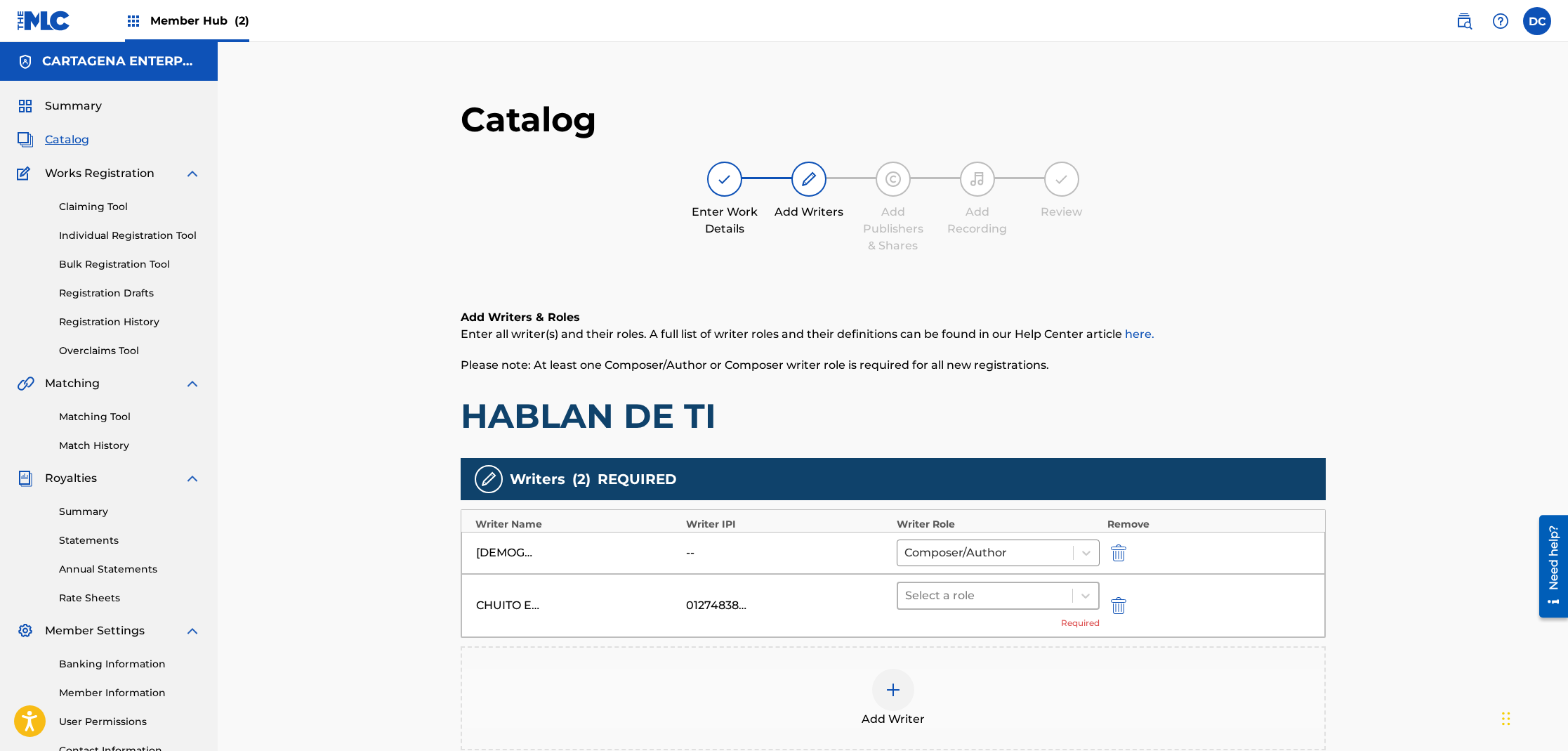
click at [969, 596] on div at bounding box center [985, 595] width 161 height 20
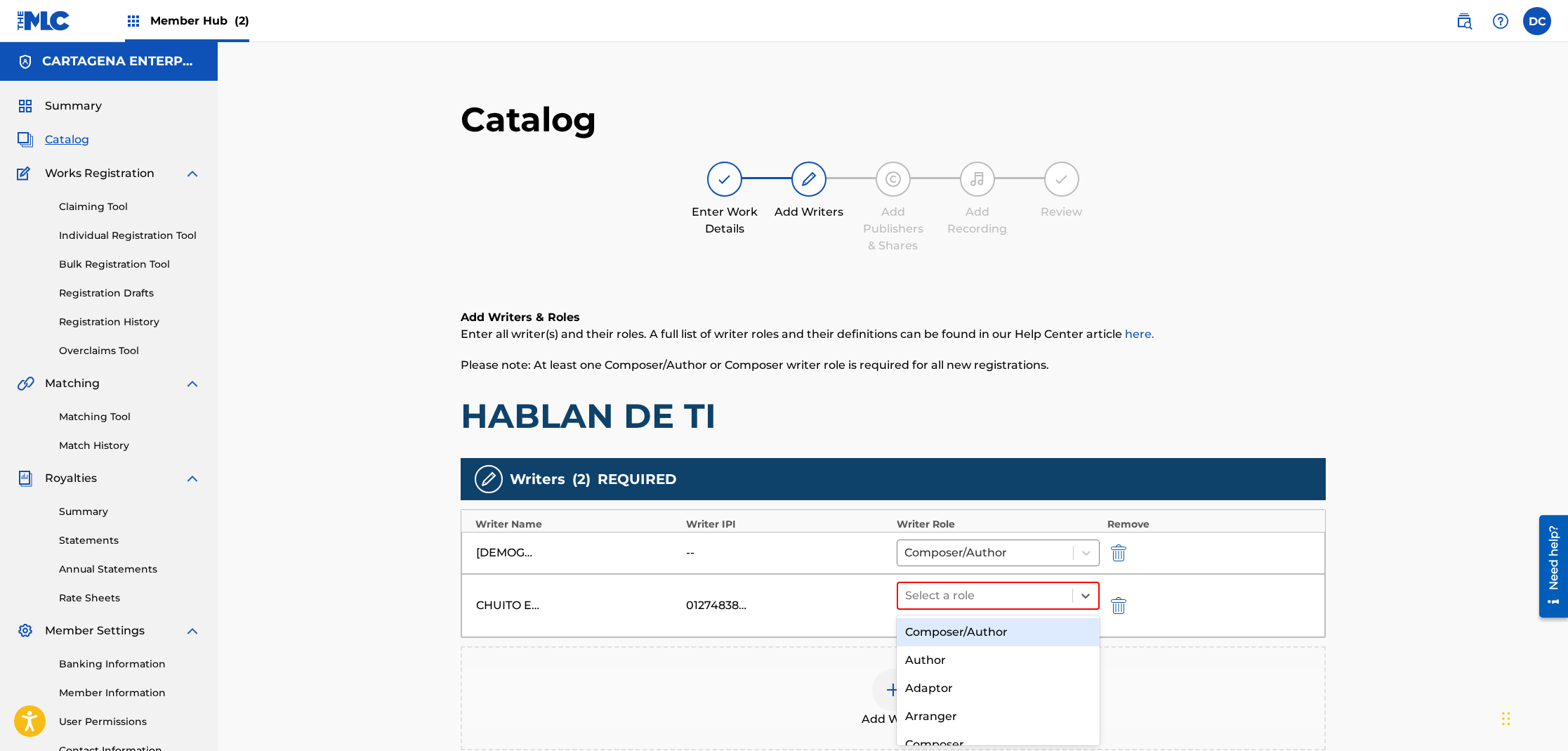
drag, startPoint x: 955, startPoint y: 639, endPoint x: 965, endPoint y: 636, distance: 10.4
click at [955, 639] on div "Composer/Author" at bounding box center [998, 632] width 204 height 28
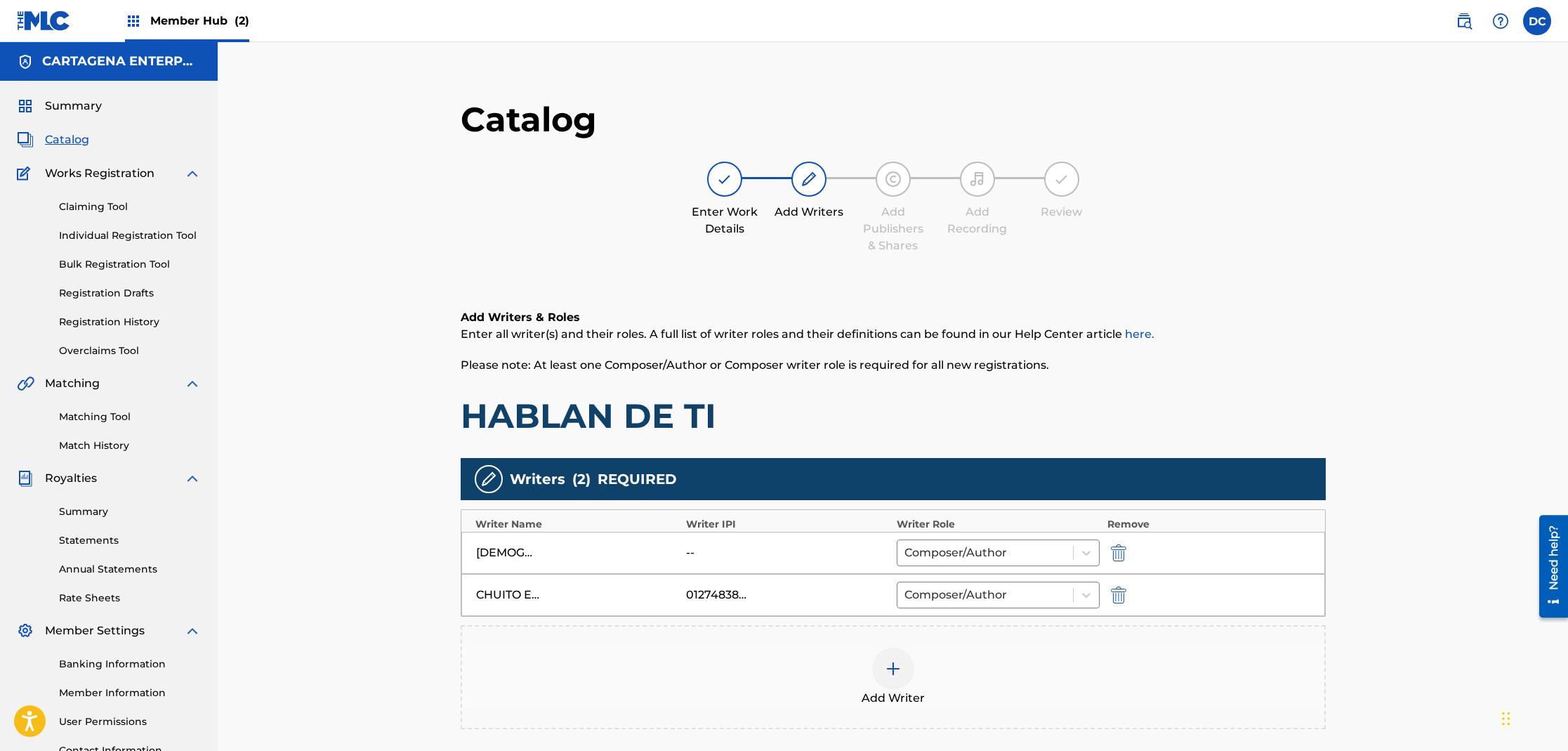
click at [899, 664] on img at bounding box center [893, 668] width 17 height 17
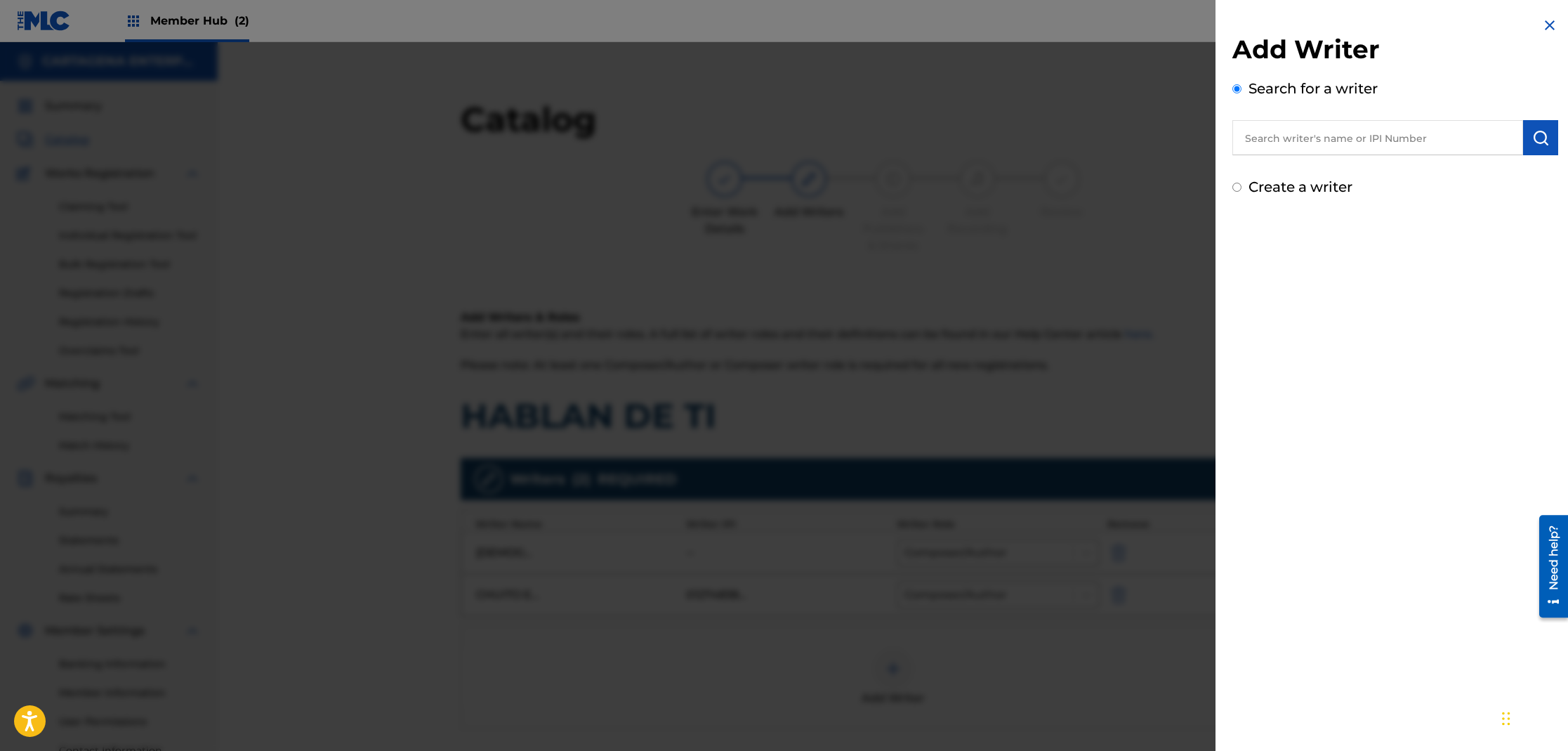
click at [1266, 138] on input "text" at bounding box center [1378, 137] width 291 height 35
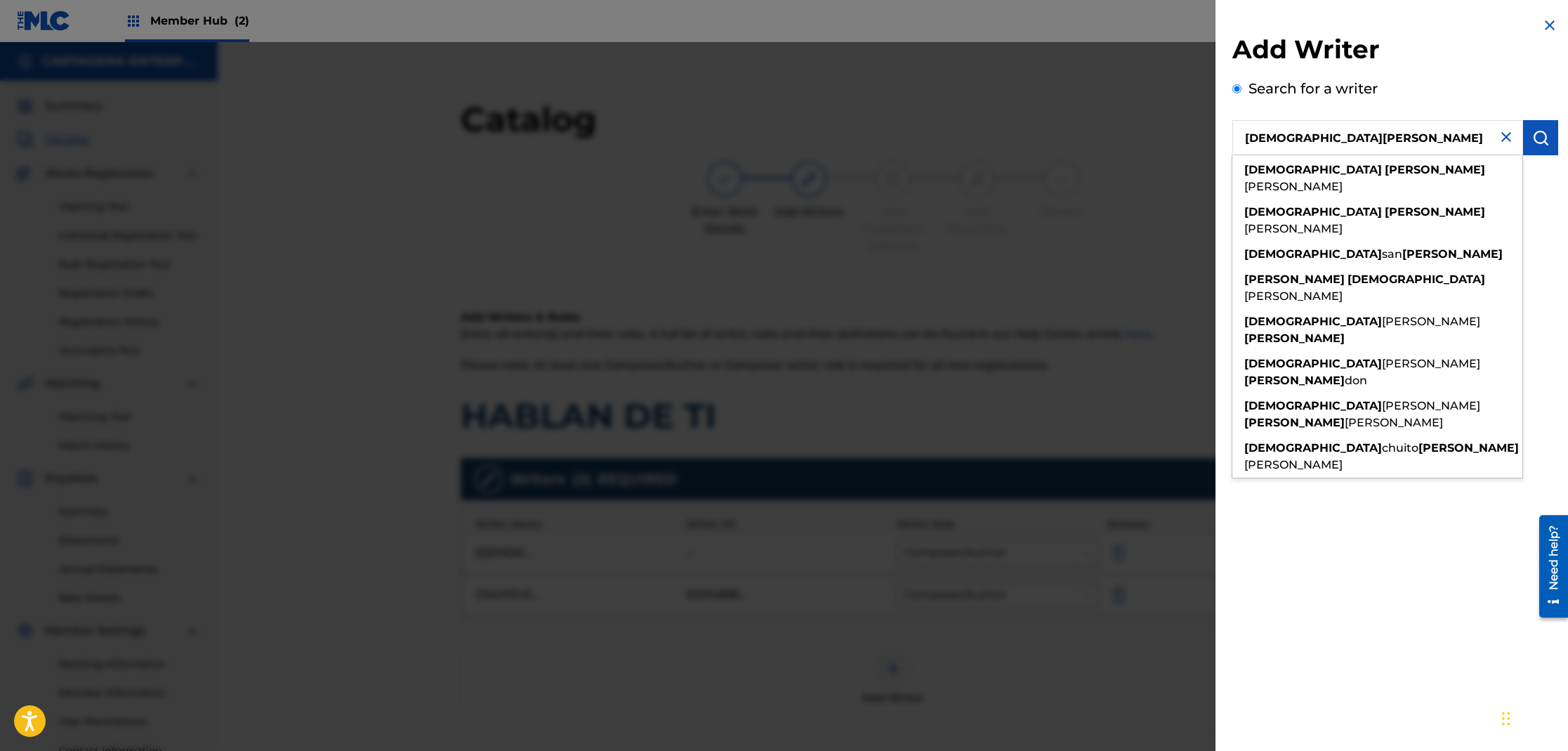
type input "[DEMOGRAPHIC_DATA][PERSON_NAME]"
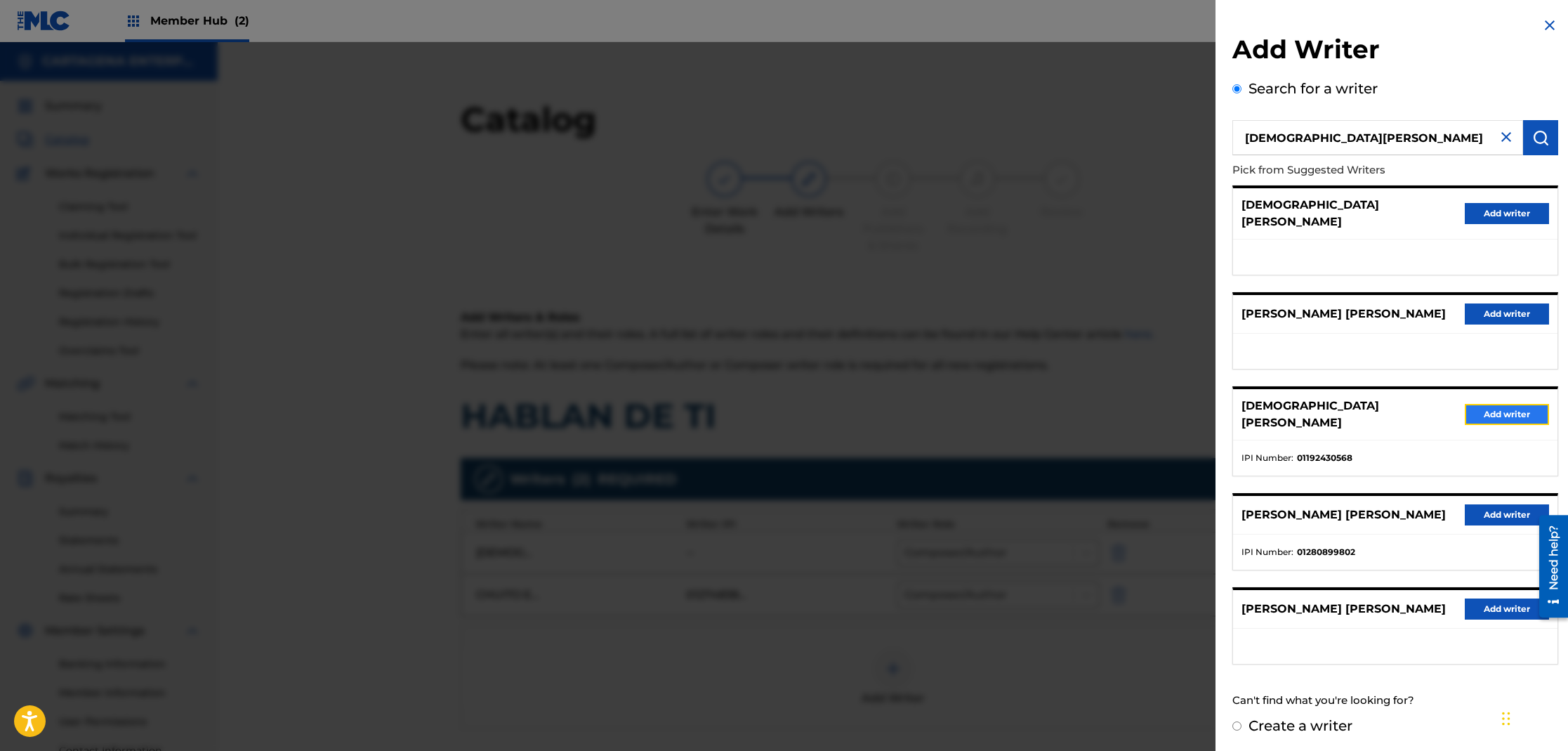
click at [1485, 404] on button "Add writer" at bounding box center [1507, 414] width 84 height 21
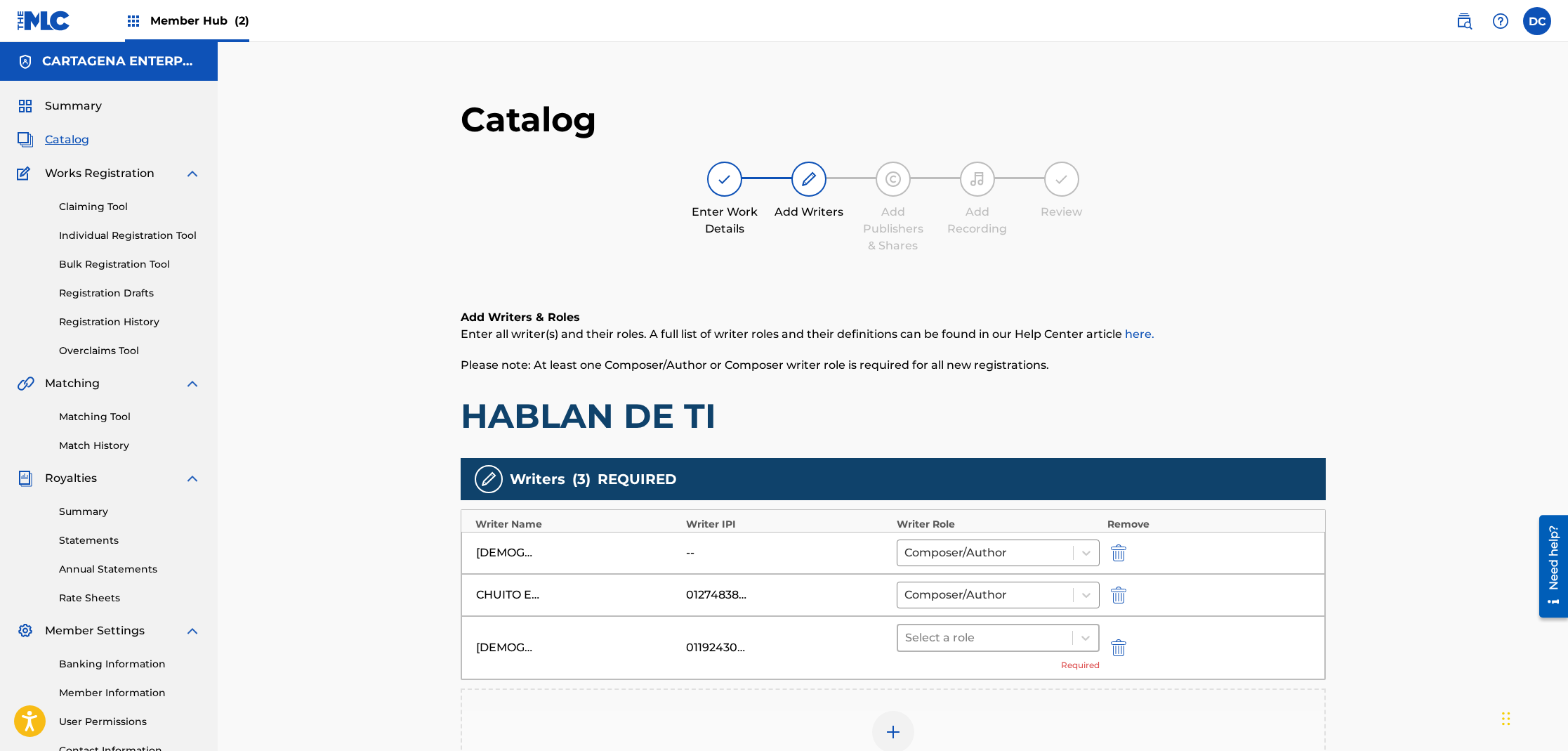
click at [1007, 632] on div at bounding box center [985, 638] width 161 height 20
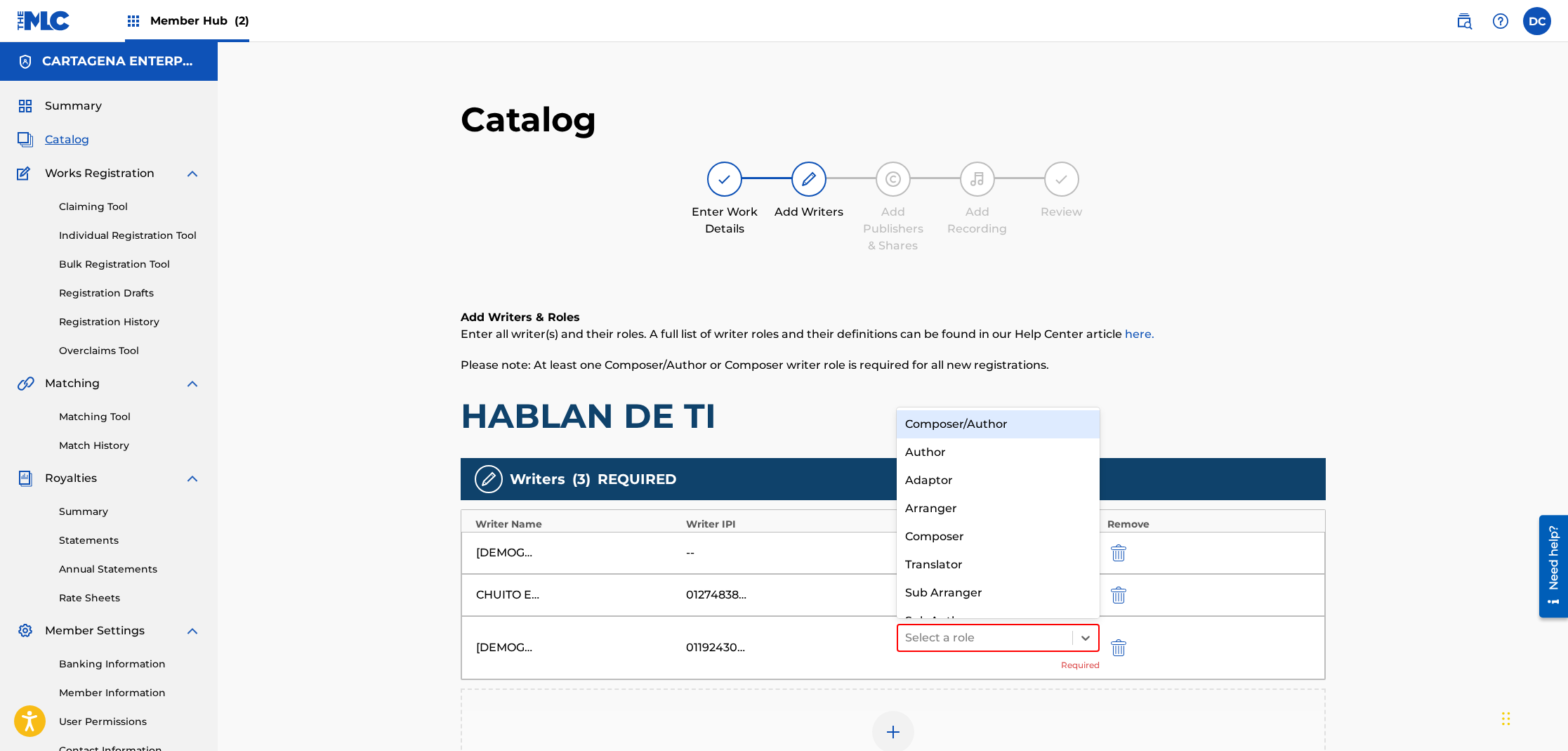
click at [1004, 421] on div "Composer/Author" at bounding box center [998, 424] width 204 height 28
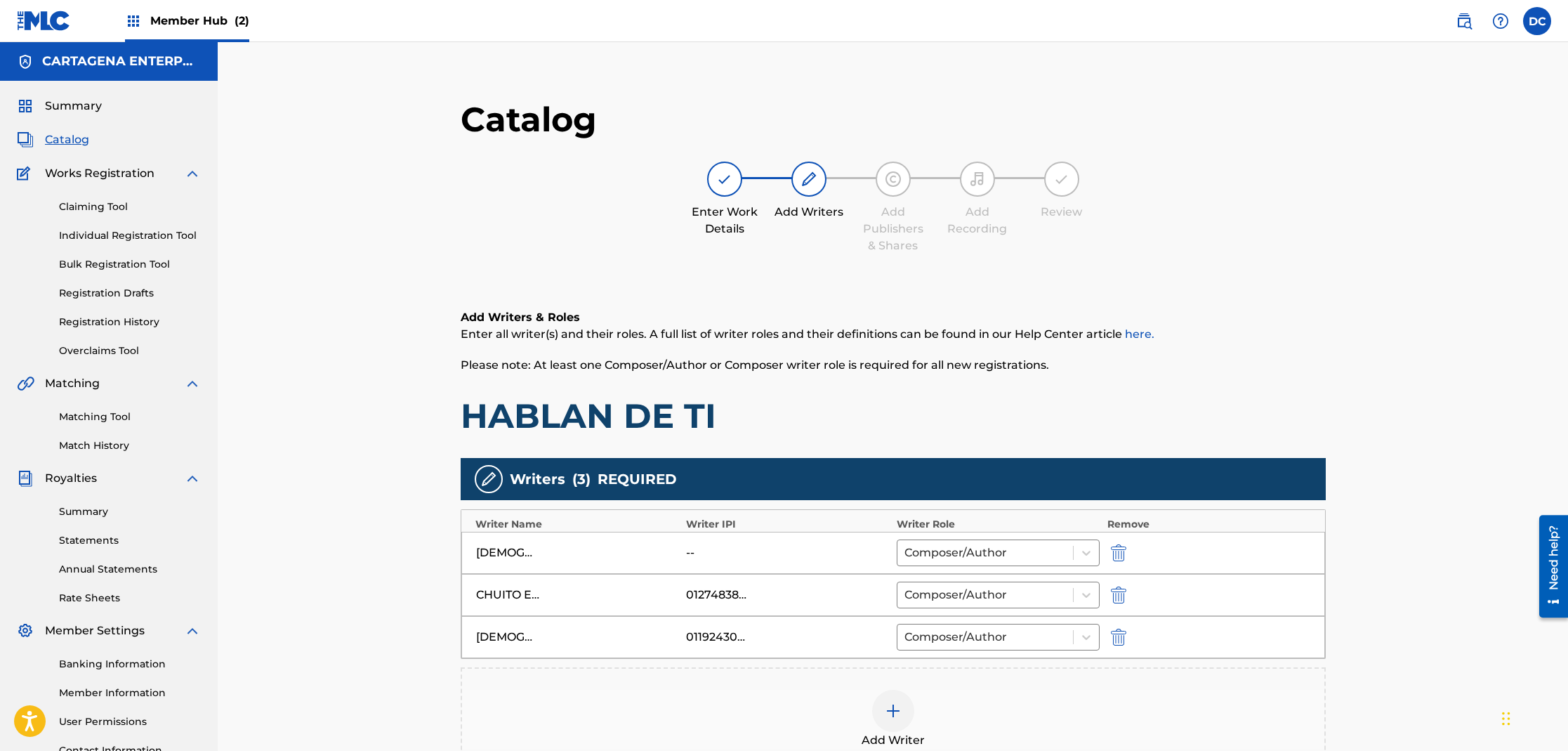
click at [896, 706] on img at bounding box center [893, 710] width 17 height 17
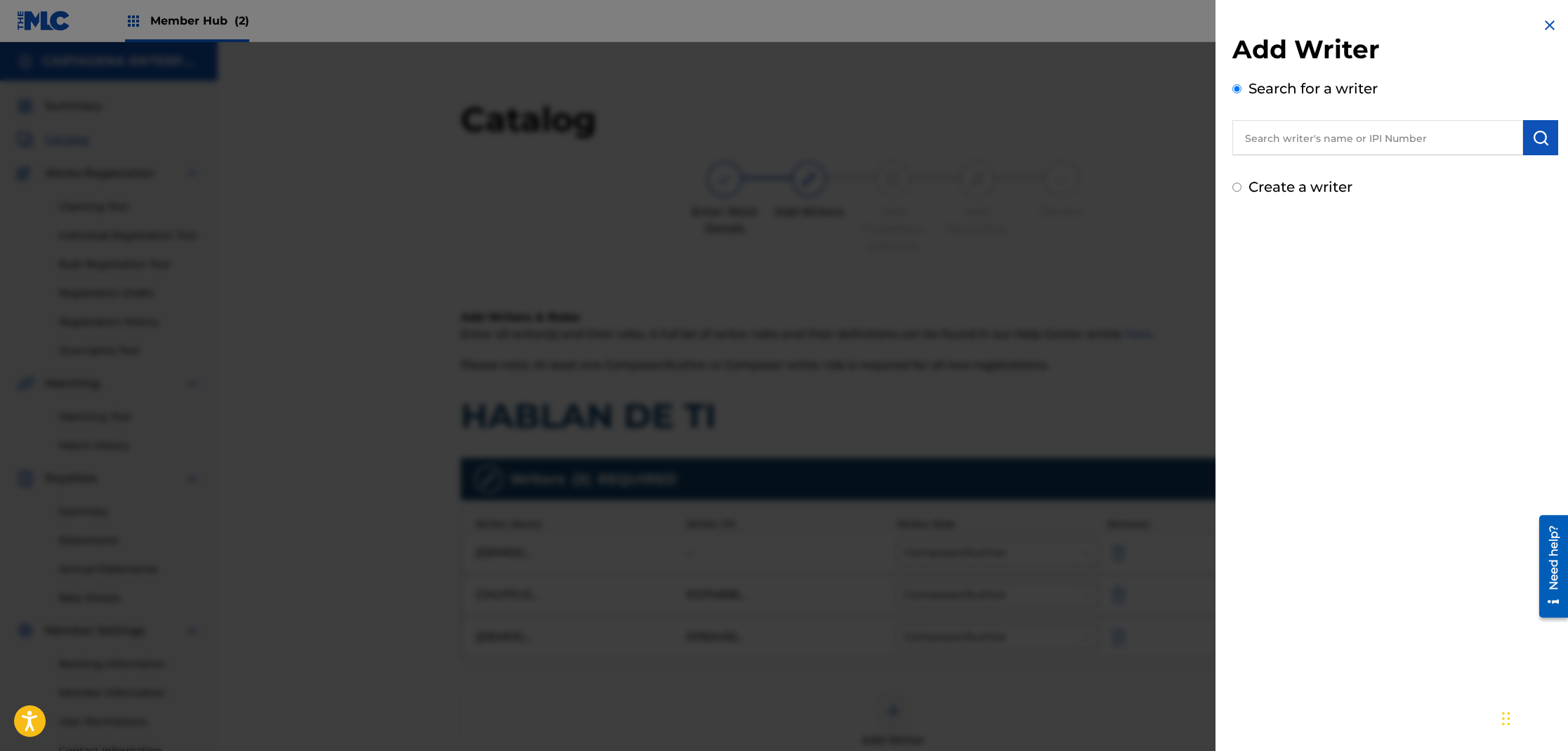
click at [1310, 141] on input "text" at bounding box center [1378, 137] width 291 height 35
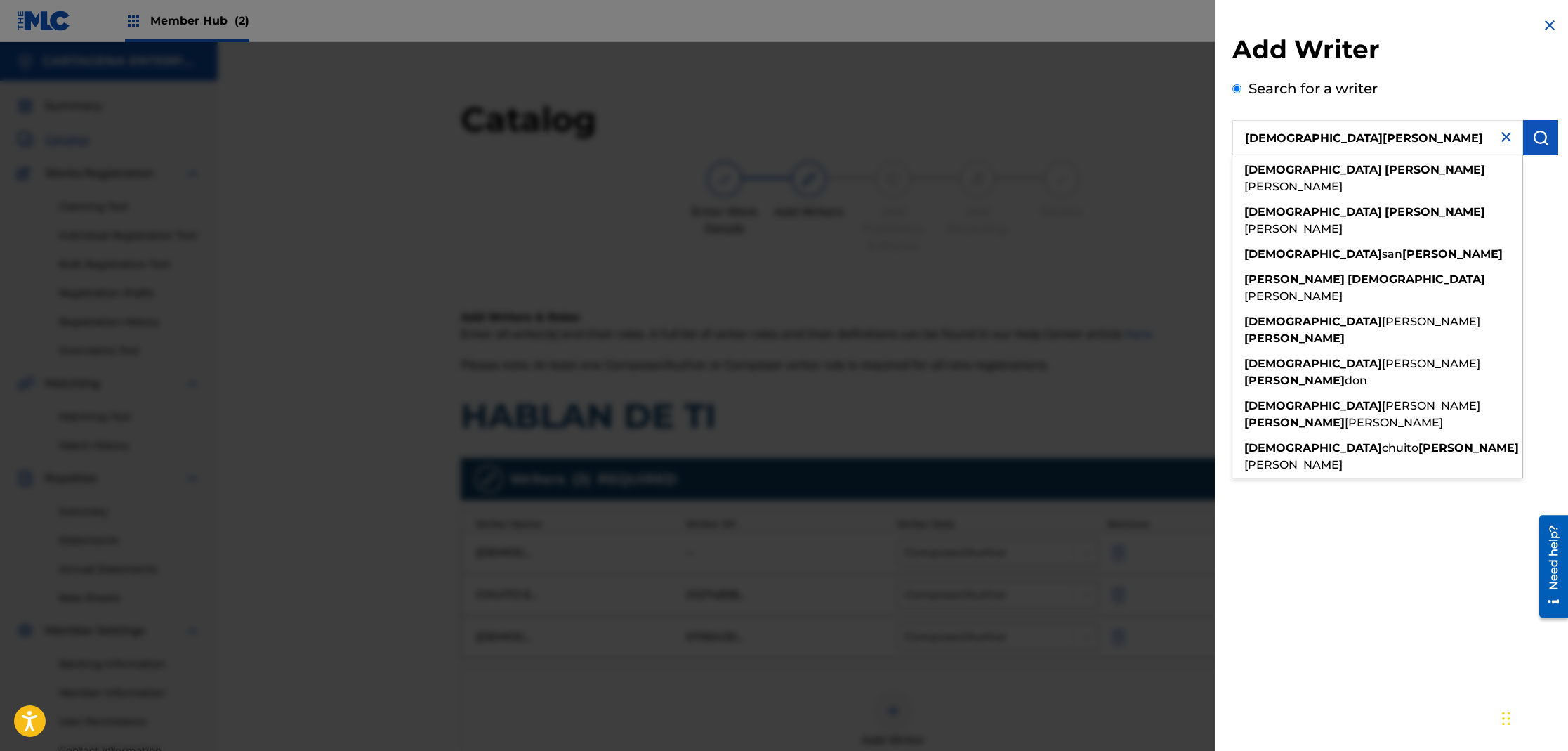
type input "[DEMOGRAPHIC_DATA][PERSON_NAME]"
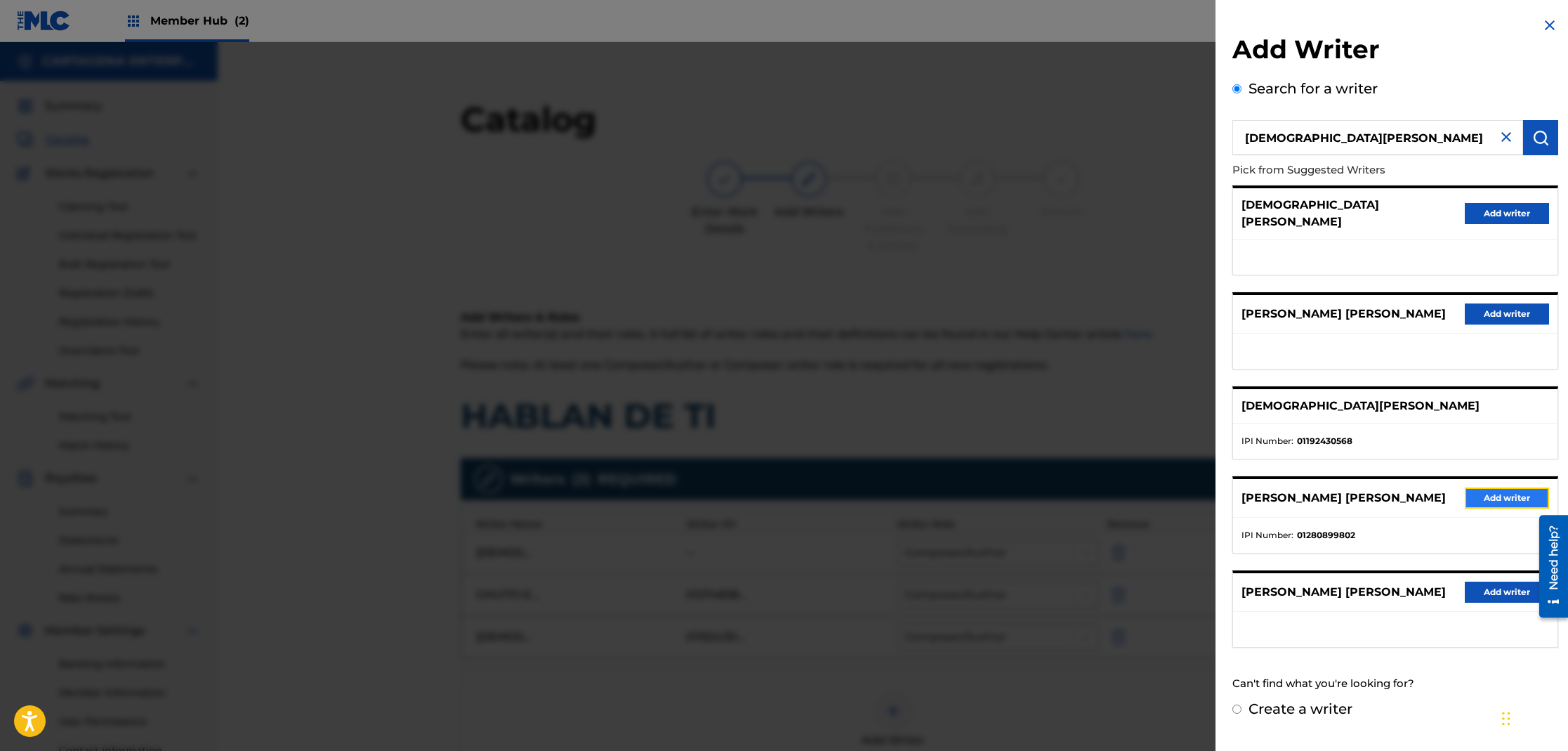
click at [1469, 487] on button "Add writer" at bounding box center [1507, 498] width 84 height 21
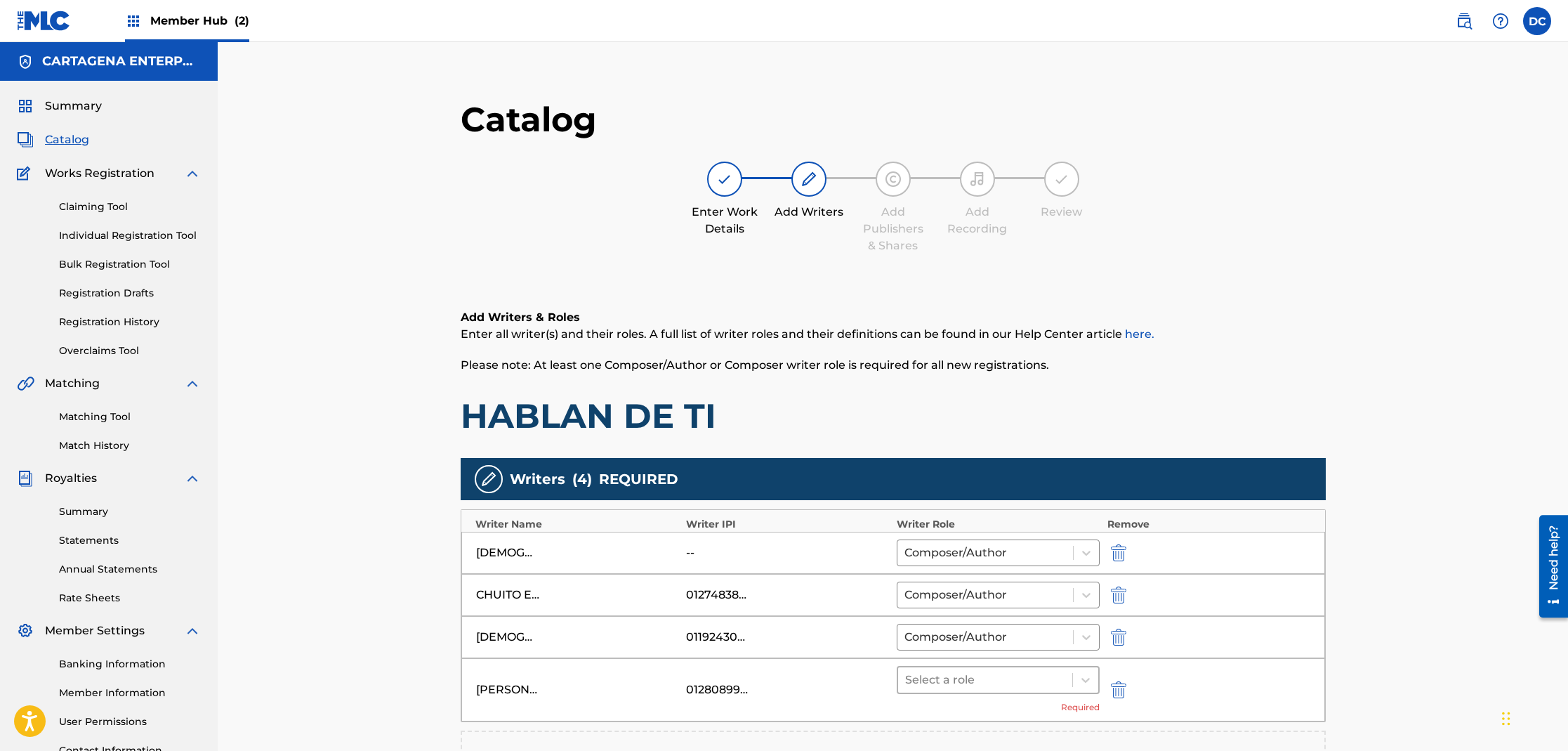
click at [945, 685] on div at bounding box center [985, 680] width 161 height 20
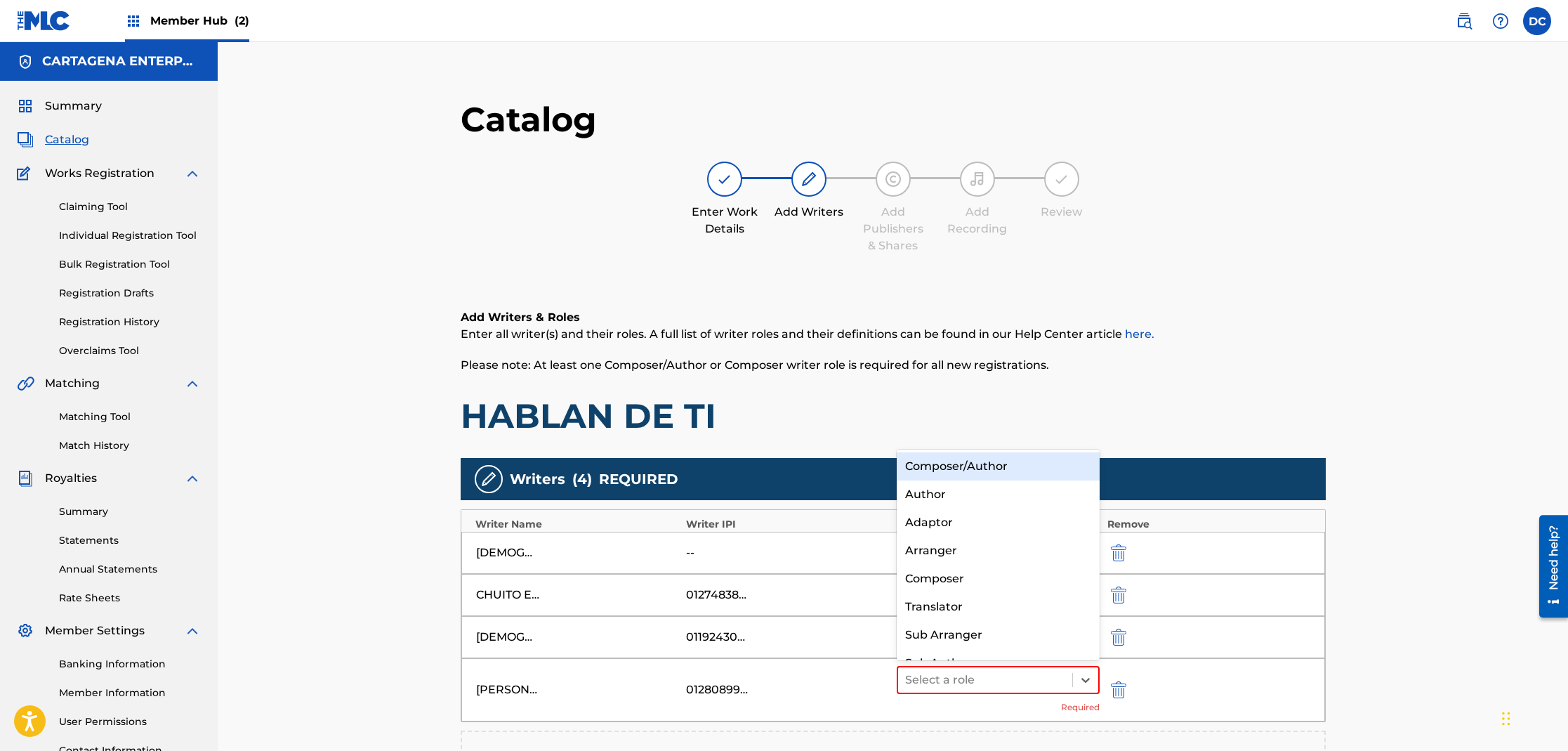
click at [990, 467] on div "Composer/Author" at bounding box center [998, 467] width 204 height 28
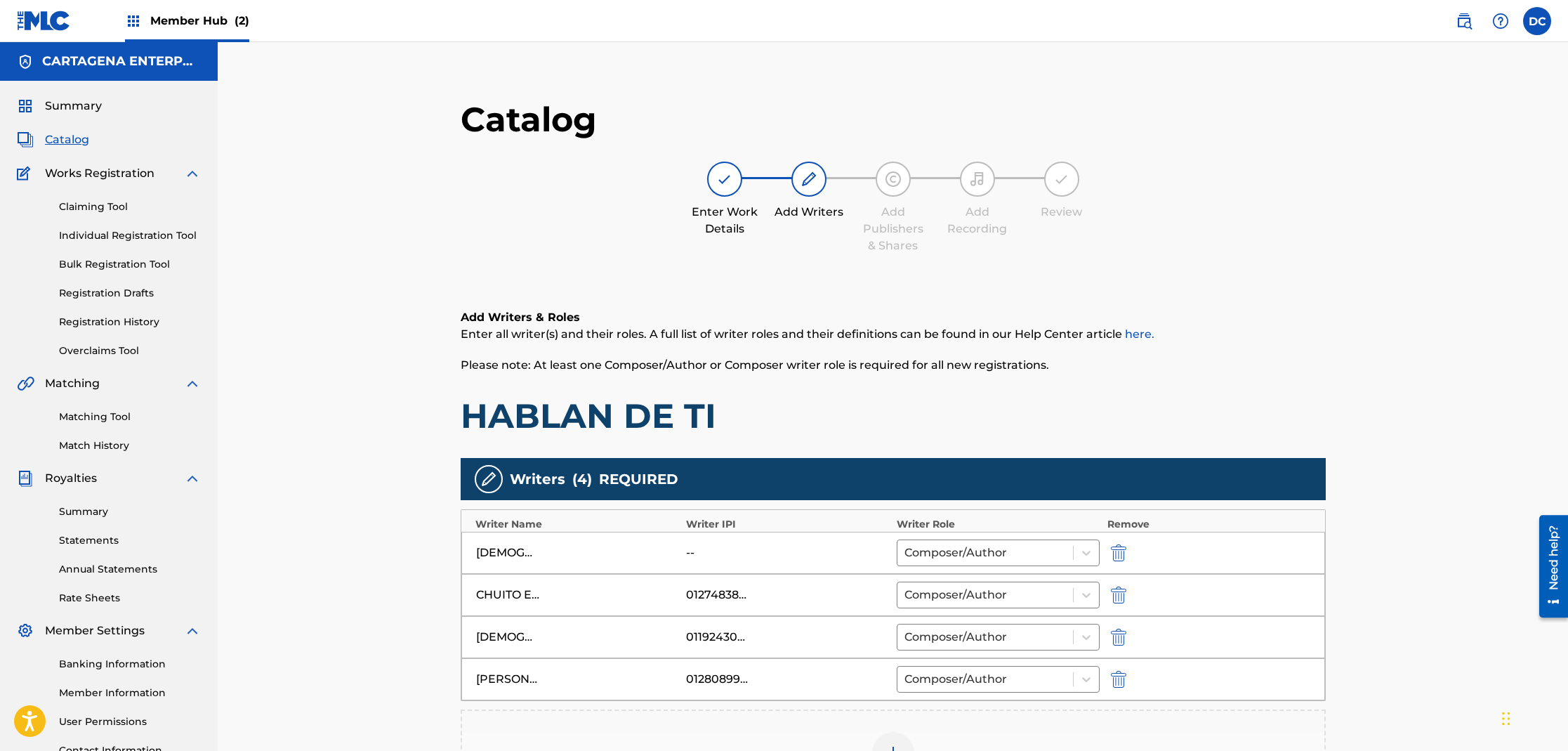
scroll to position [267, 0]
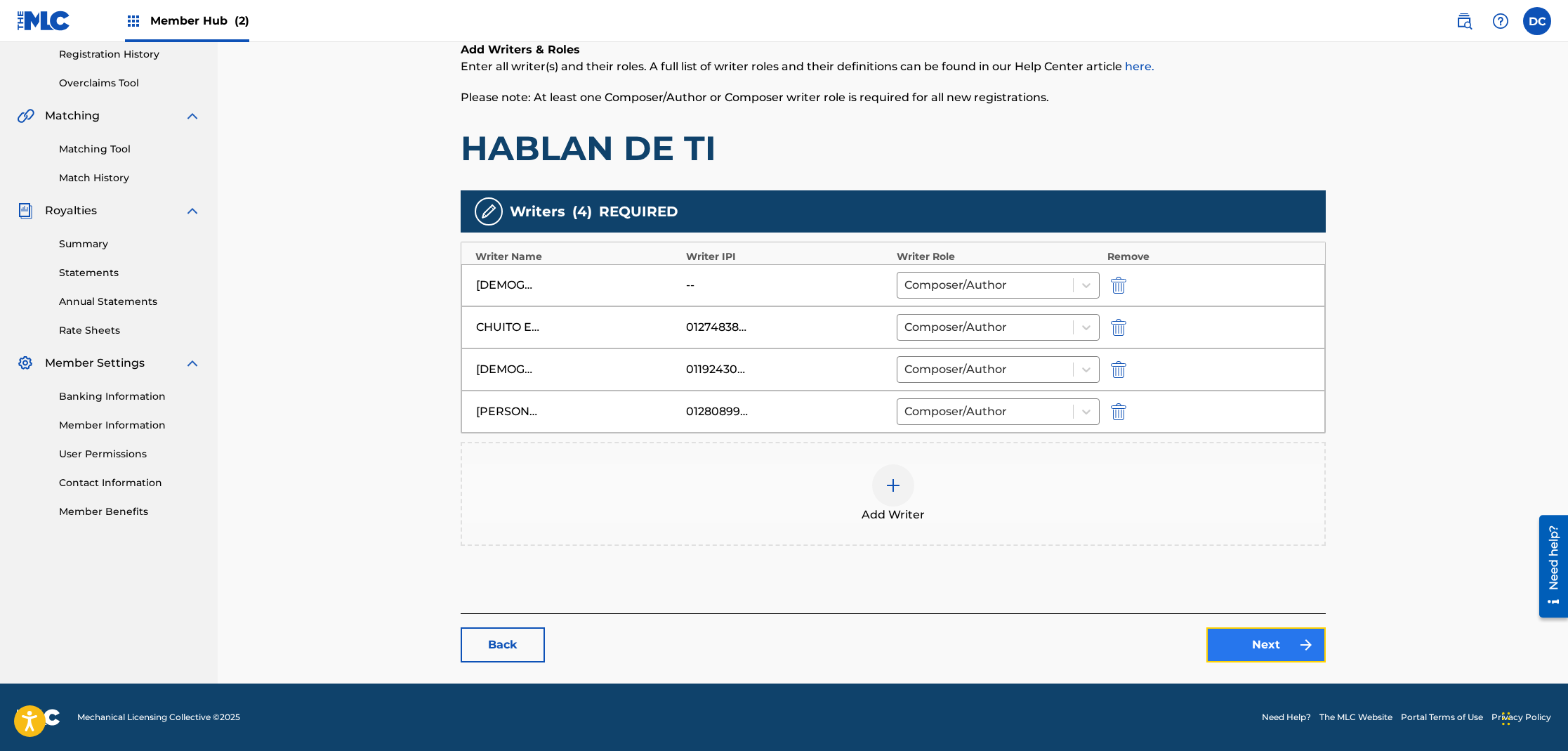
click at [1253, 652] on link "Next" at bounding box center [1266, 644] width 119 height 35
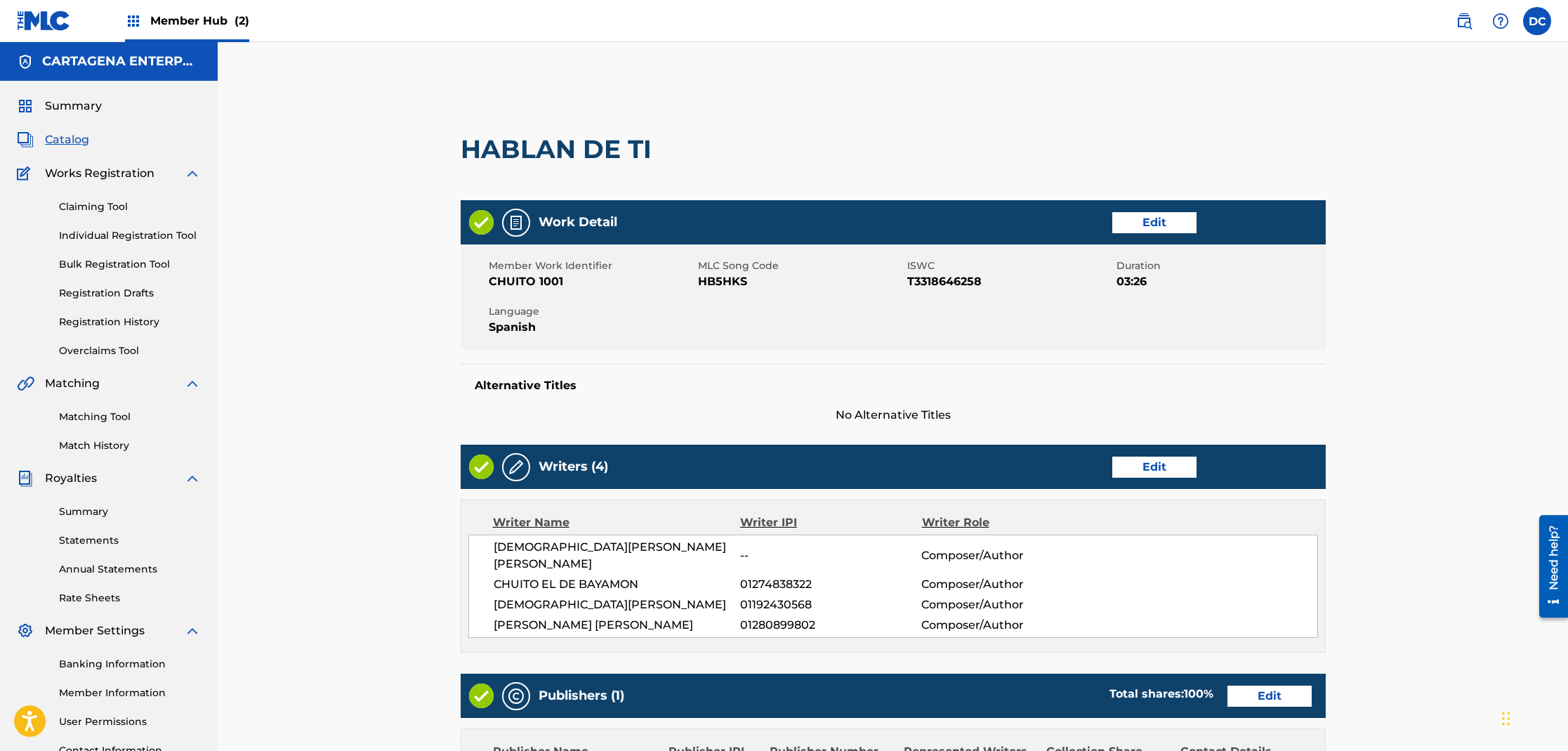
scroll to position [262, 0]
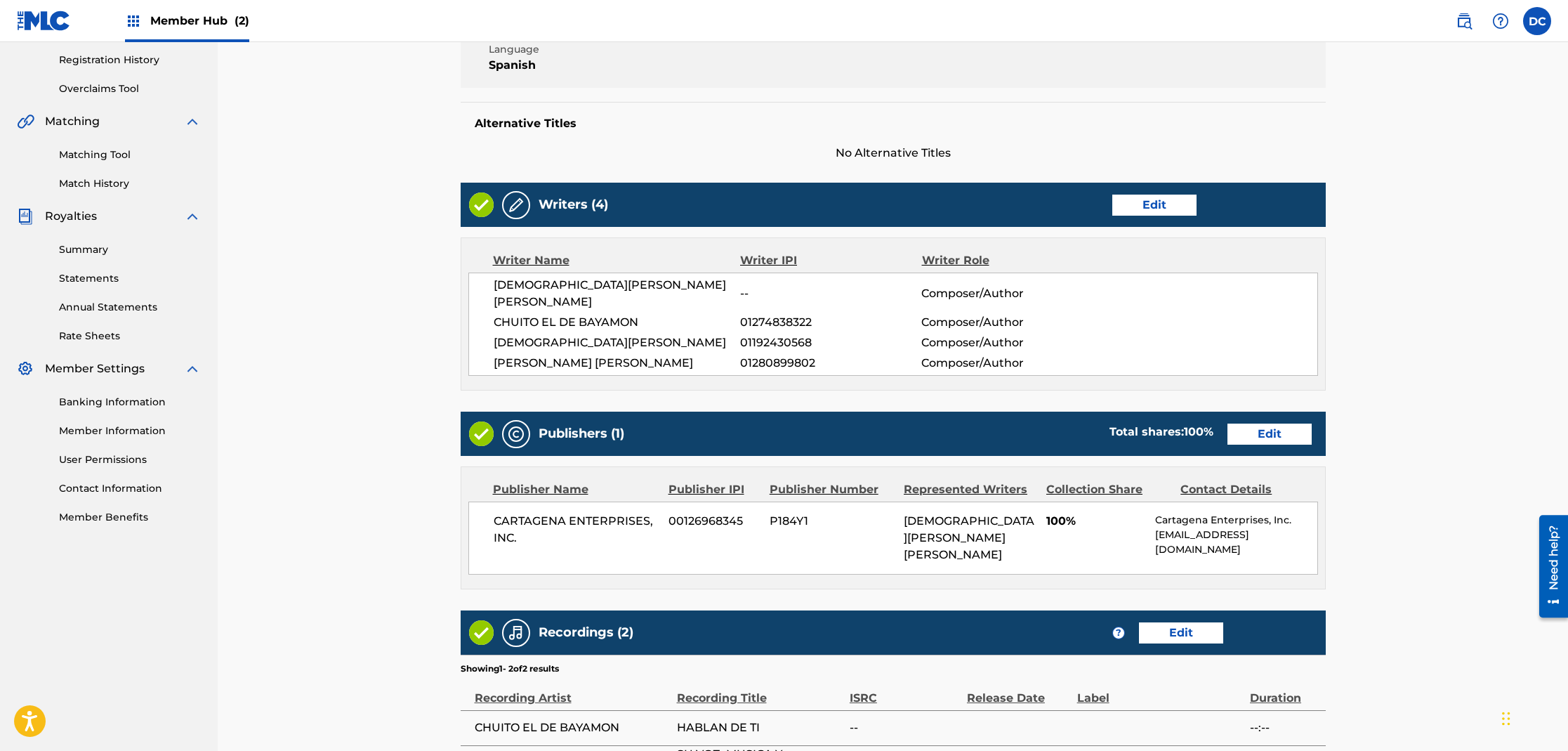
click at [1268, 433] on div "Publishers (1) Total shares: 100 % Edit" at bounding box center [893, 434] width 865 height 44
click at [1270, 424] on link "Edit" at bounding box center [1270, 434] width 84 height 21
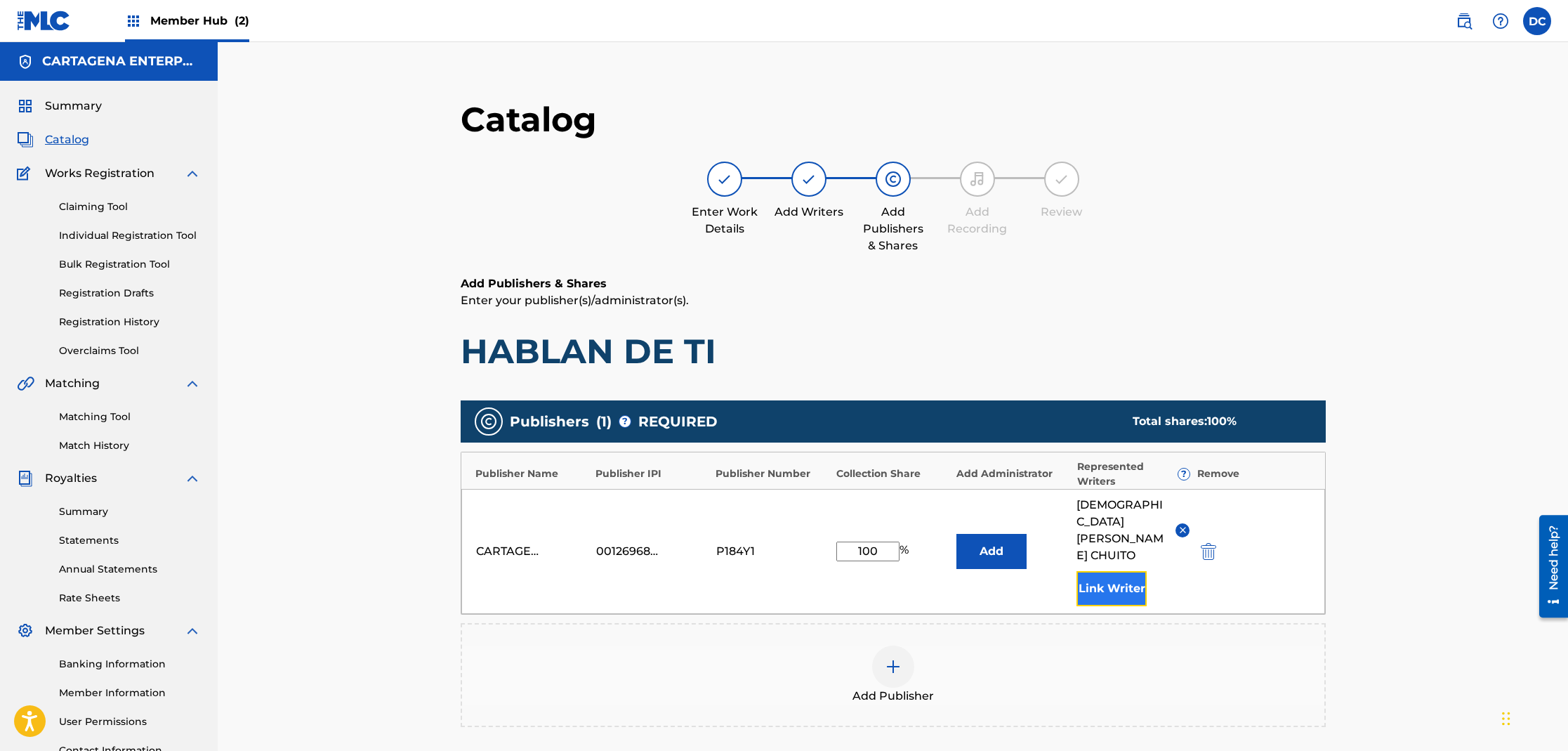
click at [1125, 582] on button "Link Writer" at bounding box center [1111, 588] width 70 height 35
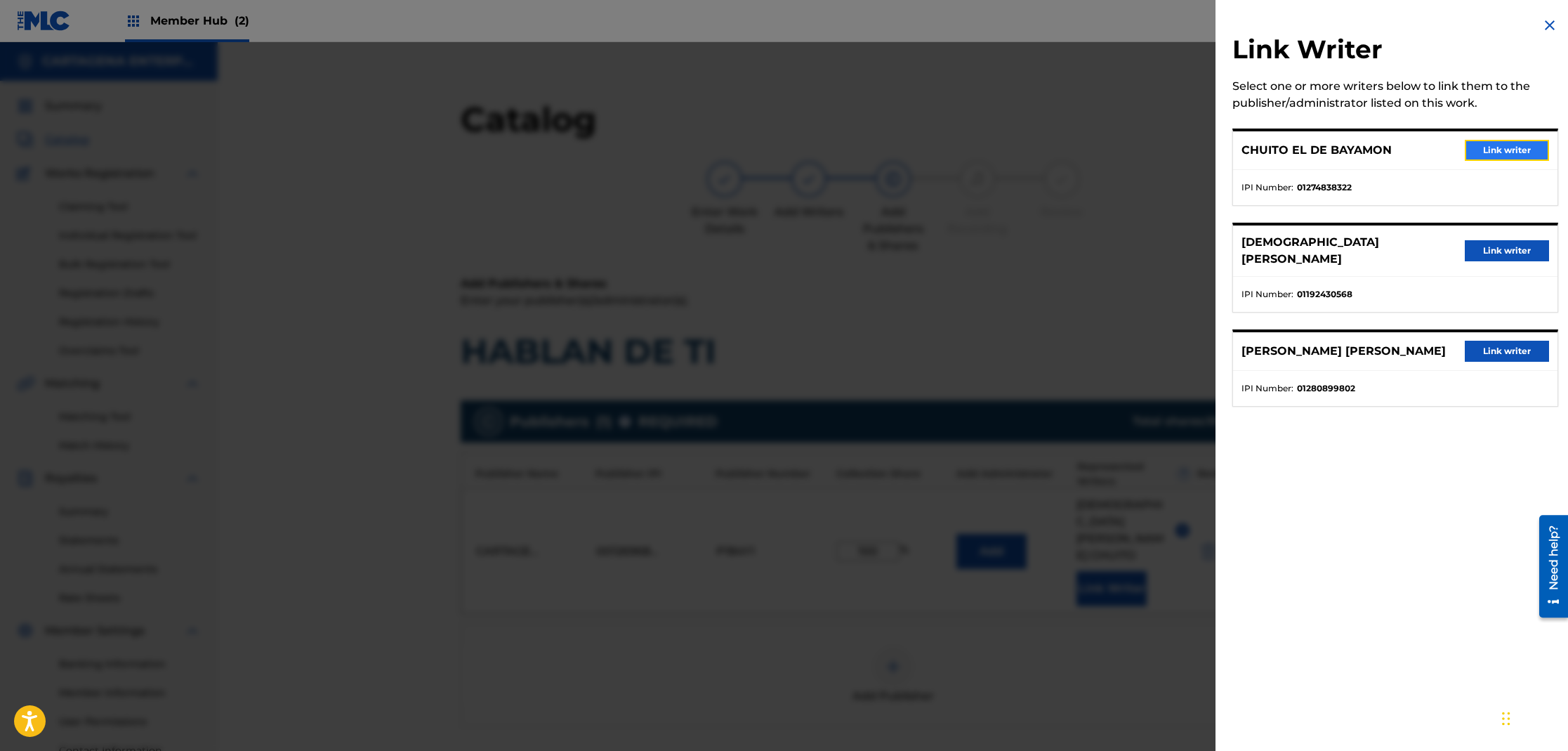
click at [1514, 150] on button "Link writer" at bounding box center [1507, 150] width 84 height 21
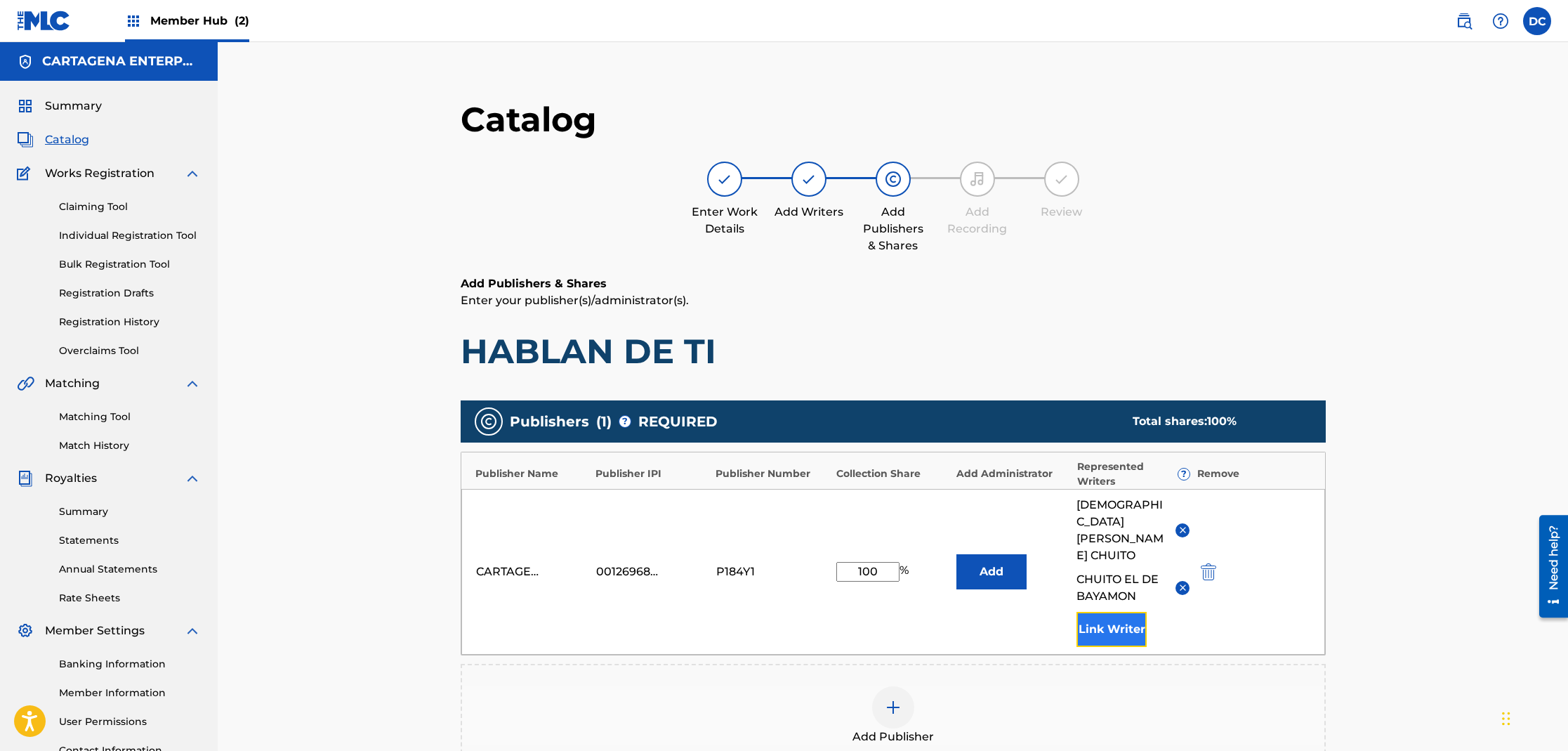
click at [1119, 612] on button "Link Writer" at bounding box center [1111, 629] width 70 height 35
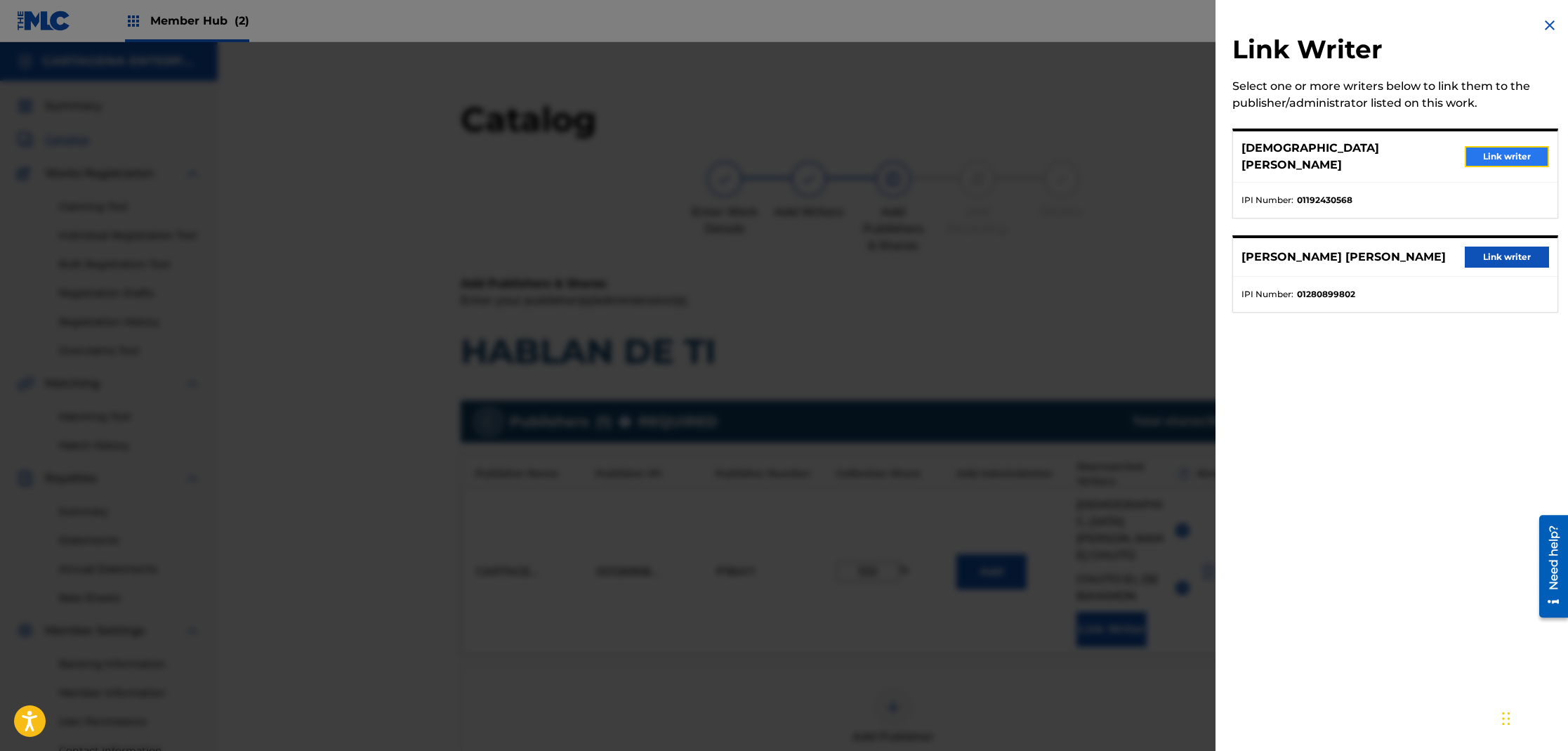
click at [1492, 150] on button "Link writer" at bounding box center [1507, 156] width 84 height 21
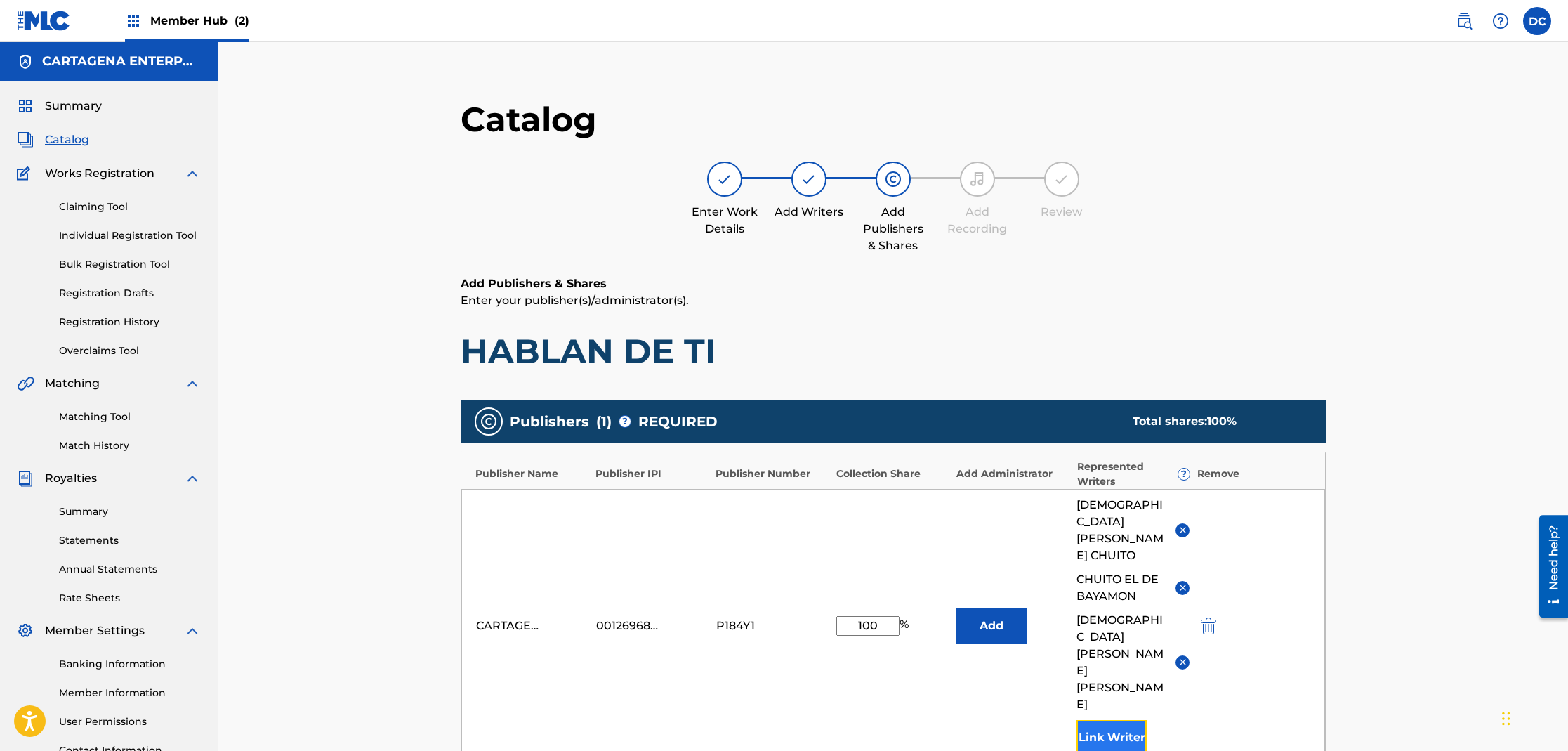
click at [1099, 720] on button "Link Writer" at bounding box center [1111, 737] width 70 height 35
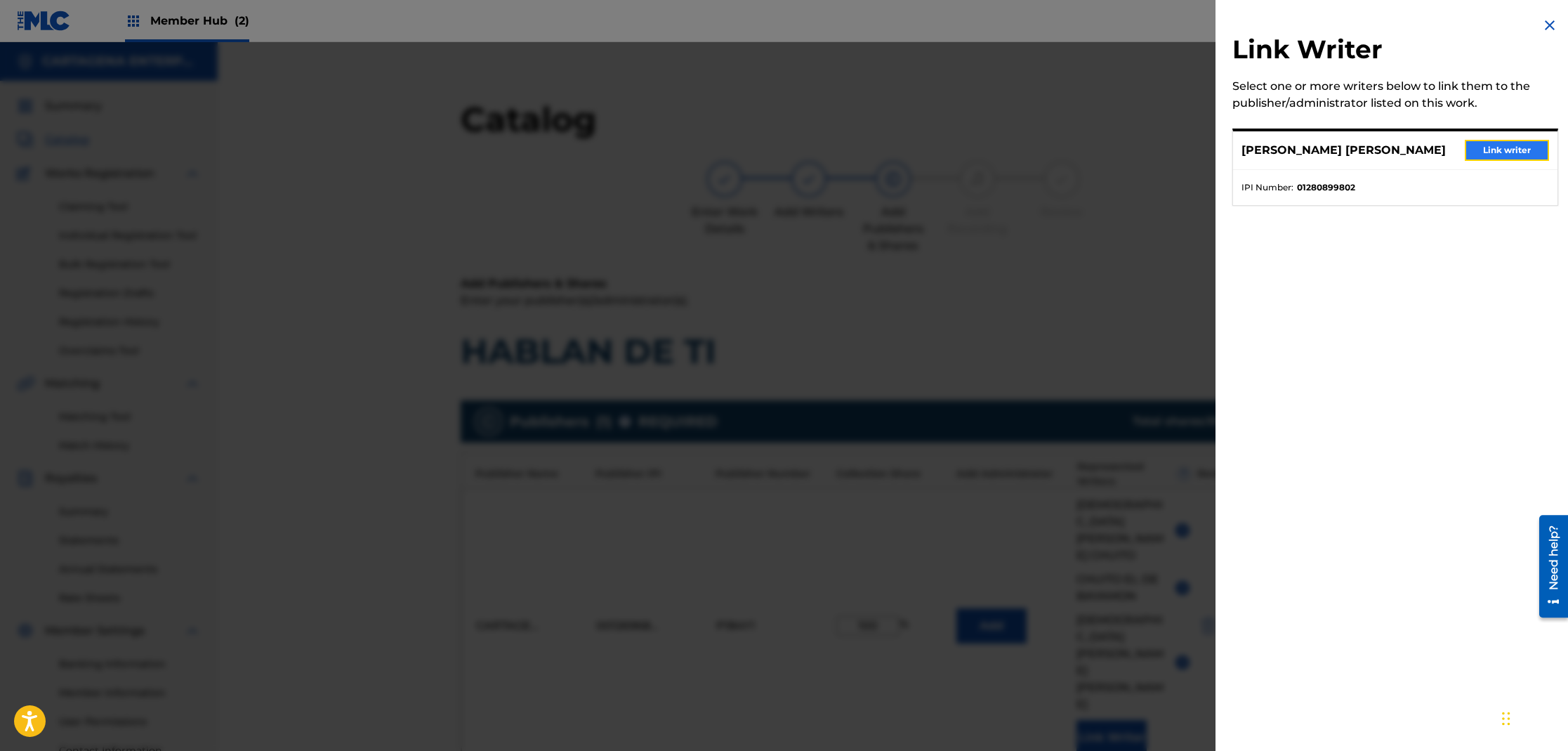
click at [1509, 148] on button "Link writer" at bounding box center [1507, 150] width 84 height 21
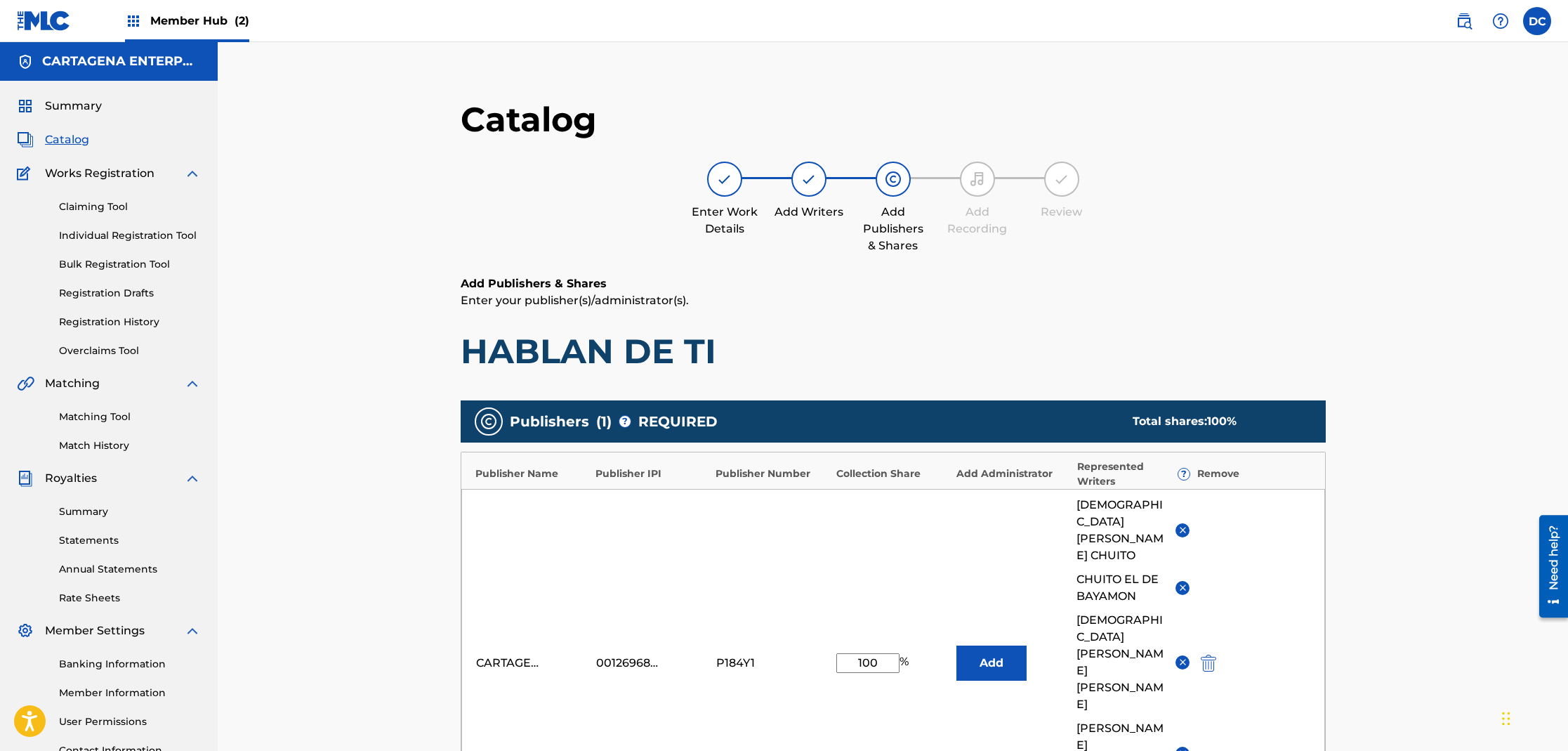
scroll to position [345, 0]
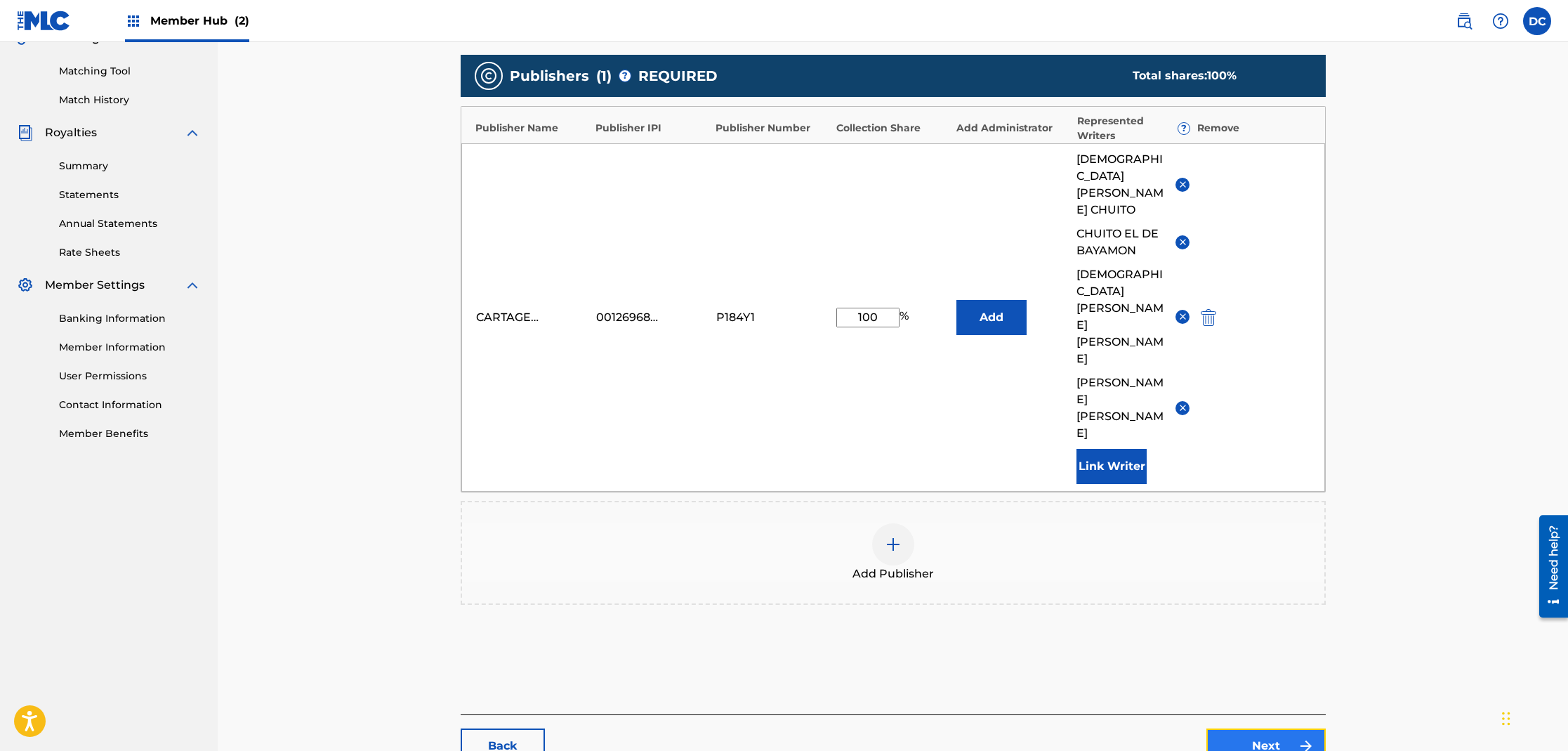
click at [1230, 728] on link "Next" at bounding box center [1266, 745] width 119 height 35
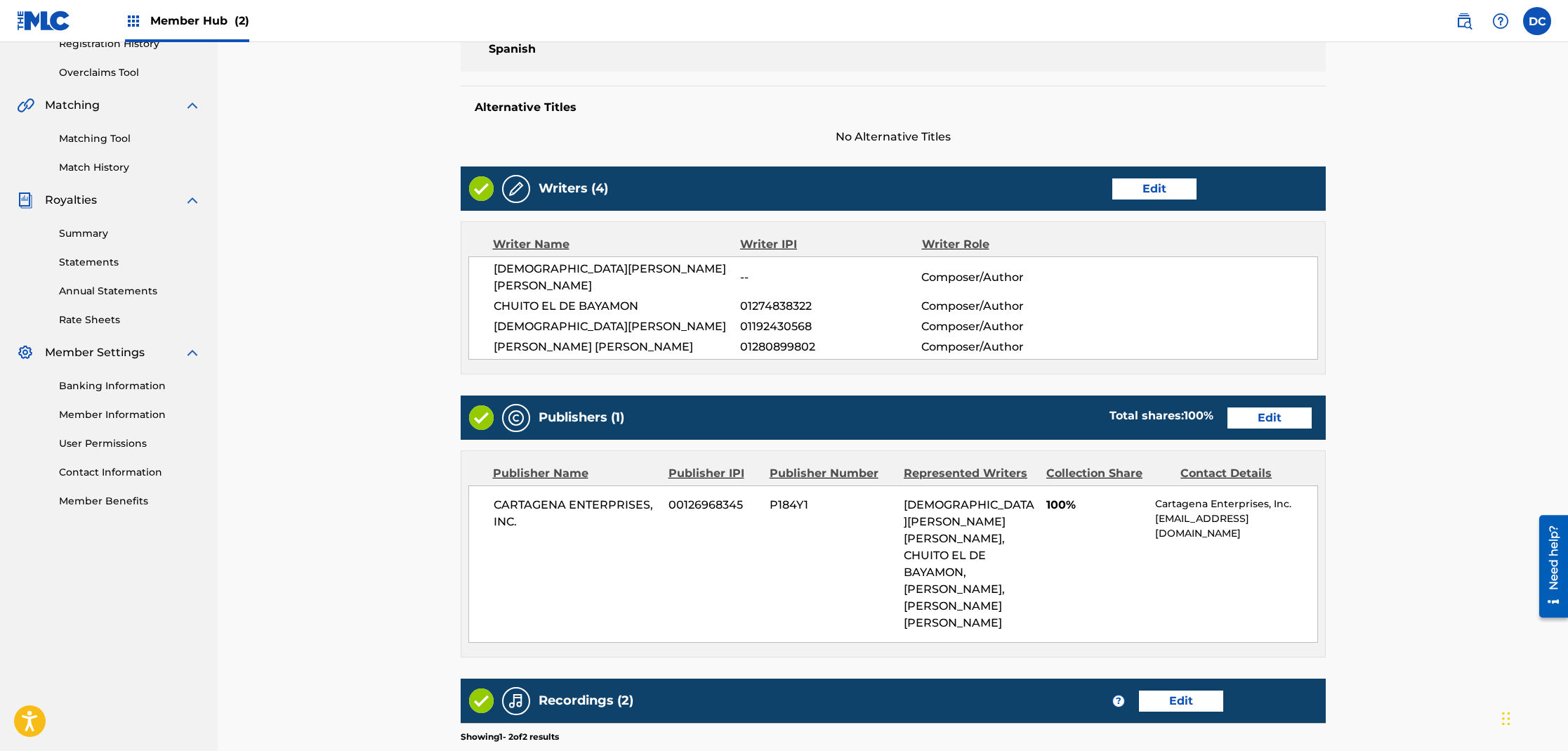
scroll to position [499, 0]
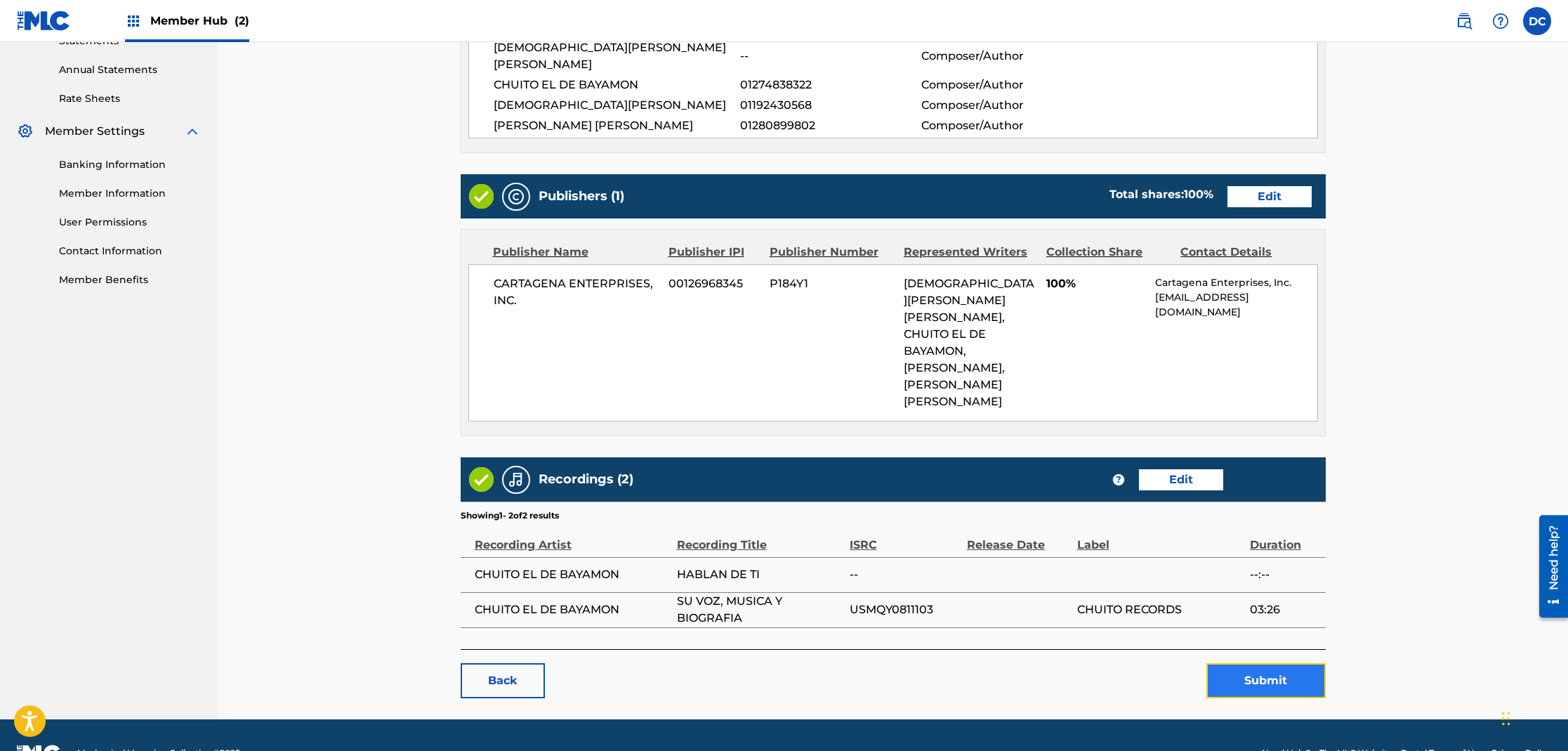
click at [1235, 663] on button "Submit" at bounding box center [1266, 680] width 119 height 35
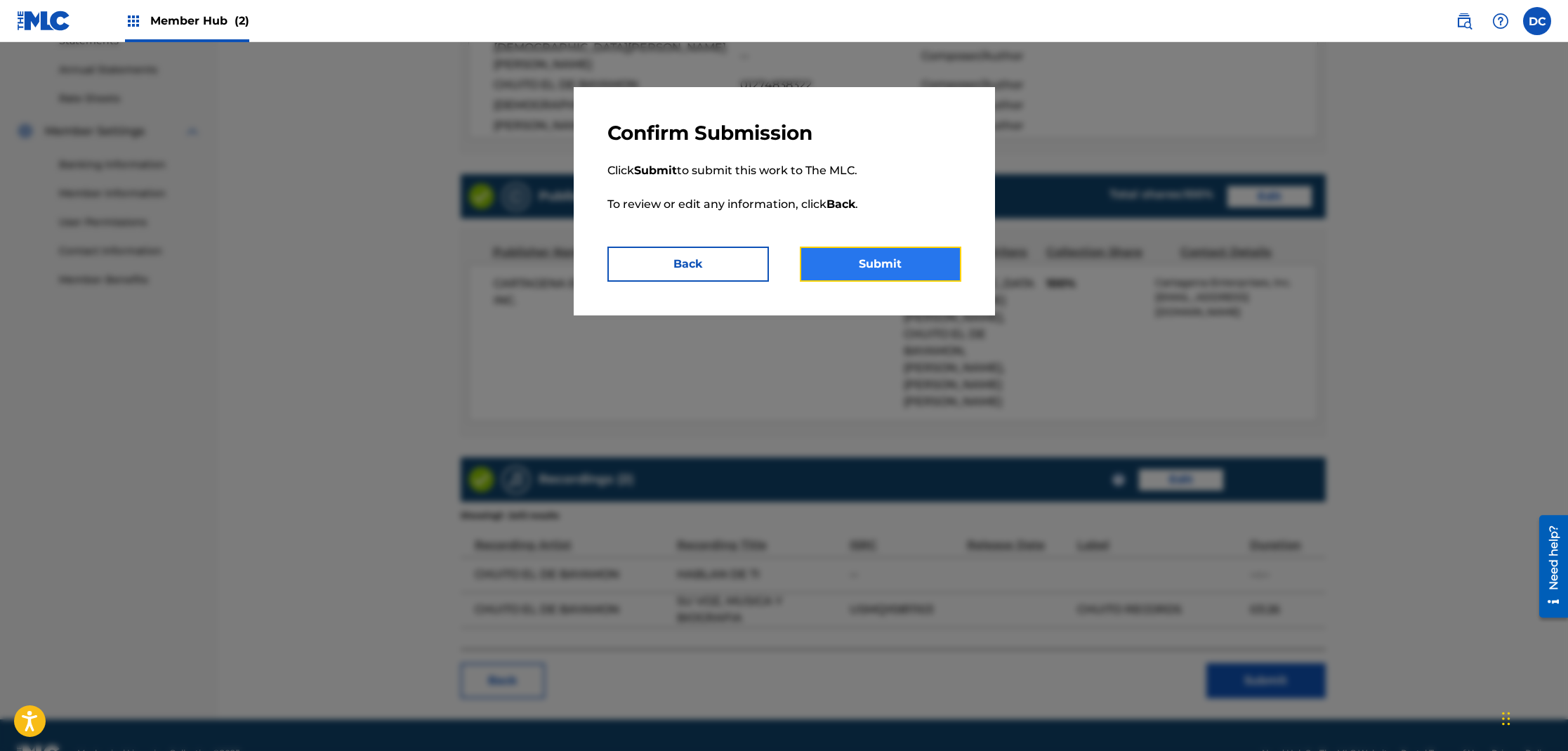
click at [893, 269] on button "Submit" at bounding box center [881, 264] width 161 height 35
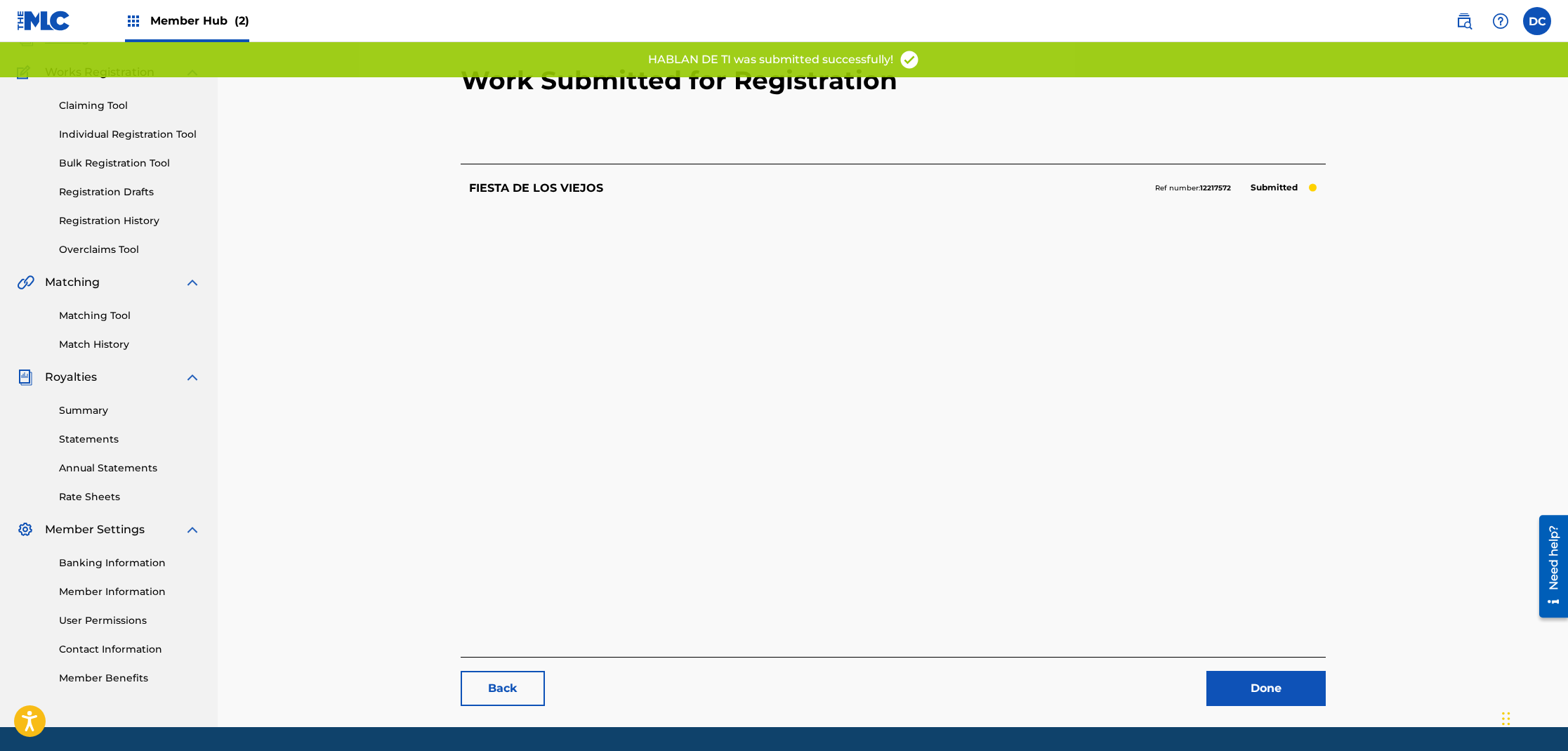
scroll to position [144, 0]
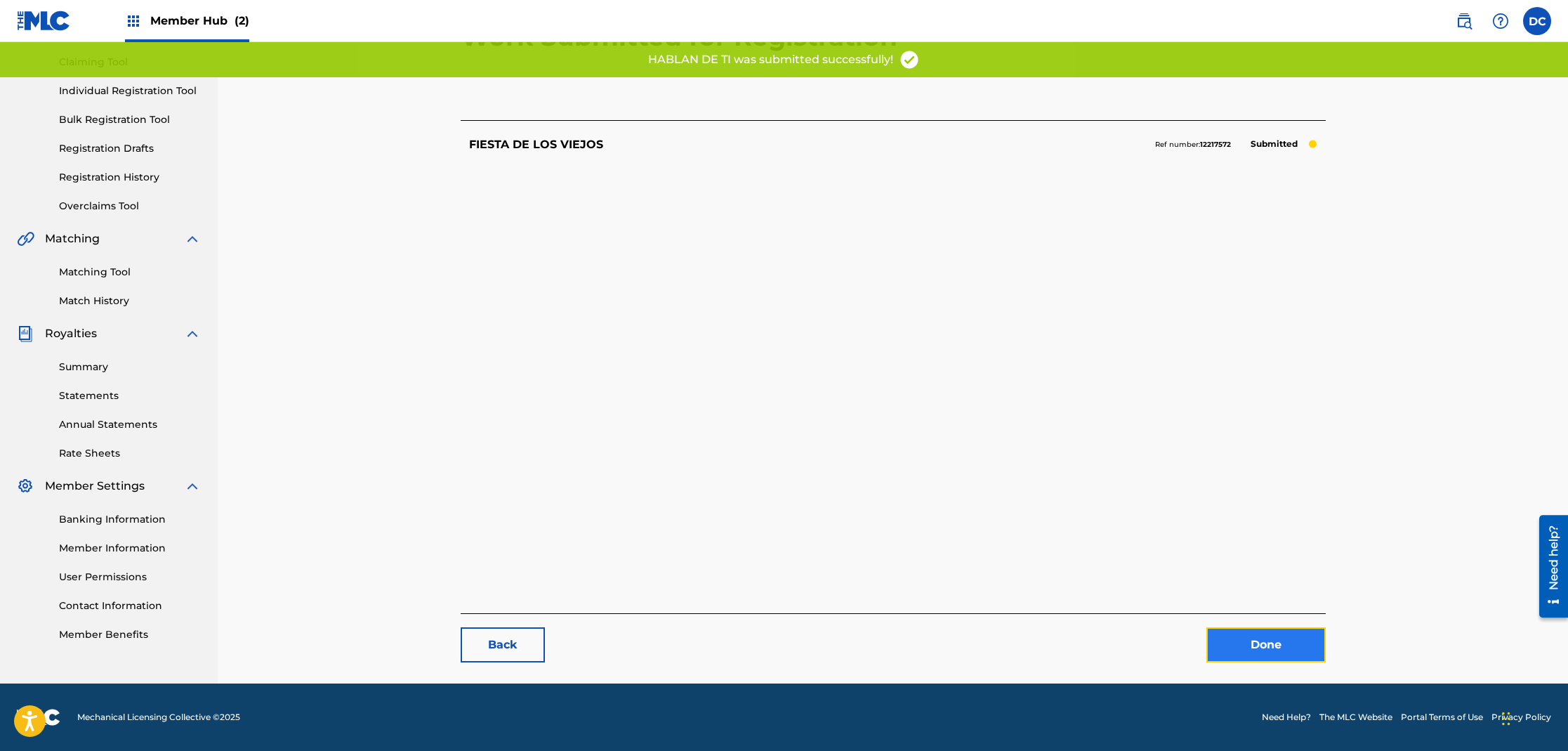
click at [1270, 641] on link "Done" at bounding box center [1266, 644] width 119 height 35
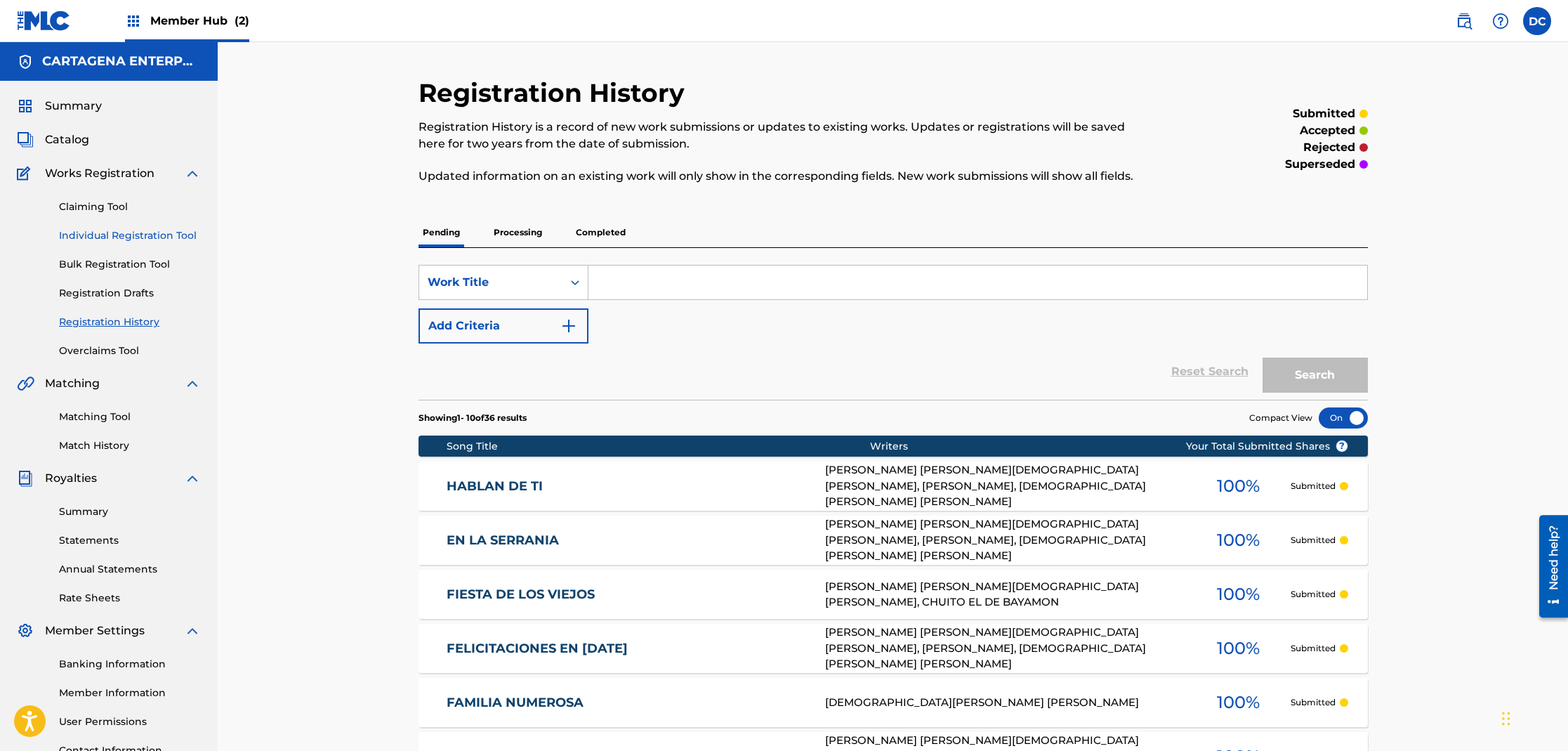
click at [159, 234] on link "Individual Registration Tool" at bounding box center [130, 236] width 142 height 15
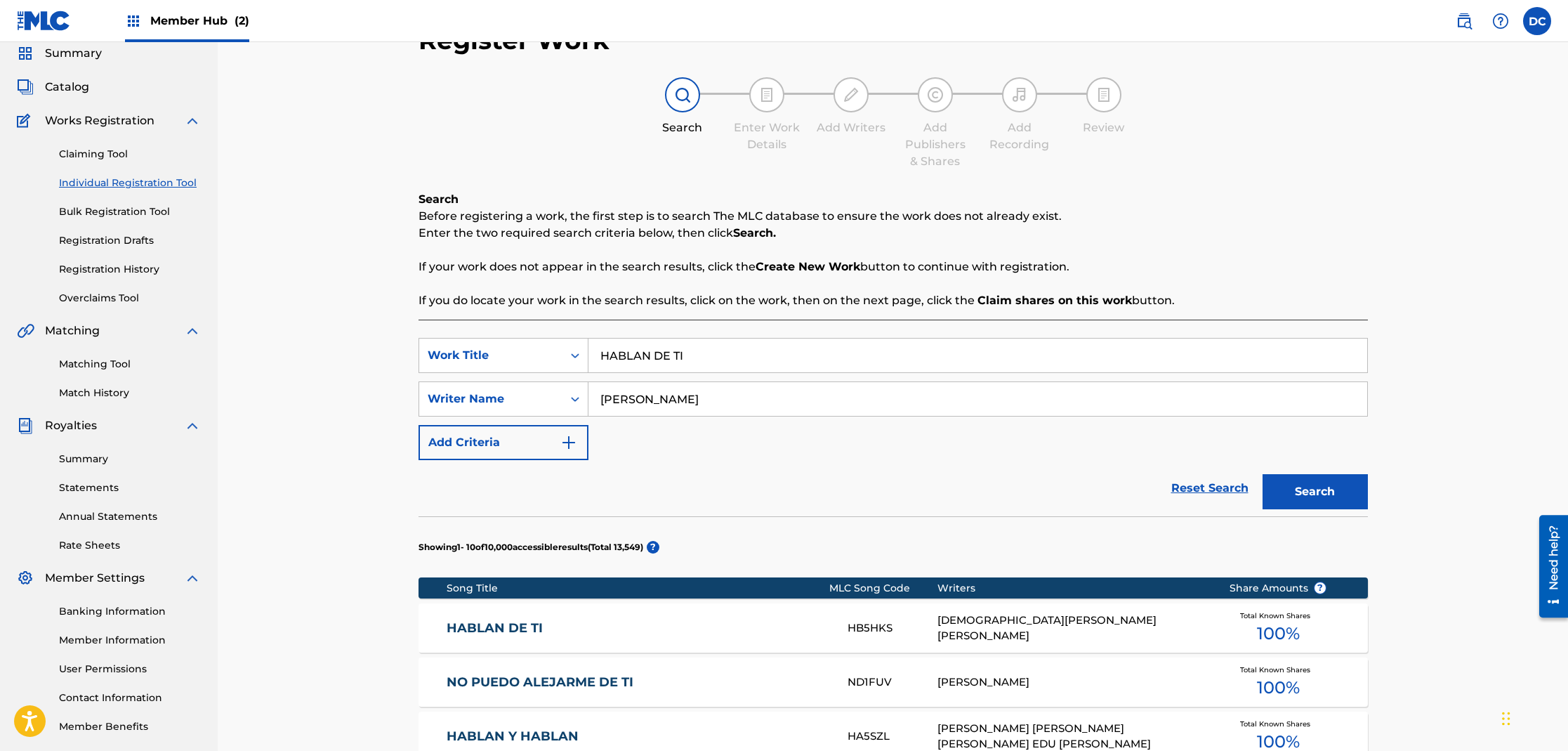
scroll to position [124, 0]
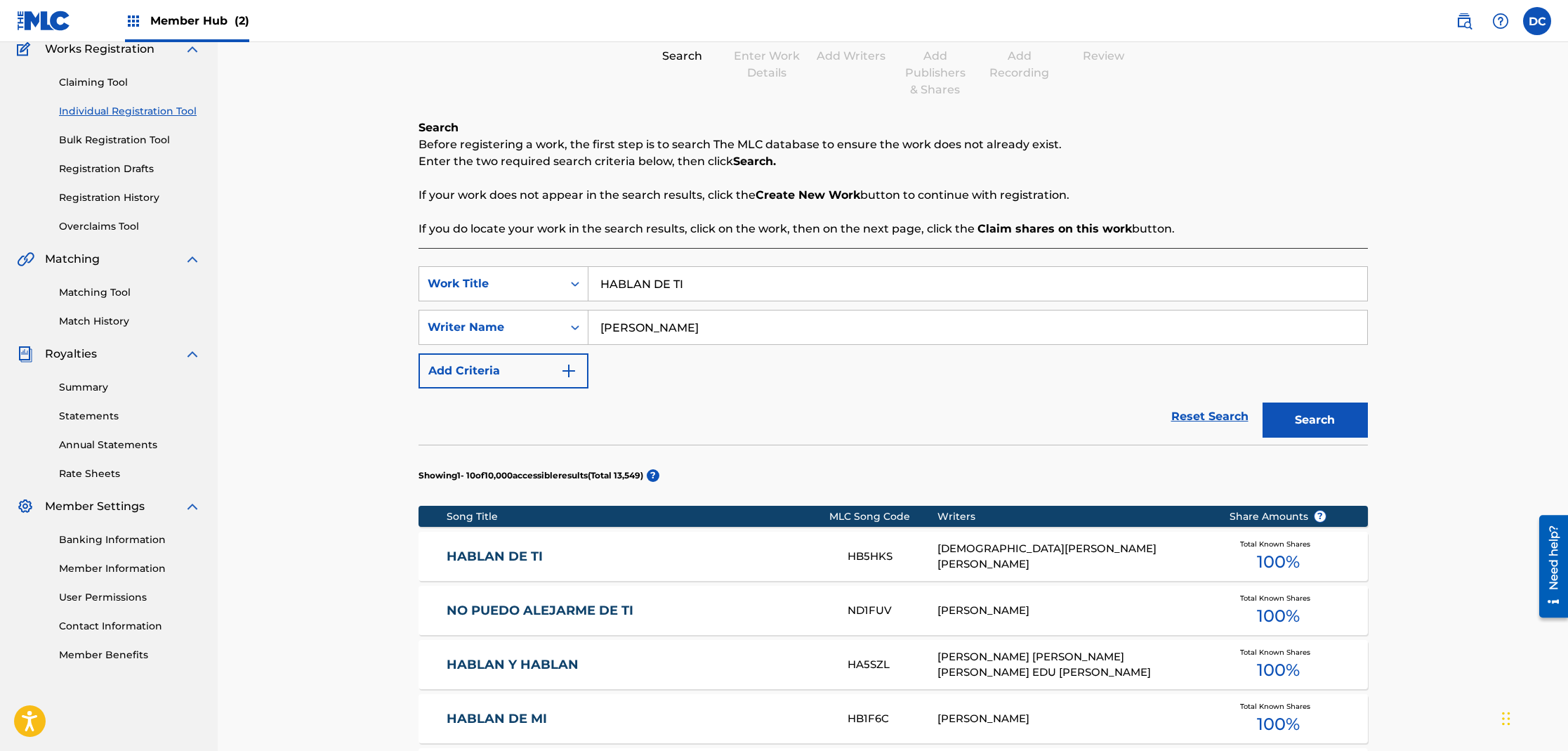
drag, startPoint x: 685, startPoint y: 284, endPoint x: 667, endPoint y: 279, distance: 18.7
click at [685, 284] on input "HABLAN DE TI" at bounding box center [978, 284] width 778 height 34
type input "H"
paste input "HACIA OTRO MUNDO ME FUI"
type input "HACIA OTRO MUNDO ME FUI"
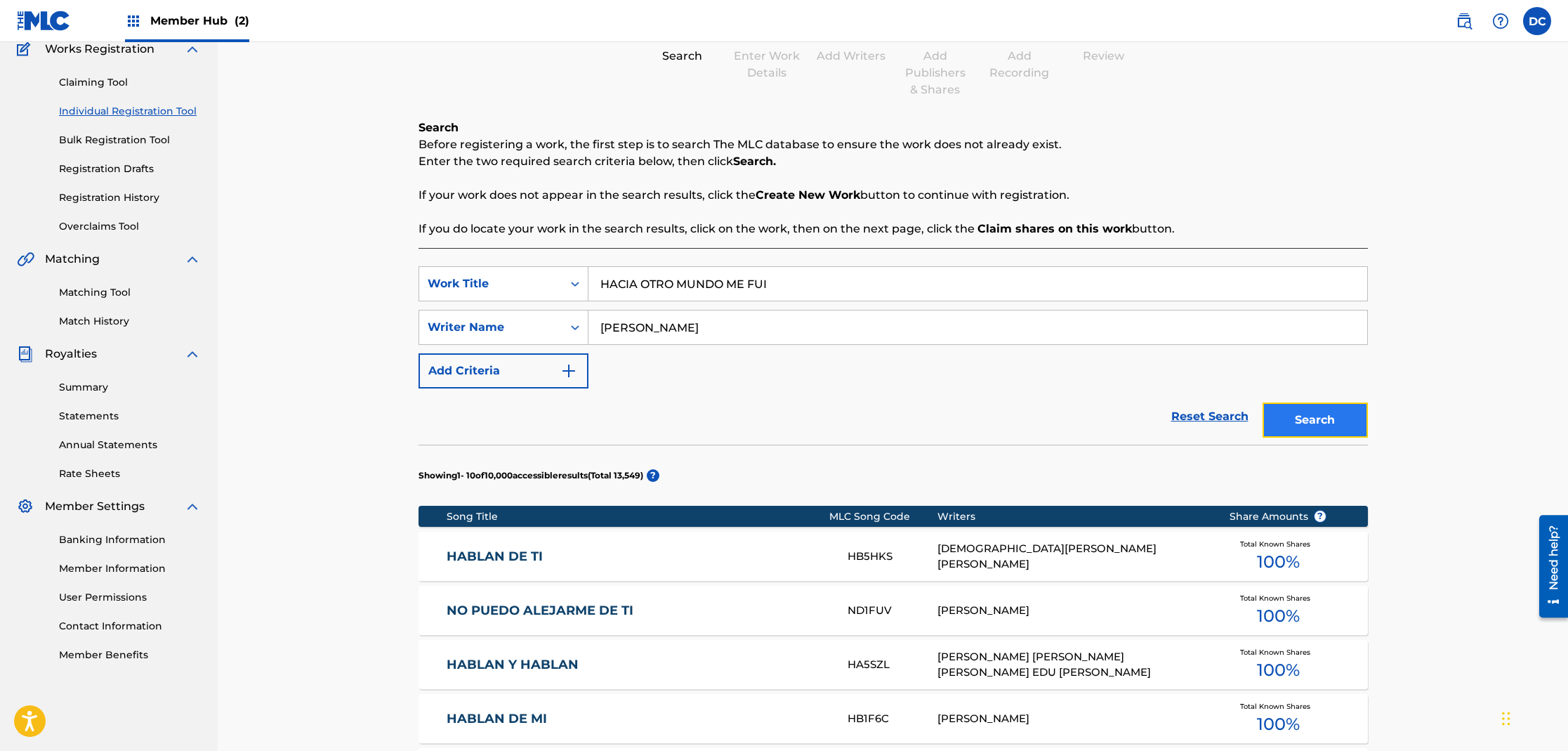
click at [1287, 425] on button "Search" at bounding box center [1315, 419] width 105 height 35
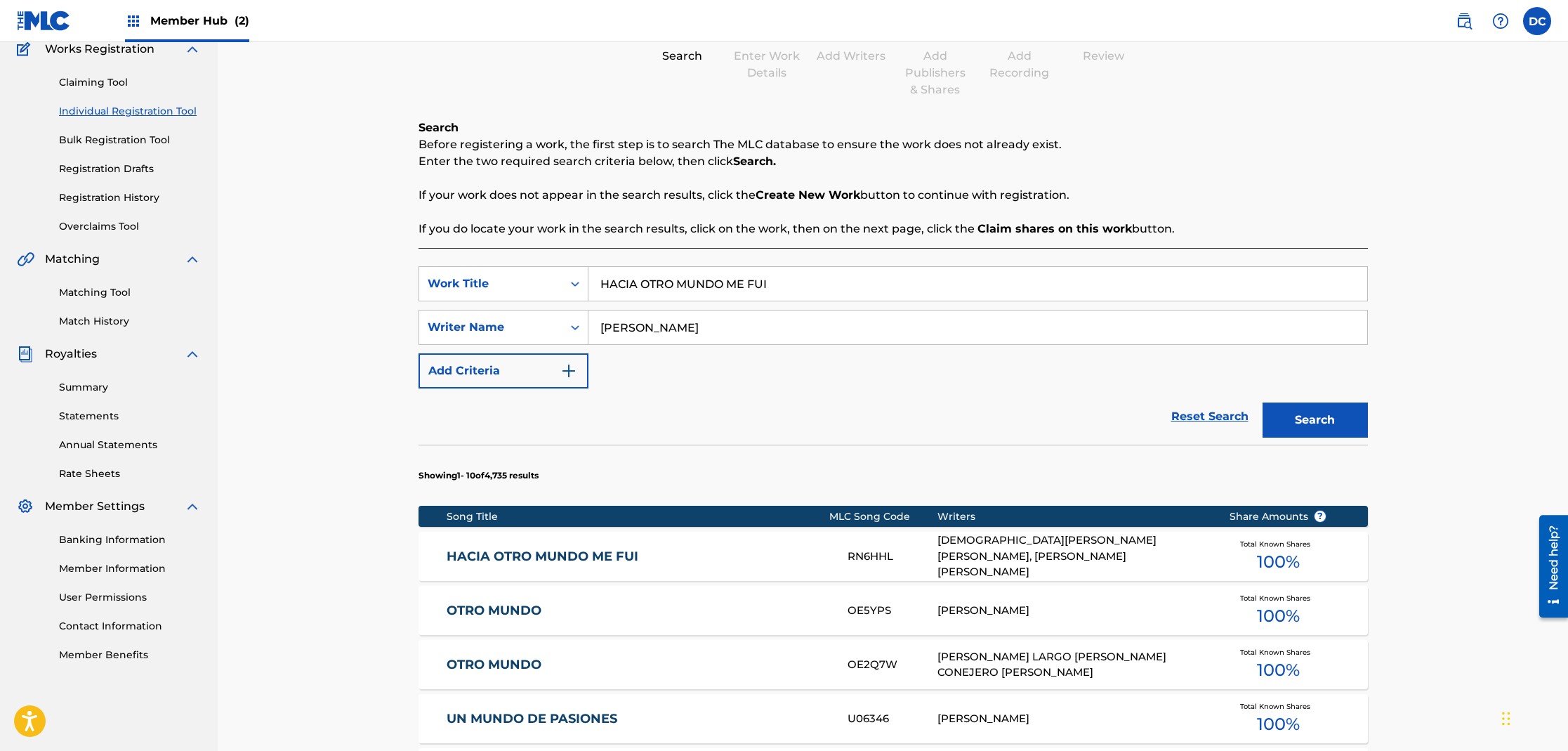
click at [562, 553] on link "HACIA OTRO MUNDO ME FUI" at bounding box center [638, 556] width 382 height 16
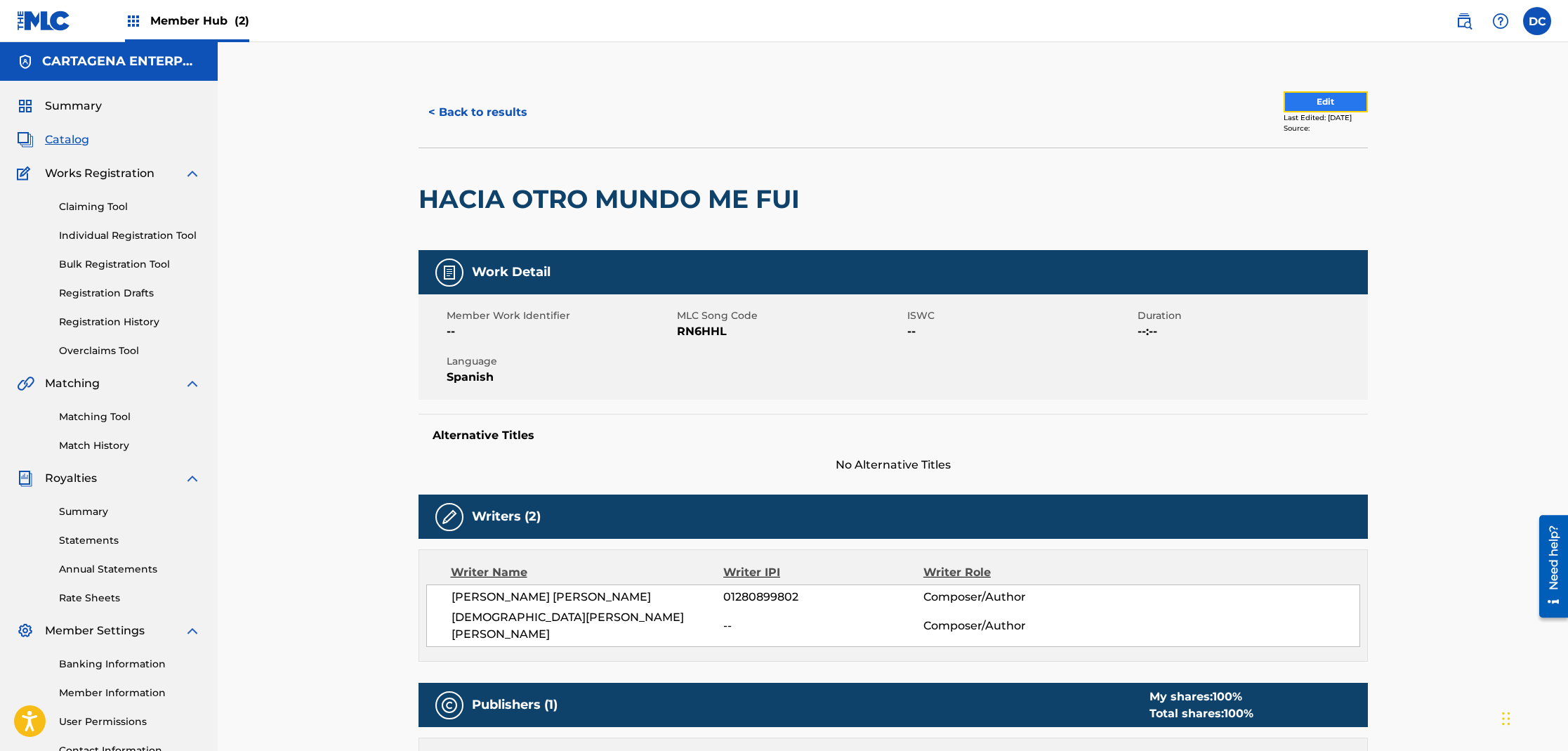
click at [1293, 105] on button "Edit" at bounding box center [1326, 101] width 84 height 21
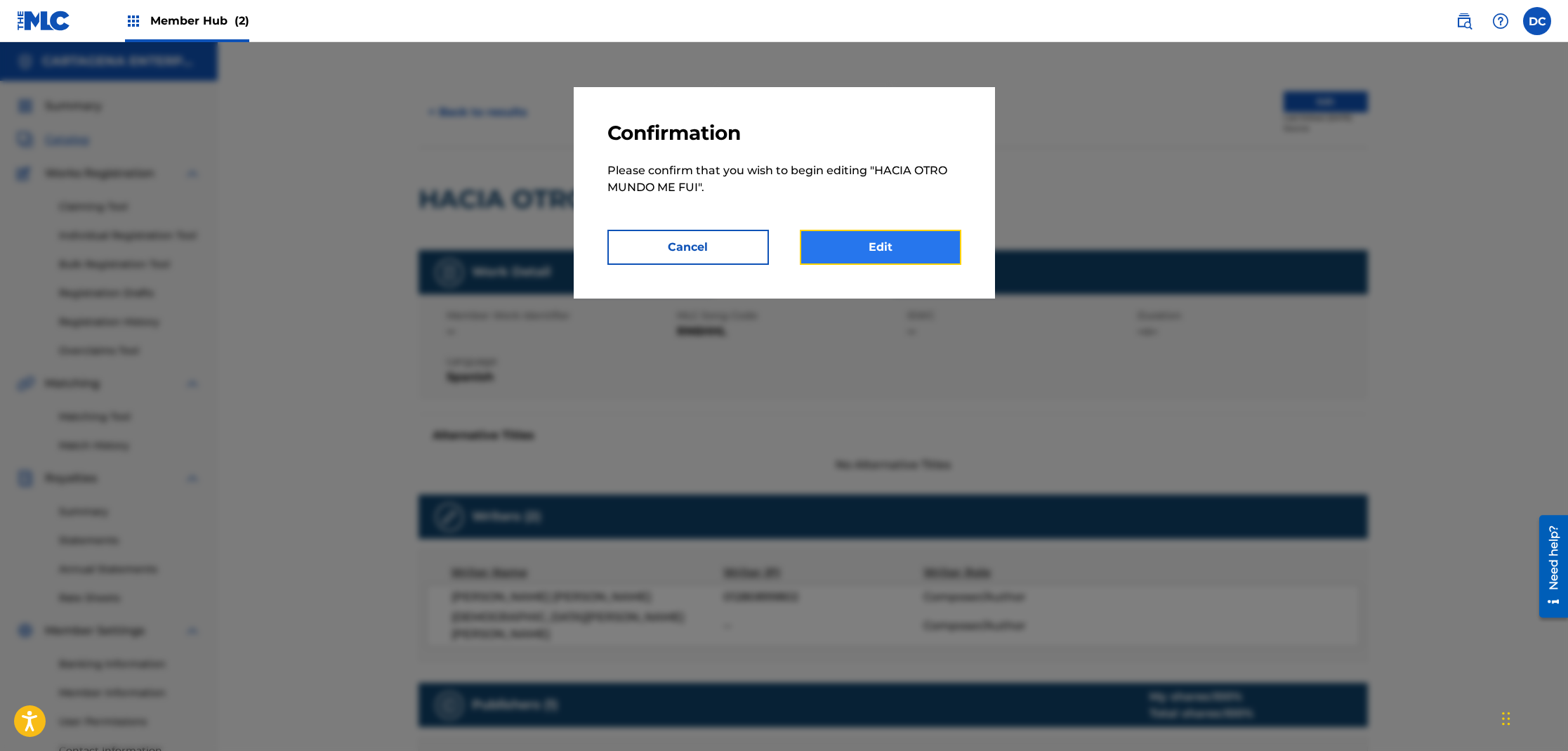
click at [930, 250] on link "Edit" at bounding box center [881, 247] width 161 height 35
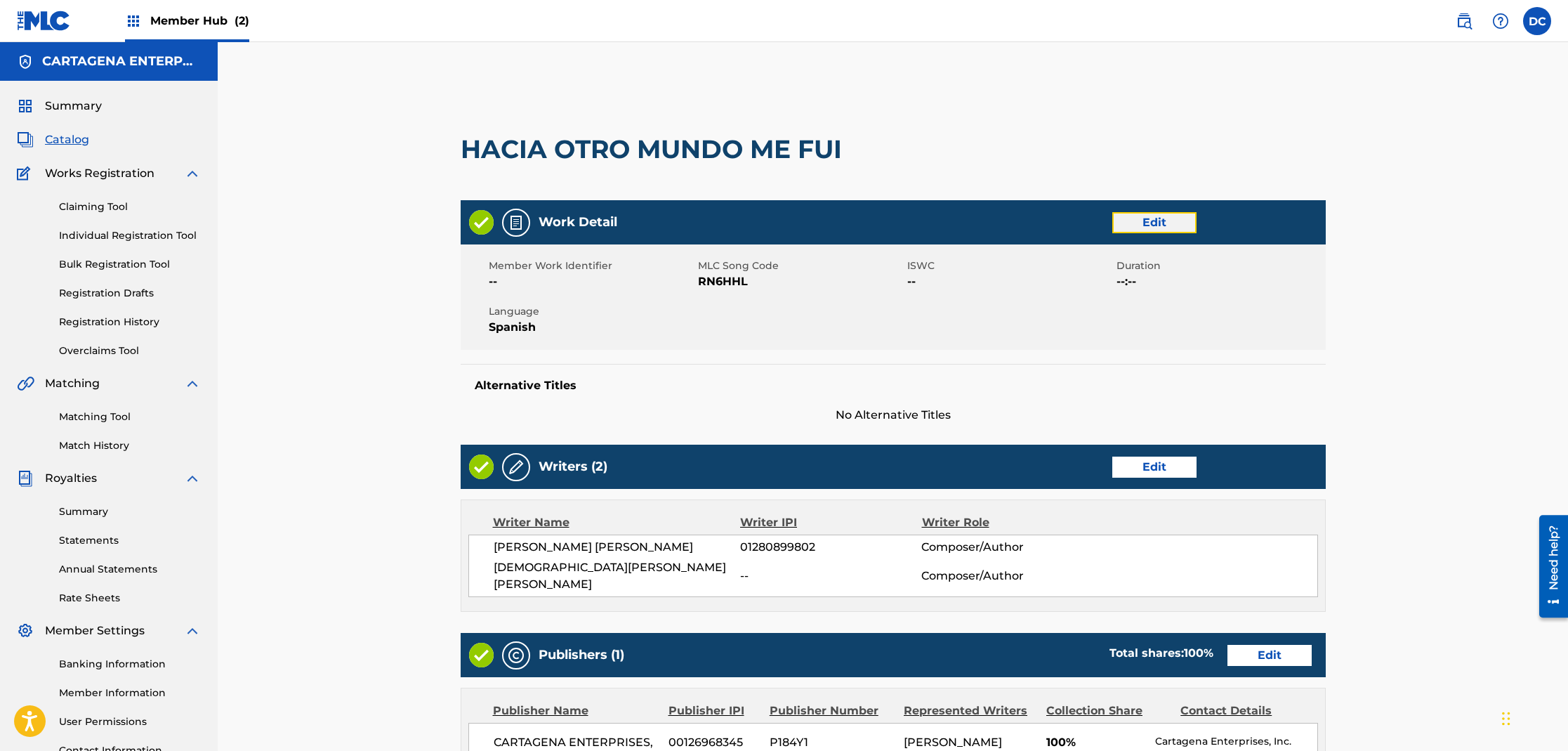
click at [1131, 221] on link "Edit" at bounding box center [1155, 222] width 84 height 21
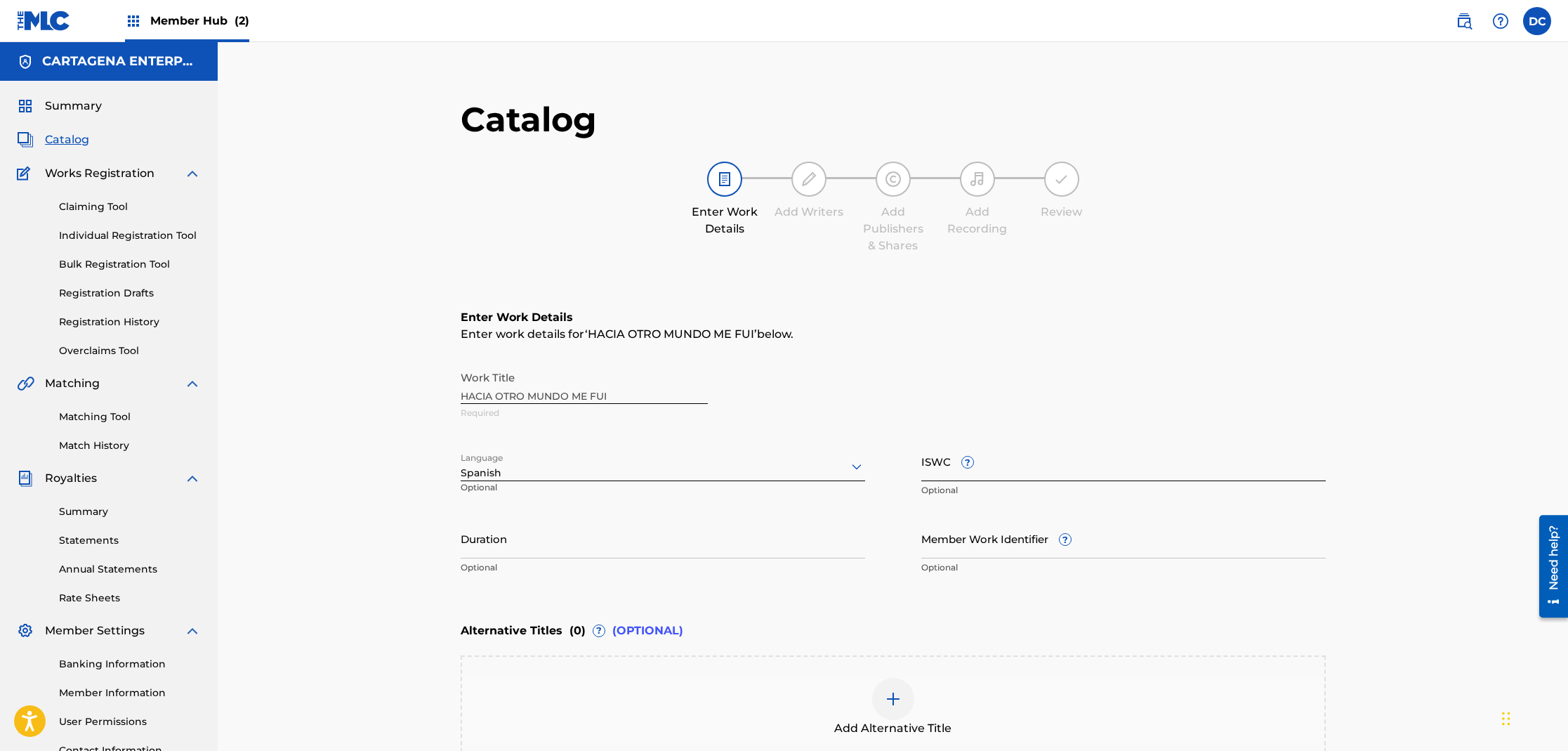
click at [1015, 476] on input "ISWC ?" at bounding box center [1124, 461] width 404 height 40
paste input "T3318641548"
type input "T3318641548"
click at [999, 550] on input "Member Work Identifier ?" at bounding box center [1124, 538] width 404 height 40
type input "[PERSON_NAME]-609"
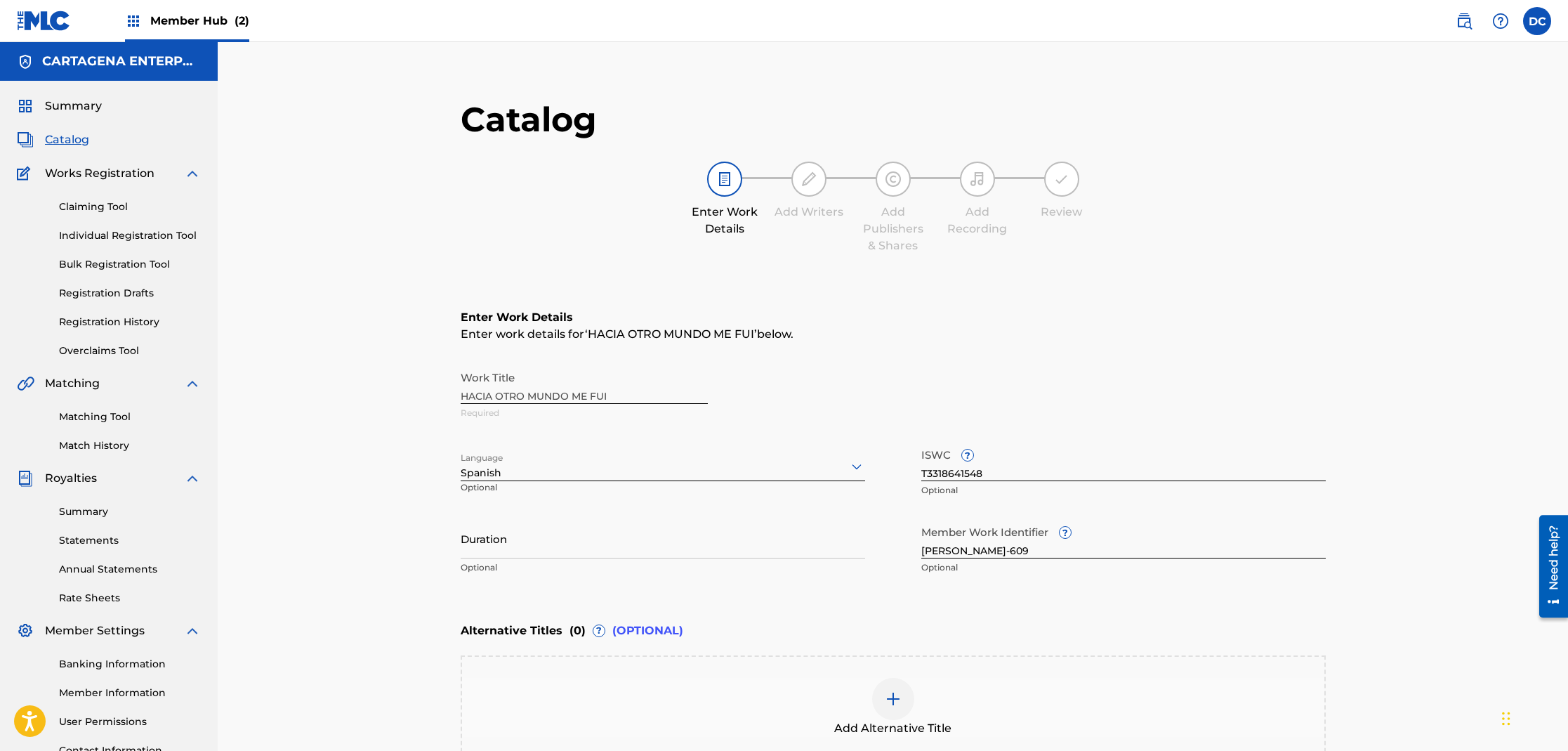
scroll to position [181, 0]
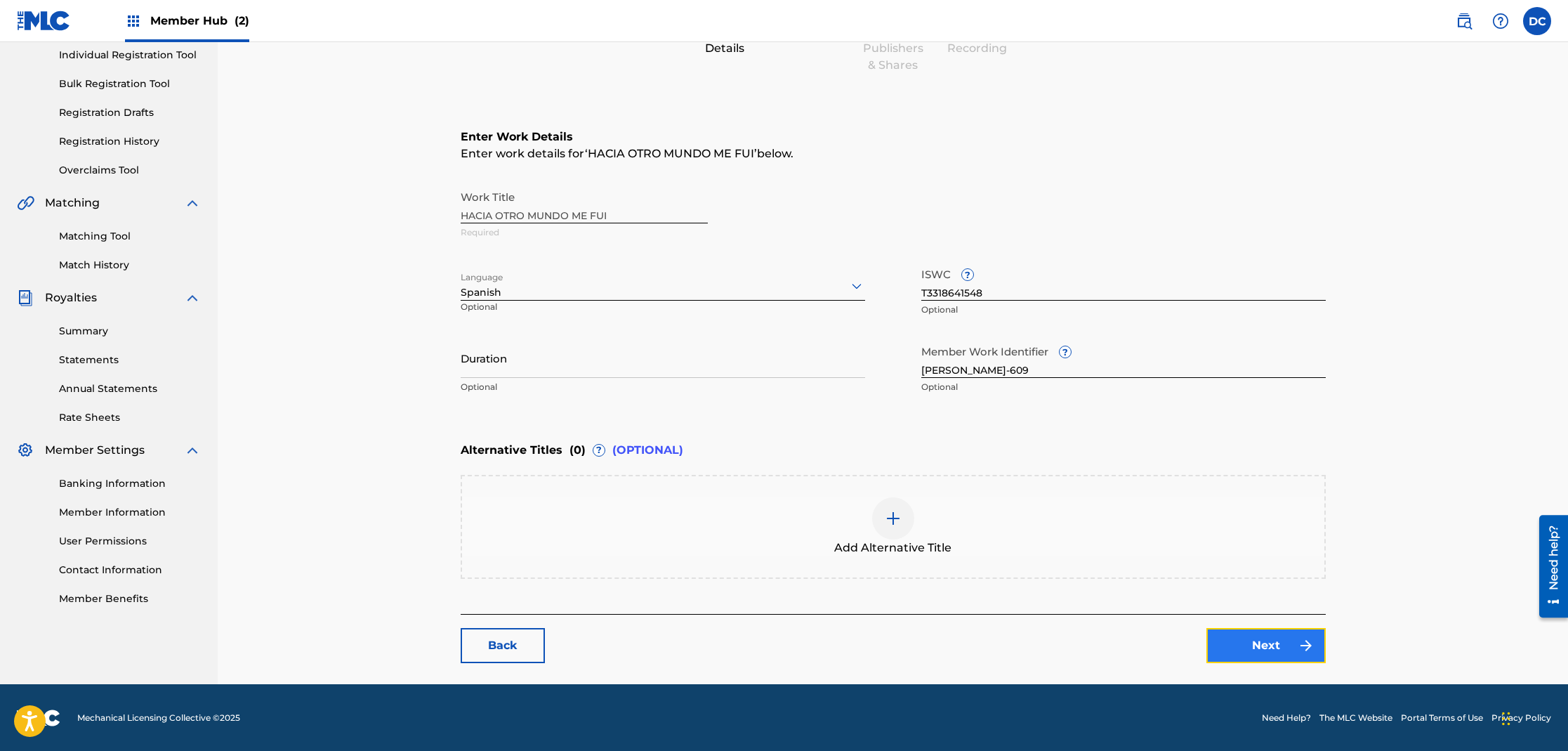
click at [1273, 635] on link "Next" at bounding box center [1266, 645] width 119 height 35
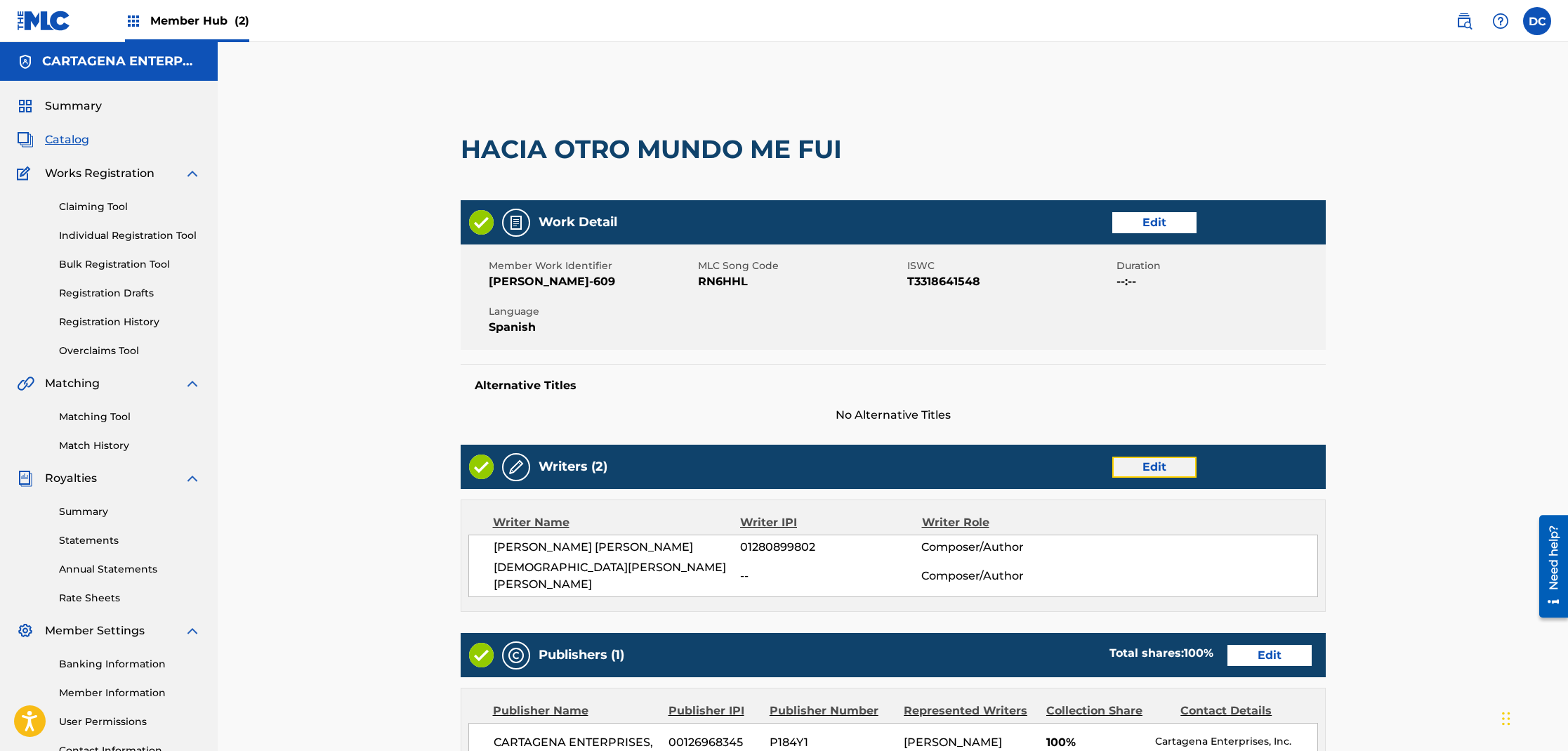
click at [1153, 468] on link "Edit" at bounding box center [1155, 467] width 84 height 21
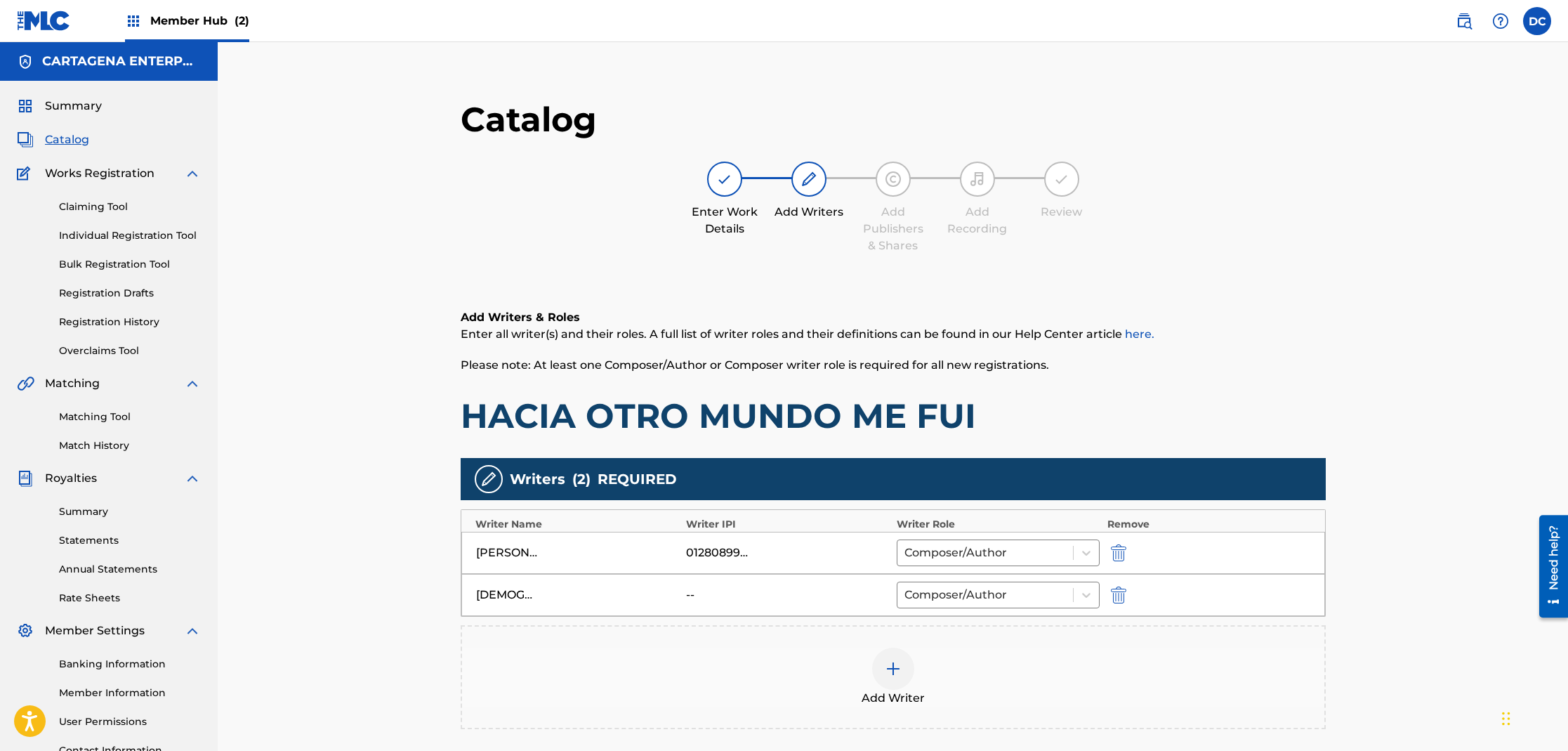
click at [895, 661] on img at bounding box center [893, 668] width 17 height 17
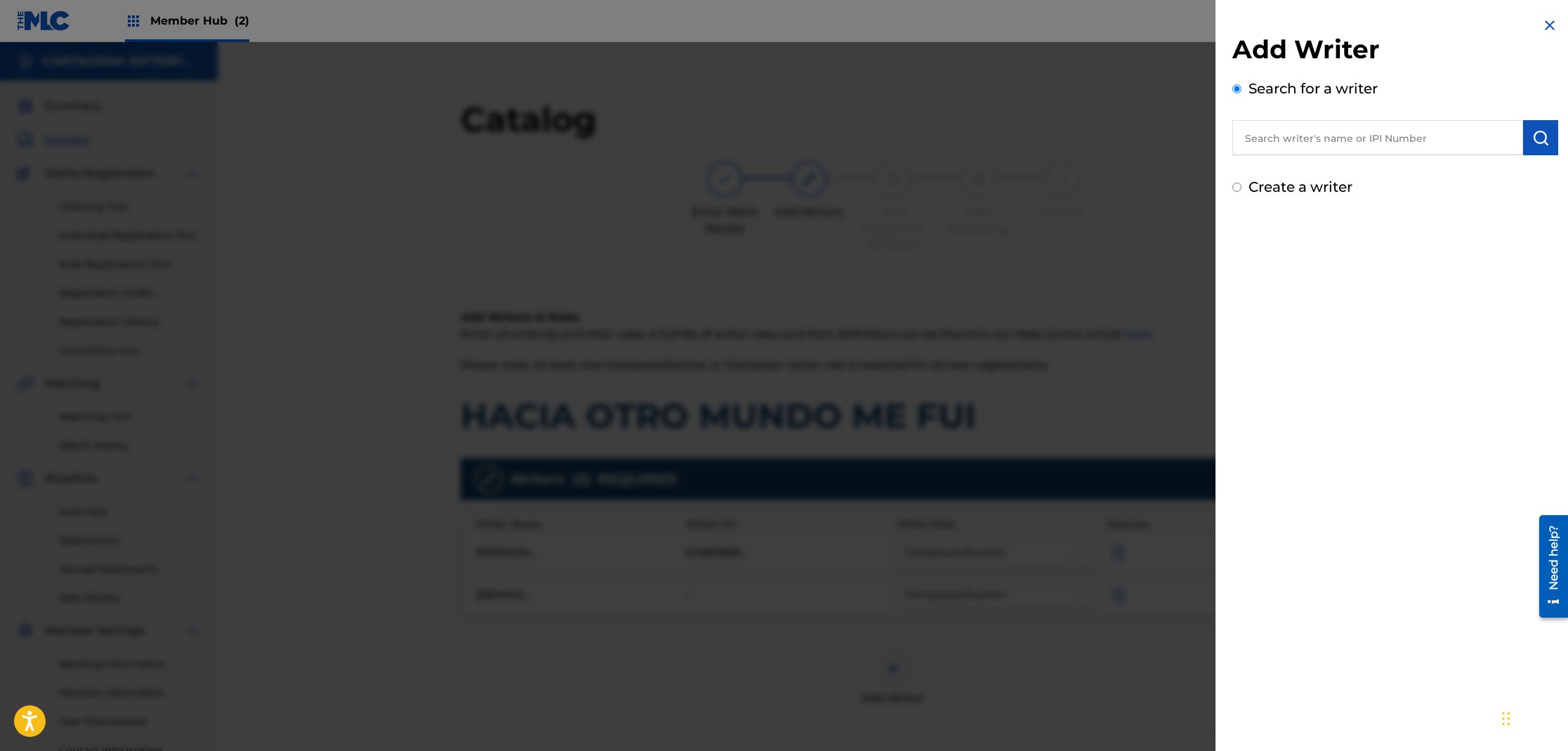
click at [1268, 141] on input "text" at bounding box center [1378, 137] width 291 height 35
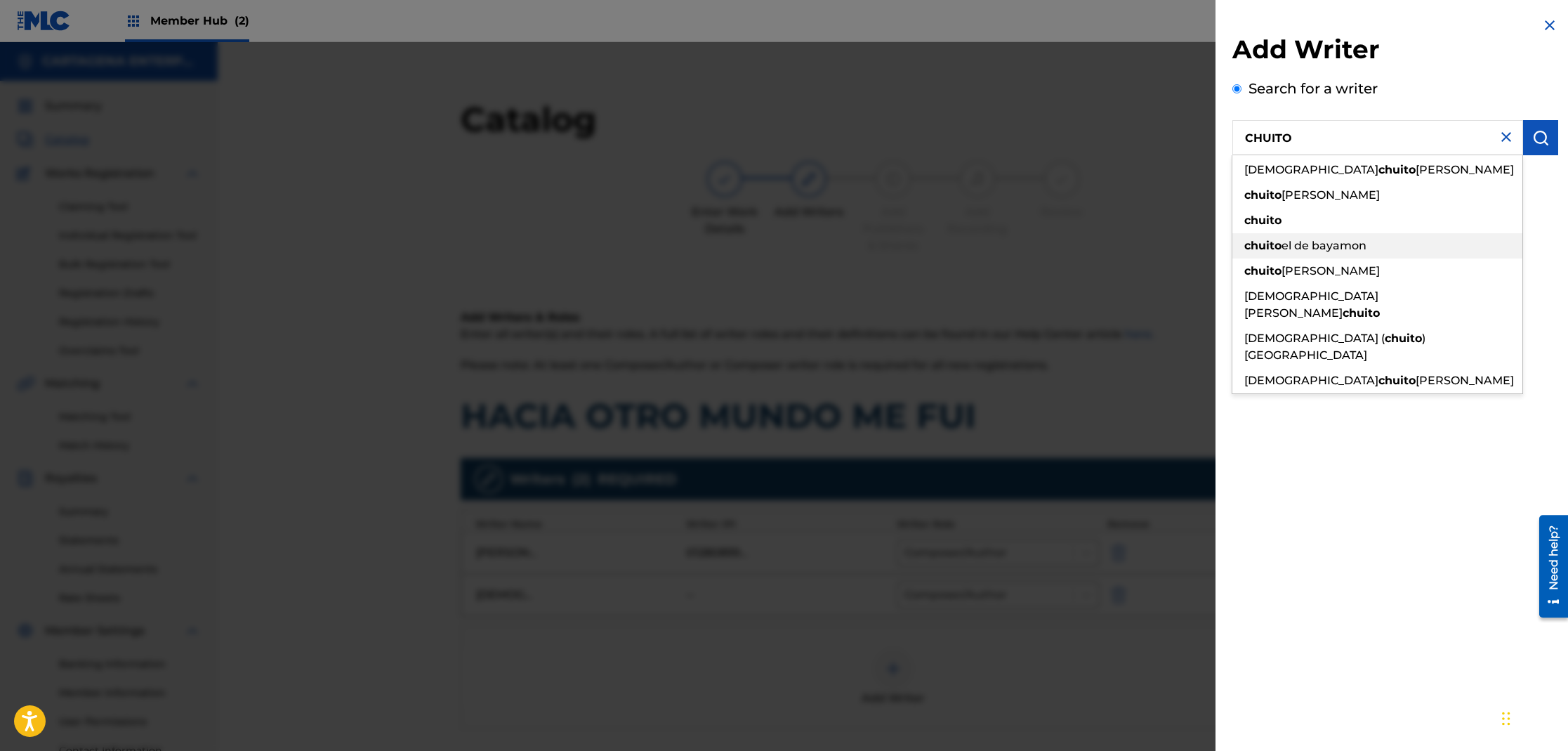
click at [1337, 247] on span "el de bayamon" at bounding box center [1324, 245] width 85 height 13
type input "chuito el de bayamon"
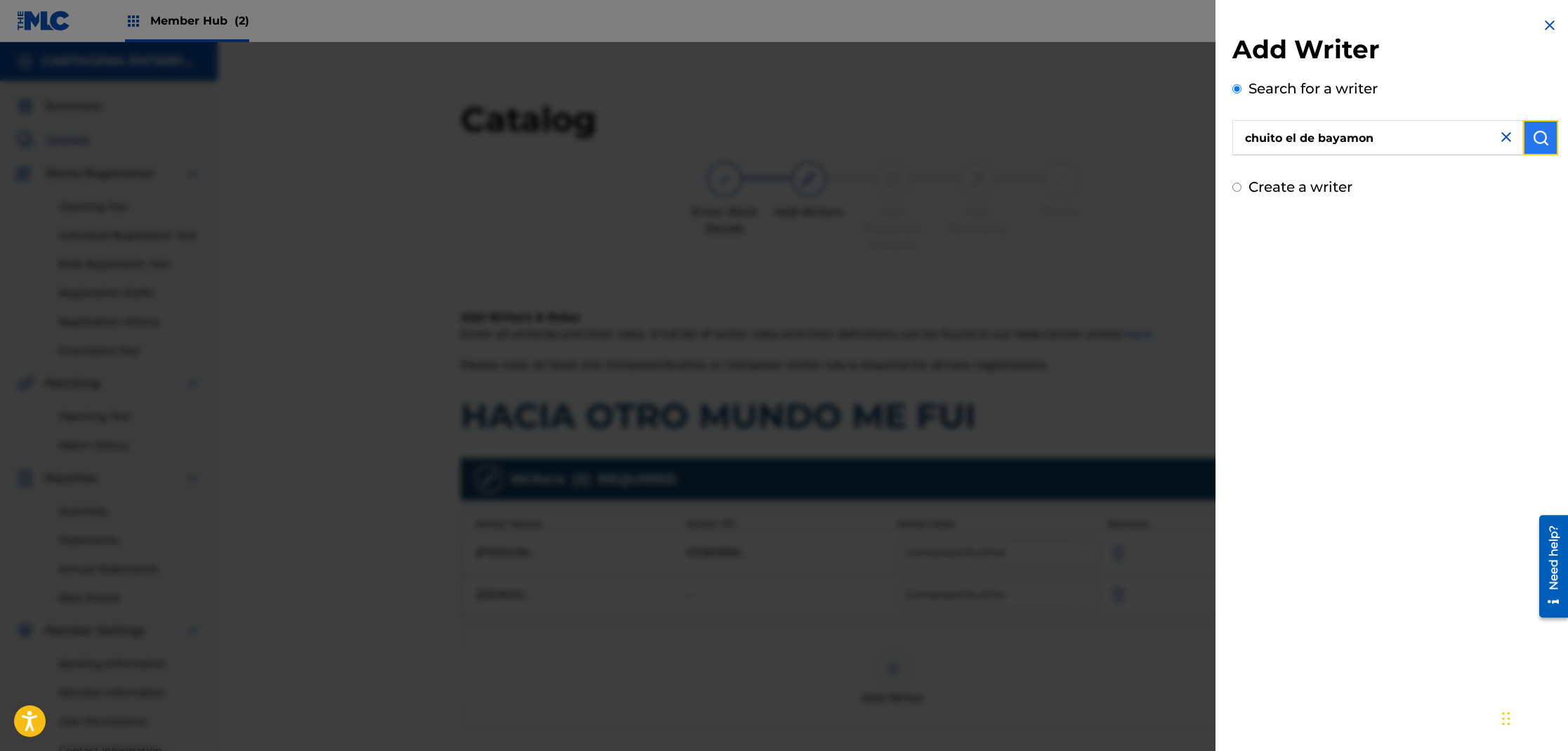
click at [1539, 146] on button "submit" at bounding box center [1541, 137] width 35 height 35
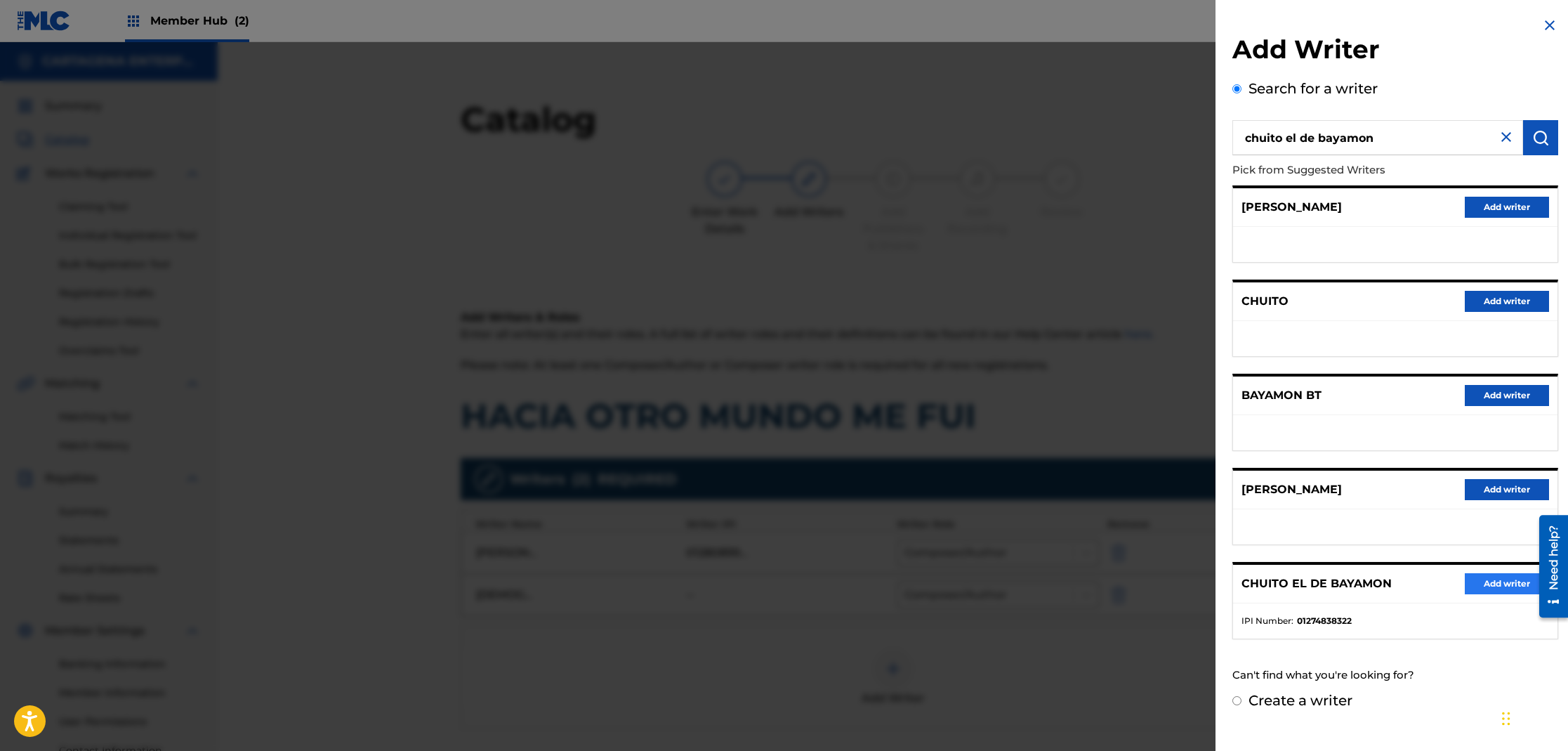
click at [1489, 593] on div "CHUITO EL DE BAYAMON Add writer" at bounding box center [1395, 584] width 324 height 39
click at [1493, 579] on button "Add writer" at bounding box center [1507, 584] width 84 height 21
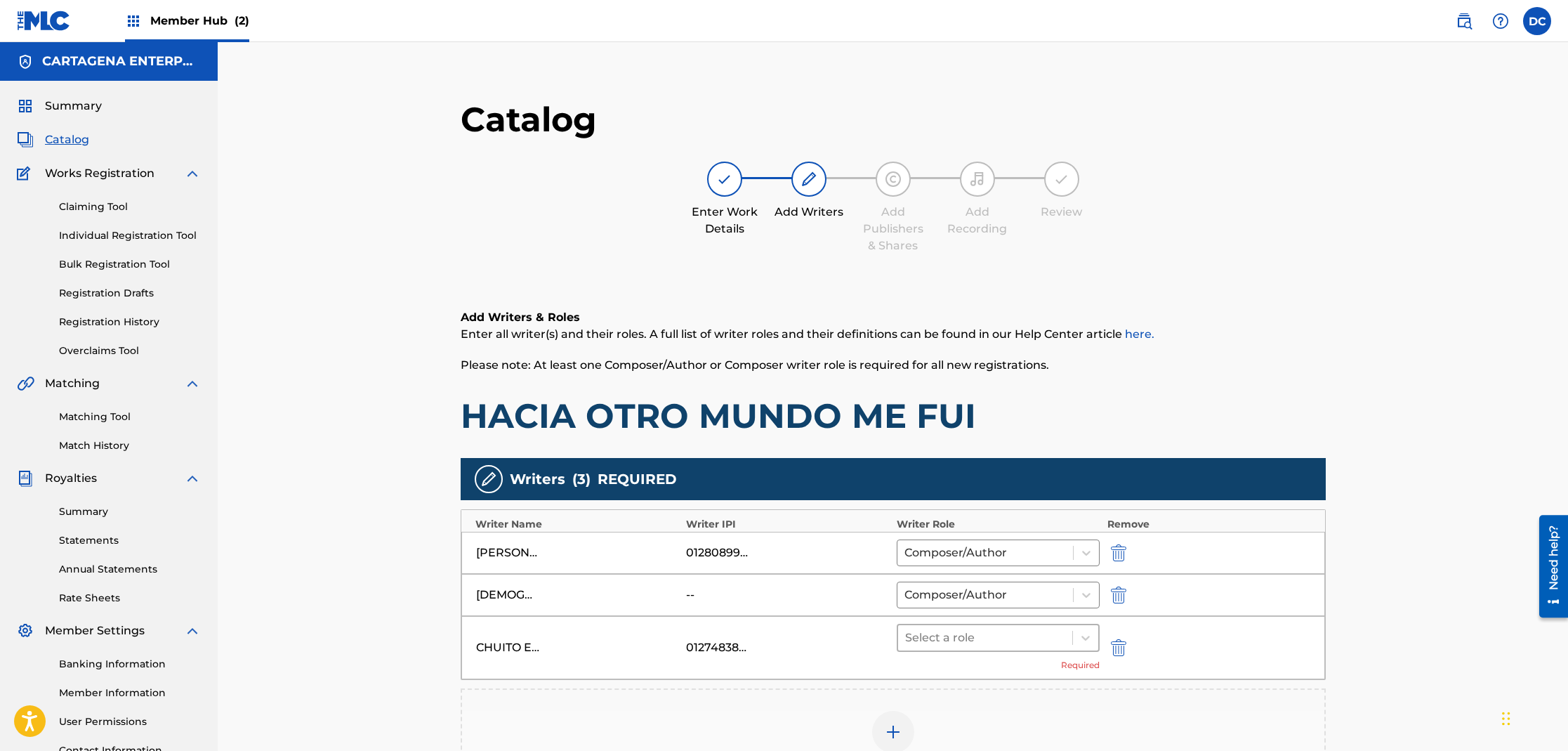
click at [944, 644] on div at bounding box center [985, 638] width 161 height 20
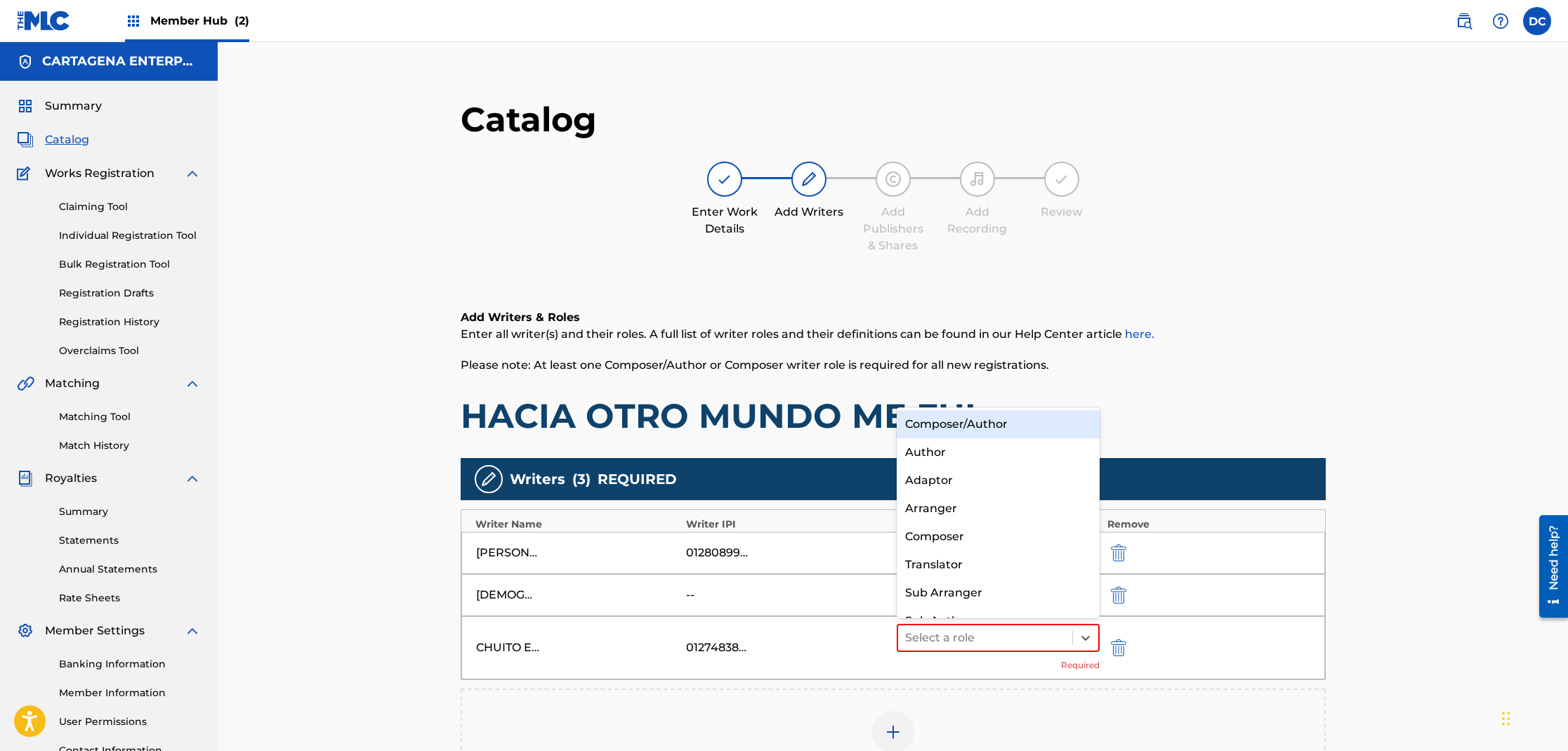
click at [985, 419] on div "Composer/Author" at bounding box center [998, 424] width 204 height 28
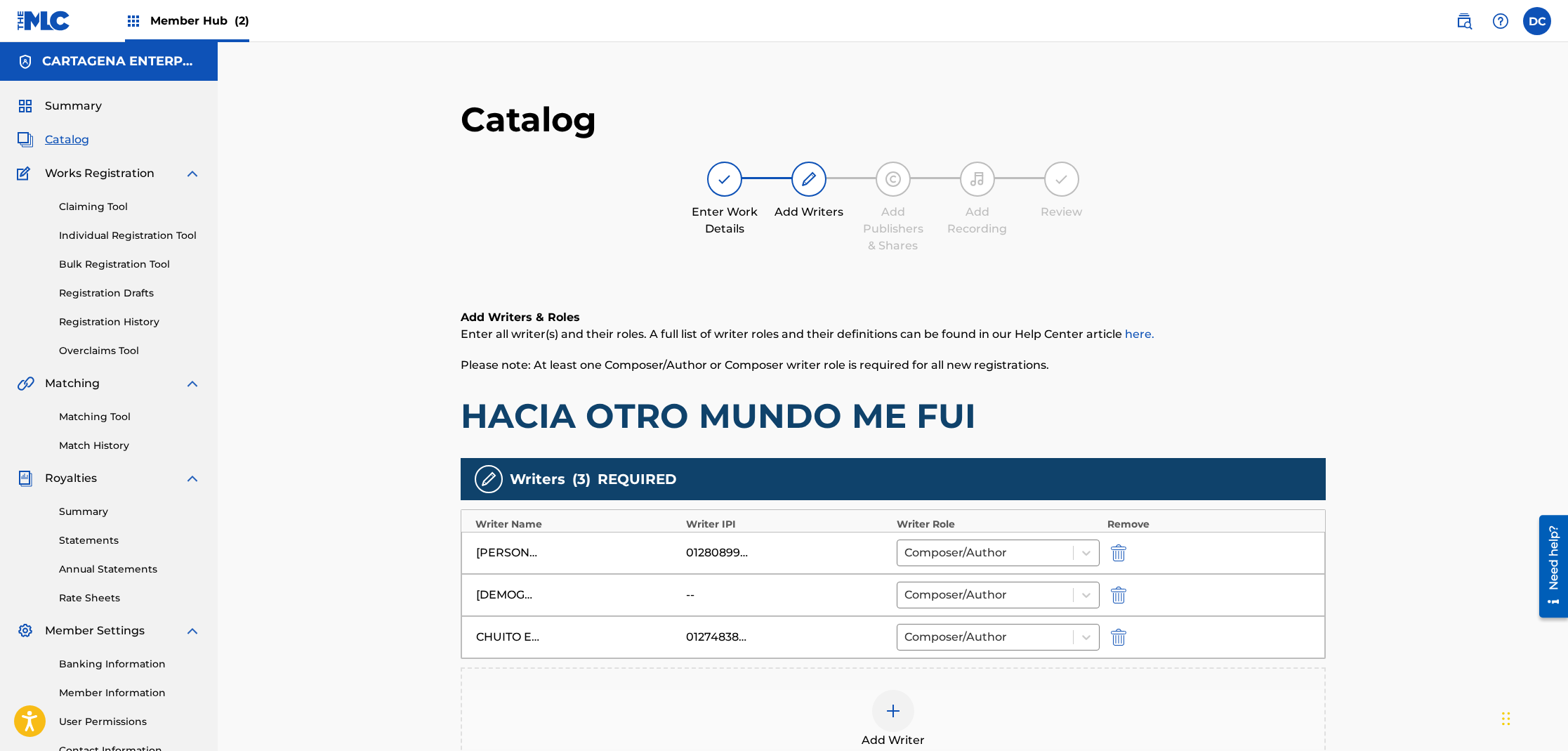
click at [889, 710] on img at bounding box center [893, 710] width 17 height 17
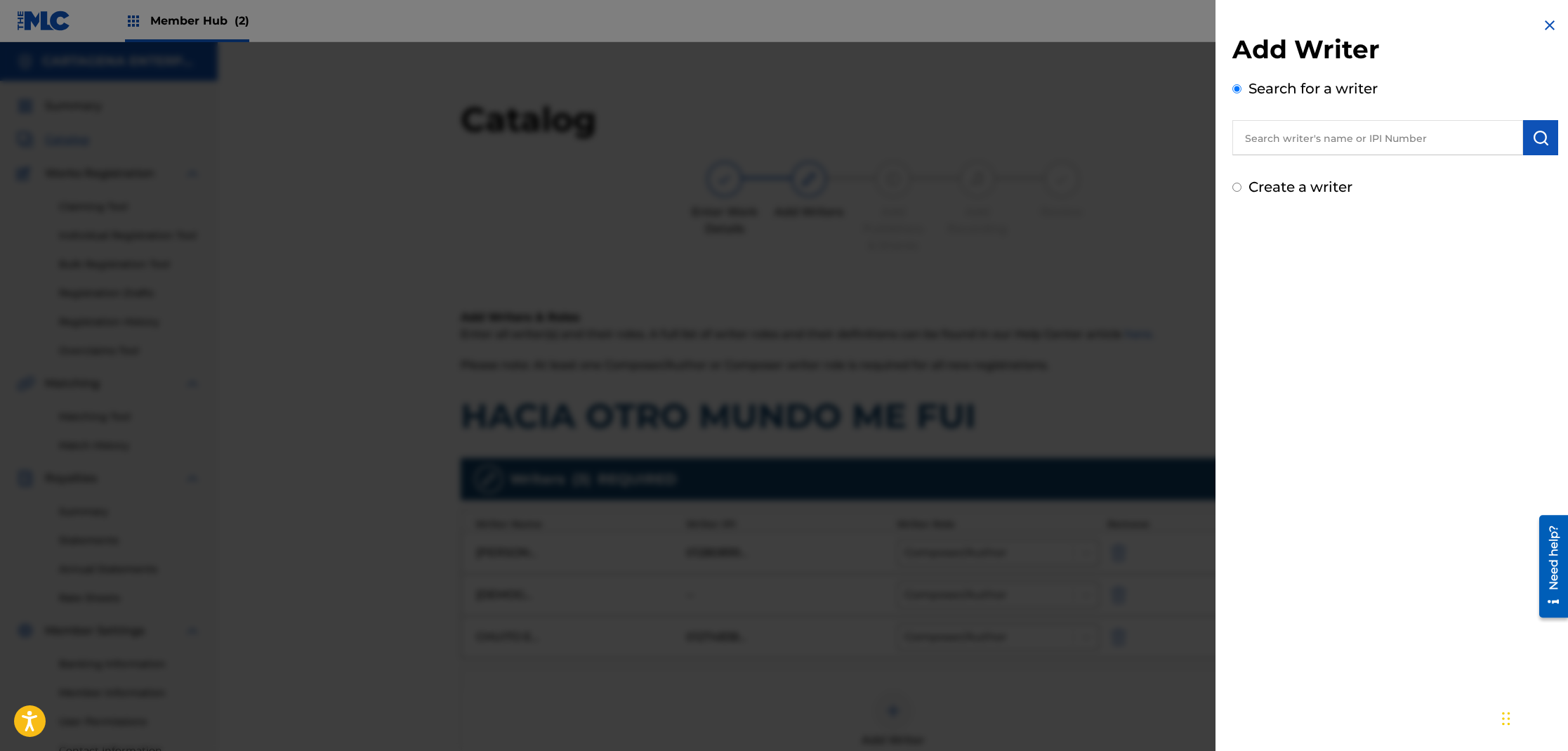
click at [1101, 704] on div at bounding box center [784, 418] width 1568 height 751
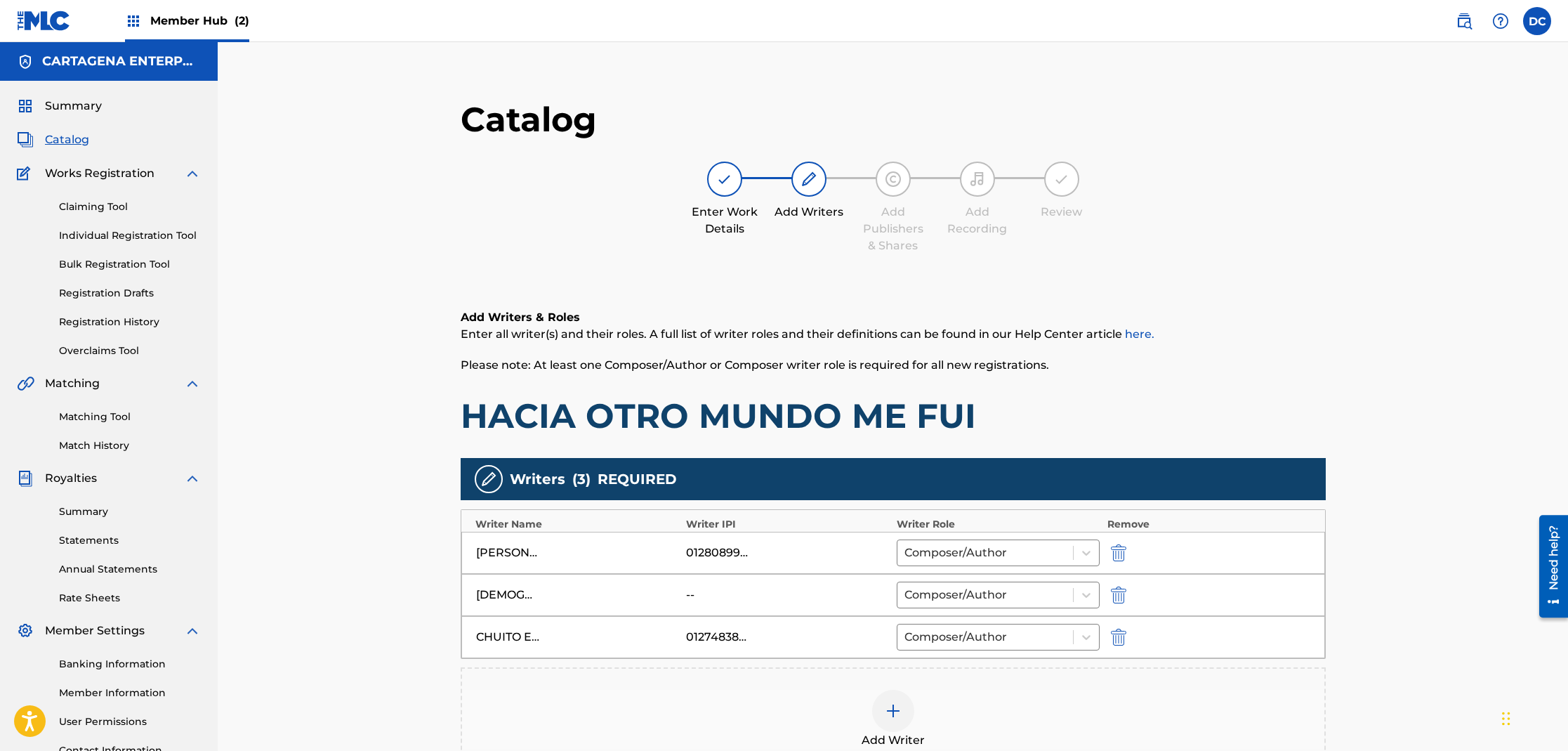
click at [894, 712] on img at bounding box center [893, 710] width 17 height 17
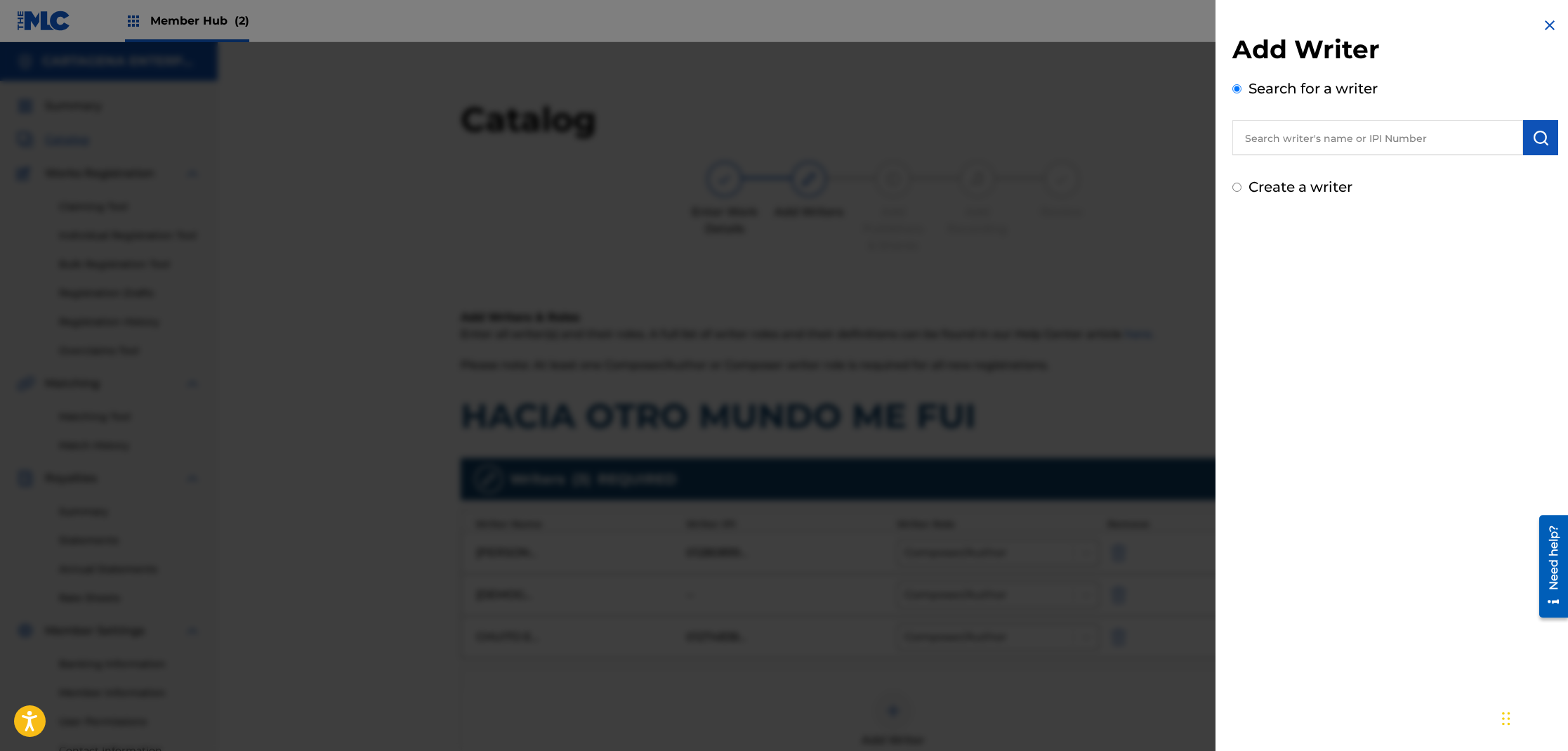
click at [1292, 149] on input "text" at bounding box center [1378, 137] width 291 height 35
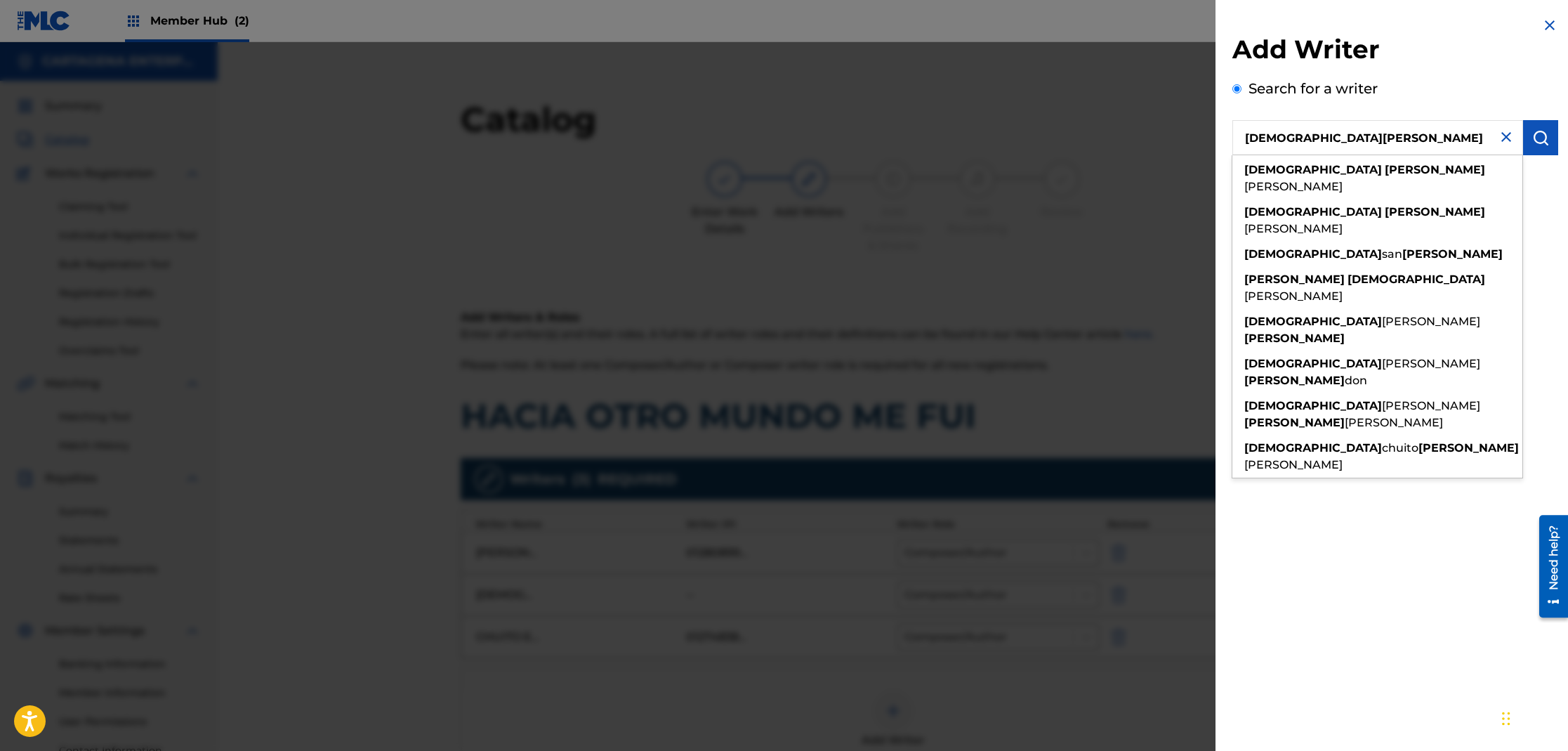
type input "[DEMOGRAPHIC_DATA][PERSON_NAME]"
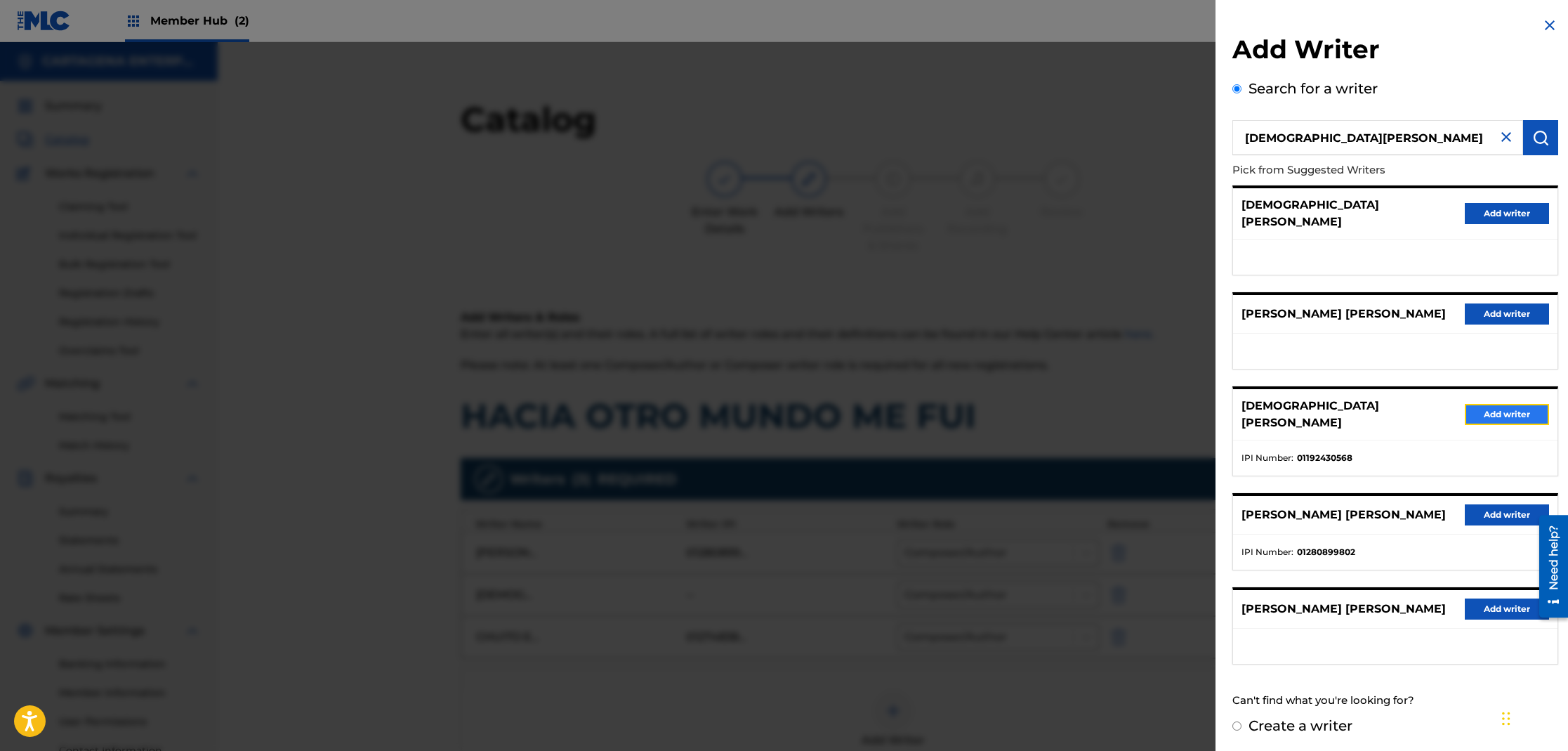
click at [1509, 404] on button "Add writer" at bounding box center [1507, 414] width 84 height 21
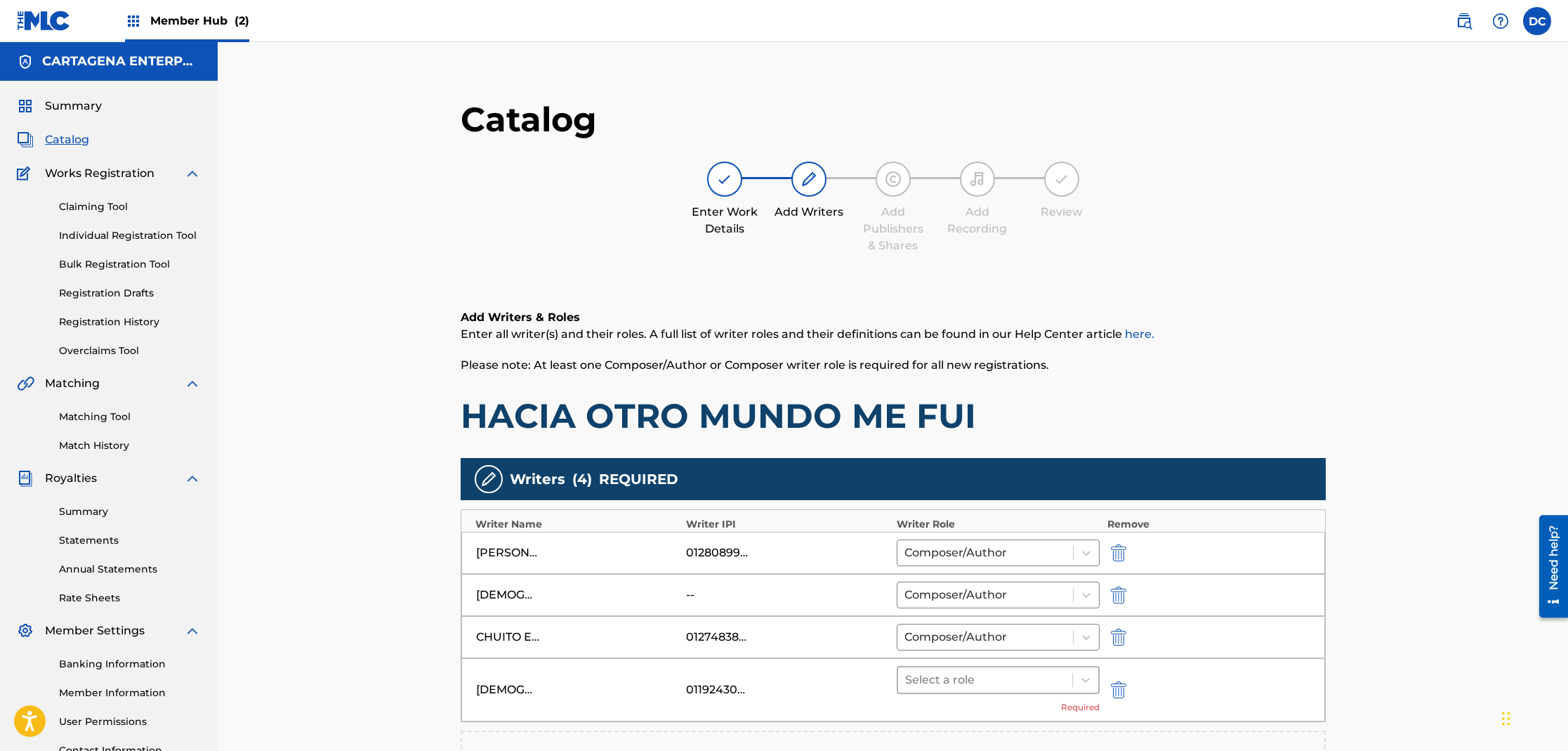
click at [1004, 683] on div at bounding box center [985, 680] width 161 height 20
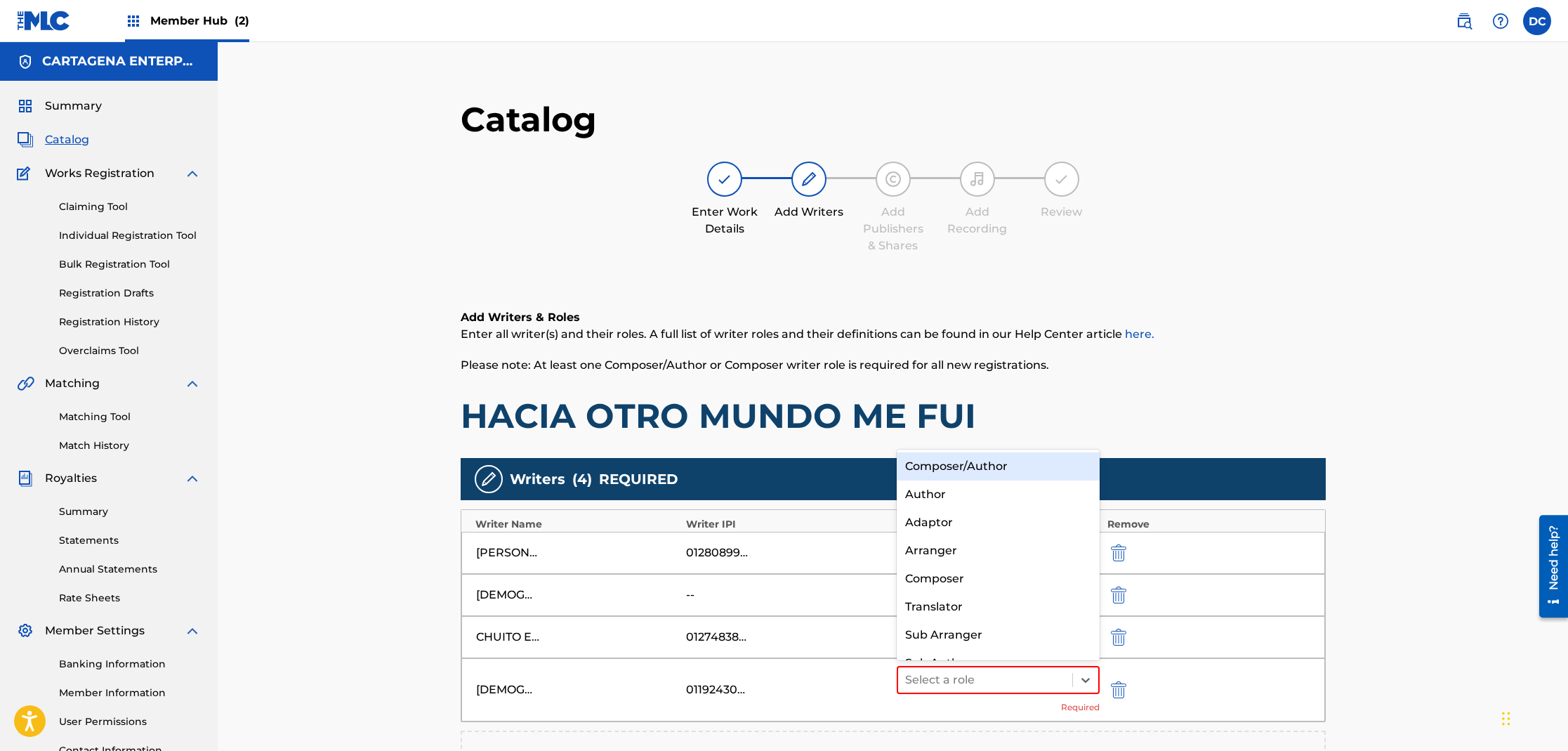
click at [995, 467] on div "Composer/Author" at bounding box center [998, 467] width 204 height 28
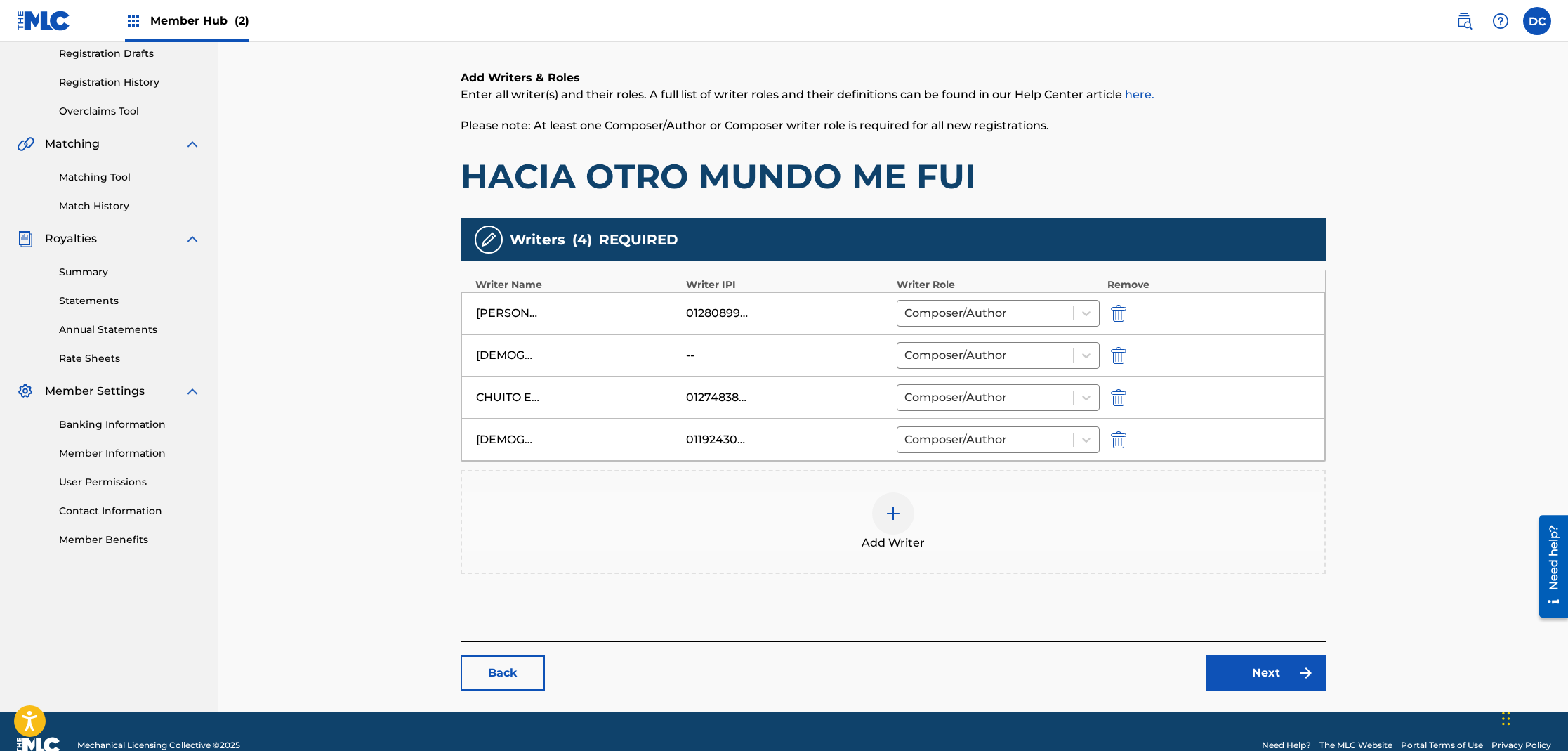
scroll to position [267, 0]
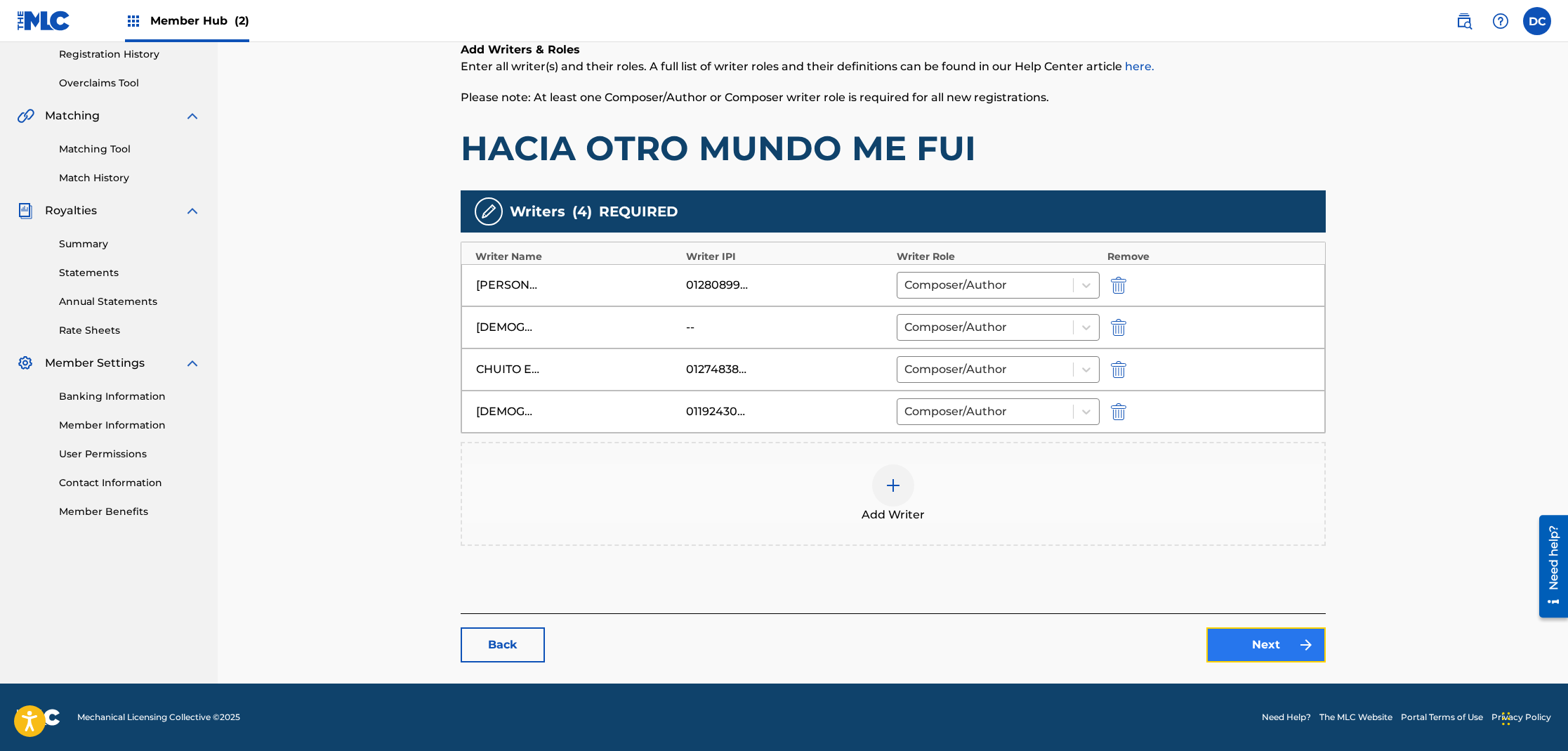
click at [1272, 638] on link "Next" at bounding box center [1266, 644] width 119 height 35
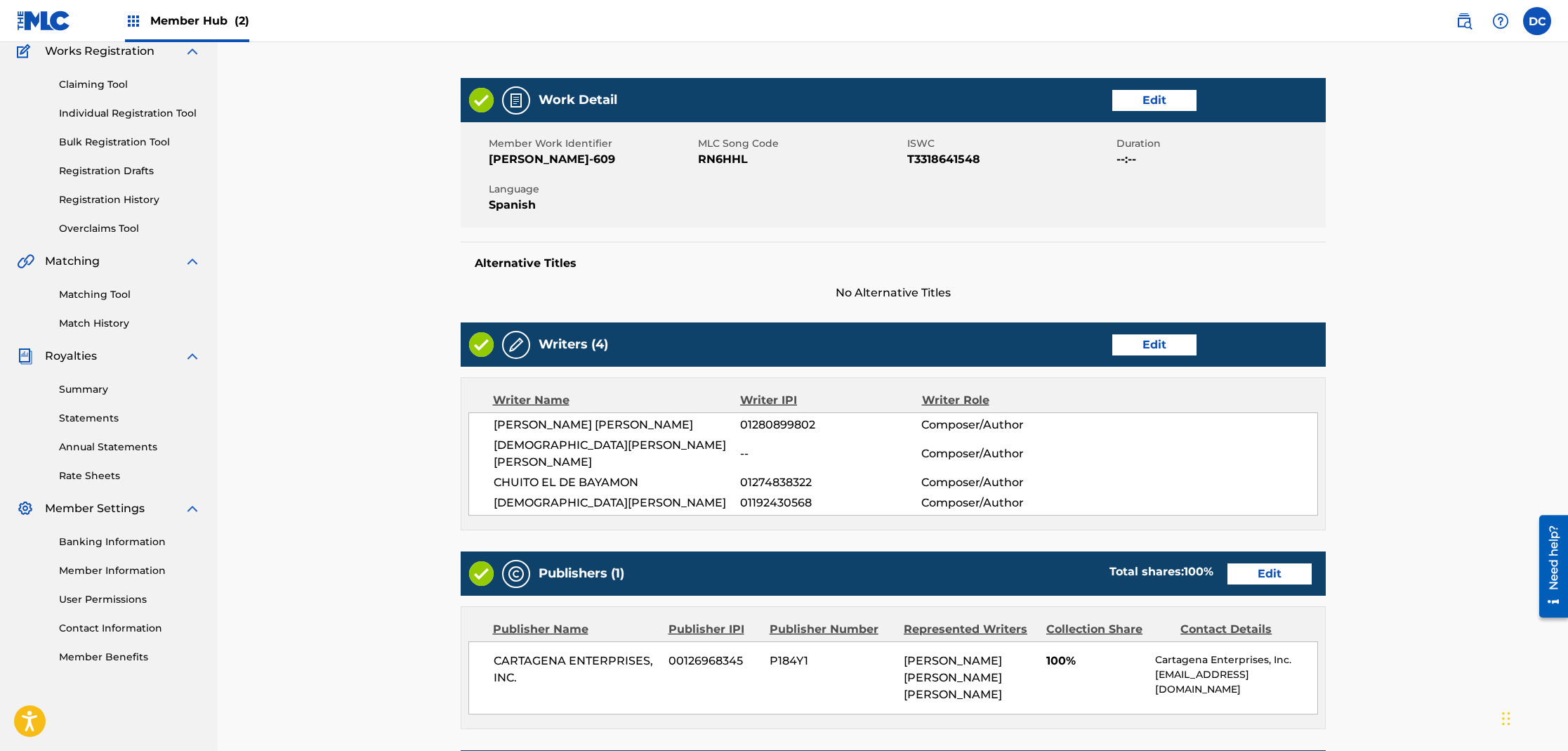
scroll to position [123, 0]
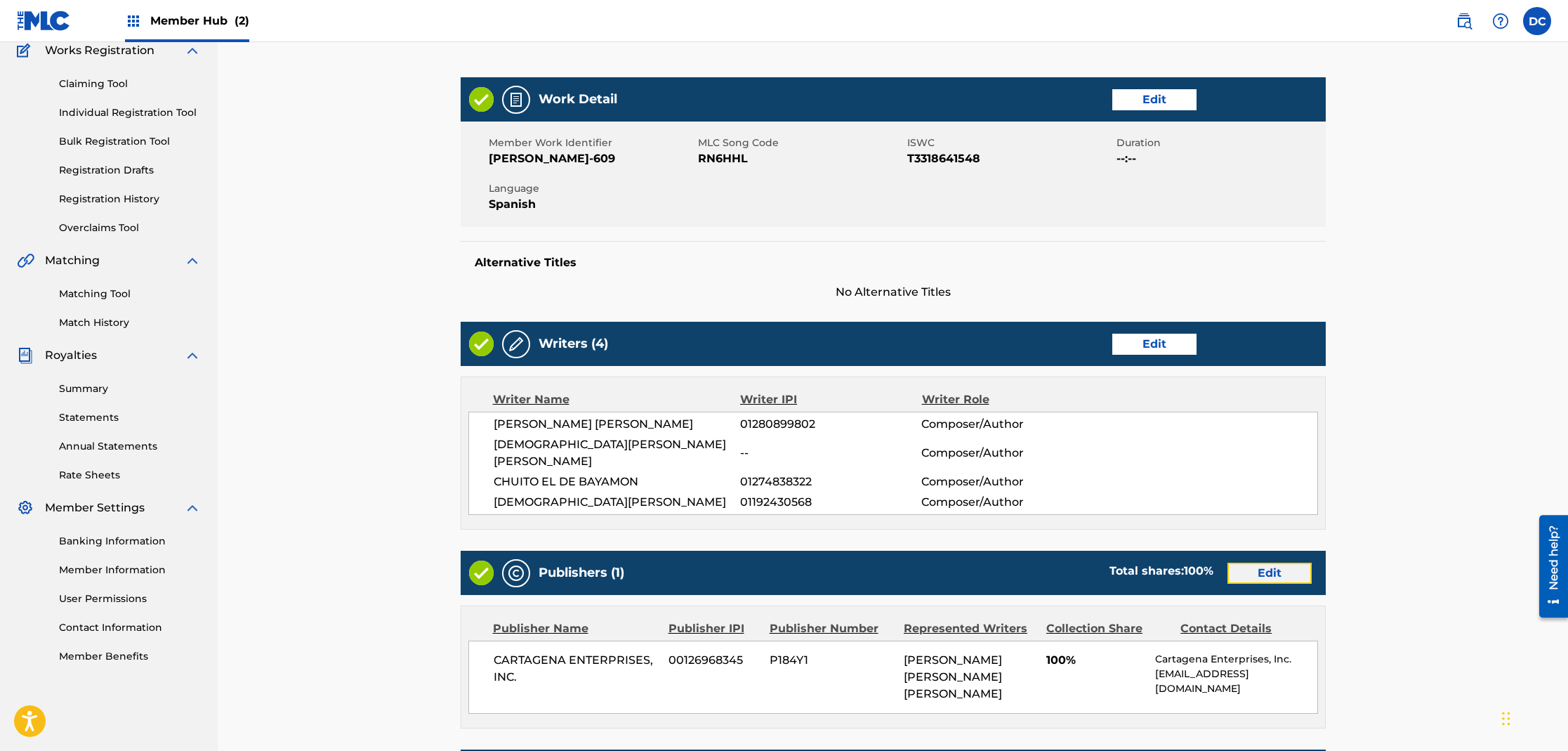
click at [1244, 562] on link "Edit" at bounding box center [1270, 573] width 84 height 21
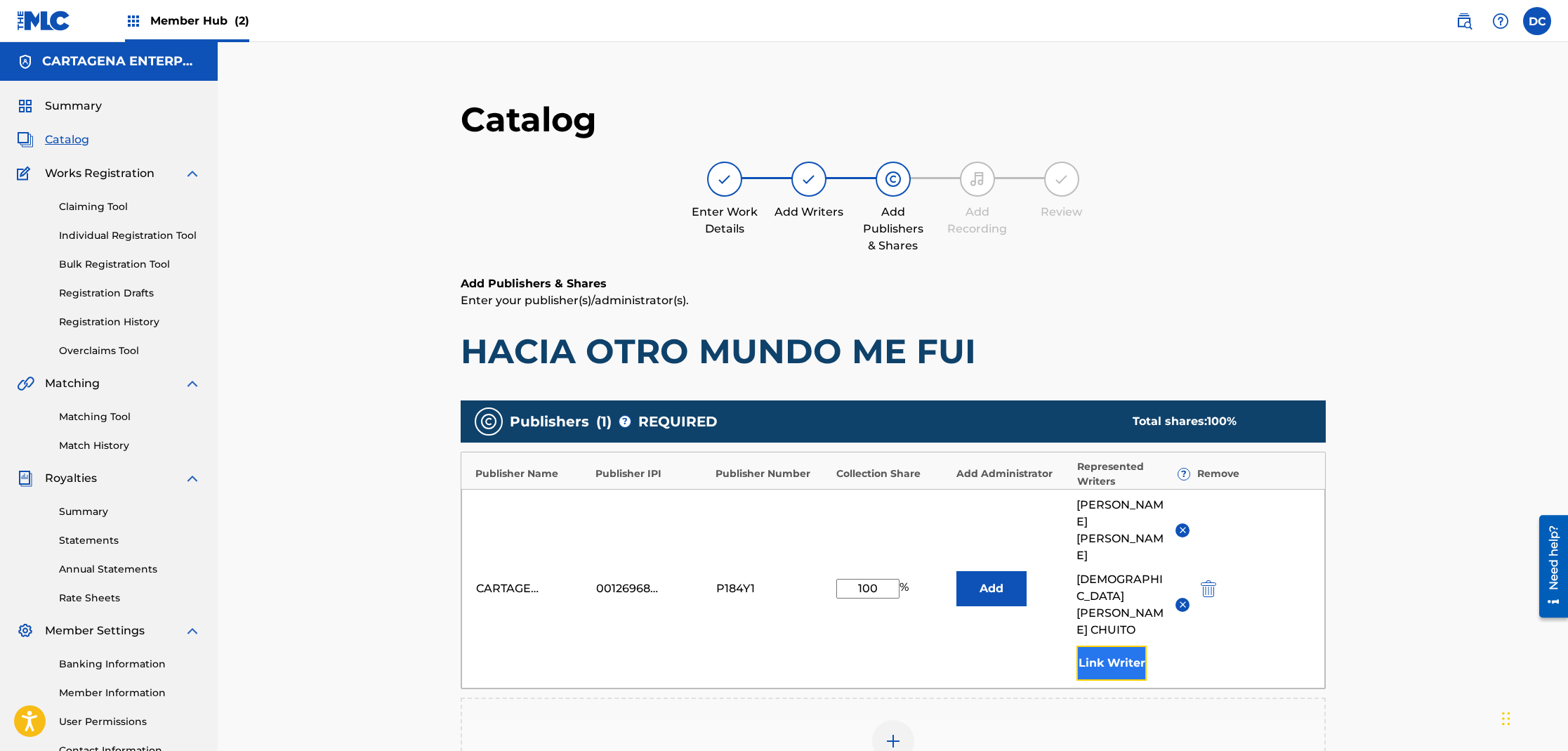
click at [1112, 645] on button "Link Writer" at bounding box center [1111, 662] width 70 height 35
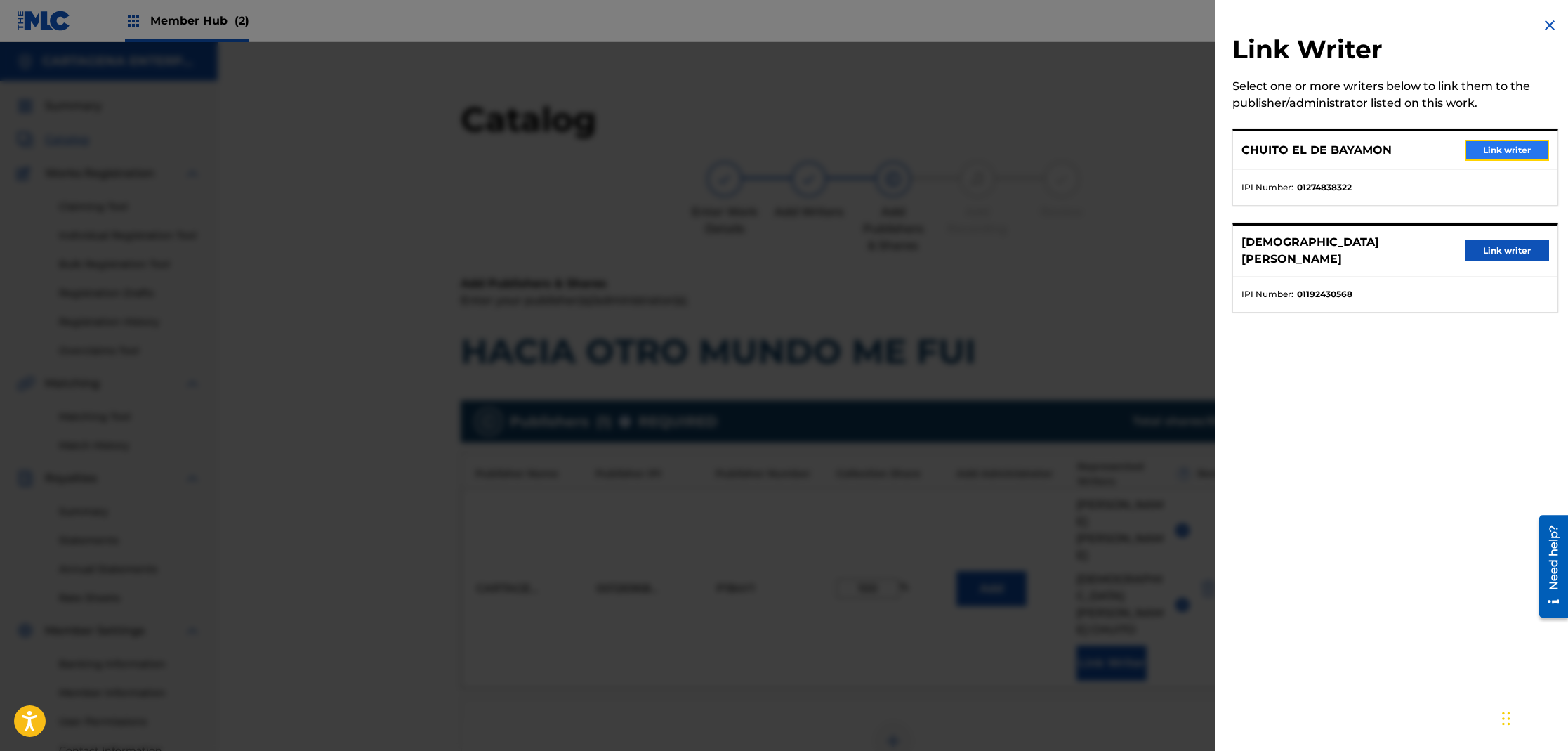
click at [1491, 145] on button "Link writer" at bounding box center [1507, 150] width 84 height 21
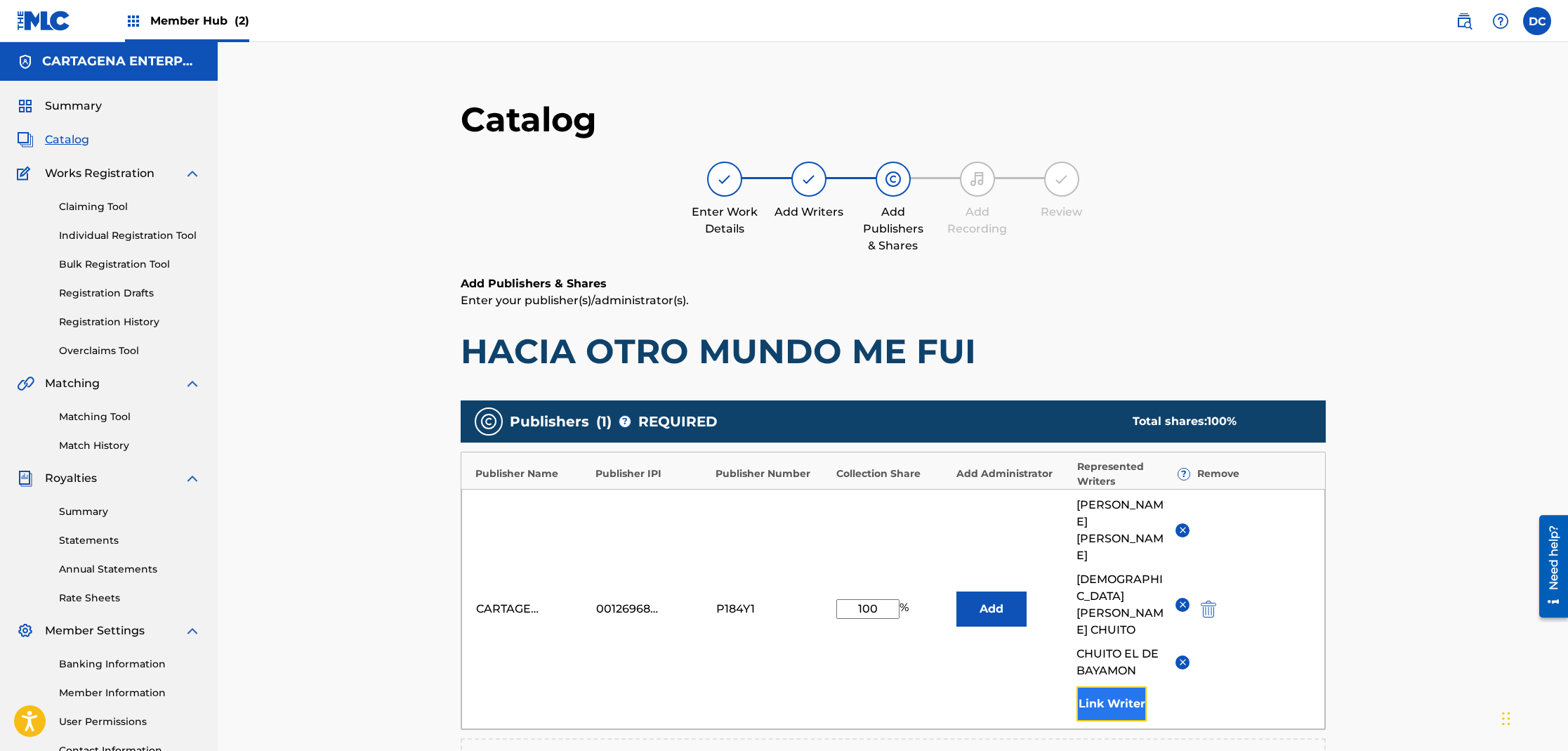
click at [1105, 686] on button "Link Writer" at bounding box center [1111, 703] width 70 height 35
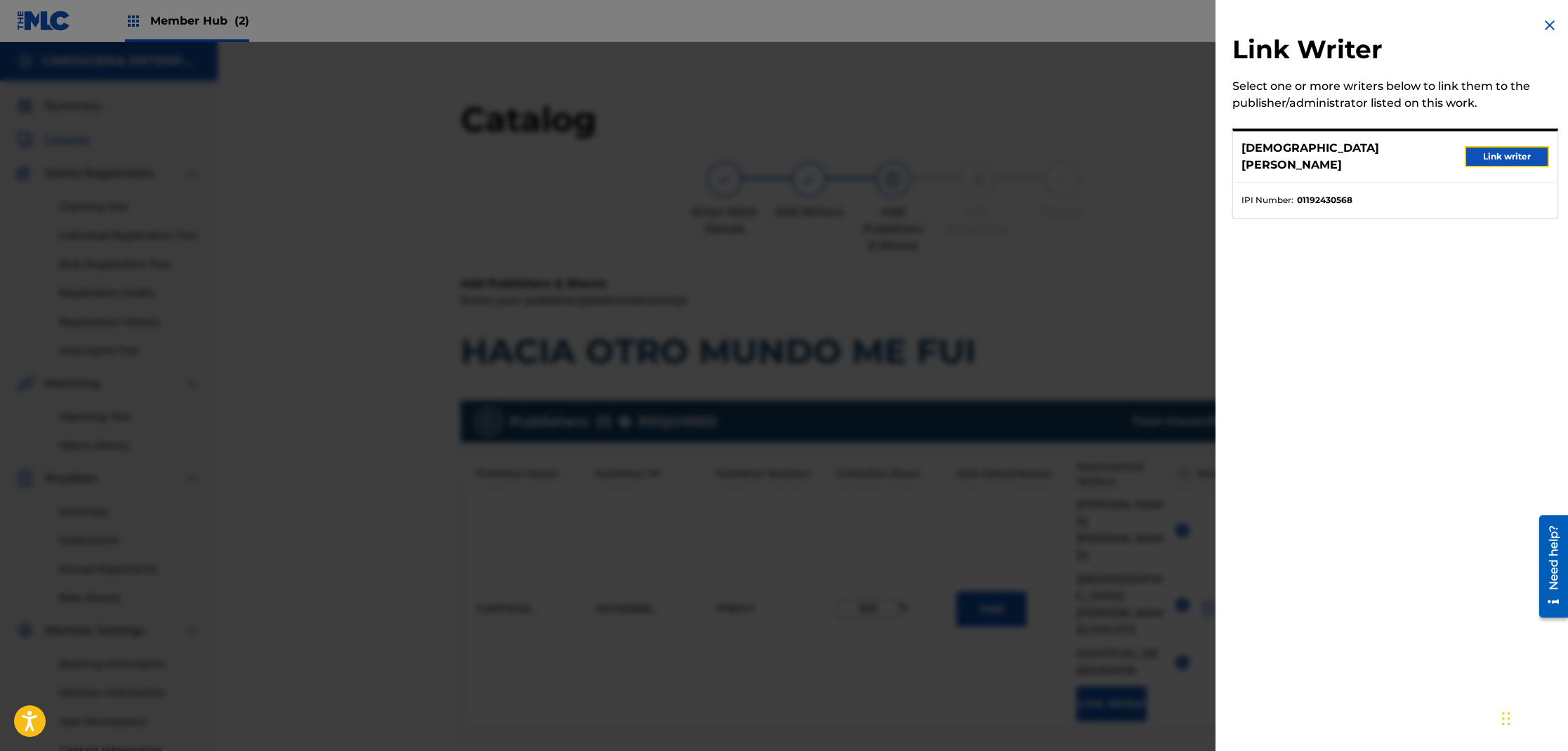
drag, startPoint x: 1495, startPoint y: 146, endPoint x: 1483, endPoint y: 158, distance: 17.0
click at [1495, 147] on button "Link writer" at bounding box center [1507, 156] width 84 height 21
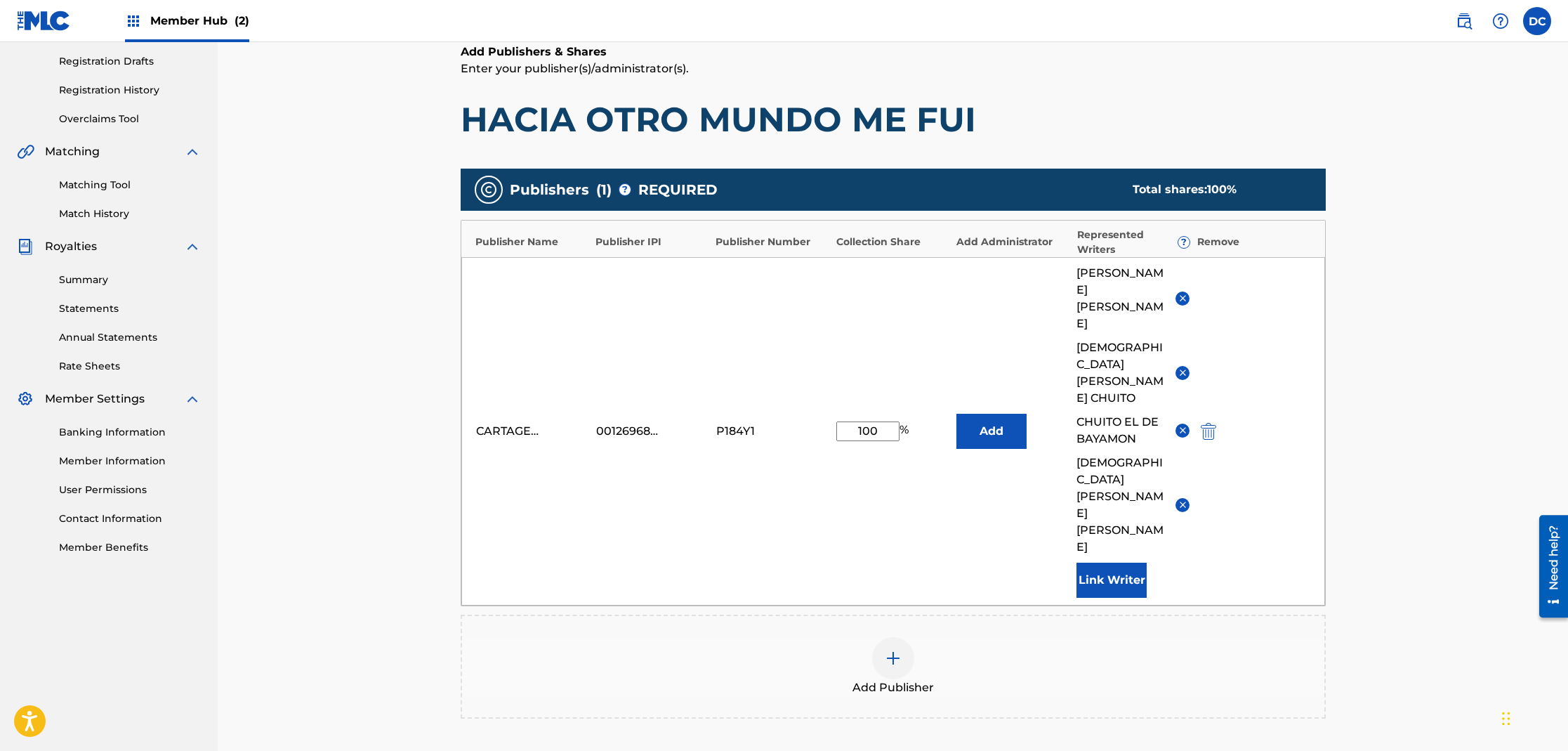
scroll to position [345, 0]
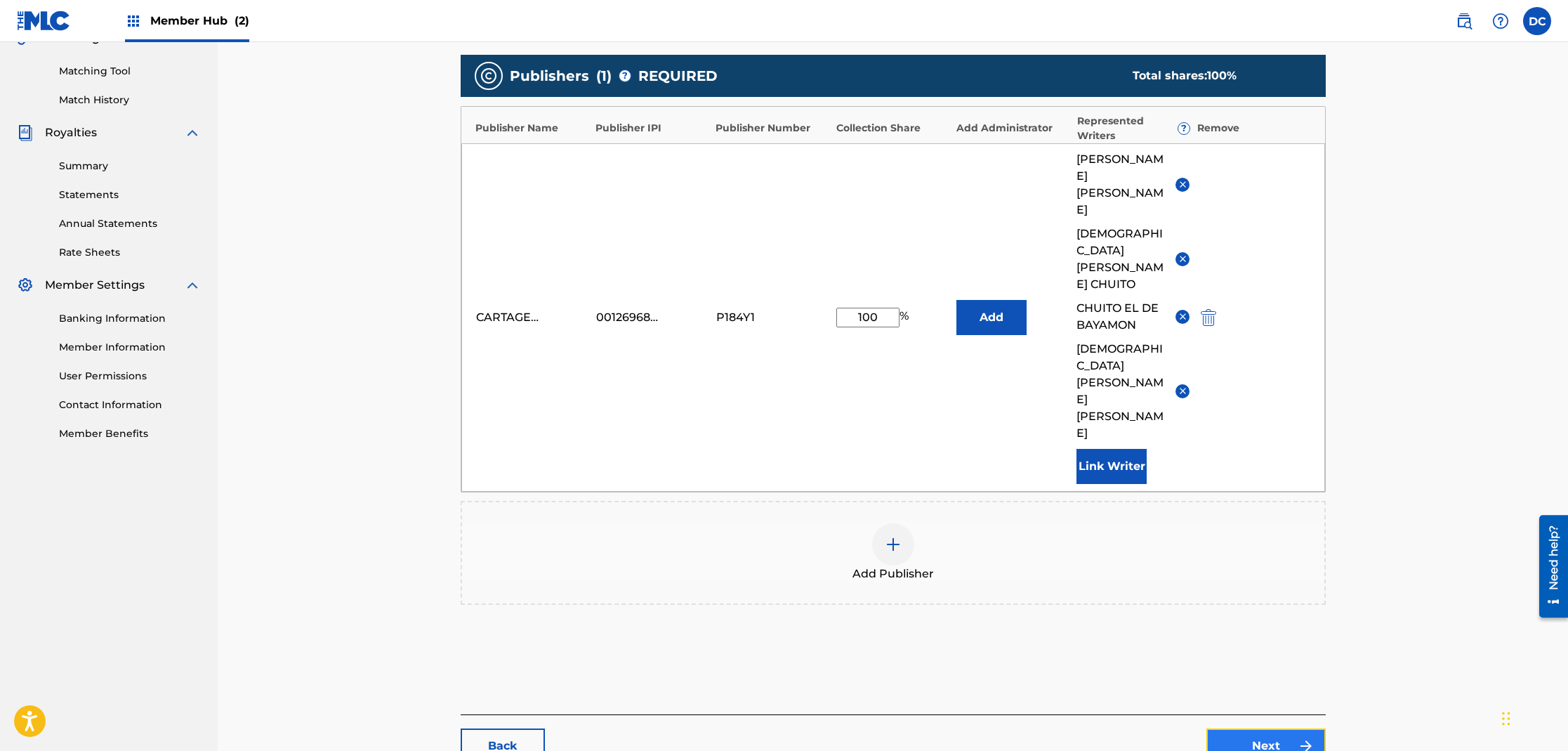
click at [1280, 728] on link "Next" at bounding box center [1266, 745] width 119 height 35
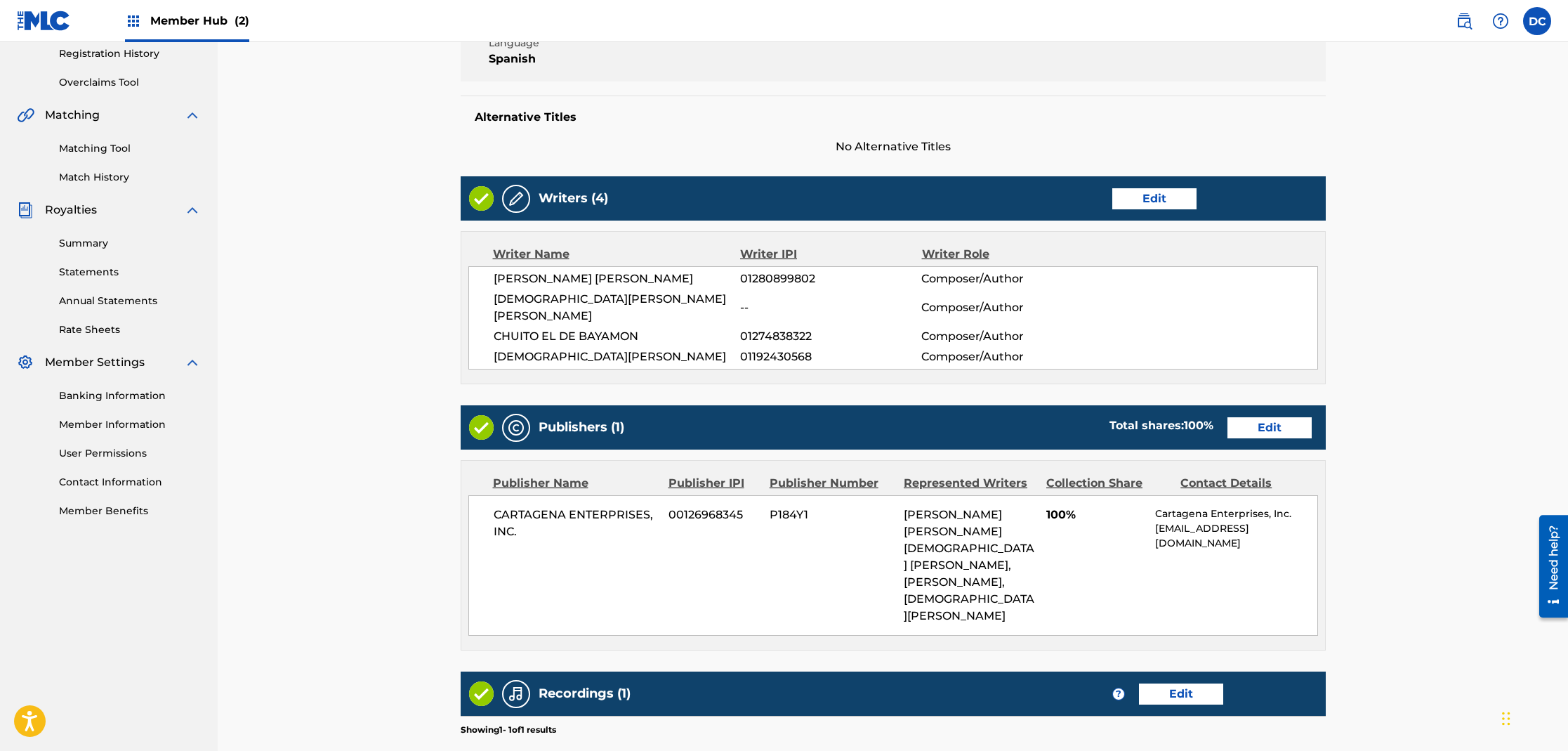
scroll to position [447, 0]
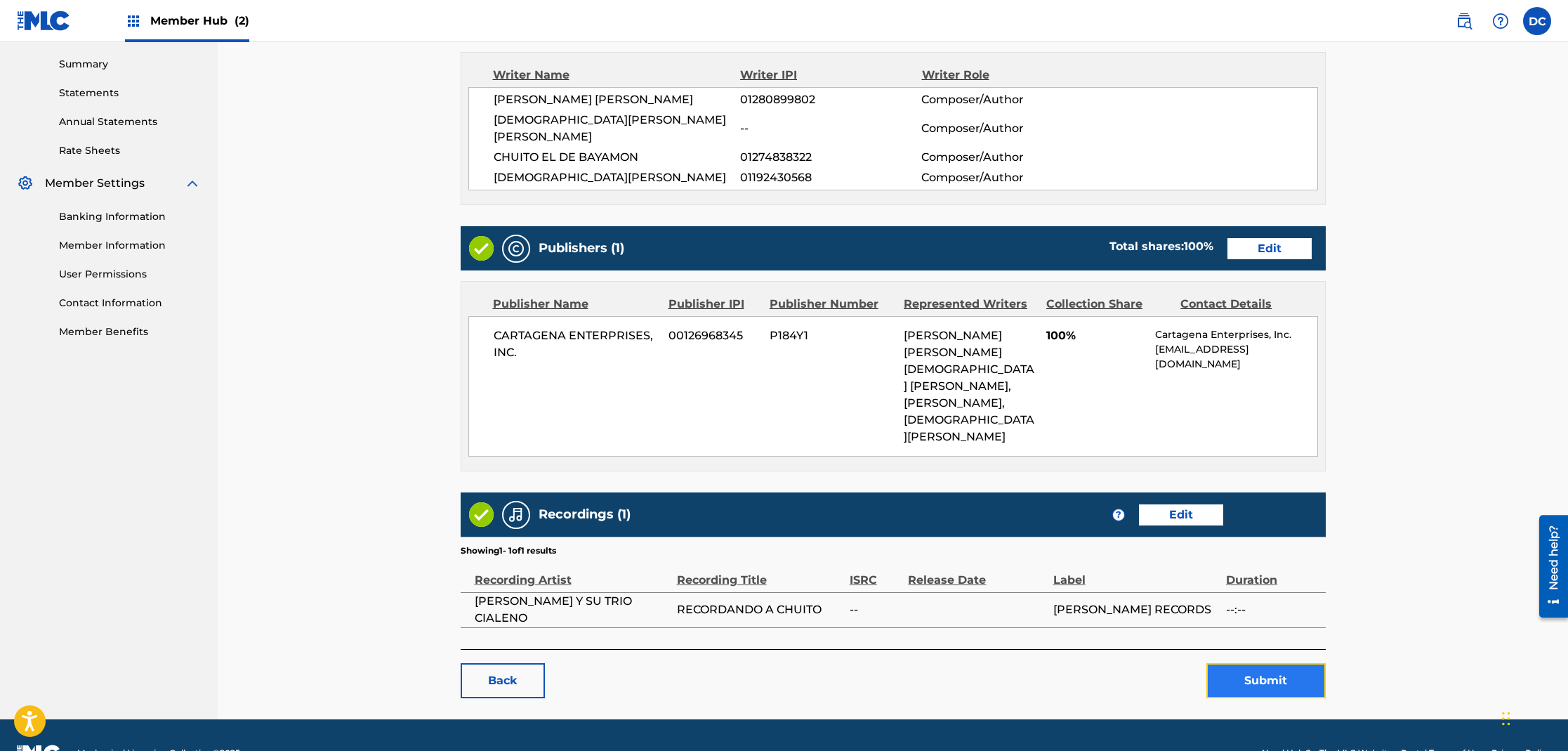
click at [1270, 663] on button "Submit" at bounding box center [1266, 680] width 119 height 35
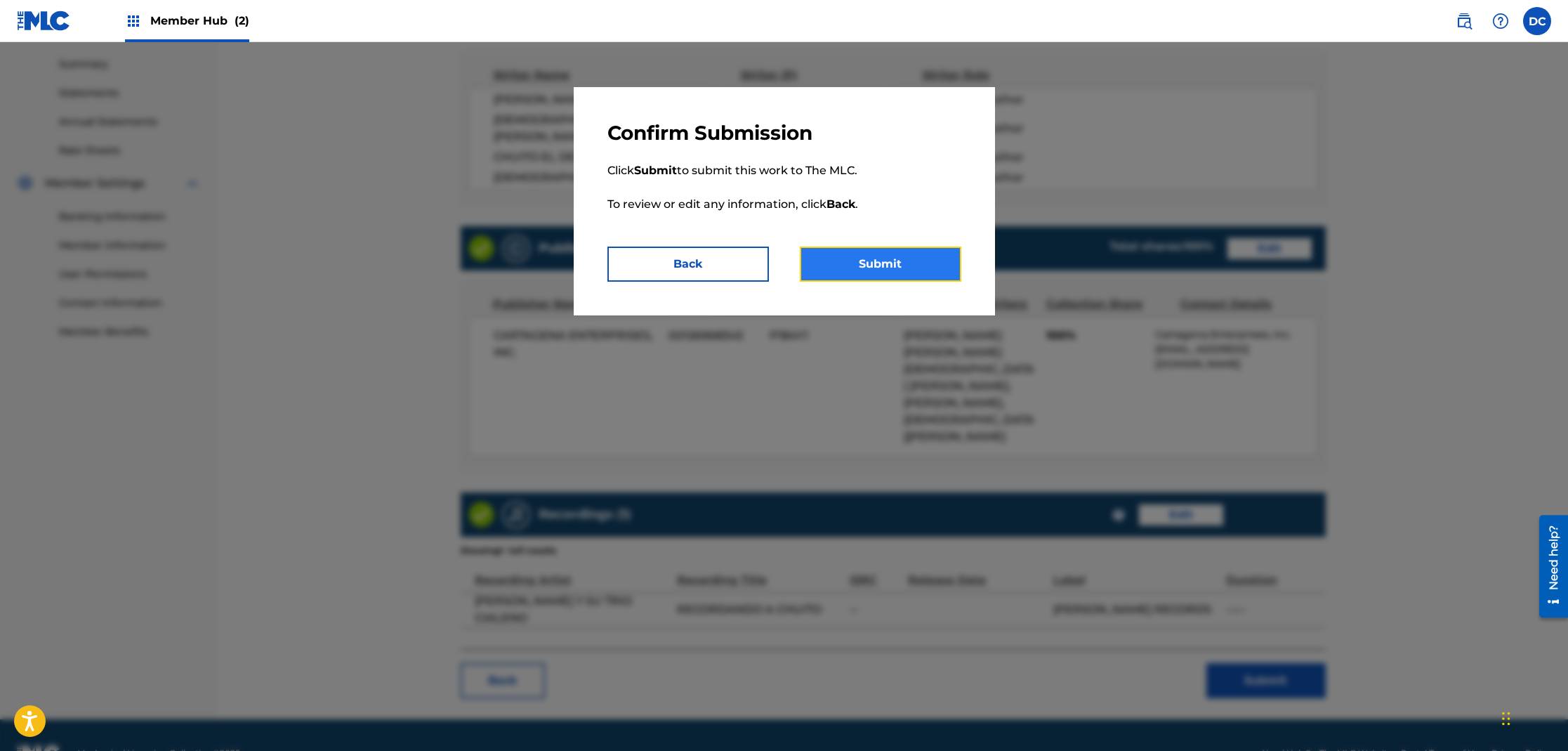
click at [891, 270] on button "Submit" at bounding box center [881, 264] width 161 height 35
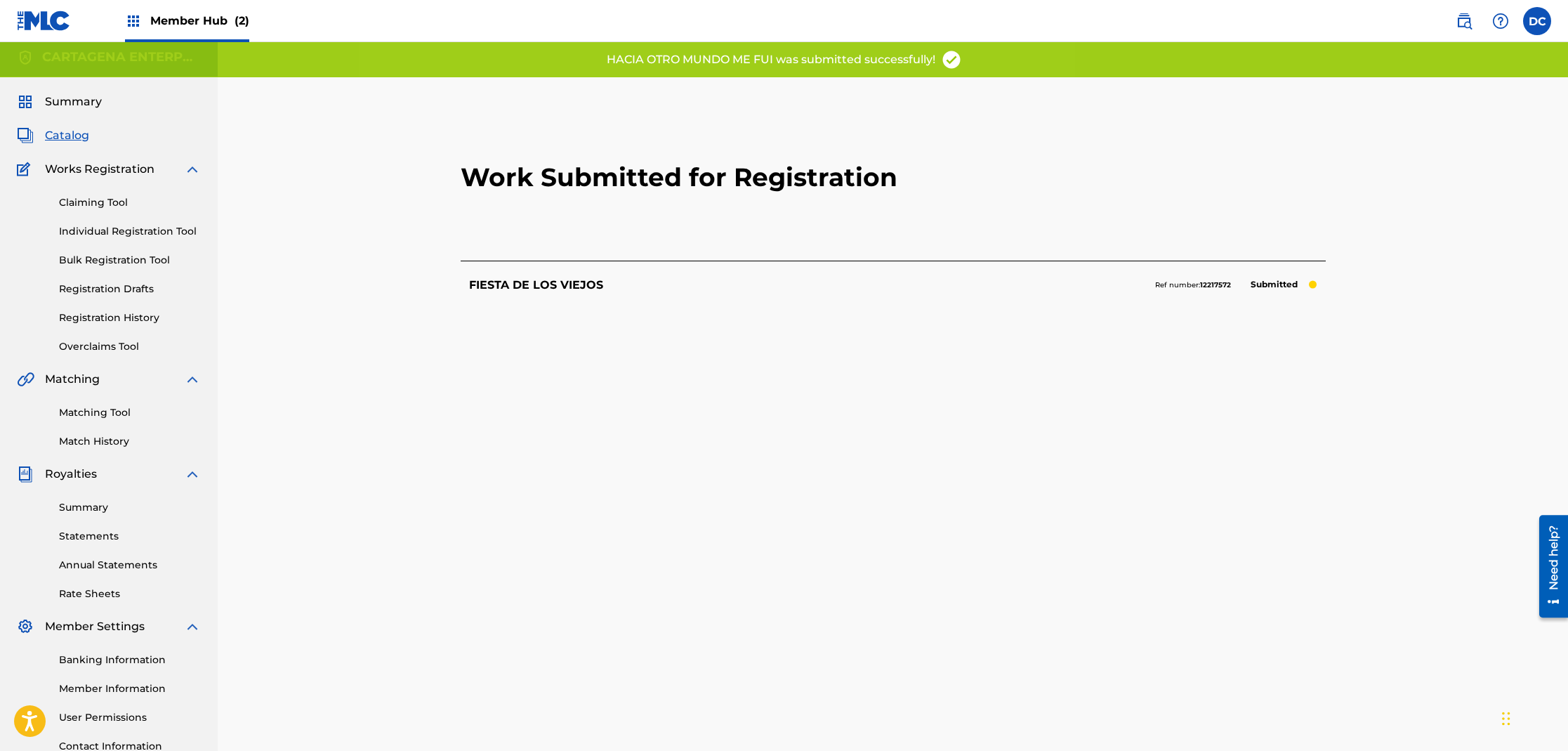
scroll to position [144, 0]
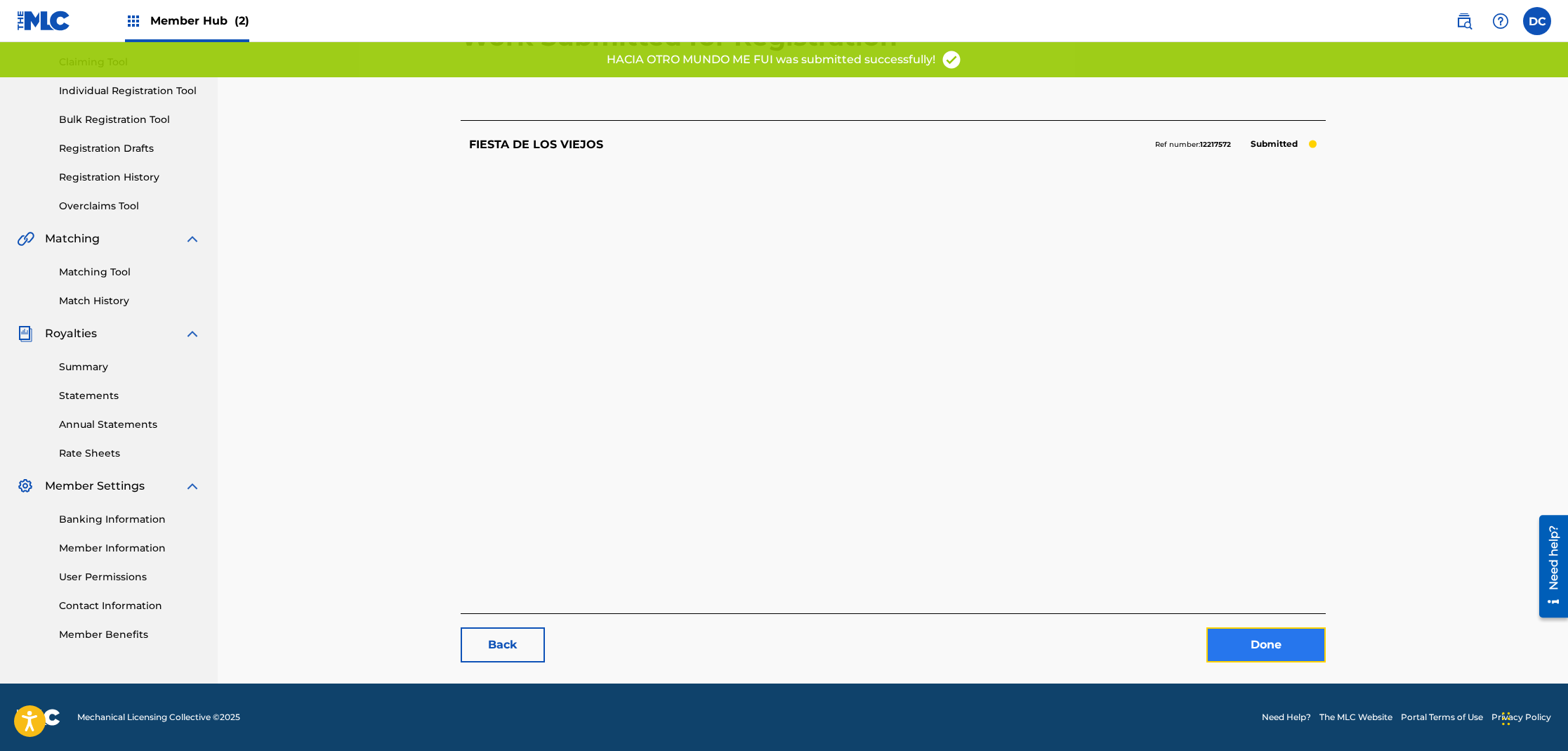
click at [1283, 643] on link "Done" at bounding box center [1266, 644] width 119 height 35
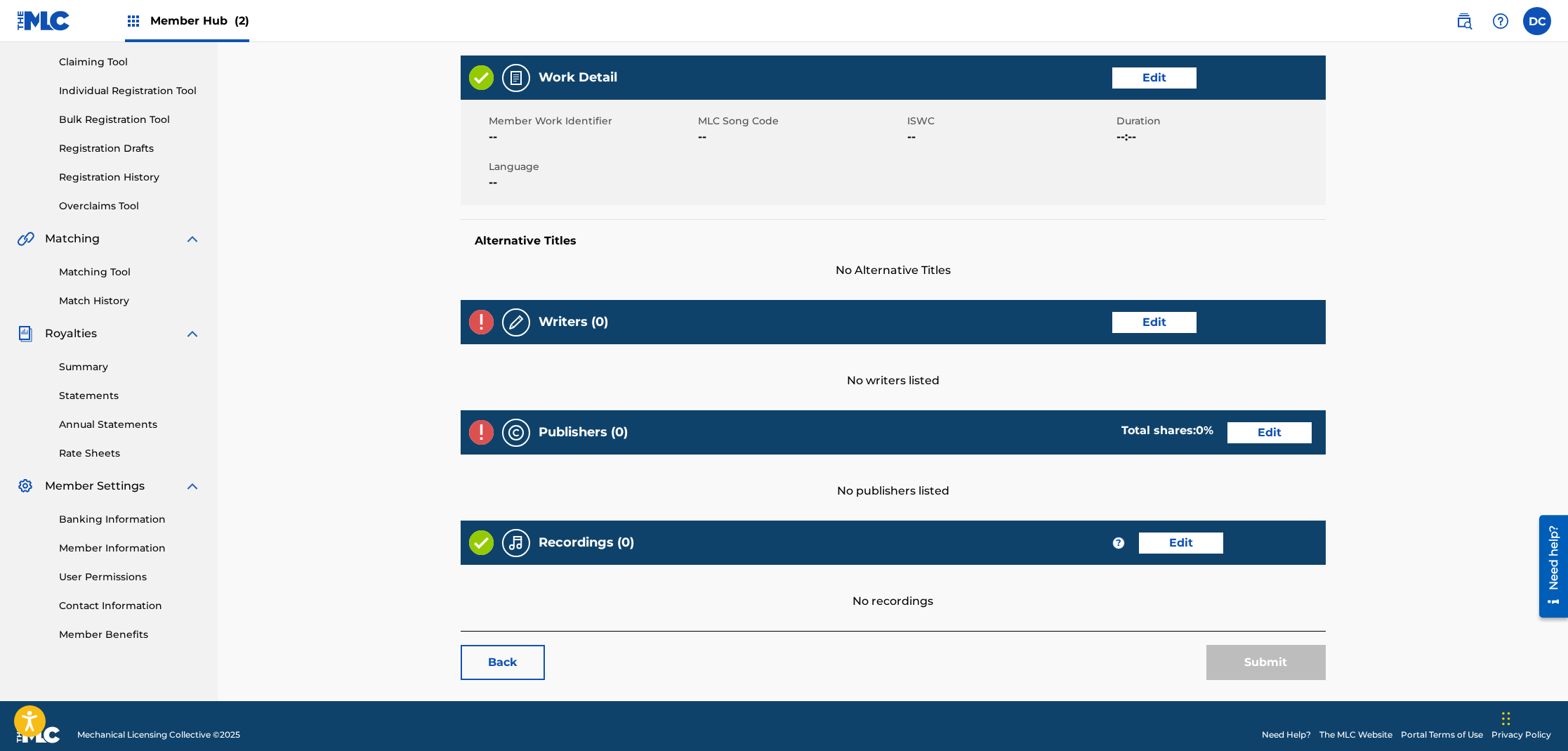
scroll to position [162, 0]
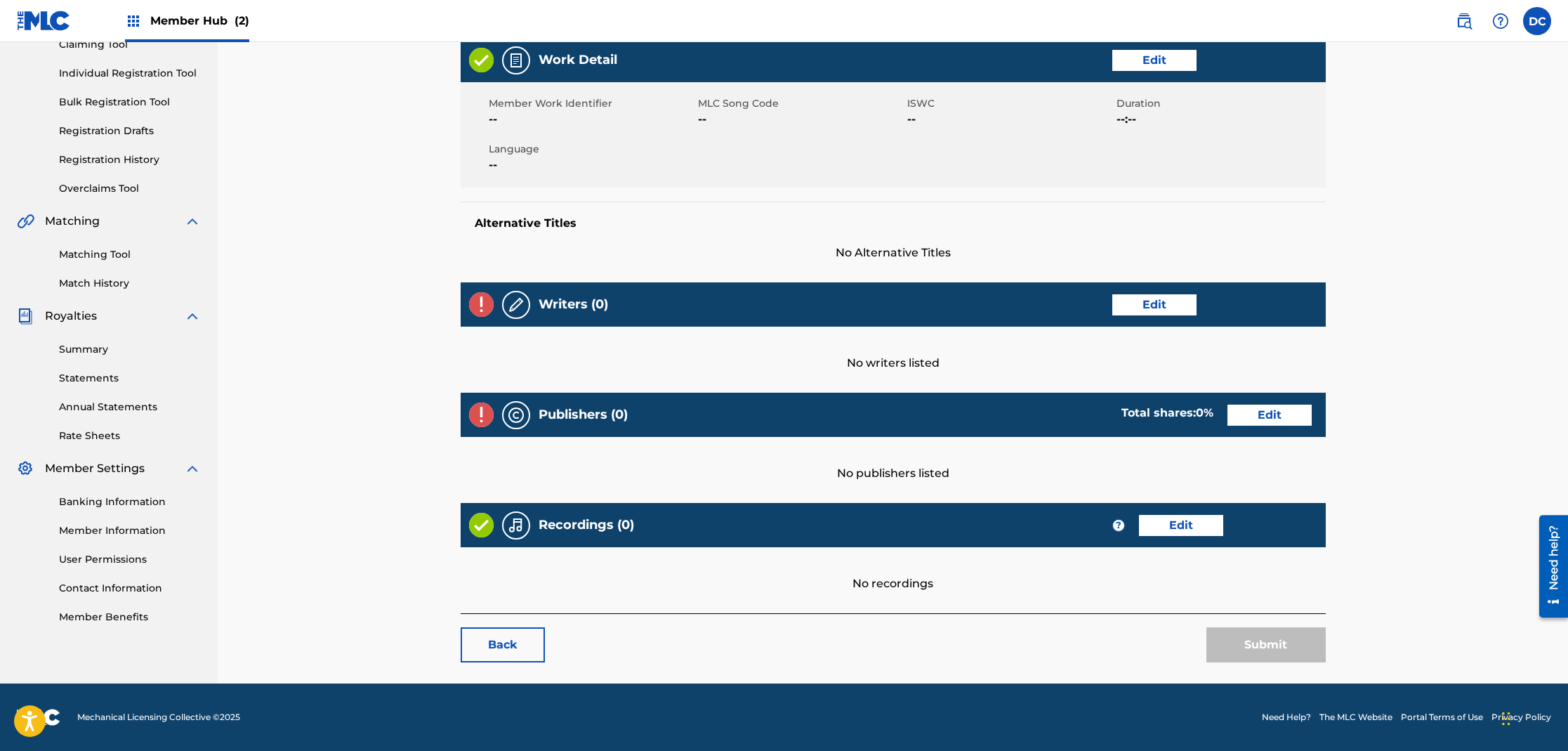
scroll to position [144, 0]
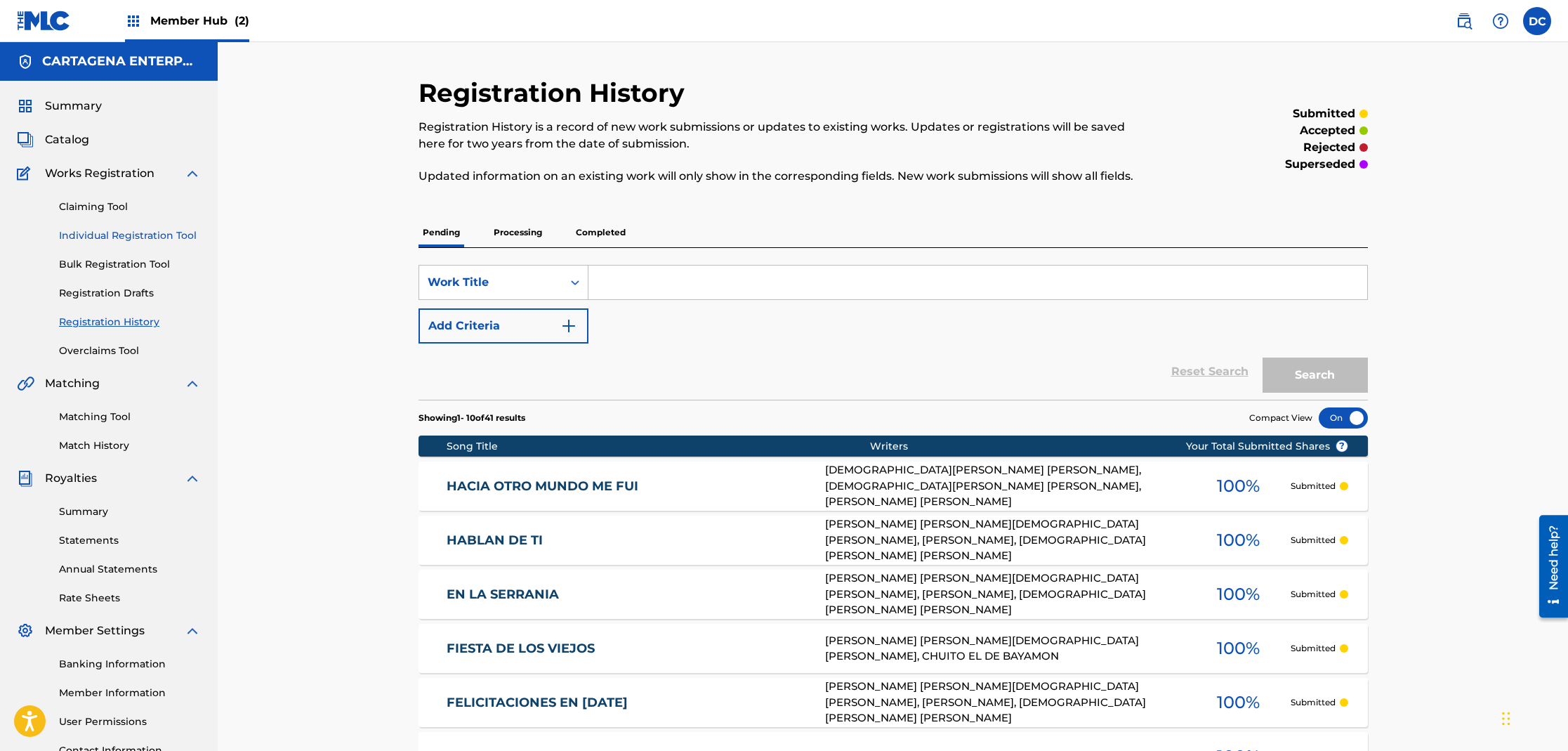
click at [156, 238] on link "Individual Registration Tool" at bounding box center [130, 236] width 142 height 15
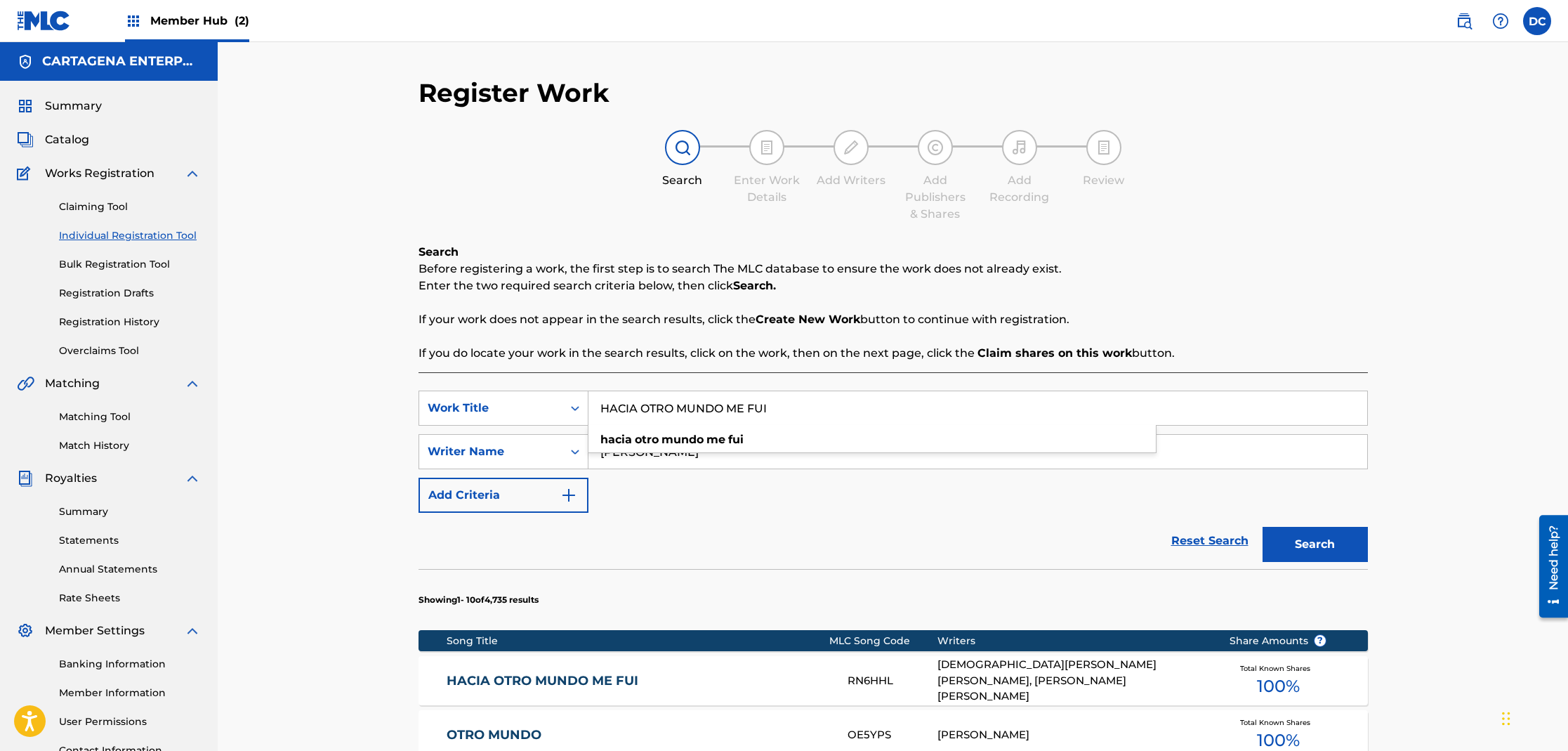
drag, startPoint x: 781, startPoint y: 410, endPoint x: 593, endPoint y: 394, distance: 188.7
click at [601, 399] on input "HACIA OTRO MUNDO ME FUI" at bounding box center [978, 408] width 778 height 34
click at [1263, 527] on button "Search" at bounding box center [1315, 544] width 105 height 35
drag, startPoint x: 718, startPoint y: 410, endPoint x: 511, endPoint y: 406, distance: 207.0
click at [523, 410] on div "SearchWithCriteria9d73be40-a91c-418e-84ad-f68b9c9ca5d6 Work Title EN LAS NAVIDA…" at bounding box center [893, 407] width 950 height 35
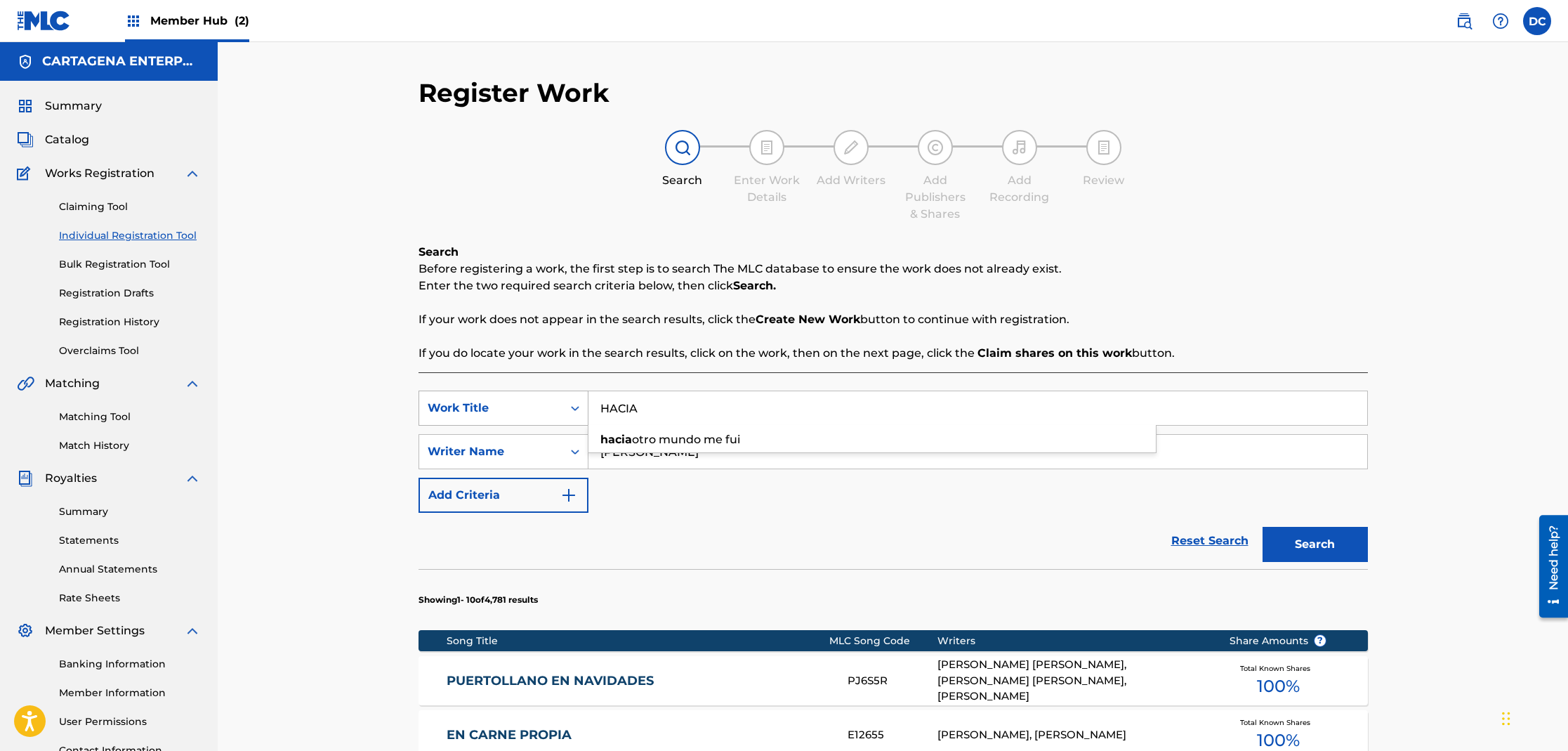
click at [1263, 527] on button "Search" at bounding box center [1315, 544] width 105 height 35
type input "HACIA OTRO MUNDO"
click at [1263, 527] on button "Search" at bounding box center [1315, 544] width 105 height 35
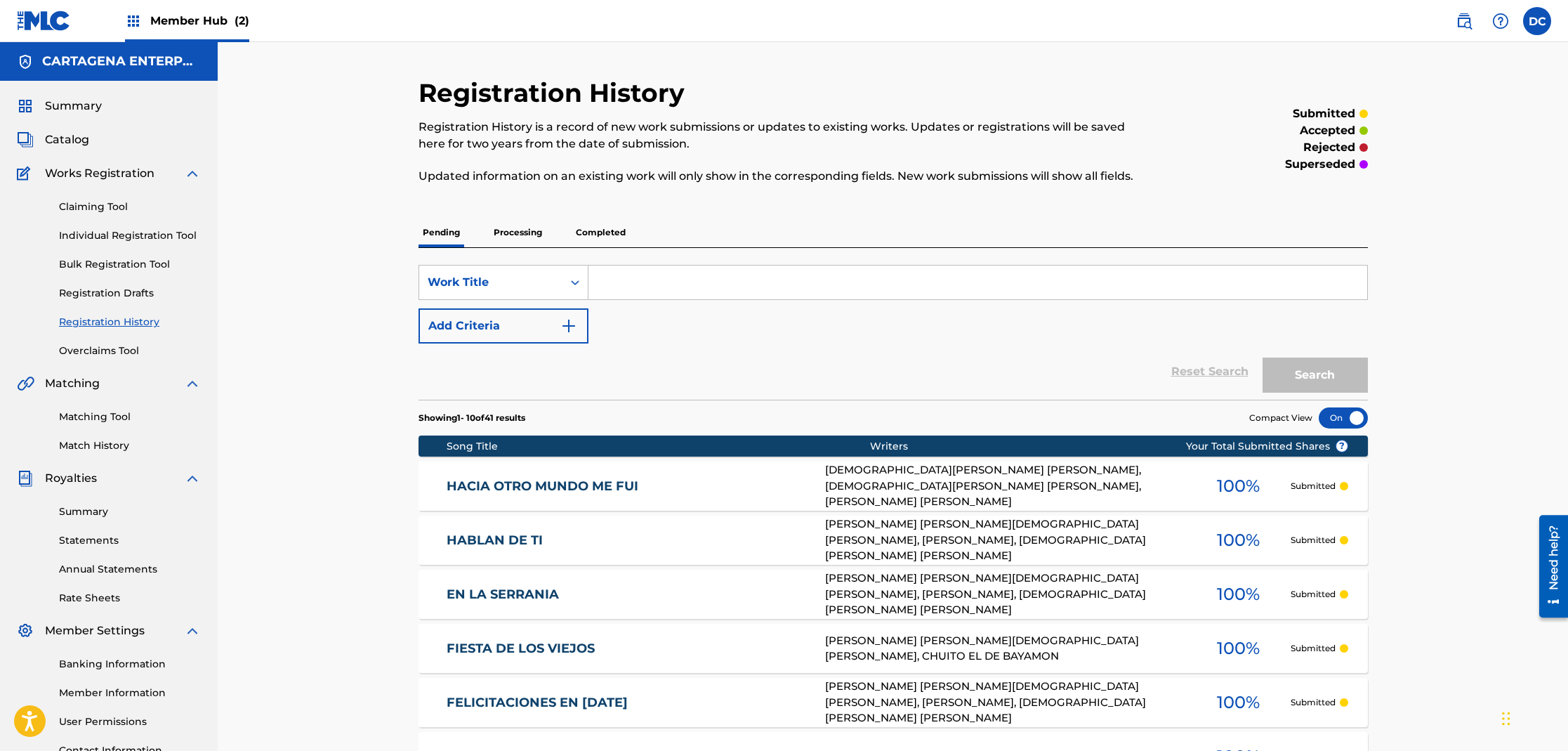
click at [450, 482] on link "HACIA OTRO MUNDO ME FUI" at bounding box center [626, 487] width 359 height 16
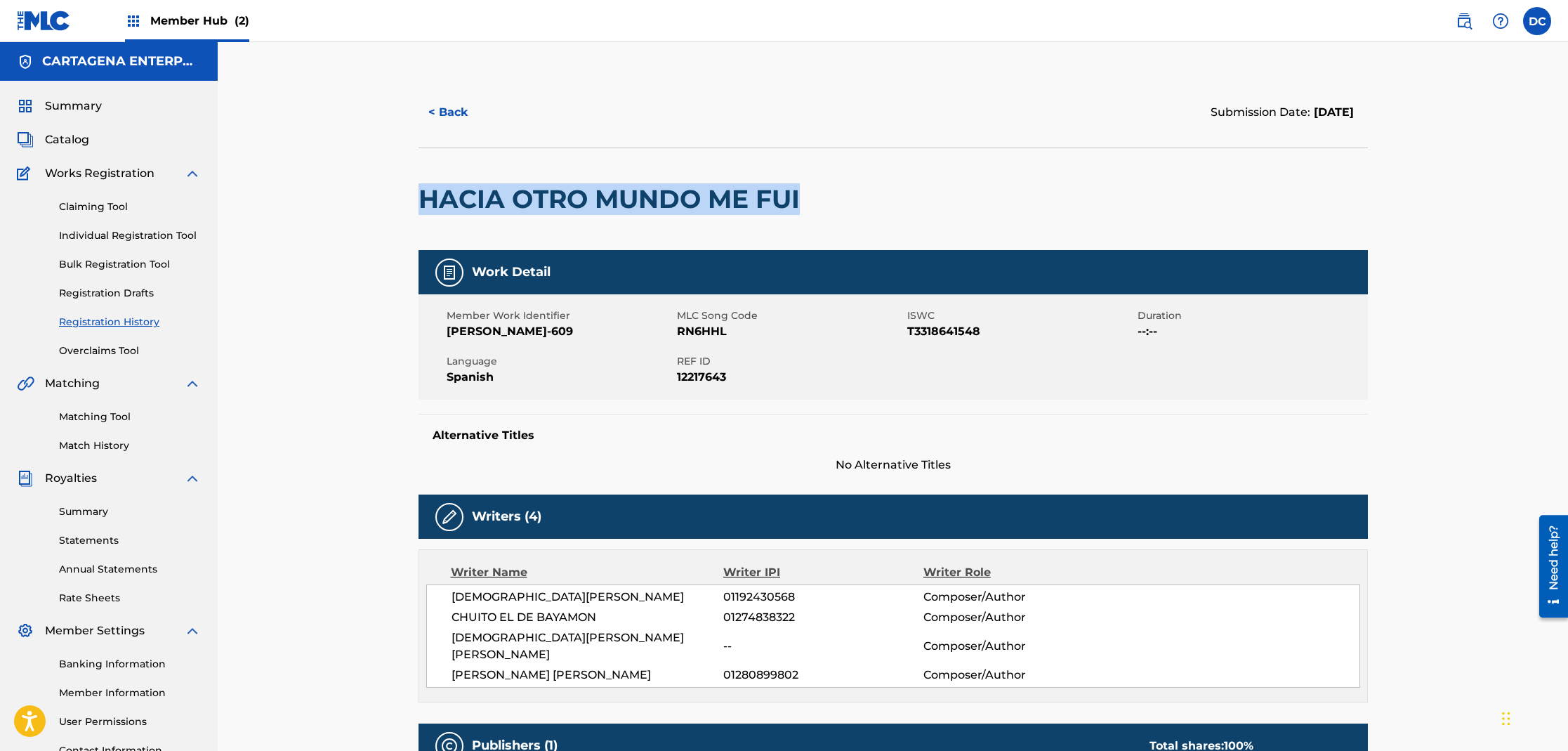
drag, startPoint x: 421, startPoint y: 195, endPoint x: 784, endPoint y: 218, distance: 363.7
click at [784, 218] on div "HACIA OTRO MUNDO ME FUI" at bounding box center [613, 198] width 388 height 101
copy h2 "HACIA OTRO MUNDO ME FUI"
click at [458, 113] on button "< Back" at bounding box center [461, 112] width 84 height 35
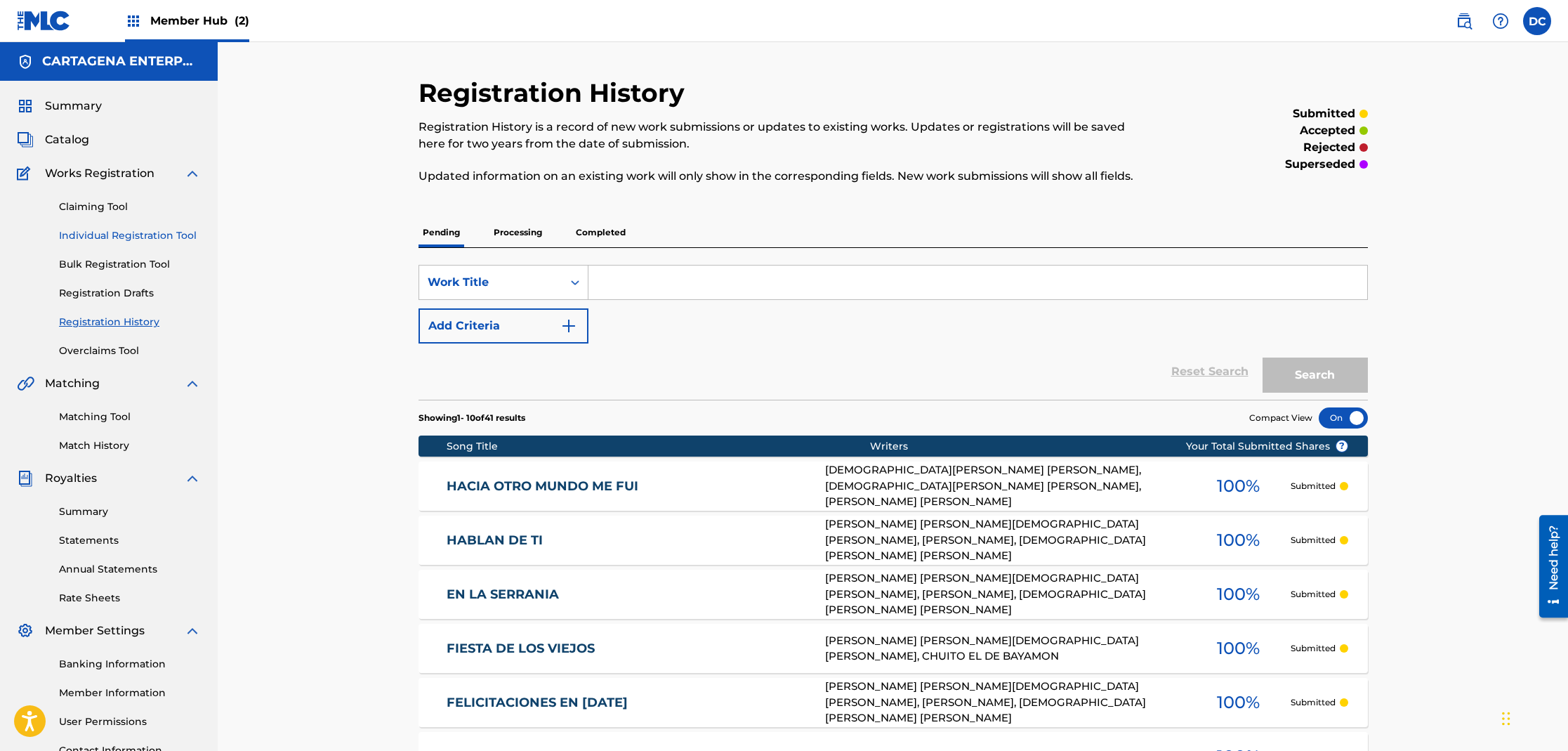
click at [111, 235] on link "Individual Registration Tool" at bounding box center [130, 236] width 142 height 15
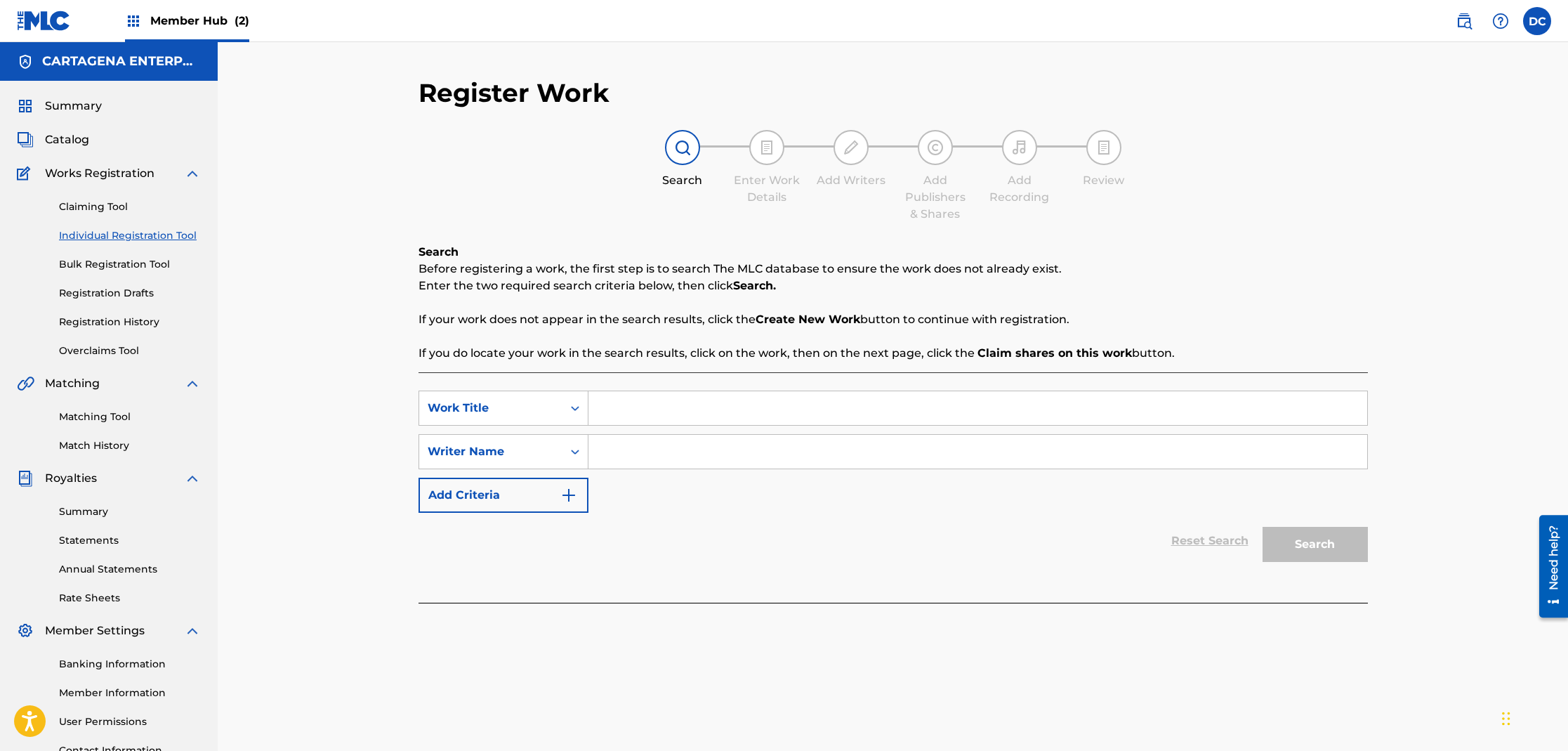
click at [618, 413] on input "Search Form" at bounding box center [978, 408] width 778 height 34
type input "HAY QUE TENER FE"
type input "[PERSON_NAME]"
click at [1263, 527] on button "Search" at bounding box center [1315, 544] width 105 height 35
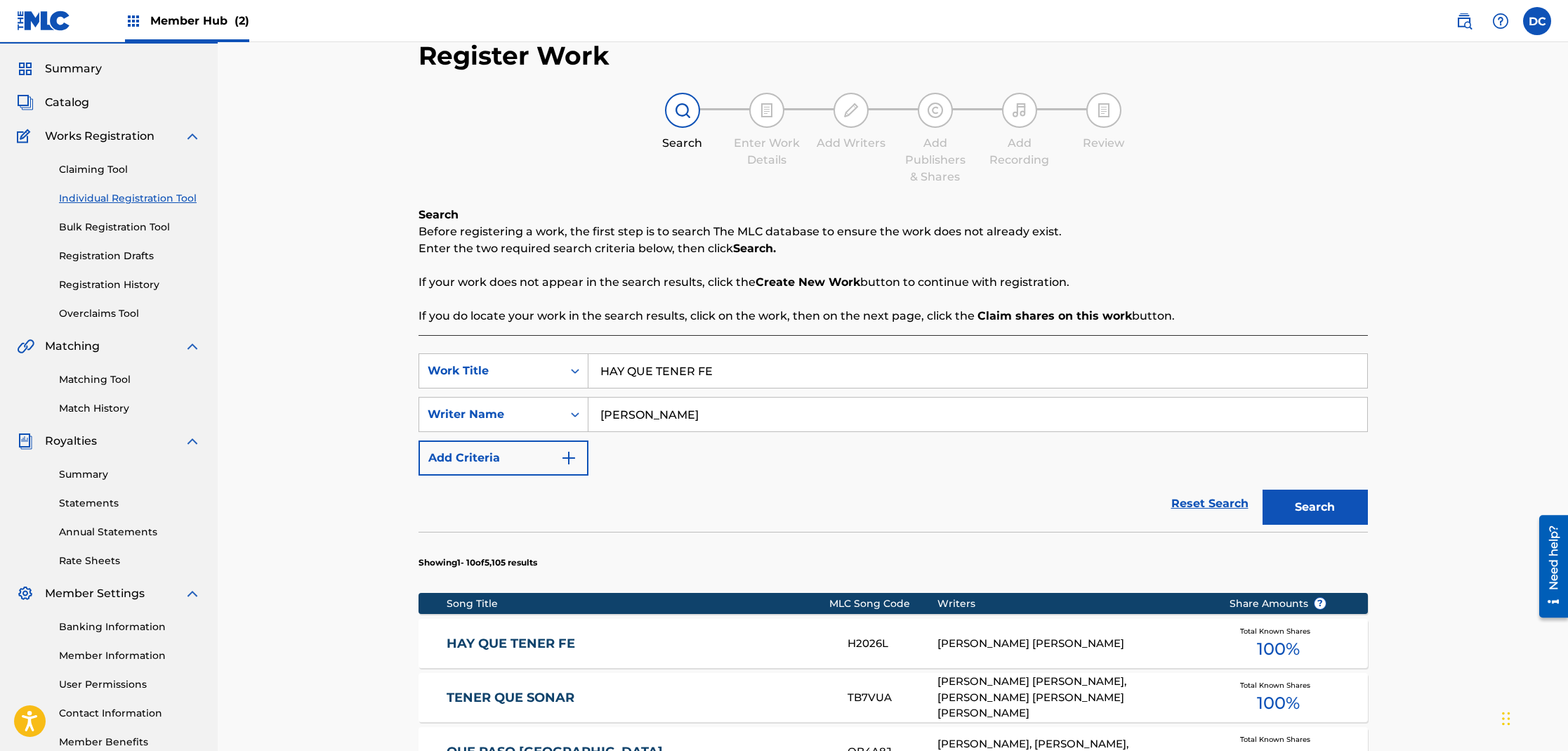
scroll to position [230, 0]
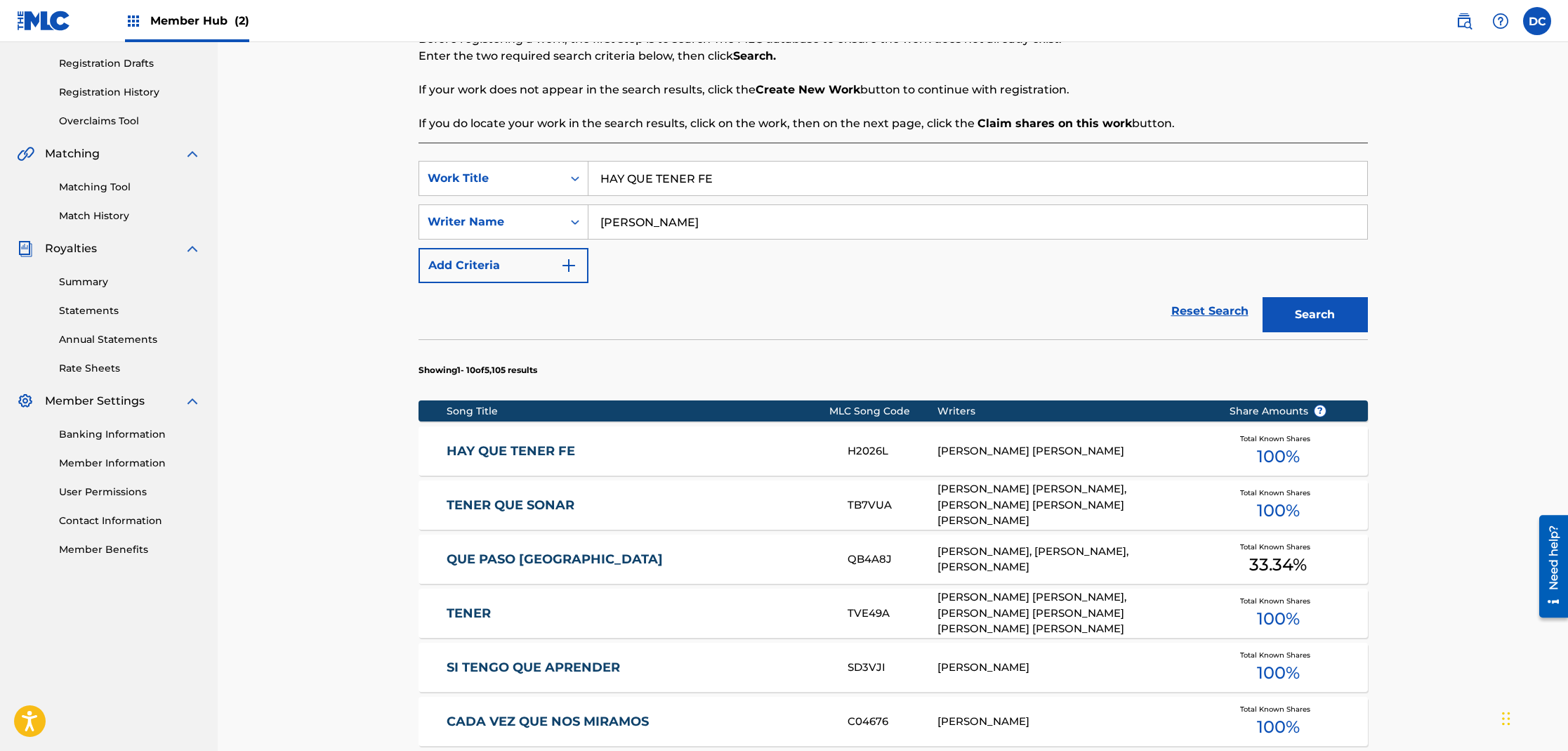
click at [563, 450] on link "HAY QUE TENER FE" at bounding box center [638, 451] width 382 height 16
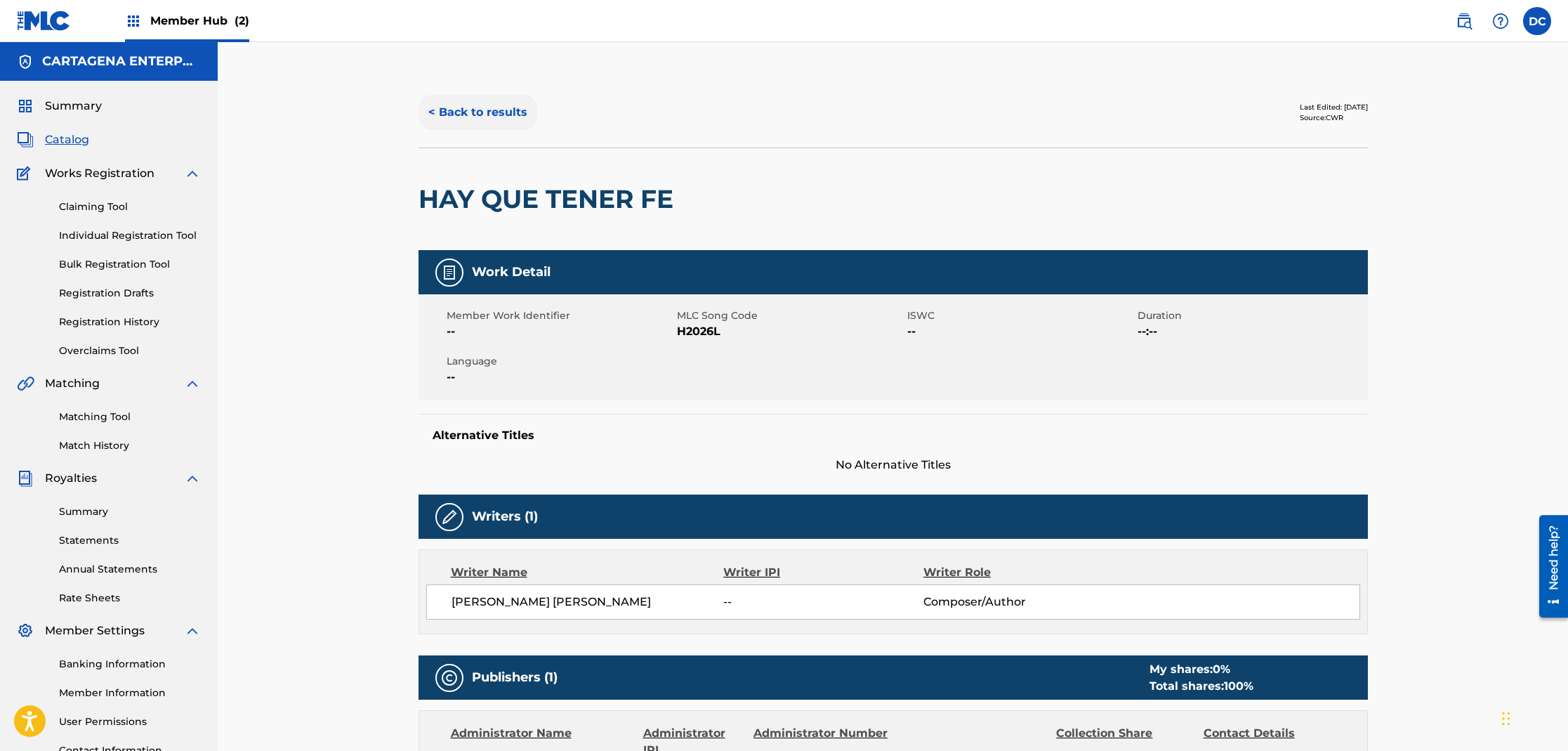
click at [501, 114] on button "< Back to results" at bounding box center [478, 112] width 119 height 35
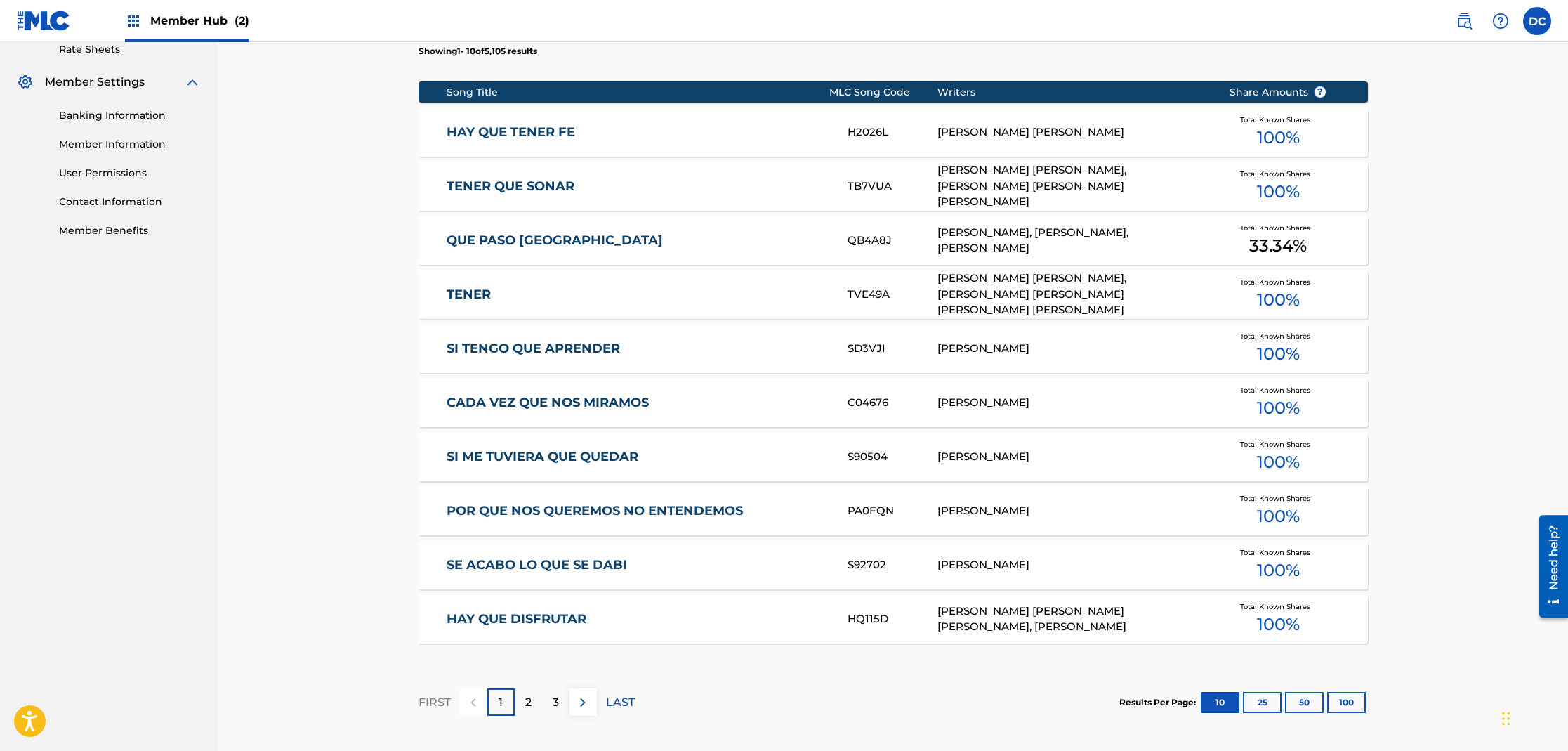
scroll to position [687, 0]
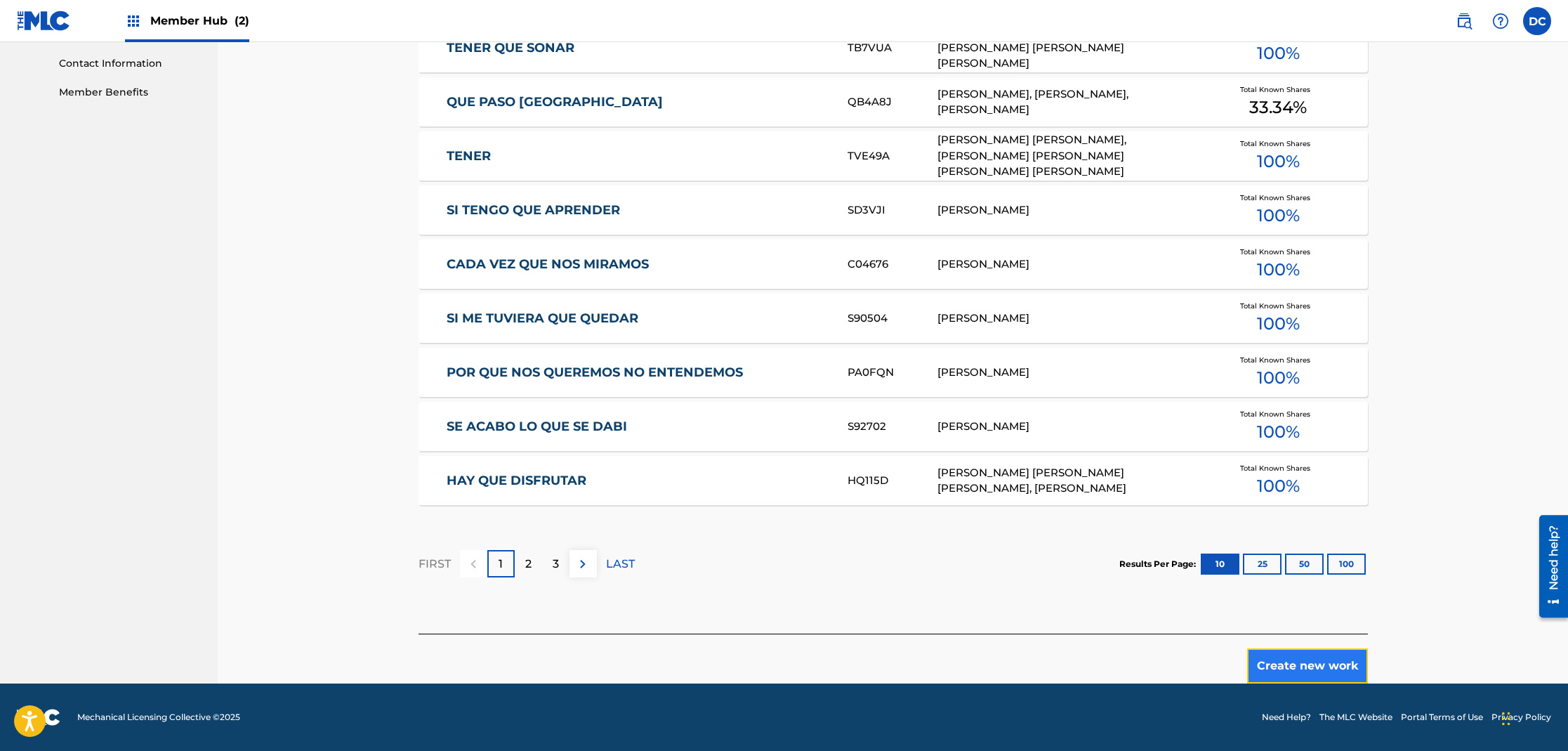
click at [1305, 668] on button "Create new work" at bounding box center [1307, 665] width 121 height 35
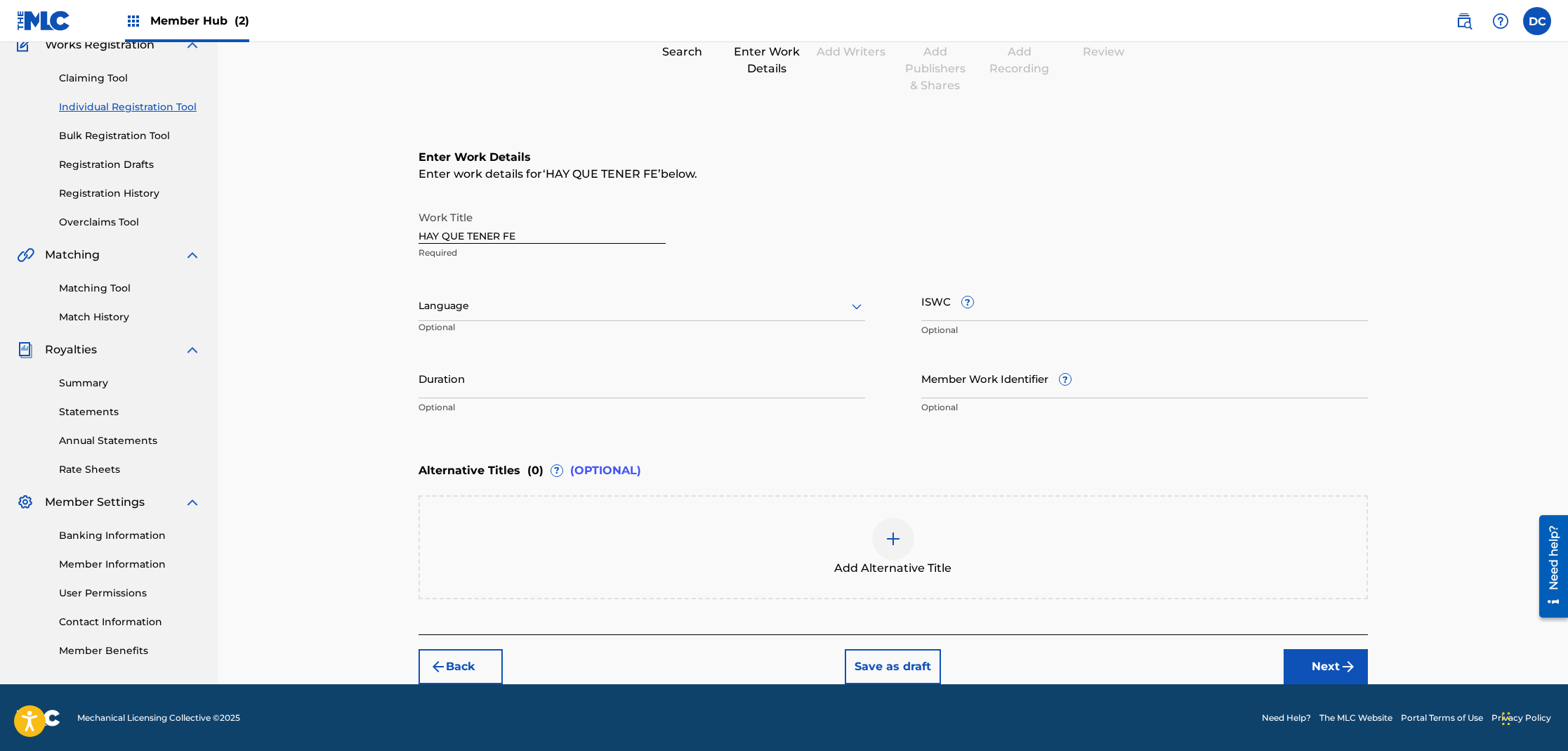
click at [499, 307] on div at bounding box center [641, 306] width 447 height 18
click at [481, 370] on div "Spanish" at bounding box center [641, 368] width 445 height 32
click at [994, 310] on input "ISWC ?" at bounding box center [1144, 301] width 447 height 40
paste input "T3282295034"
type input "T3282295034"
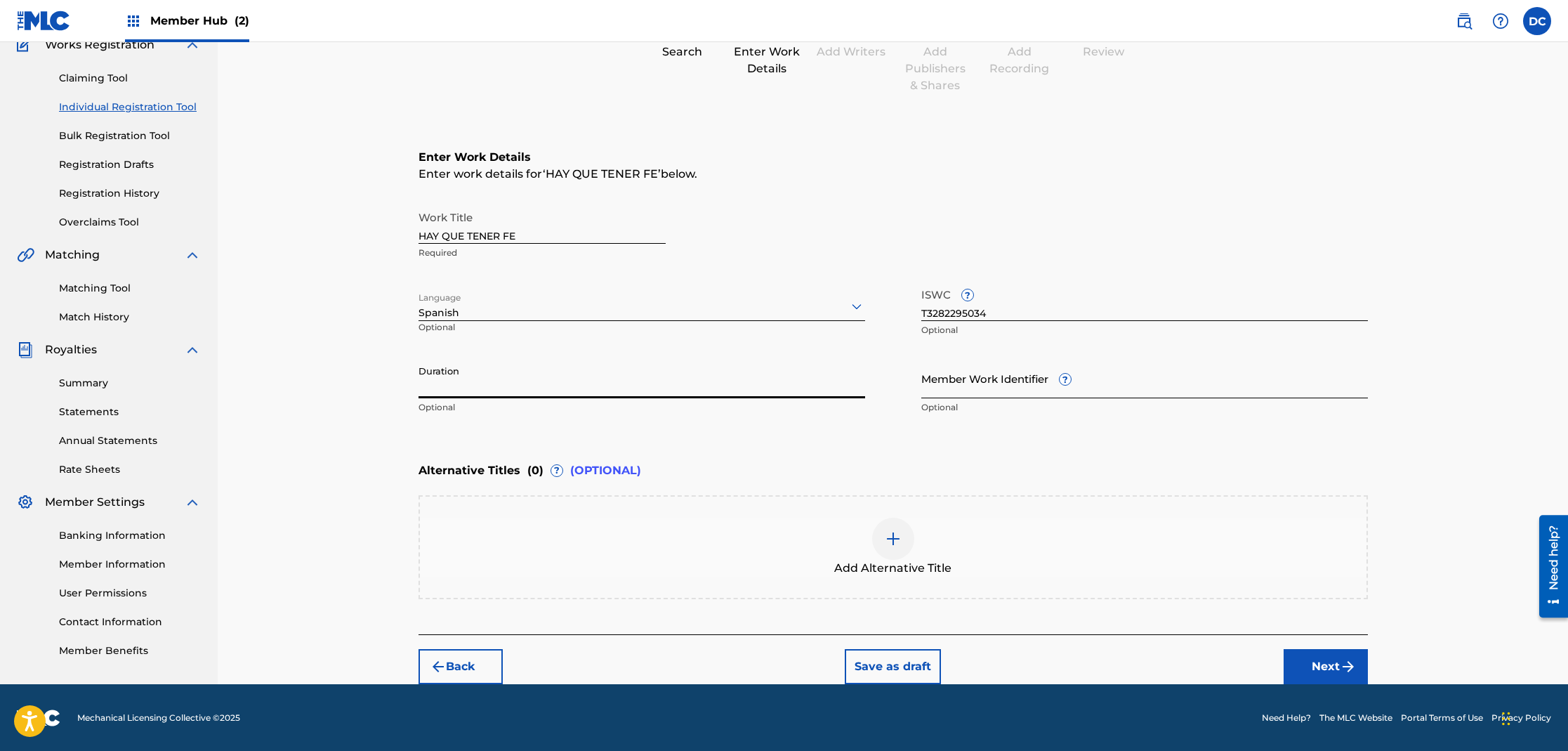
click at [1028, 394] on input "Member Work Identifier ?" at bounding box center [1144, 378] width 447 height 40
type input "927-932"
click at [1321, 667] on button "Next" at bounding box center [1326, 666] width 84 height 35
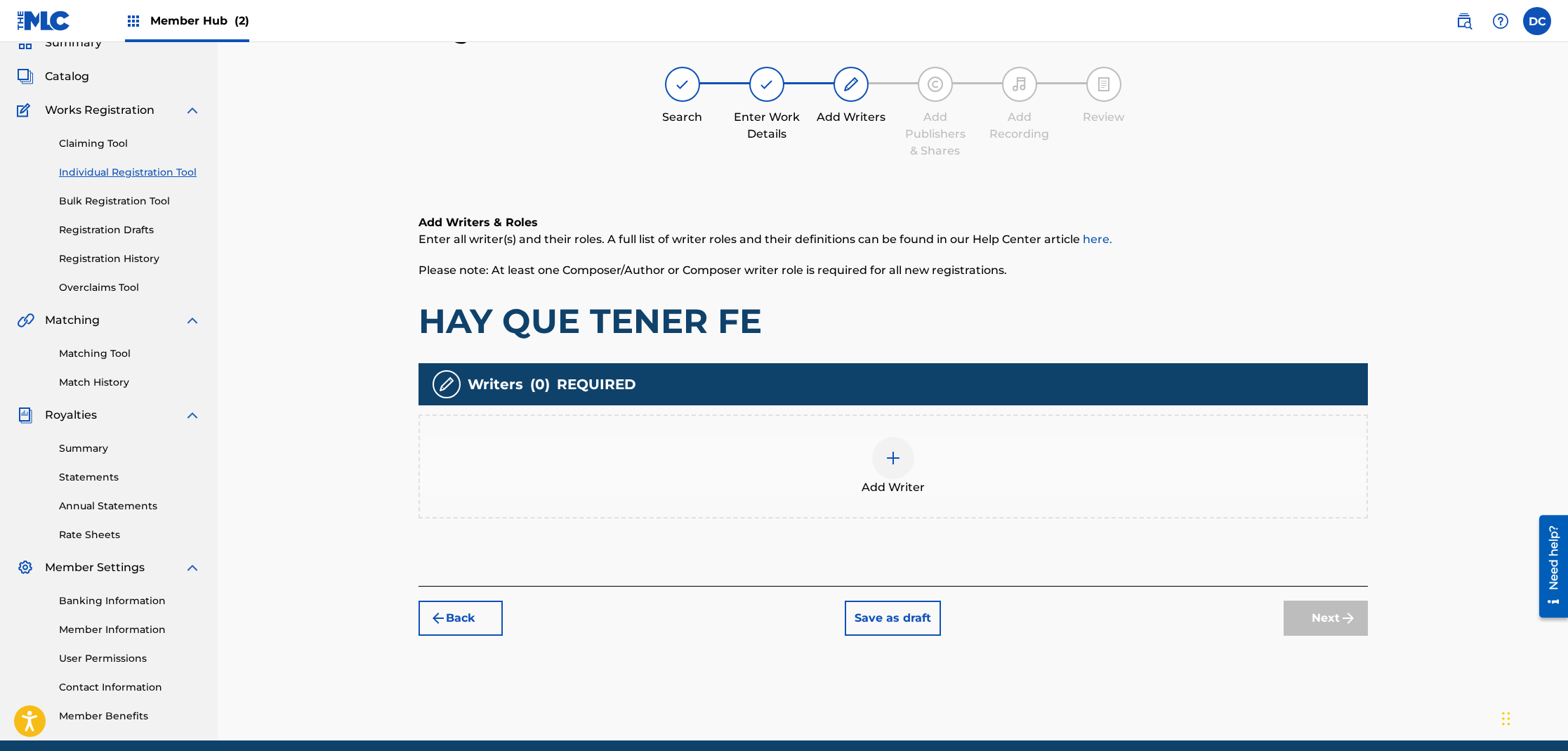
scroll to position [63, 0]
click at [886, 467] on div at bounding box center [893, 458] width 42 height 42
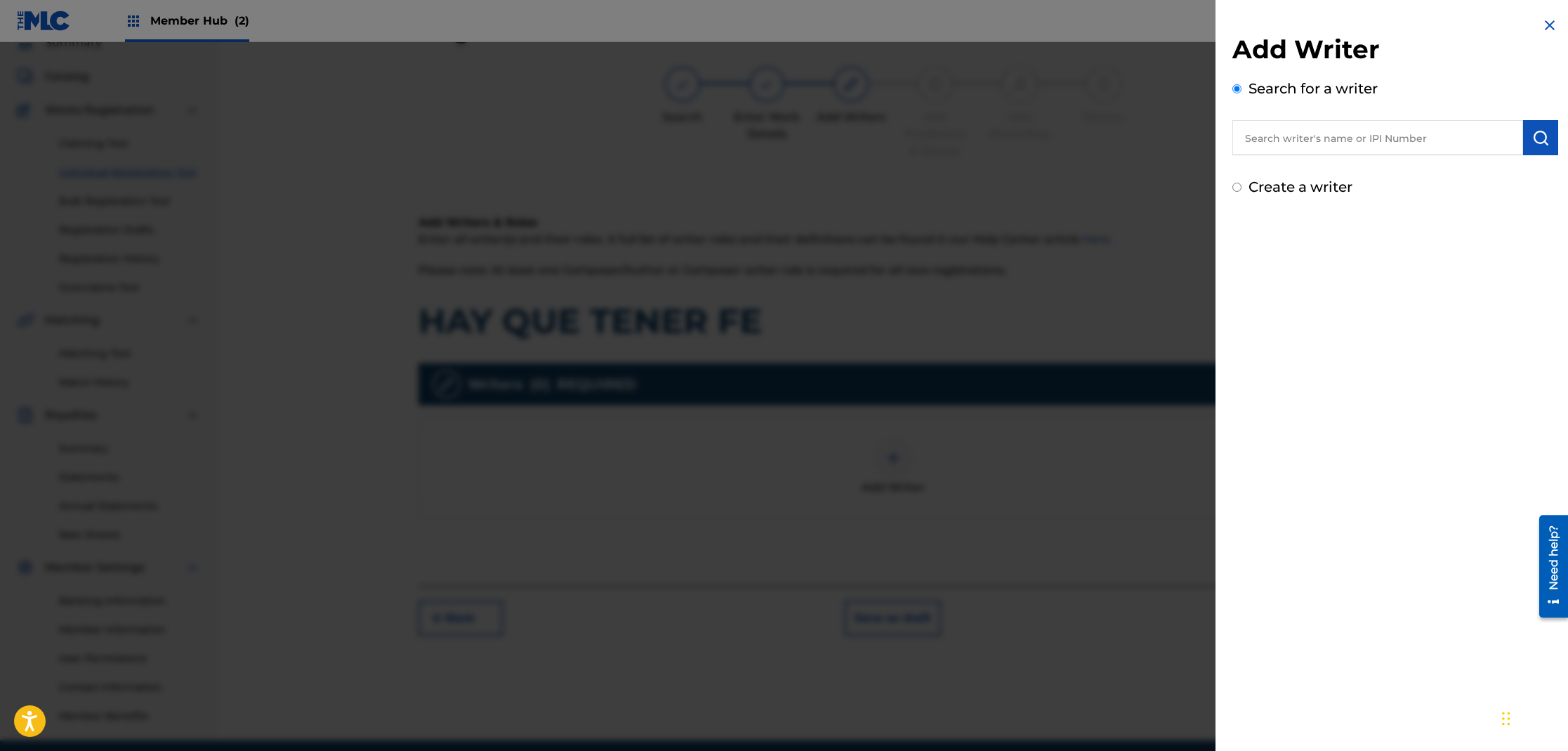
click at [1314, 136] on input "text" at bounding box center [1378, 137] width 291 height 35
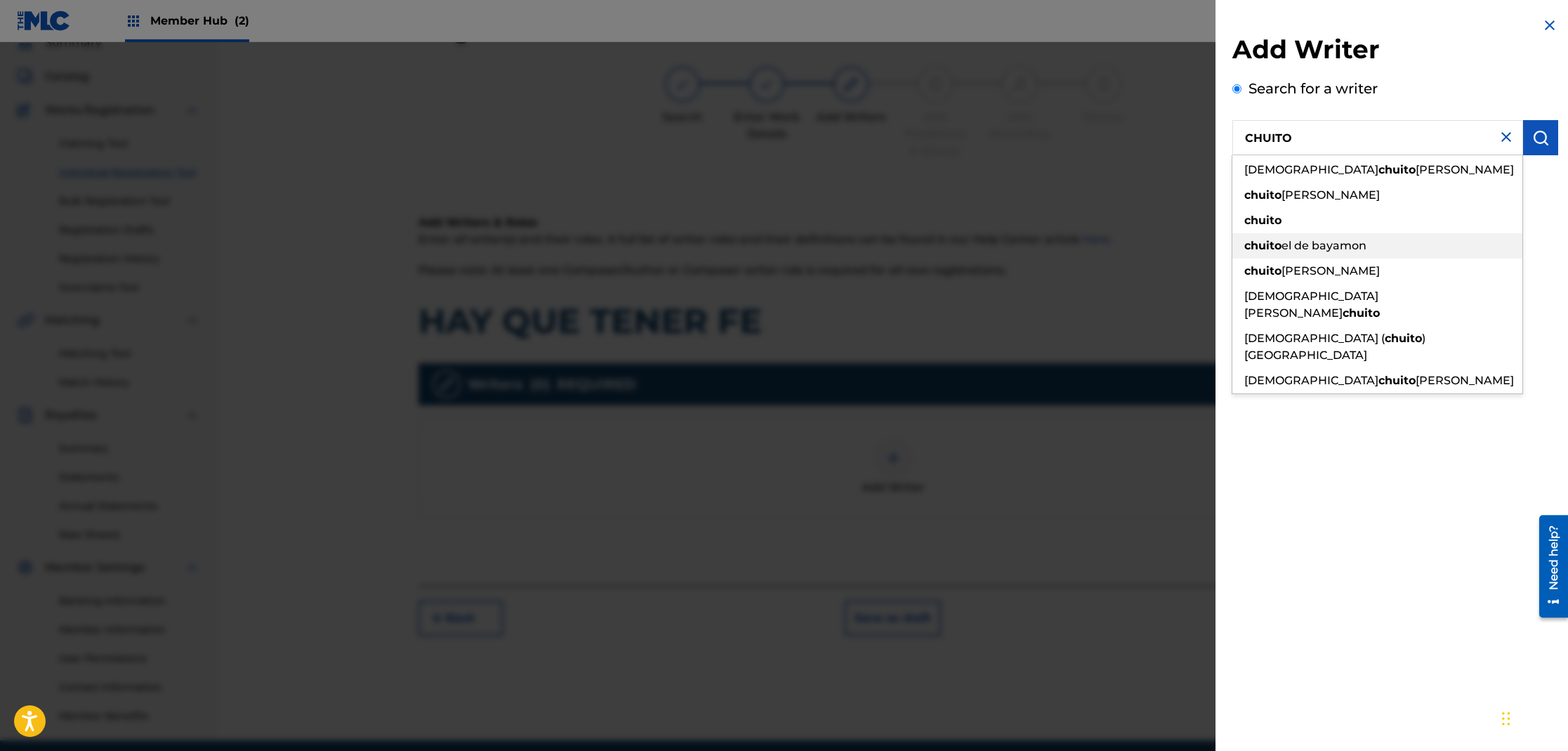
click at [1336, 245] on span "el de bayamon" at bounding box center [1324, 245] width 85 height 13
type input "chuito el de bayamon"
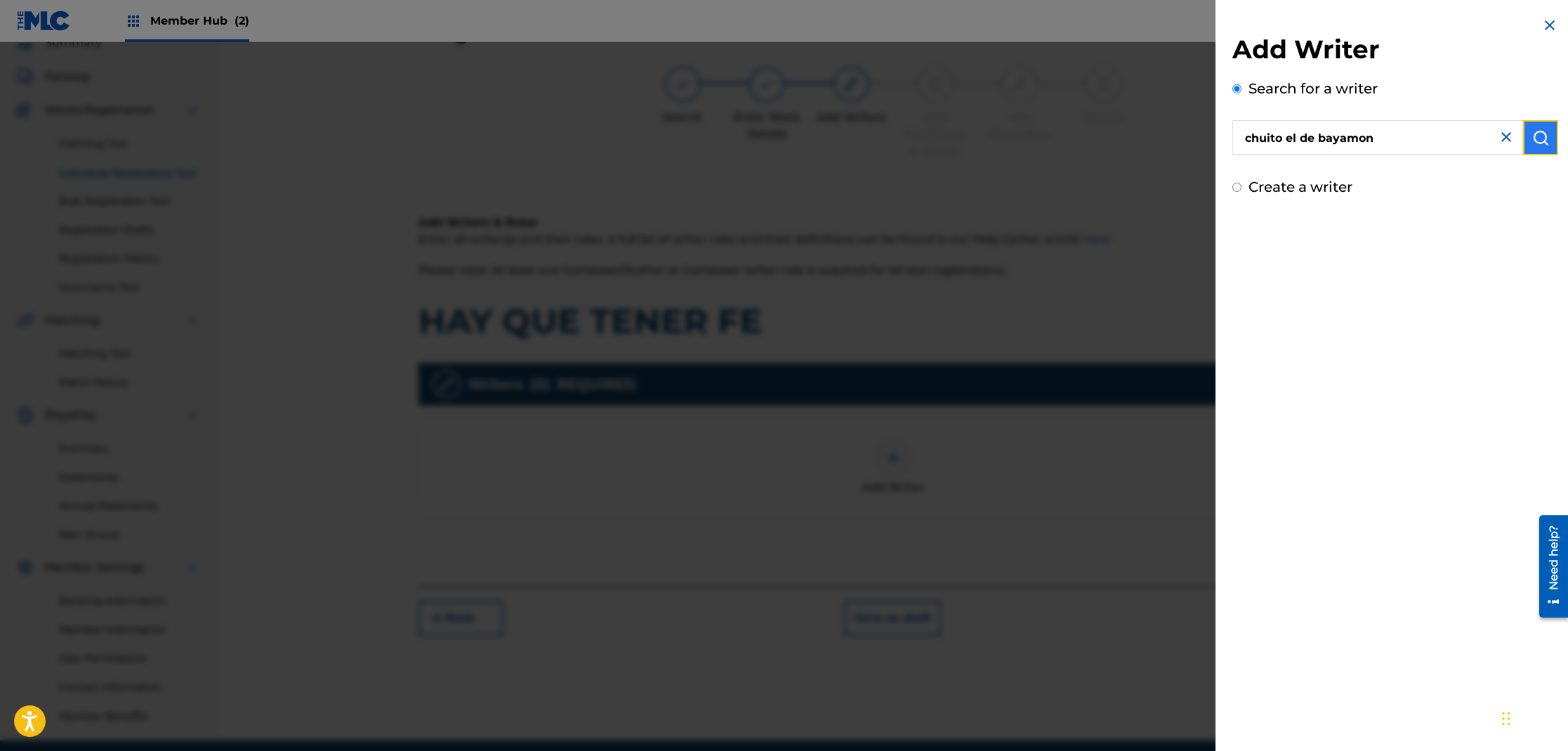
click at [1532, 145] on img "submit" at bounding box center [1541, 137] width 17 height 17
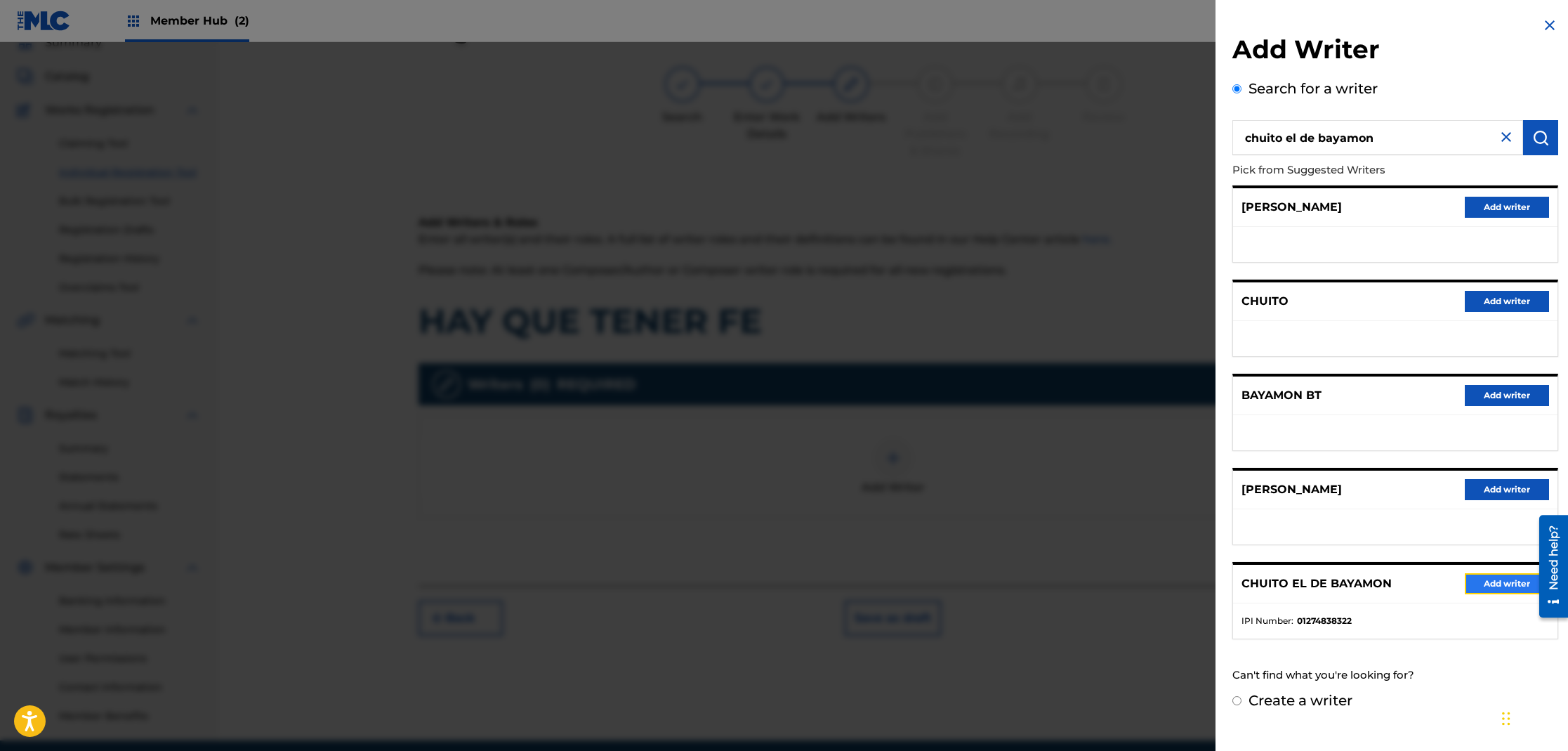
click at [1519, 583] on button "Add writer" at bounding box center [1507, 584] width 84 height 21
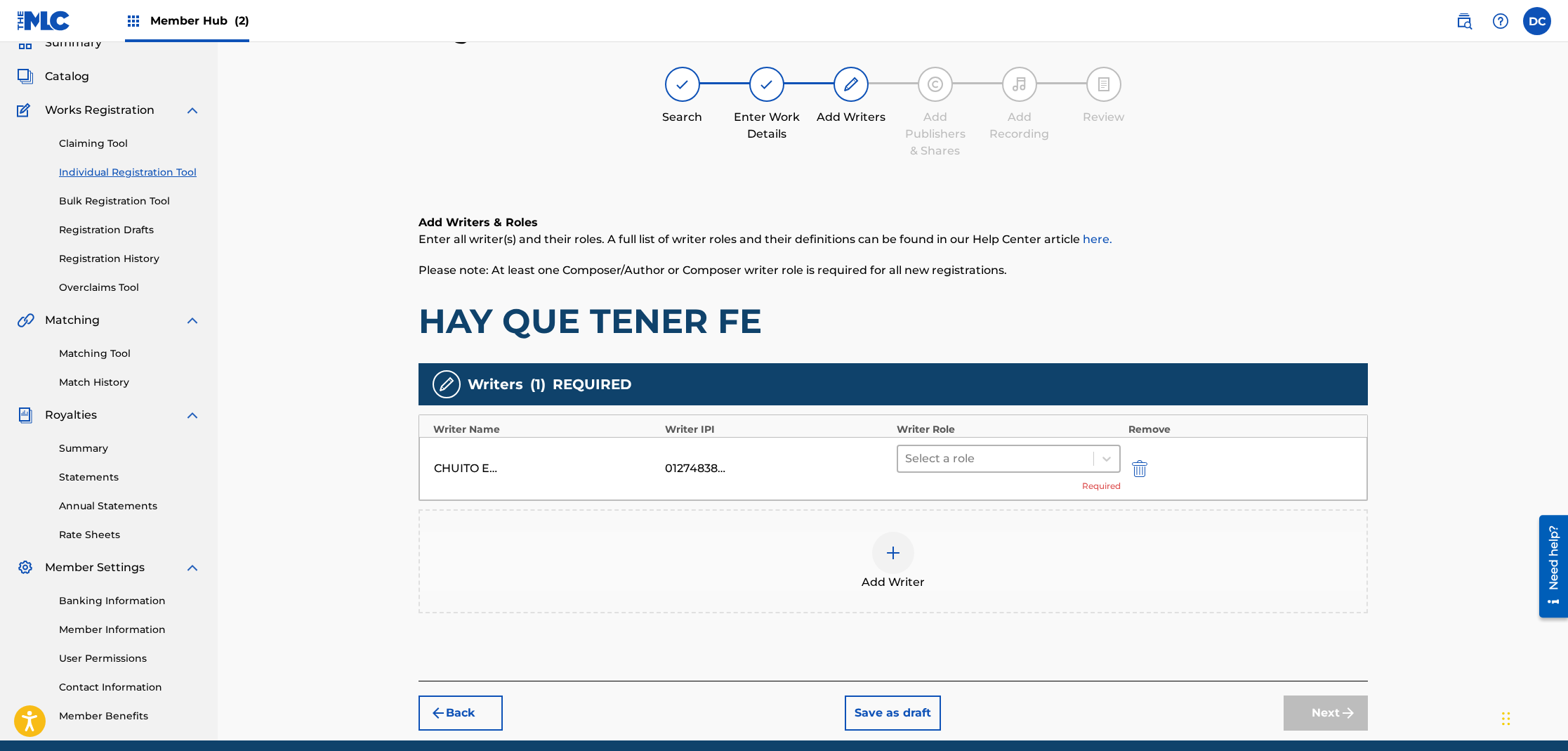
click at [964, 457] on div at bounding box center [996, 458] width 182 height 20
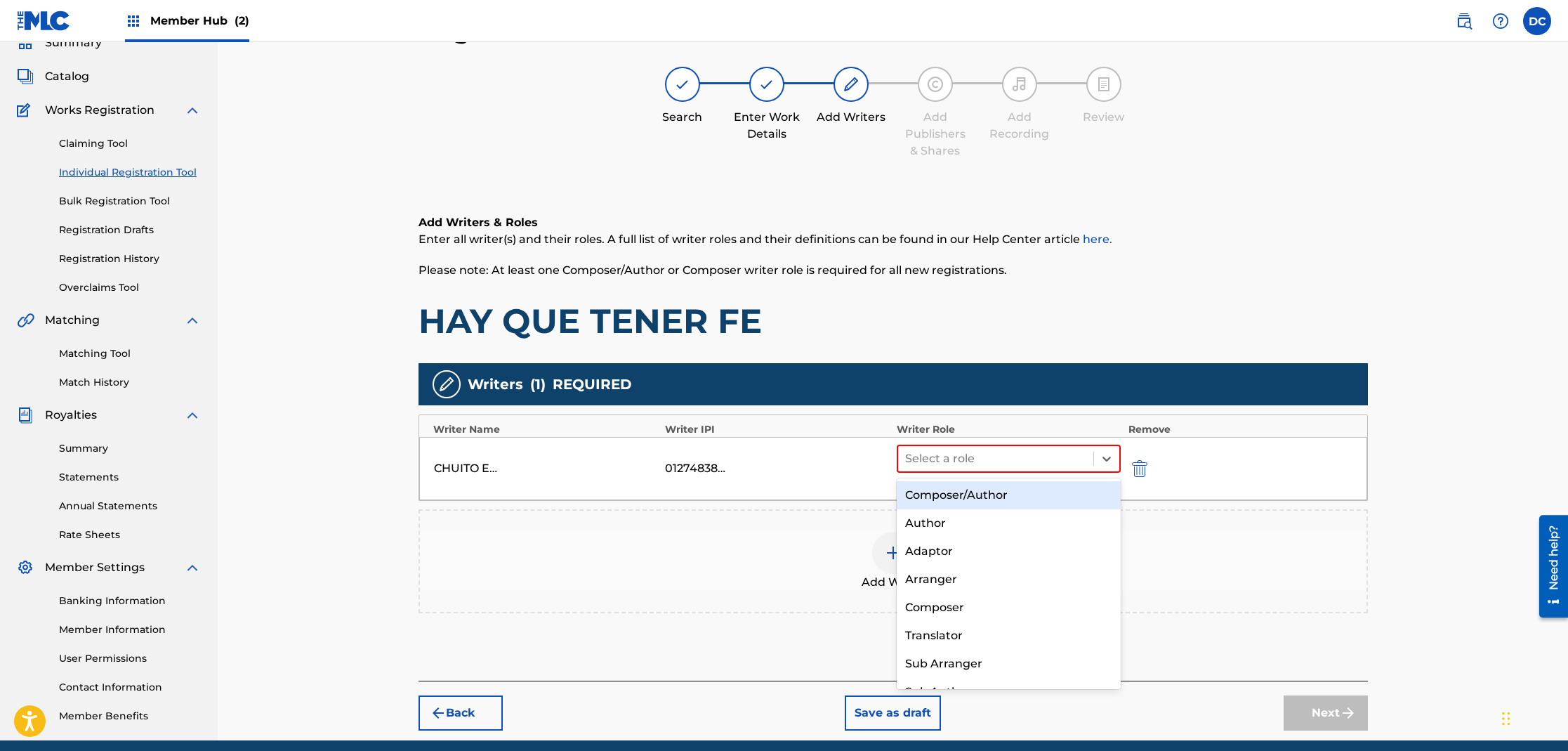
click at [967, 489] on div "Composer/Author" at bounding box center [1009, 495] width 224 height 28
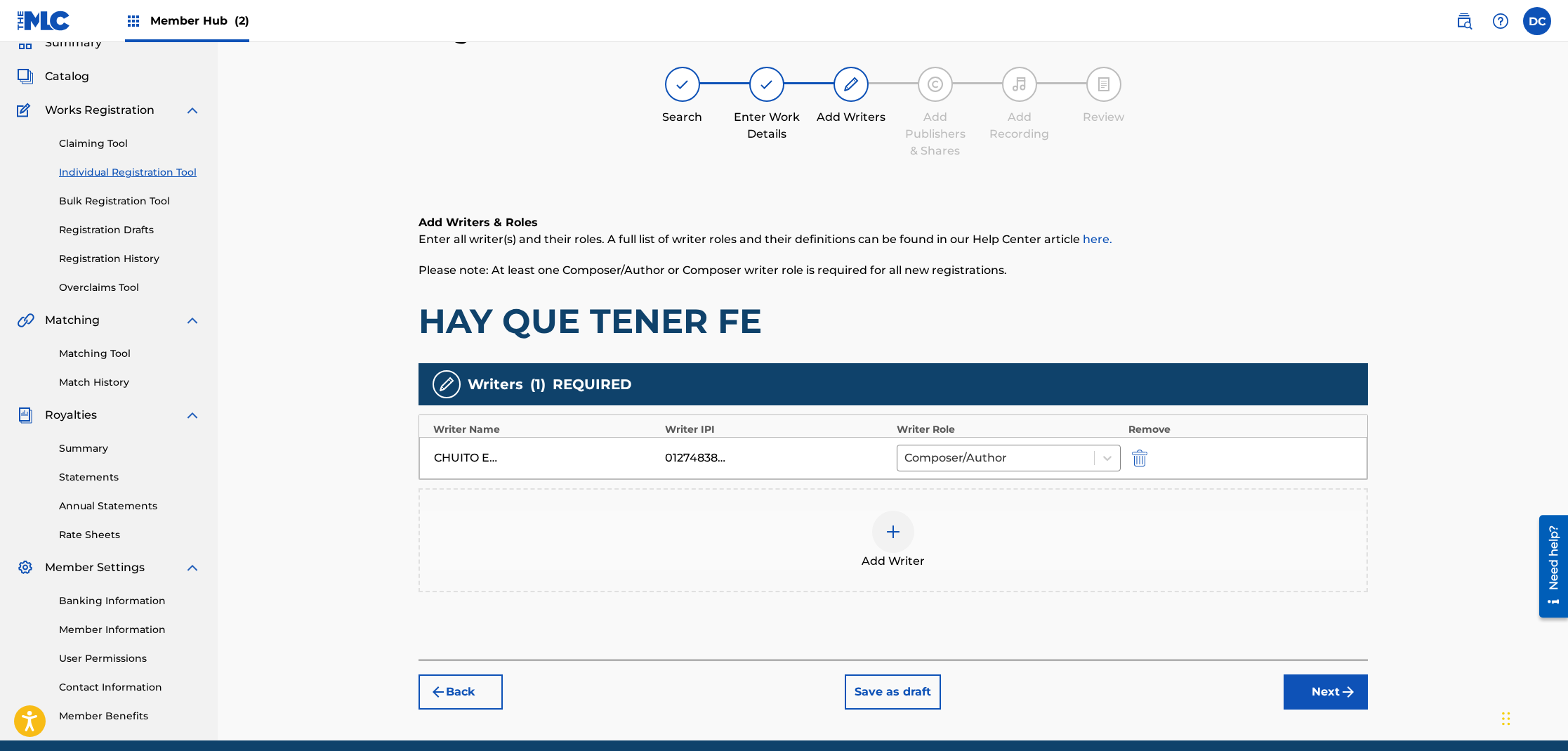
click at [907, 539] on div at bounding box center [893, 531] width 42 height 42
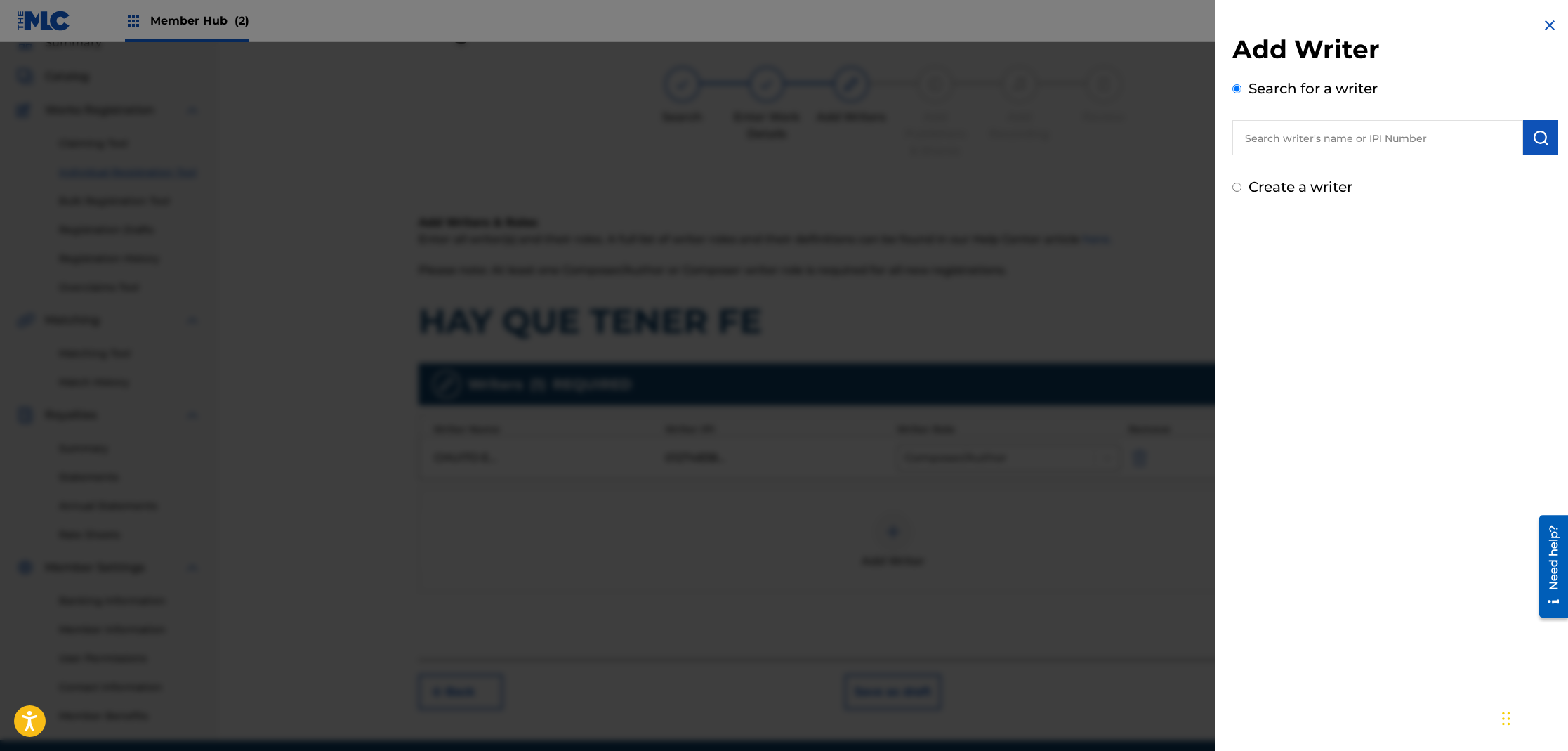
click at [1252, 146] on input "text" at bounding box center [1378, 137] width 291 height 35
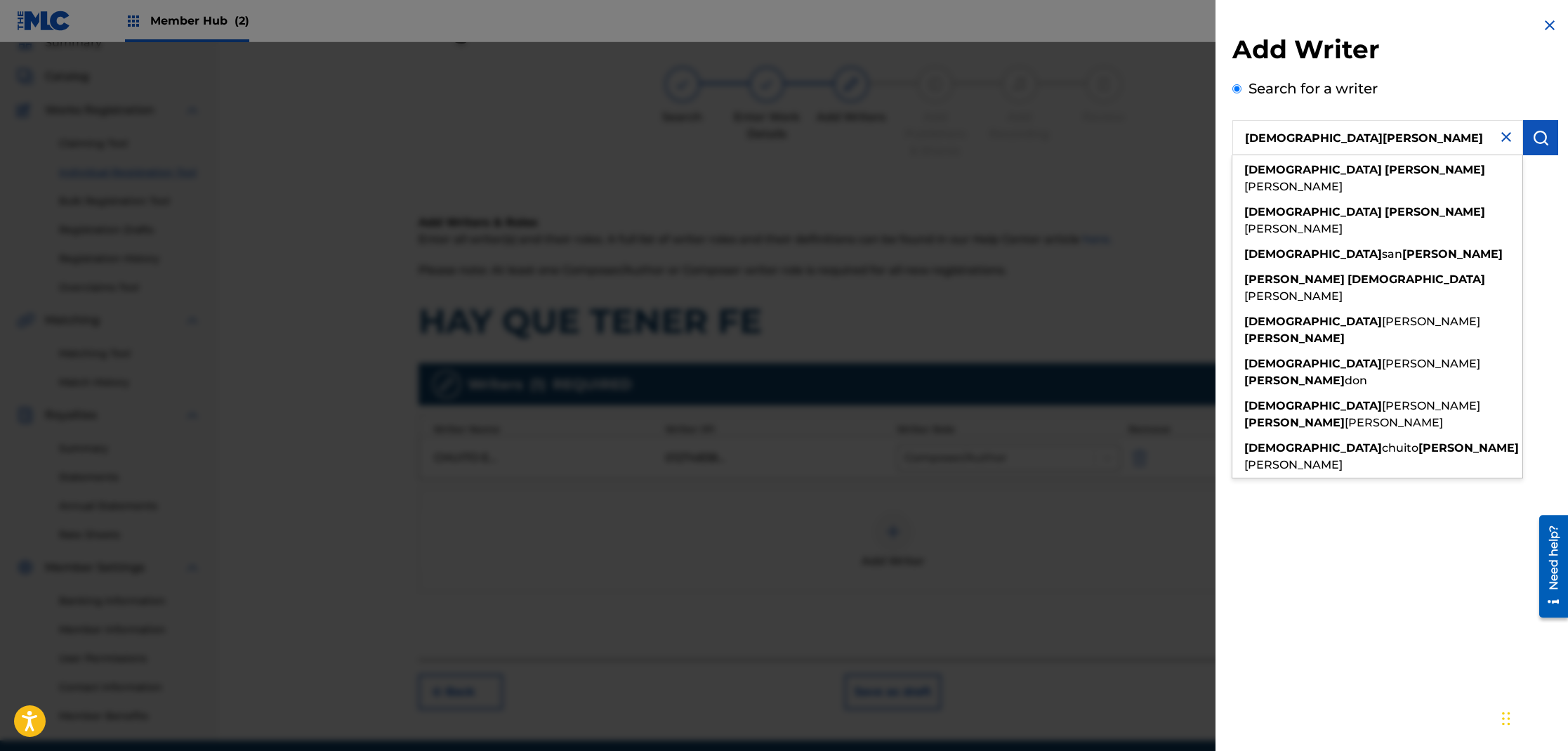
type input "[DEMOGRAPHIC_DATA][PERSON_NAME]"
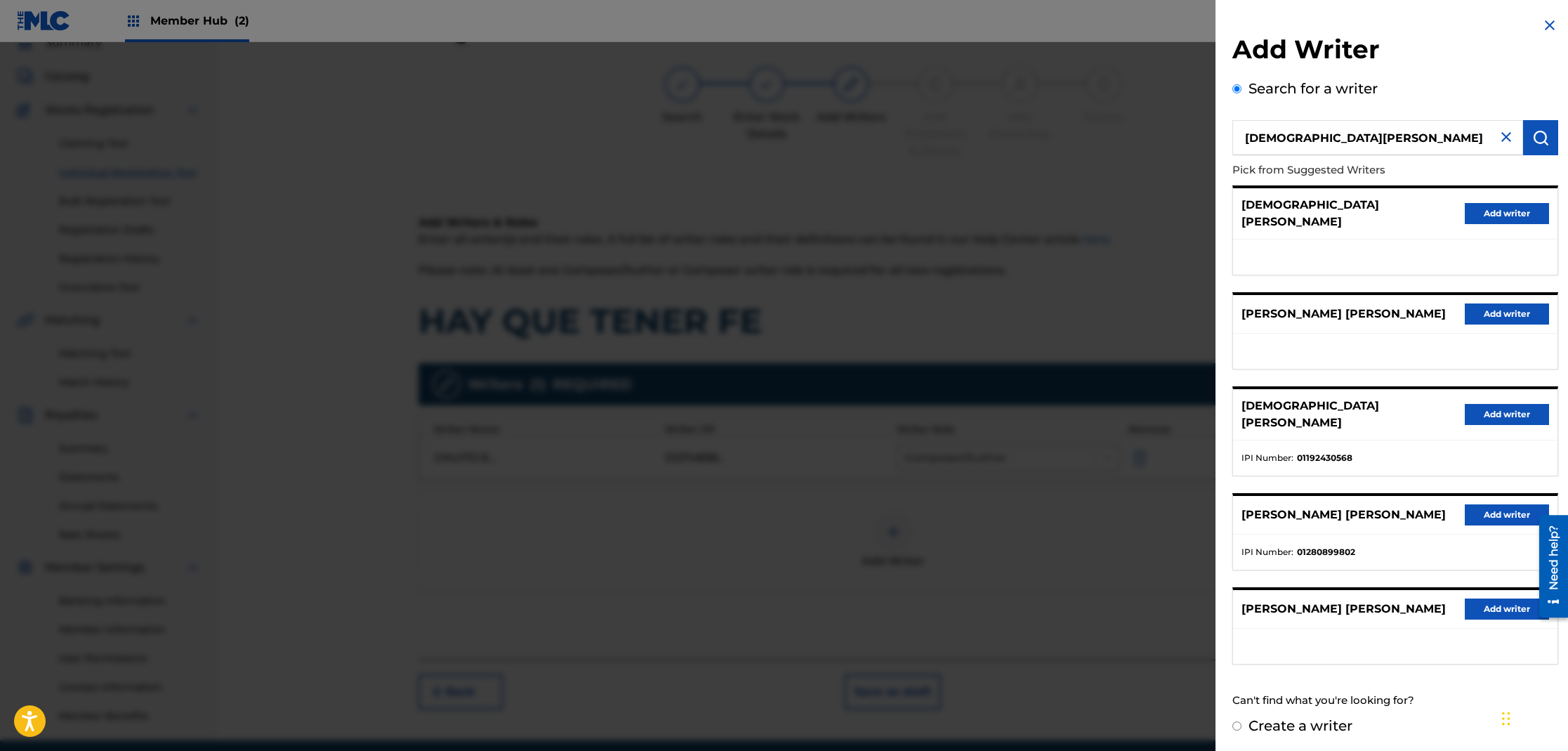
click at [1498, 410] on div "[DEMOGRAPHIC_DATA][PERSON_NAME] Add writer" at bounding box center [1395, 414] width 324 height 51
click at [1500, 404] on button "Add writer" at bounding box center [1507, 414] width 84 height 21
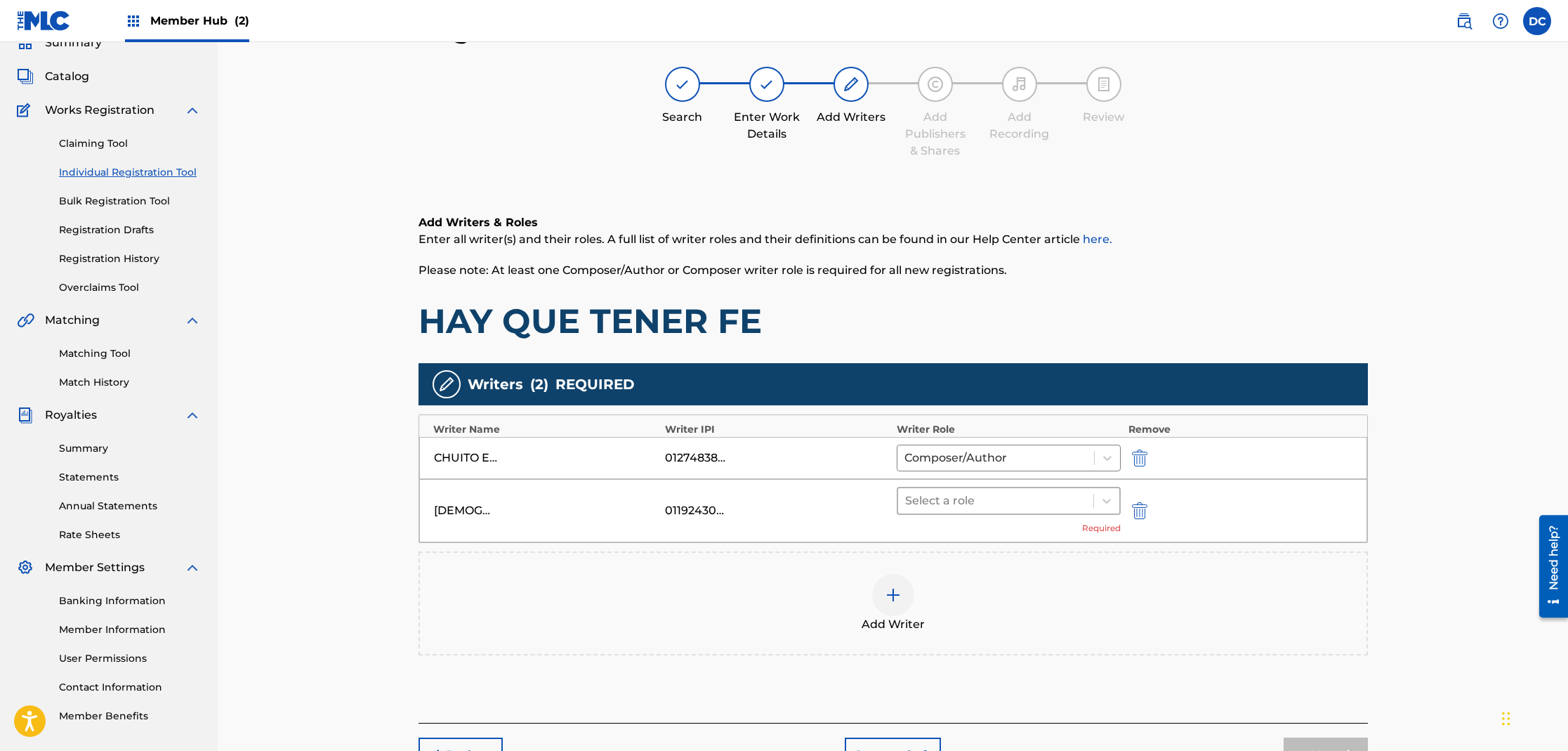
click at [945, 491] on div at bounding box center [996, 501] width 182 height 20
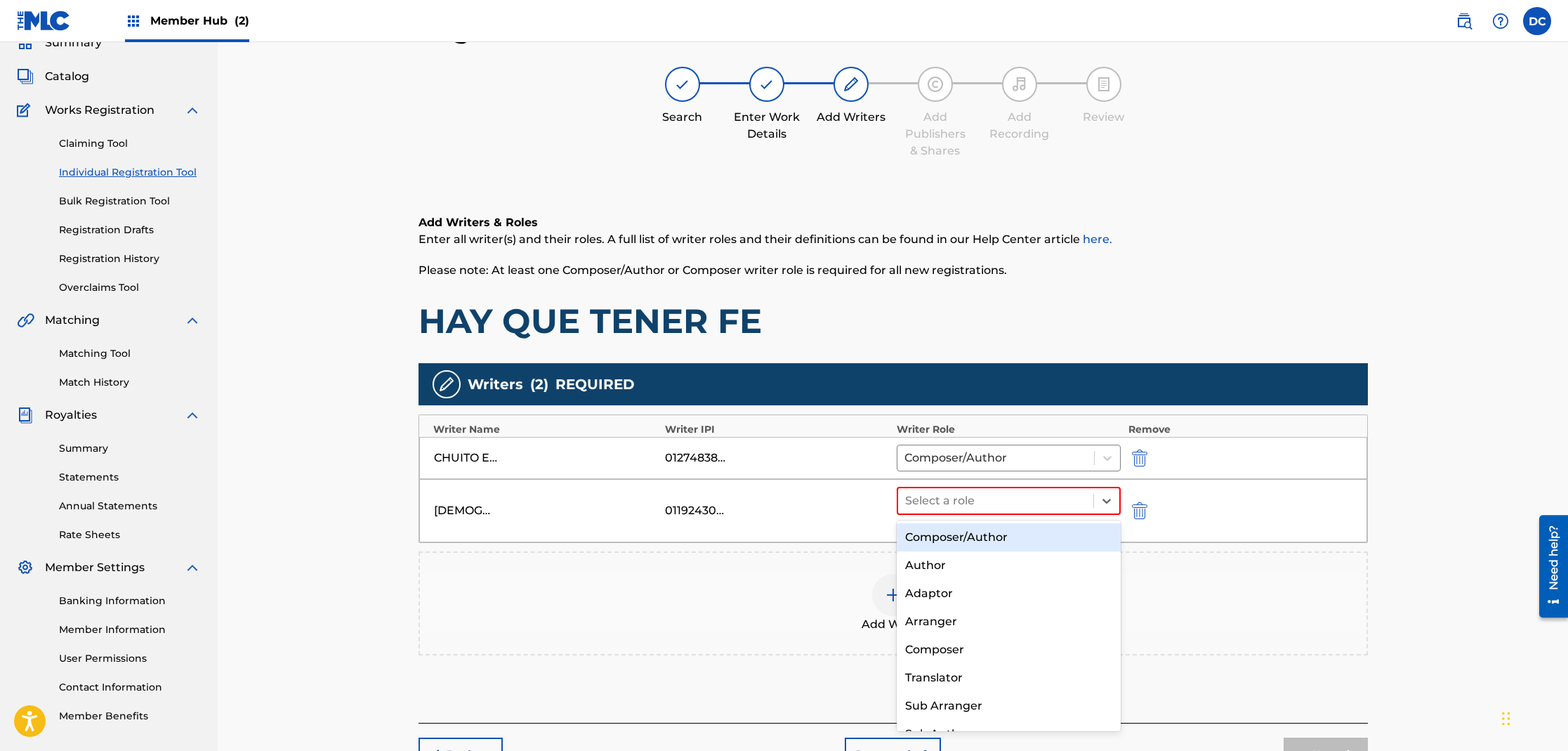
click at [941, 534] on div "Composer/Author" at bounding box center [1009, 537] width 224 height 28
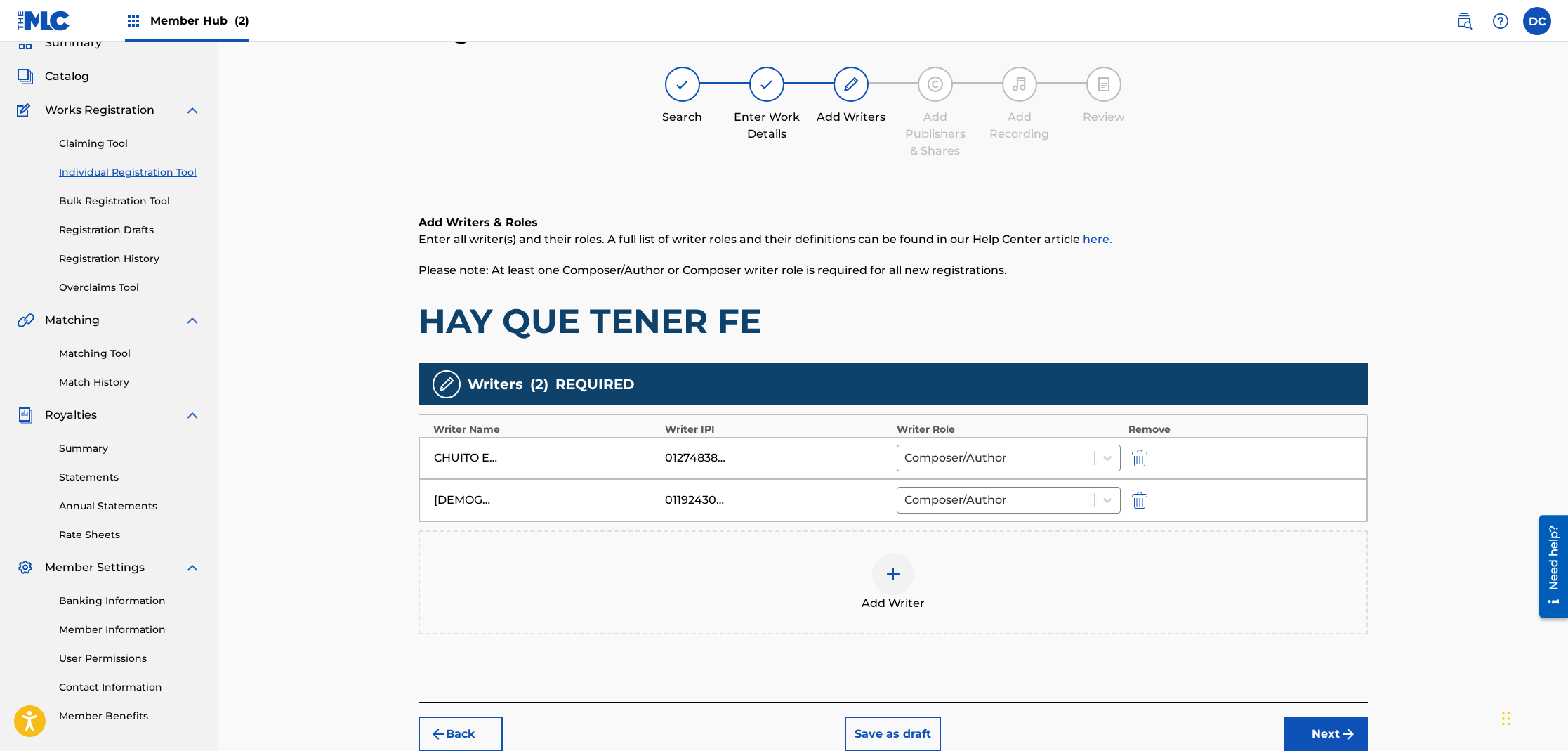
click at [901, 573] on img at bounding box center [893, 573] width 17 height 17
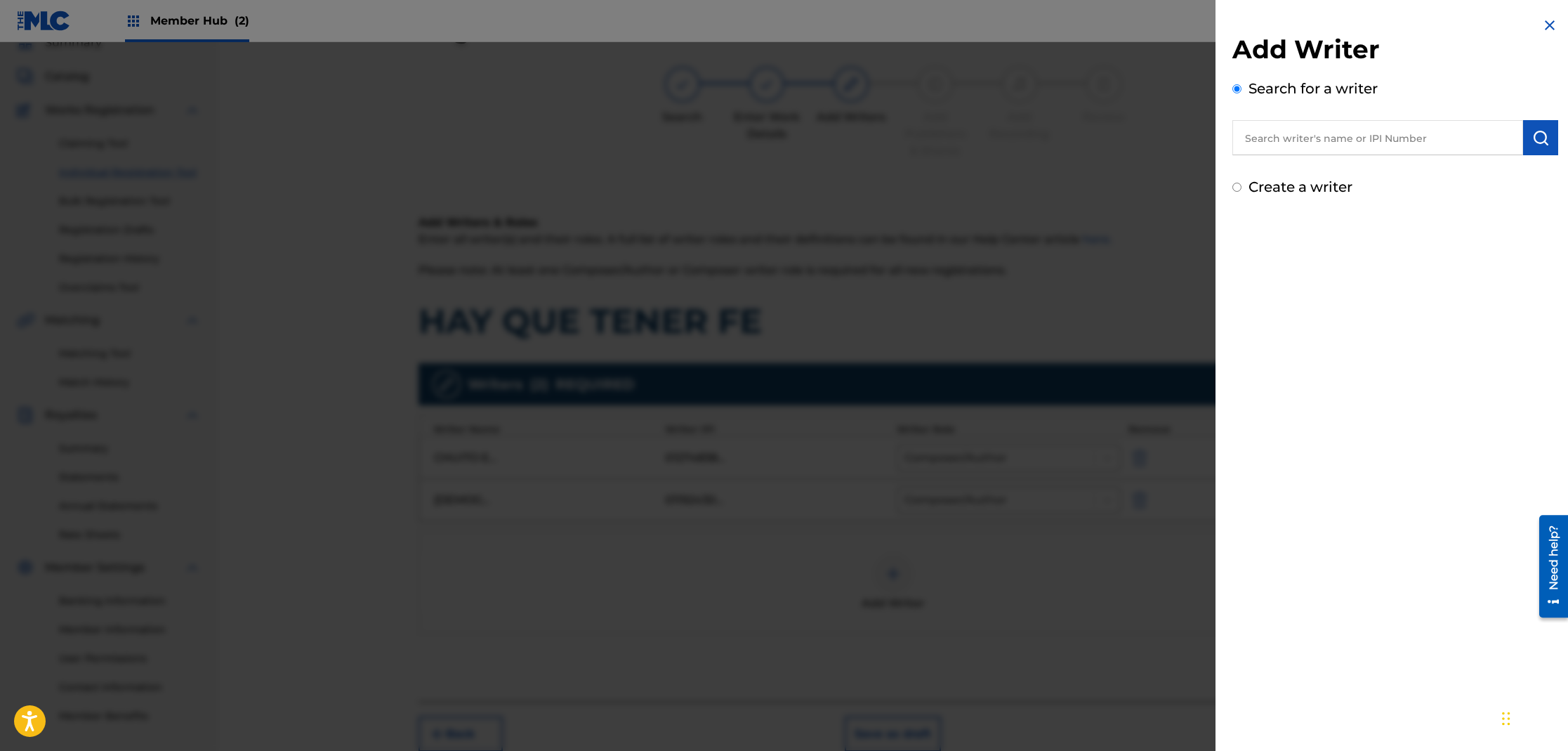
click at [1334, 141] on input "text" at bounding box center [1378, 137] width 291 height 35
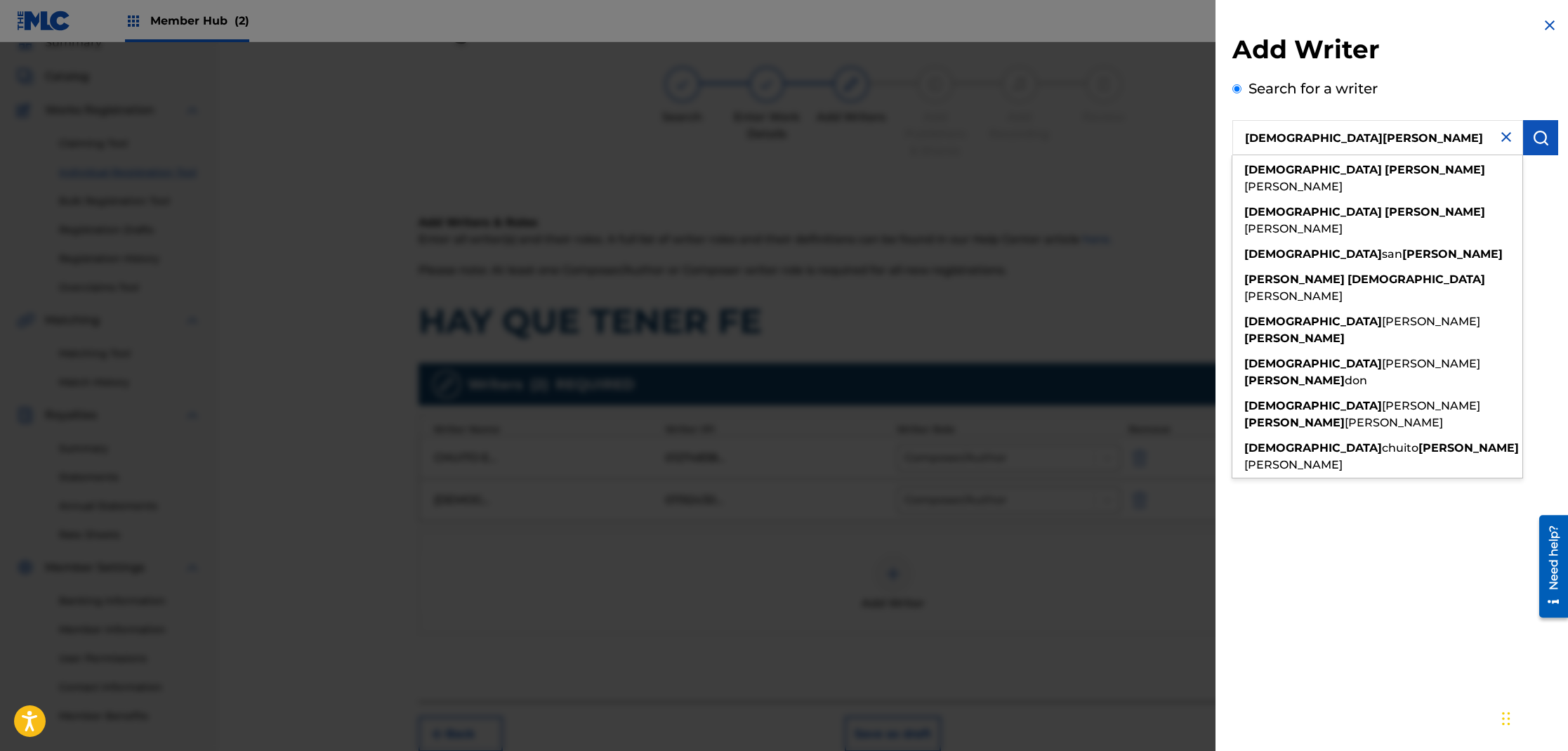
type input "[DEMOGRAPHIC_DATA][PERSON_NAME]"
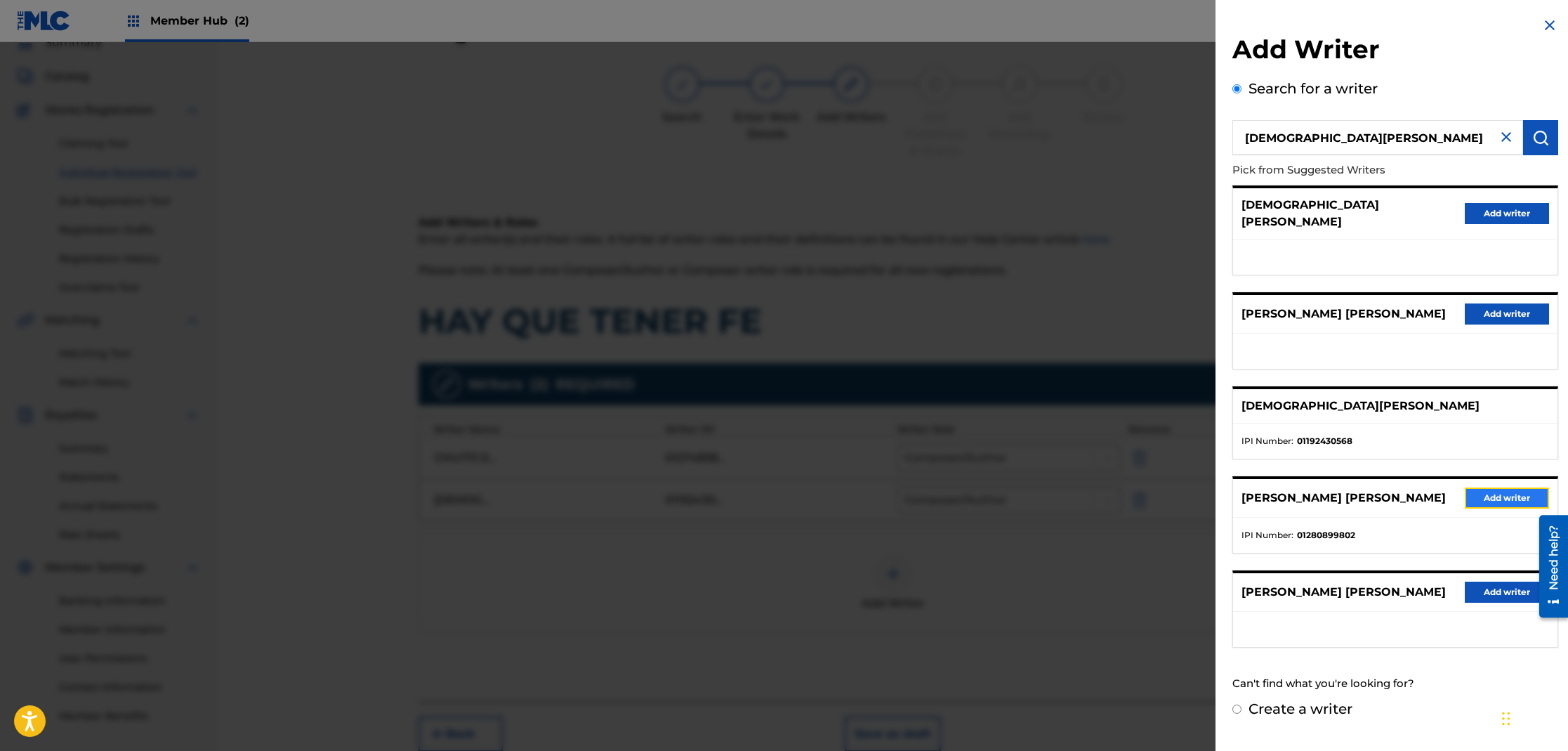
click at [1487, 487] on button "Add writer" at bounding box center [1507, 498] width 84 height 21
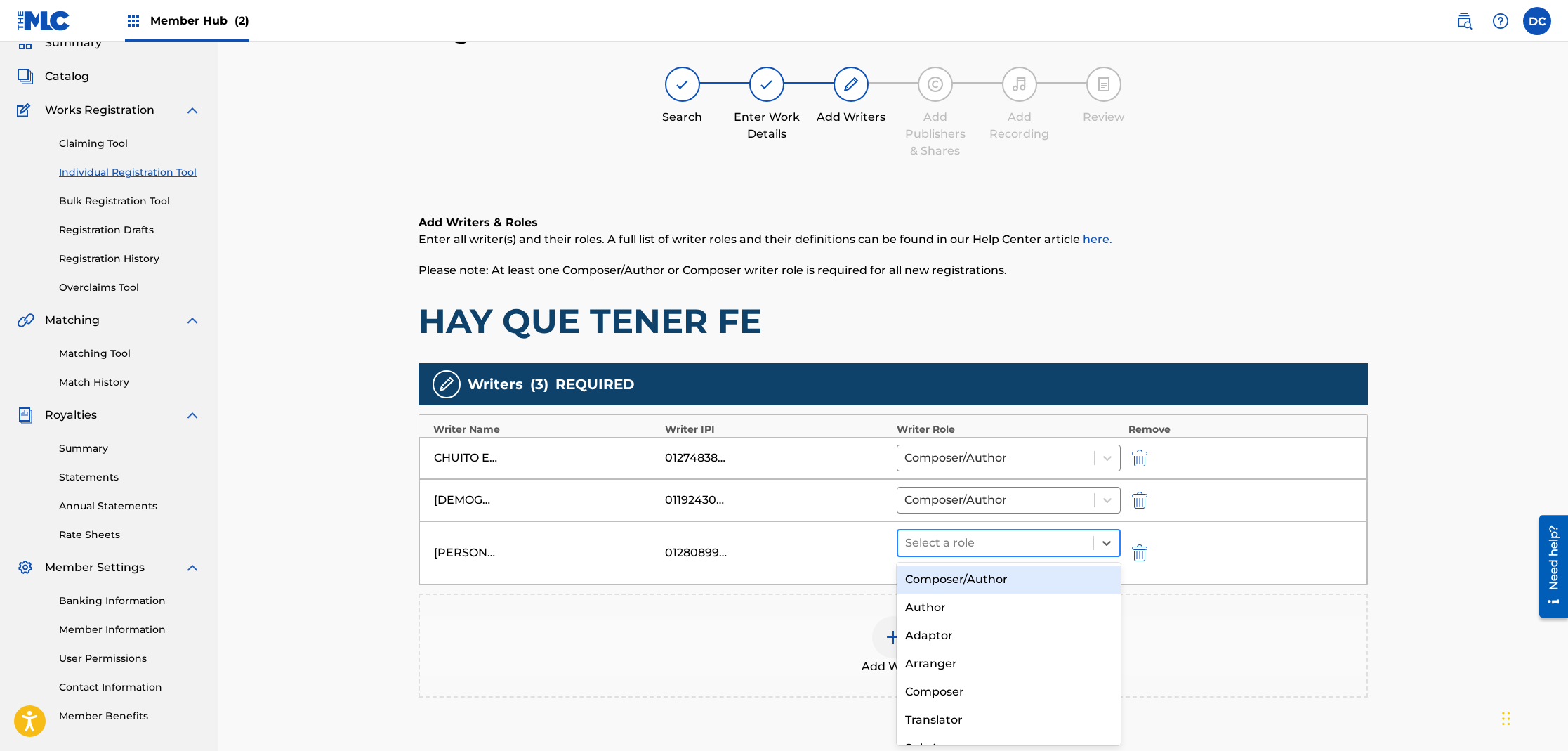
click at [1001, 547] on div at bounding box center [996, 543] width 182 height 20
click at [1000, 576] on div "Composer/Author" at bounding box center [1009, 579] width 224 height 28
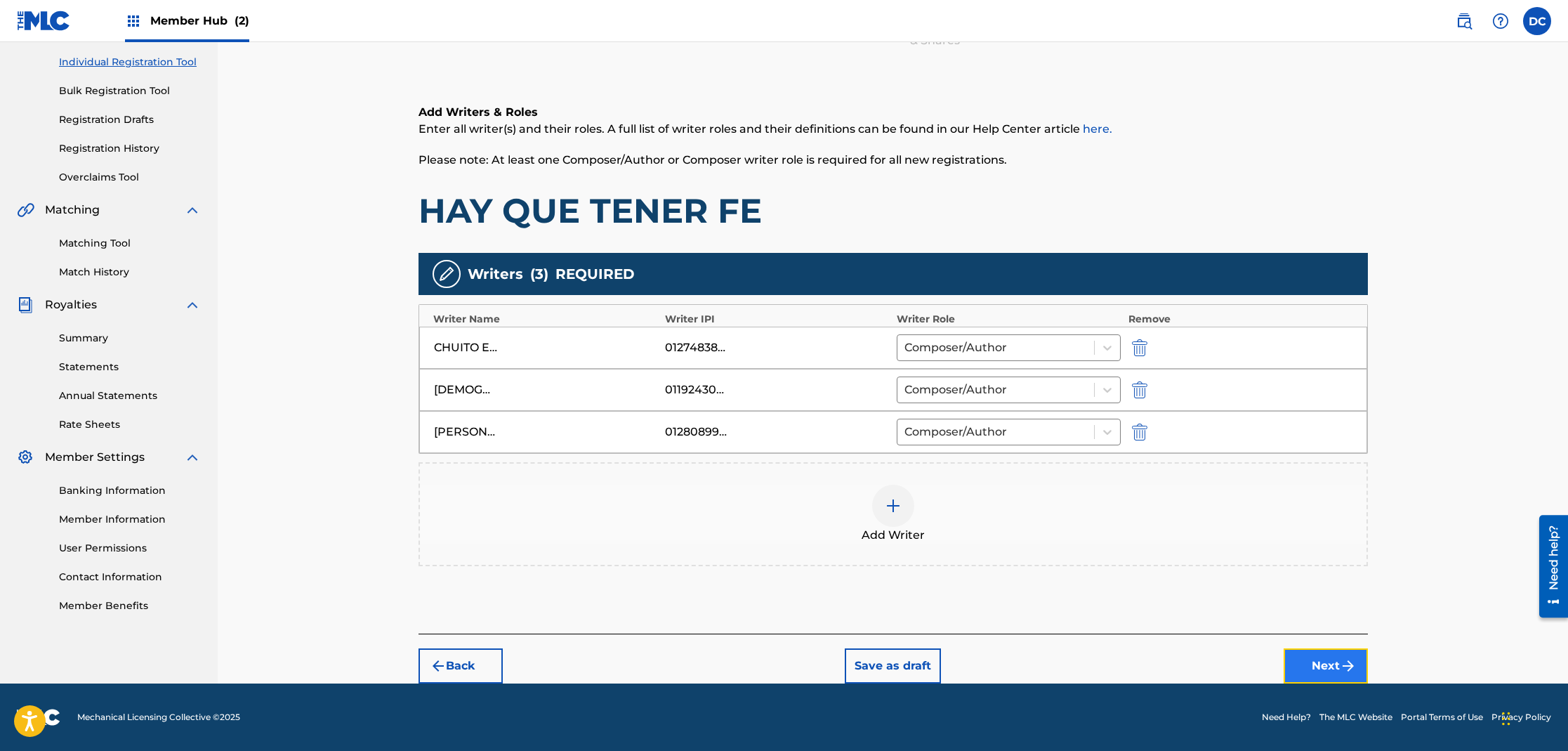
click at [1318, 660] on button "Next" at bounding box center [1326, 665] width 84 height 35
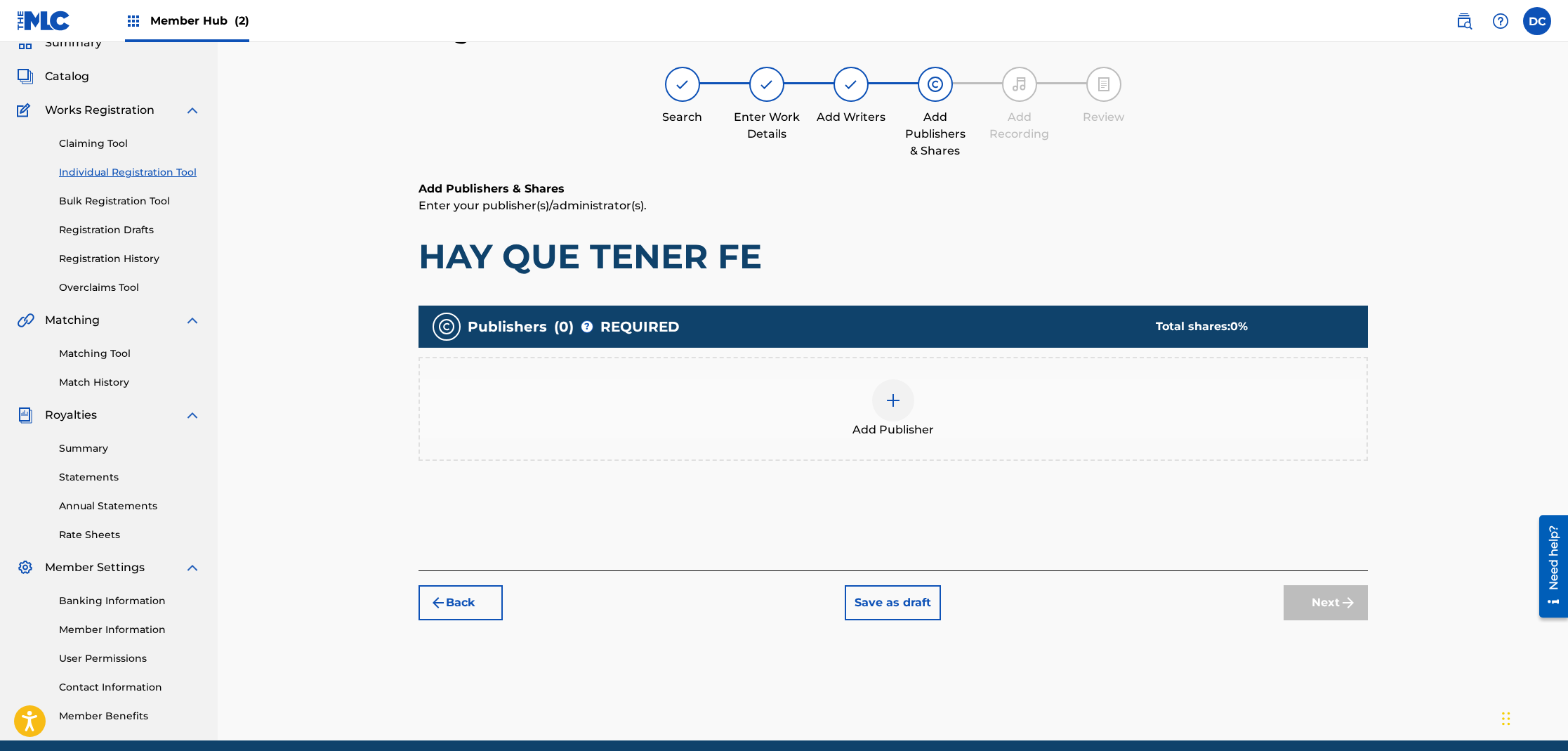
click at [884, 408] on div at bounding box center [893, 400] width 42 height 42
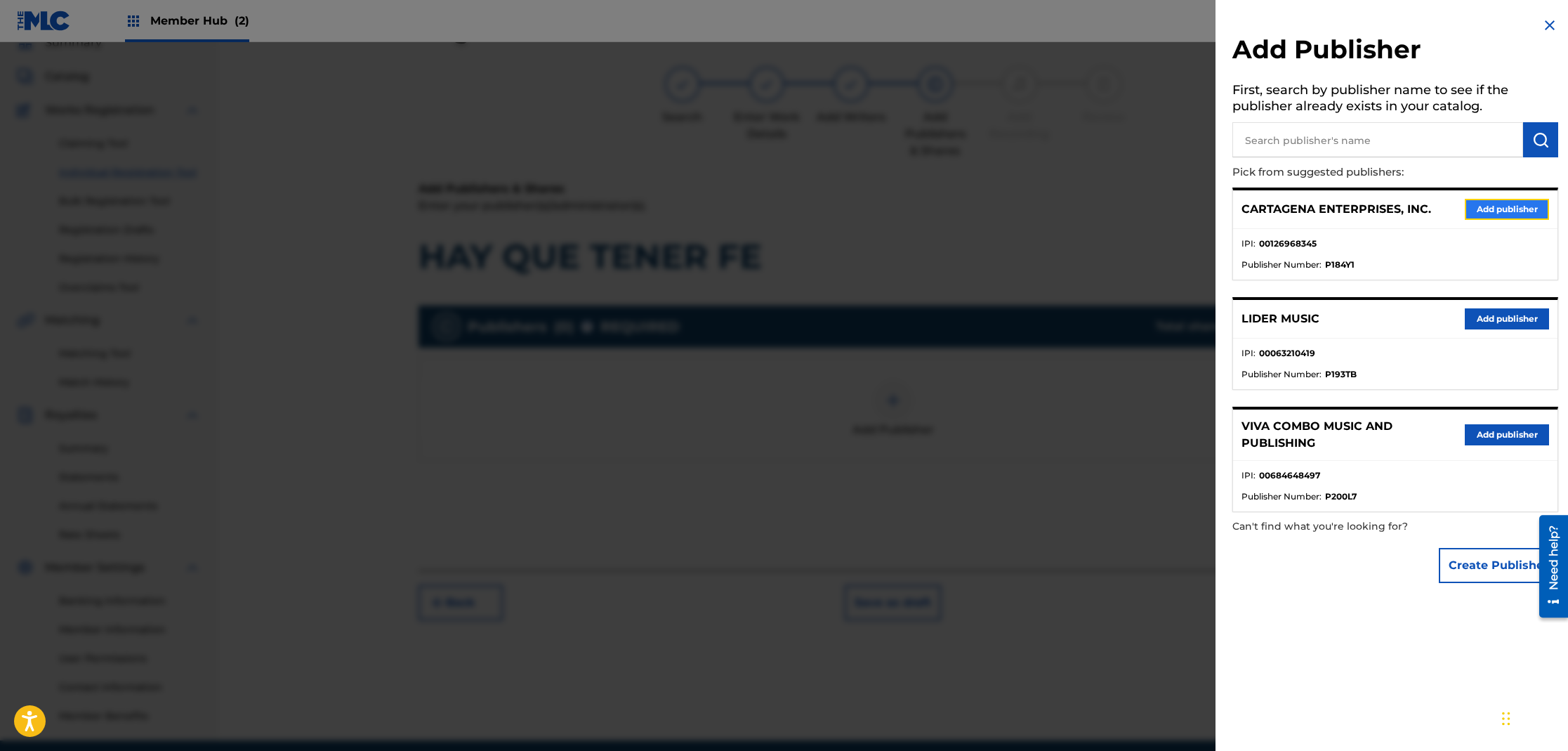
click at [1507, 205] on button "Add publisher" at bounding box center [1507, 209] width 84 height 21
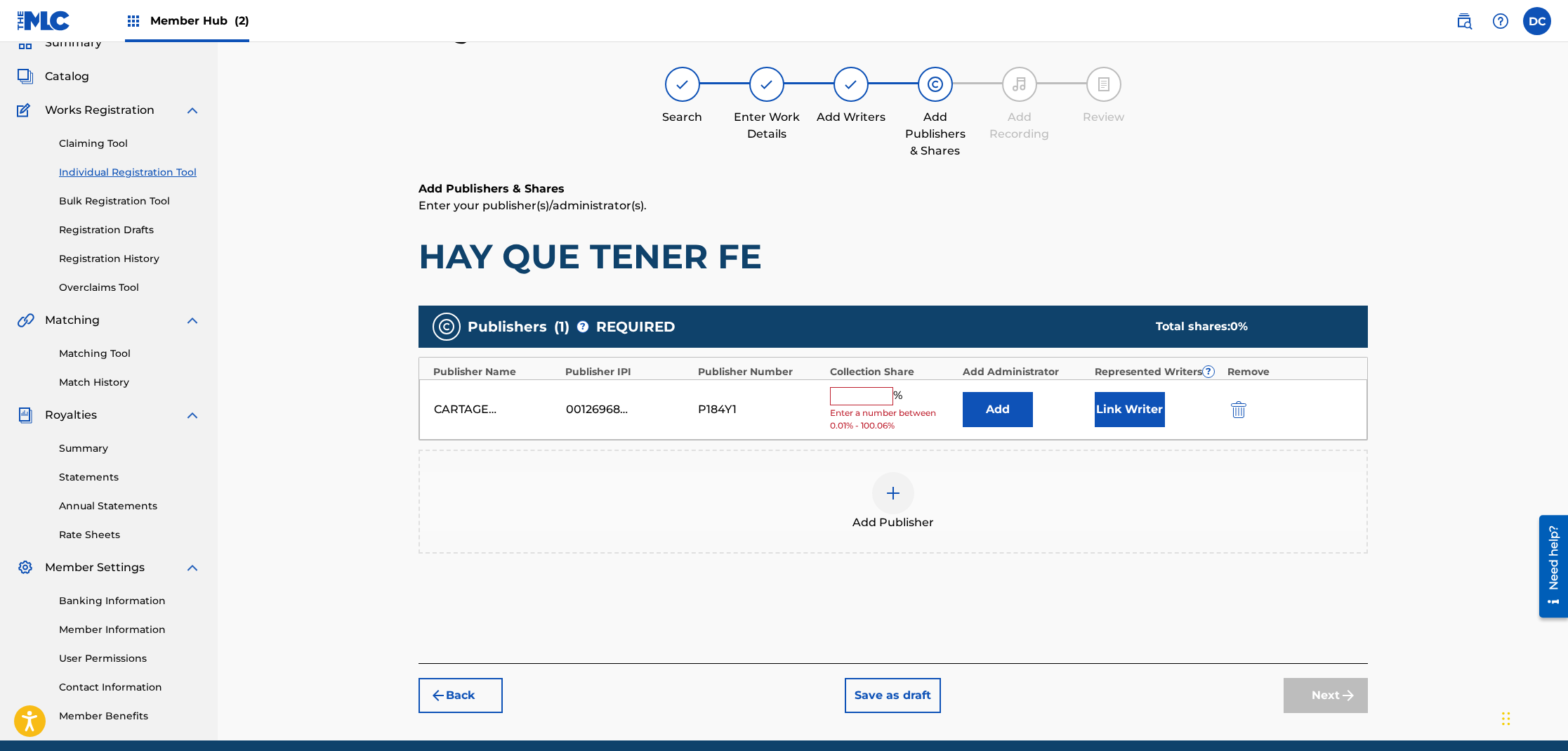
click at [838, 387] on input "text" at bounding box center [861, 395] width 63 height 19
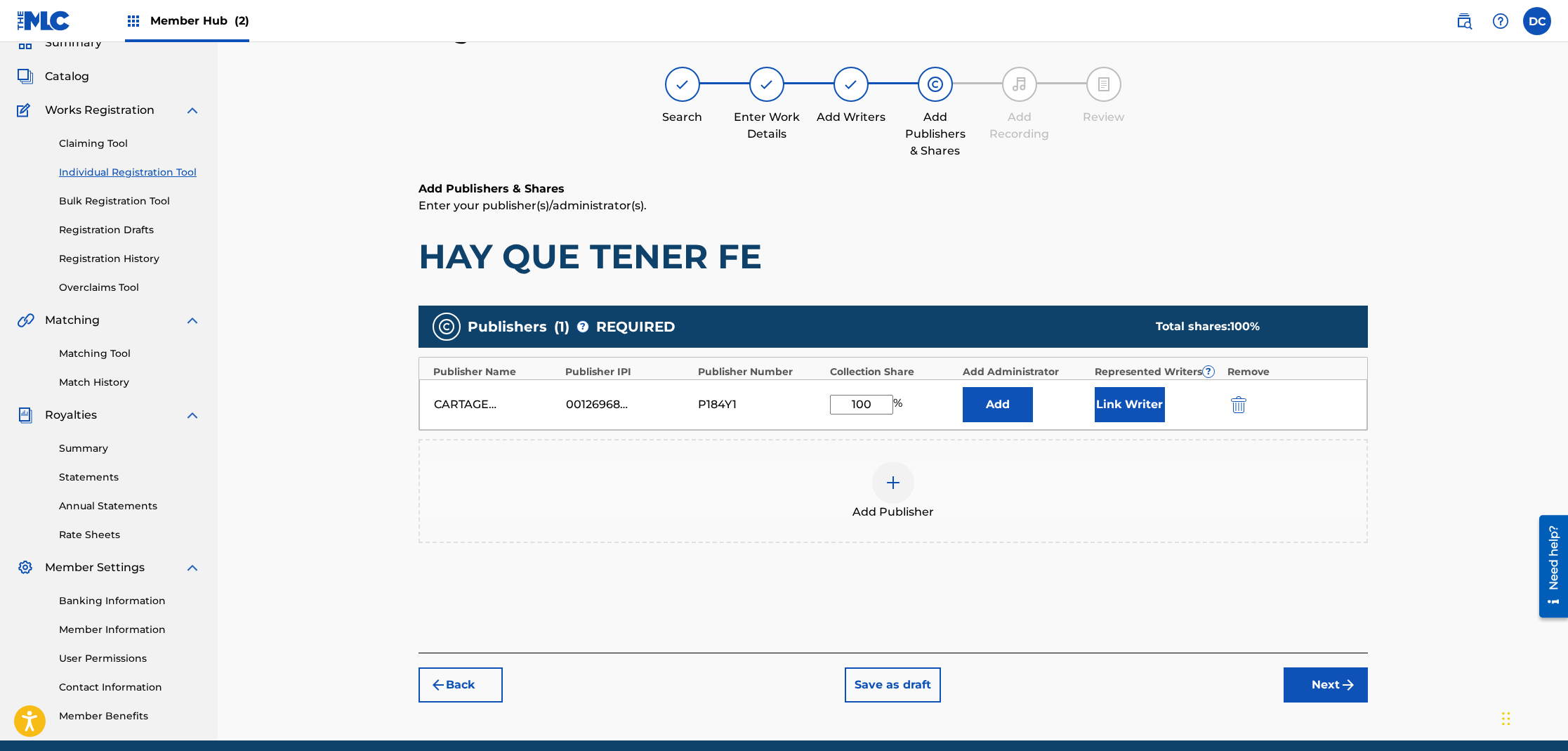
type input "100"
click at [1118, 413] on button "Link Writer" at bounding box center [1130, 404] width 70 height 35
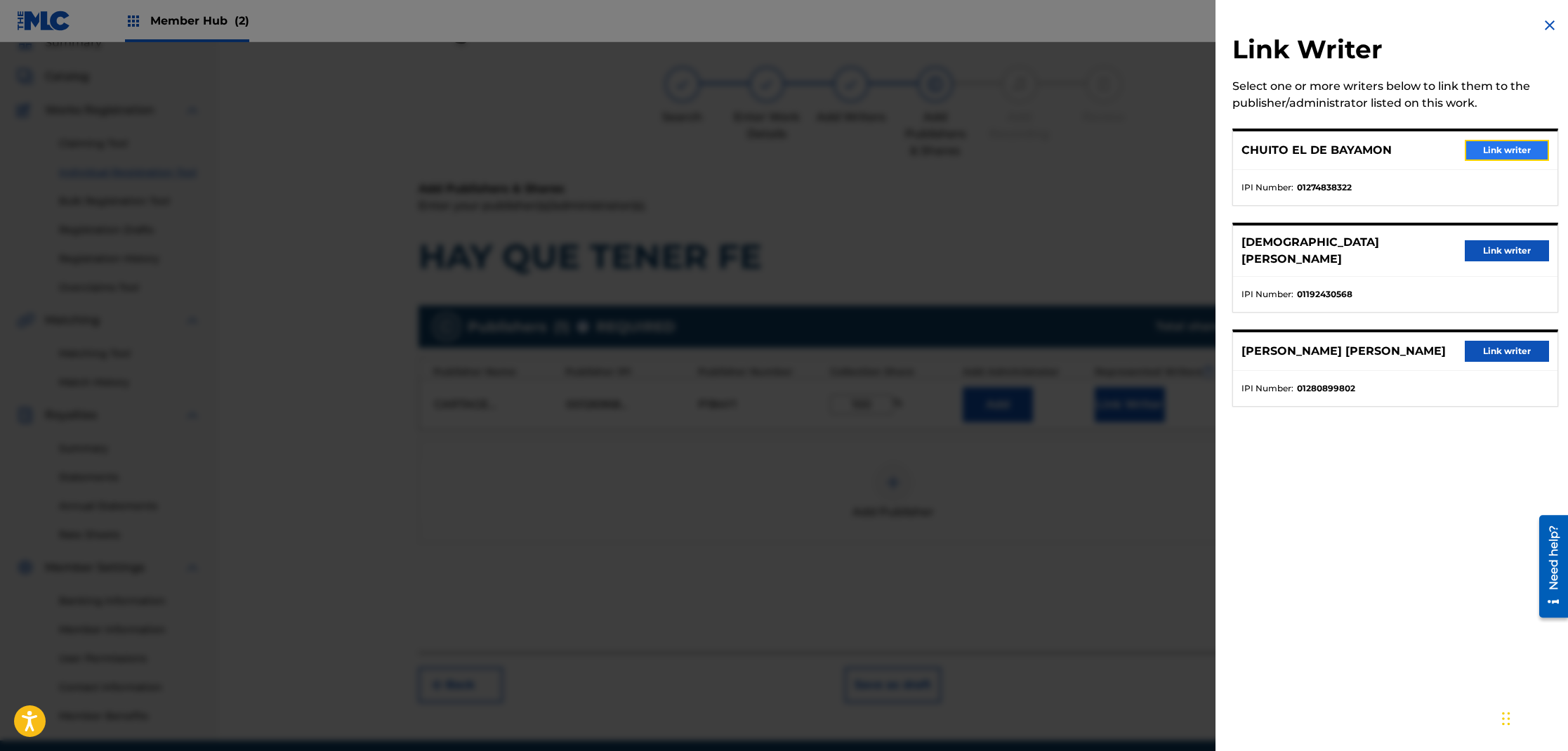
click at [1503, 150] on button "Link writer" at bounding box center [1507, 150] width 84 height 21
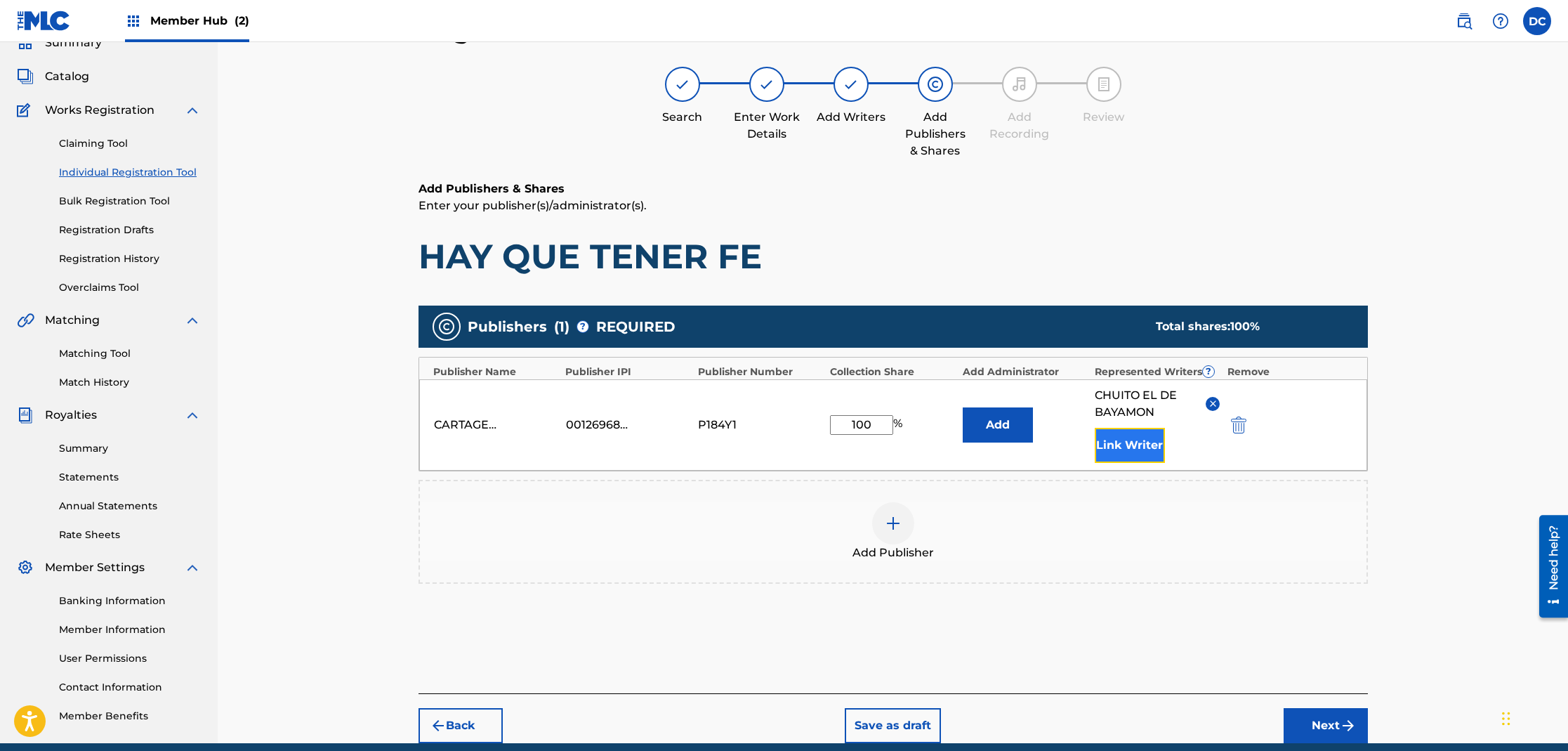
click at [1145, 442] on button "Link Writer" at bounding box center [1130, 444] width 70 height 35
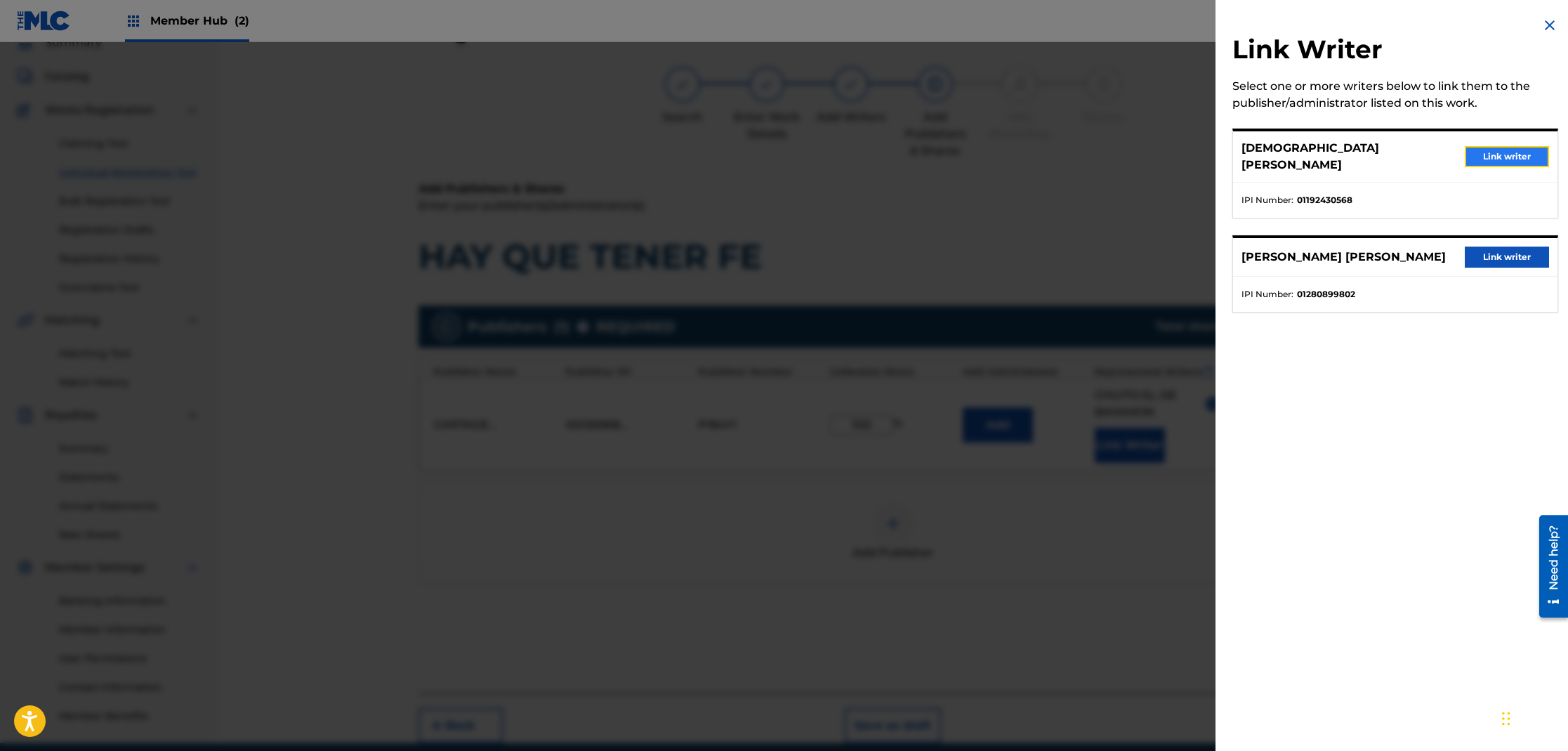
click at [1478, 152] on button "Link writer" at bounding box center [1507, 156] width 84 height 21
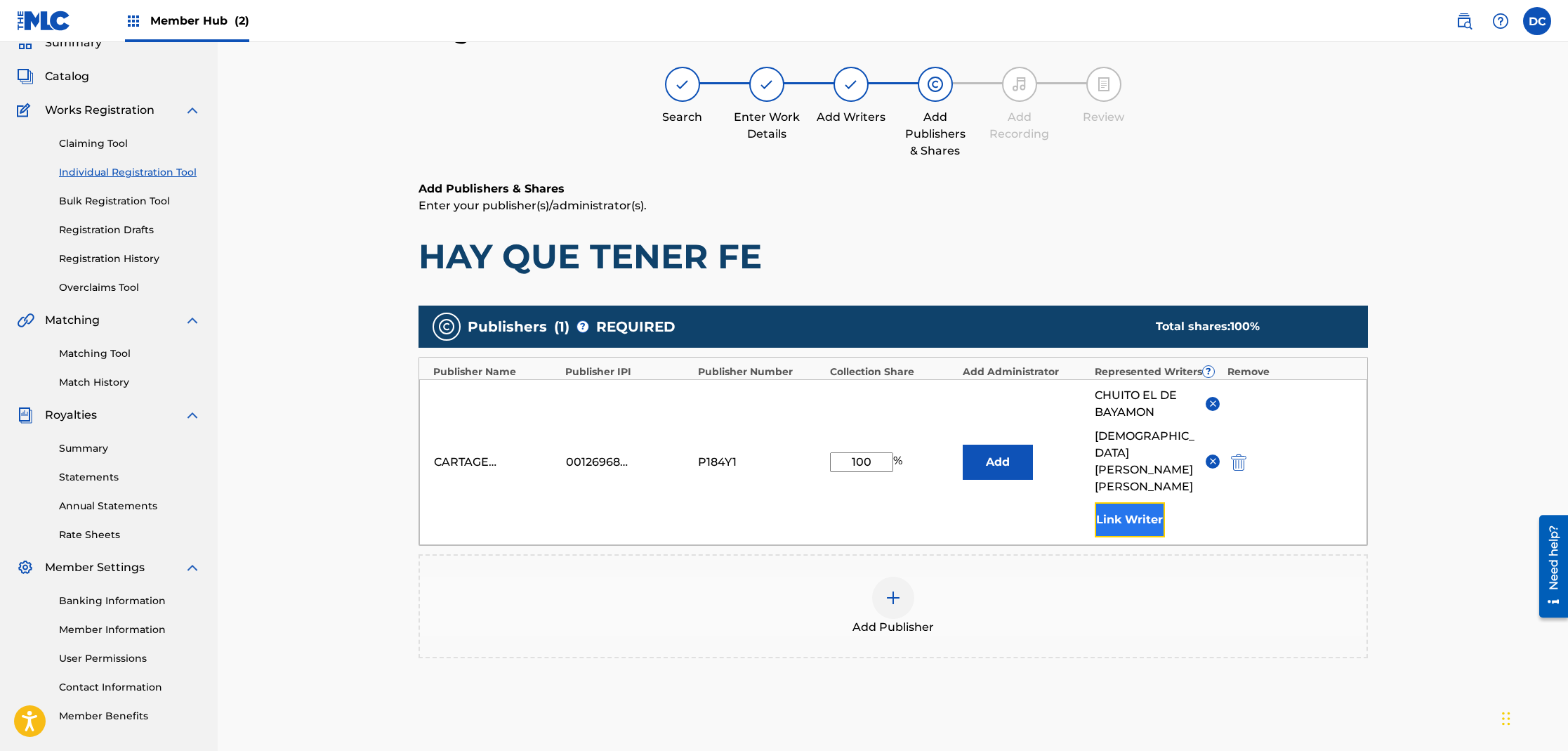
click at [1145, 502] on button "Link Writer" at bounding box center [1130, 519] width 70 height 35
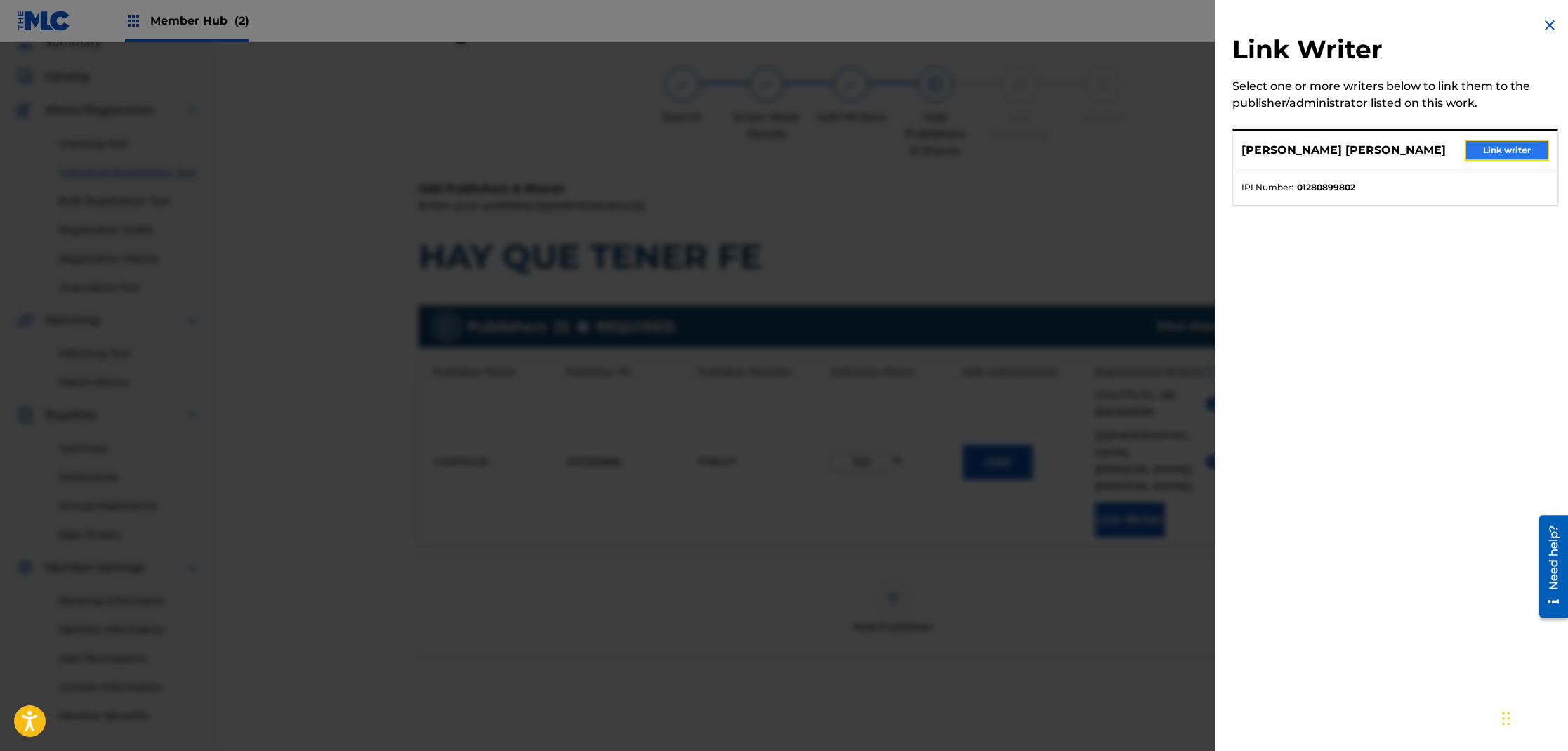
click at [1488, 156] on button "Link writer" at bounding box center [1507, 150] width 84 height 21
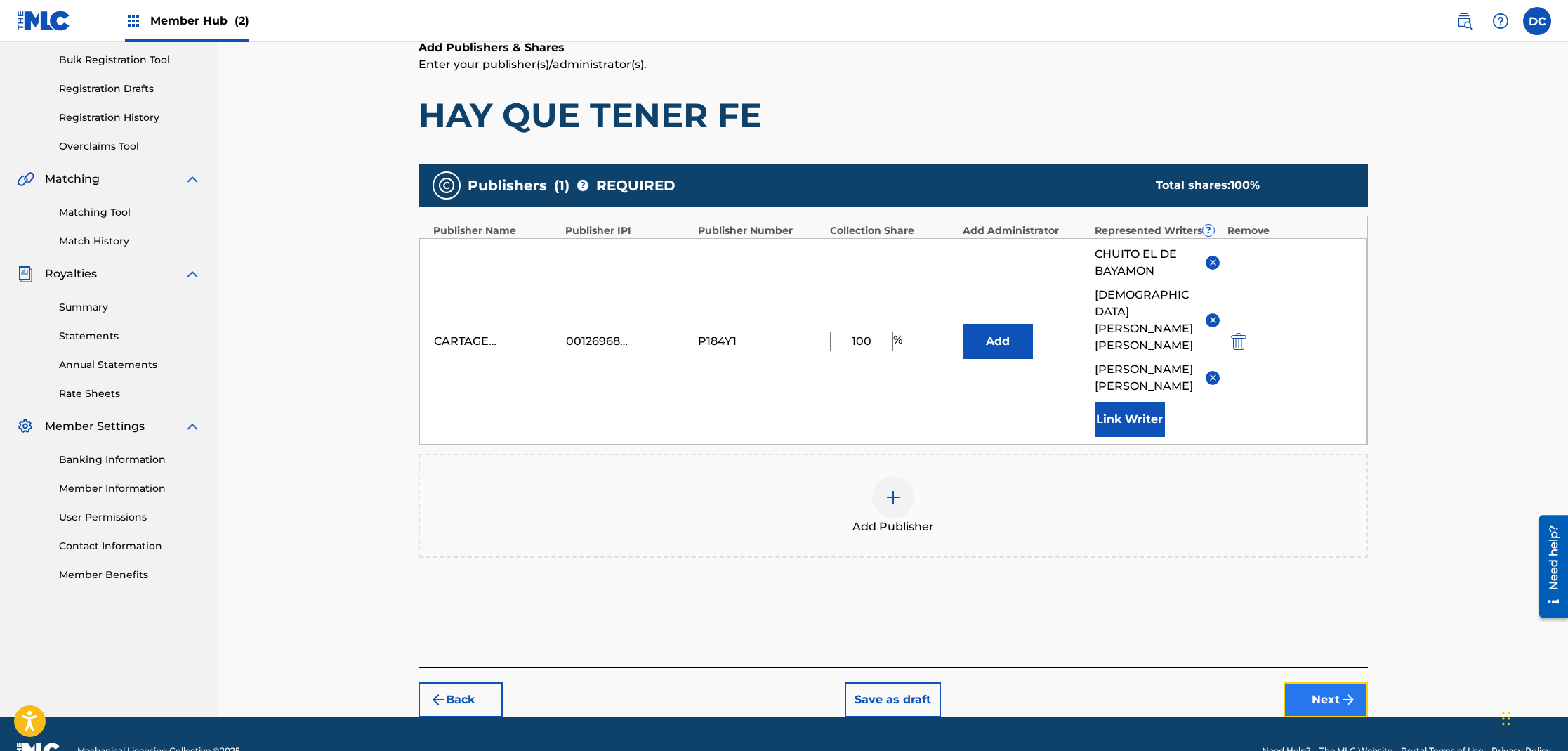
click at [1324, 682] on button "Next" at bounding box center [1326, 699] width 84 height 35
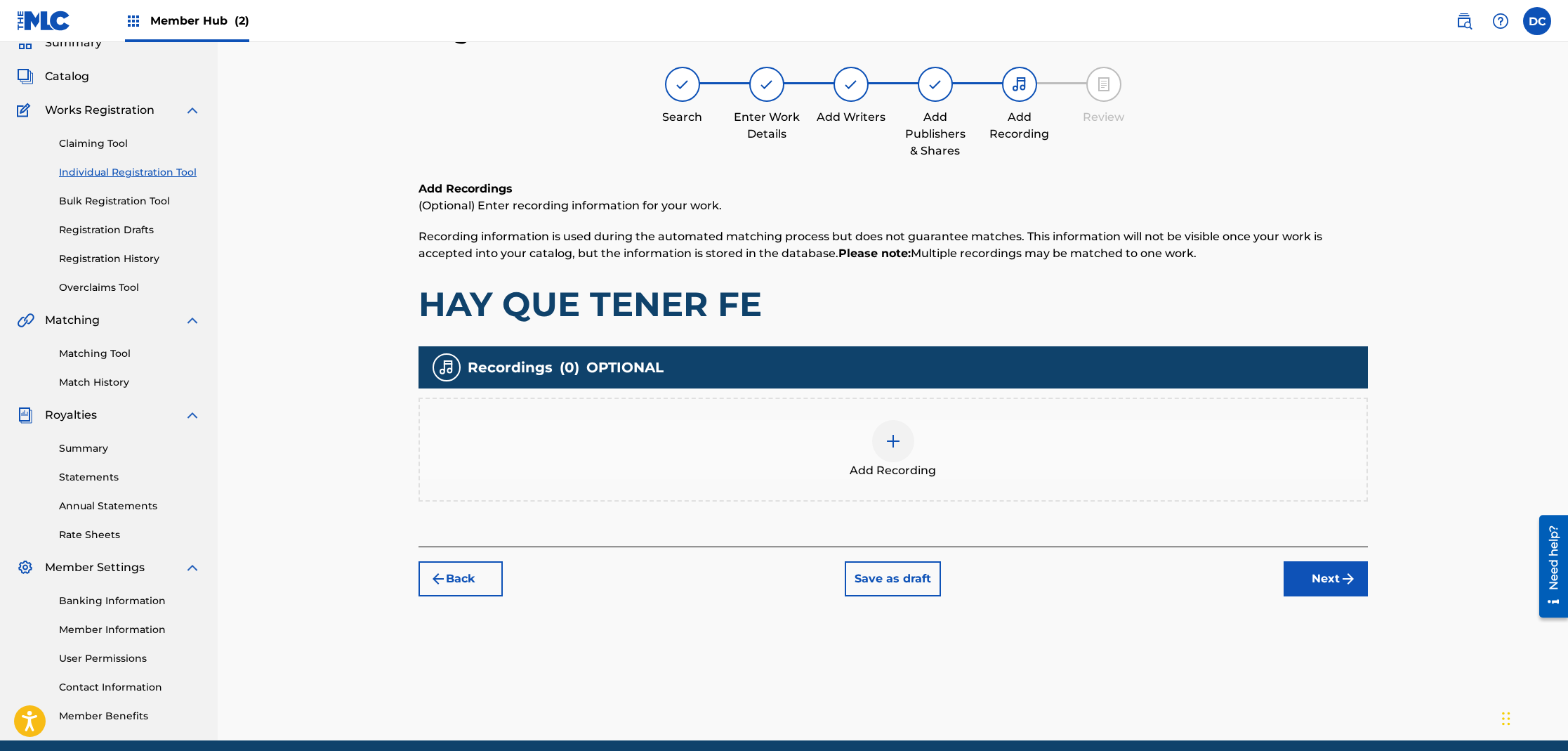
click at [907, 448] on div at bounding box center [893, 441] width 42 height 42
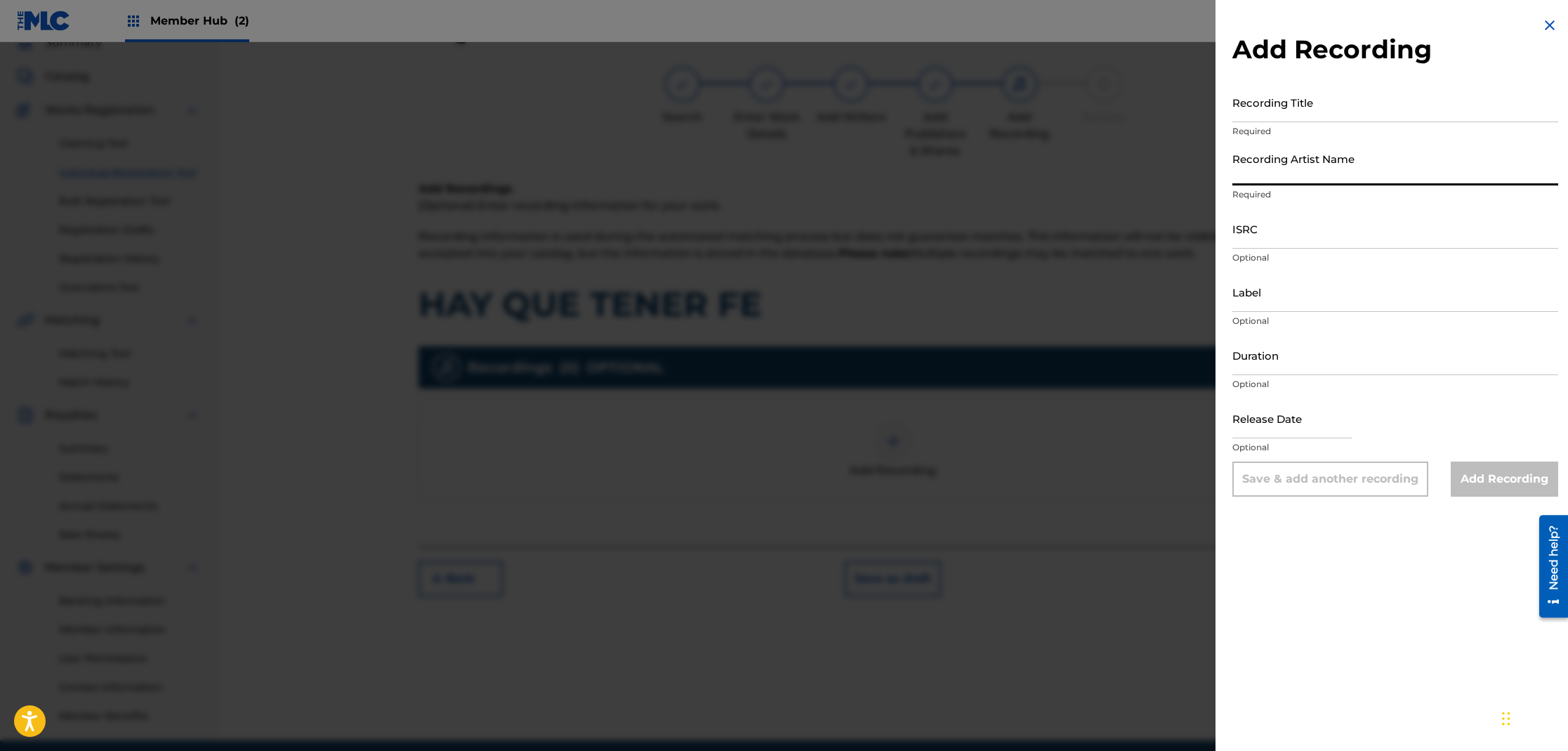
click at [1261, 182] on input "Recording Artist Name" at bounding box center [1395, 165] width 326 height 40
type input "CHUITO EL DE BAYAMON"
click at [1307, 113] on input "Recording Title" at bounding box center [1395, 102] width 326 height 40
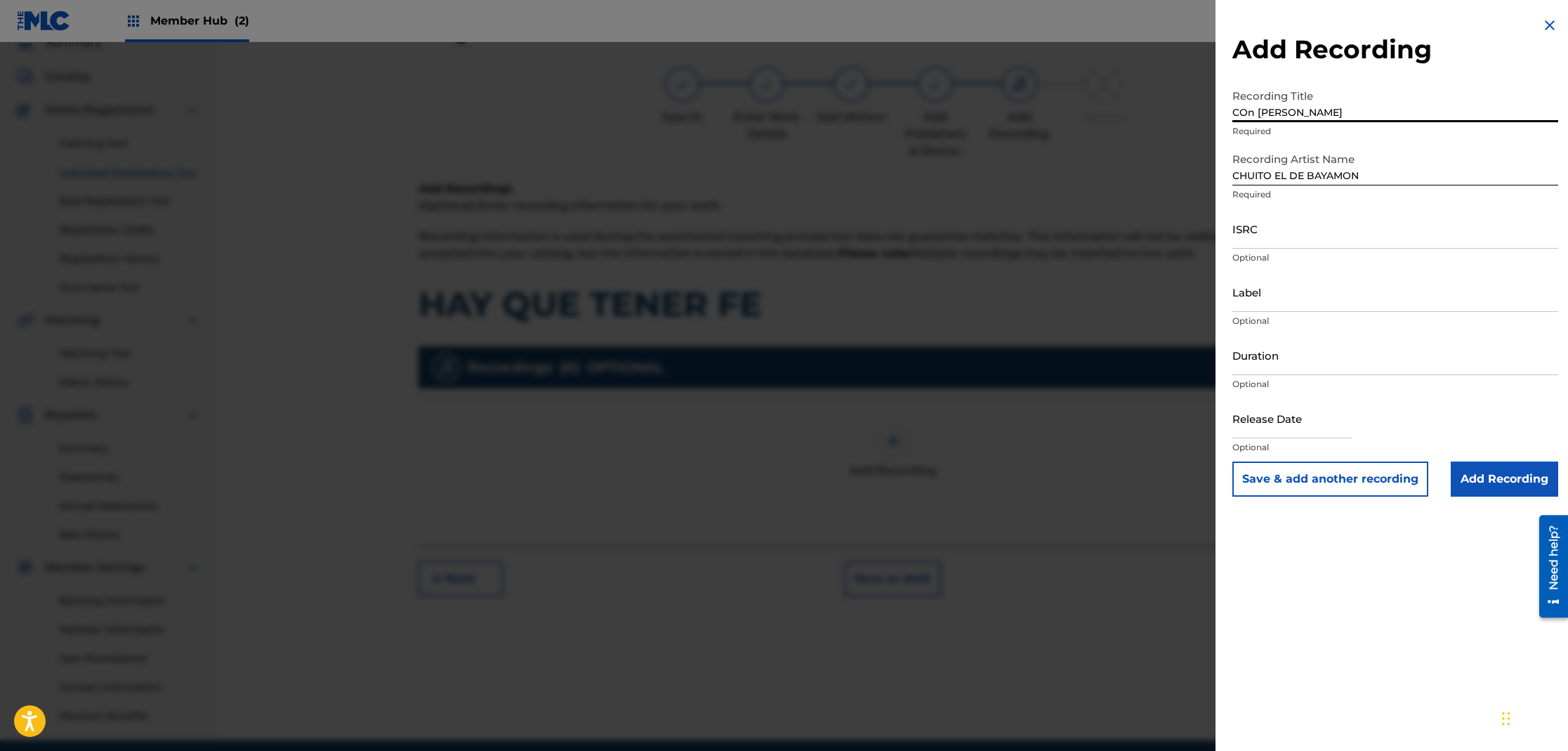
click at [1254, 114] on input "COn [PERSON_NAME]" at bounding box center [1395, 102] width 326 height 40
drag, startPoint x: 1364, startPoint y: 110, endPoint x: 1178, endPoint y: 108, distance: 186.0
click at [1200, 110] on div "Add Recording Recording Title CON [PERSON_NAME] Required Recording Artist Name …" at bounding box center [784, 396] width 1568 height 709
type input "CHUITO"
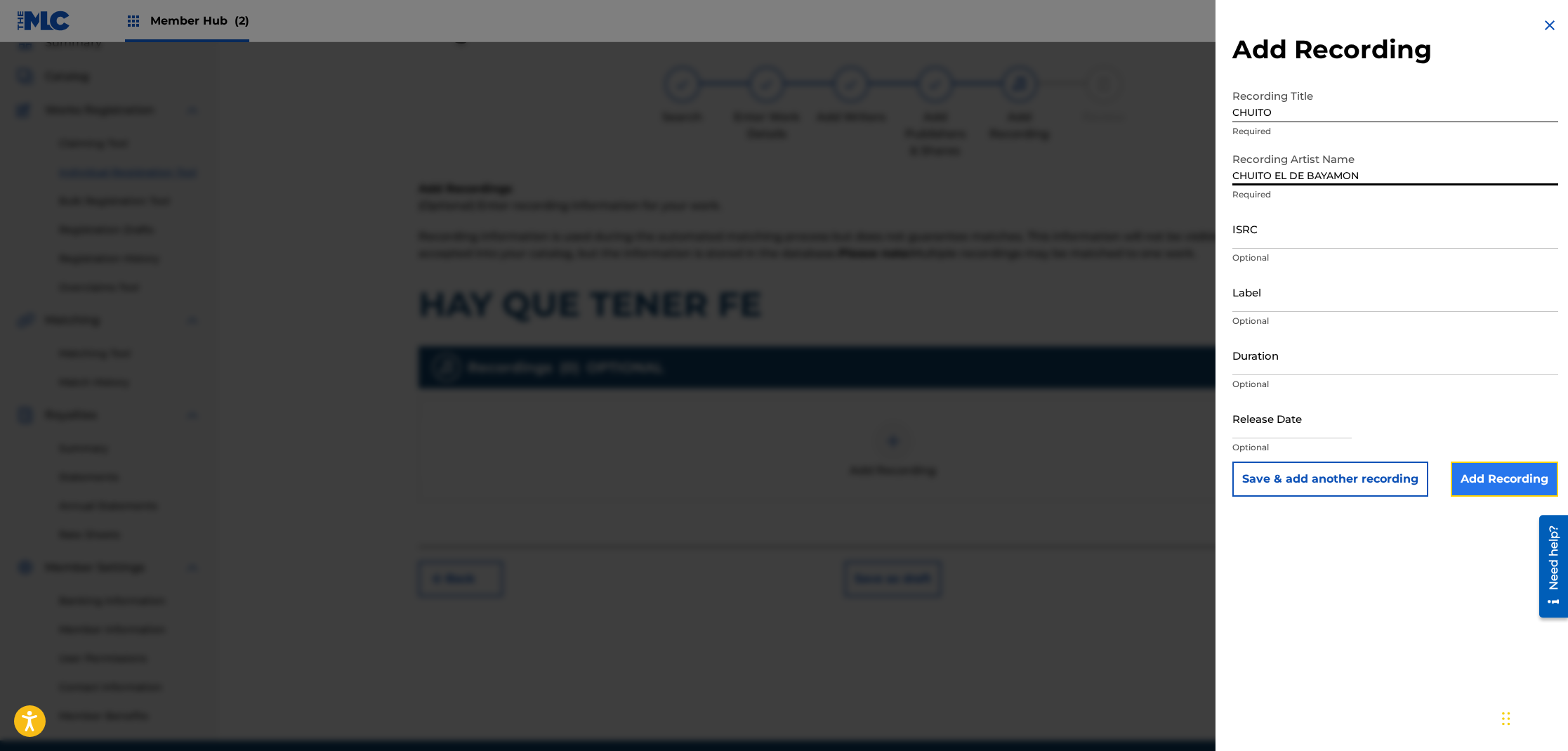
click at [1492, 473] on input "Add Recording" at bounding box center [1504, 478] width 107 height 35
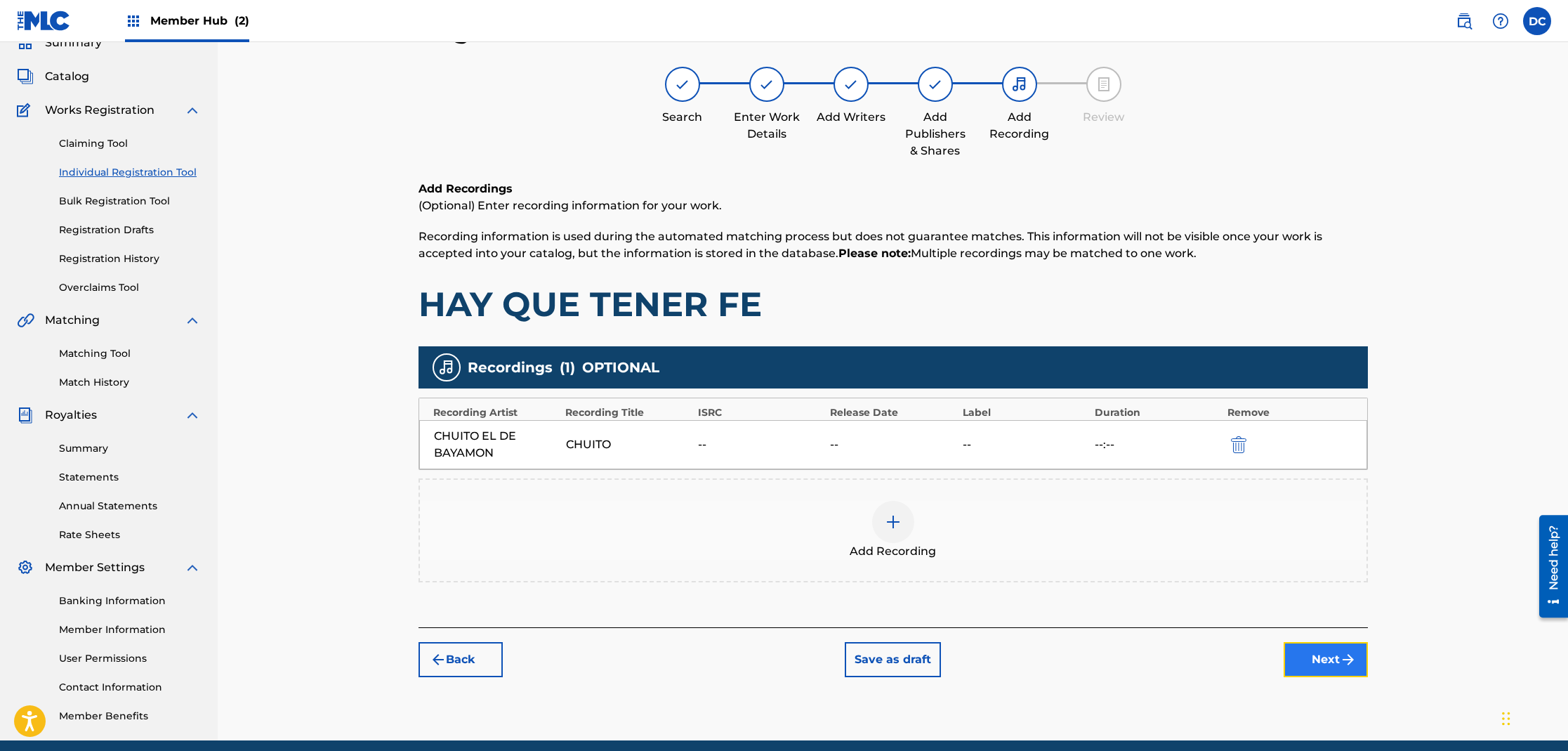
click at [1347, 664] on img "submit" at bounding box center [1348, 659] width 17 height 17
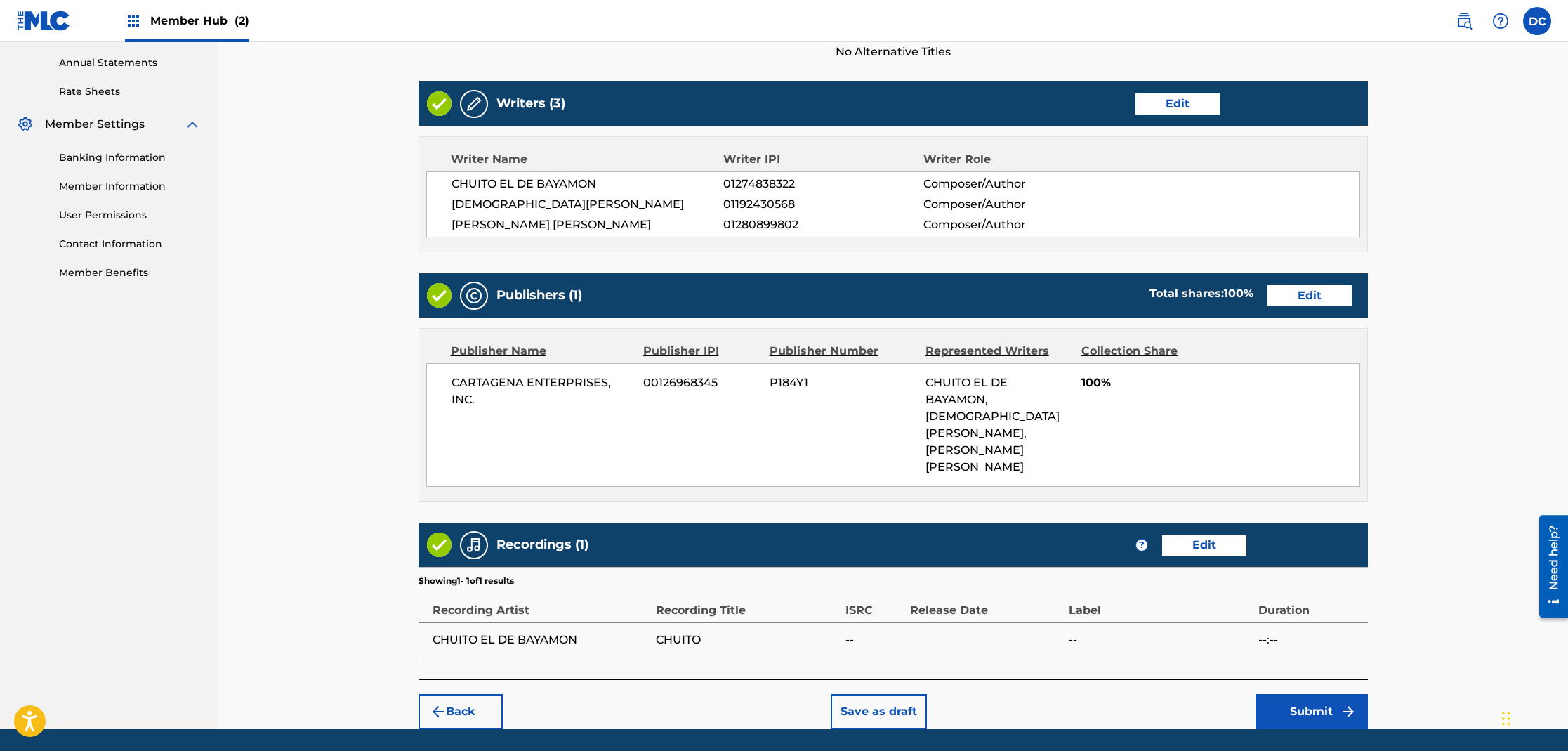
scroll to position [516, 0]
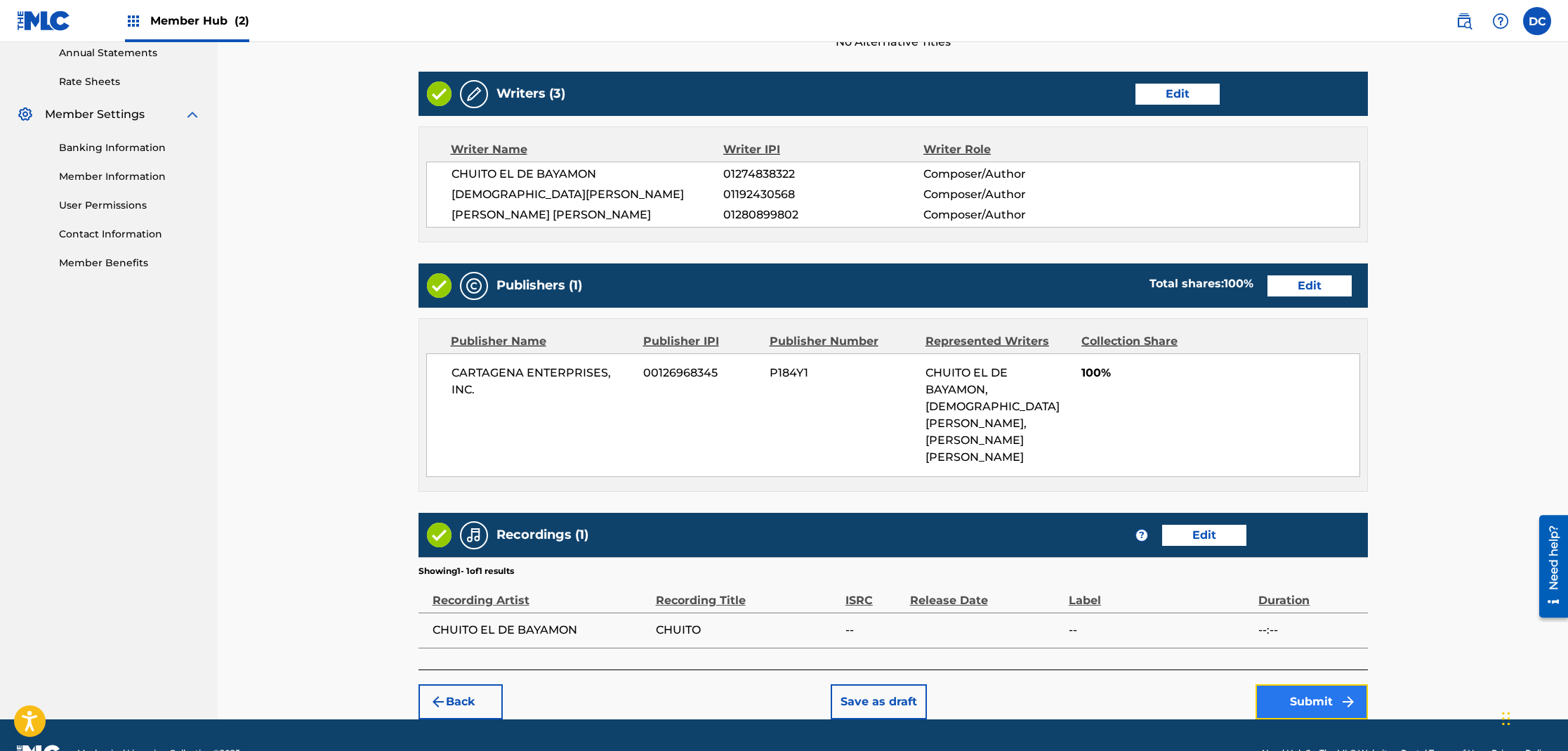
click at [1322, 684] on button "Submit" at bounding box center [1312, 701] width 113 height 35
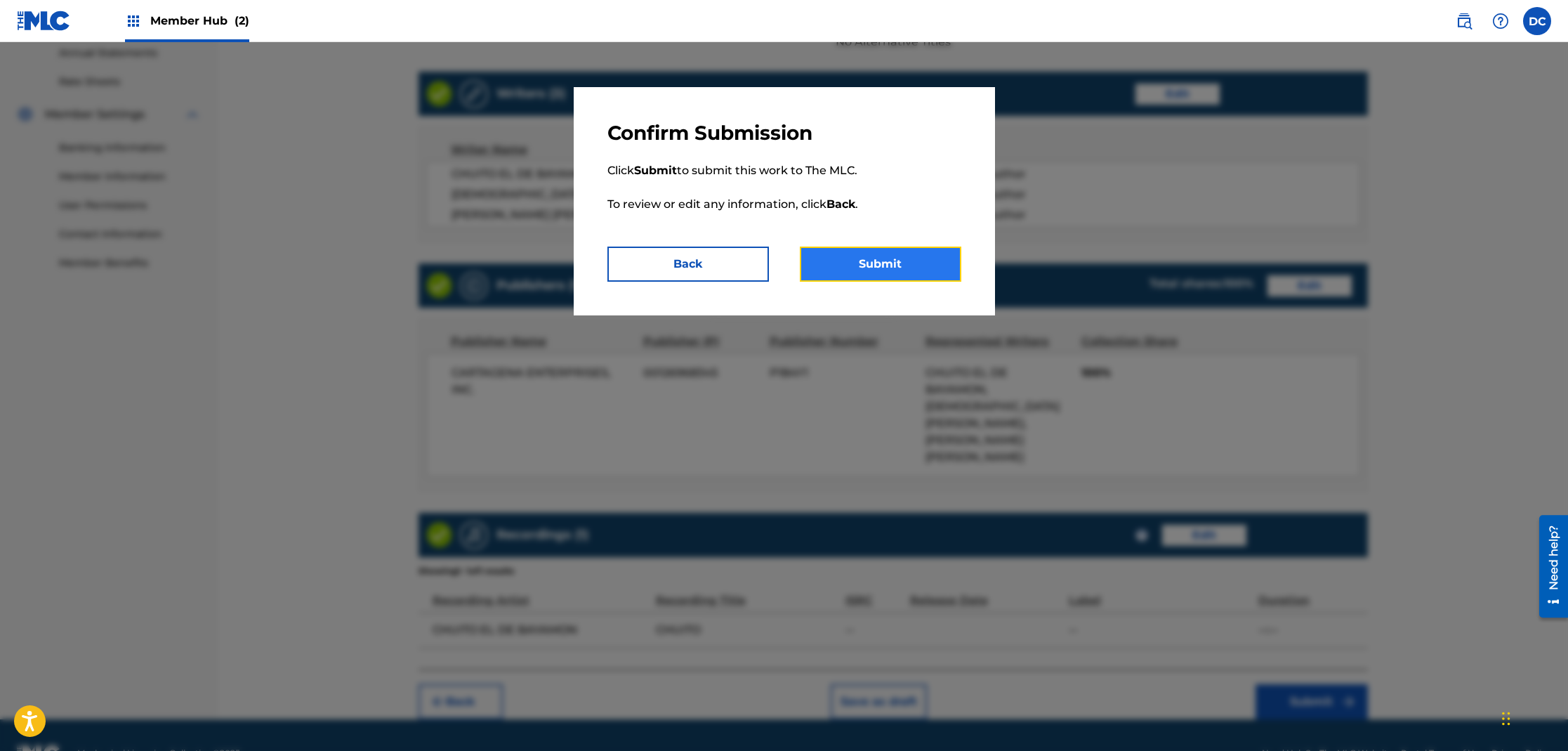
click at [923, 271] on button "Submit" at bounding box center [881, 264] width 161 height 35
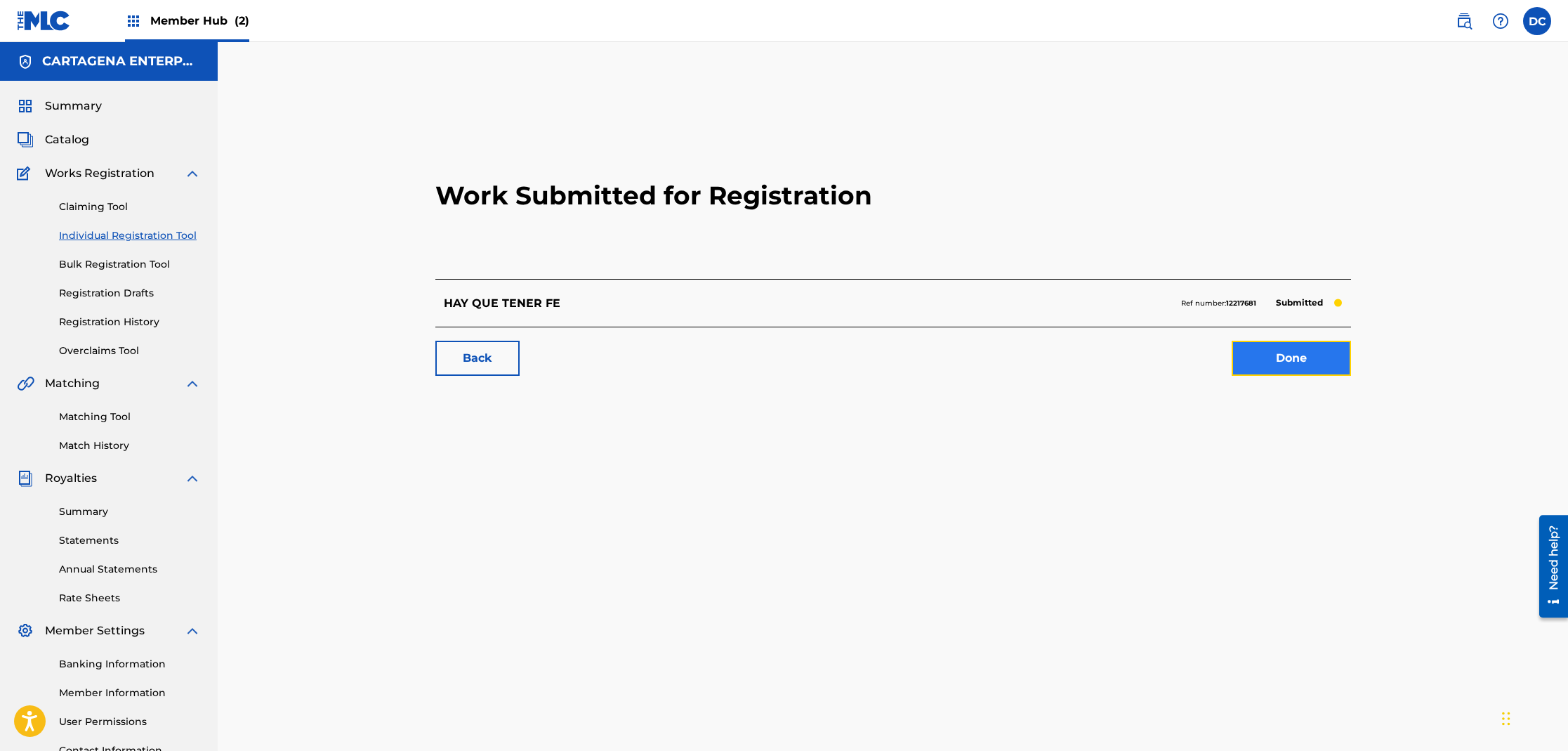
click at [1312, 363] on link "Done" at bounding box center [1291, 358] width 119 height 35
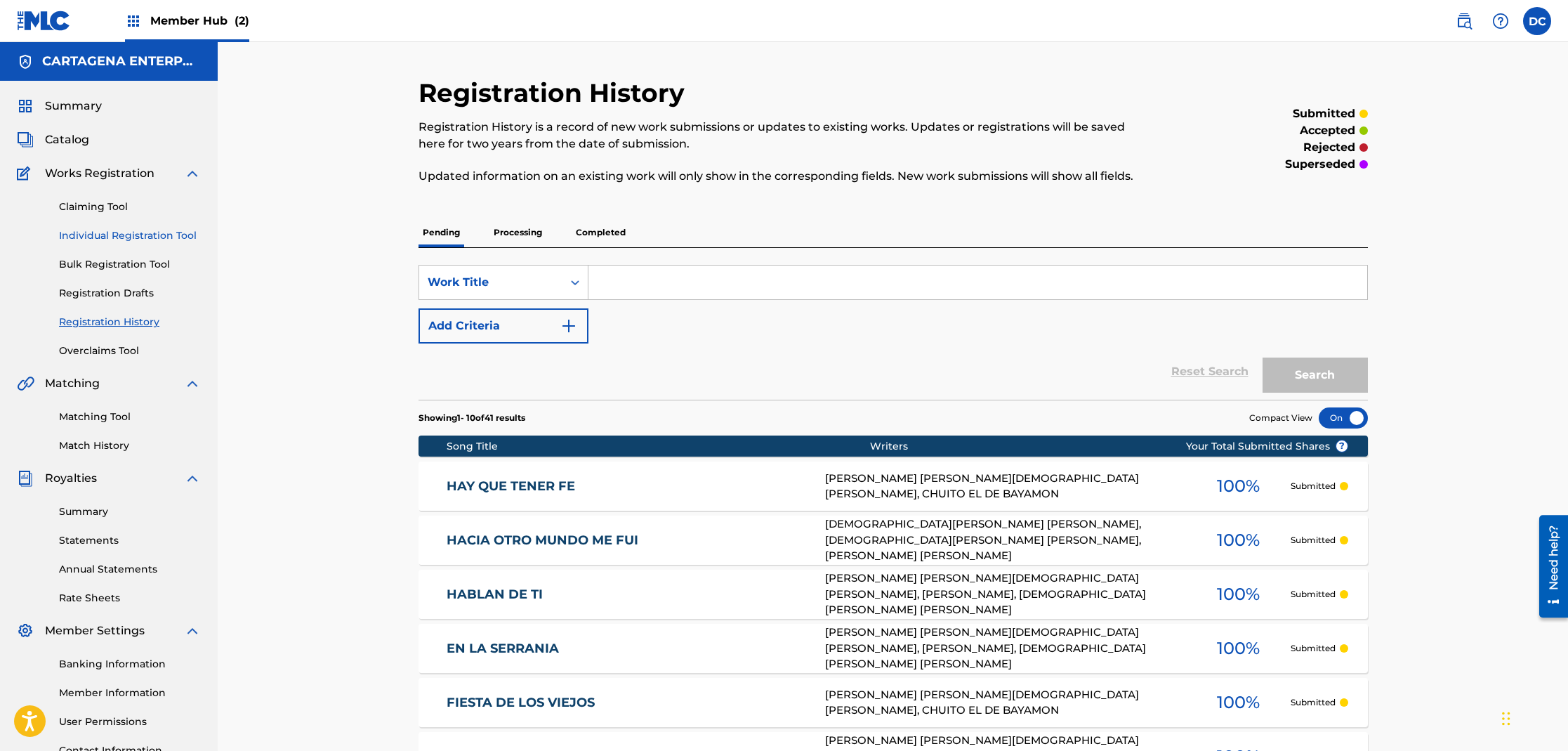
click at [125, 235] on link "Individual Registration Tool" at bounding box center [130, 236] width 142 height 15
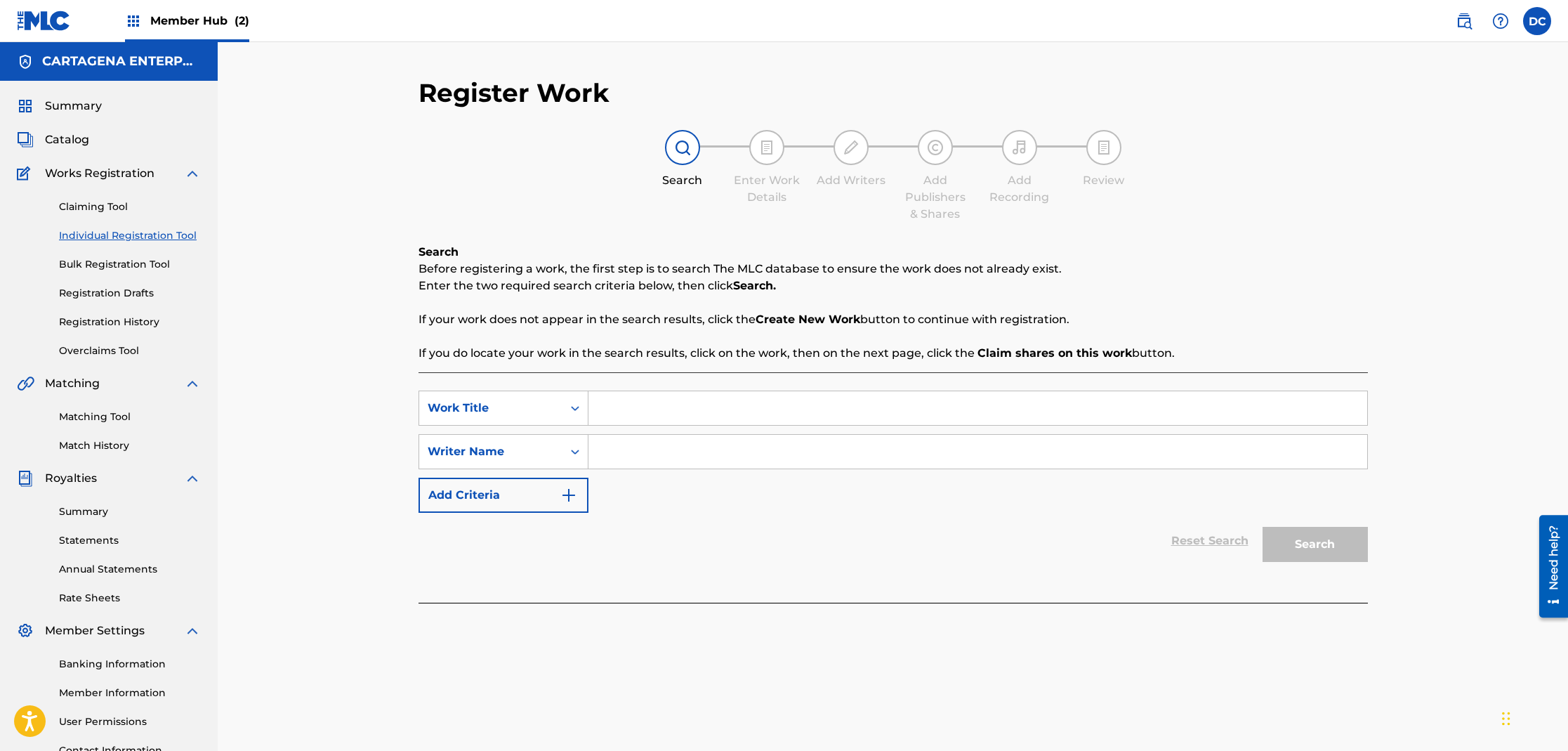
click at [611, 413] on input "Search Form" at bounding box center [978, 408] width 778 height 34
type input "JIBARO TERMINGO"
type input "[PERSON_NAME]"
click at [1263, 527] on button "Search" at bounding box center [1315, 544] width 105 height 35
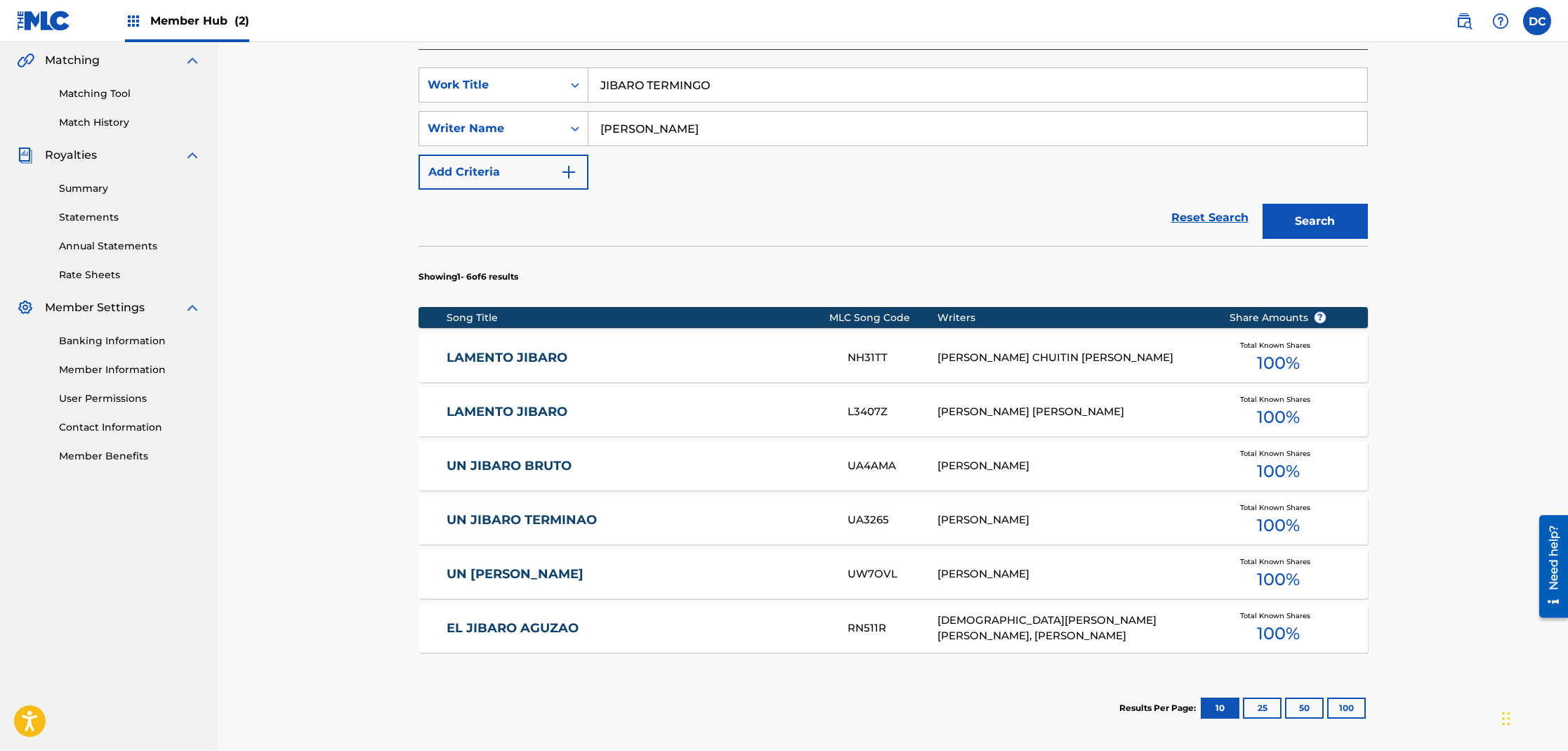
scroll to position [353, 0]
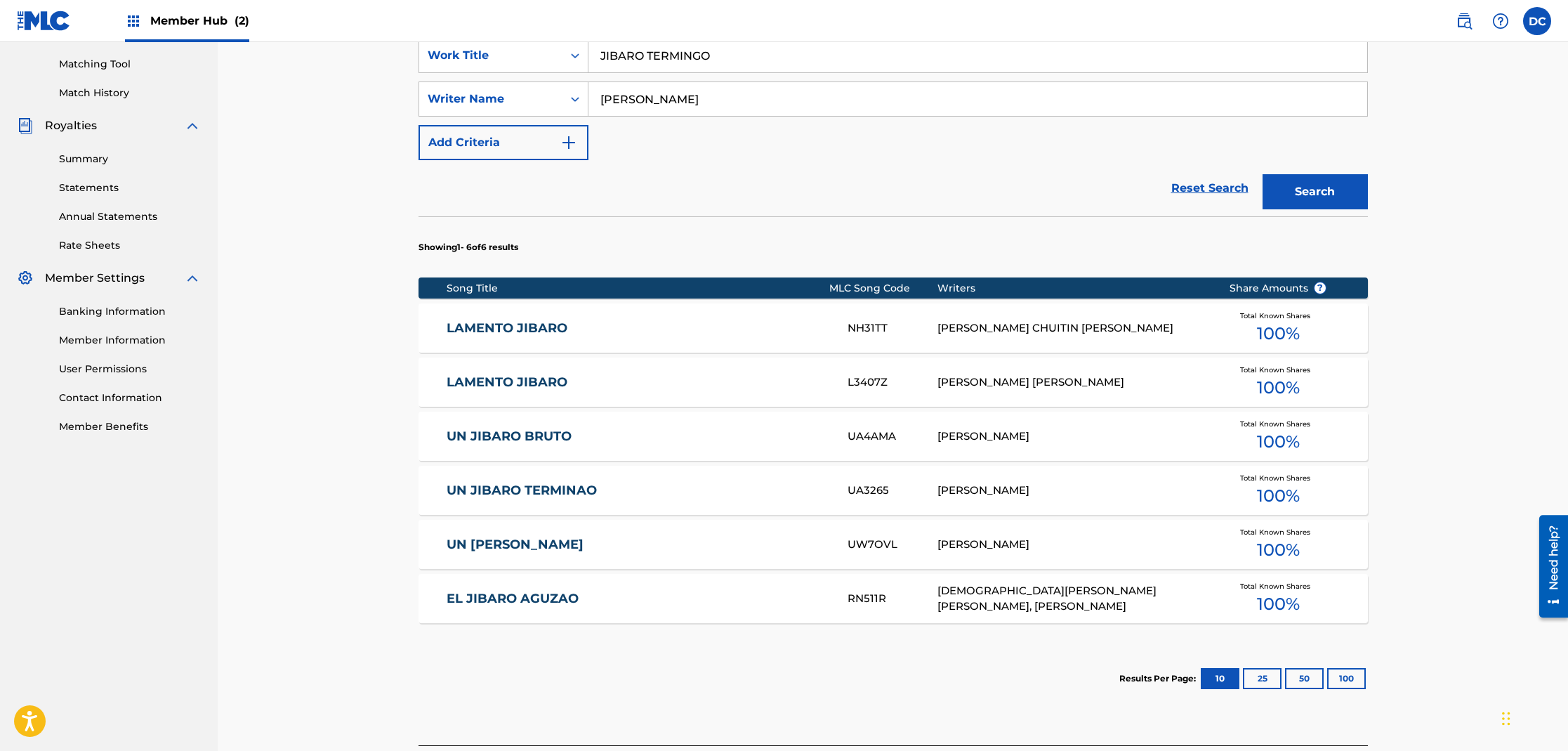
click at [570, 493] on link "UN JIBARO TERMINAO" at bounding box center [638, 490] width 382 height 16
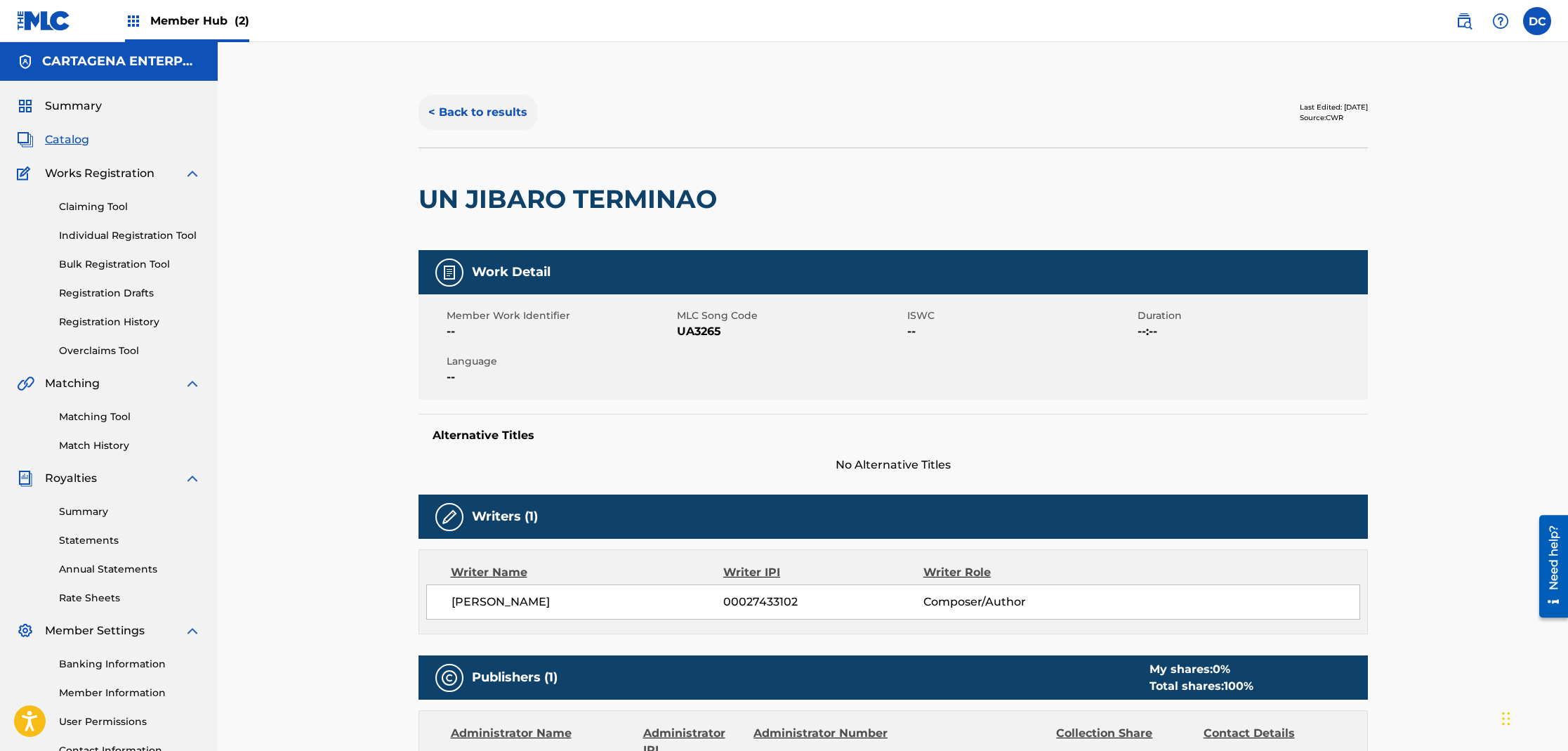
click at [493, 110] on button "< Back to results" at bounding box center [478, 112] width 119 height 35
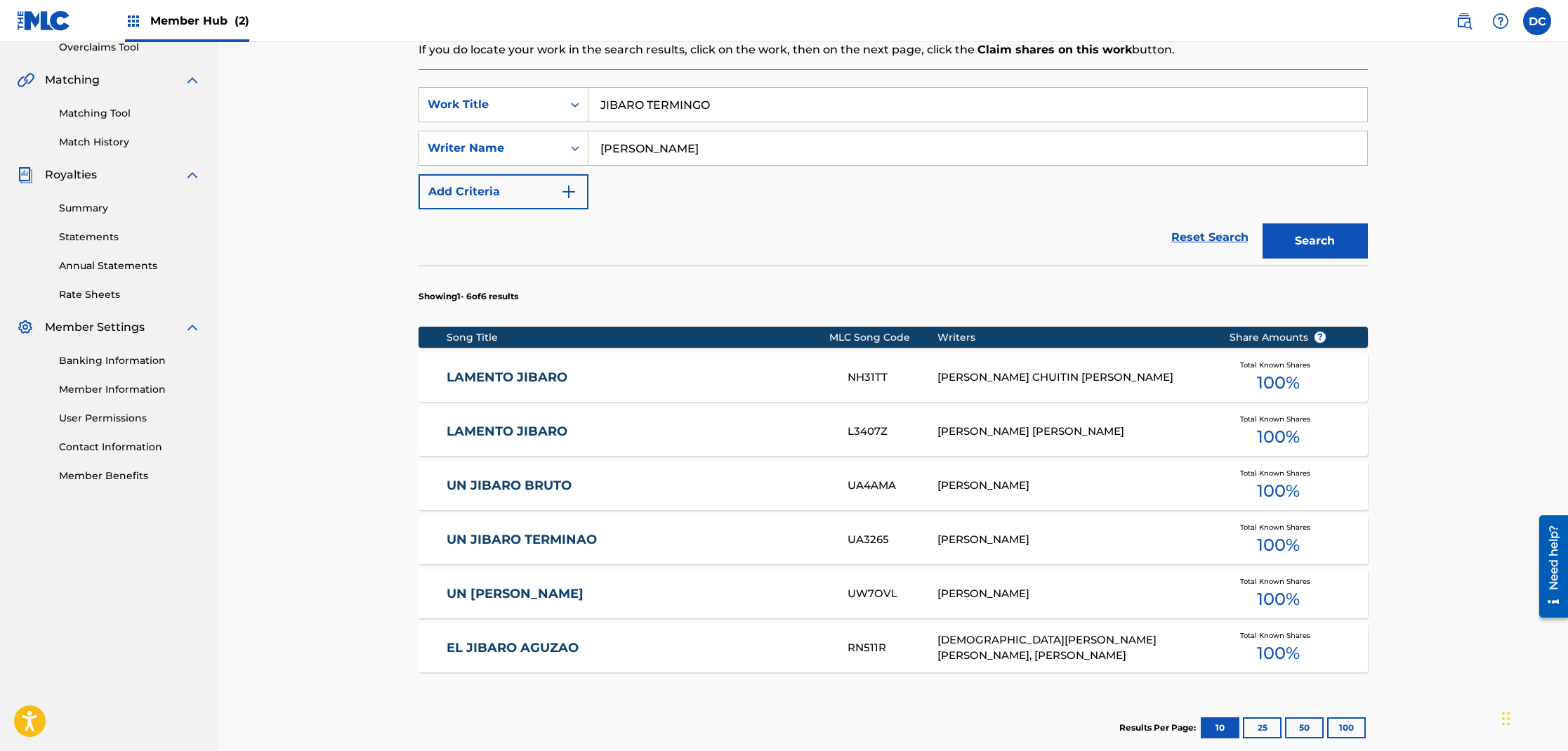
scroll to position [307, 0]
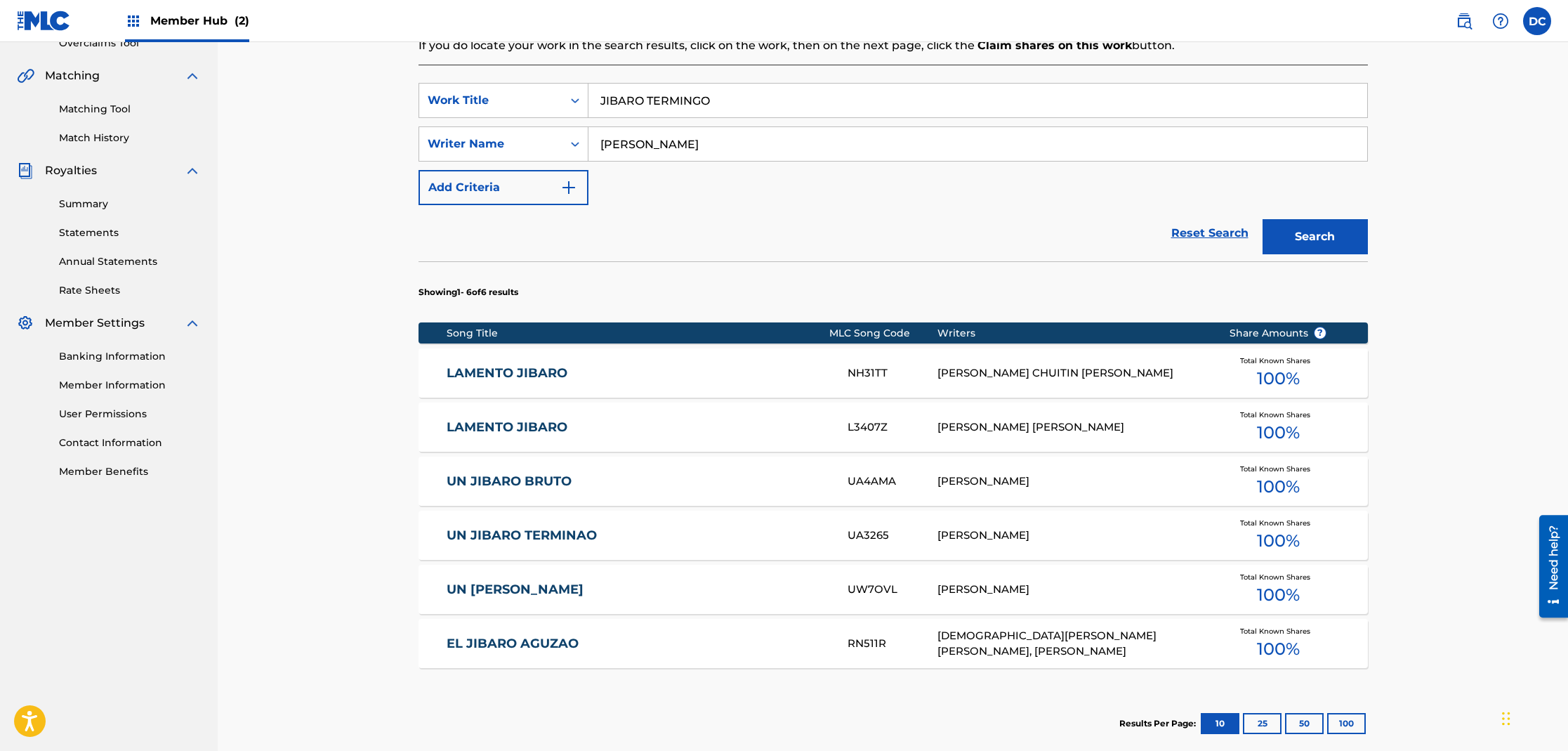
click at [557, 593] on link "UN [PERSON_NAME]" at bounding box center [638, 590] width 382 height 16
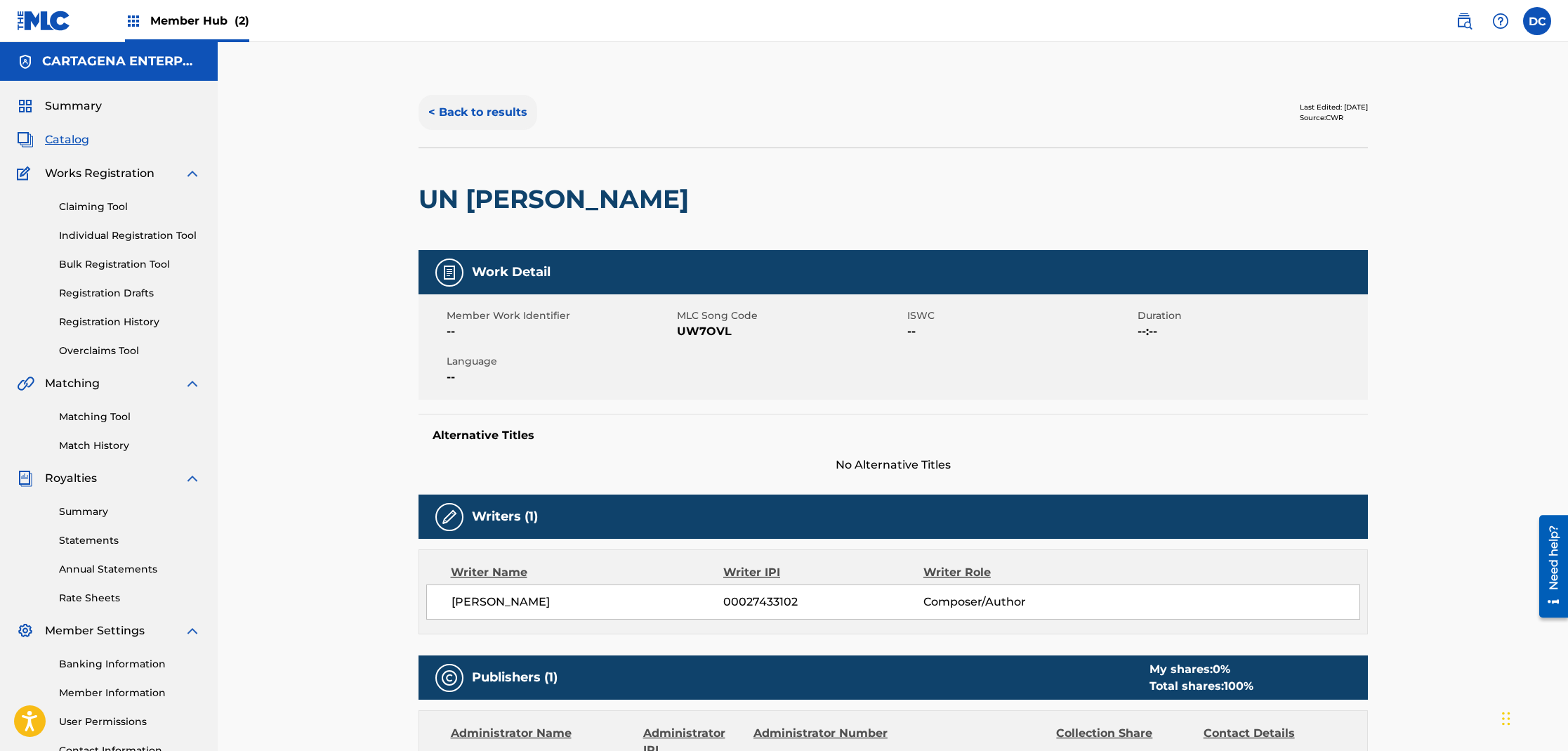
click at [506, 118] on button "< Back to results" at bounding box center [478, 112] width 119 height 35
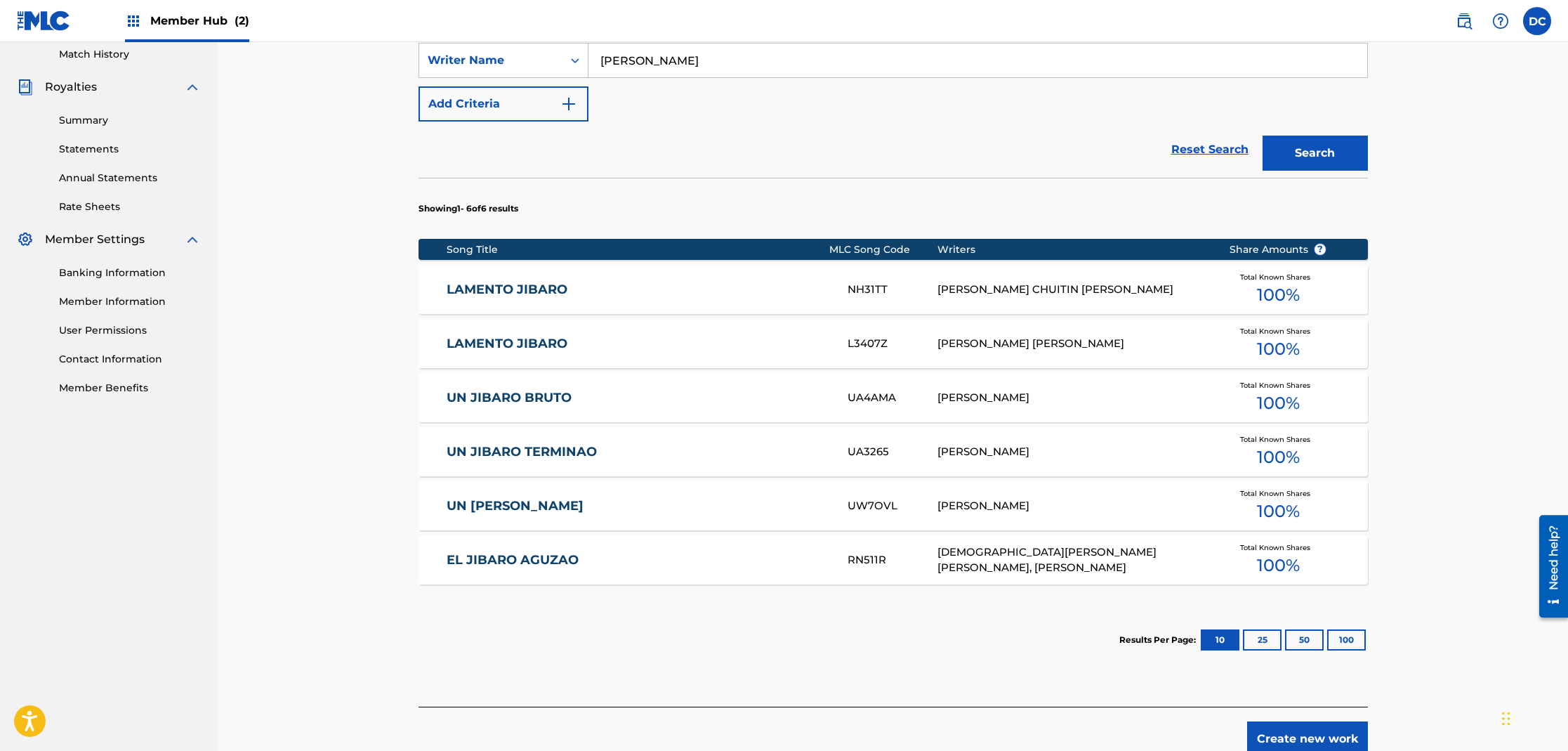
scroll to position [410, 0]
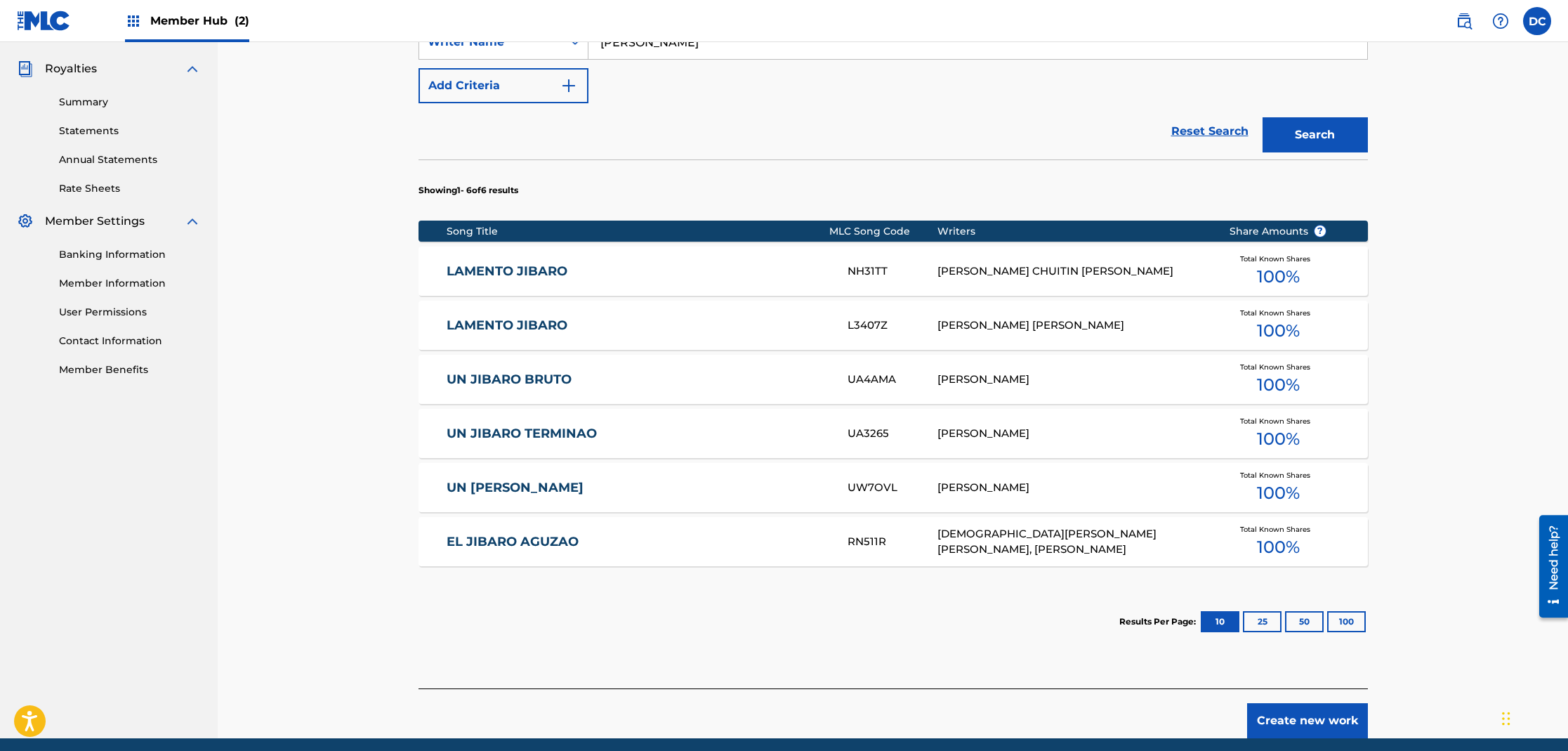
click at [526, 380] on link "UN JIBARO BRUTO" at bounding box center [638, 380] width 382 height 16
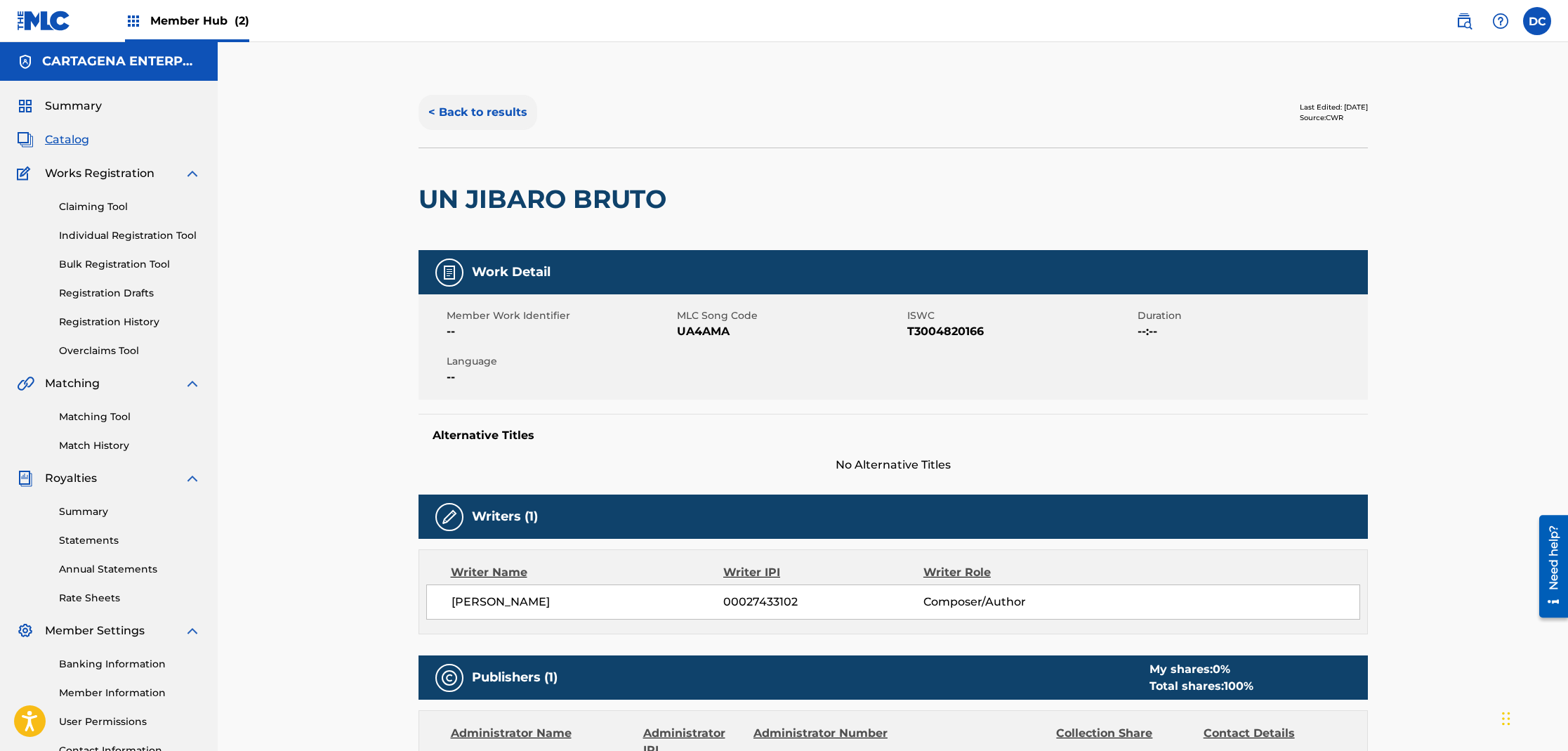
click at [481, 117] on button "< Back to results" at bounding box center [478, 112] width 119 height 35
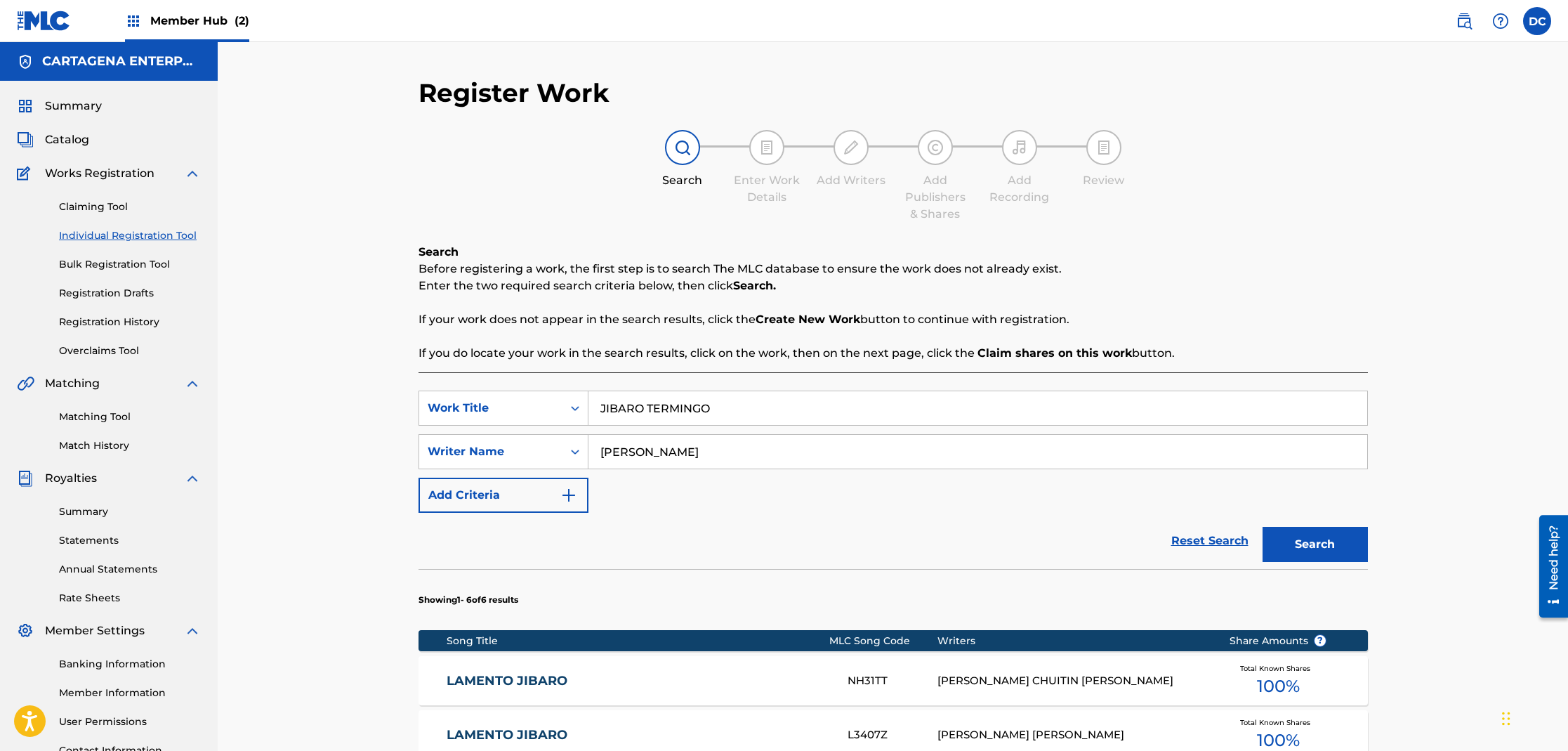
scroll to position [120, 0]
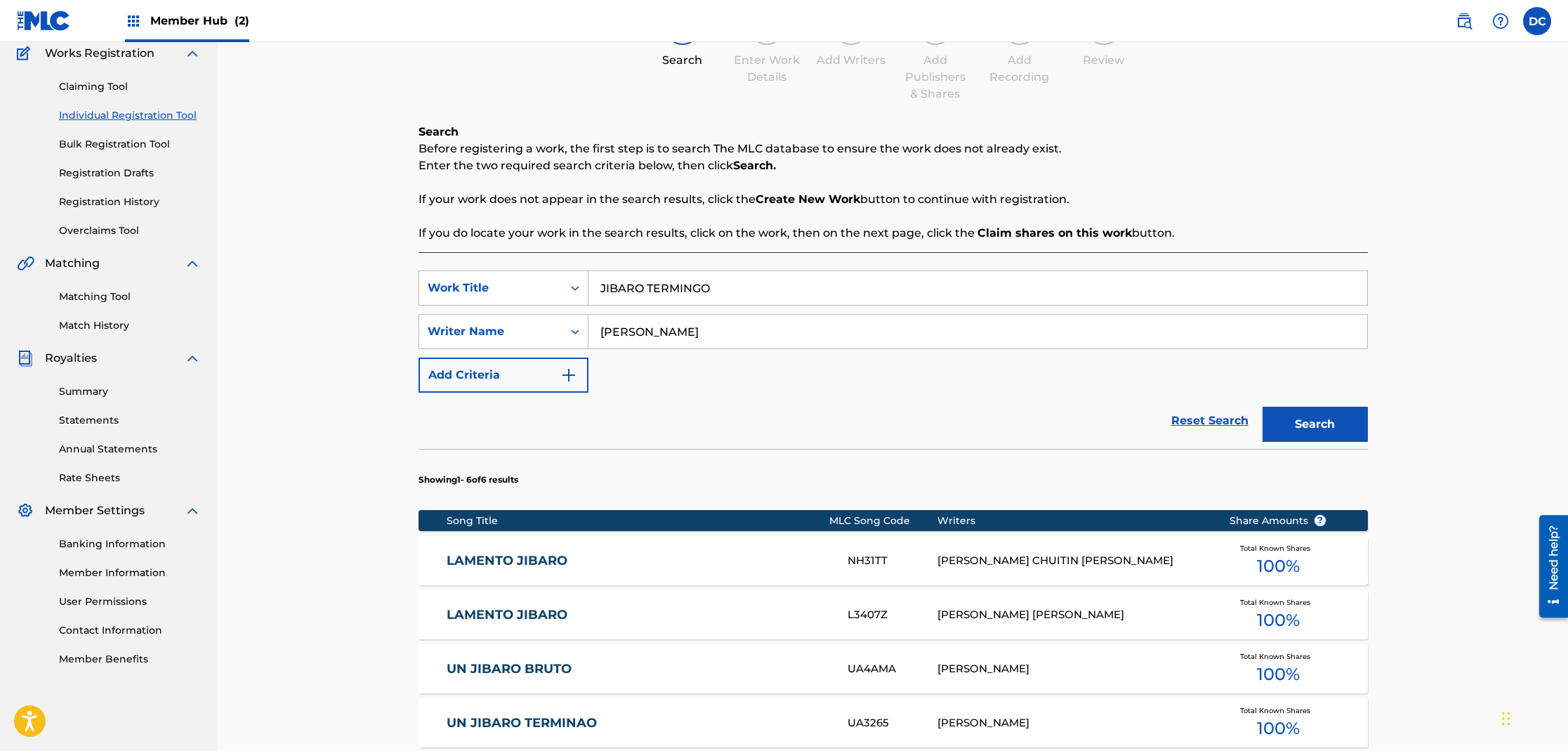
click at [508, 615] on link "LAMENTO JIBARO" at bounding box center [638, 615] width 382 height 16
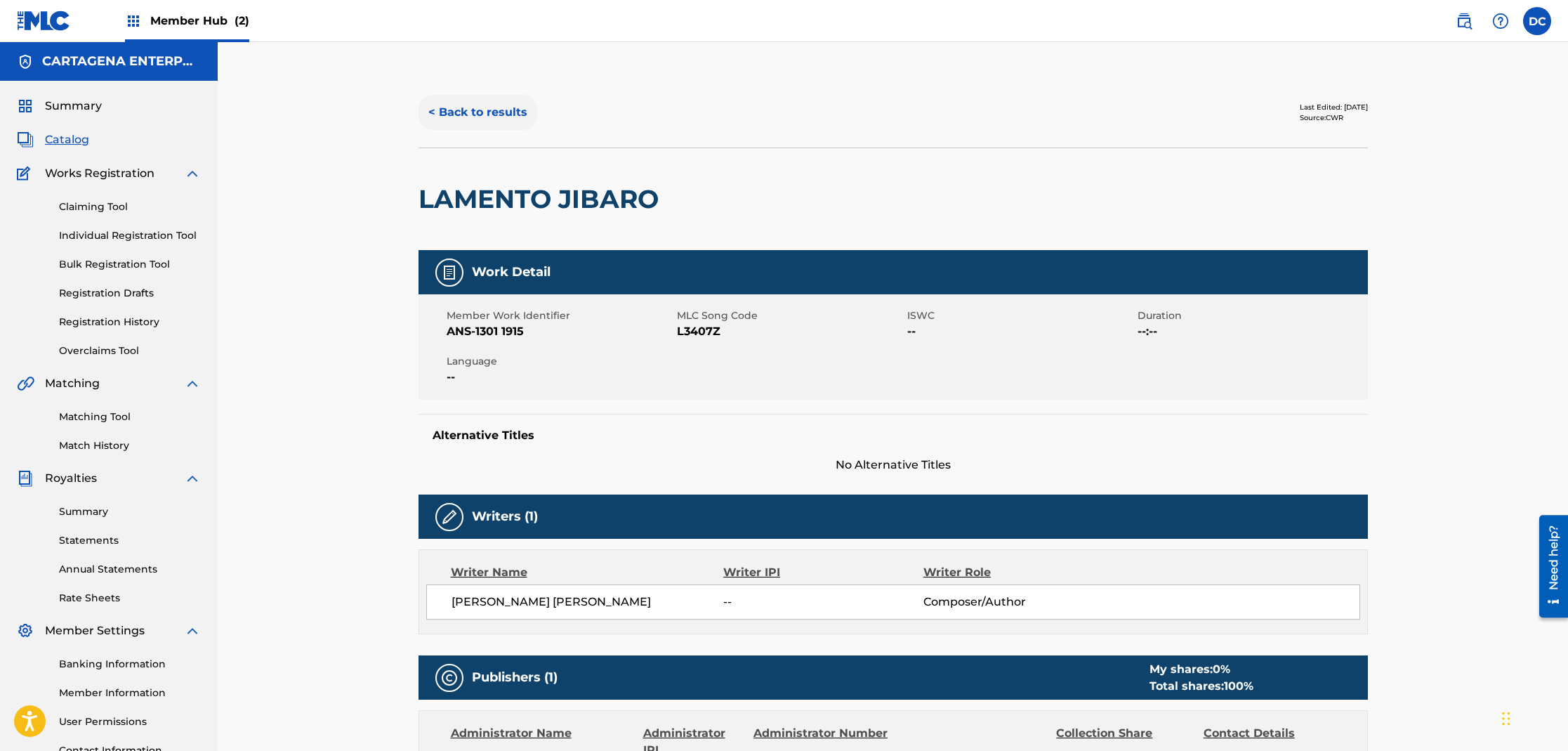
click at [464, 106] on button "< Back to results" at bounding box center [478, 112] width 119 height 35
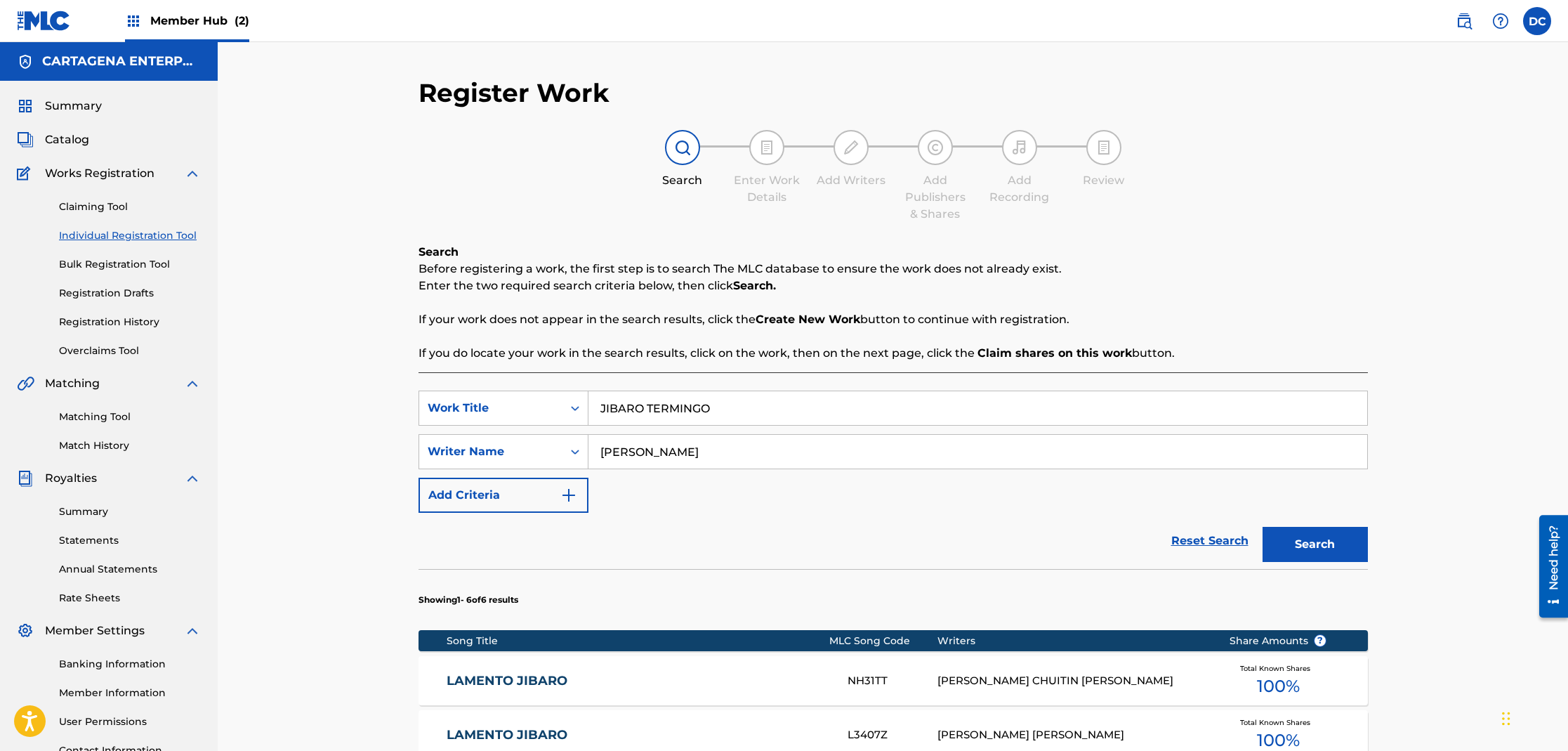
scroll to position [120, 0]
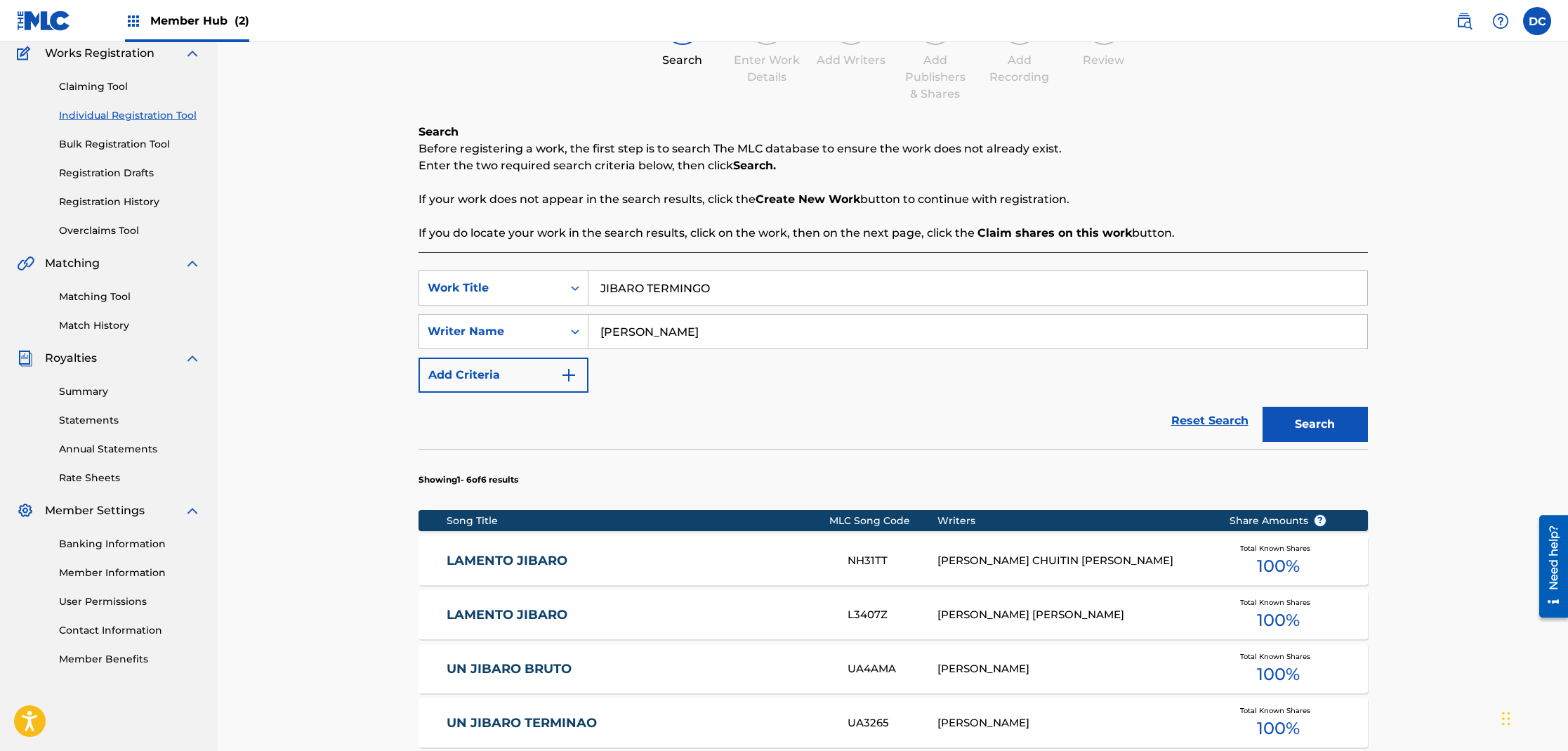
click at [506, 556] on link "LAMENTO JIBARO" at bounding box center [638, 561] width 382 height 16
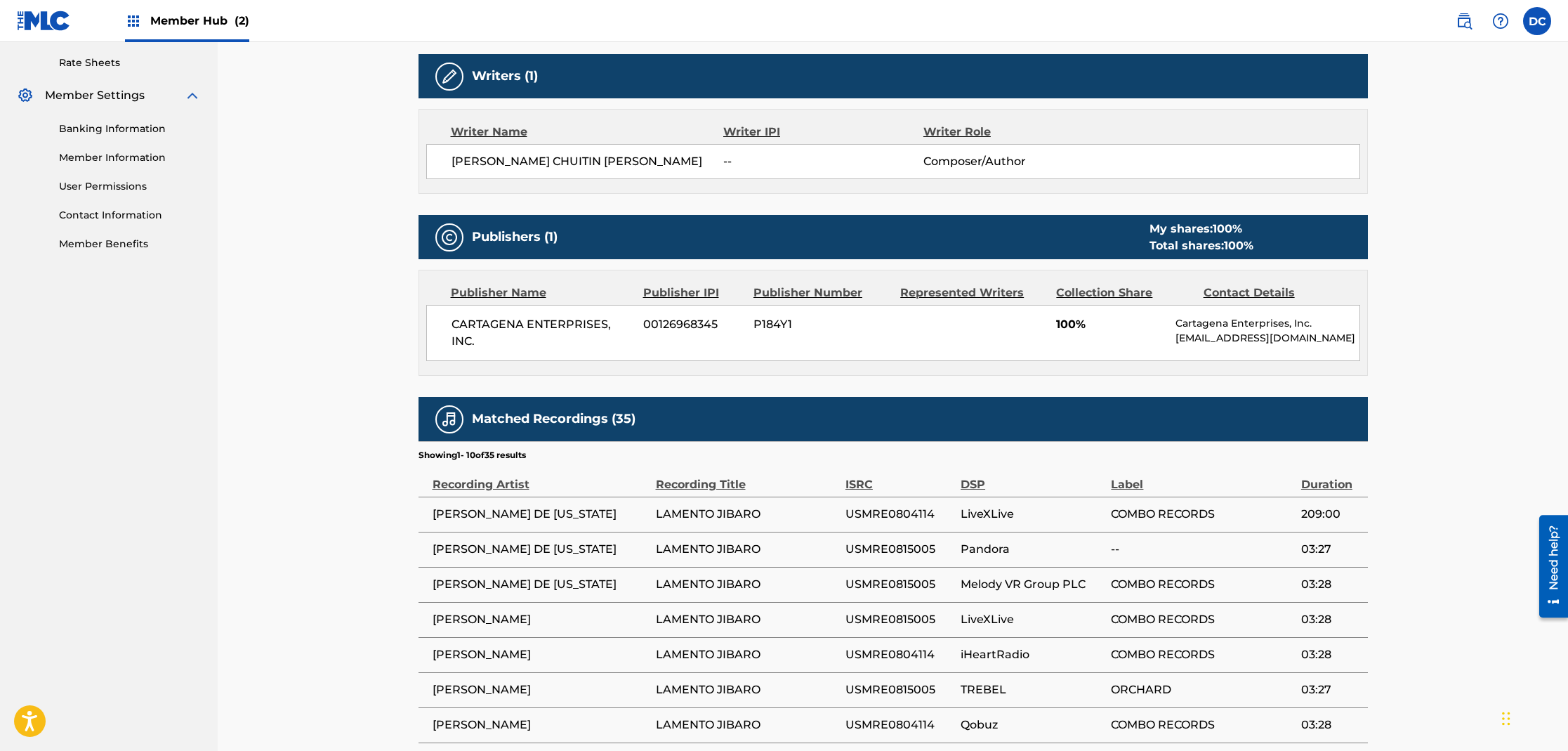
scroll to position [806, 0]
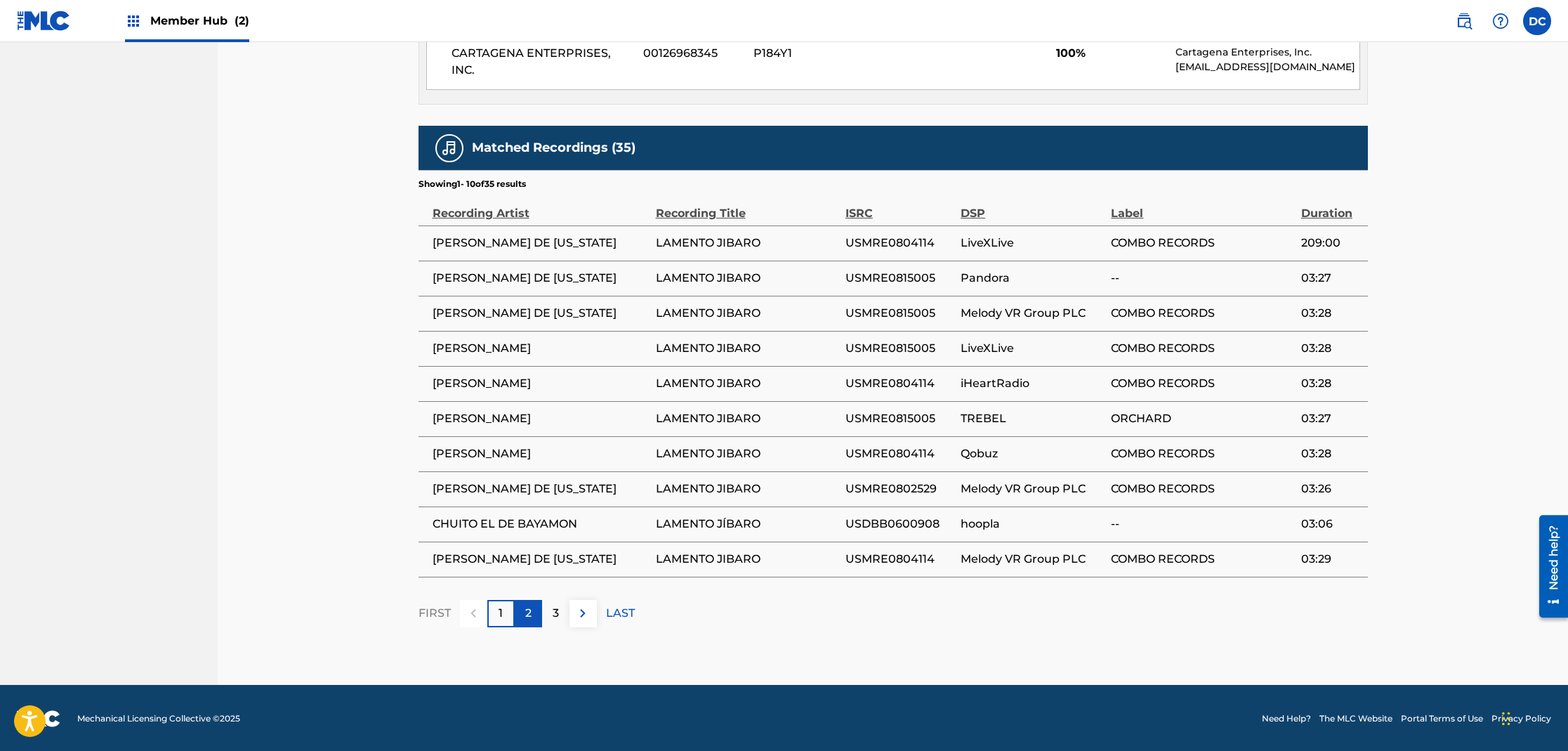
click at [525, 616] on p "2" at bounding box center [528, 613] width 7 height 17
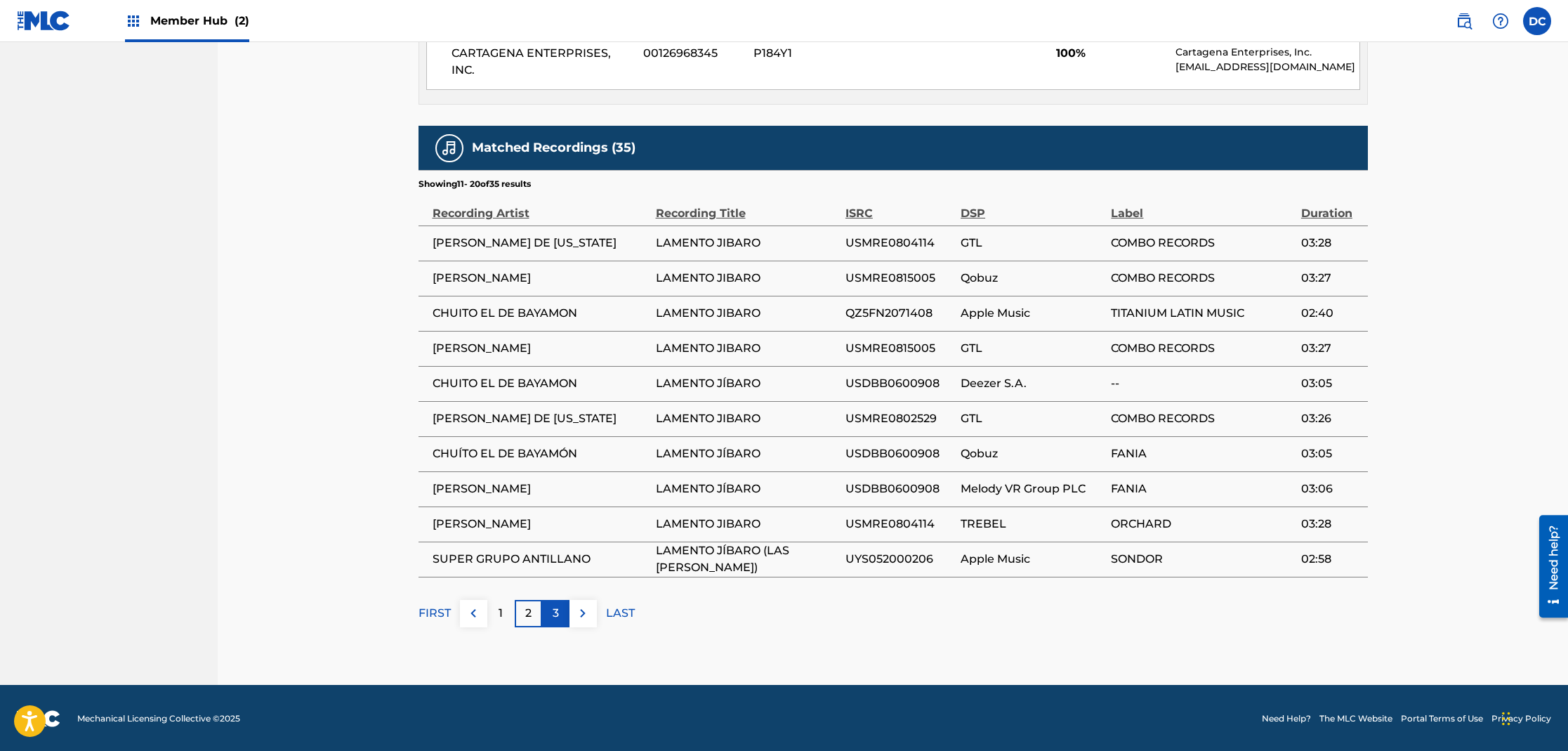
click at [558, 612] on p "3" at bounding box center [556, 613] width 7 height 17
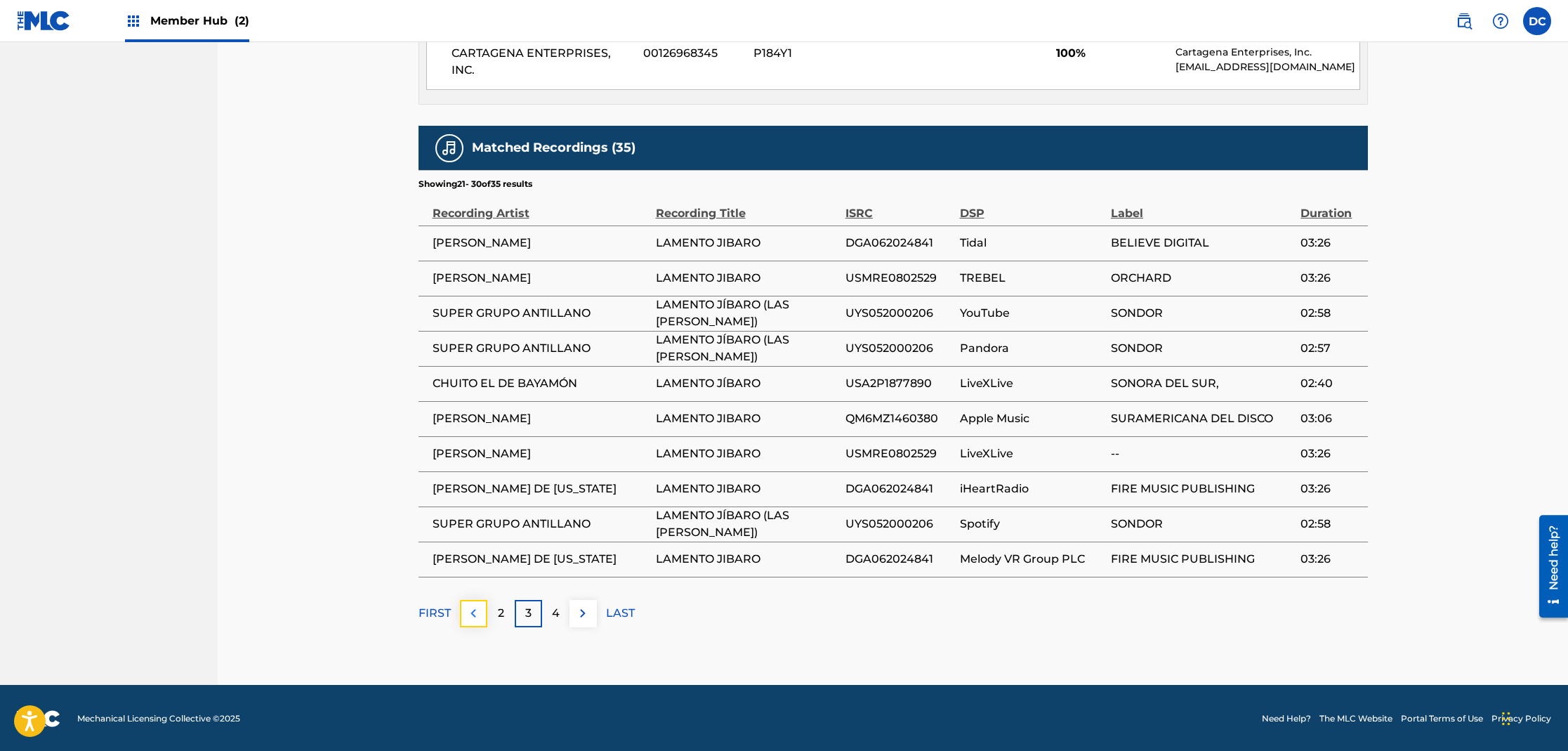
click at [480, 615] on img at bounding box center [473, 613] width 17 height 17
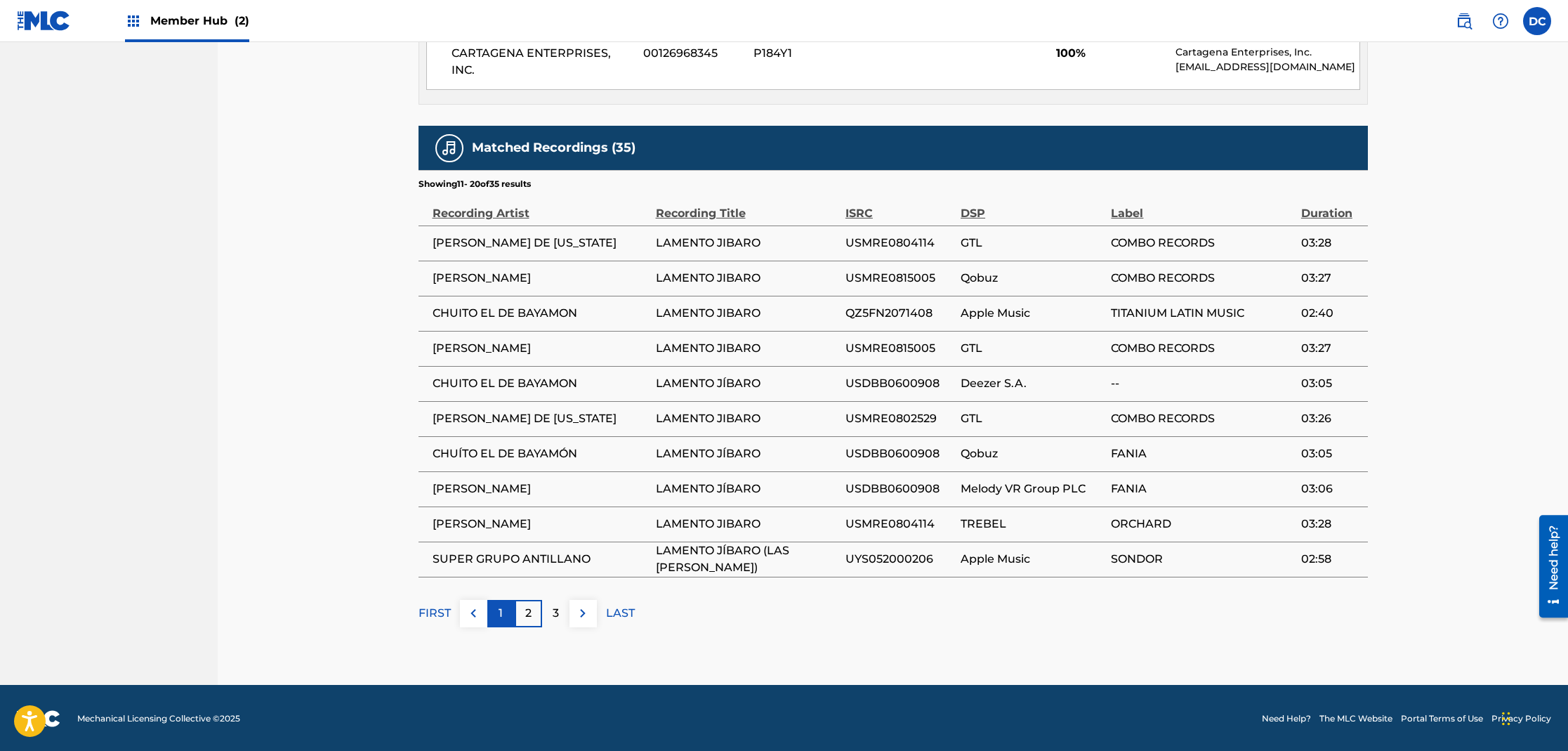
click at [503, 610] on div "1" at bounding box center [501, 613] width 27 height 27
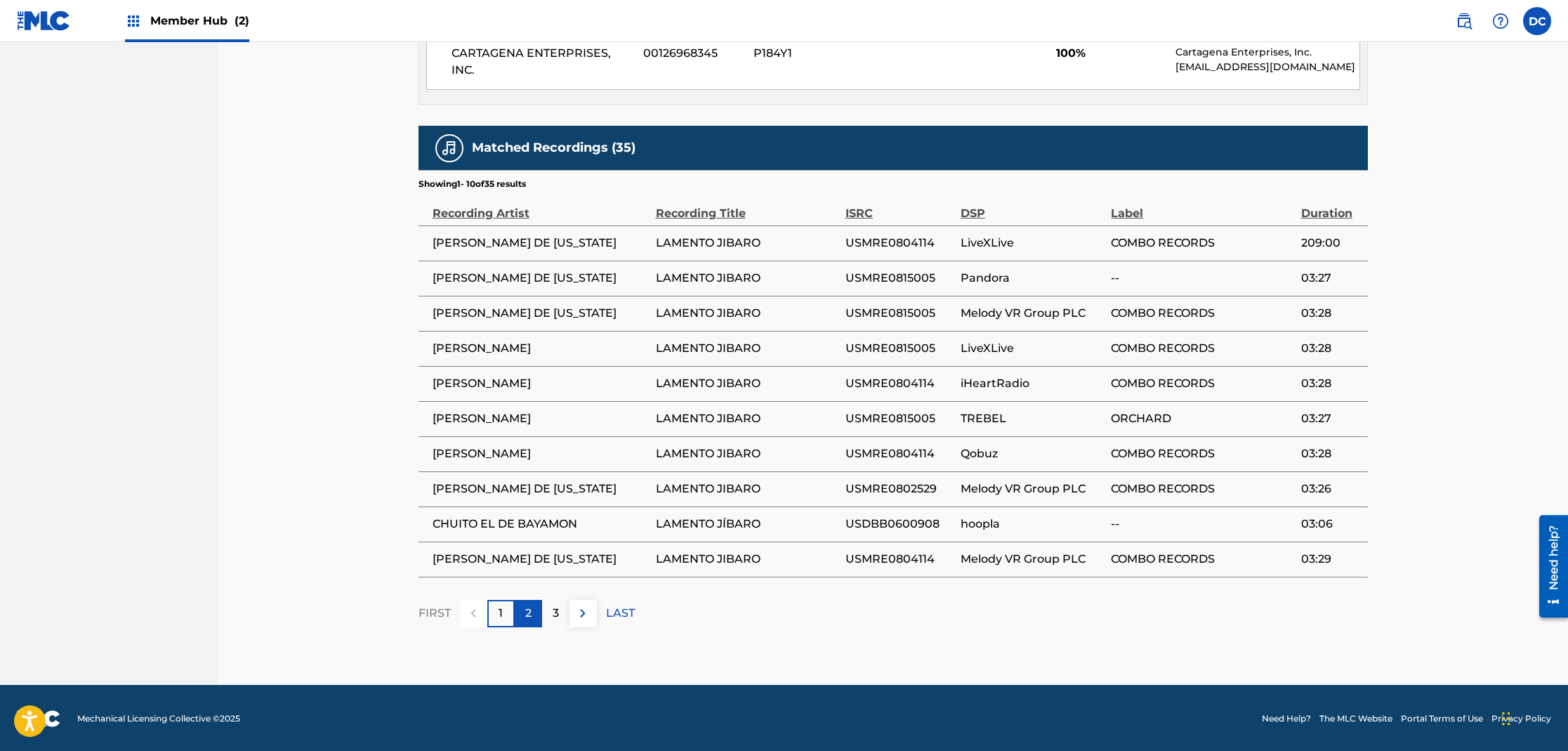
click at [525, 607] on p "2" at bounding box center [528, 613] width 7 height 17
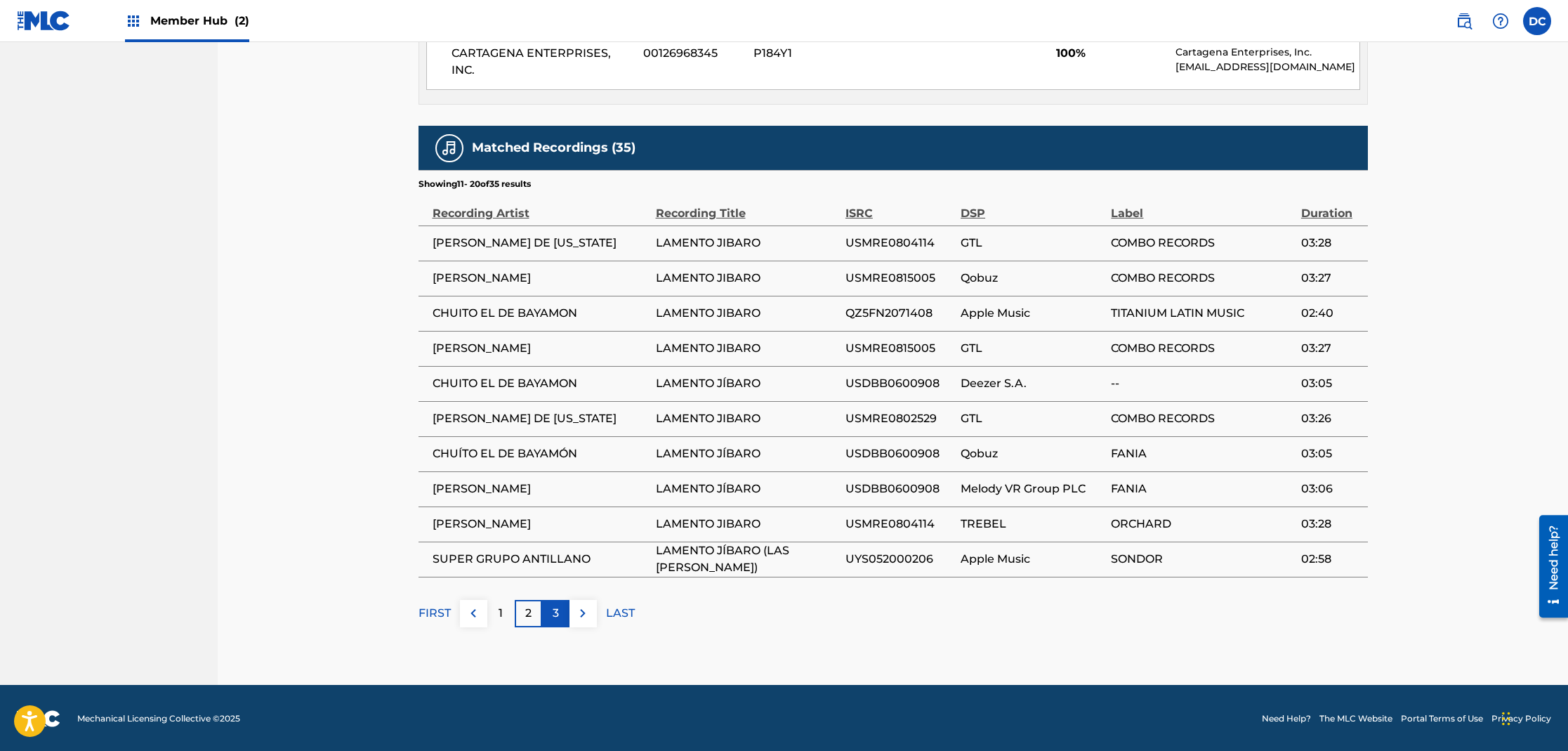
click at [556, 614] on p "3" at bounding box center [556, 613] width 7 height 17
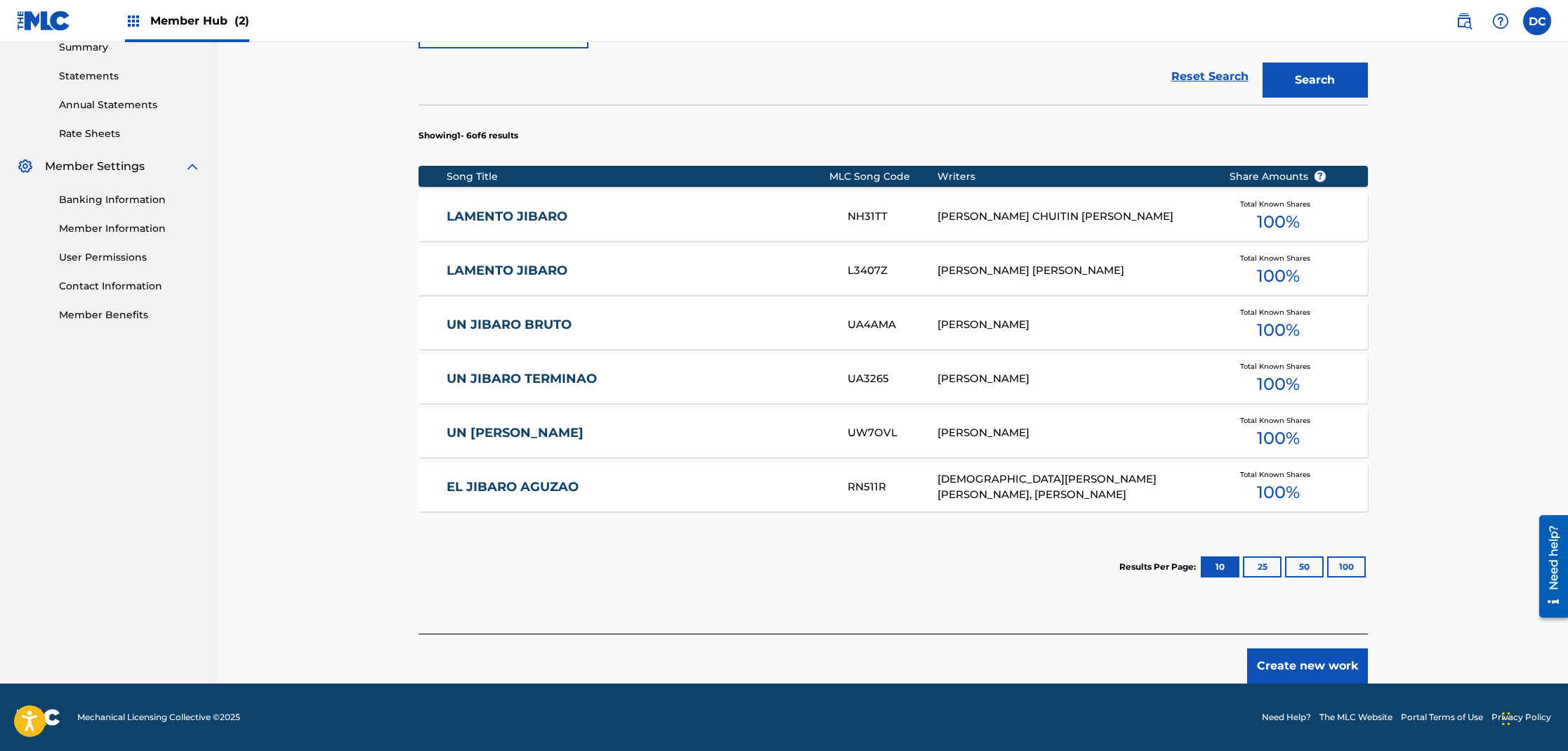
scroll to position [464, 0]
click at [492, 267] on link "LAMENTO JIBARO" at bounding box center [638, 271] width 382 height 16
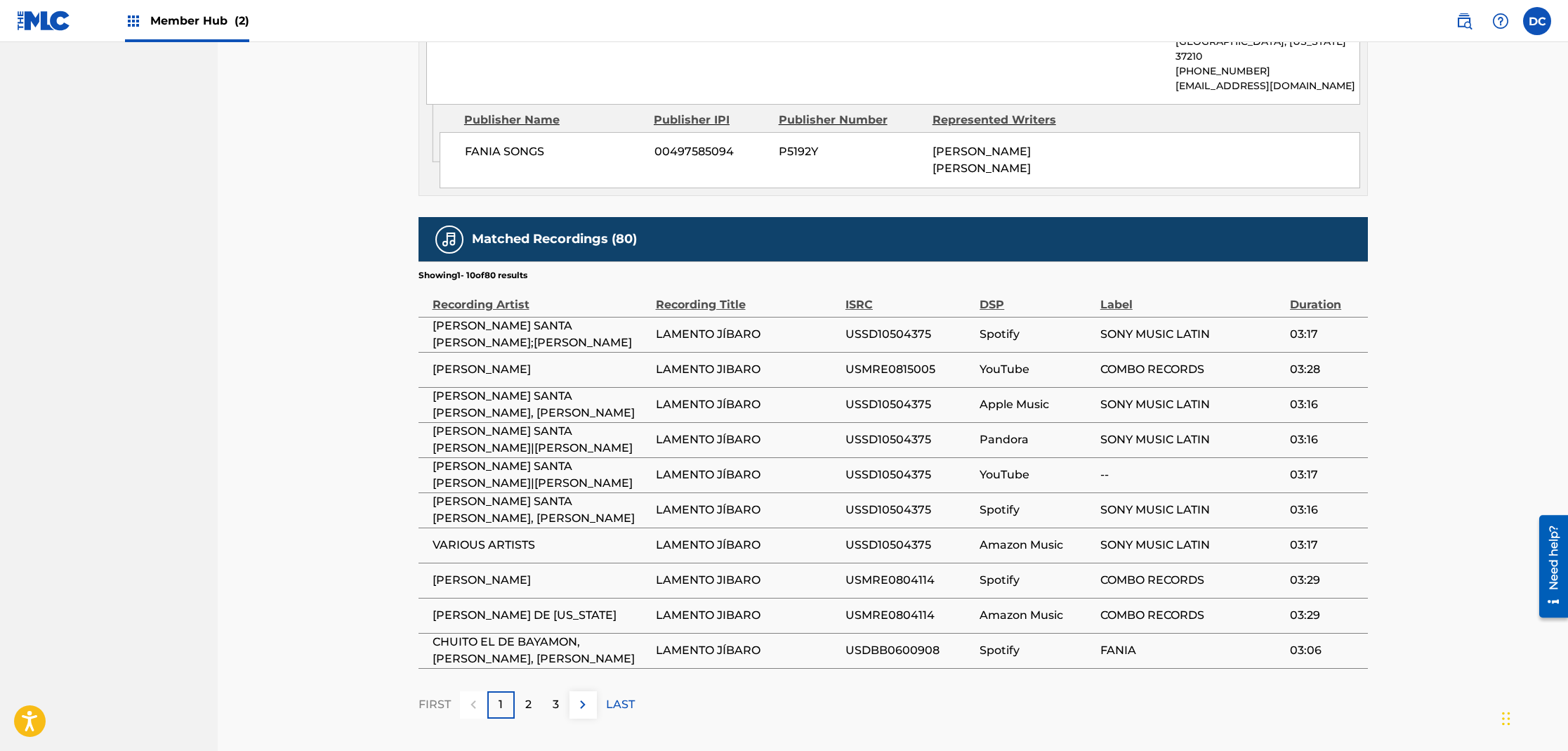
scroll to position [844, 0]
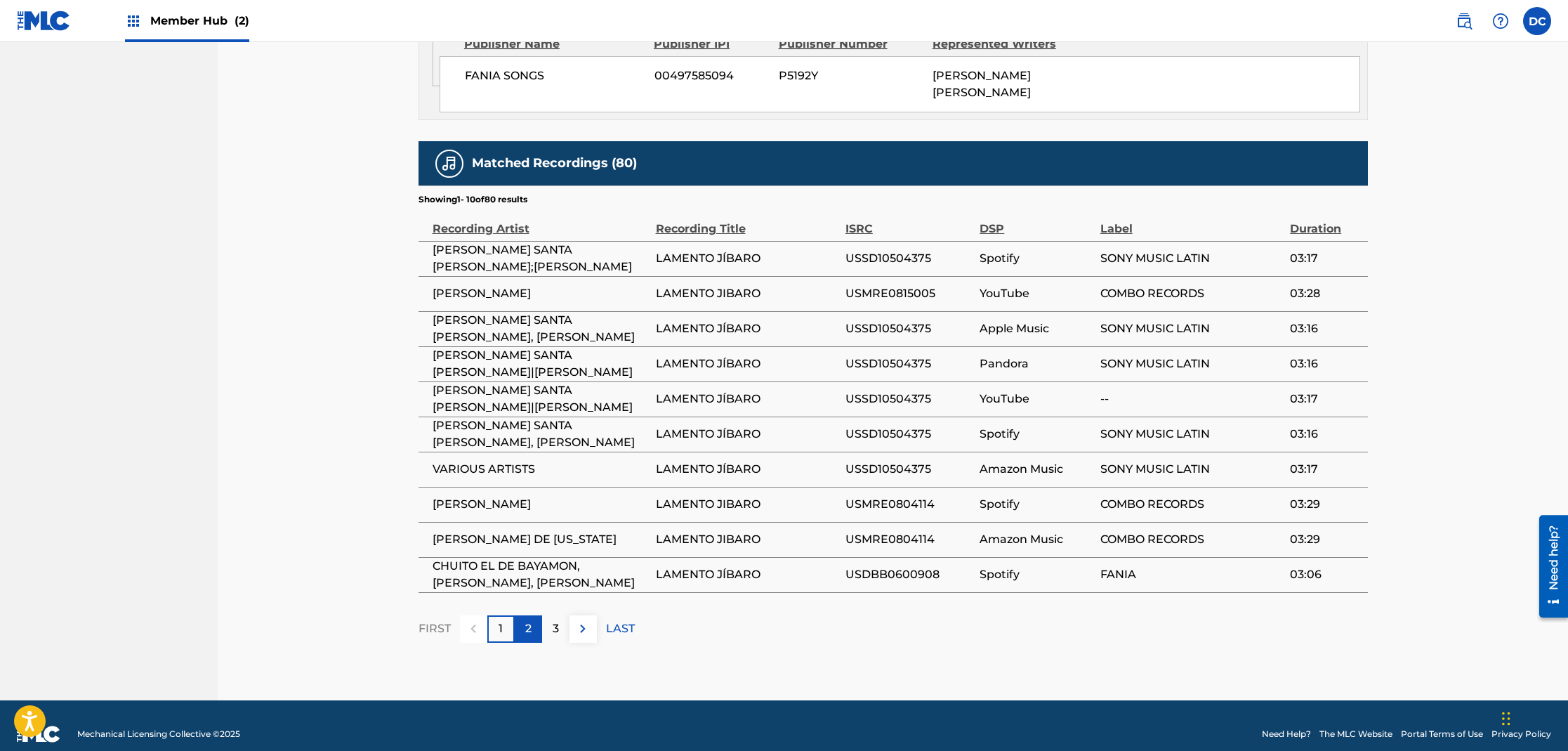
click at [520, 615] on div "2" at bounding box center [528, 629] width 27 height 27
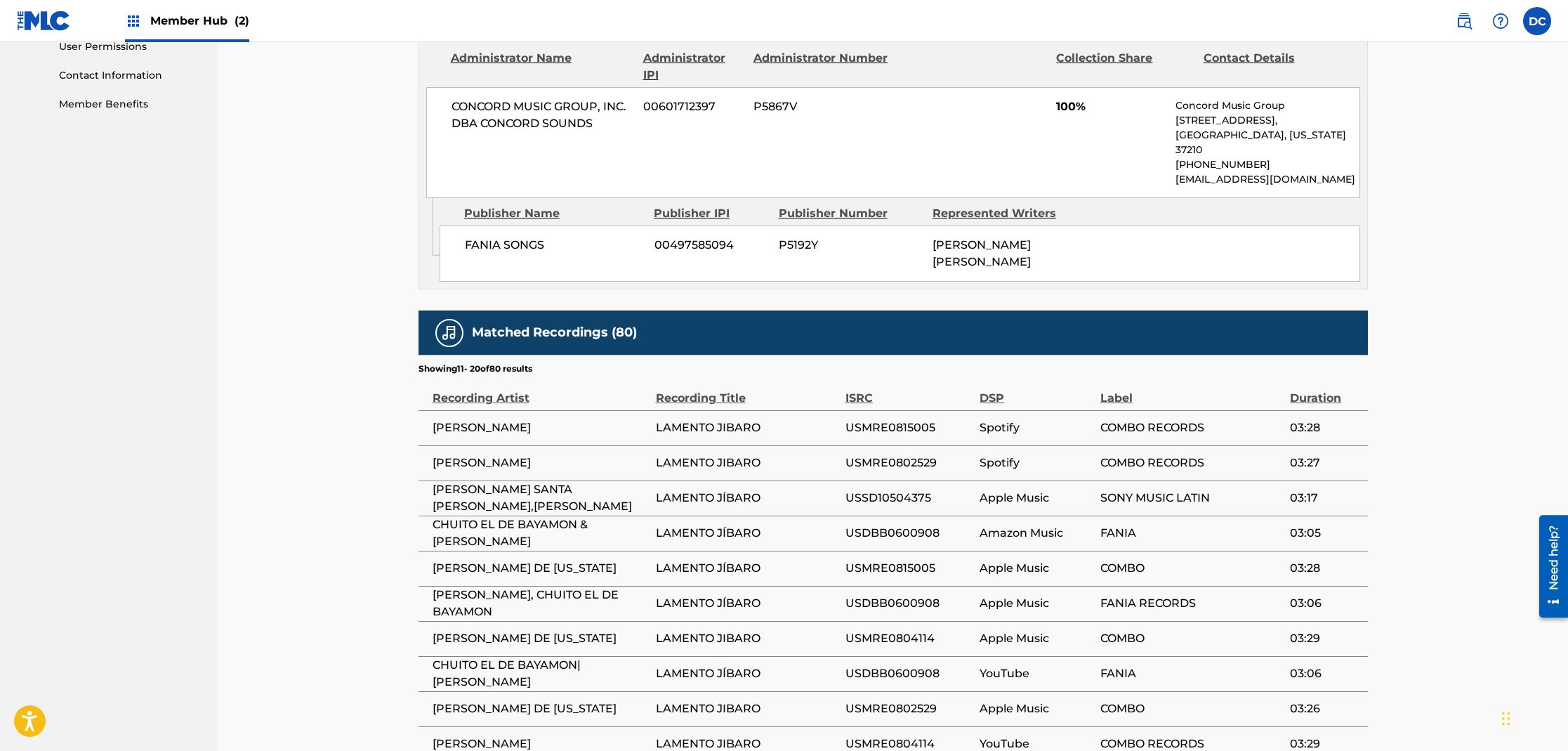
scroll to position [198, 0]
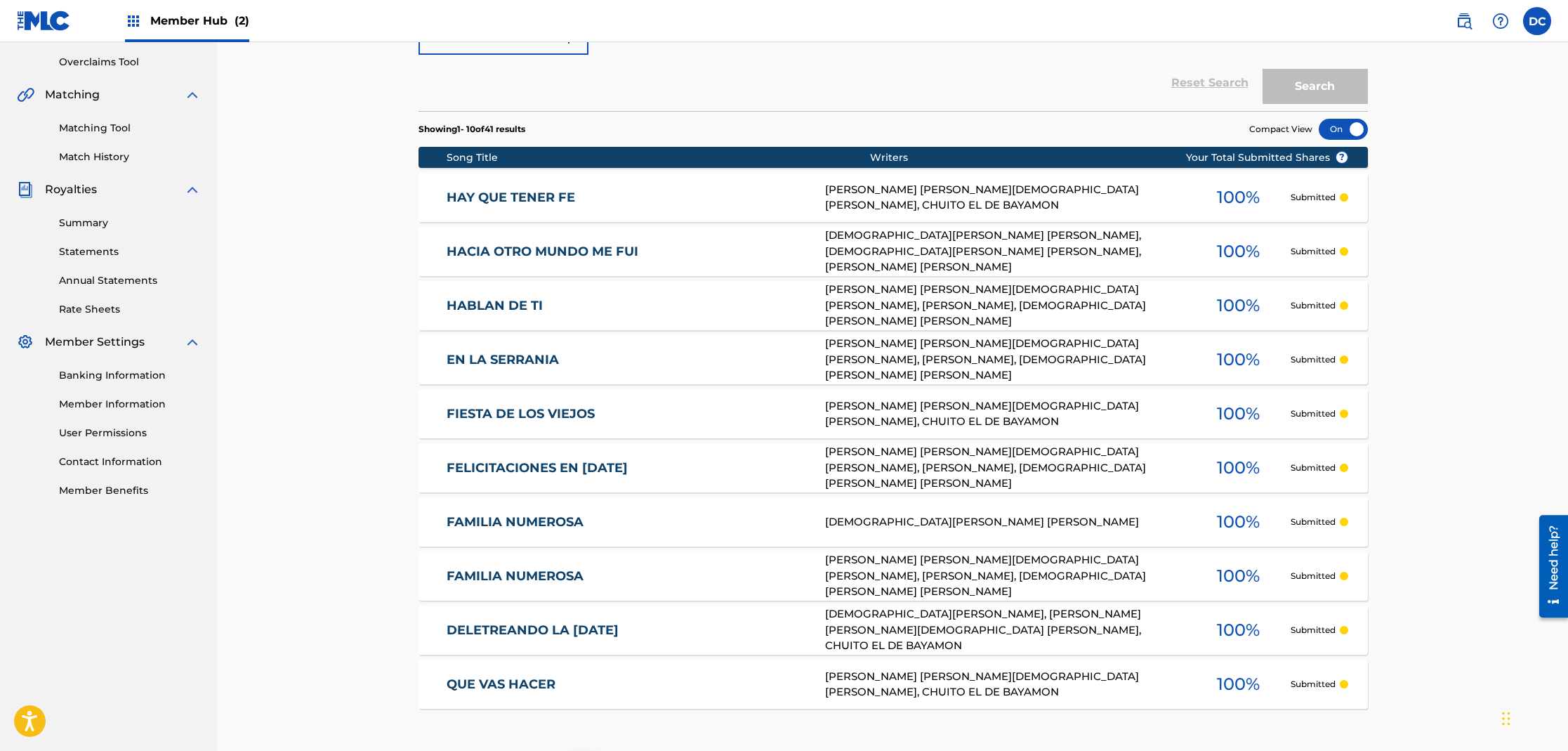
scroll to position [409, 0]
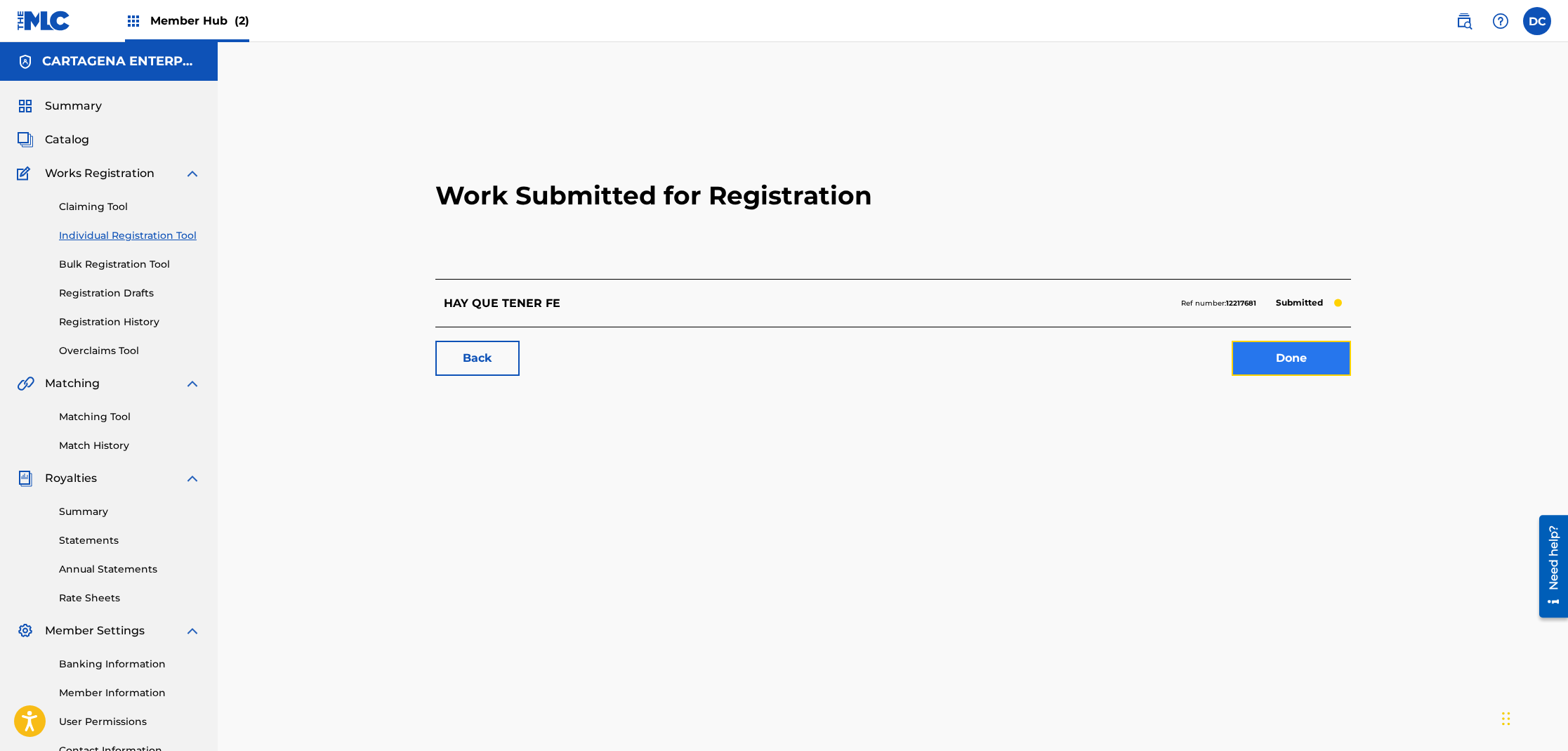
click at [1287, 357] on link "Done" at bounding box center [1291, 358] width 119 height 35
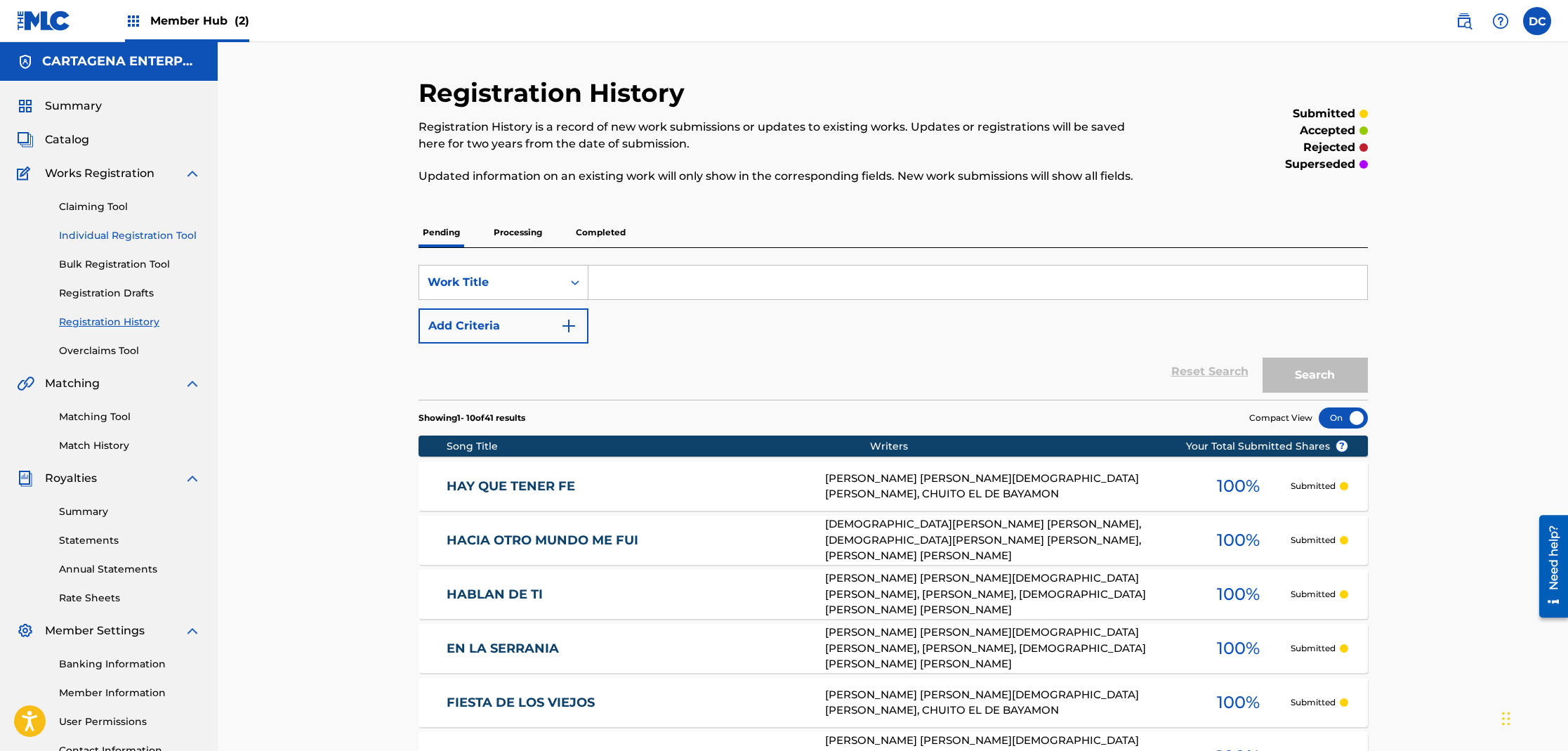
click at [181, 236] on link "Individual Registration Tool" at bounding box center [130, 236] width 142 height 15
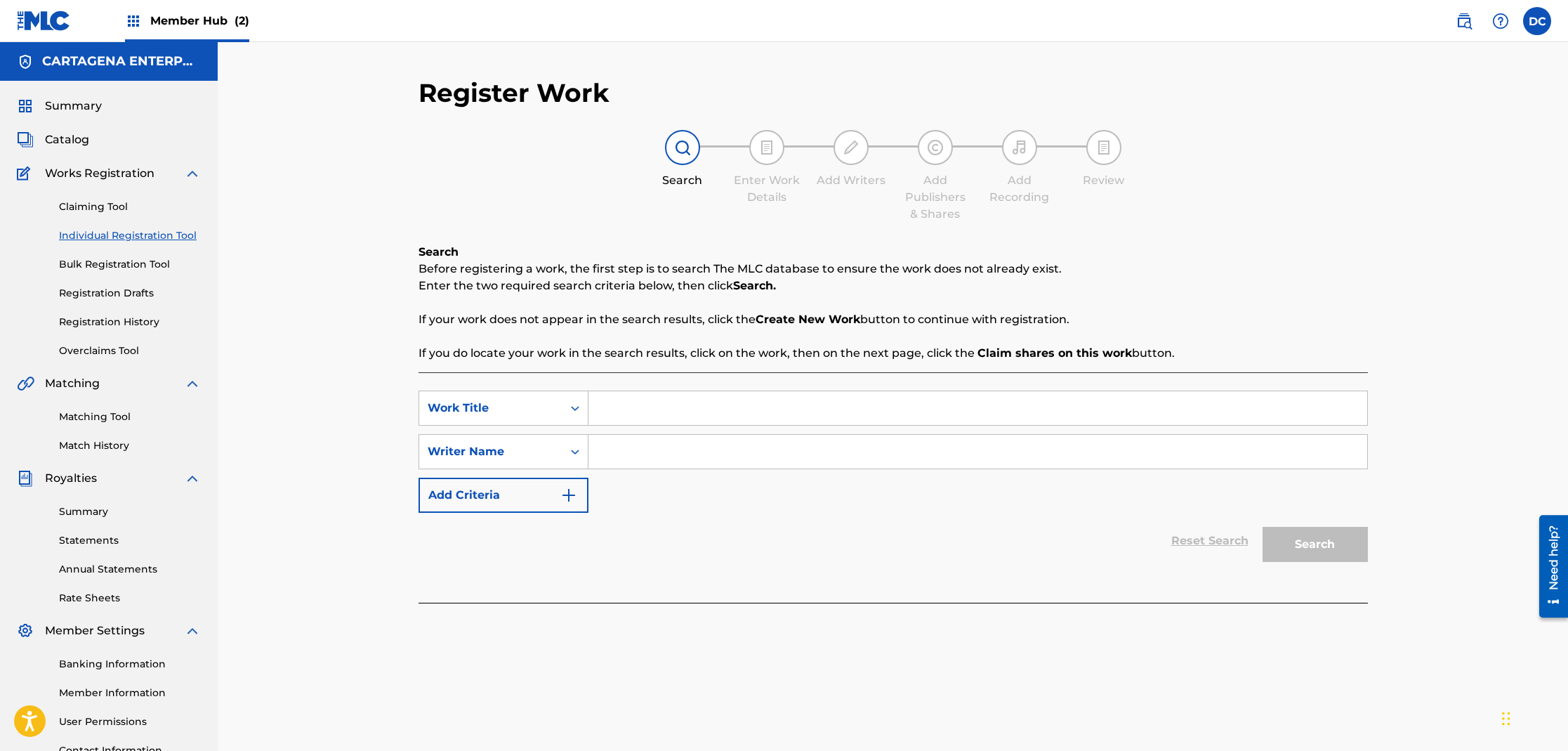
click at [616, 400] on input "Search Form" at bounding box center [978, 408] width 778 height 34
type input "UN JIBARO TERMINAO"
type input "[PERSON_NAME]"
click at [1263, 527] on button "Search" at bounding box center [1315, 544] width 105 height 35
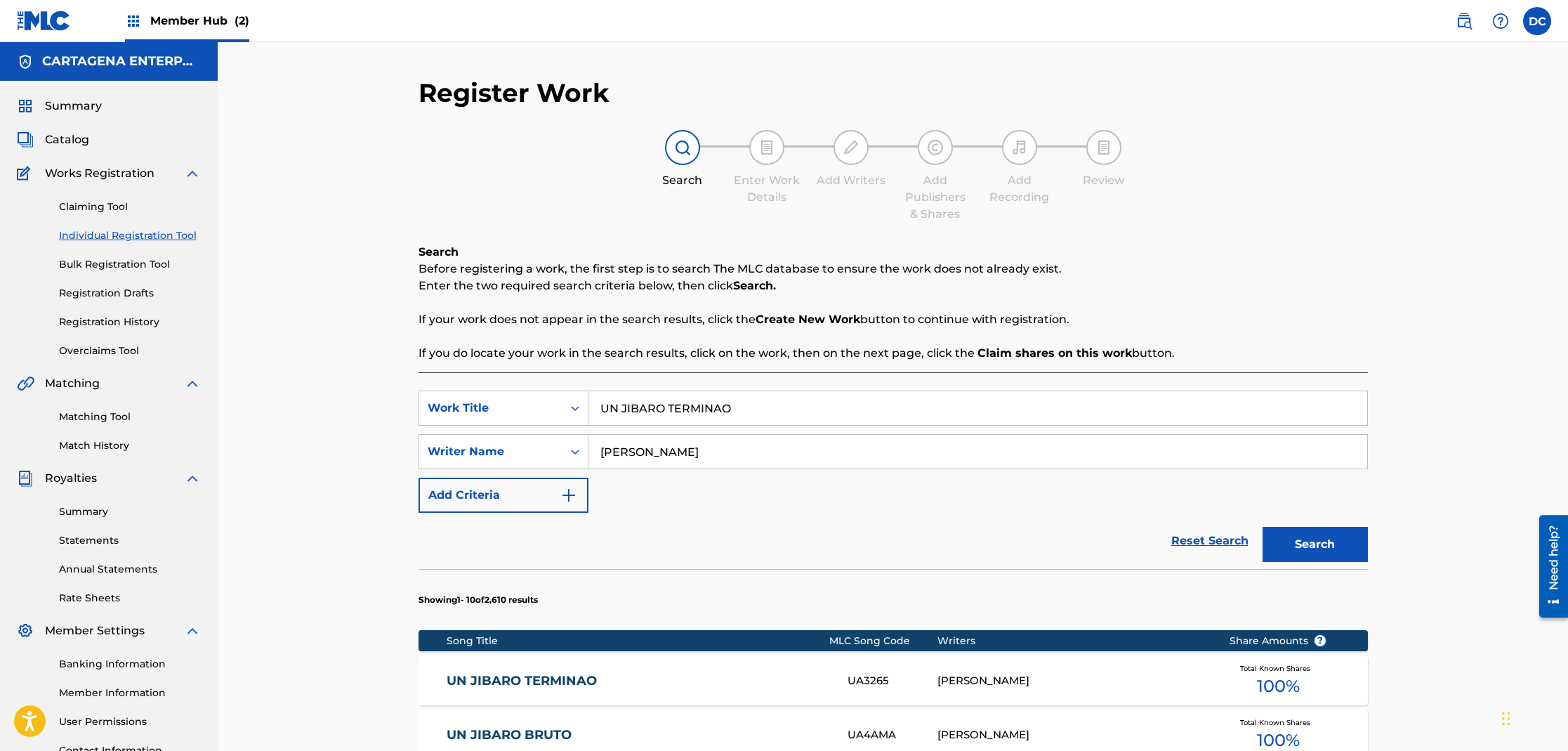
scroll to position [108, 0]
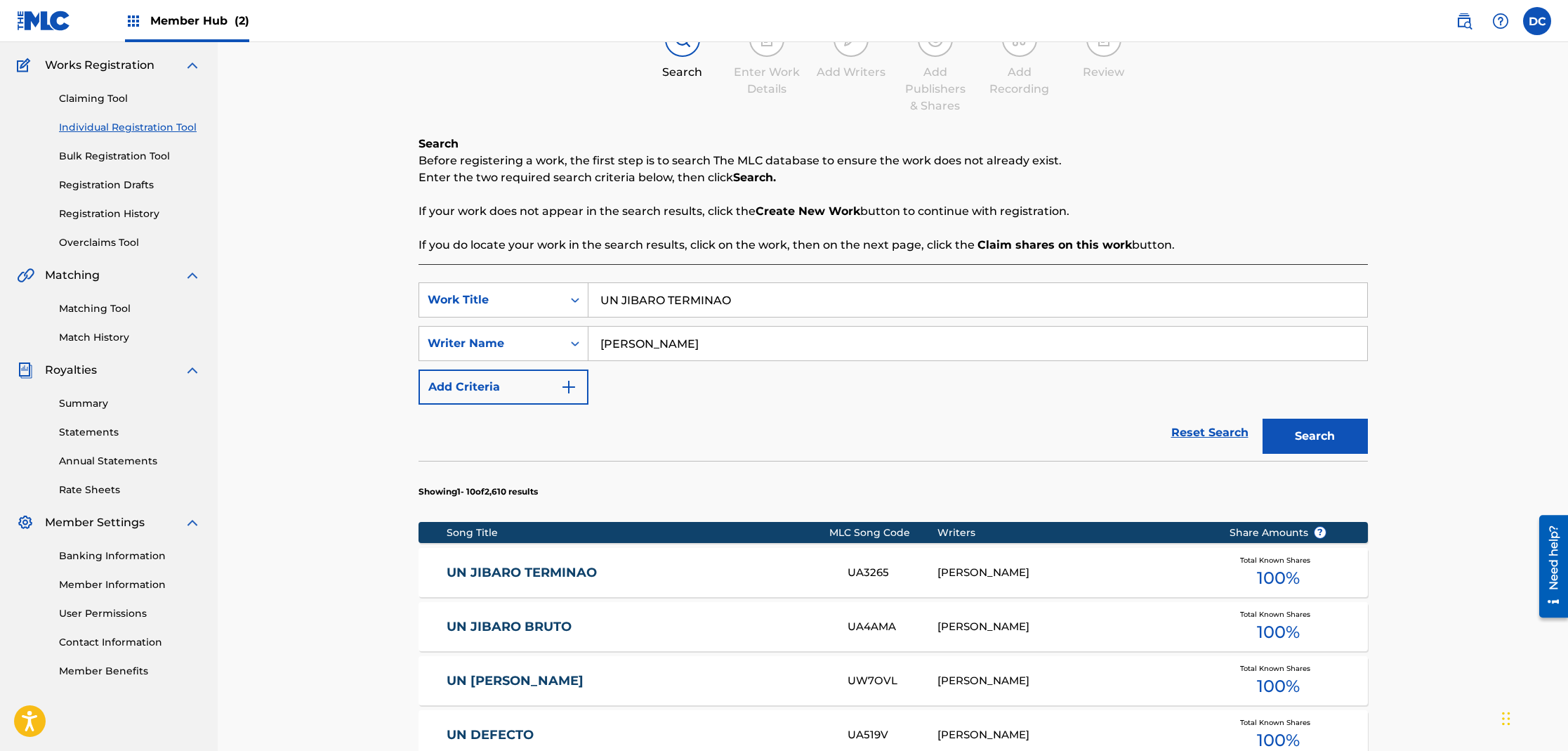
click at [559, 567] on link "UN JIBARO TERMINAO" at bounding box center [638, 573] width 382 height 16
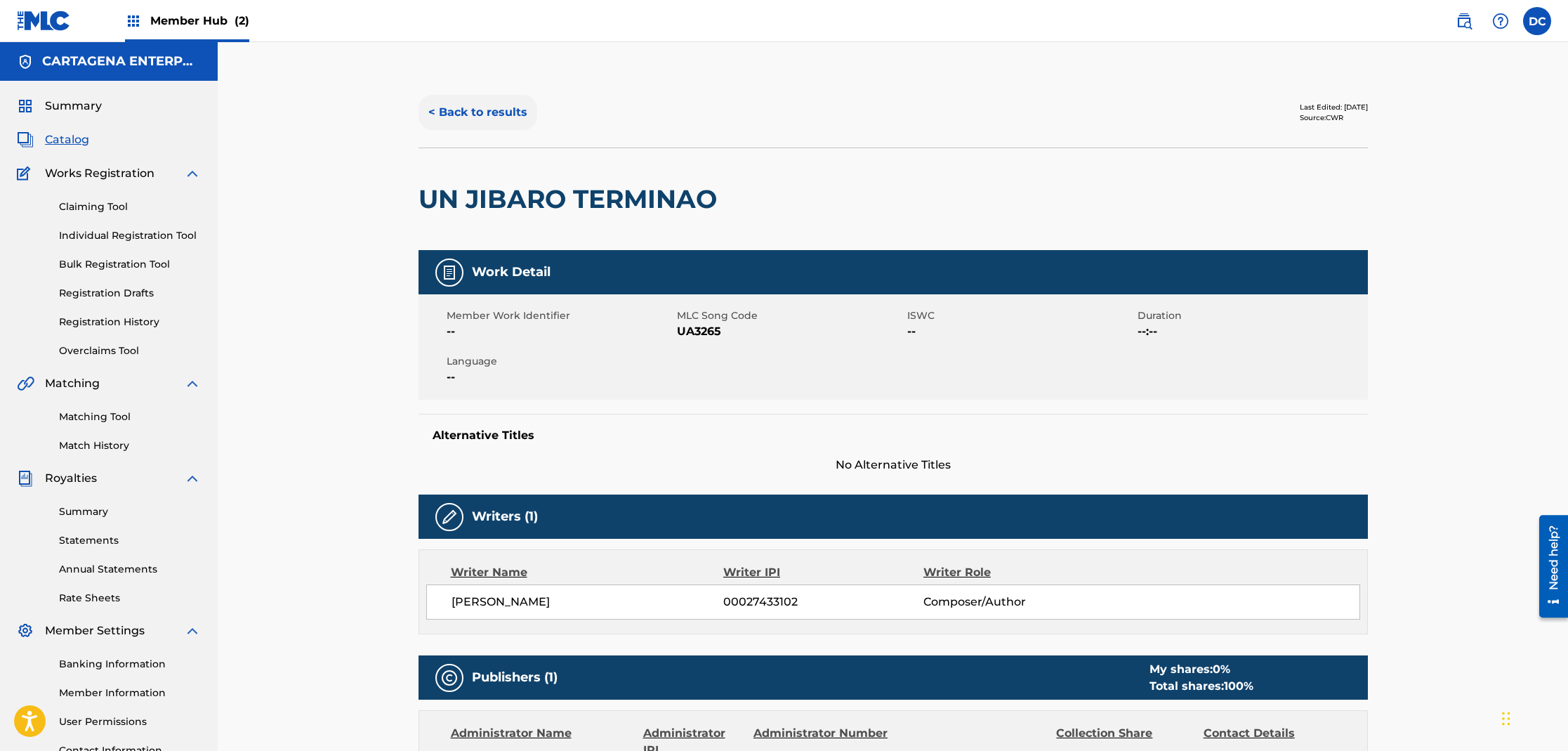
click at [501, 113] on button "< Back to results" at bounding box center [478, 112] width 119 height 35
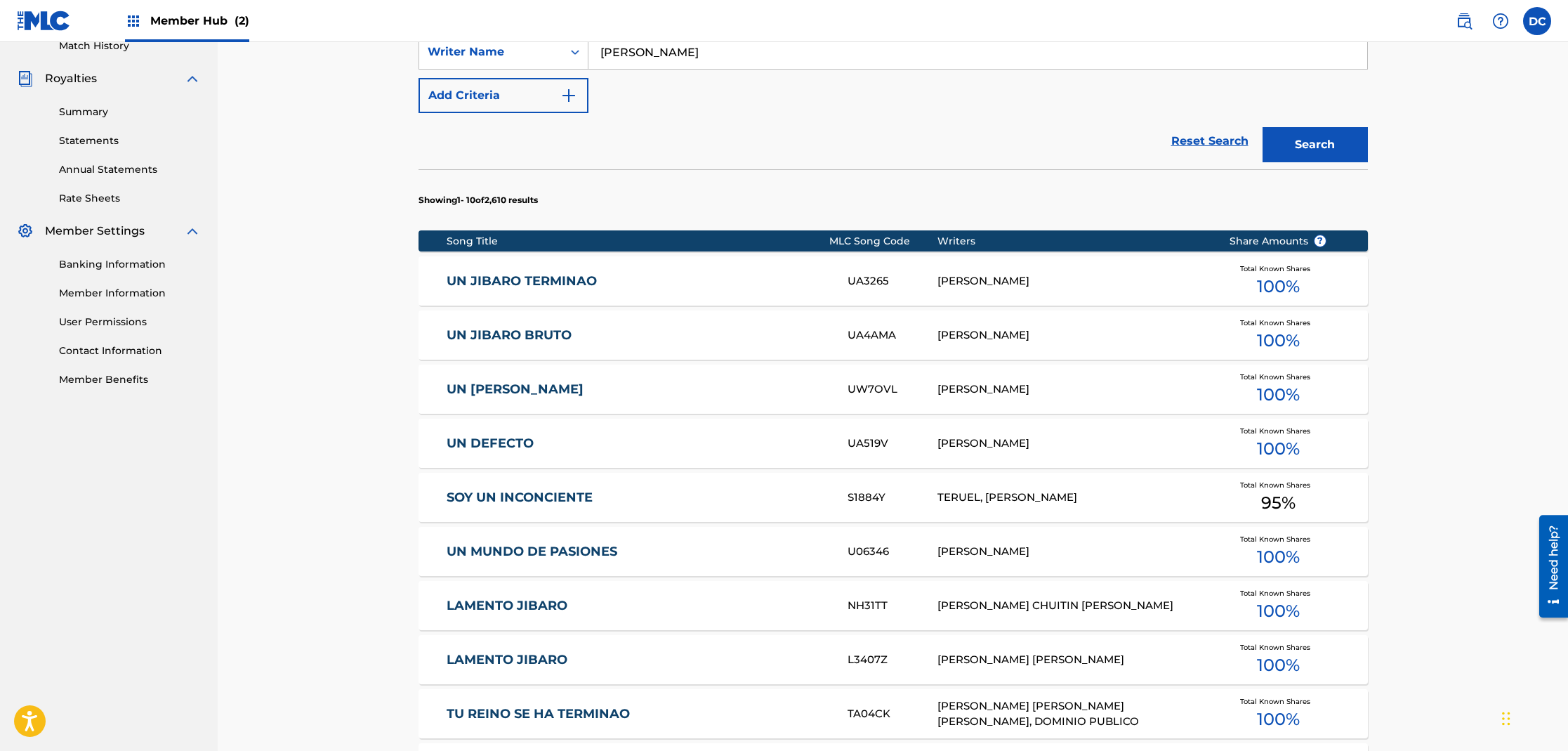
scroll to position [470, 0]
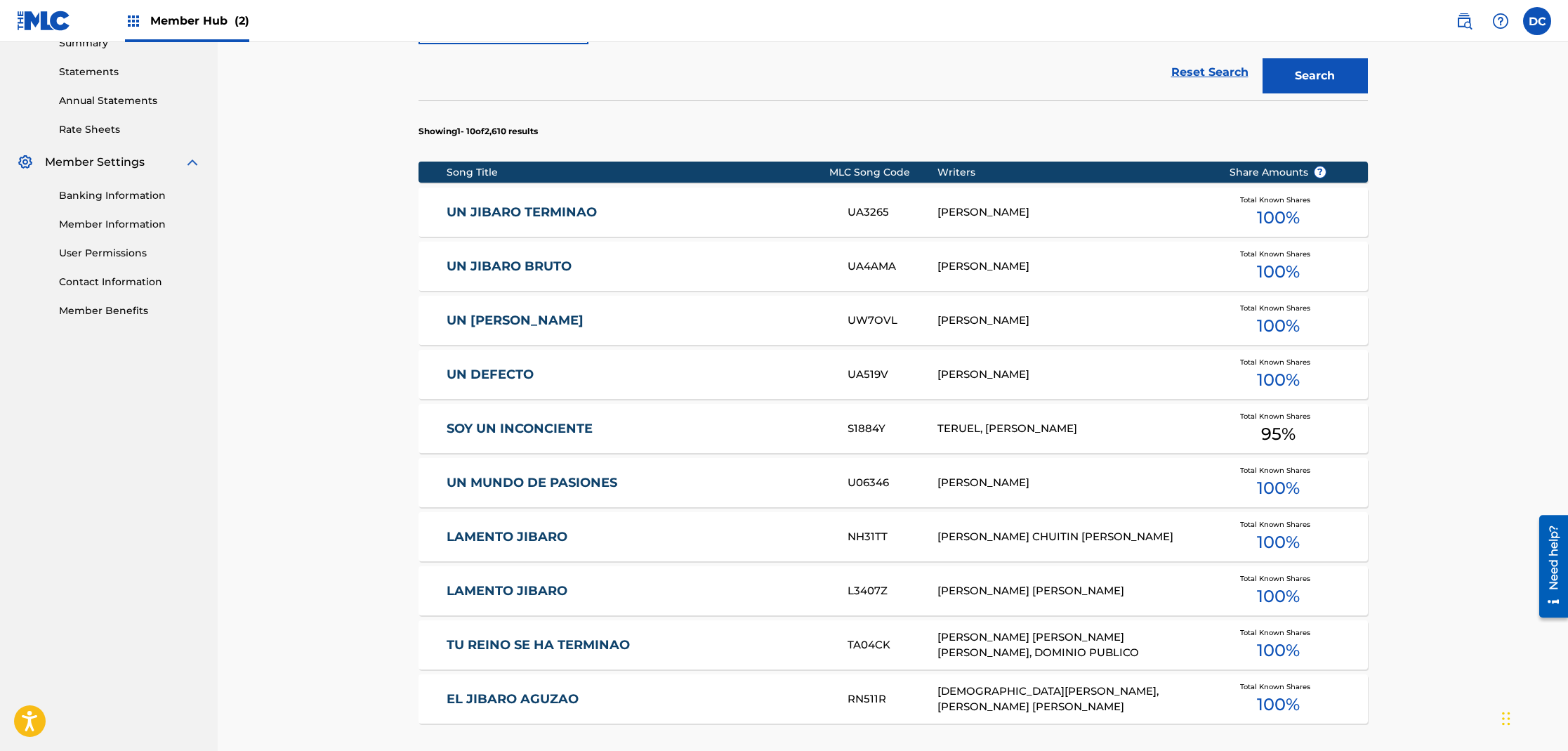
drag, startPoint x: 375, startPoint y: 481, endPoint x: 380, endPoint y: 515, distance: 34.4
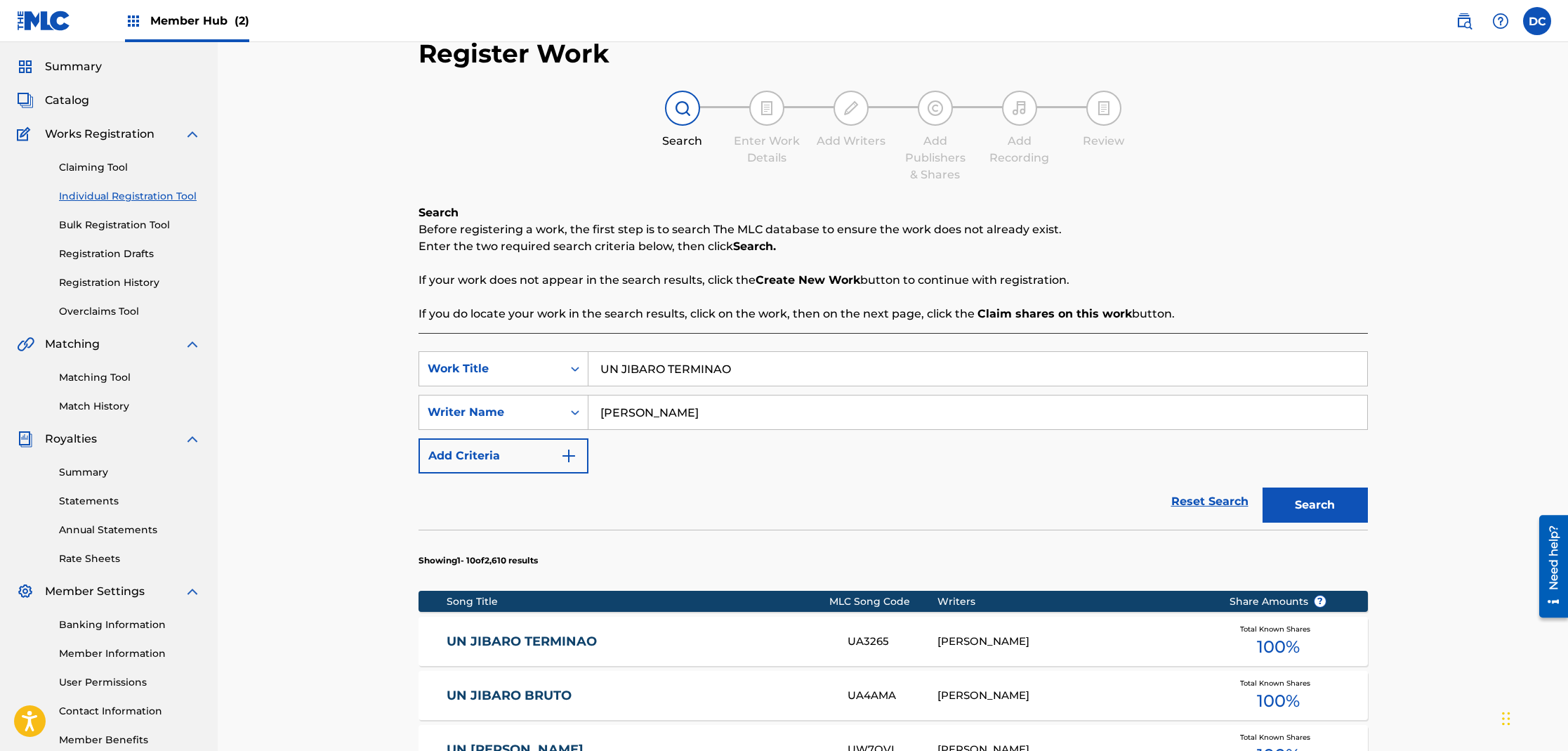
scroll to position [0, 0]
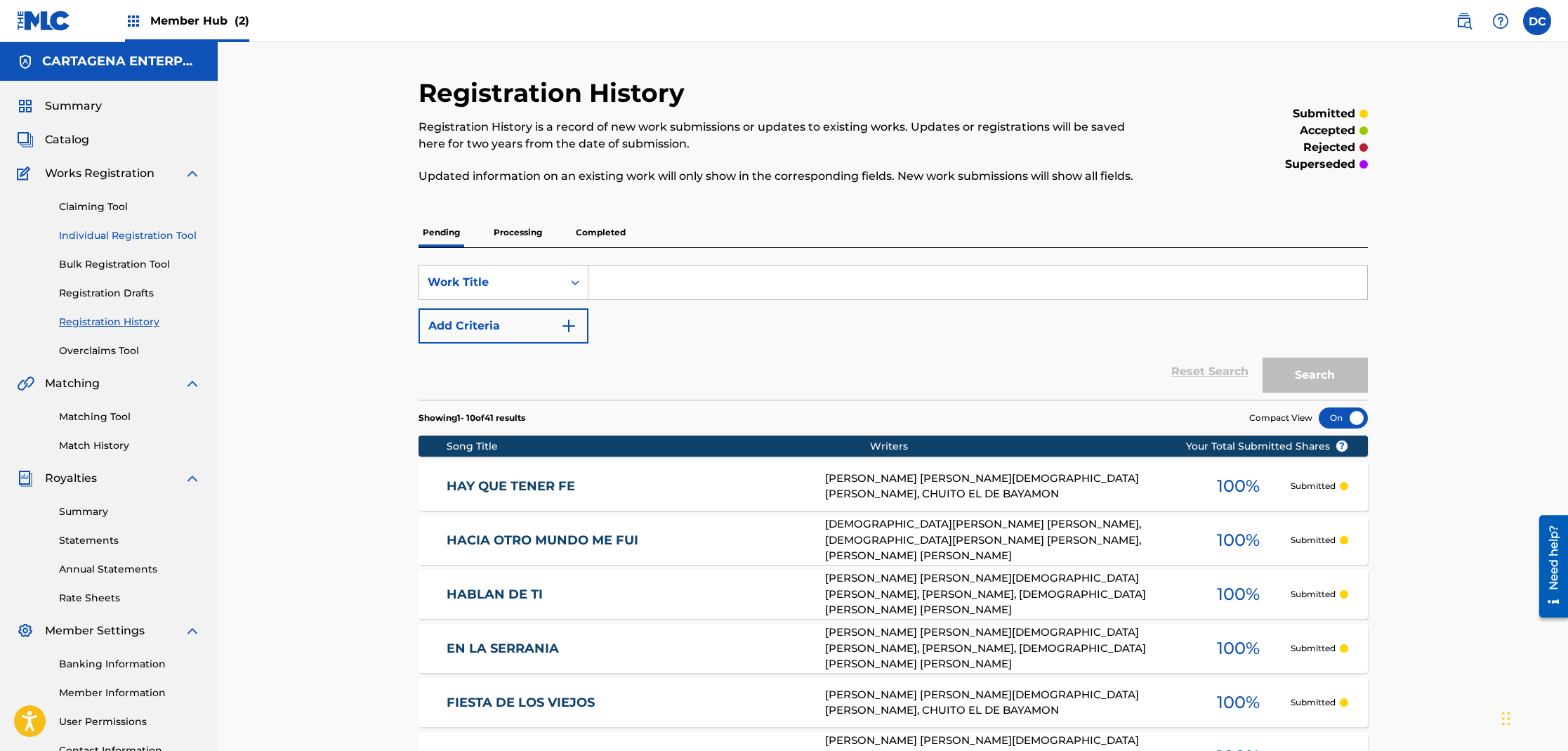
click at [114, 230] on link "Individual Registration Tool" at bounding box center [130, 236] width 142 height 15
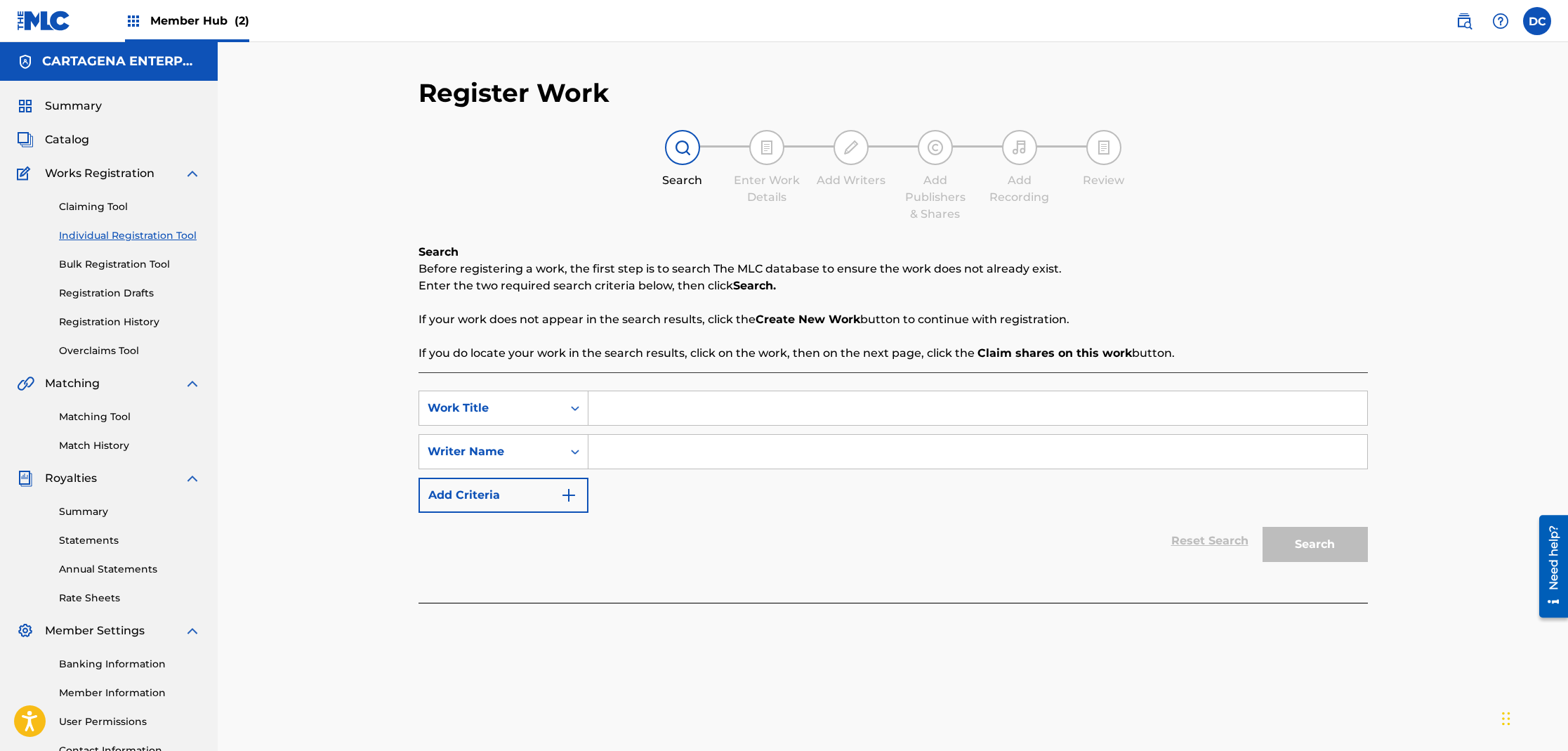
click at [635, 413] on input "Search Form" at bounding box center [978, 408] width 778 height 34
type input "JOVEN CONTRA VIEJO"
click at [644, 458] on input "Search Form" at bounding box center [978, 452] width 778 height 34
type input "[PERSON_NAME]"
click at [1263, 527] on button "Search" at bounding box center [1315, 544] width 105 height 35
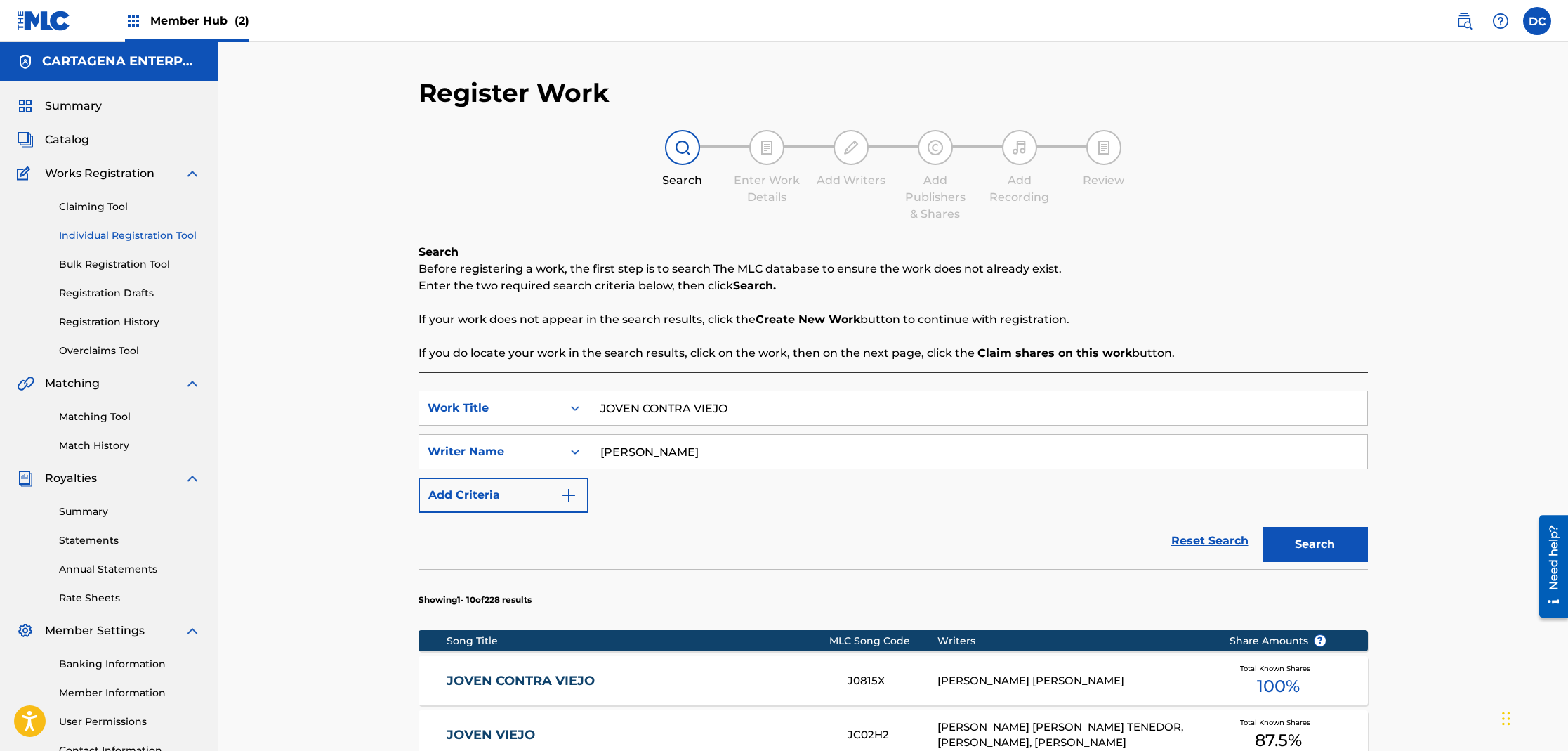
click at [559, 681] on link "JOVEN CONTRA VIEJO" at bounding box center [638, 681] width 382 height 16
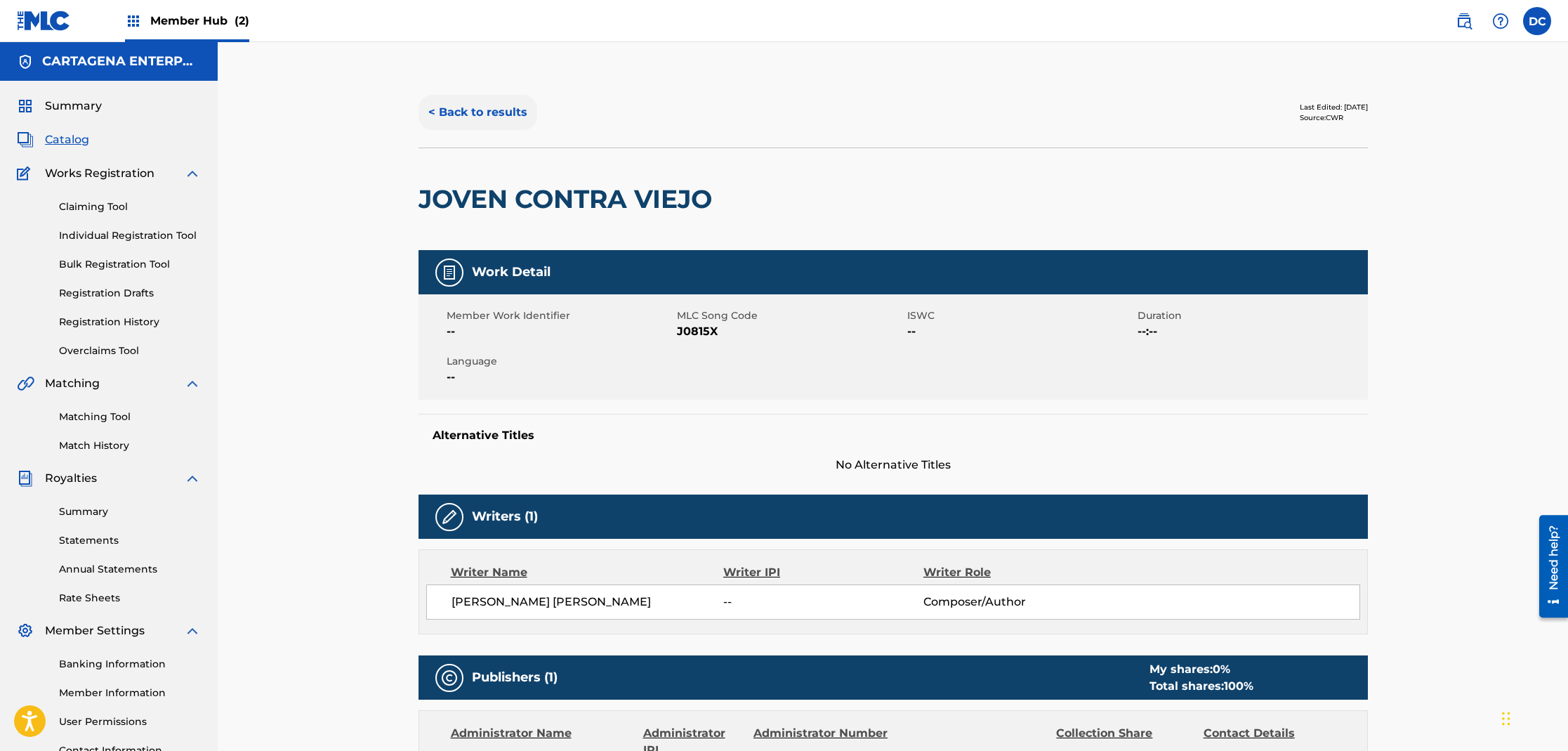
click at [464, 115] on button "< Back to results" at bounding box center [478, 112] width 119 height 35
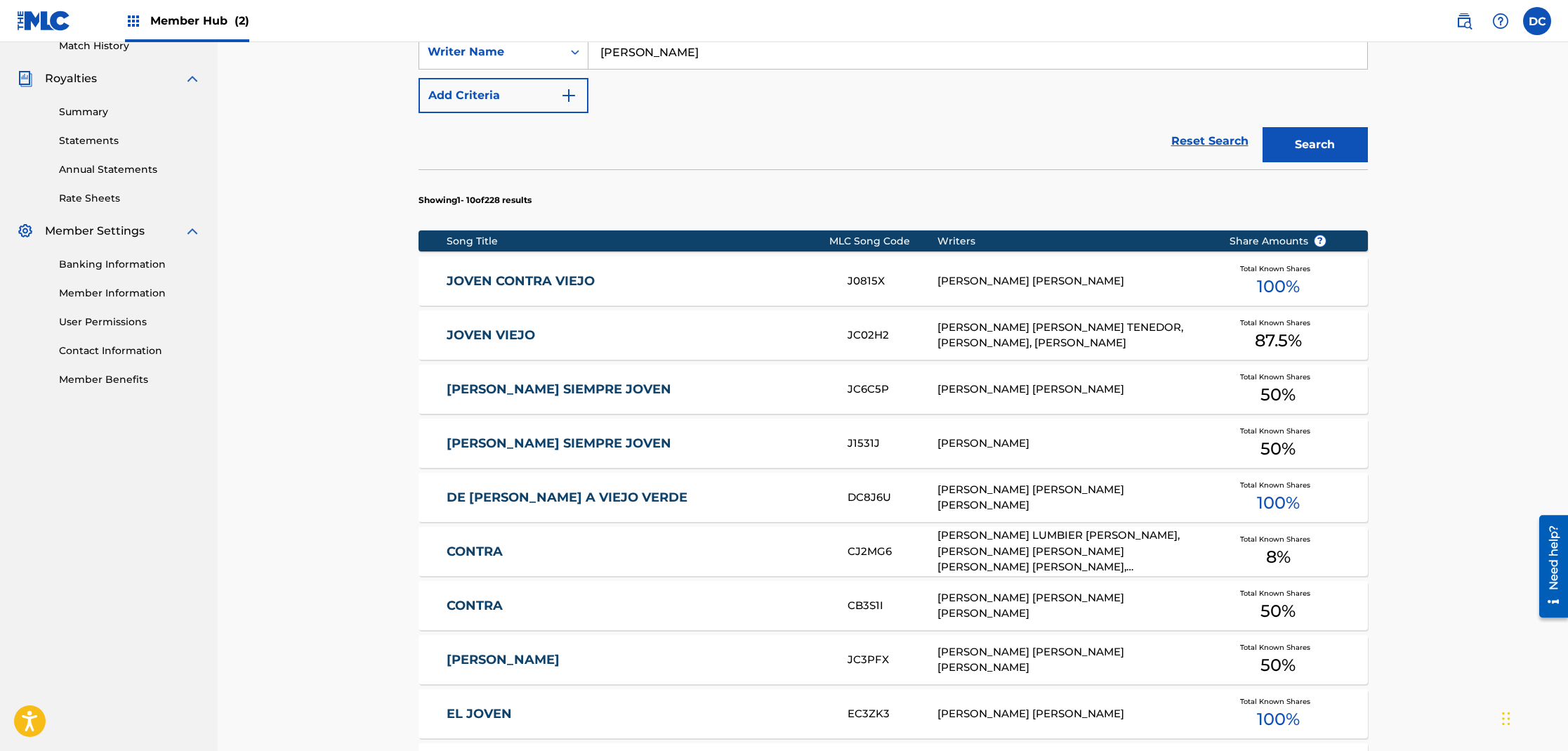
scroll to position [687, 0]
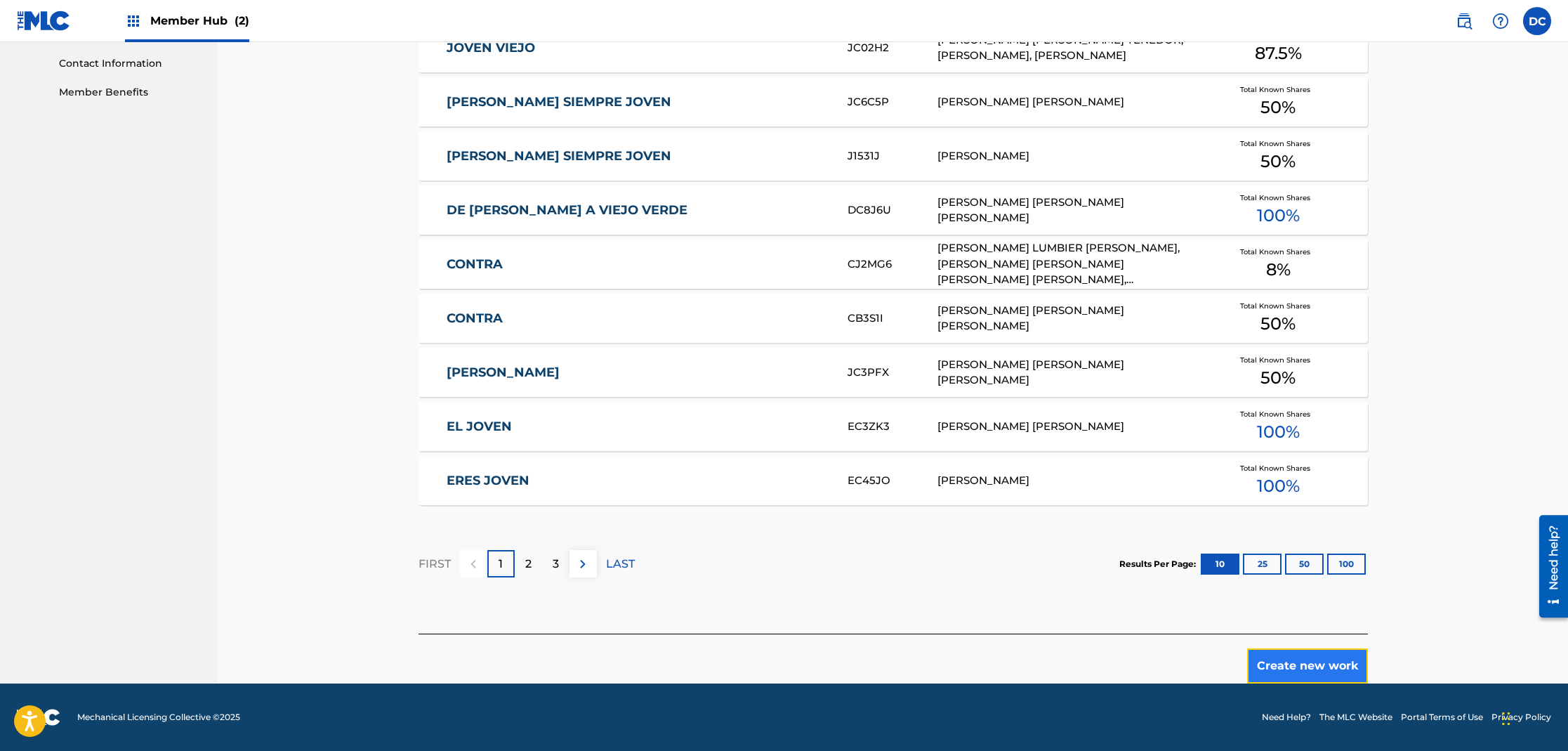
click at [1328, 669] on button "Create new work" at bounding box center [1307, 665] width 121 height 35
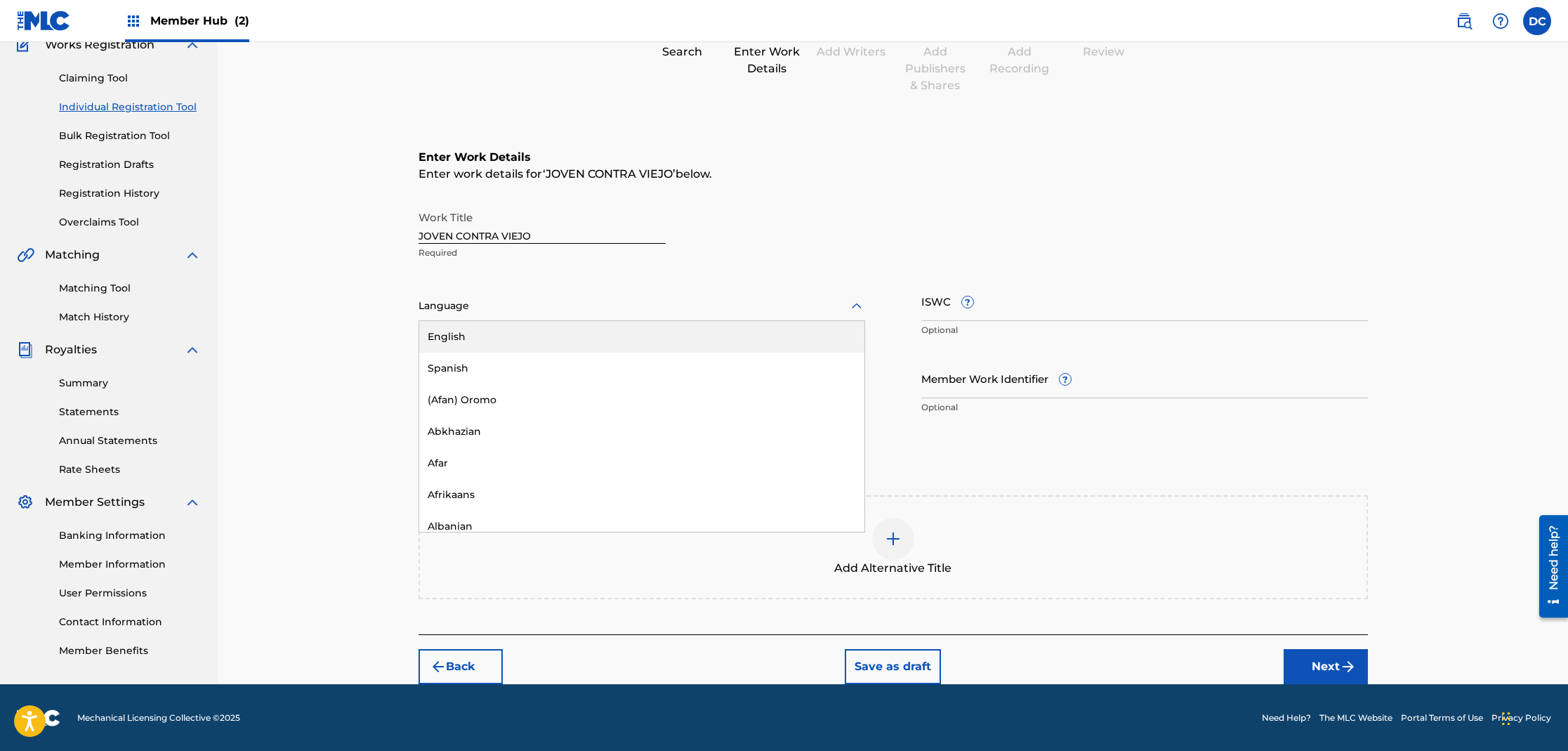
click at [476, 316] on div "Language" at bounding box center [641, 306] width 447 height 30
click at [467, 371] on div "Spanish" at bounding box center [641, 368] width 445 height 32
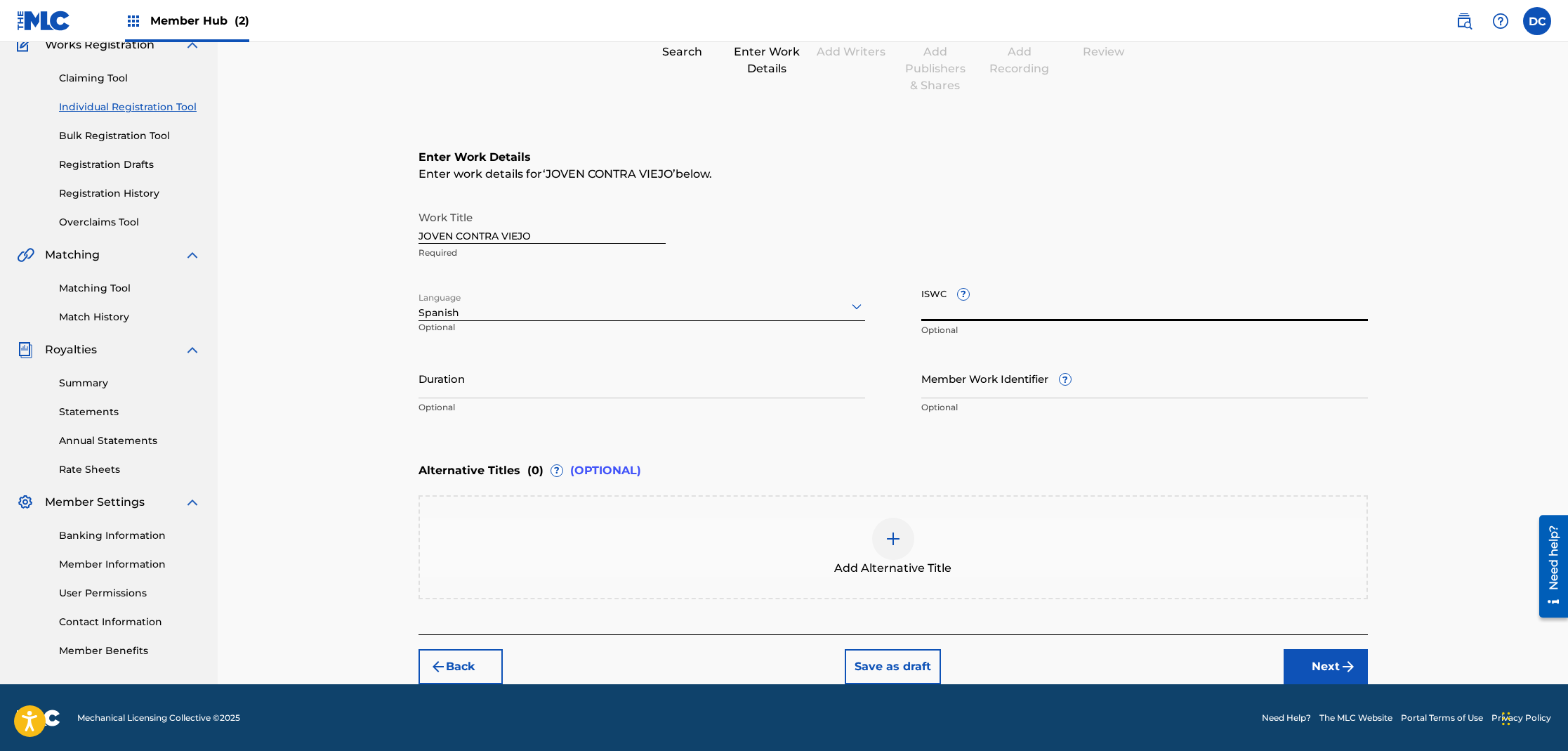
click at [996, 314] on input "ISWC ?" at bounding box center [1144, 301] width 447 height 40
paste input "T3318646918"
type input "T3318646918"
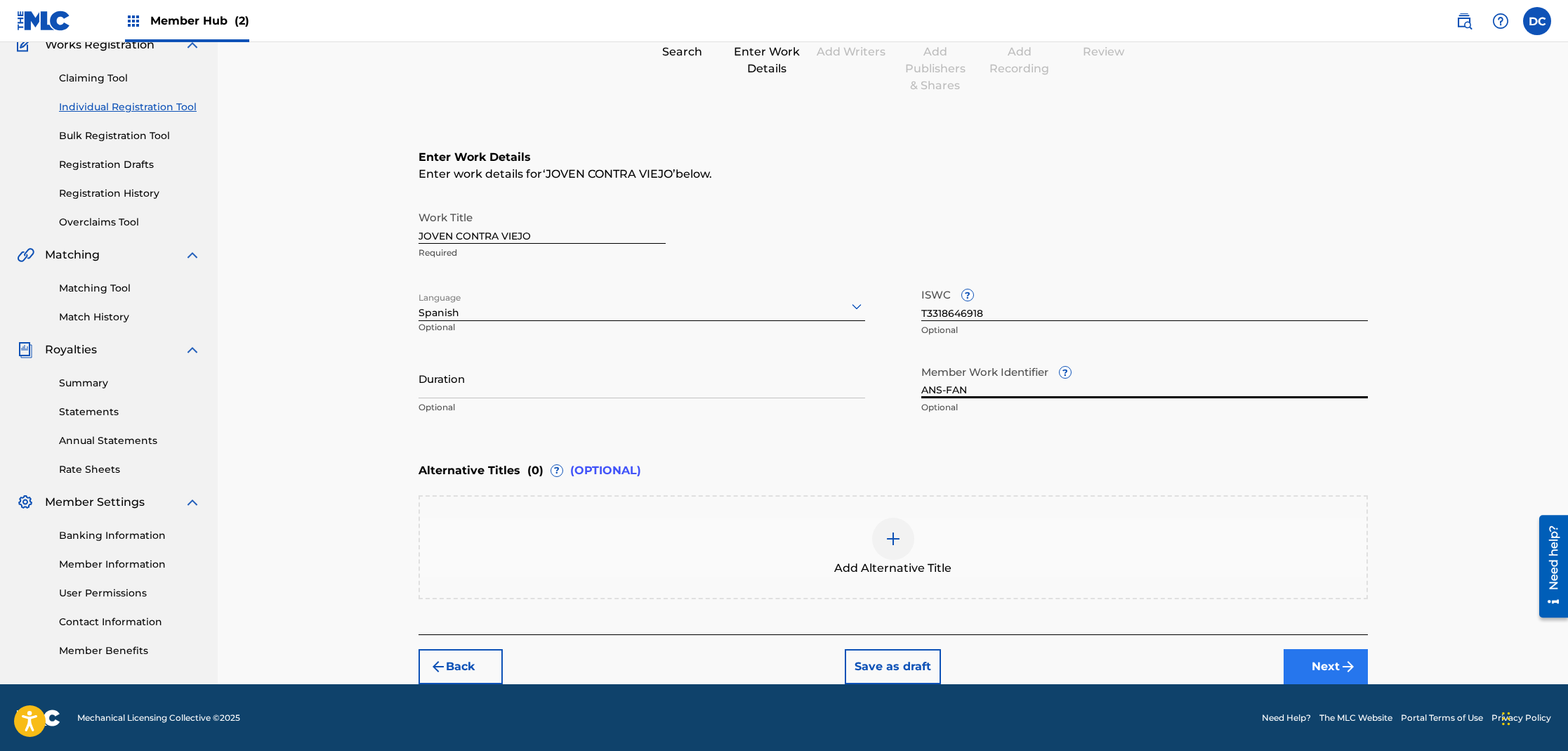
type input "ANS-FAN"
click at [1318, 666] on button "Next" at bounding box center [1326, 666] width 84 height 35
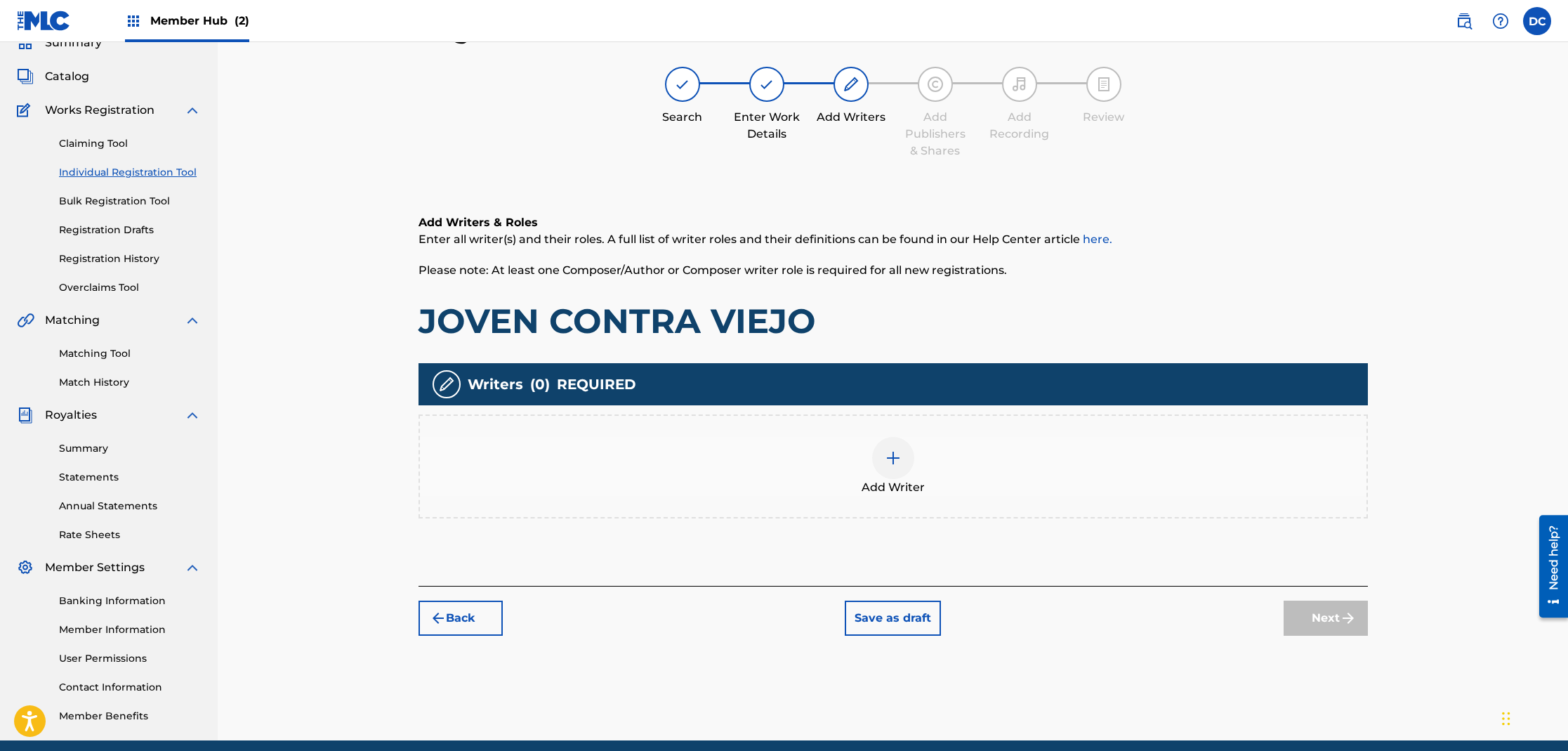
scroll to position [63, 0]
click at [894, 462] on img at bounding box center [893, 458] width 17 height 17
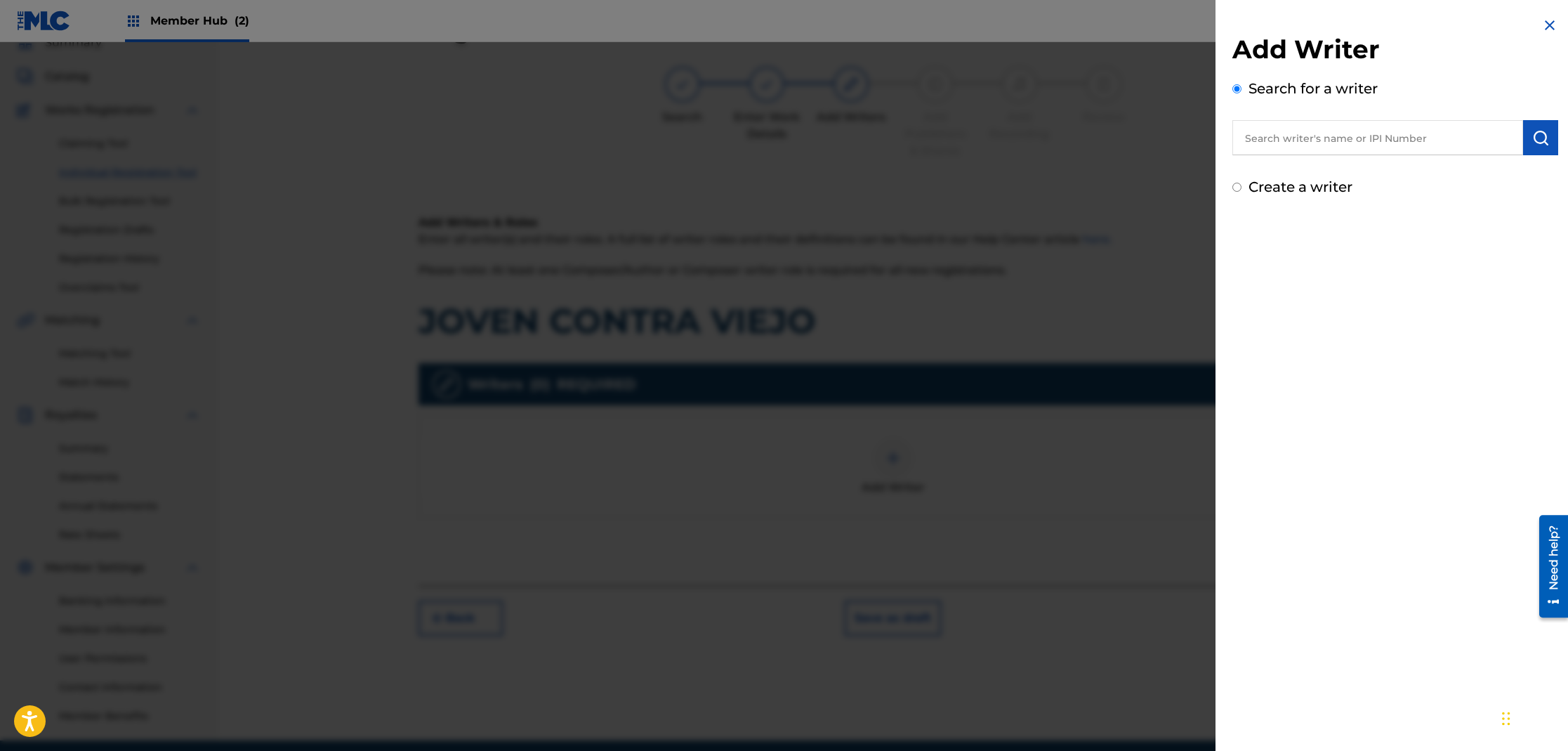
drag, startPoint x: 1252, startPoint y: 144, endPoint x: 1241, endPoint y: 144, distance: 11.0
click at [1251, 144] on input "text" at bounding box center [1378, 137] width 291 height 35
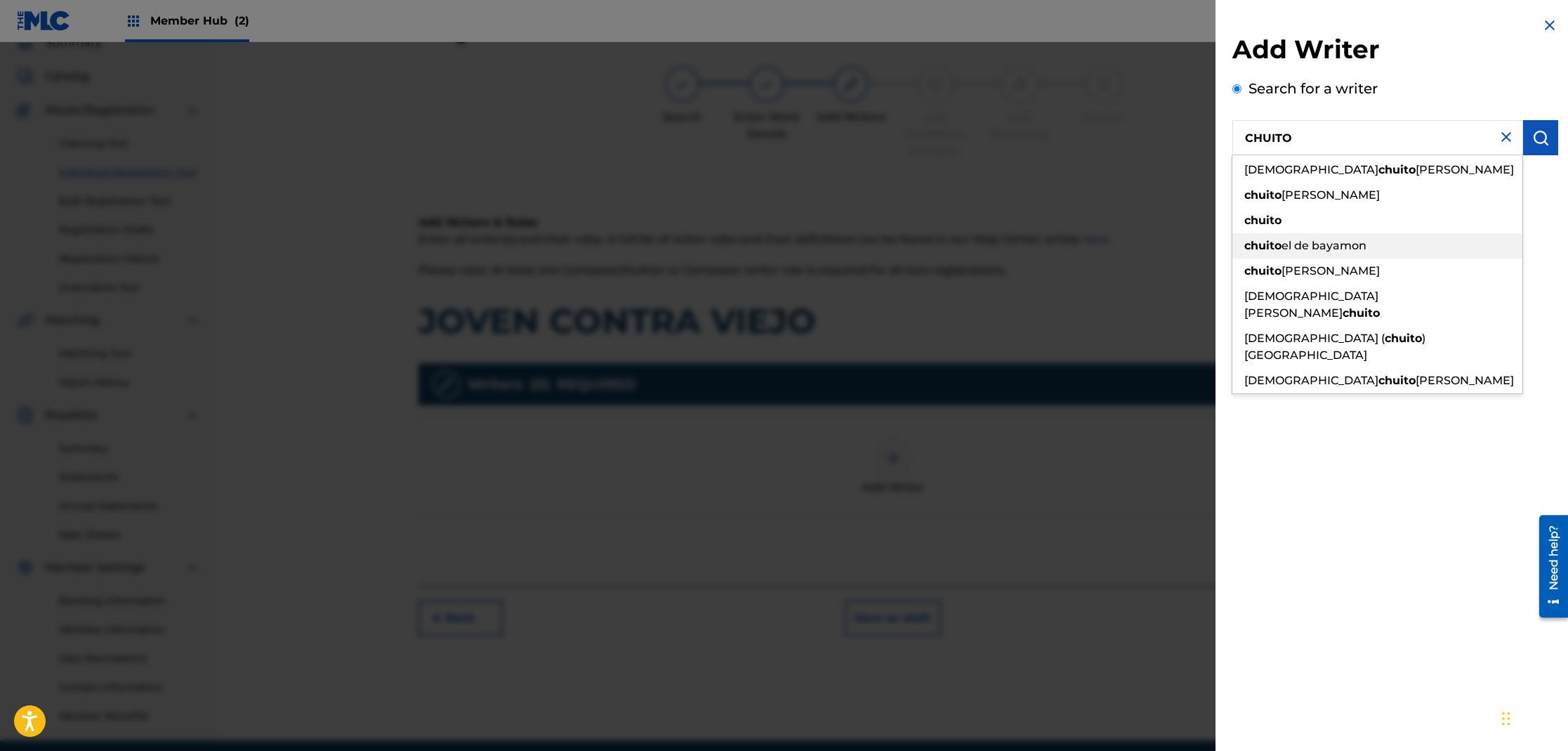
click at [1307, 241] on span "el de bayamon" at bounding box center [1324, 245] width 85 height 13
type input "chuito el de bayamon"
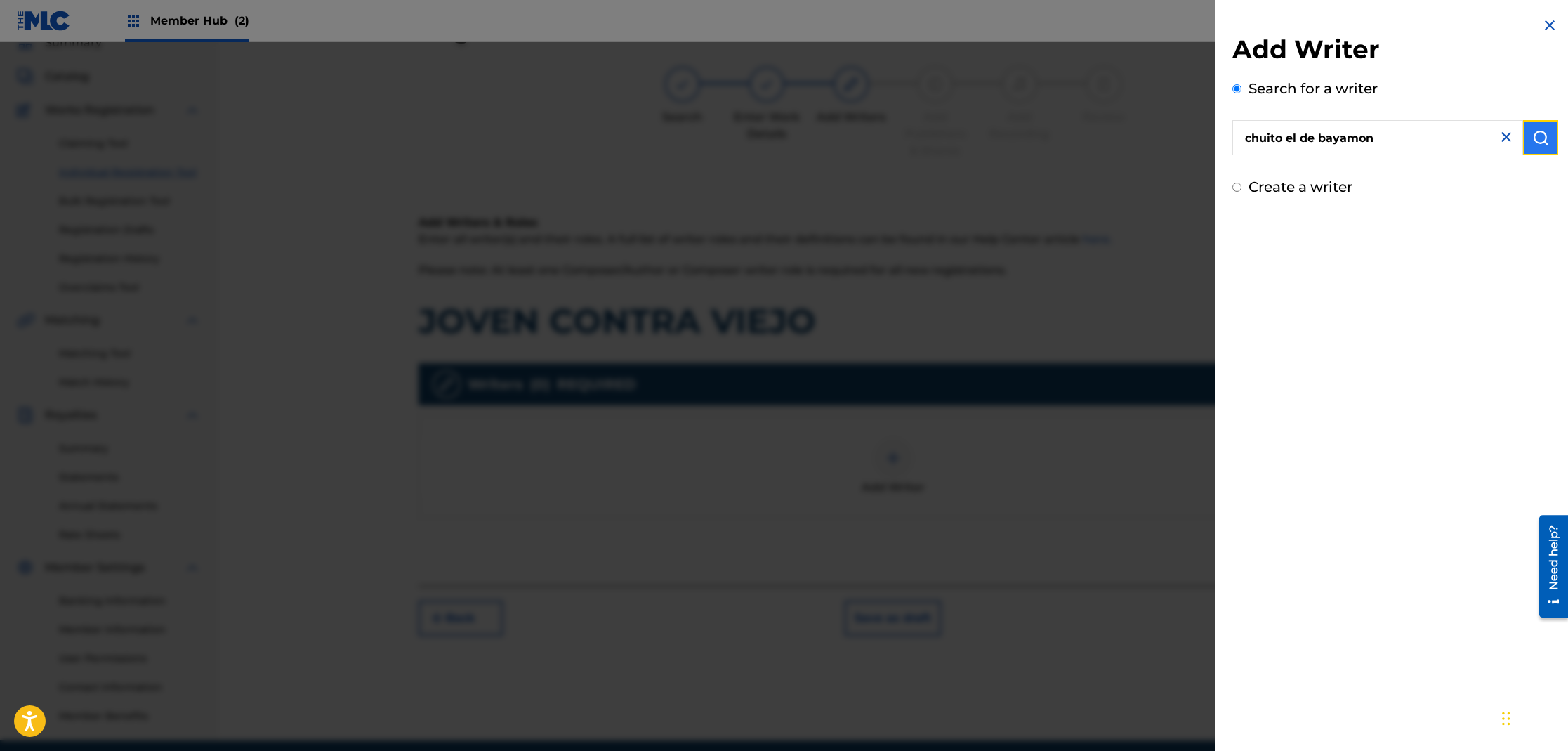
click at [1532, 150] on button "submit" at bounding box center [1541, 137] width 35 height 35
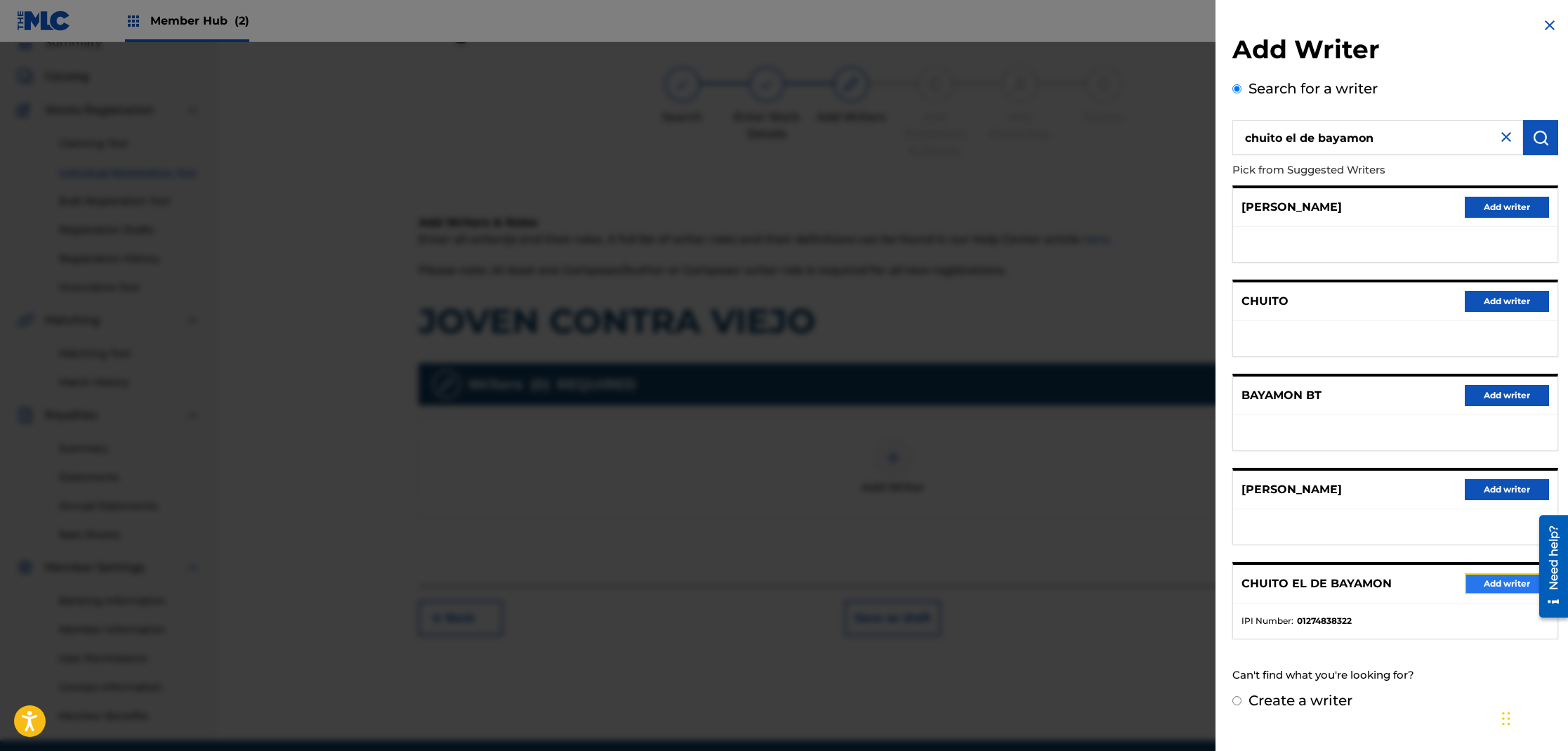
click at [1518, 582] on button "Add writer" at bounding box center [1507, 584] width 84 height 21
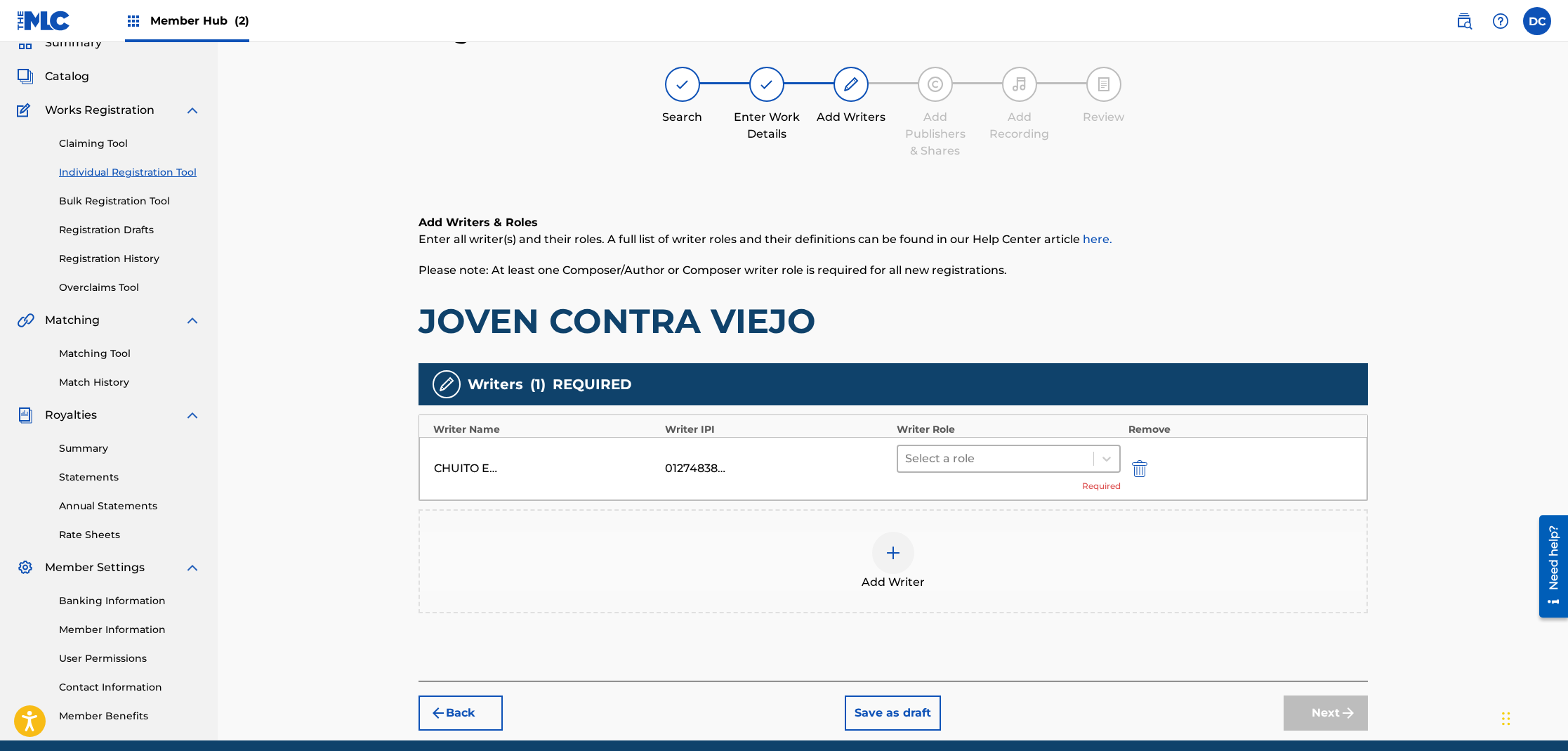
click at [1022, 464] on div at bounding box center [996, 458] width 182 height 20
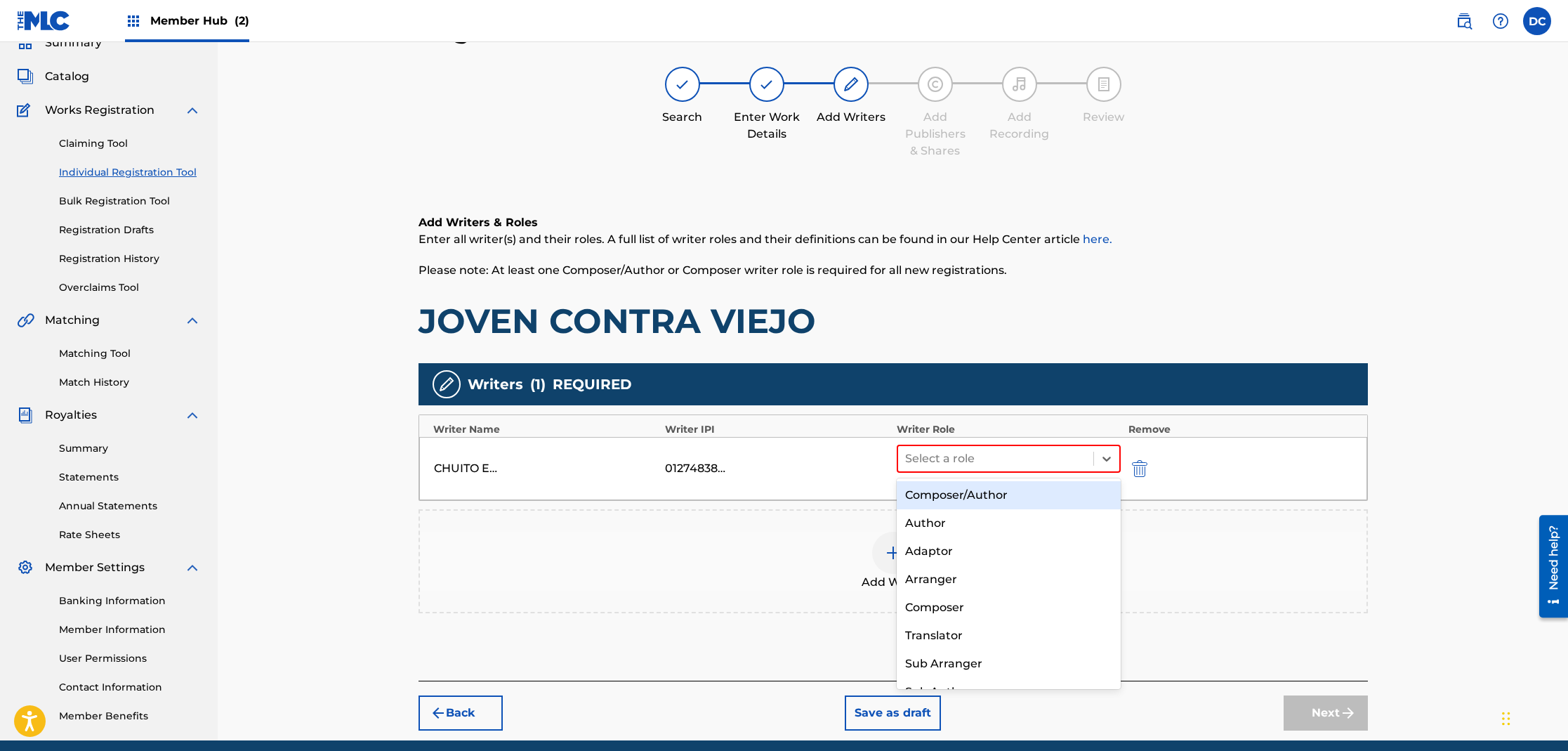
click at [1238, 501] on div "Writers ( 1 ) REQUIRED Writer Name Writer IPI Writer Role Remove CHUITO EL DE B…" at bounding box center [893, 488] width 950 height 250
click at [889, 558] on img at bounding box center [893, 553] width 17 height 17
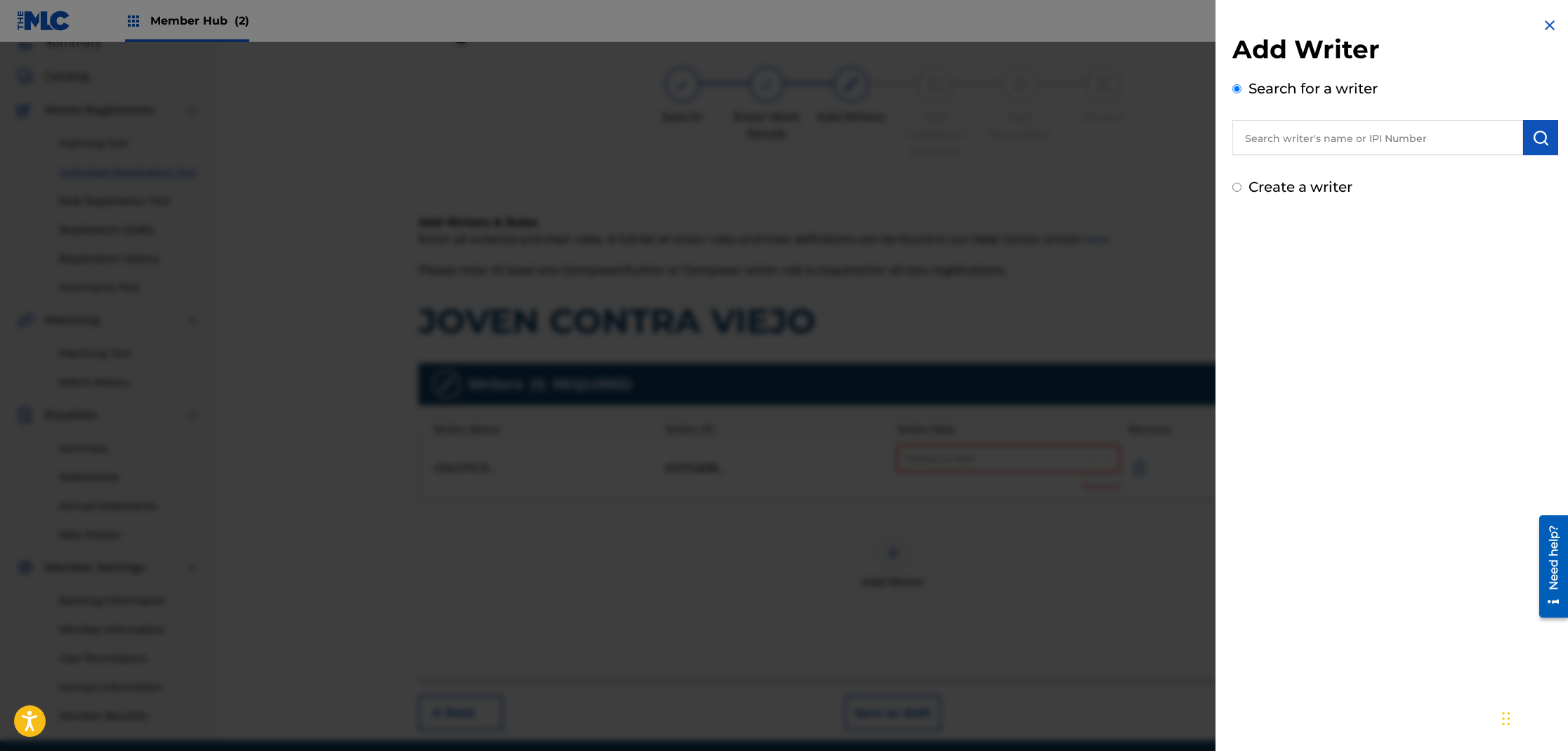
click at [1347, 141] on input "text" at bounding box center [1378, 137] width 291 height 35
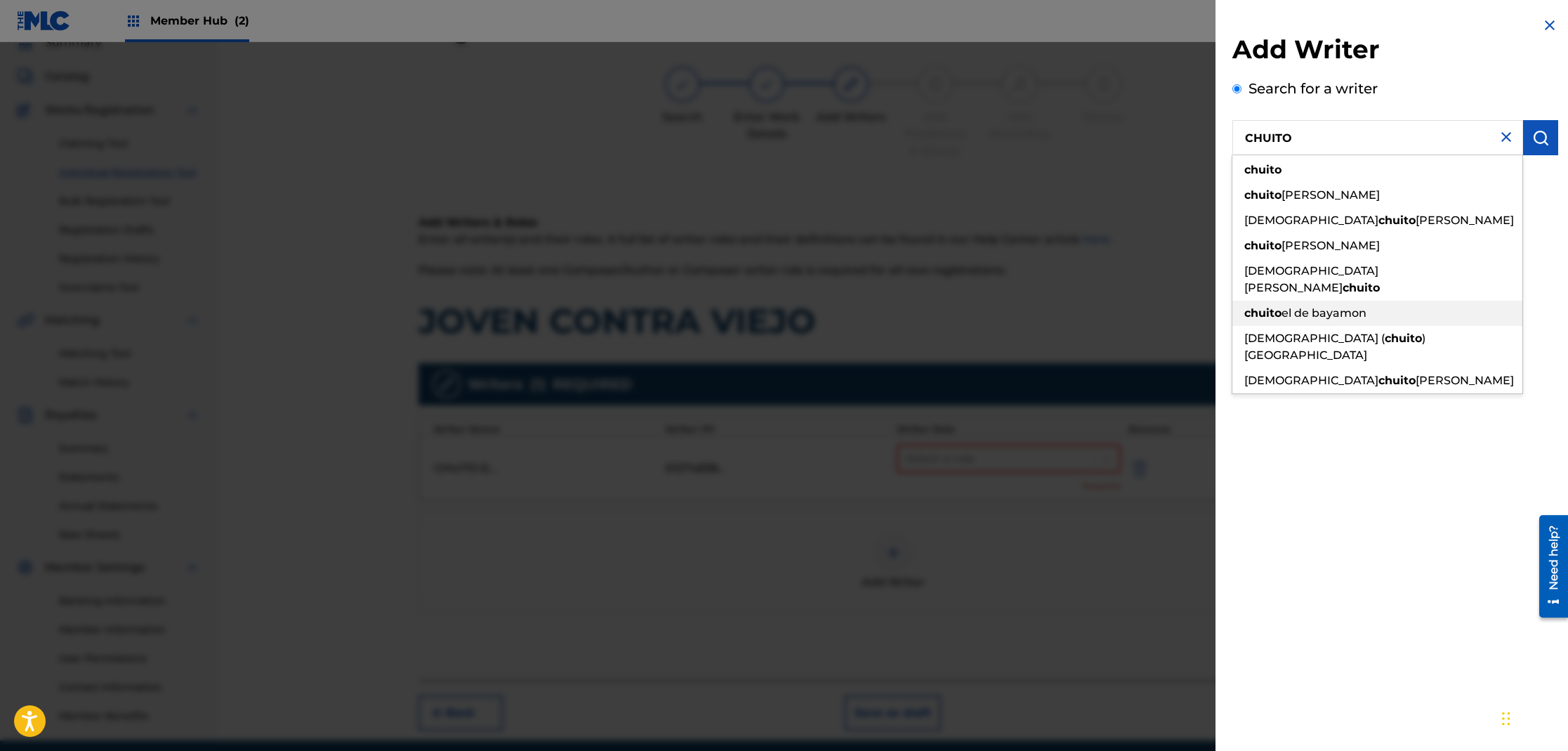
click at [1346, 306] on span "el de bayamon" at bounding box center [1324, 313] width 85 height 13
type input "chuito el de bayamon"
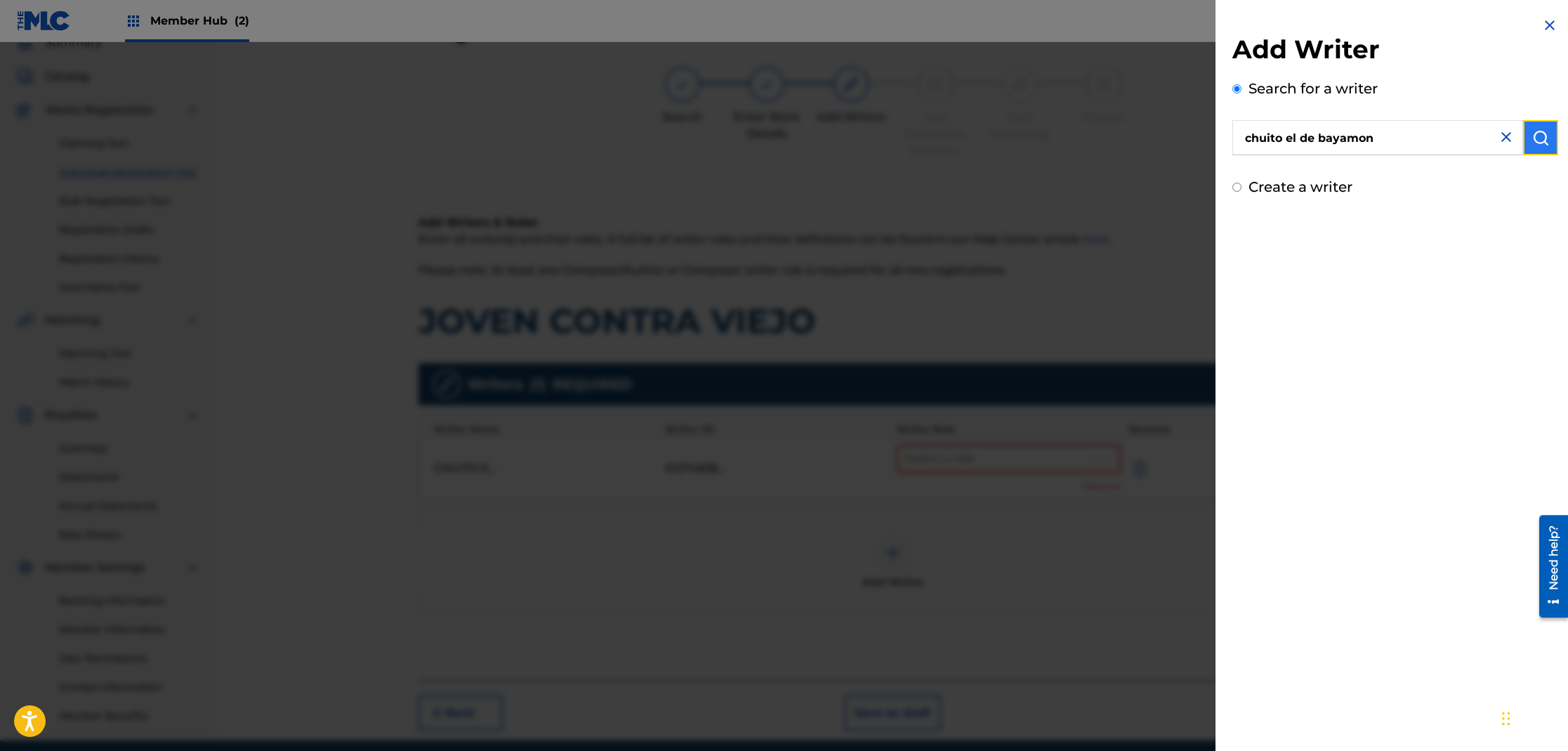
click at [1535, 141] on img "submit" at bounding box center [1541, 137] width 17 height 17
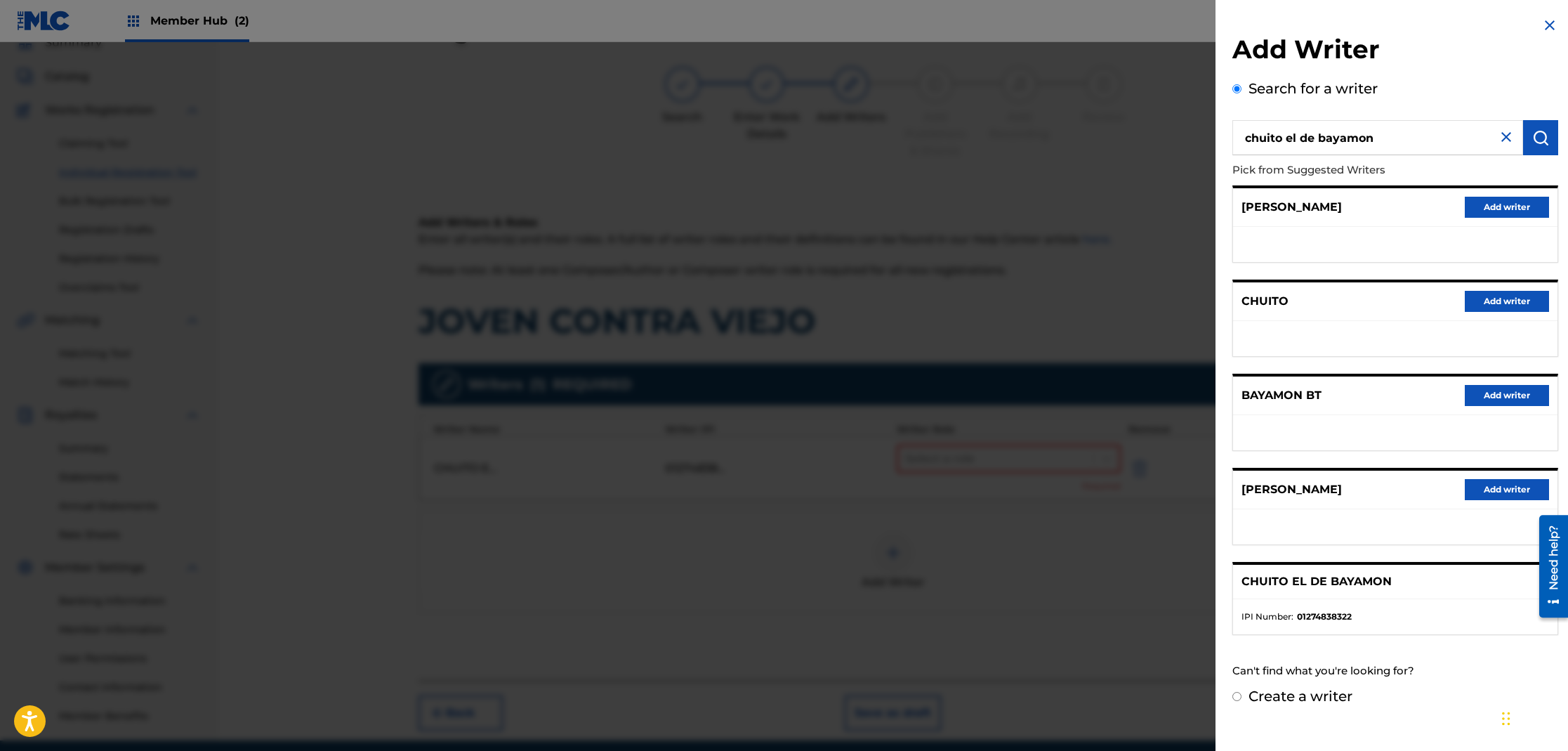
click at [1431, 607] on ul "IPI Number : 01274838322" at bounding box center [1395, 616] width 324 height 35
click at [1375, 605] on ul "IPI Number : 01274838322" at bounding box center [1395, 616] width 324 height 35
click at [1425, 575] on div "CHUITO EL DE BAYAMON" at bounding box center [1395, 581] width 324 height 34
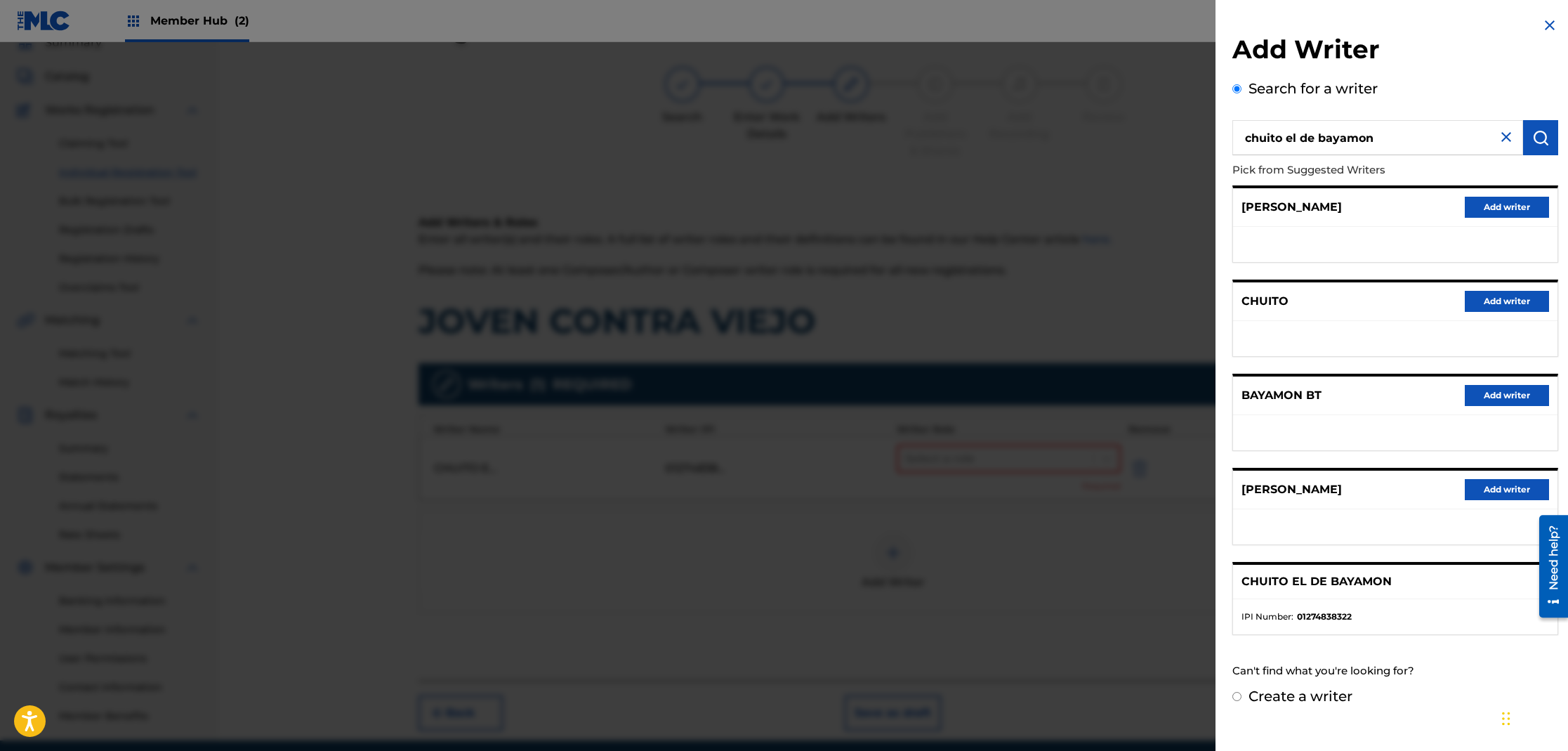
click at [1425, 575] on div "CHUITO EL DE BAYAMON" at bounding box center [1395, 581] width 324 height 34
click at [1294, 581] on p "CHUITO EL DE BAYAMON" at bounding box center [1316, 581] width 150 height 17
click at [1056, 586] on div at bounding box center [784, 418] width 1568 height 751
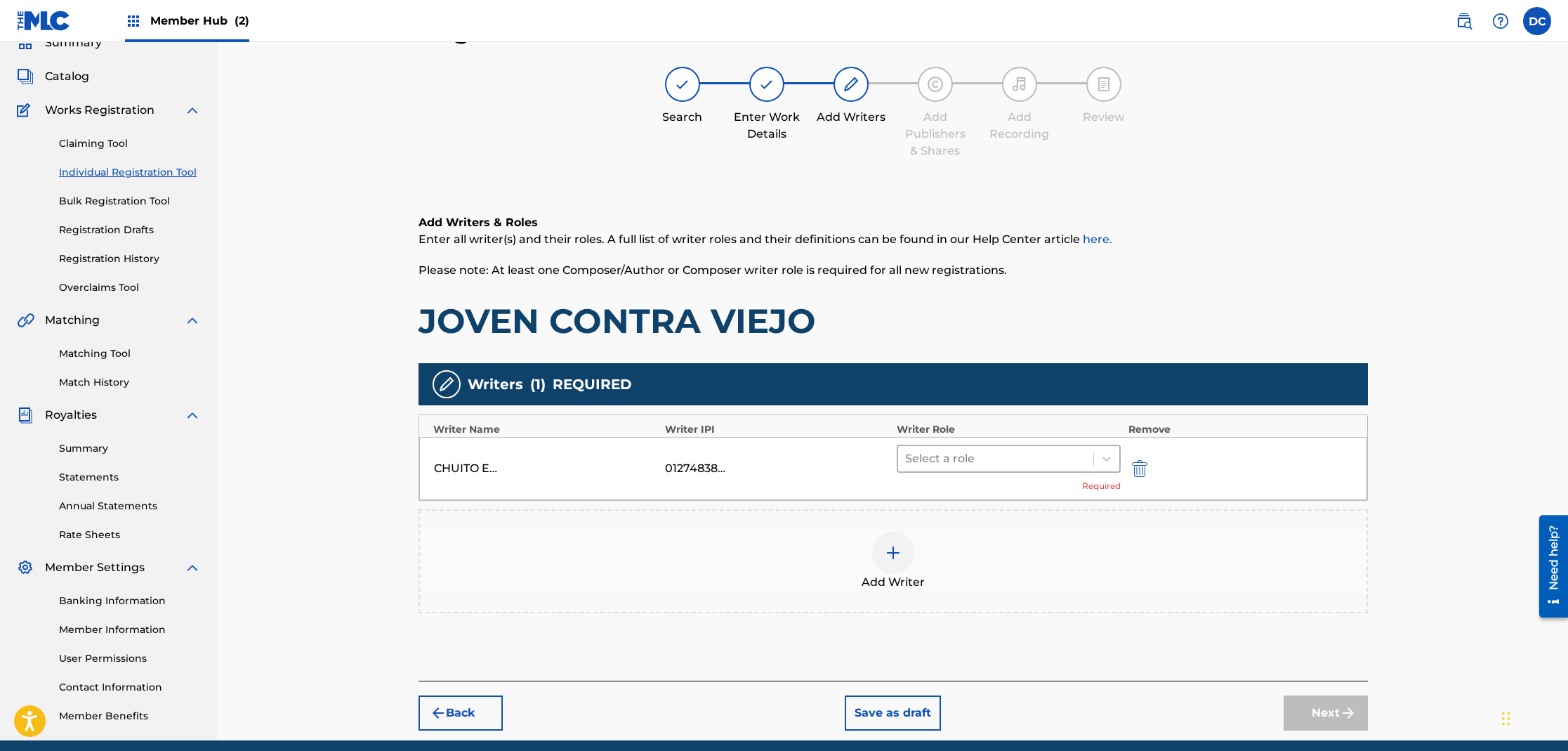
click at [961, 467] on div at bounding box center [996, 458] width 182 height 20
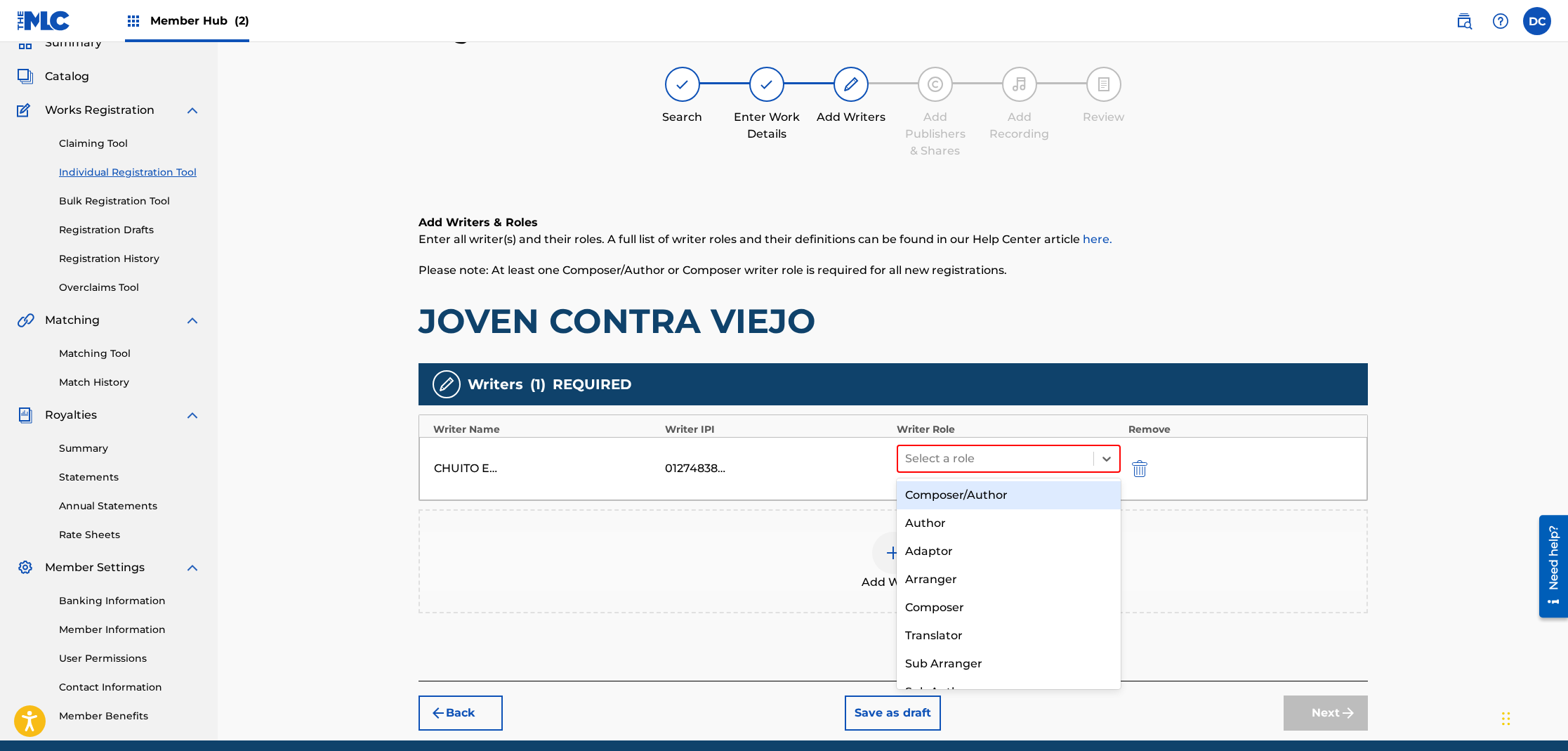
click at [967, 493] on div "Composer/Author" at bounding box center [1009, 495] width 224 height 28
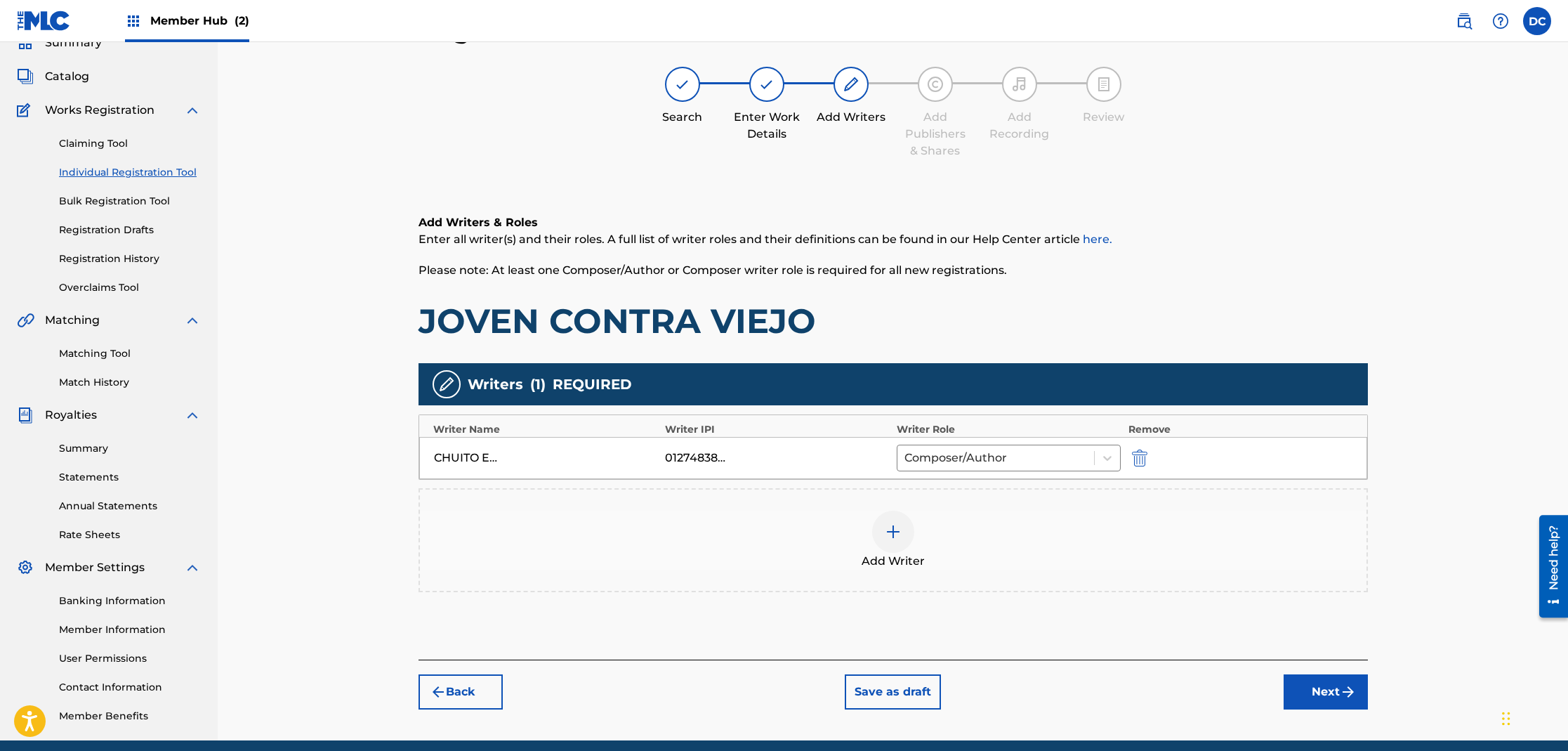
click at [890, 536] on img at bounding box center [893, 531] width 17 height 17
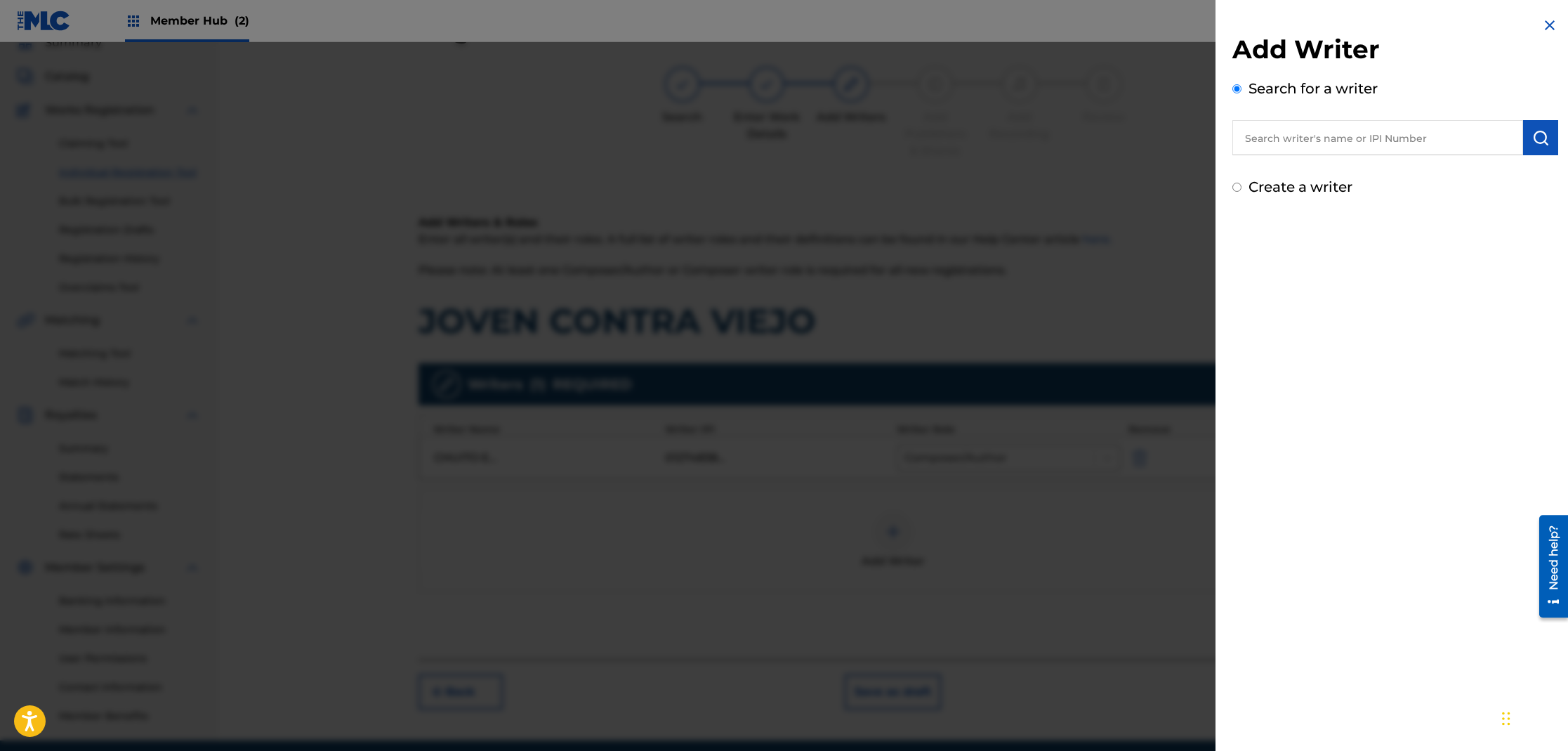
click at [1269, 140] on input "text" at bounding box center [1378, 137] width 291 height 35
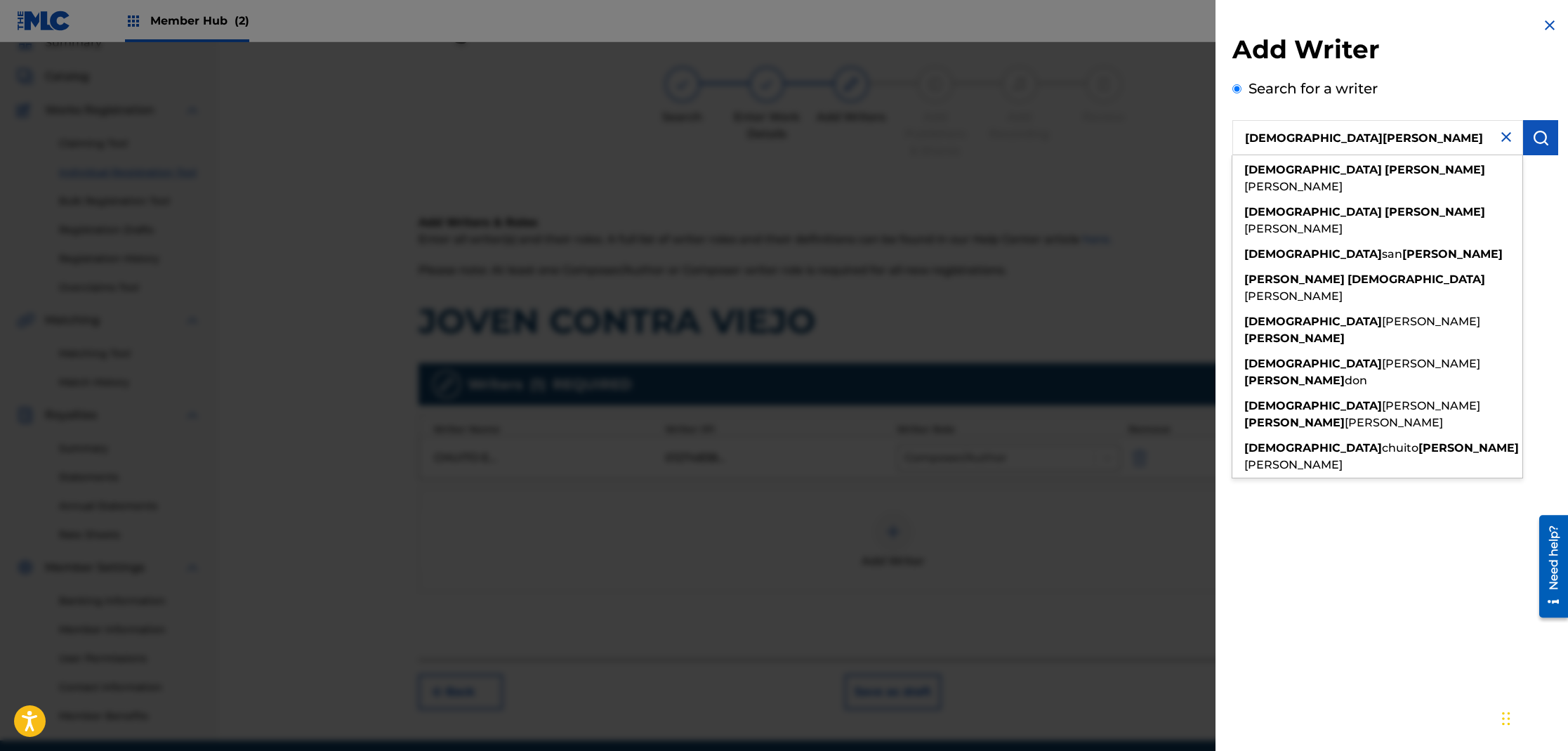
type input "[DEMOGRAPHIC_DATA][PERSON_NAME]"
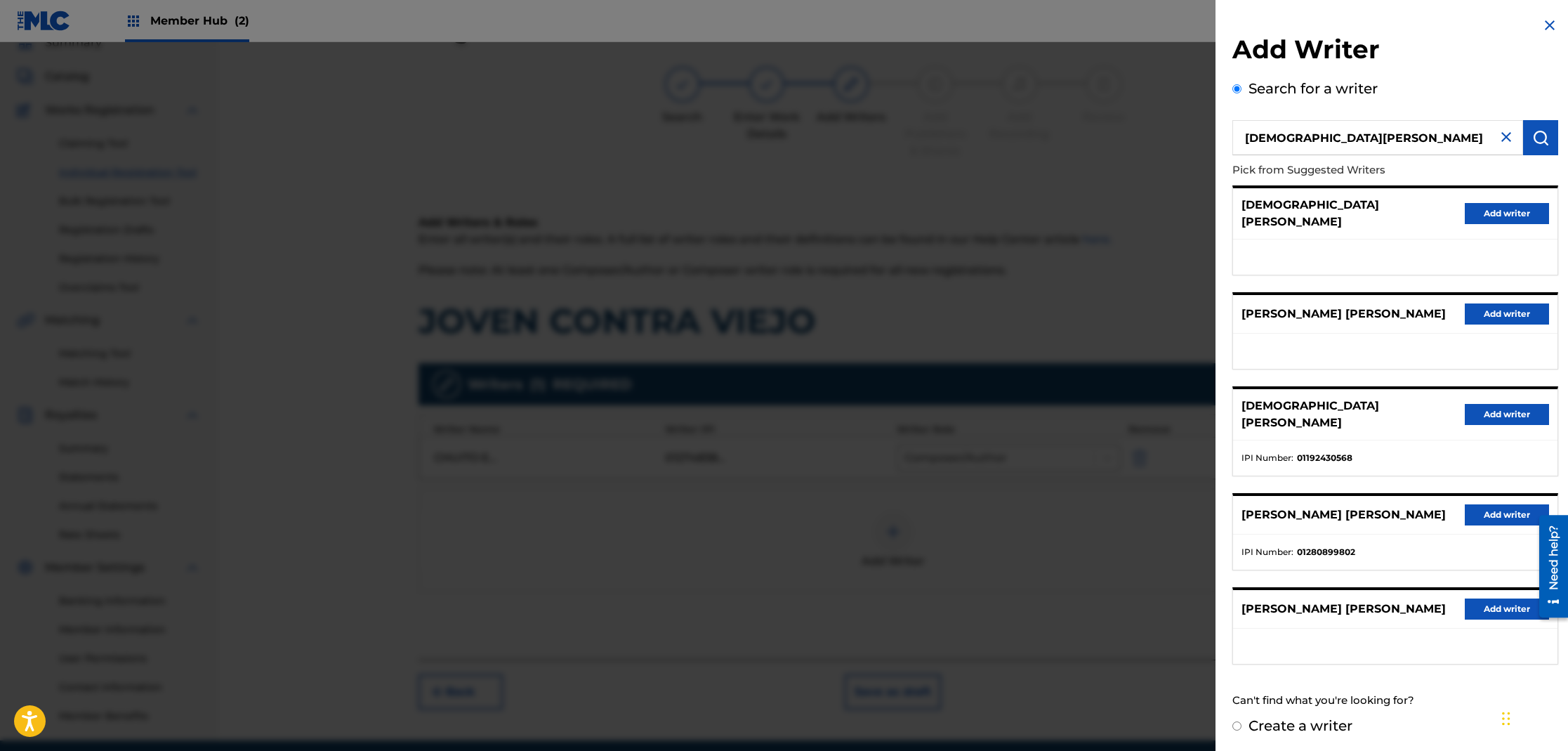
click at [1467, 405] on div "[DEMOGRAPHIC_DATA][PERSON_NAME] Add writer" at bounding box center [1395, 414] width 324 height 51
click at [1469, 404] on button "Add writer" at bounding box center [1507, 414] width 84 height 21
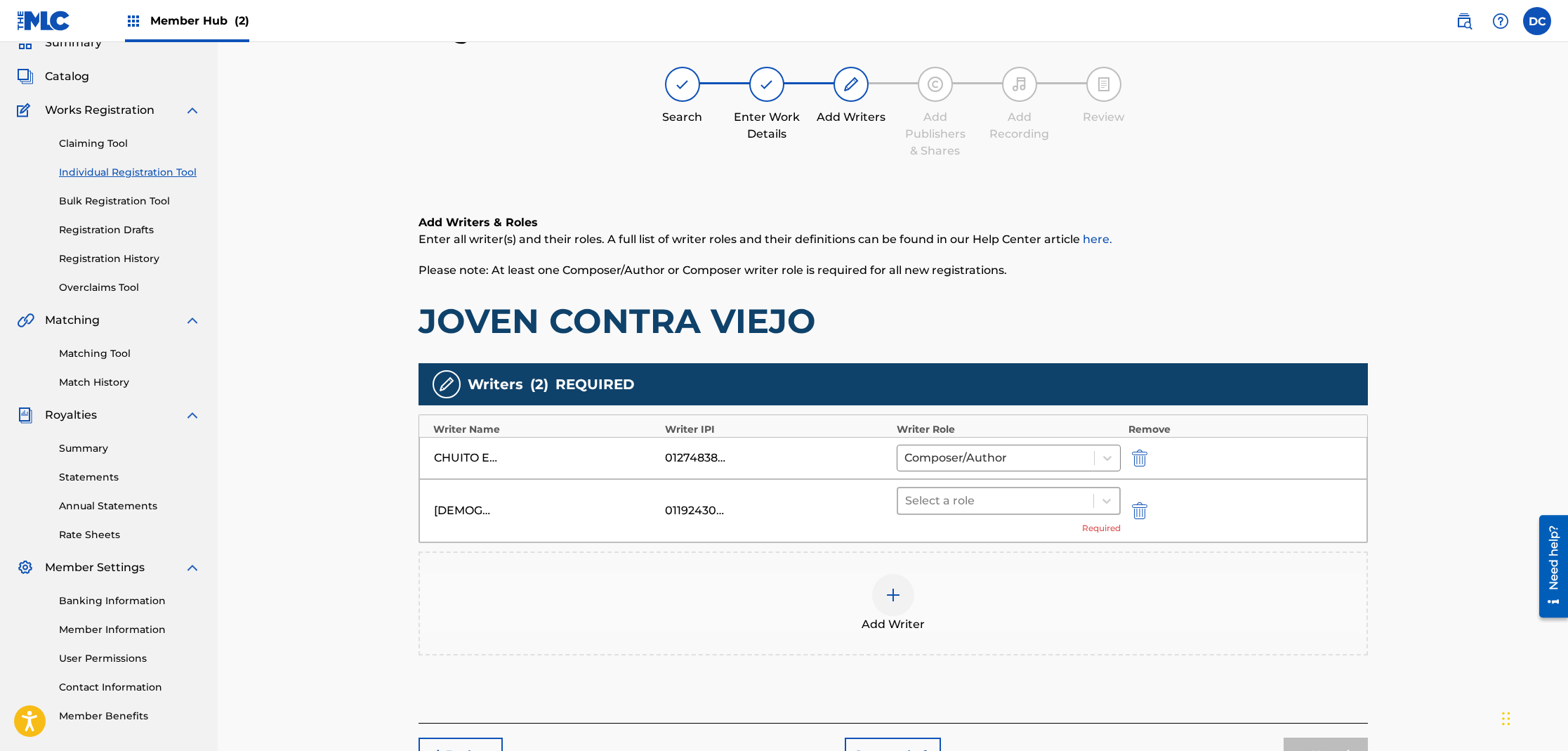
click at [942, 505] on div at bounding box center [996, 501] width 182 height 20
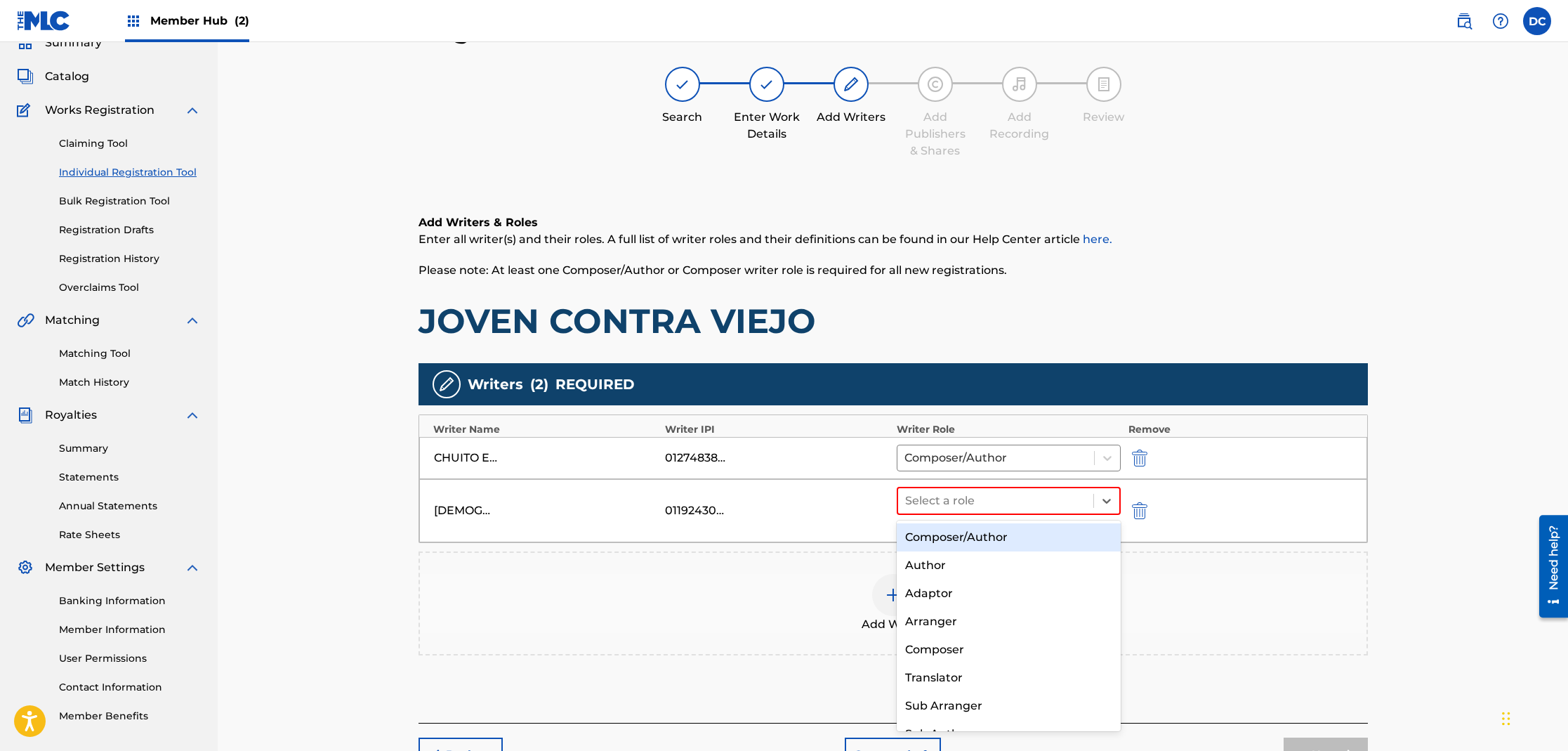
click at [950, 536] on div "Composer/Author" at bounding box center [1009, 537] width 224 height 28
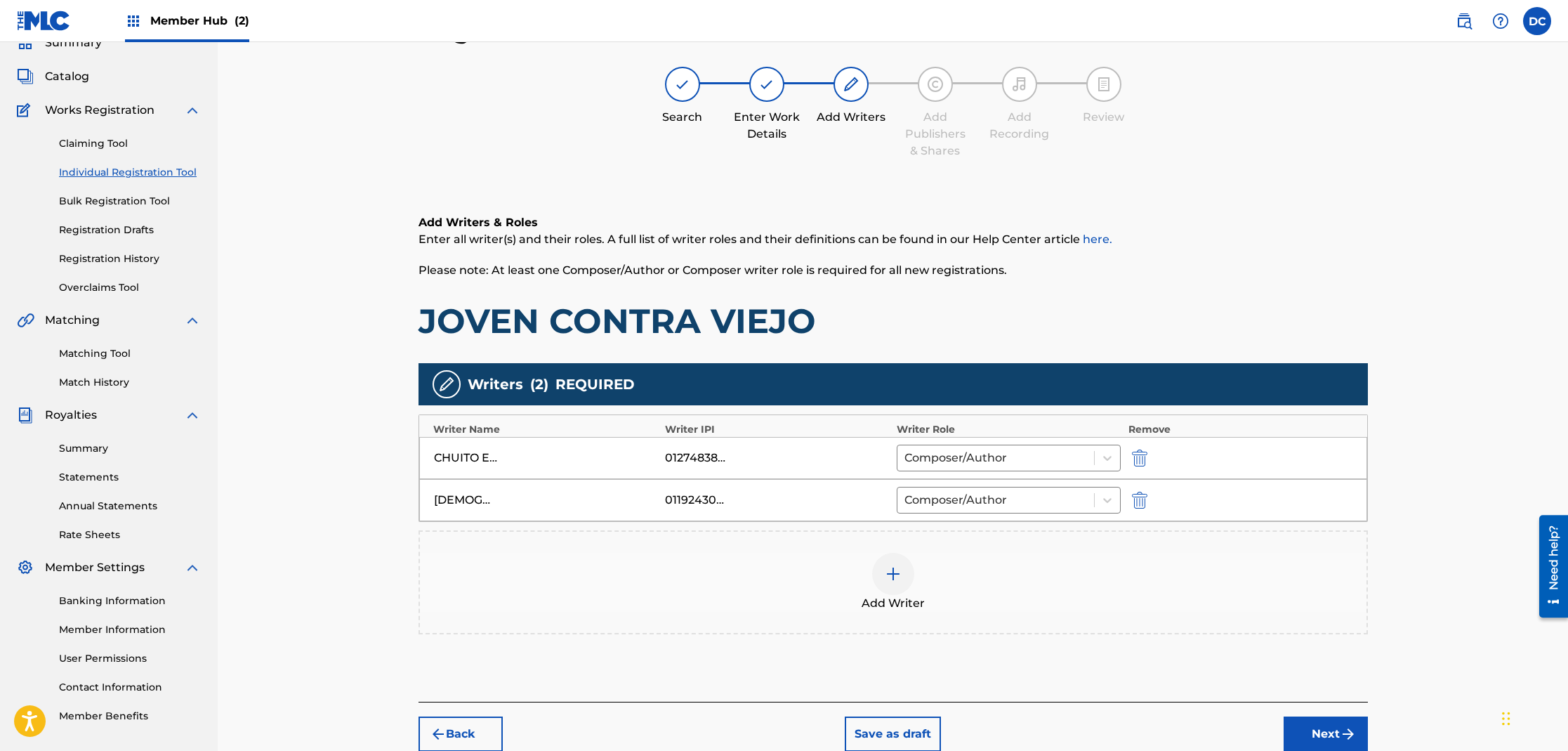
click at [899, 578] on img at bounding box center [893, 573] width 17 height 17
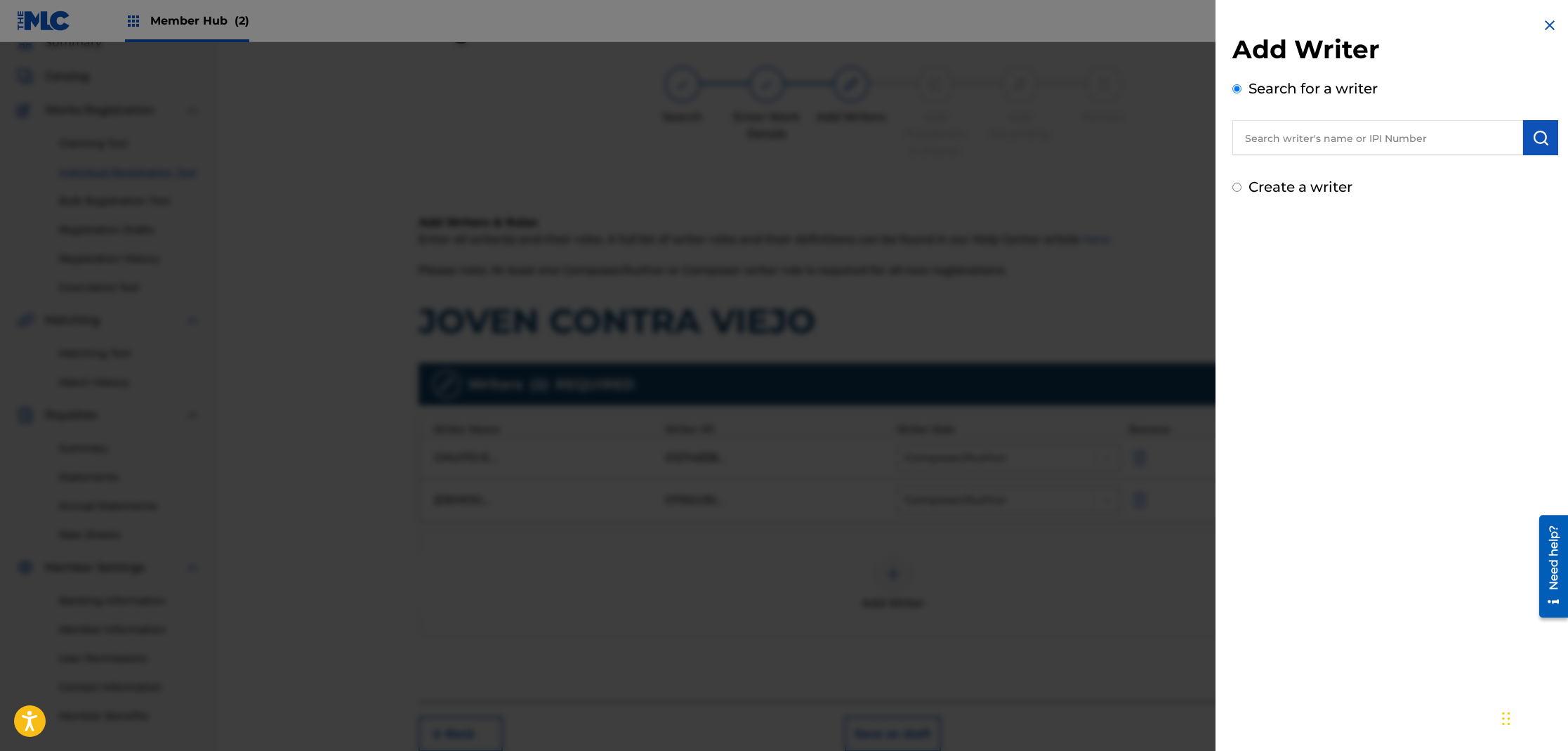
click at [1269, 136] on input "text" at bounding box center [1378, 137] width 291 height 35
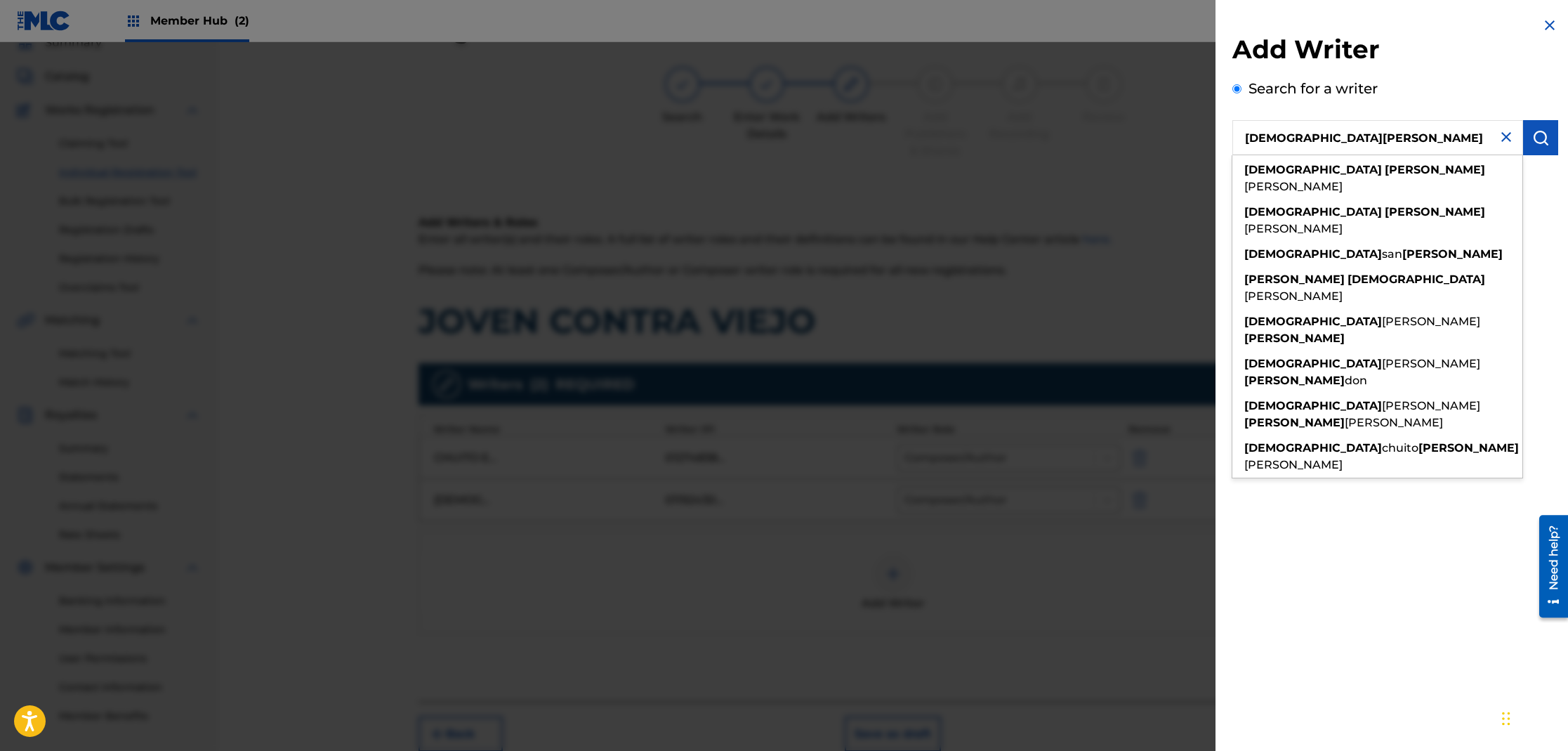
type input "[DEMOGRAPHIC_DATA][PERSON_NAME]"
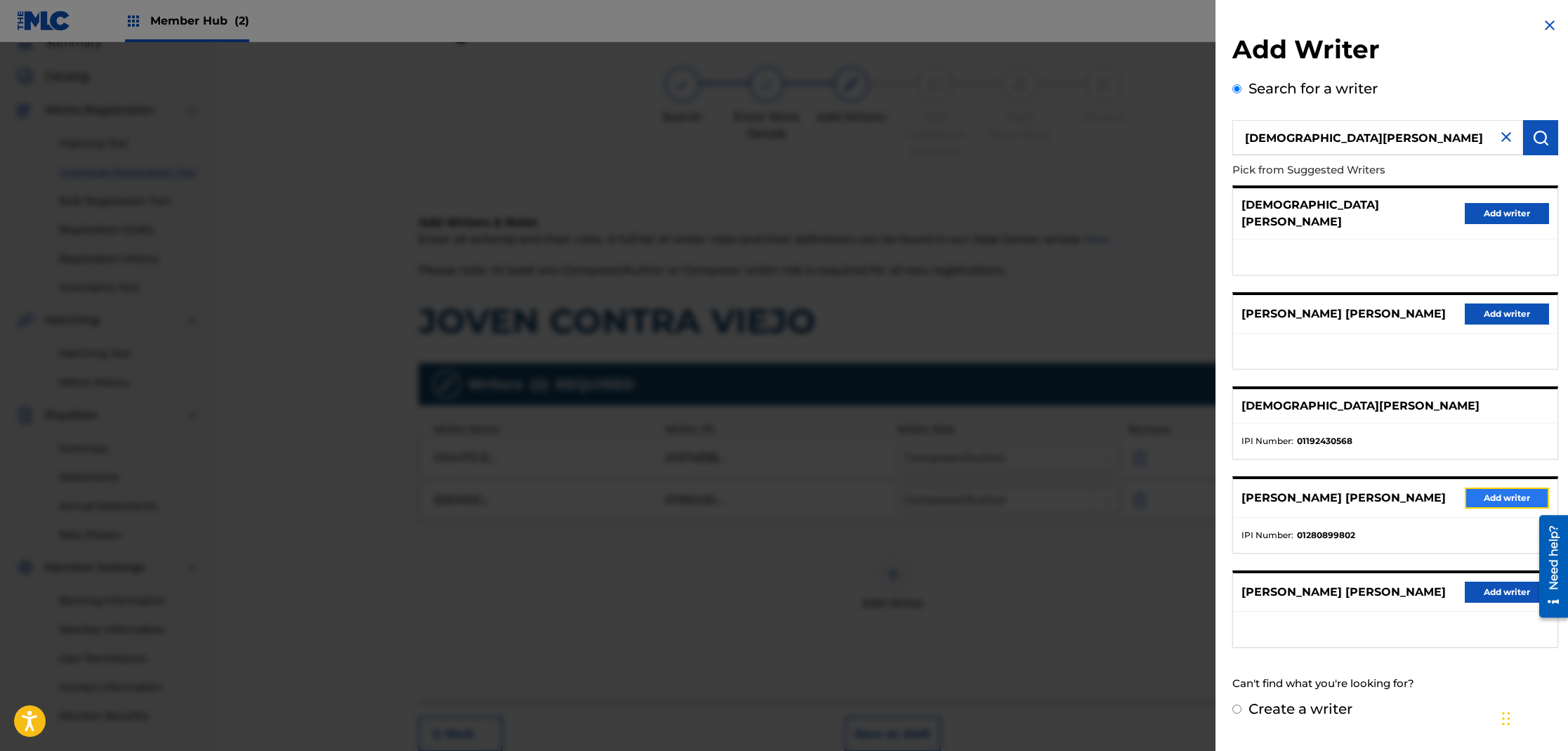
click at [1479, 487] on button "Add writer" at bounding box center [1507, 498] width 84 height 21
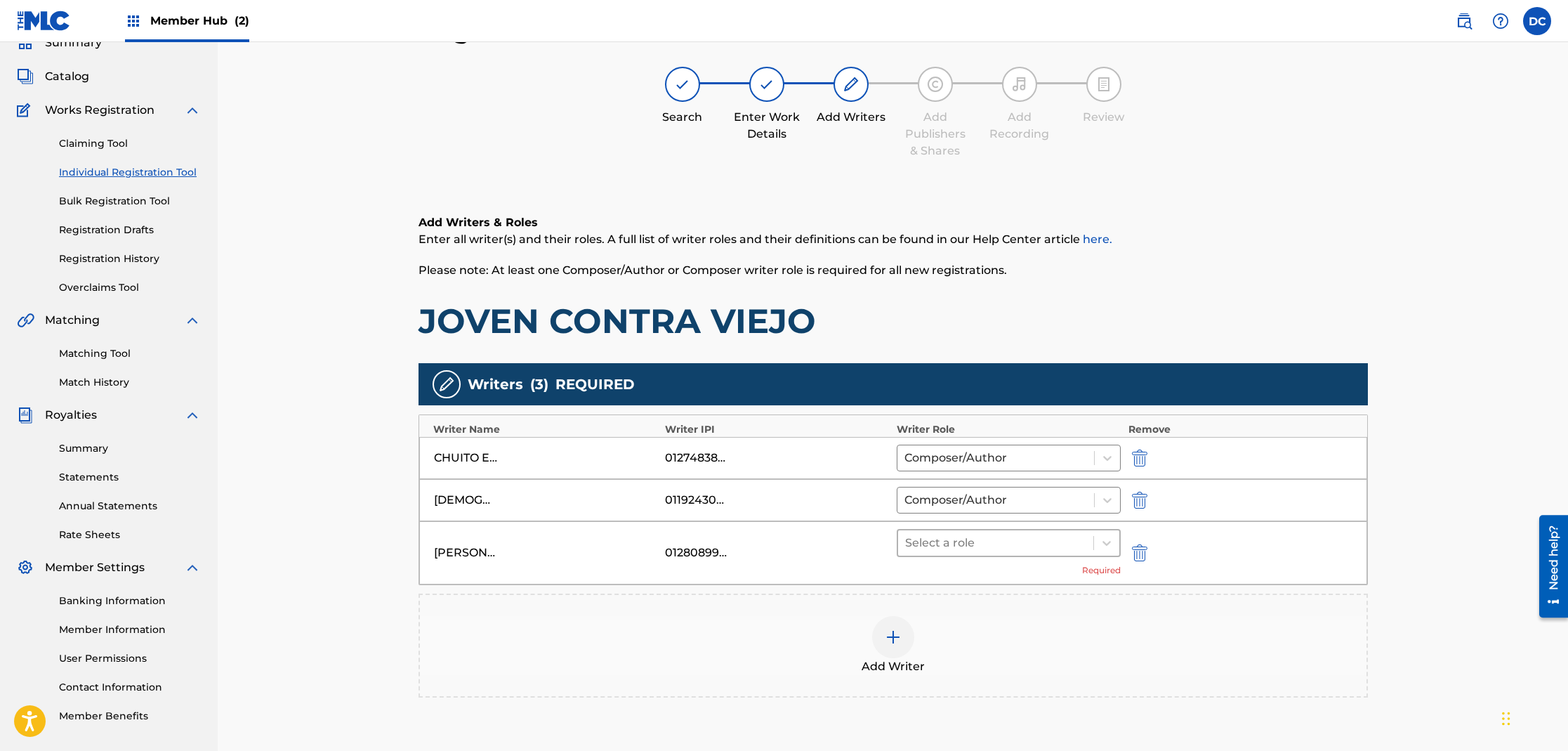
click at [952, 550] on div at bounding box center [996, 543] width 182 height 20
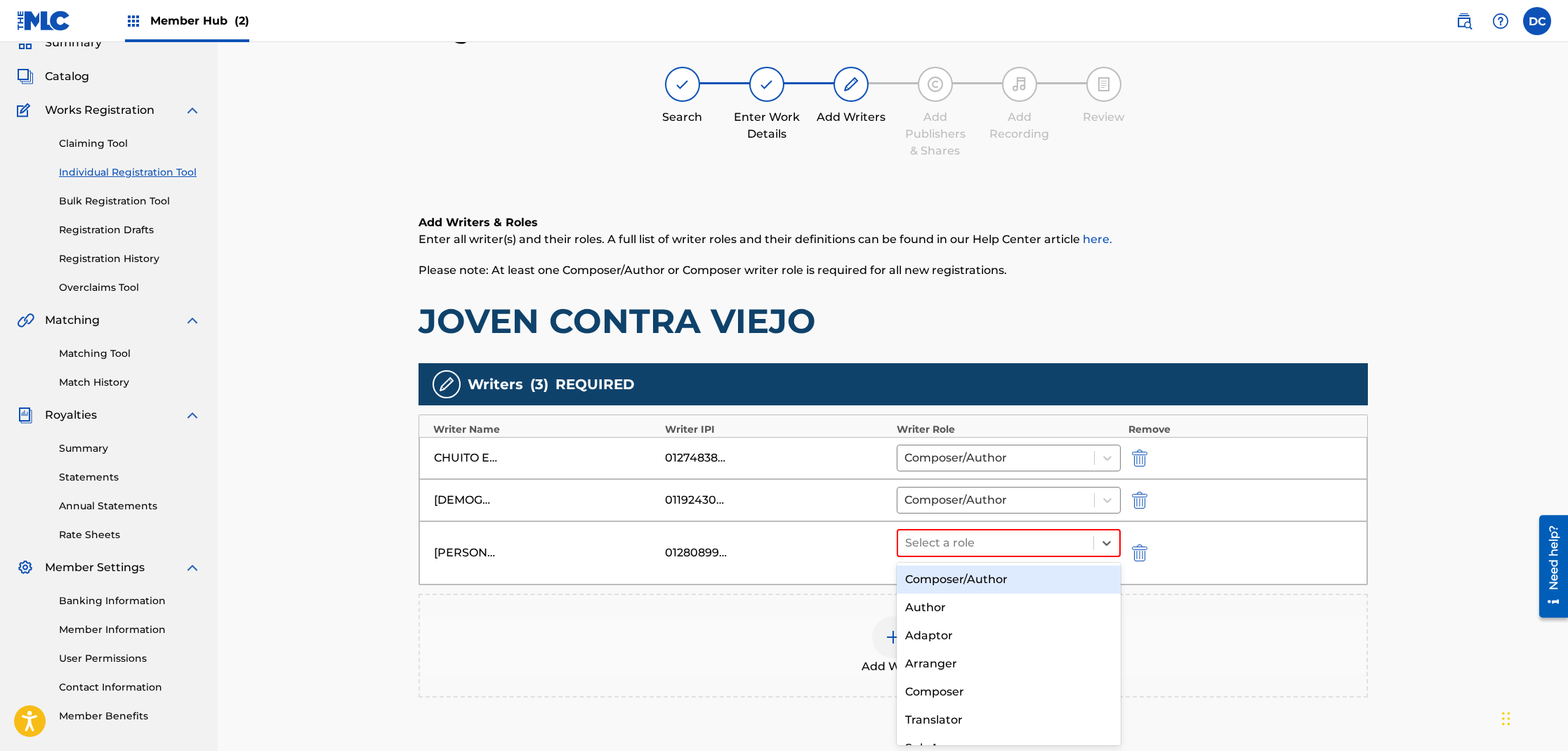
click at [955, 580] on div "Composer/Author" at bounding box center [1009, 579] width 224 height 28
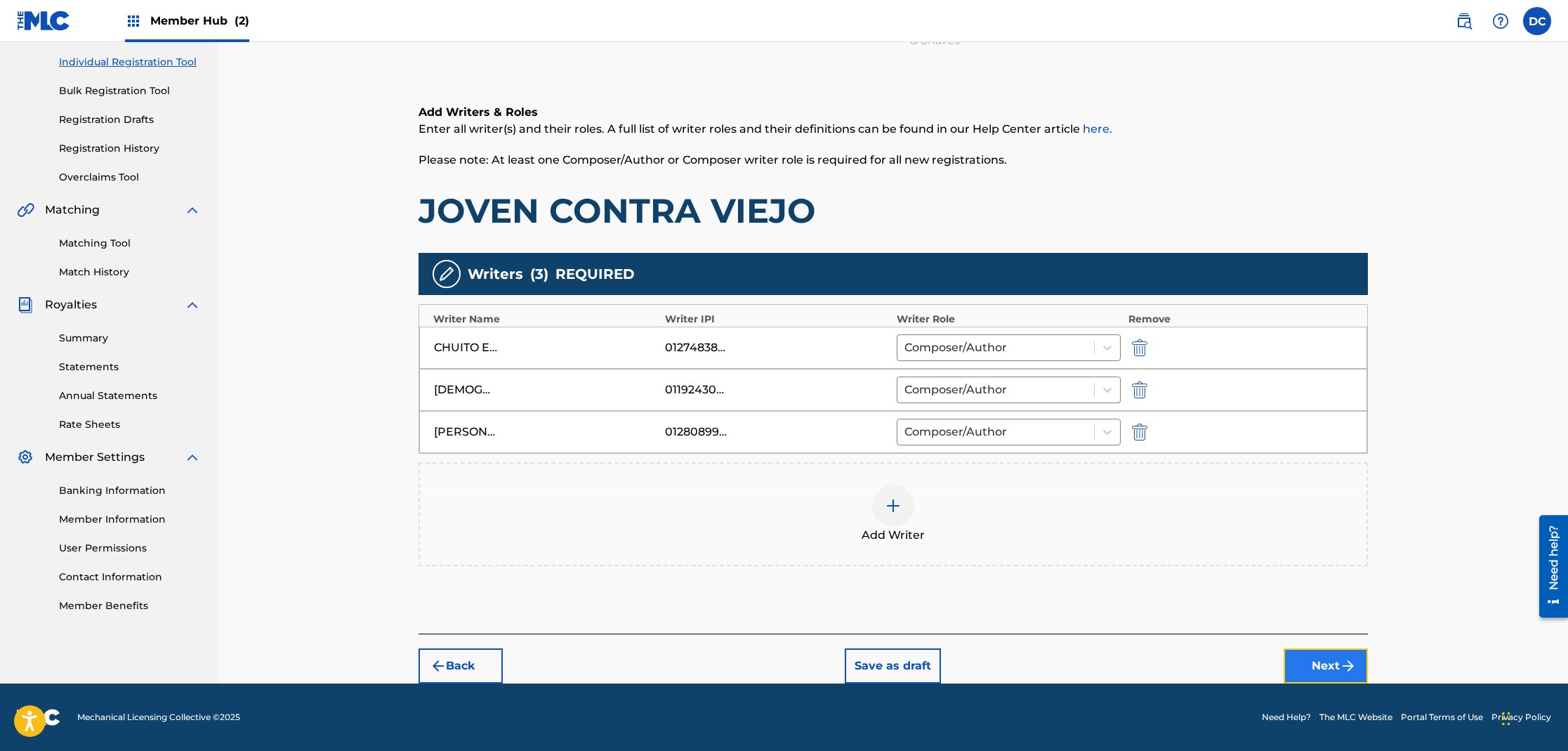
click at [1321, 658] on button "Next" at bounding box center [1326, 665] width 84 height 35
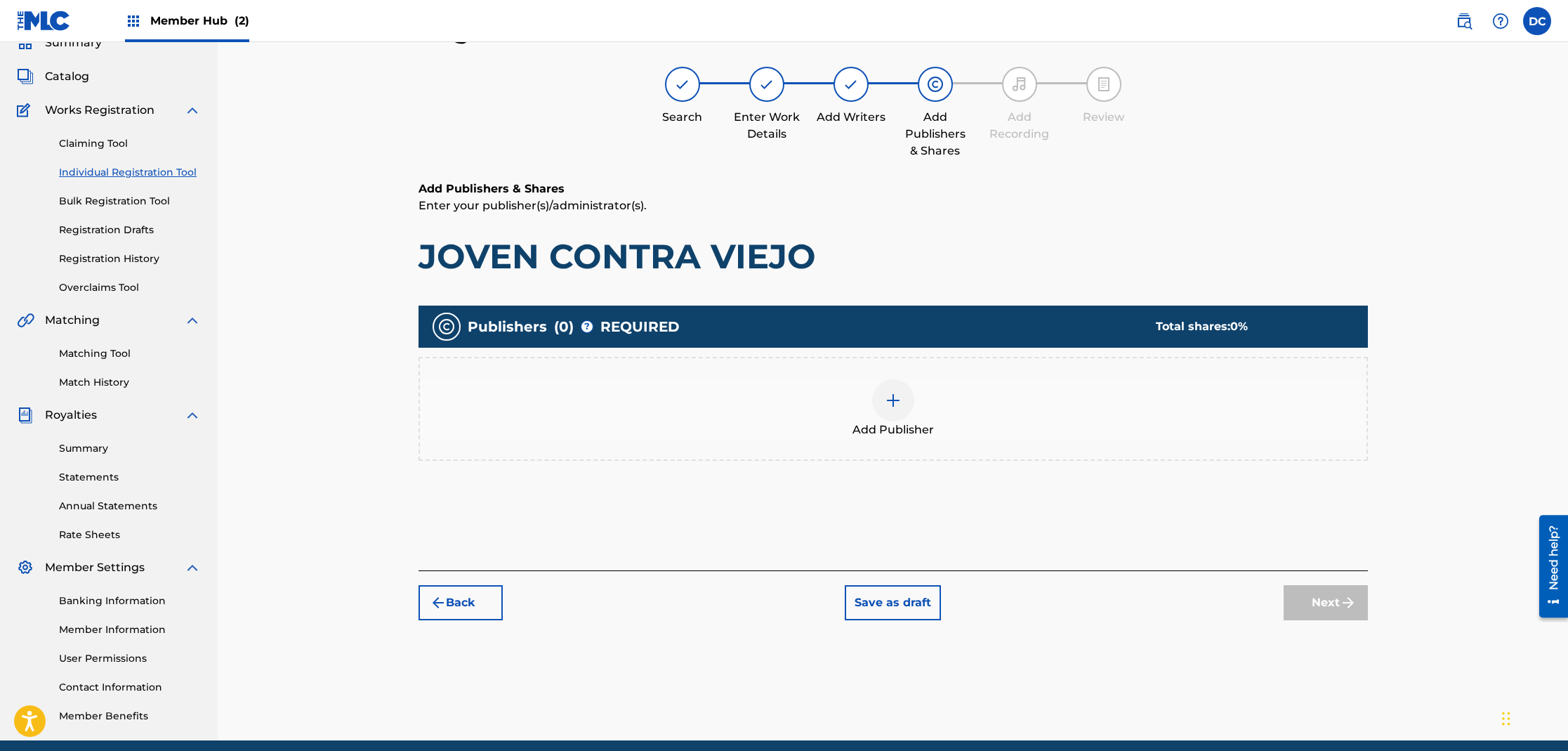
click at [886, 411] on div at bounding box center [893, 400] width 42 height 42
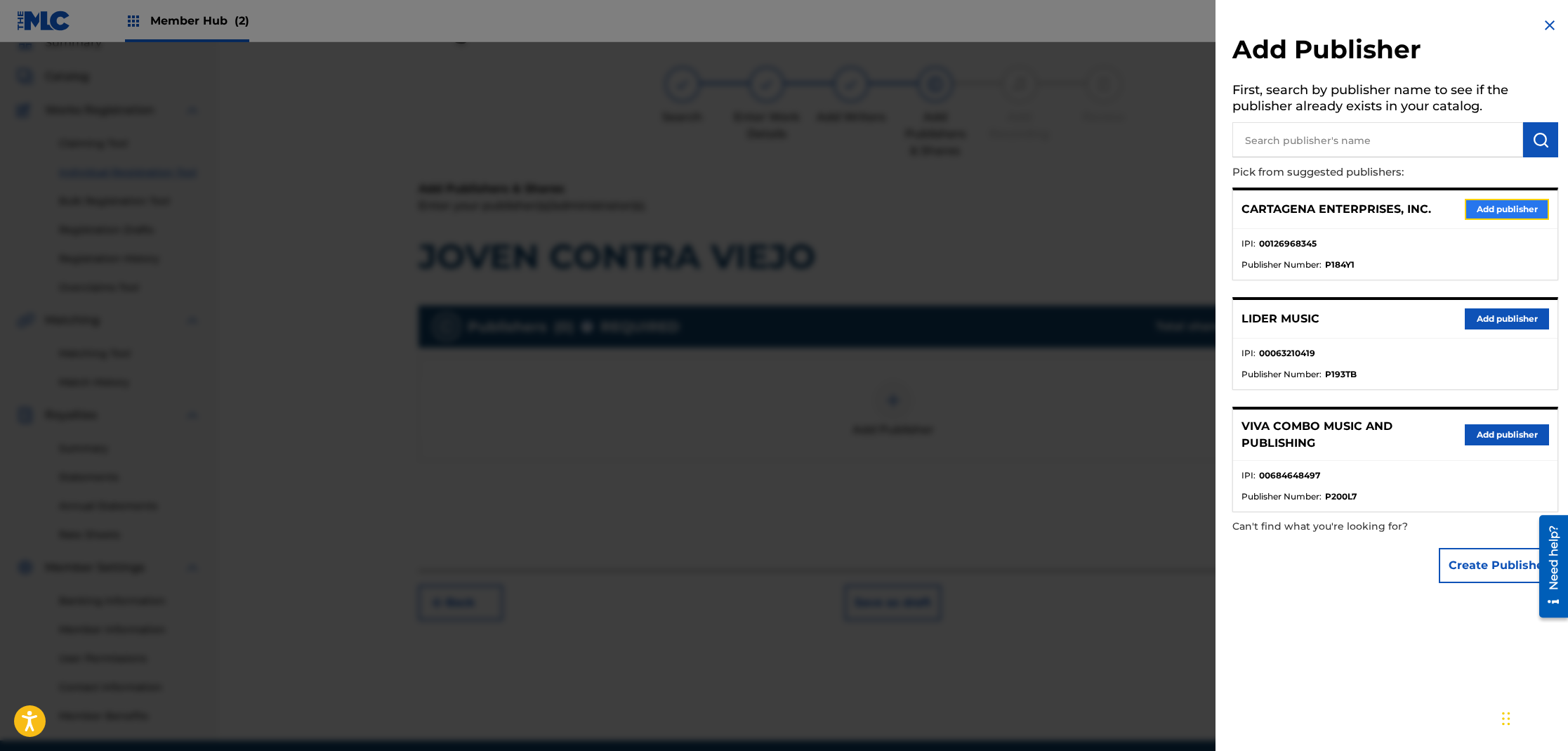
click at [1475, 209] on button "Add publisher" at bounding box center [1507, 209] width 84 height 21
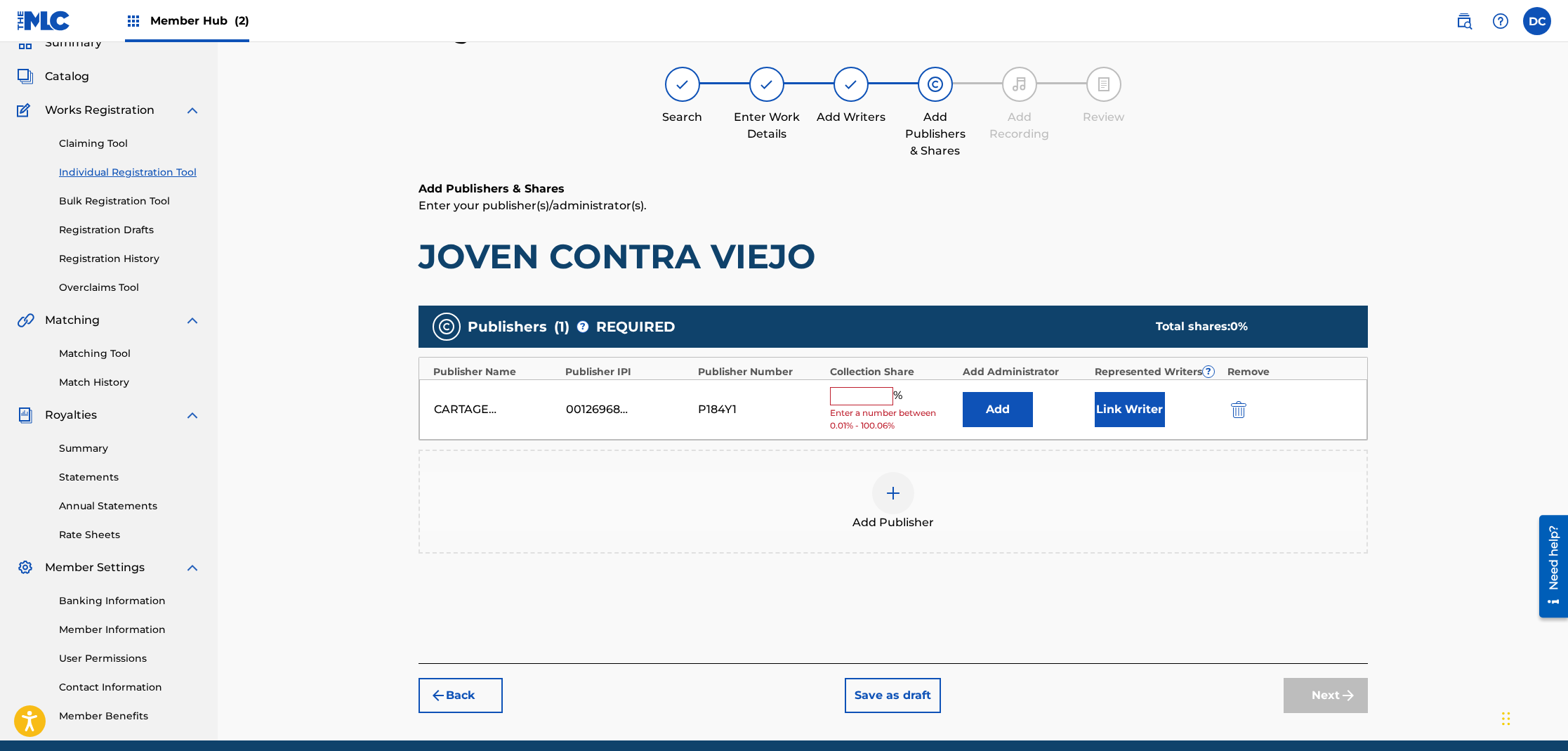
click at [861, 392] on input "text" at bounding box center [861, 395] width 63 height 19
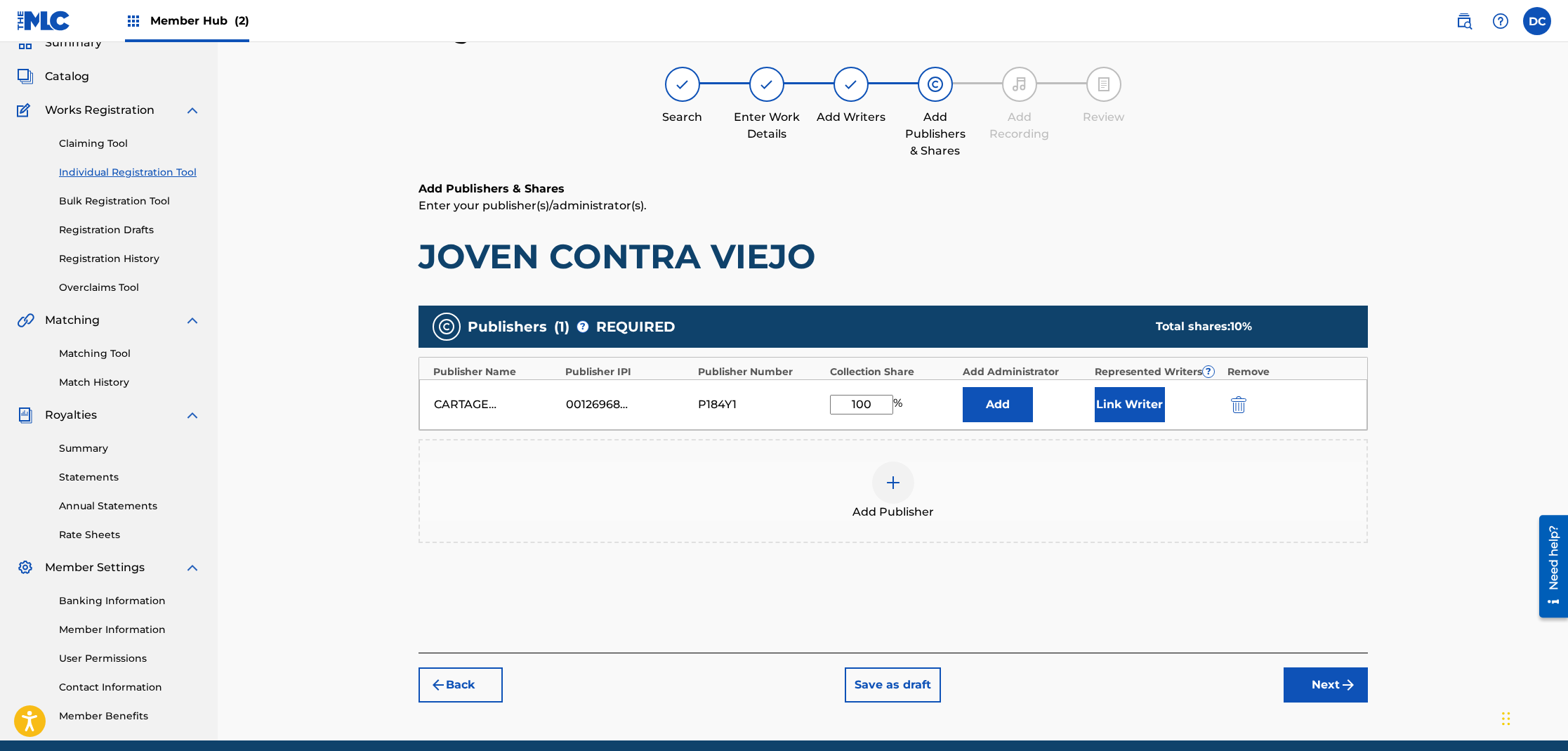
type input "100"
click at [1143, 407] on button "Link Writer" at bounding box center [1130, 404] width 70 height 35
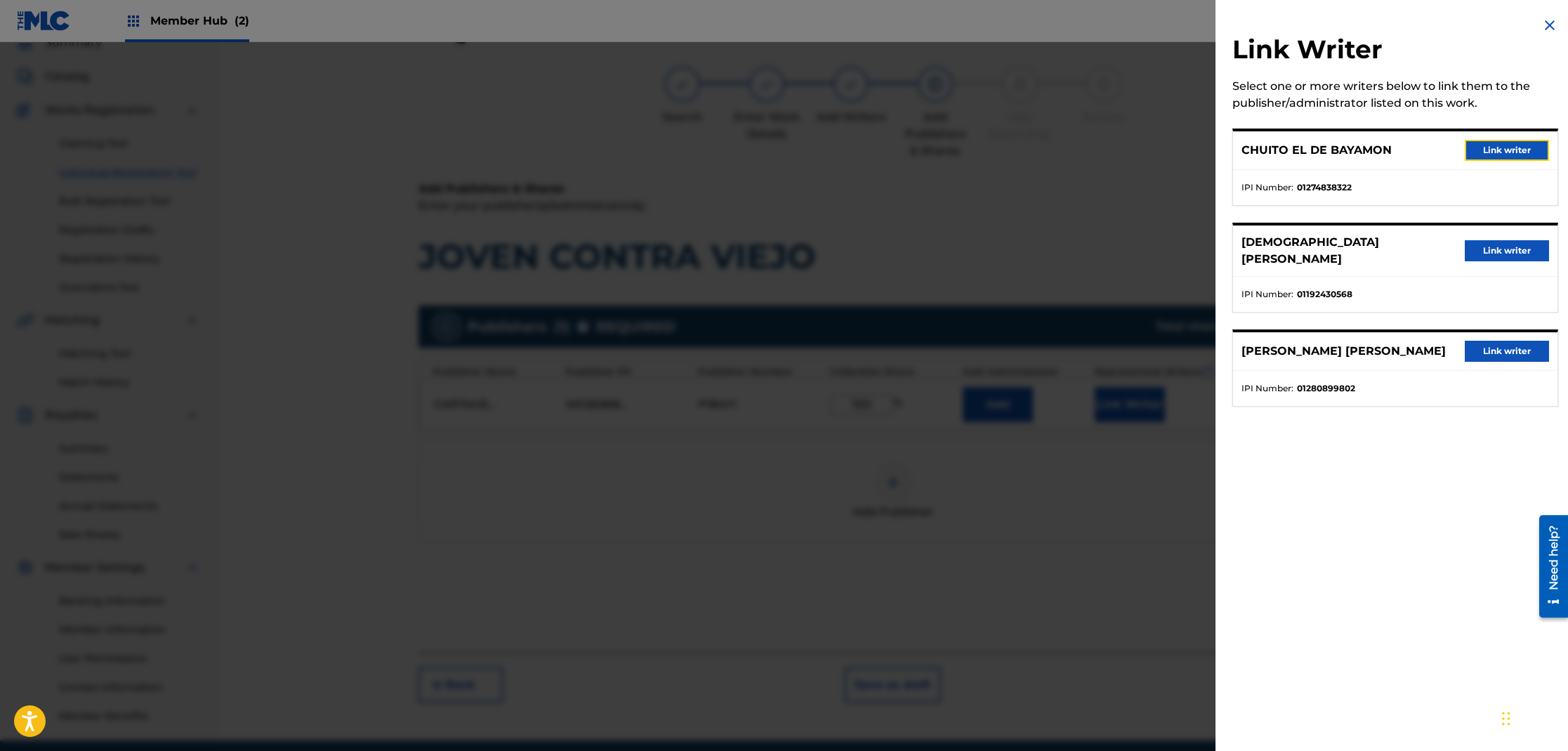
click at [1507, 147] on button "Link writer" at bounding box center [1507, 150] width 84 height 21
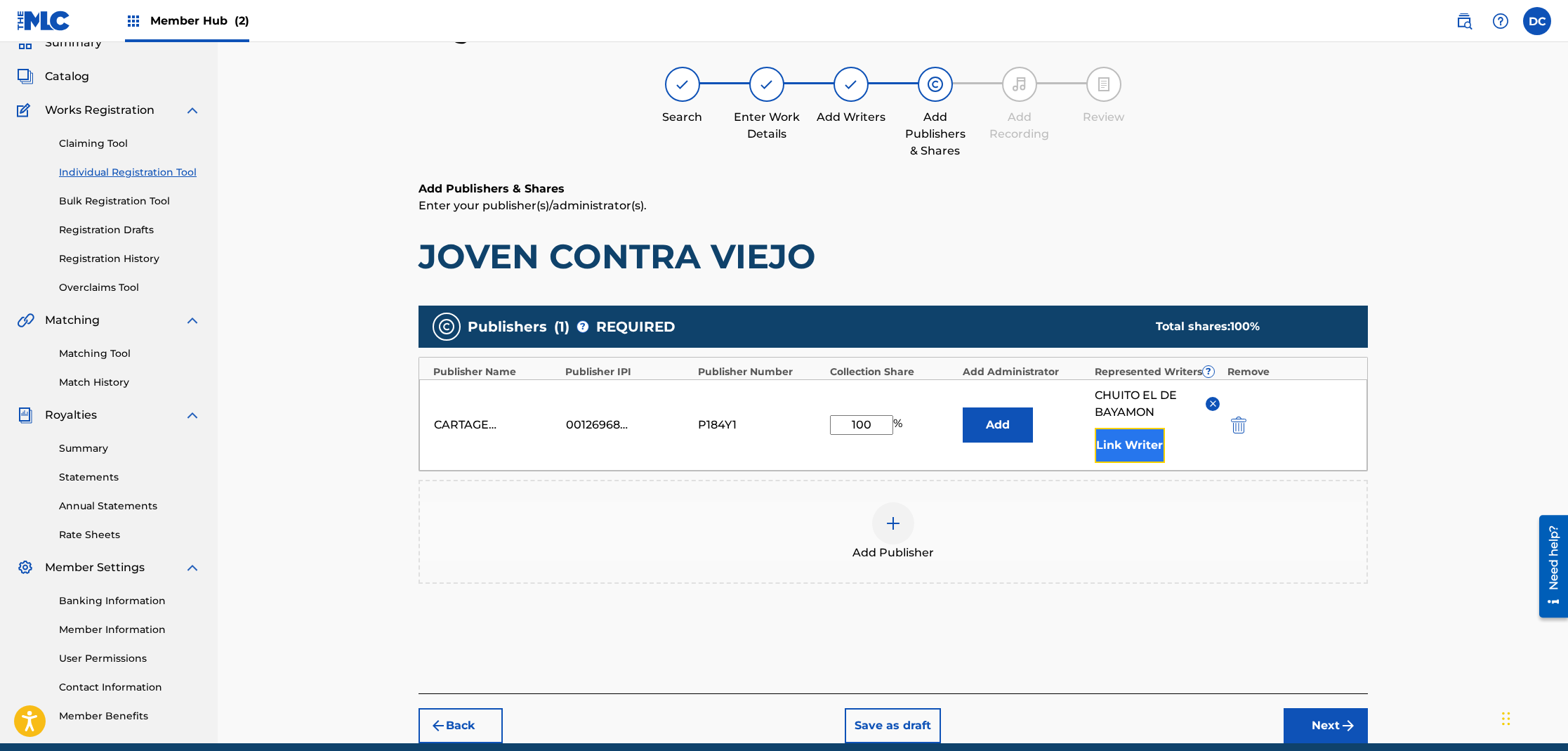
click at [1113, 451] on button "Link Writer" at bounding box center [1130, 444] width 70 height 35
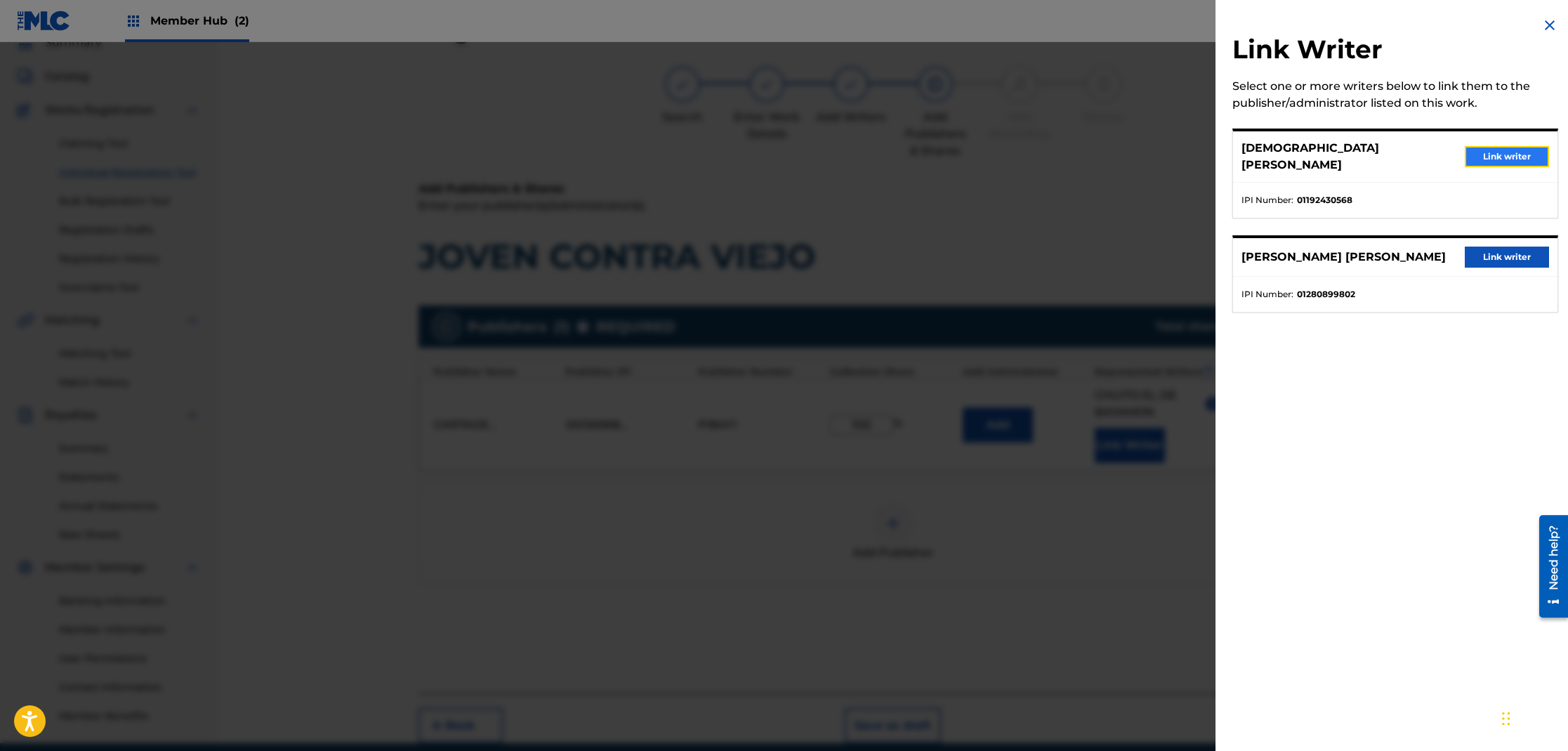
click at [1525, 154] on button "Link writer" at bounding box center [1507, 156] width 84 height 21
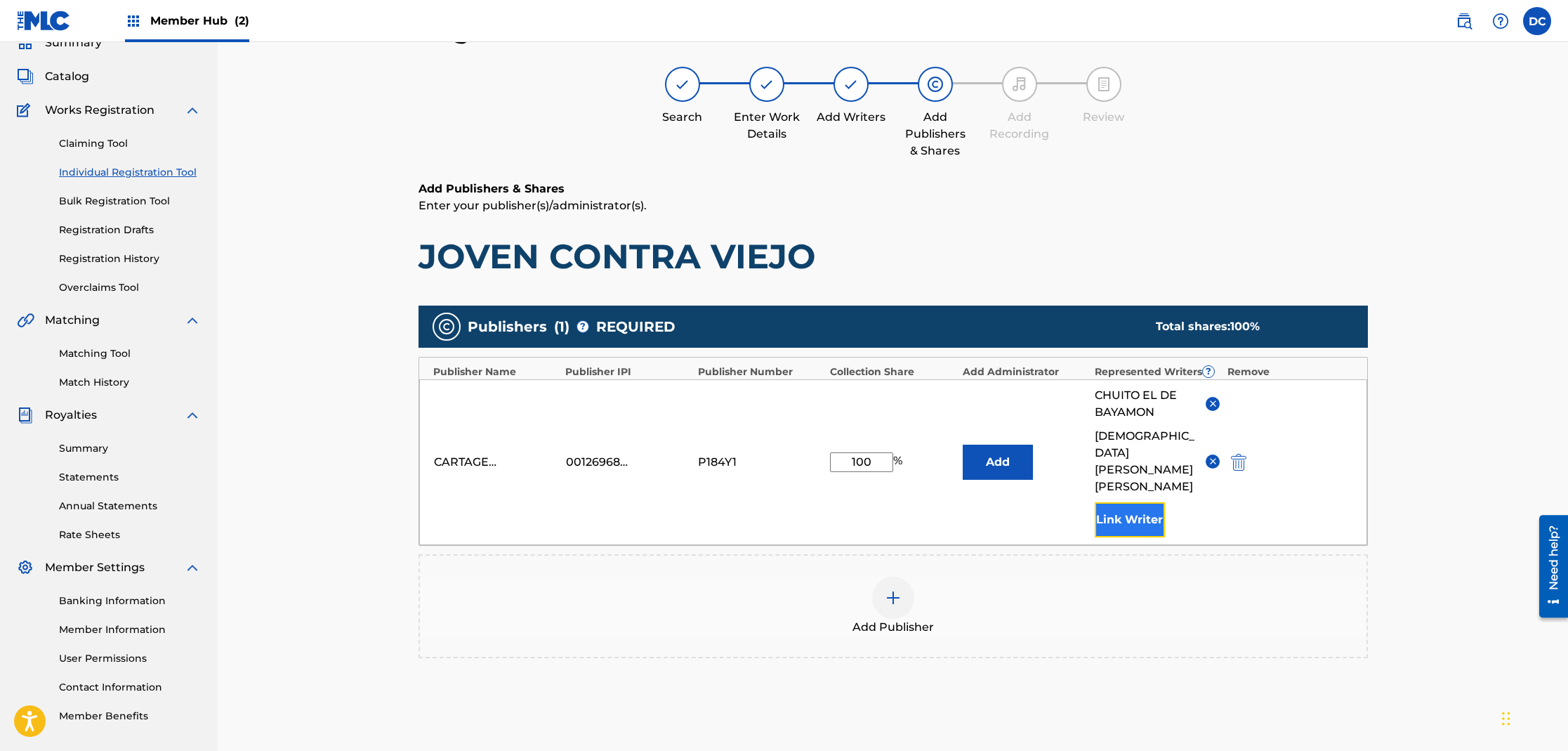
click at [1137, 502] on button "Link Writer" at bounding box center [1130, 519] width 70 height 35
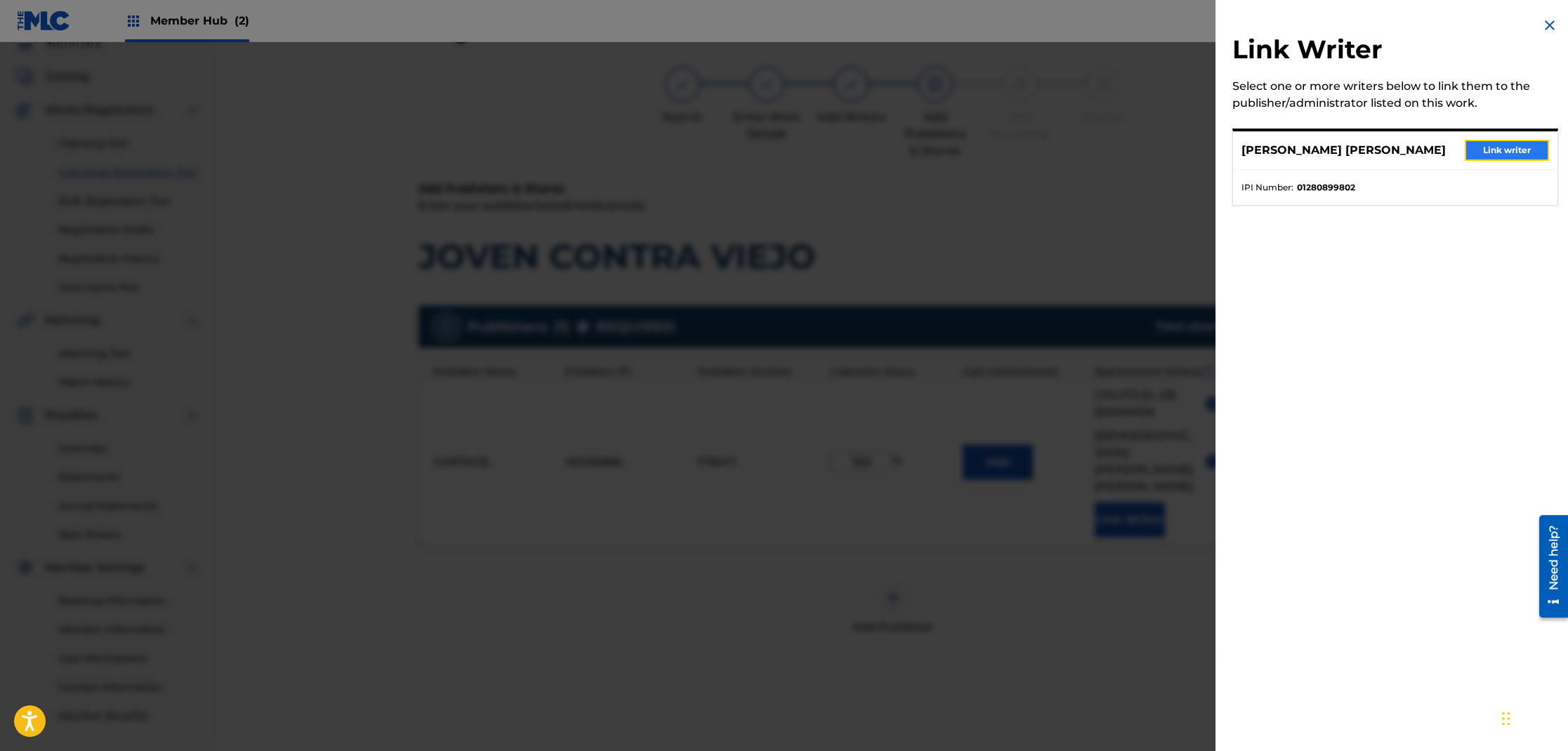
click at [1485, 149] on button "Link writer" at bounding box center [1507, 150] width 84 height 21
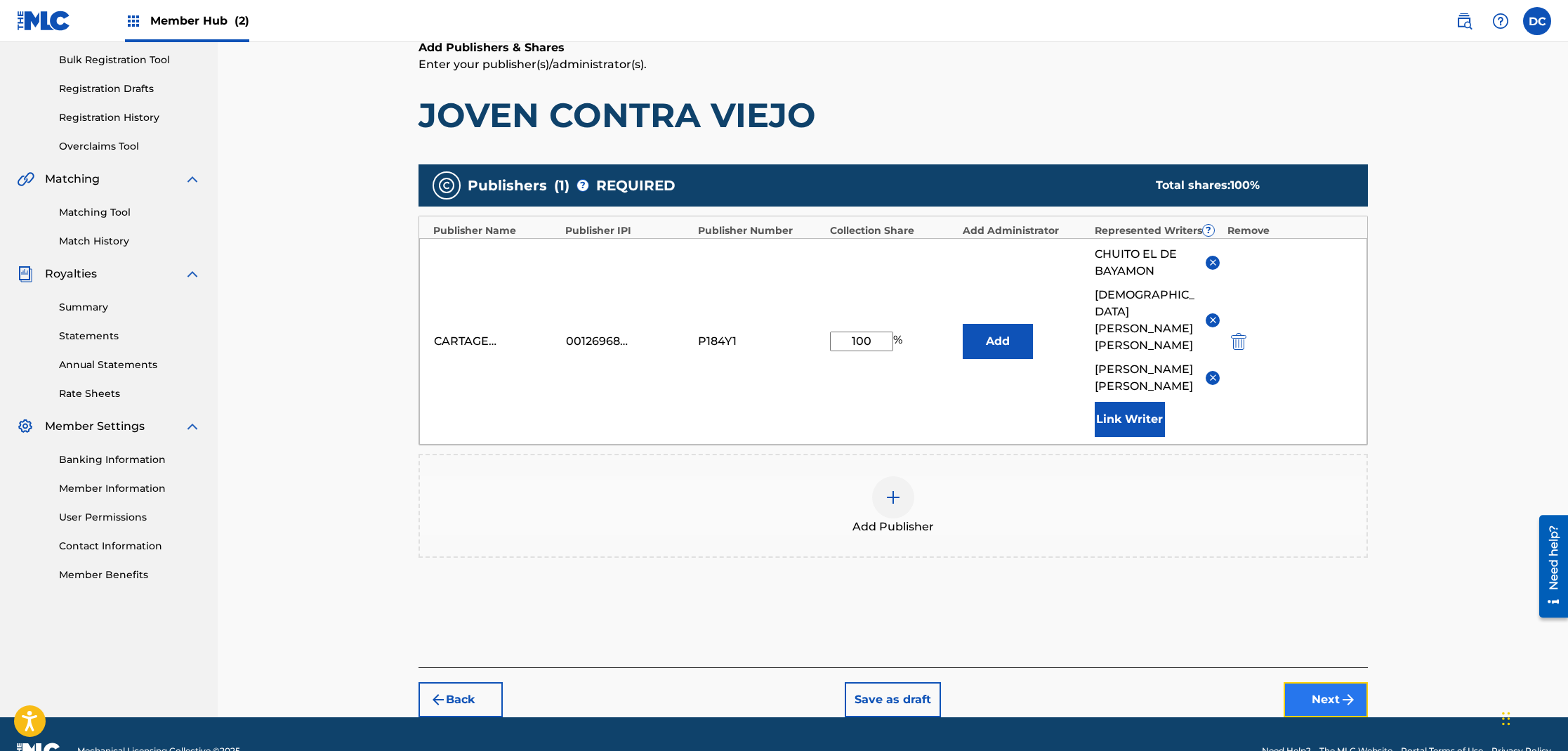
click at [1327, 682] on button "Next" at bounding box center [1326, 699] width 84 height 35
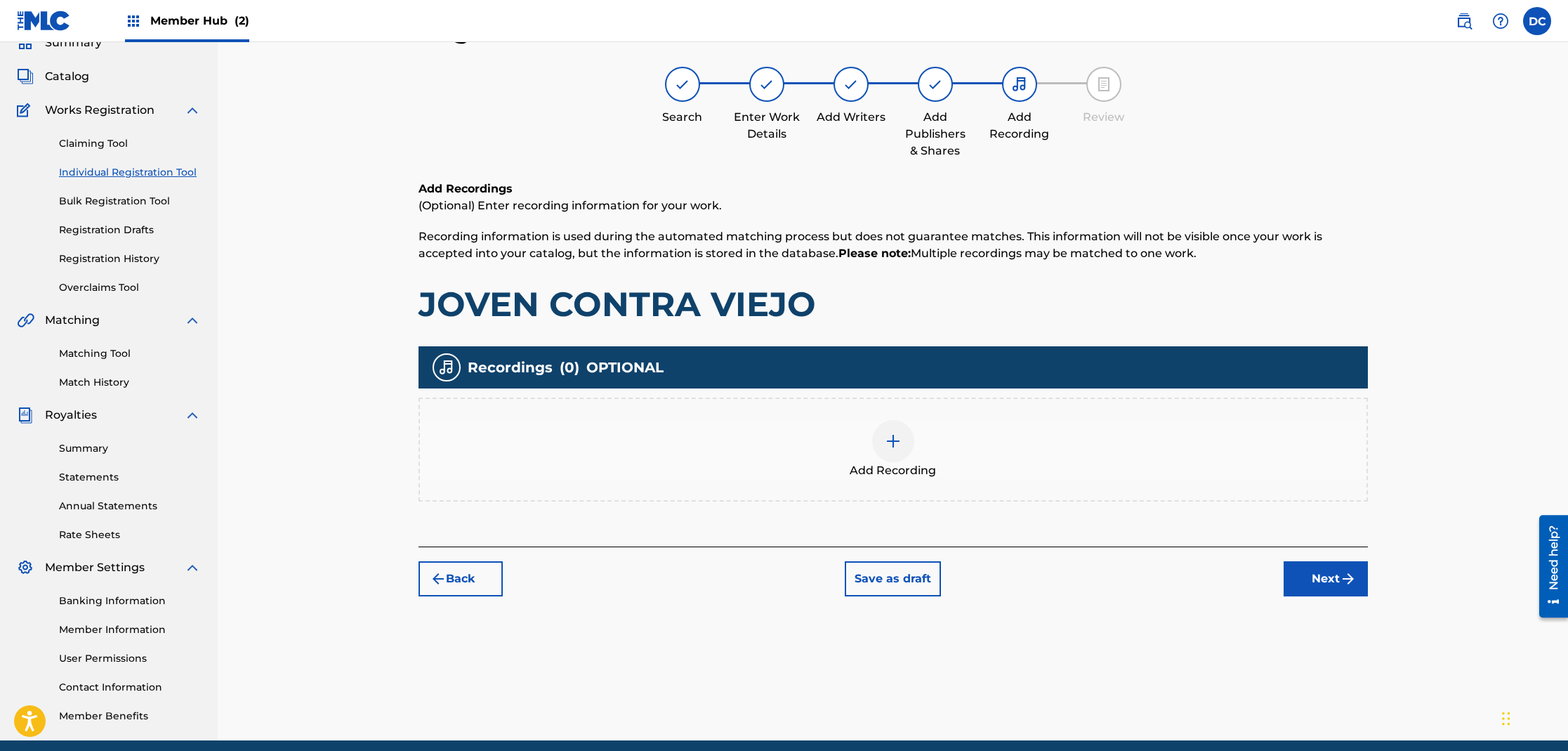
click at [904, 441] on div at bounding box center [893, 441] width 42 height 42
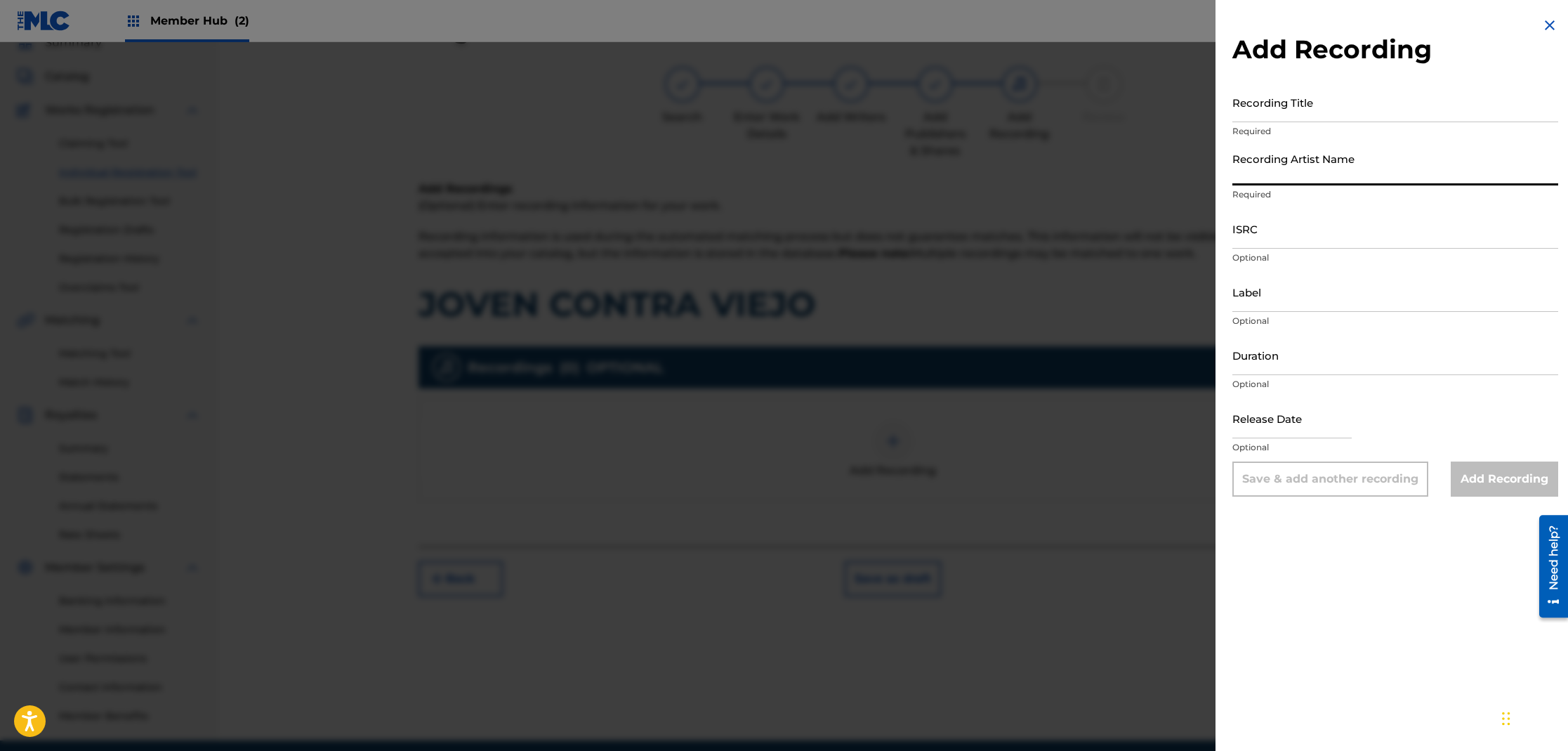
click at [1307, 172] on input "Recording Artist Name" at bounding box center [1395, 165] width 326 height 40
type input "CHUITO EL DE BAYAMON"
click at [1274, 115] on input "Recording Title" at bounding box center [1395, 102] width 326 height 40
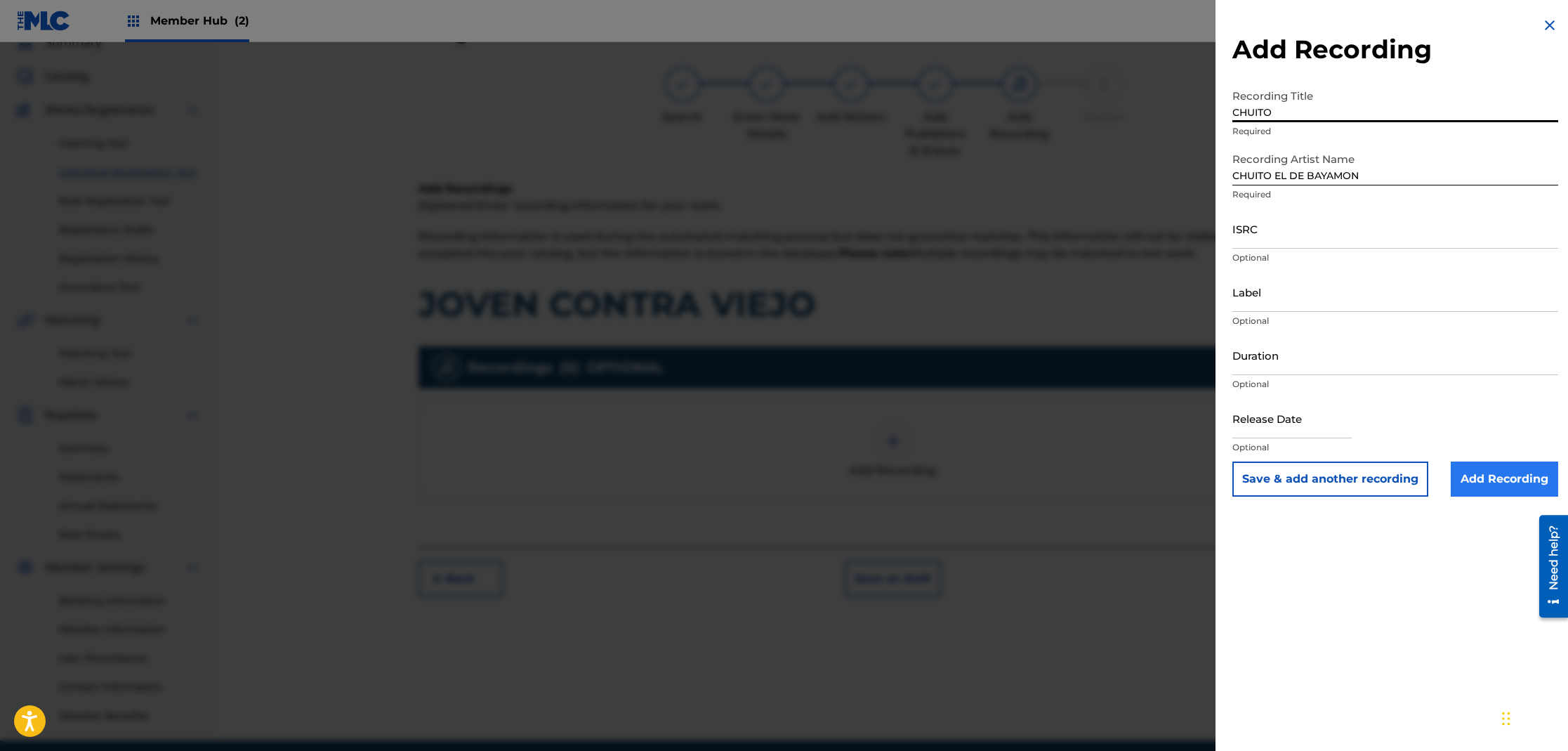
type input "CHUITO"
click at [1460, 485] on input "Add Recording" at bounding box center [1504, 478] width 107 height 35
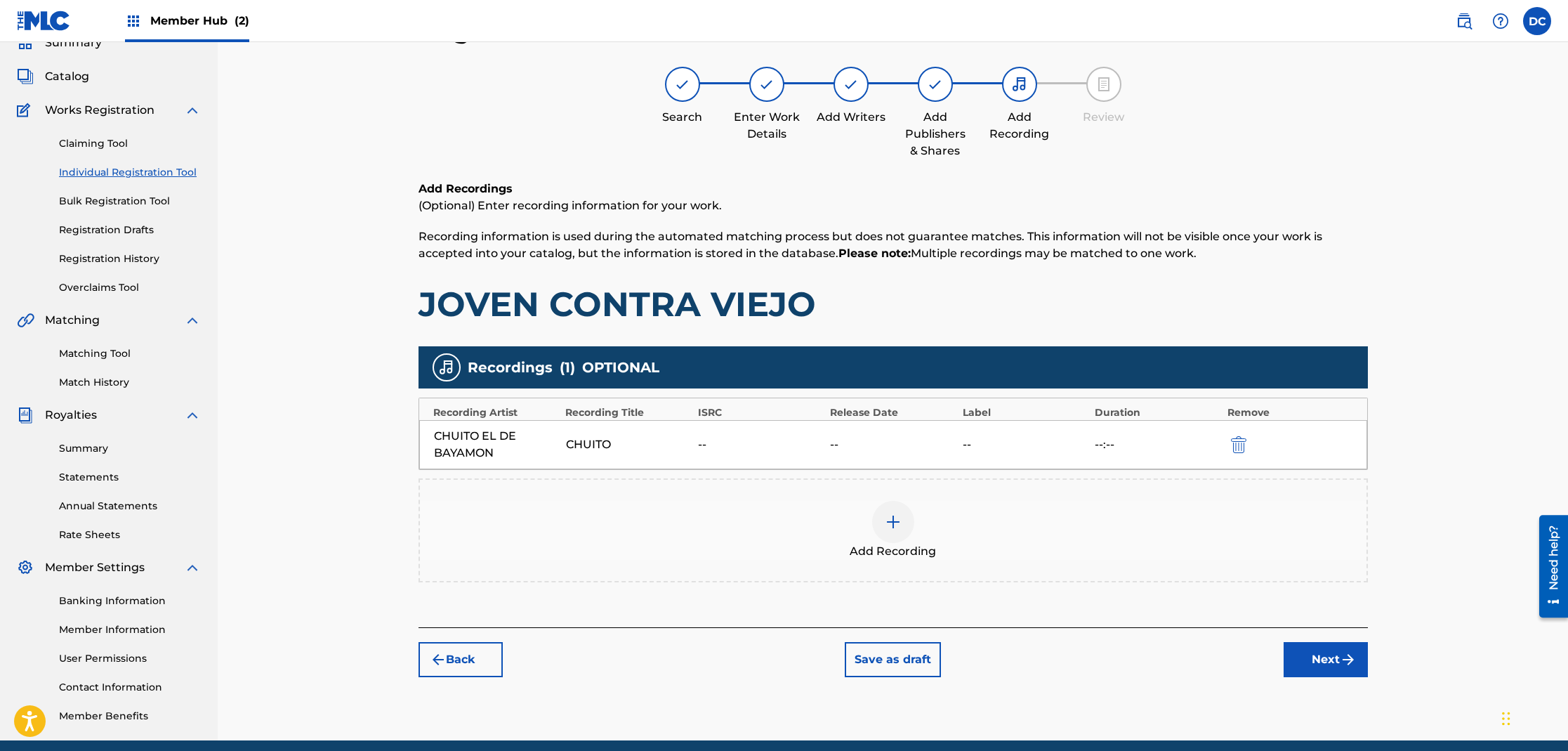
click at [901, 529] on img at bounding box center [893, 521] width 17 height 17
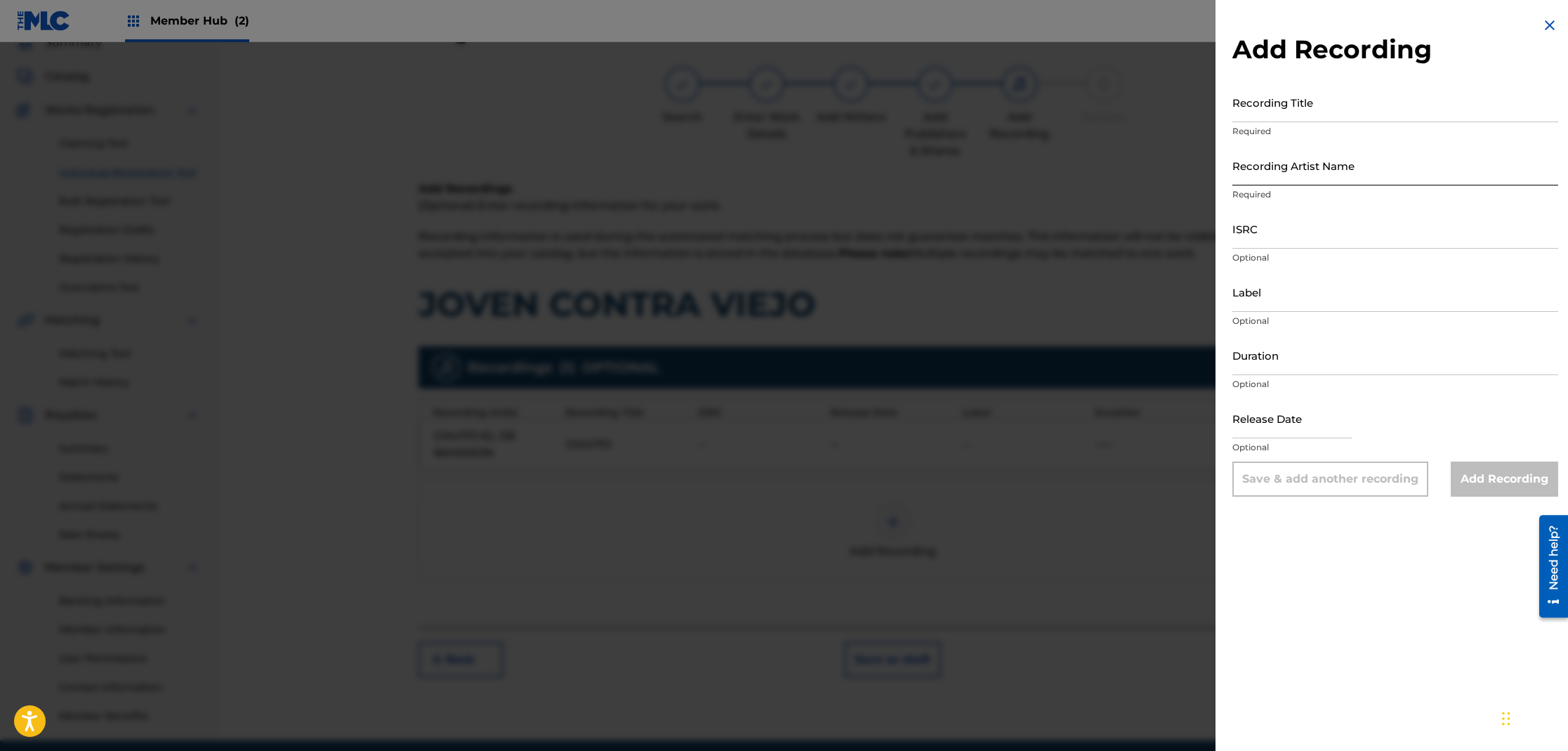
drag, startPoint x: 1293, startPoint y: 180, endPoint x: 1286, endPoint y: 178, distance: 7.3
click at [1293, 181] on input "Recording Artist Name" at bounding box center [1395, 165] width 326 height 40
type input "[PERSON_NAME]"
click at [1293, 116] on input "Recording Title" at bounding box center [1395, 102] width 326 height 40
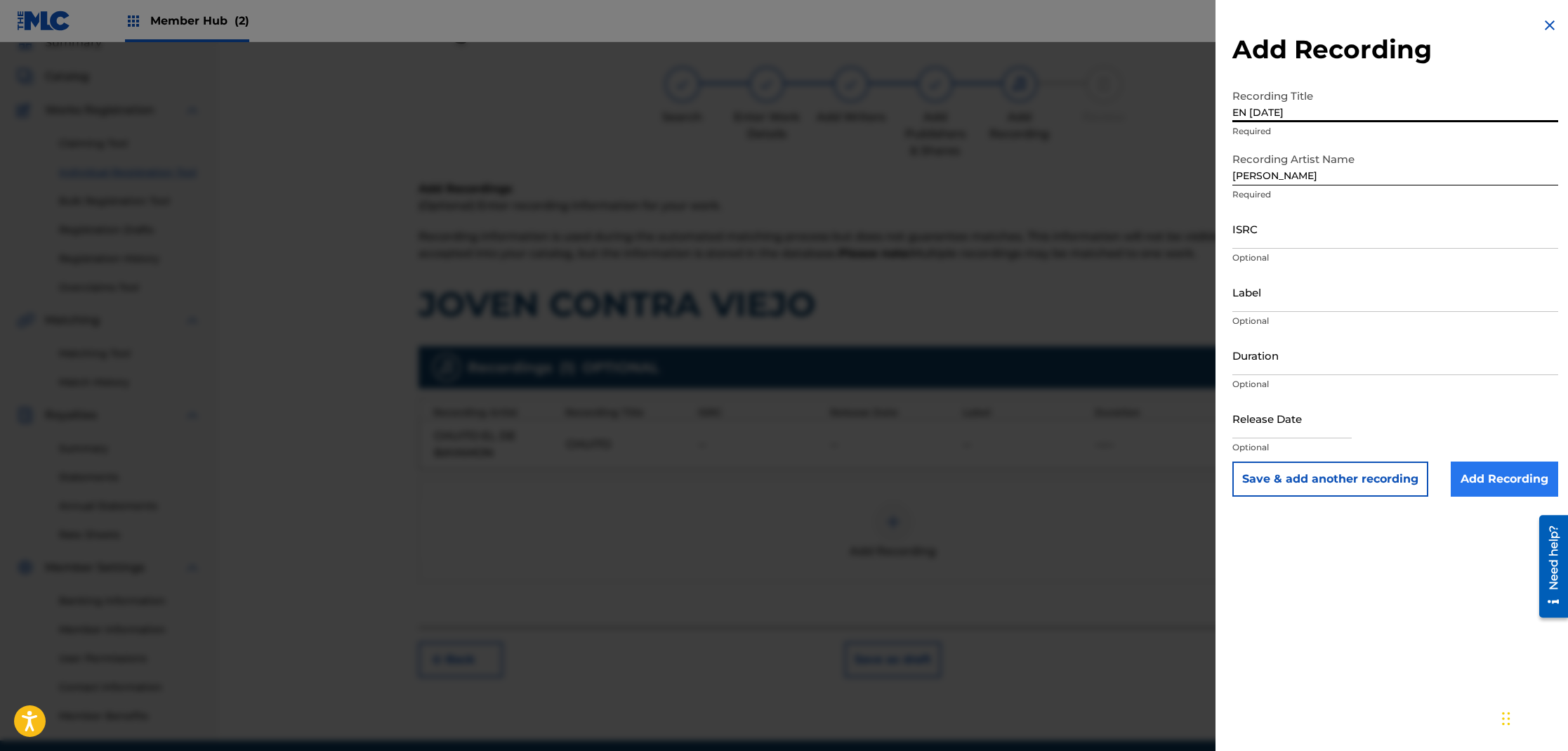
type input "EN [DATE]"
click at [1465, 481] on input "Add Recording" at bounding box center [1504, 478] width 107 height 35
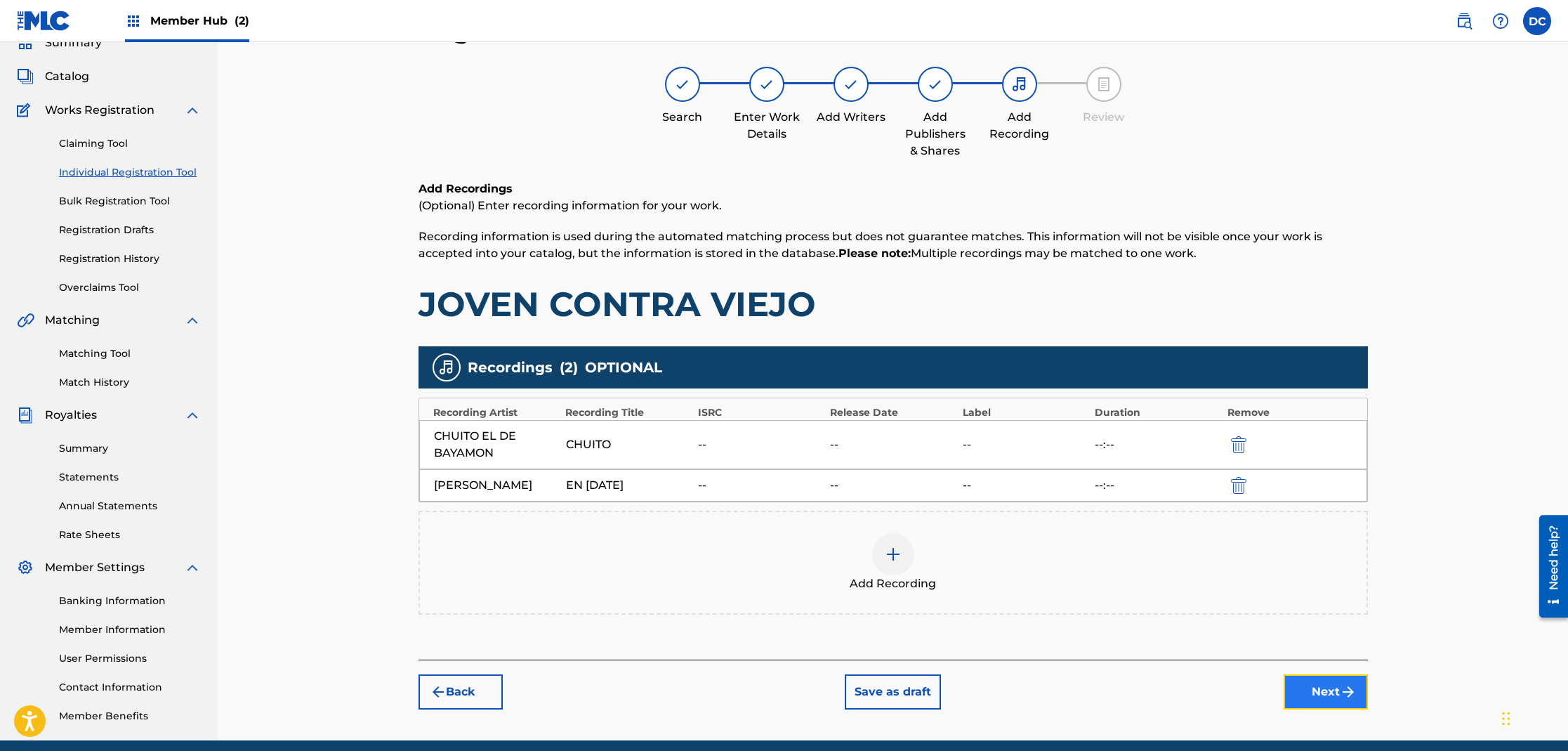
click at [1330, 693] on button "Next" at bounding box center [1326, 691] width 84 height 35
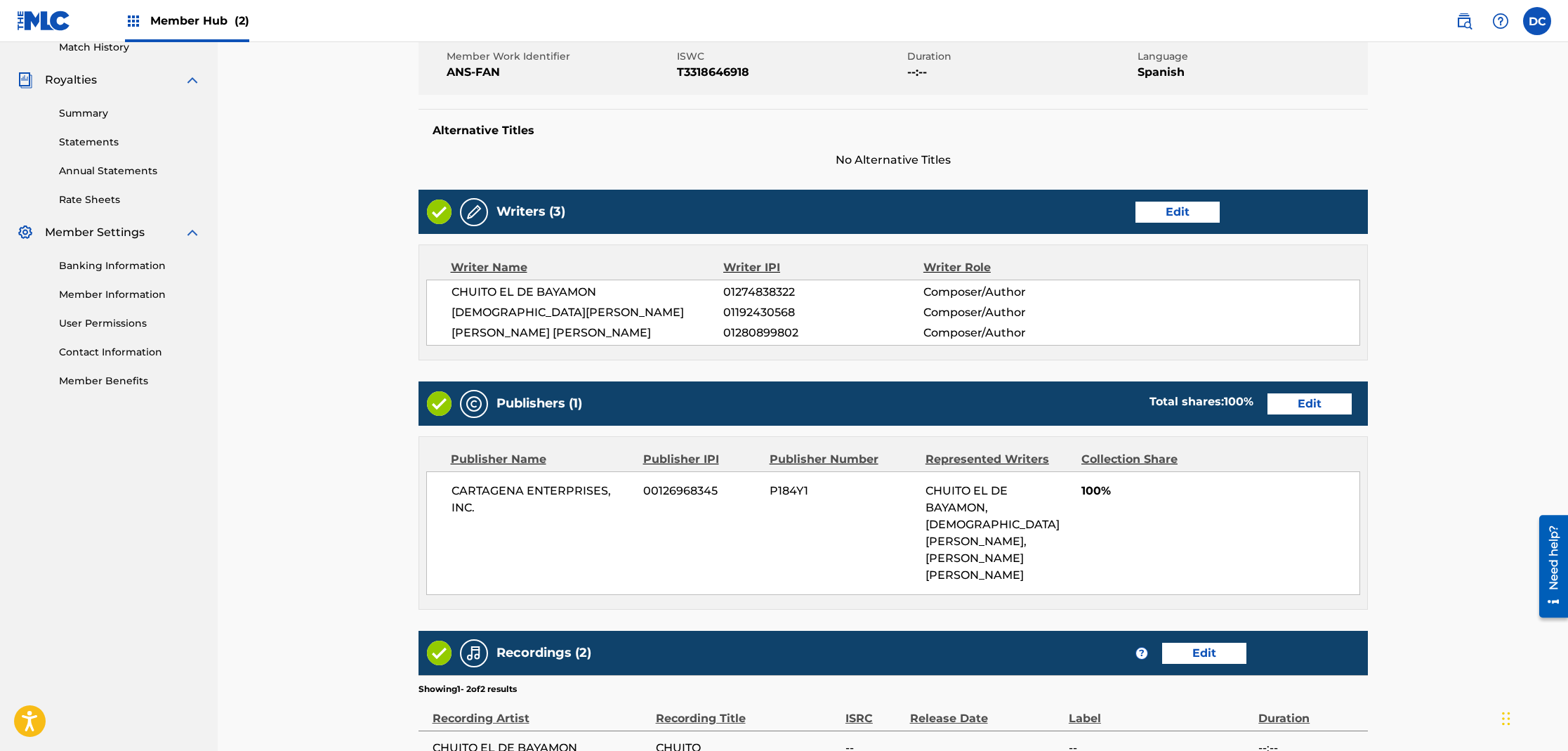
scroll to position [551, 0]
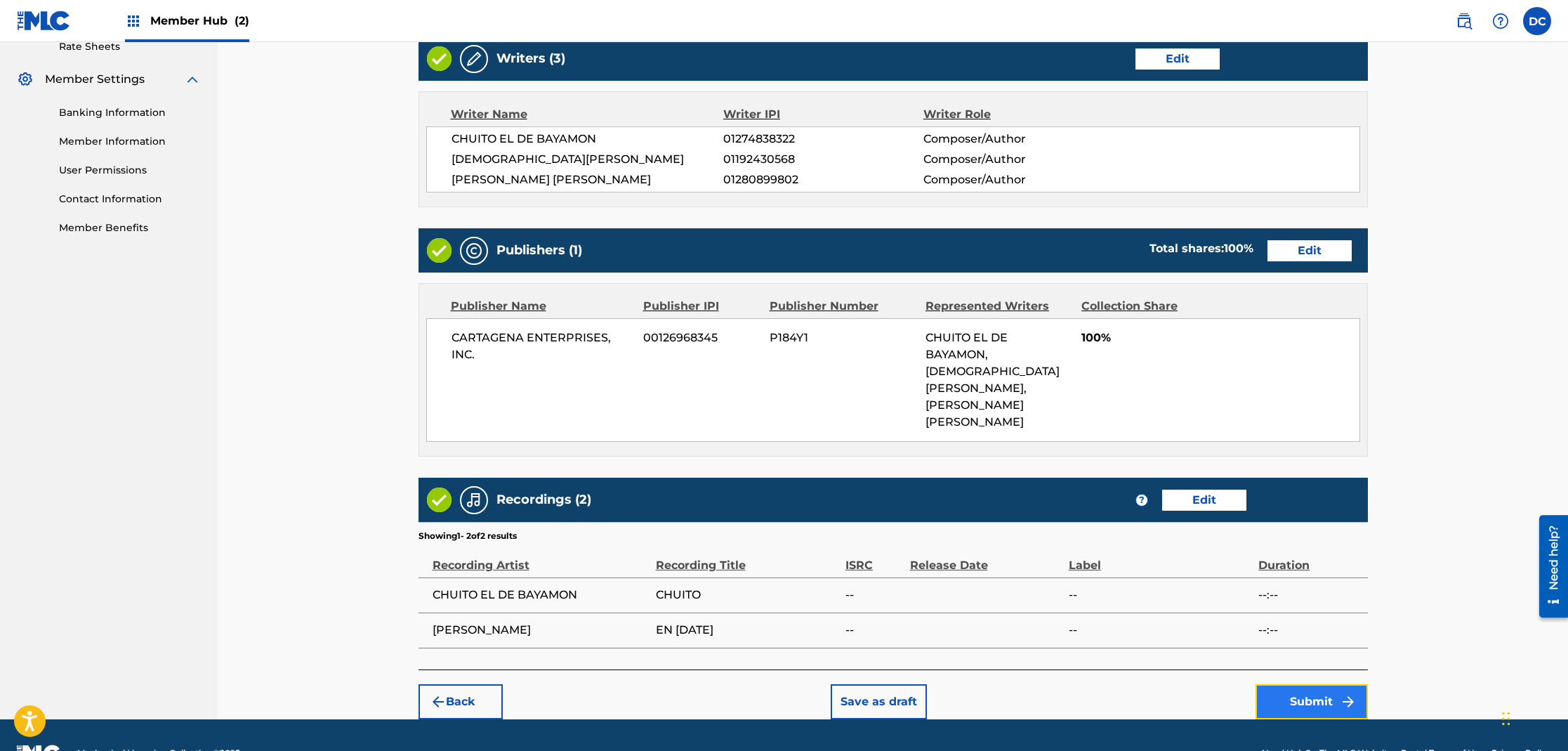
click at [1315, 684] on button "Submit" at bounding box center [1312, 701] width 113 height 35
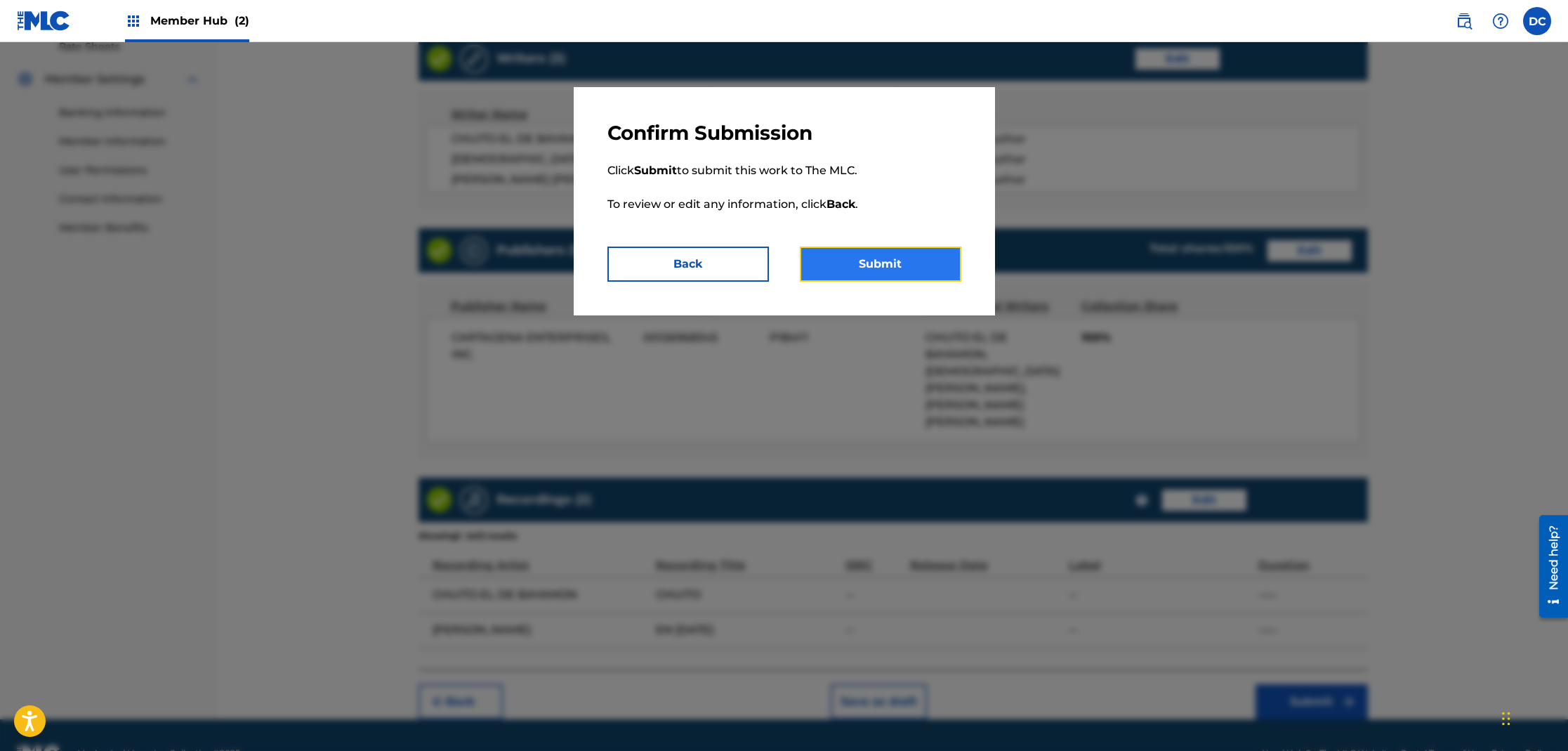
click at [889, 264] on button "Submit" at bounding box center [881, 264] width 161 height 35
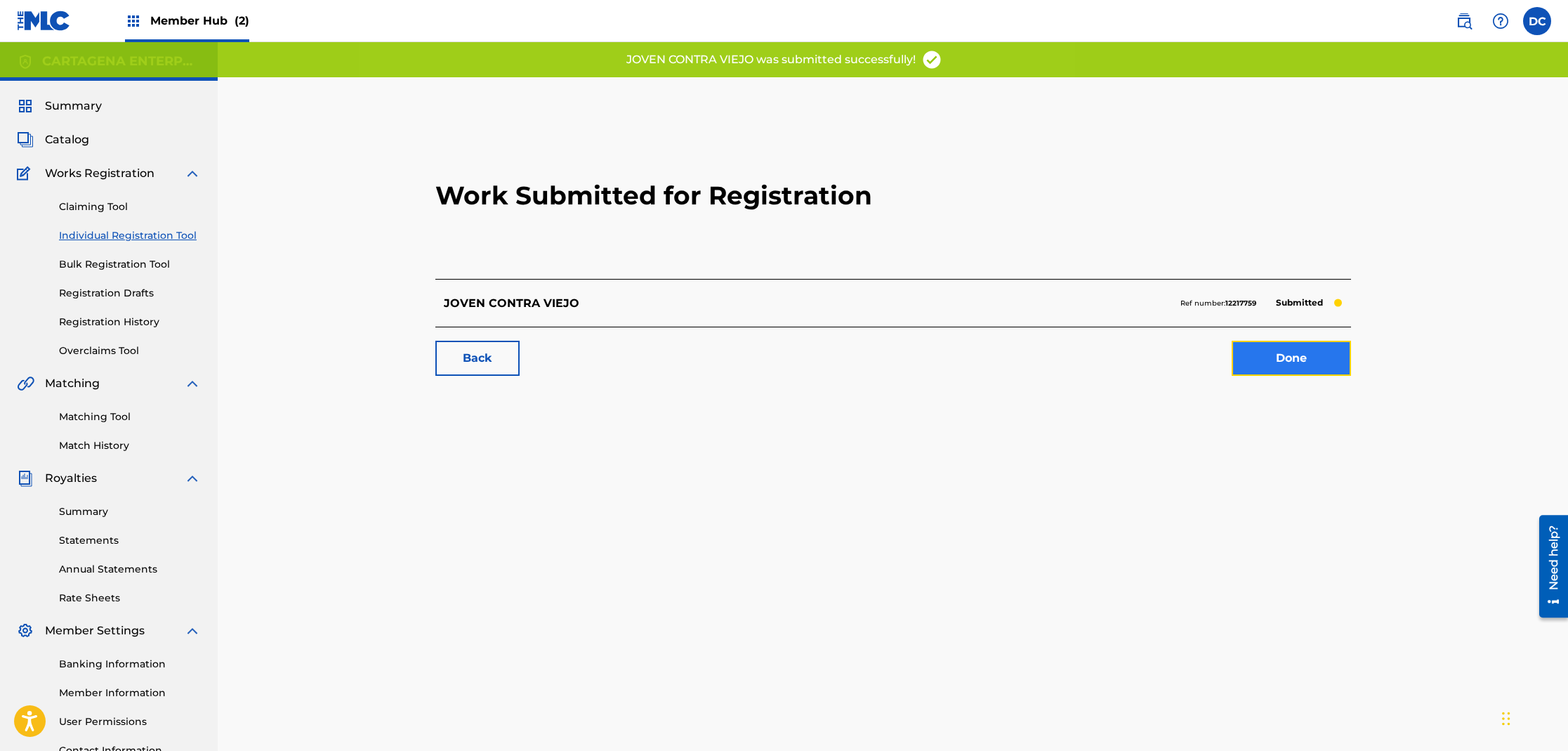
click at [1276, 361] on link "Done" at bounding box center [1291, 358] width 119 height 35
